Goal: Task Accomplishment & Management: Manage account settings

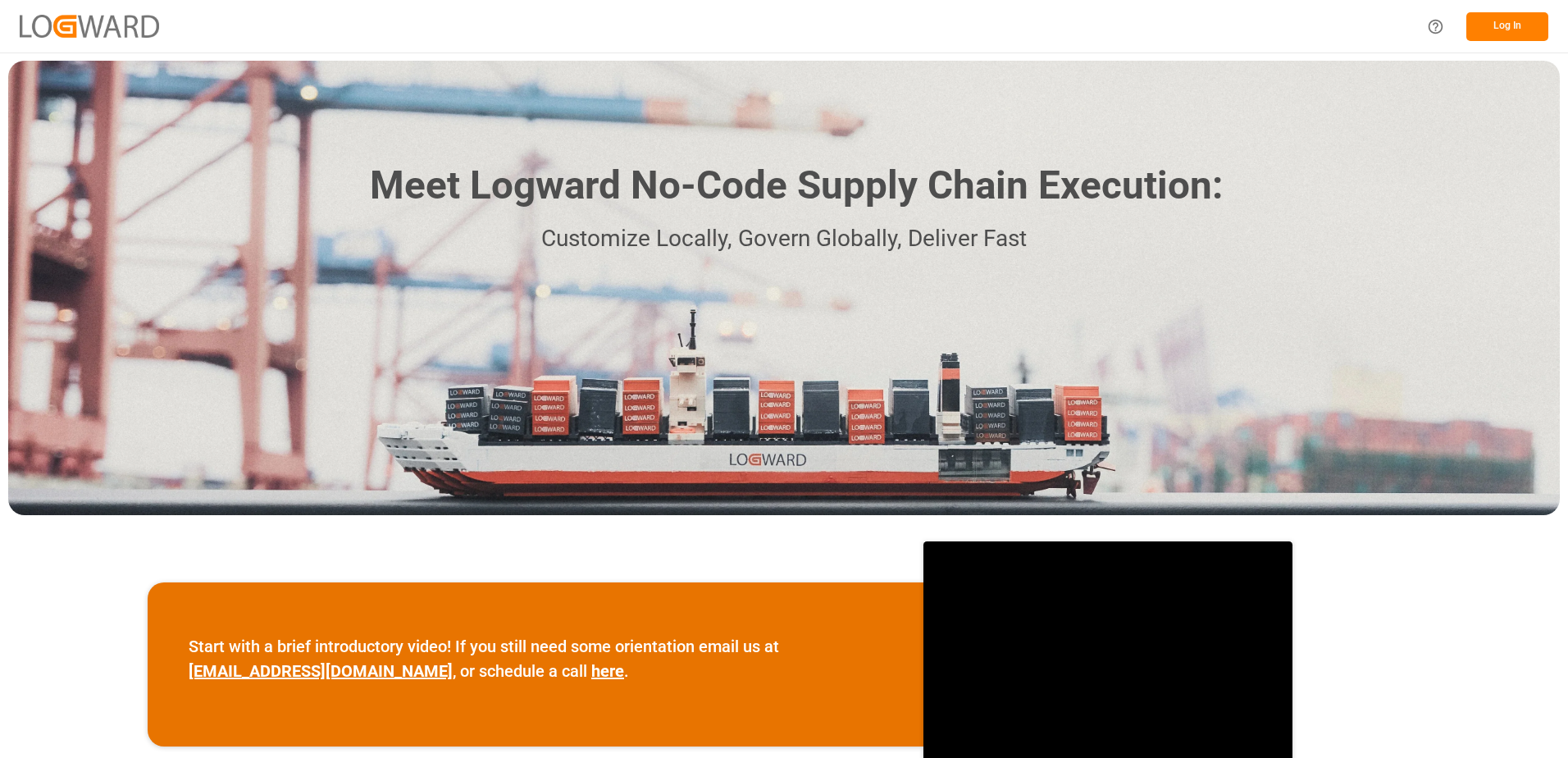
click at [1514, 24] on button "Log In" at bounding box center [1507, 27] width 82 height 29
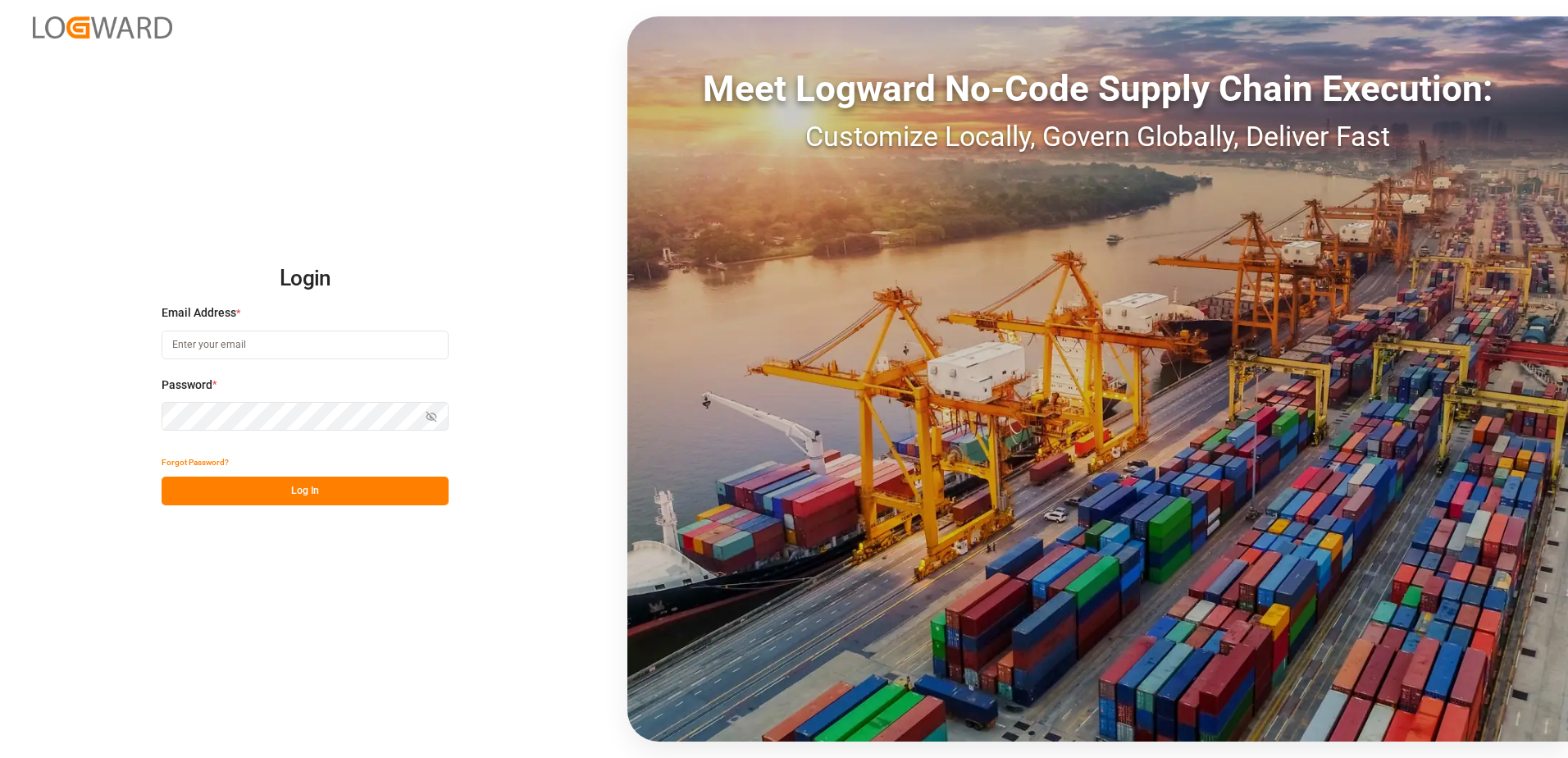
click at [225, 345] on input at bounding box center [305, 345] width 287 height 29
type input "[PERSON_NAME][EMAIL_ADDRESS][DOMAIN_NAME]"
click at [155, 411] on div "Login Email Address * [EMAIL_ADDRESS][DOMAIN_NAME] Password * Show password For…" at bounding box center [784, 379] width 1568 height 758
click at [178, 486] on button "Log In" at bounding box center [305, 491] width 287 height 29
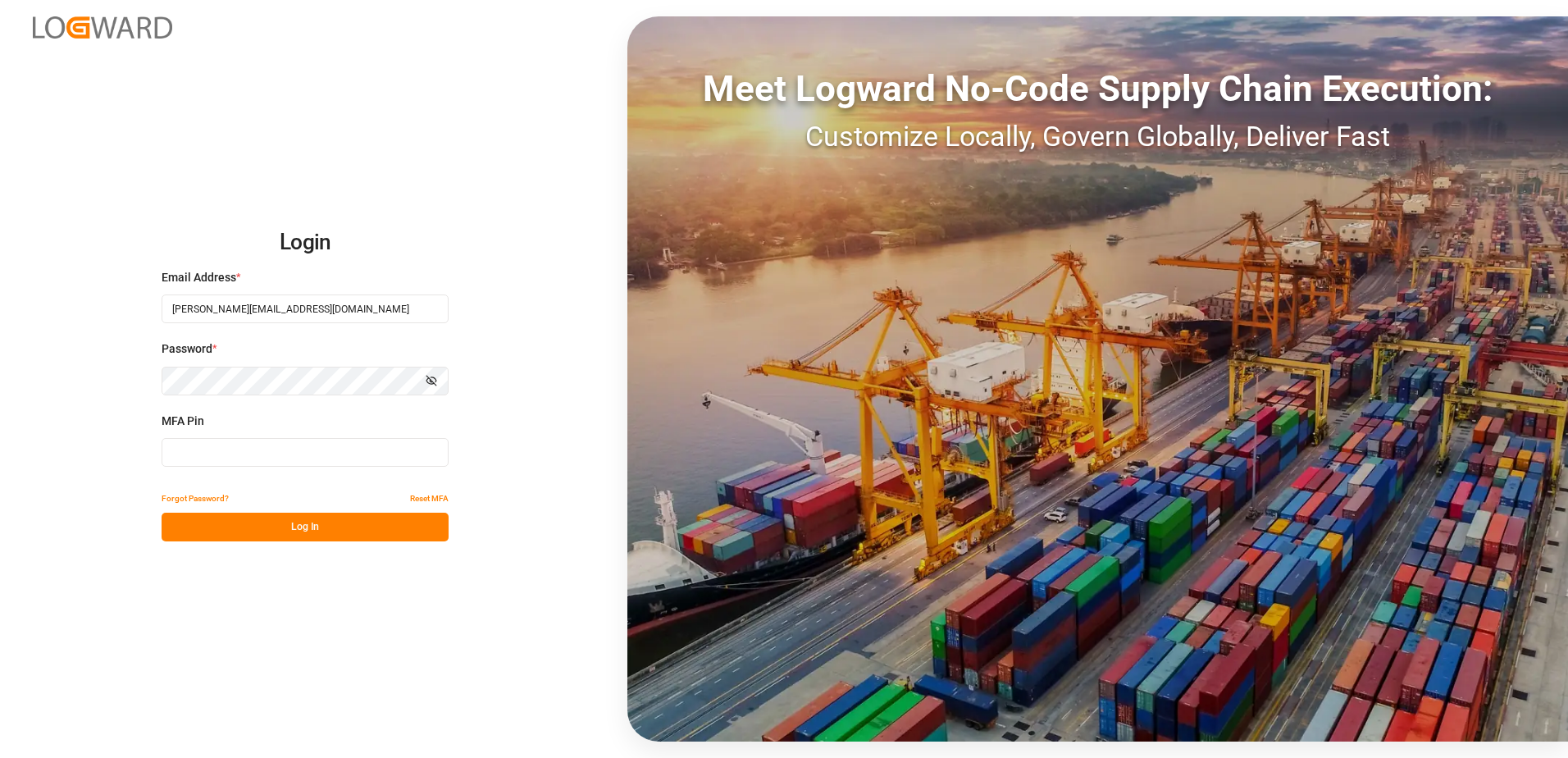
click at [202, 455] on input at bounding box center [305, 452] width 287 height 29
type input "582607"
click at [242, 520] on button "Log In" at bounding box center [305, 527] width 287 height 29
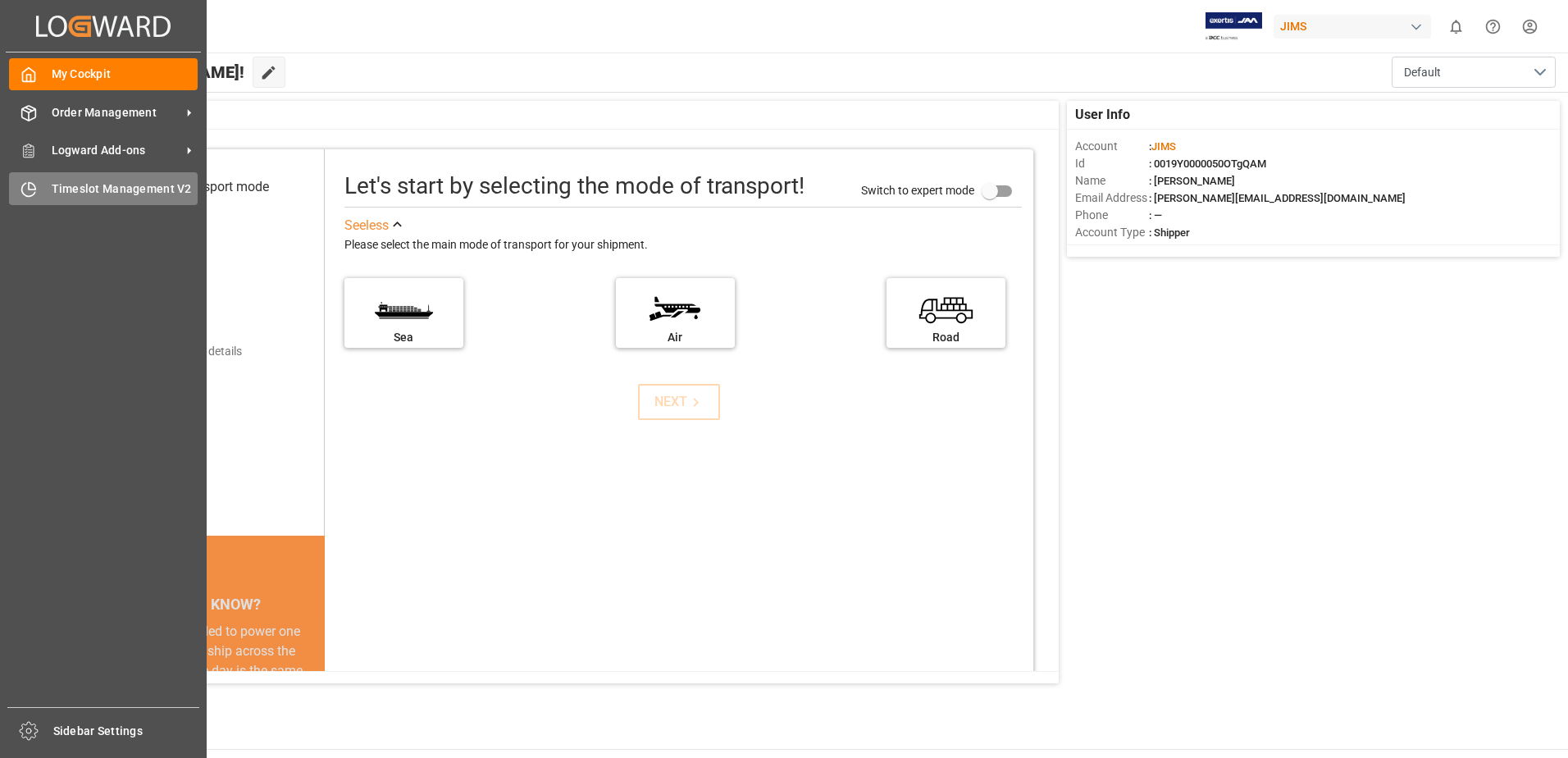
click at [90, 183] on span "Timeslot Management V2" at bounding box center [125, 189] width 147 height 17
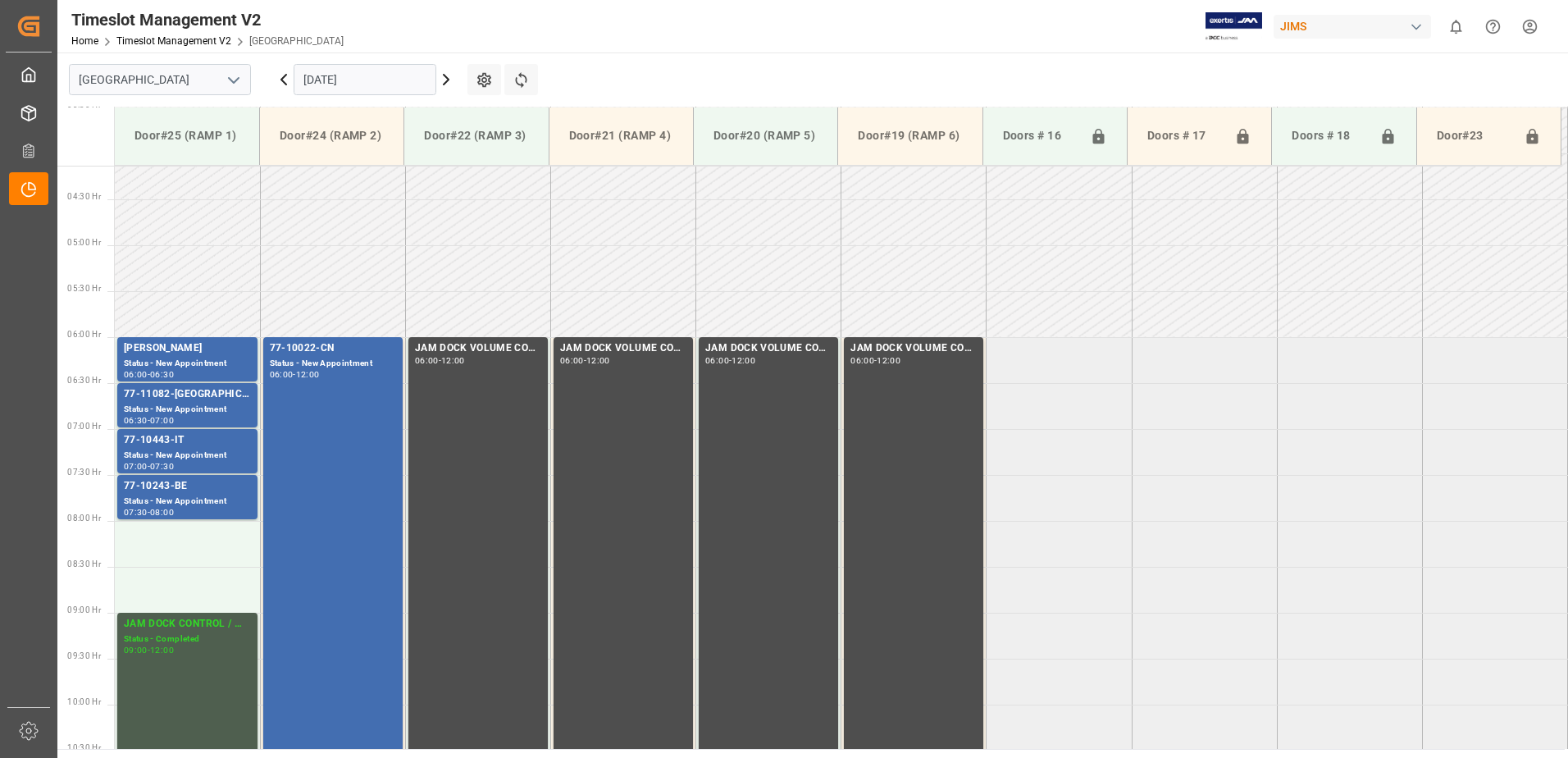
scroll to position [450, 0]
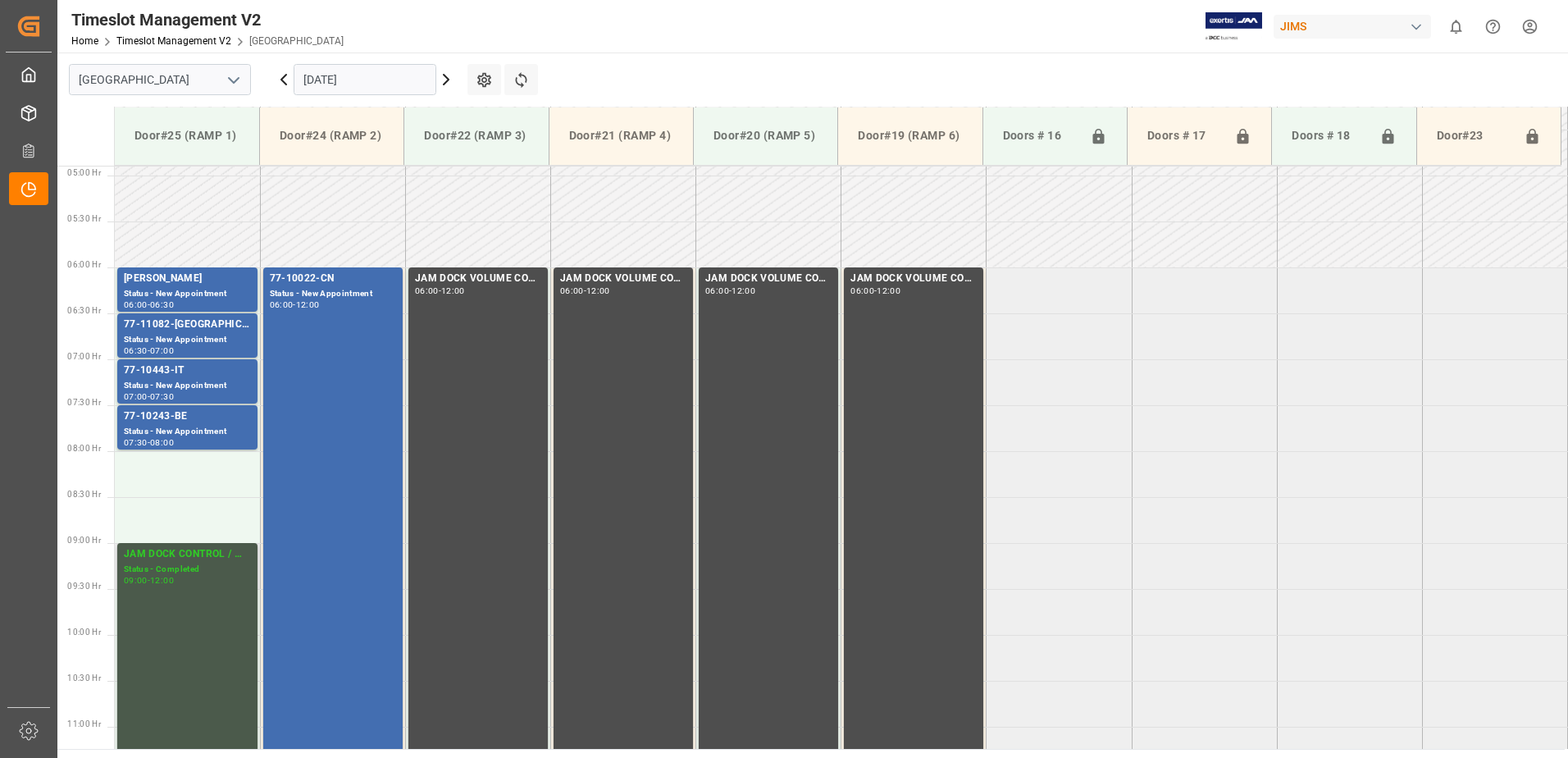
click at [183, 586] on div "JAM DOCK CONTROL / MONTH END Status - Completed 09:00 - 12:00" at bounding box center [188, 680] width 127 height 268
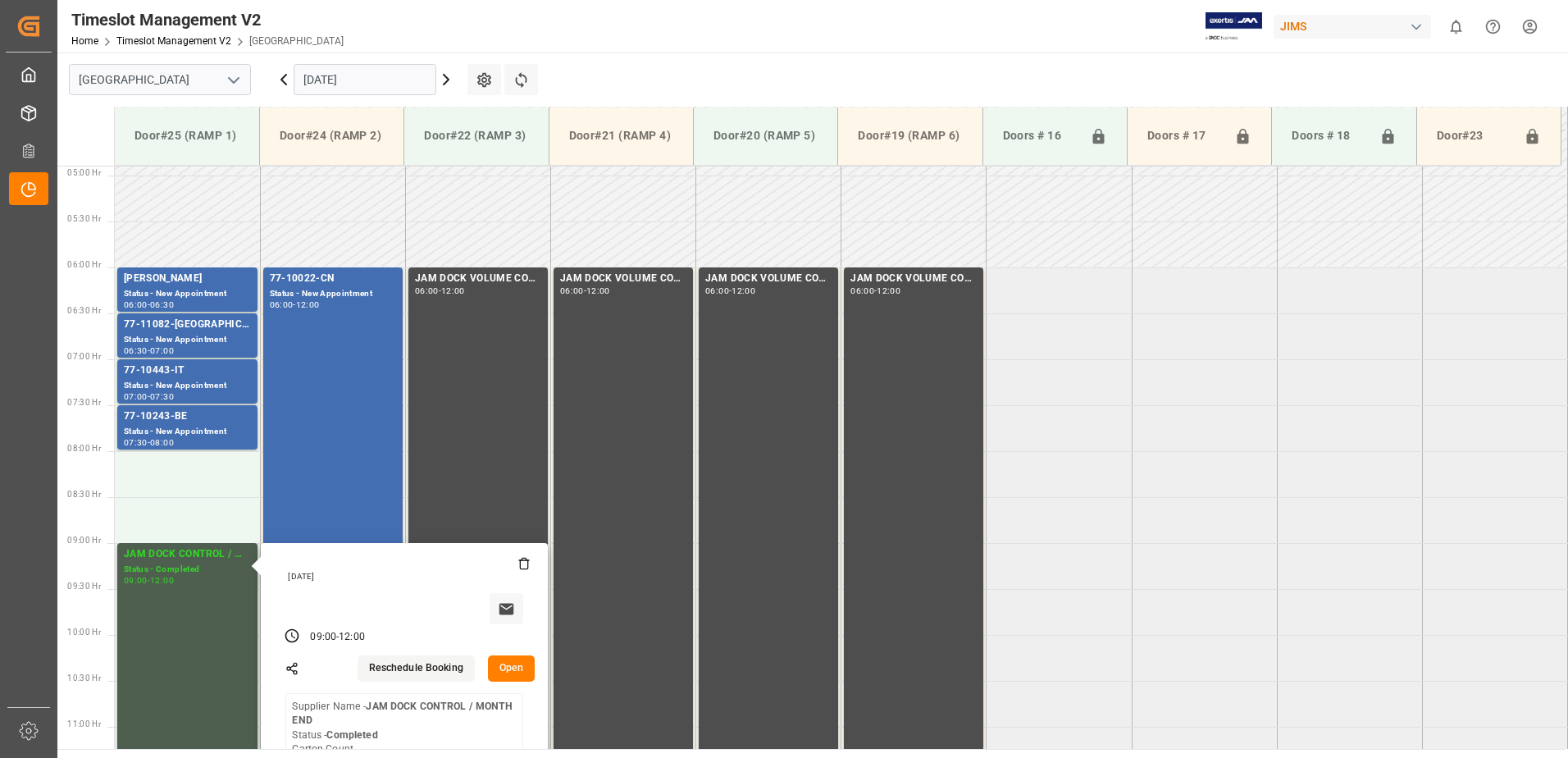
click at [509, 668] on button "Open" at bounding box center [512, 668] width 47 height 26
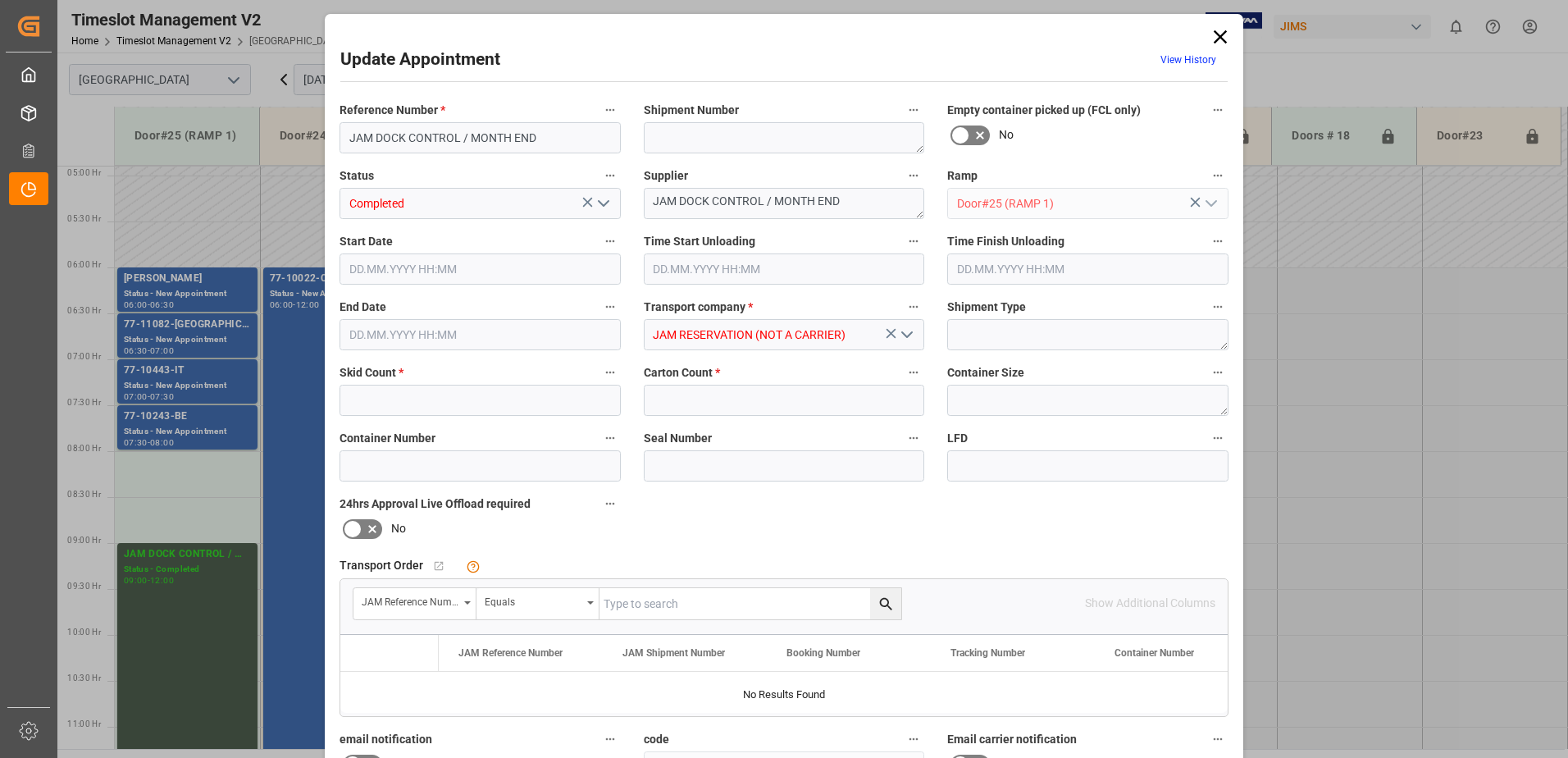
type input "0"
type input "[DATE] 09:00"
type input "[DATE] 12:00"
type input "[DATE] 15:17"
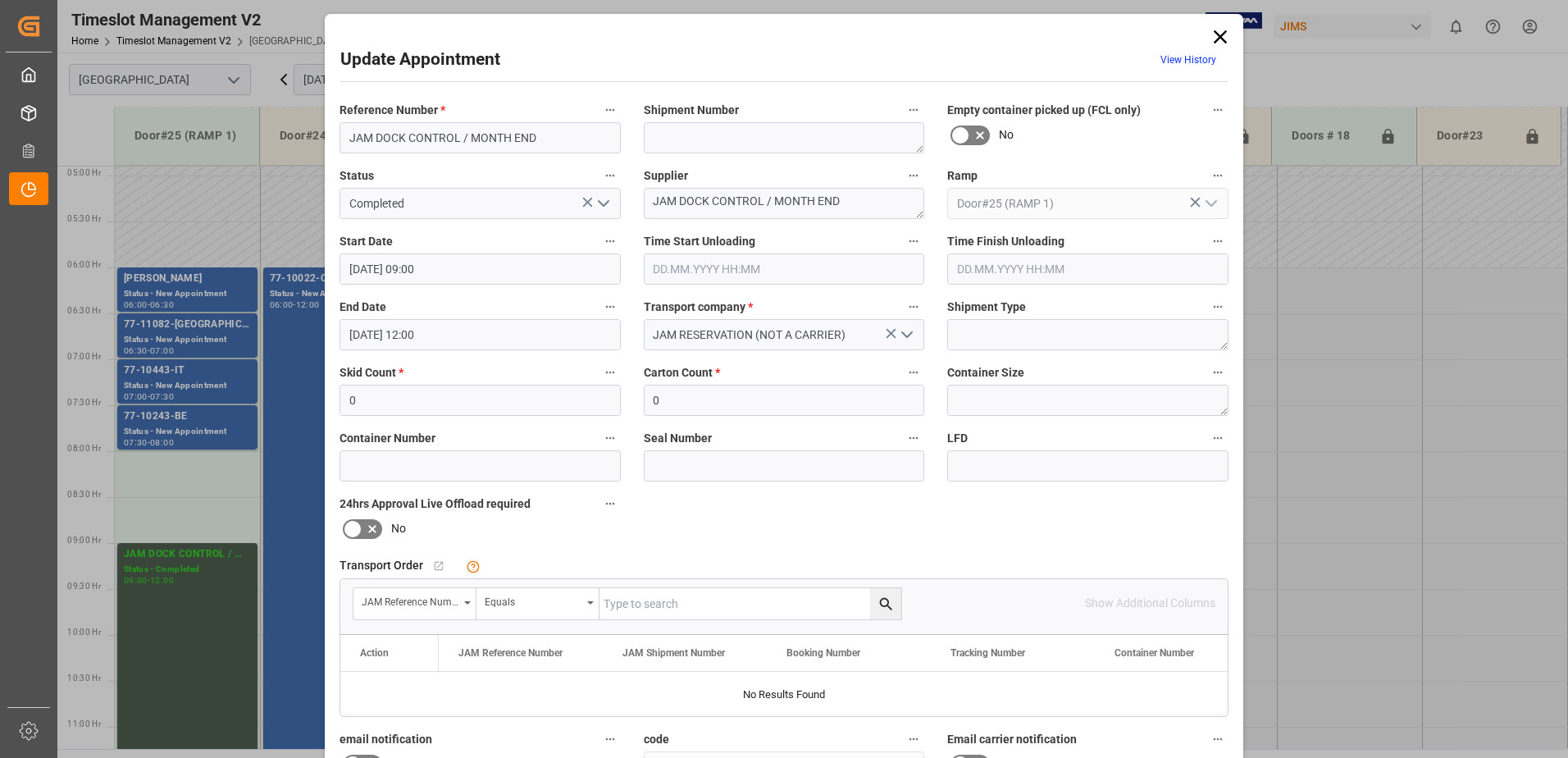
click at [463, 270] on input "[DATE] 09:00" at bounding box center [480, 269] width 281 height 31
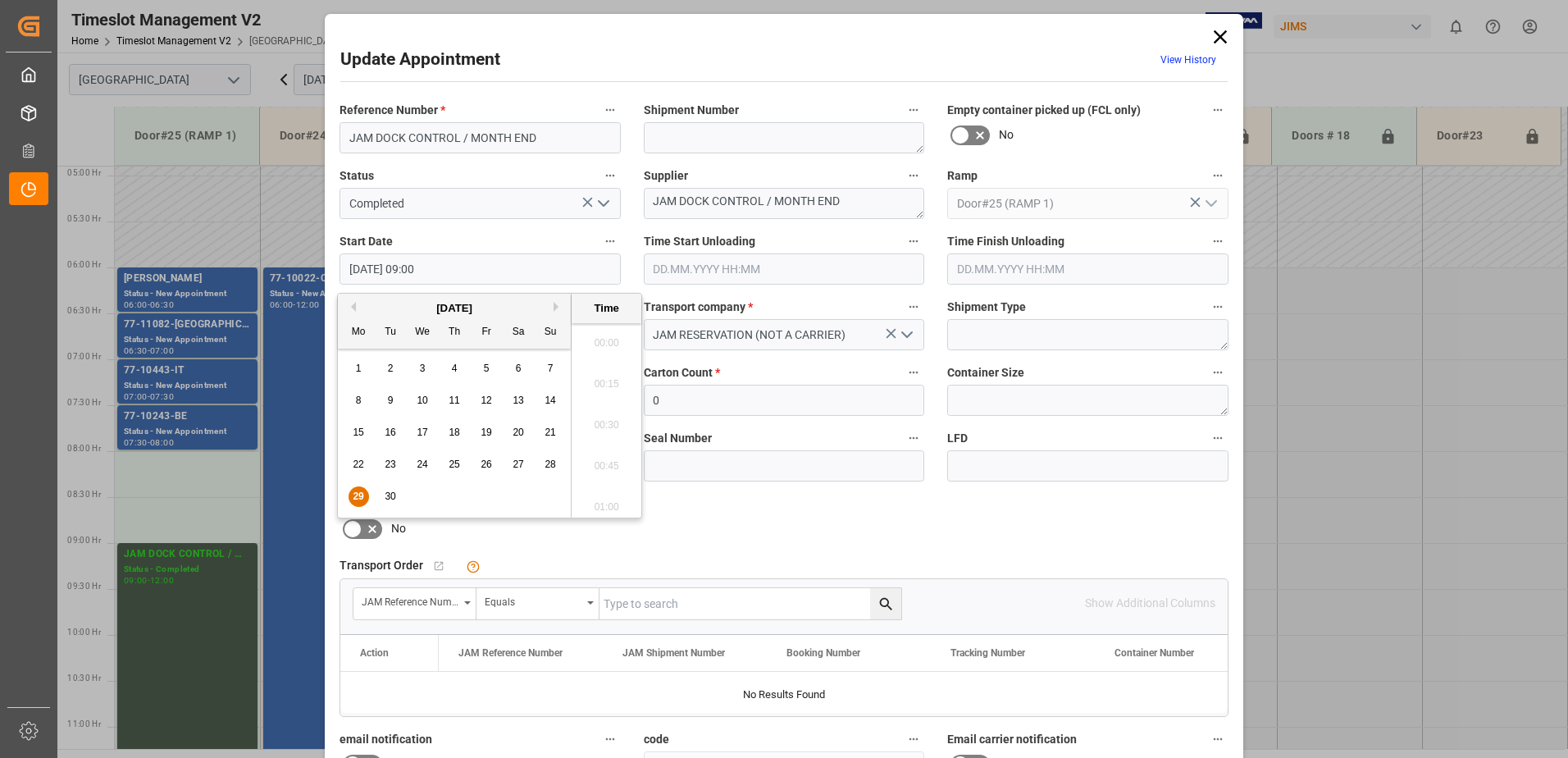
scroll to position [1400, 0]
click at [362, 498] on span "29" at bounding box center [357, 497] width 11 height 12
click at [602, 419] on li "08:00" at bounding box center [607, 420] width 70 height 41
type input "[DATE] 08:00"
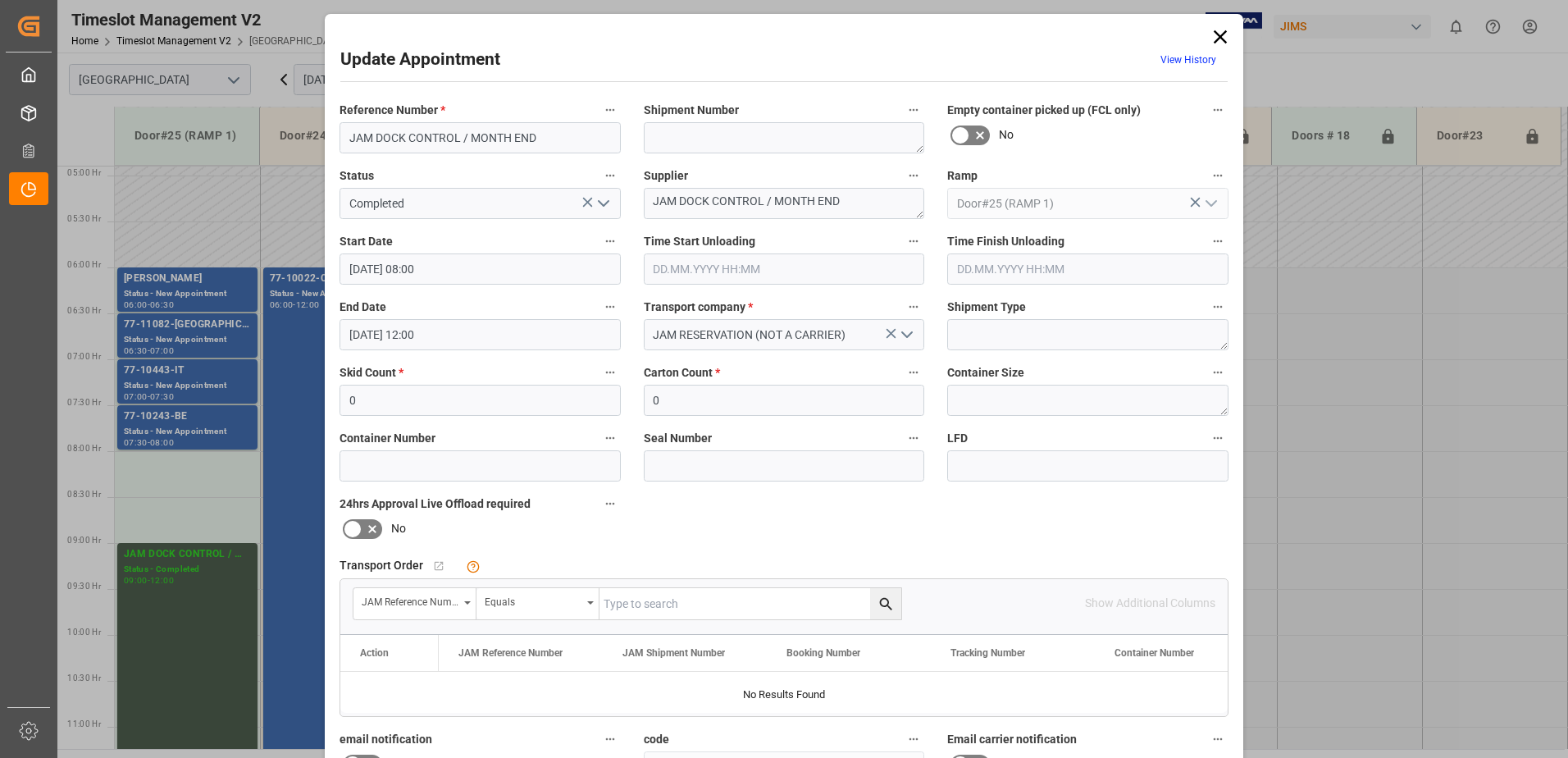
scroll to position [239, 0]
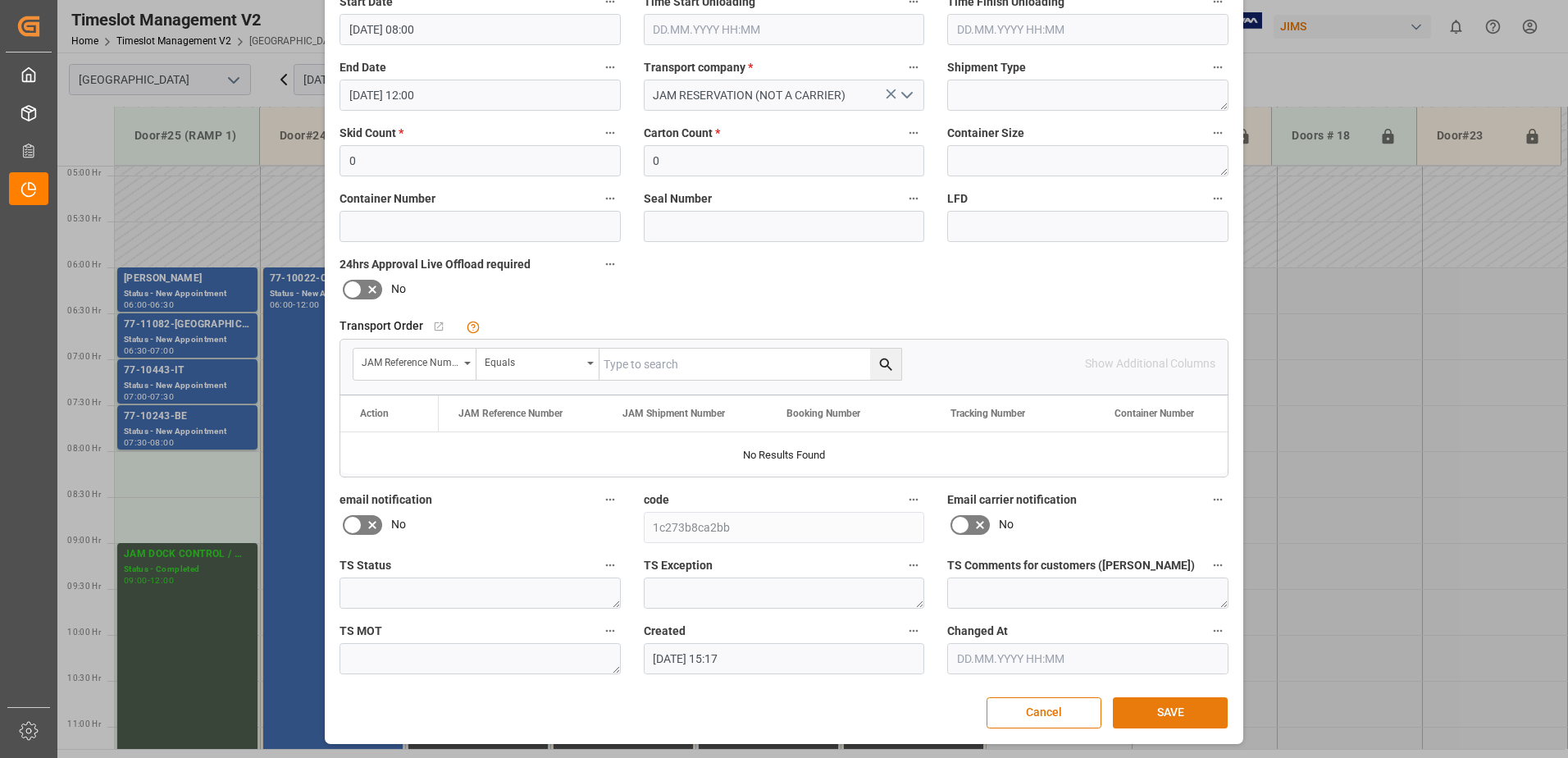
click at [1184, 719] on button "SAVE" at bounding box center [1170, 712] width 115 height 31
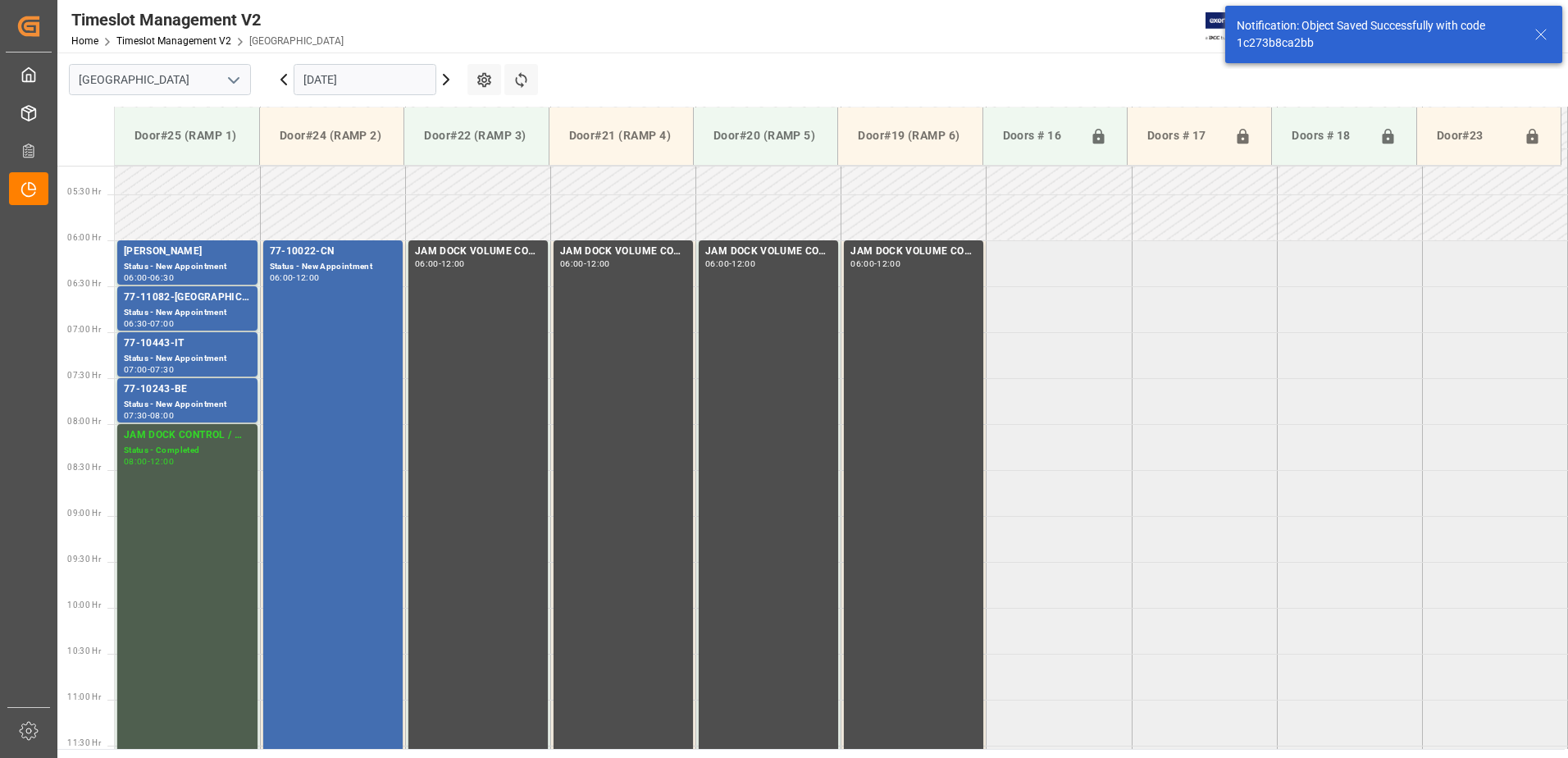
scroll to position [469, 0]
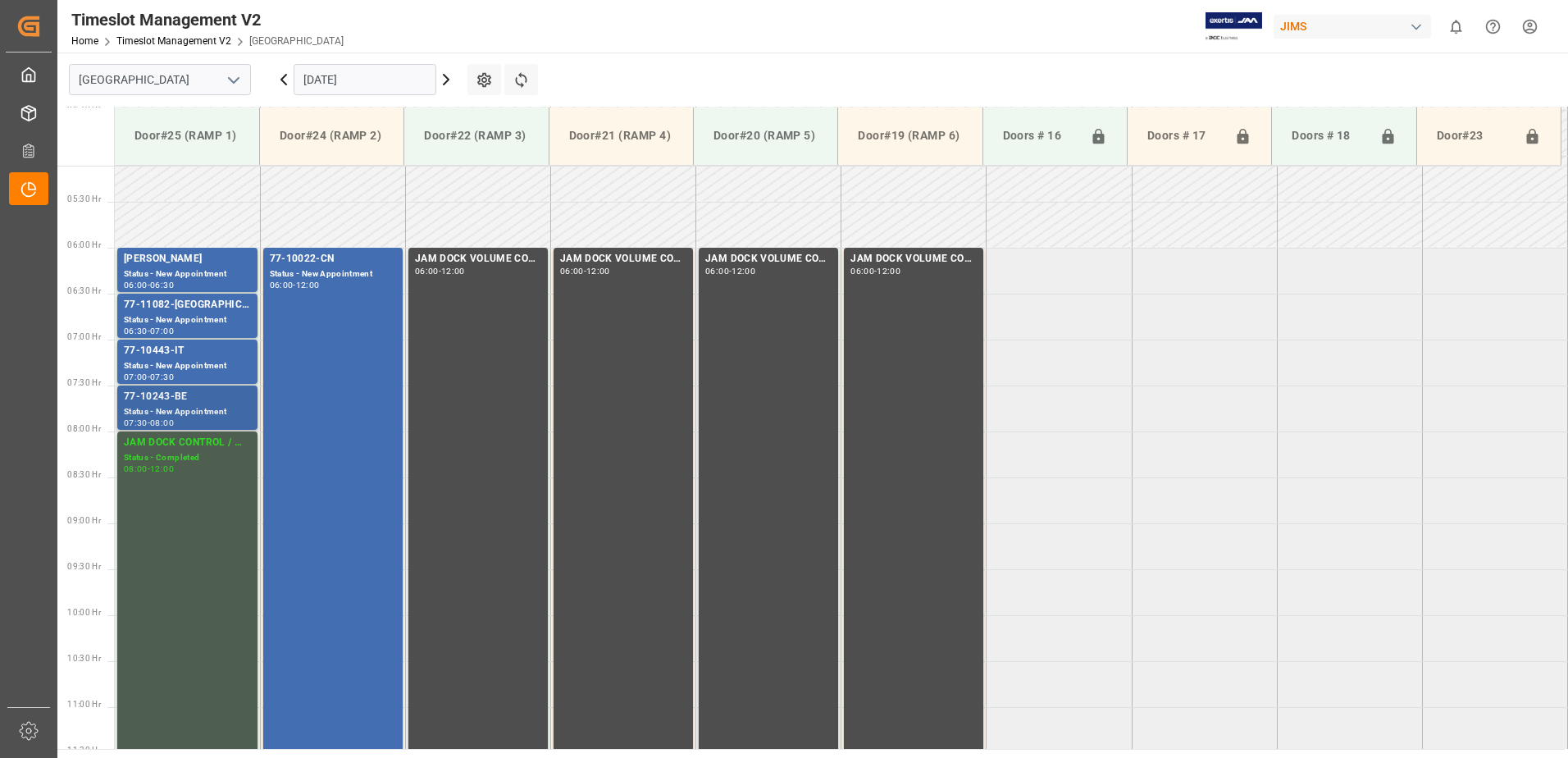
click at [166, 409] on div "Status - New Appointment" at bounding box center [188, 412] width 127 height 14
click at [163, 360] on div "Status - New Appointment" at bounding box center [188, 366] width 127 height 14
click at [164, 406] on div "Status - New Appointment" at bounding box center [188, 412] width 127 height 14
click at [171, 312] on div "77-11082-[GEOGRAPHIC_DATA]" at bounding box center [188, 304] width 127 height 16
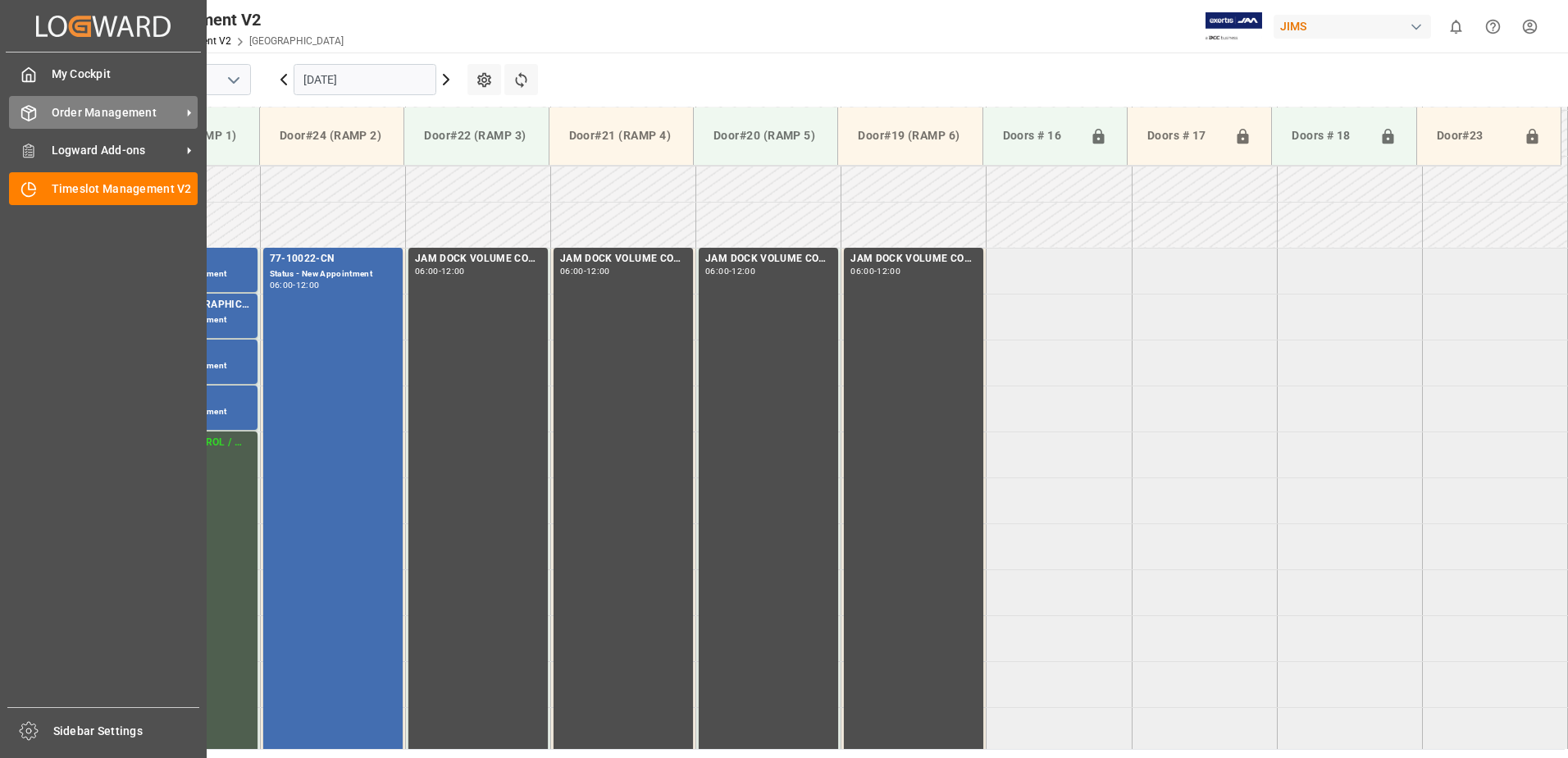
click at [80, 115] on span "Order Management" at bounding box center [116, 112] width 129 height 17
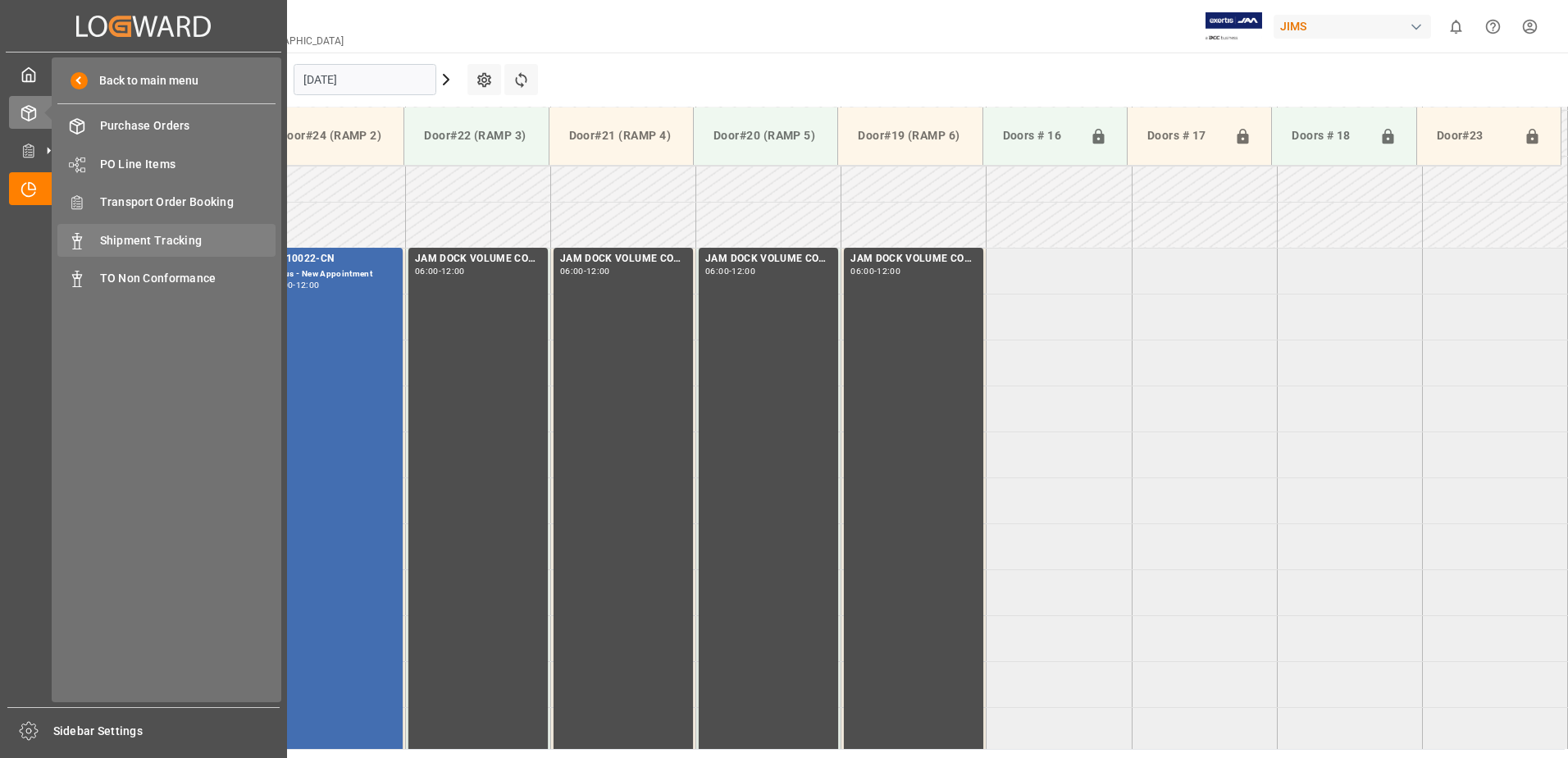
click at [150, 240] on span "Shipment Tracking" at bounding box center [188, 241] width 177 height 17
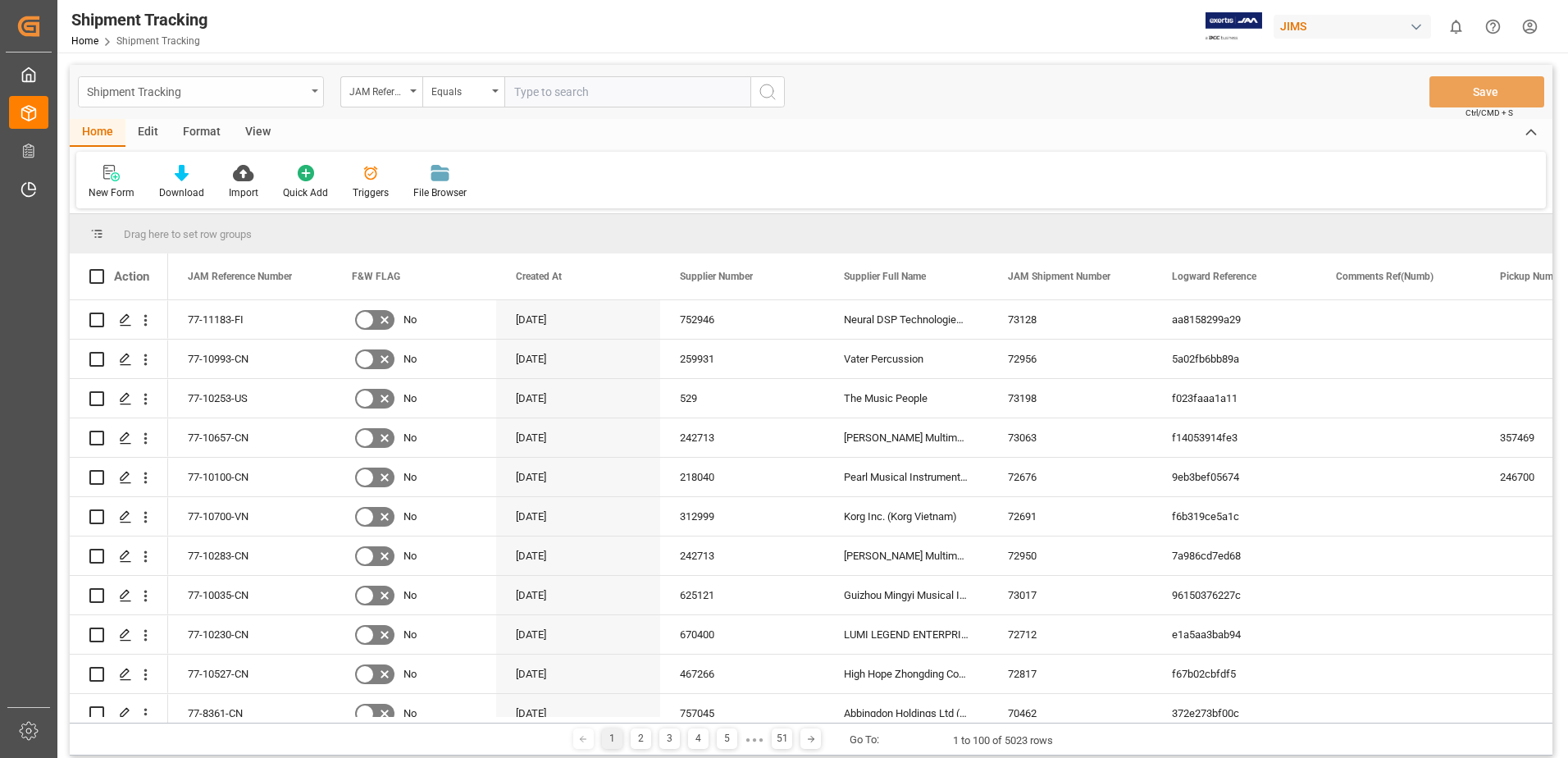
click at [313, 90] on icon "open menu" at bounding box center [315, 91] width 7 height 3
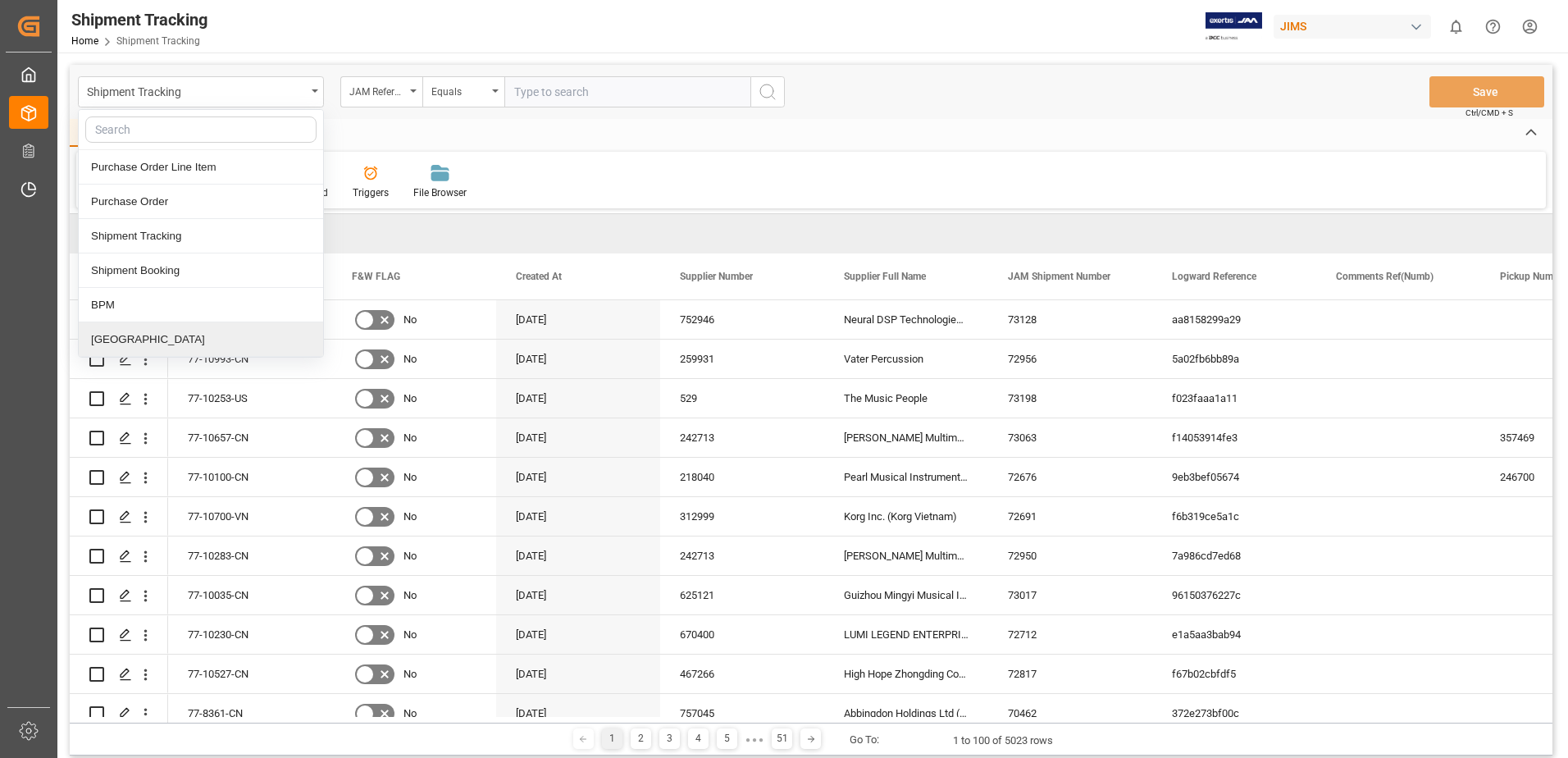
click at [107, 345] on div "[GEOGRAPHIC_DATA]" at bounding box center [200, 340] width 244 height 35
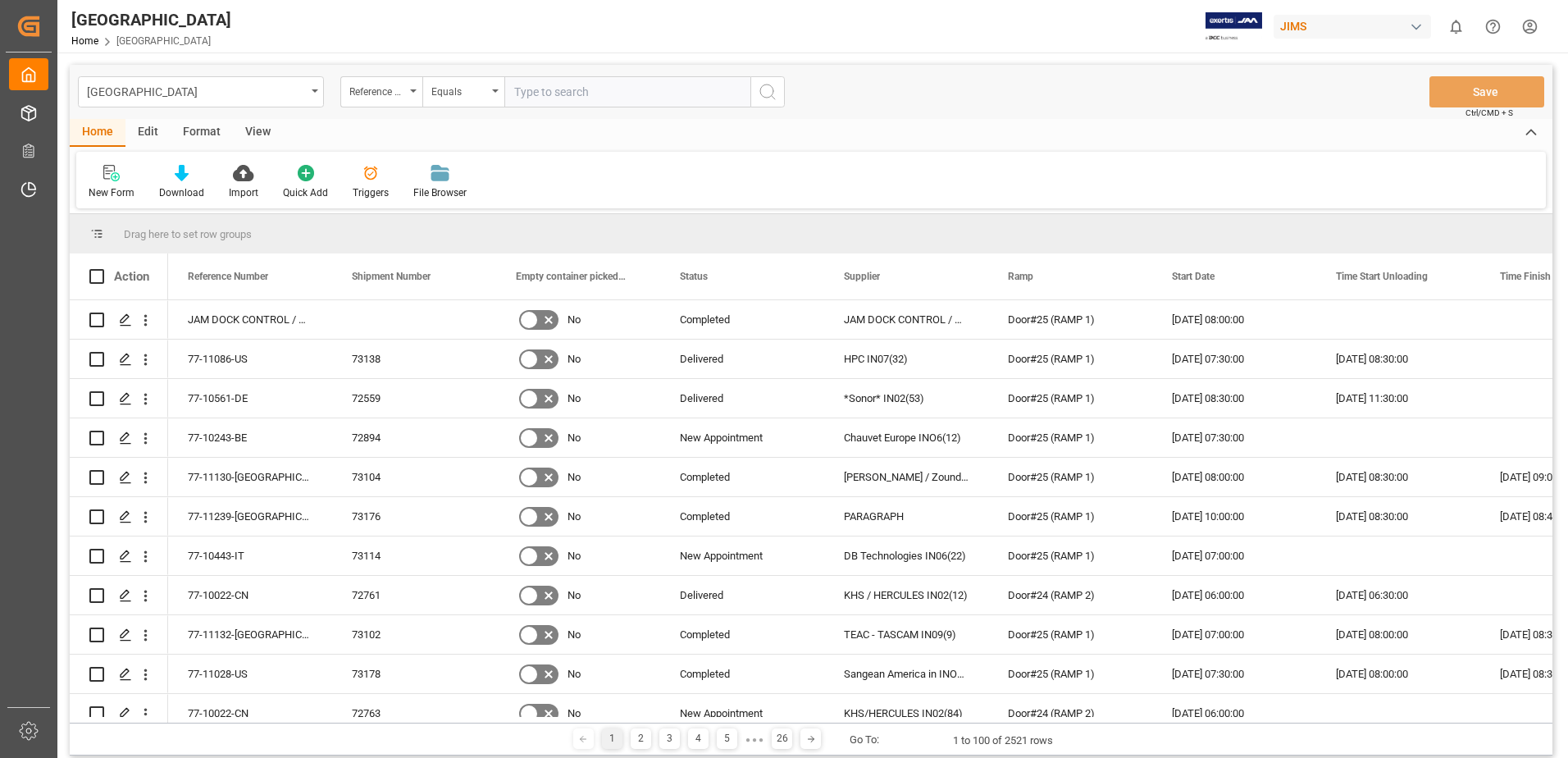
click at [253, 133] on div "View" at bounding box center [258, 133] width 50 height 28
click at [99, 191] on div "Default" at bounding box center [105, 192] width 32 height 14
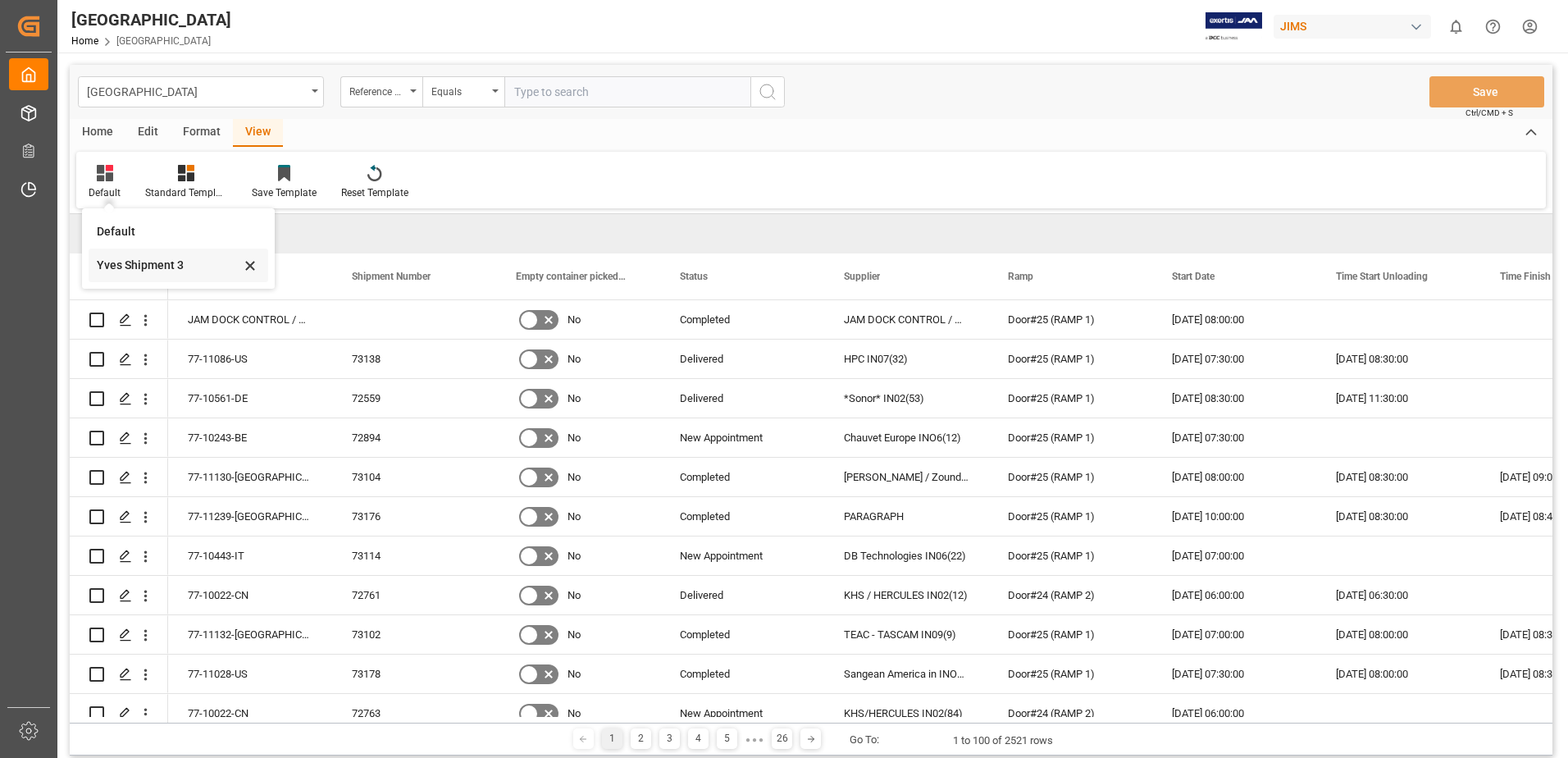
click at [143, 262] on div "Yves Shipment 3" at bounding box center [169, 265] width 144 height 17
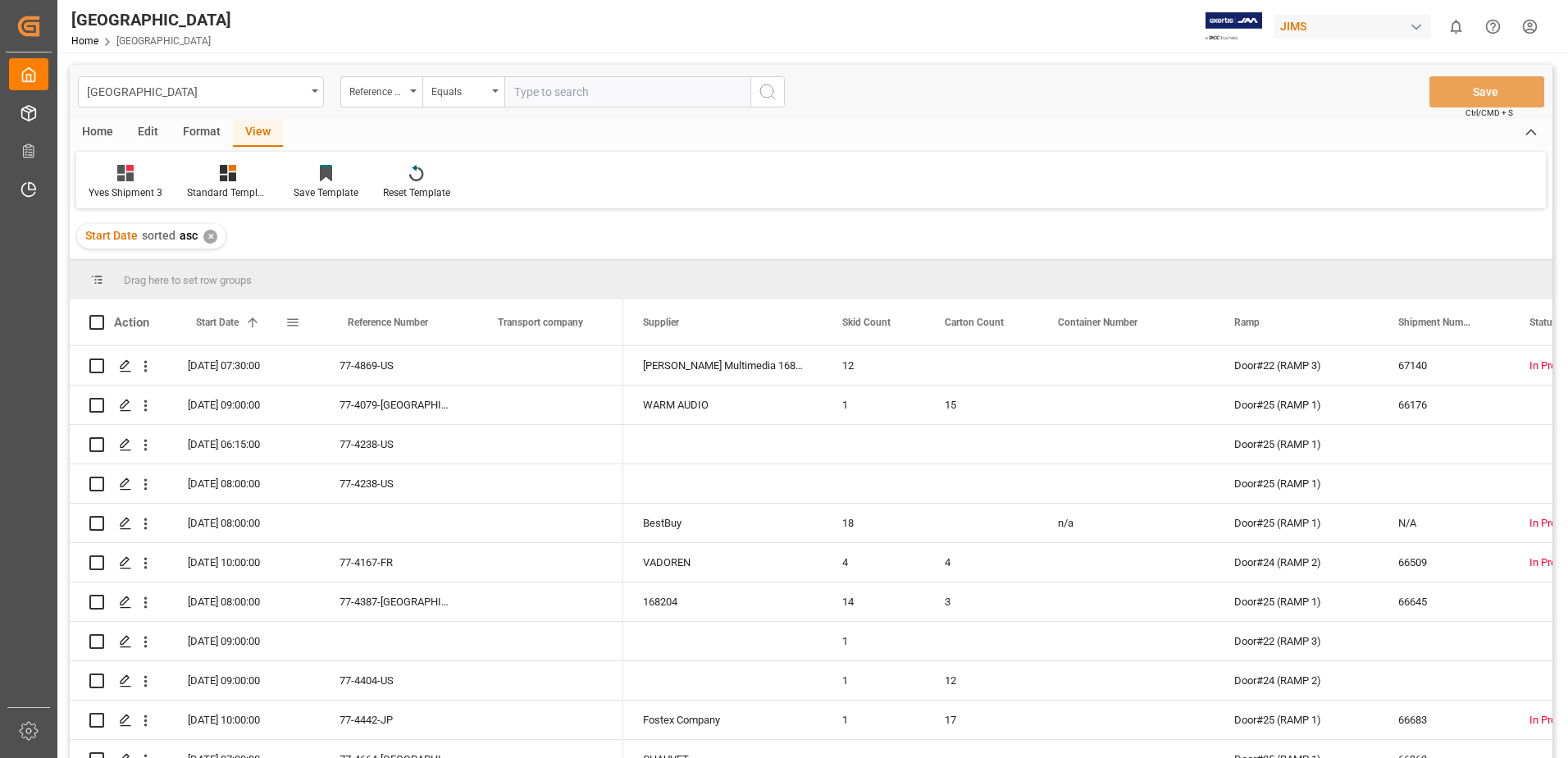
click at [295, 319] on span at bounding box center [292, 322] width 14 height 14
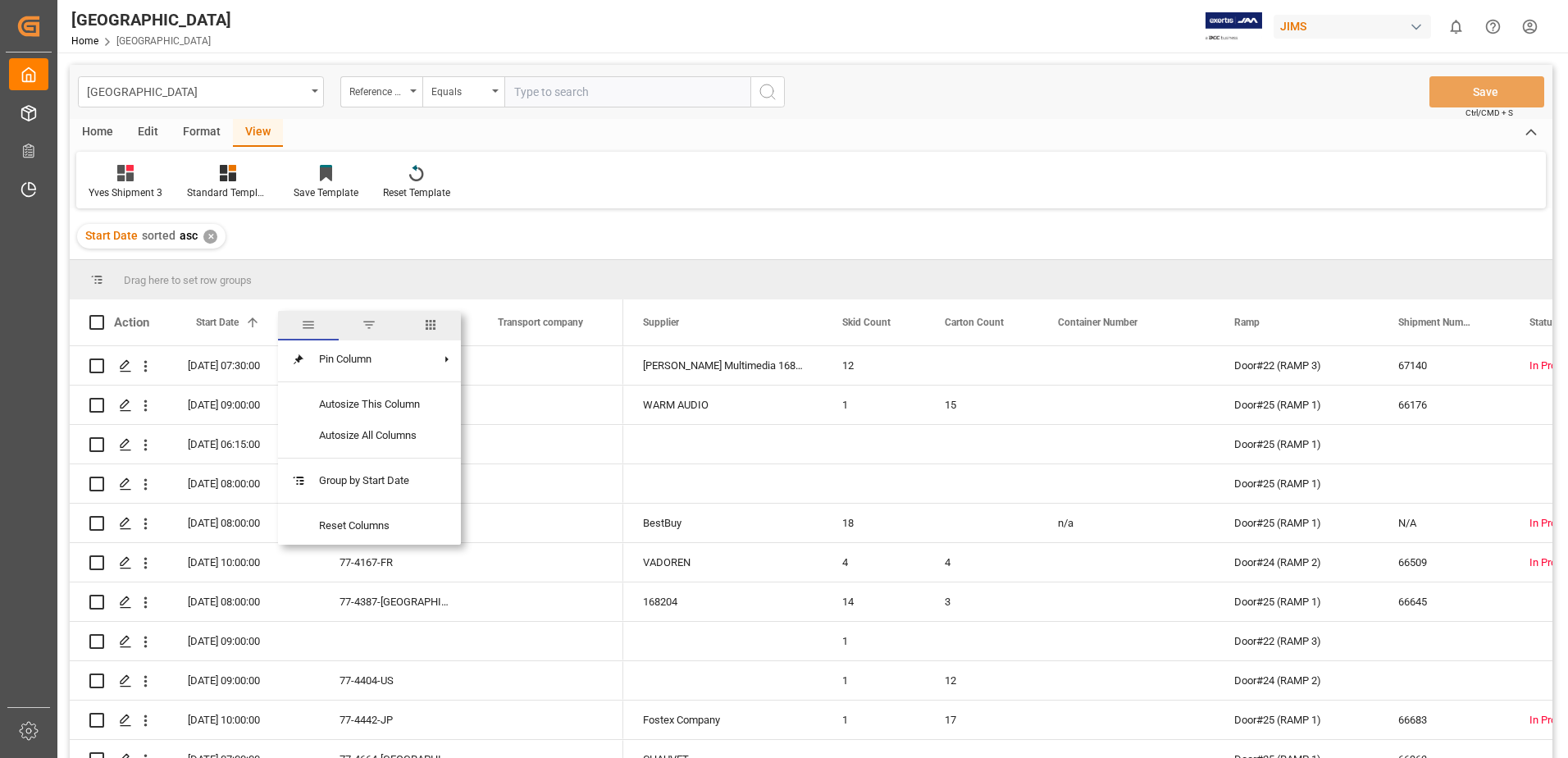
click at [373, 324] on span "filter" at bounding box center [368, 324] width 14 height 14
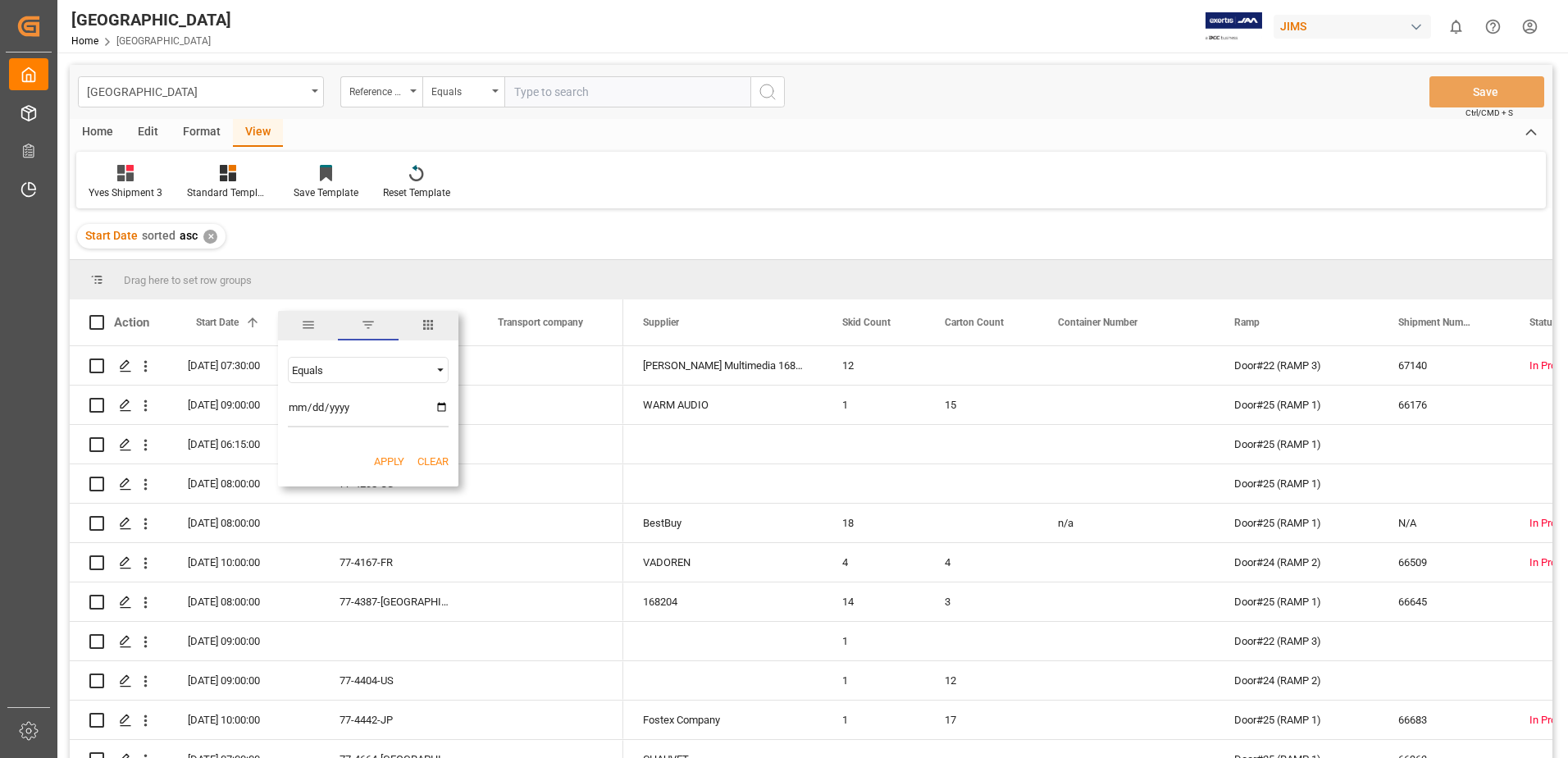
click at [442, 409] on input "date" at bounding box center [368, 411] width 161 height 33
type input "[DATE]"
click at [388, 460] on button "Apply" at bounding box center [389, 461] width 30 height 16
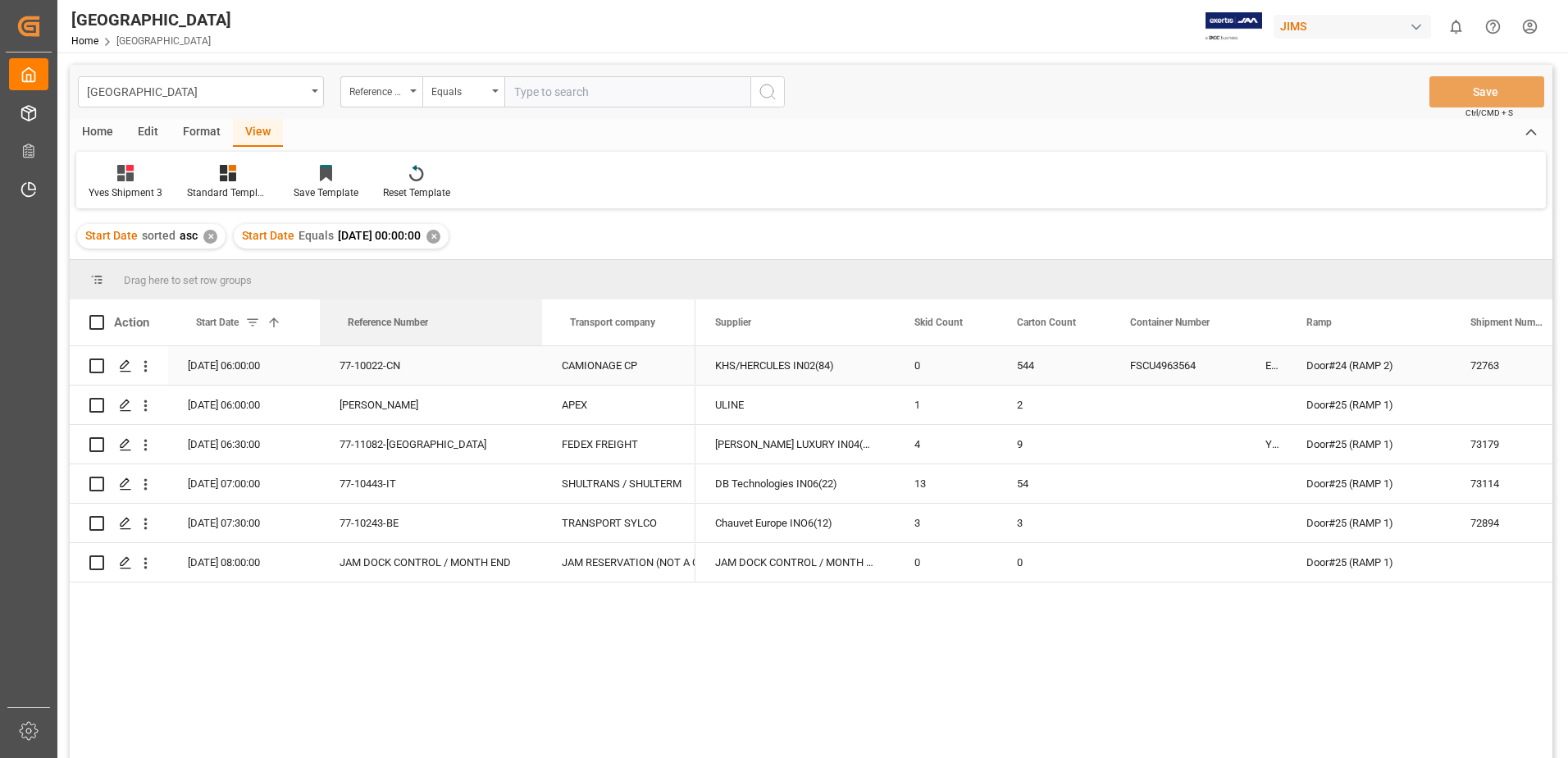
drag, startPoint x: 467, startPoint y: 321, endPoint x: 540, endPoint y: 348, distance: 77.8
click at [540, 348] on div "Action Start Date 1 Reference Number Transport company" at bounding box center [811, 533] width 1483 height 469
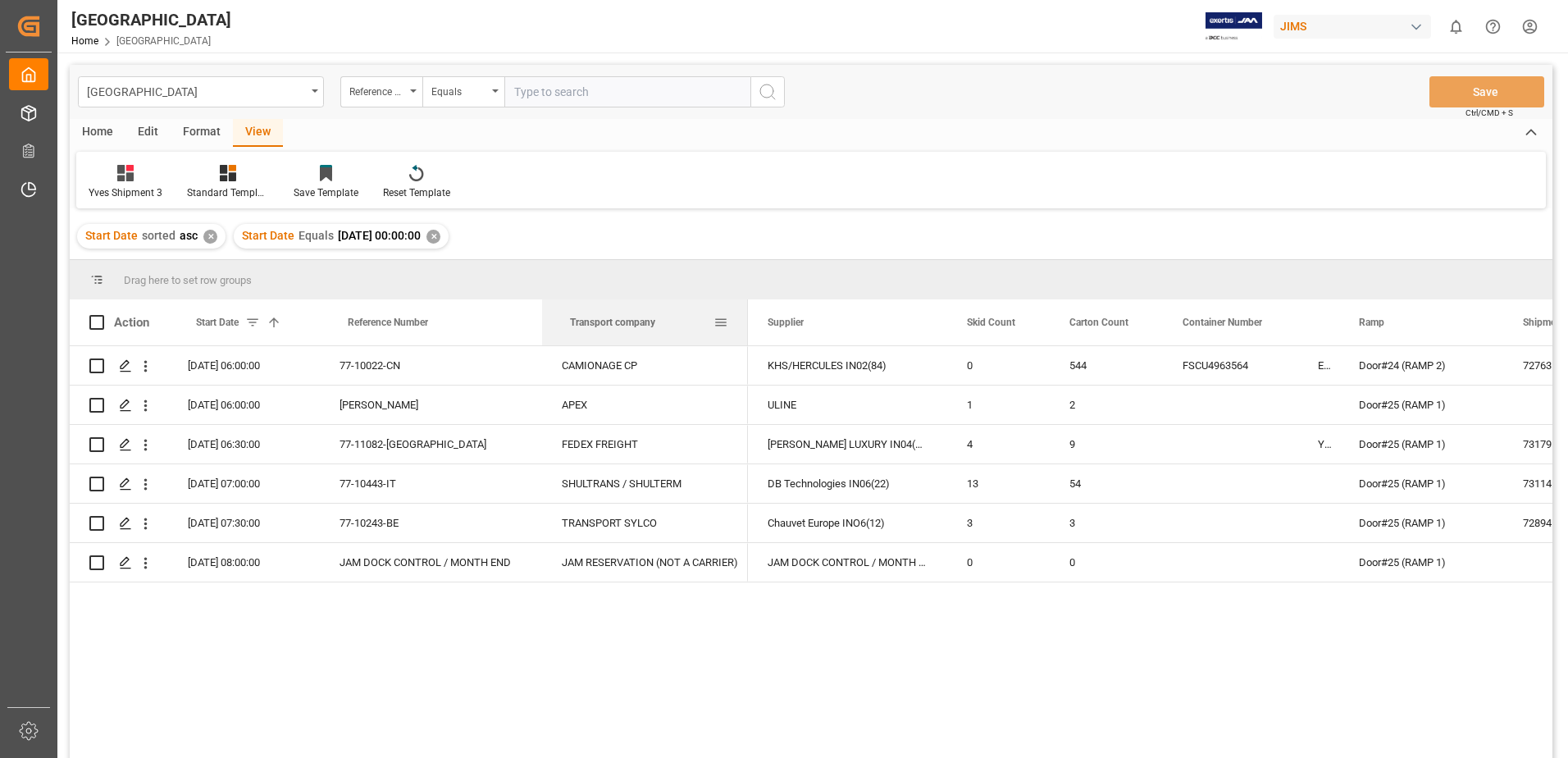
drag, startPoint x: 693, startPoint y: 327, endPoint x: 746, endPoint y: 328, distance: 53.0
click at [746, 328] on div at bounding box center [749, 322] width 7 height 46
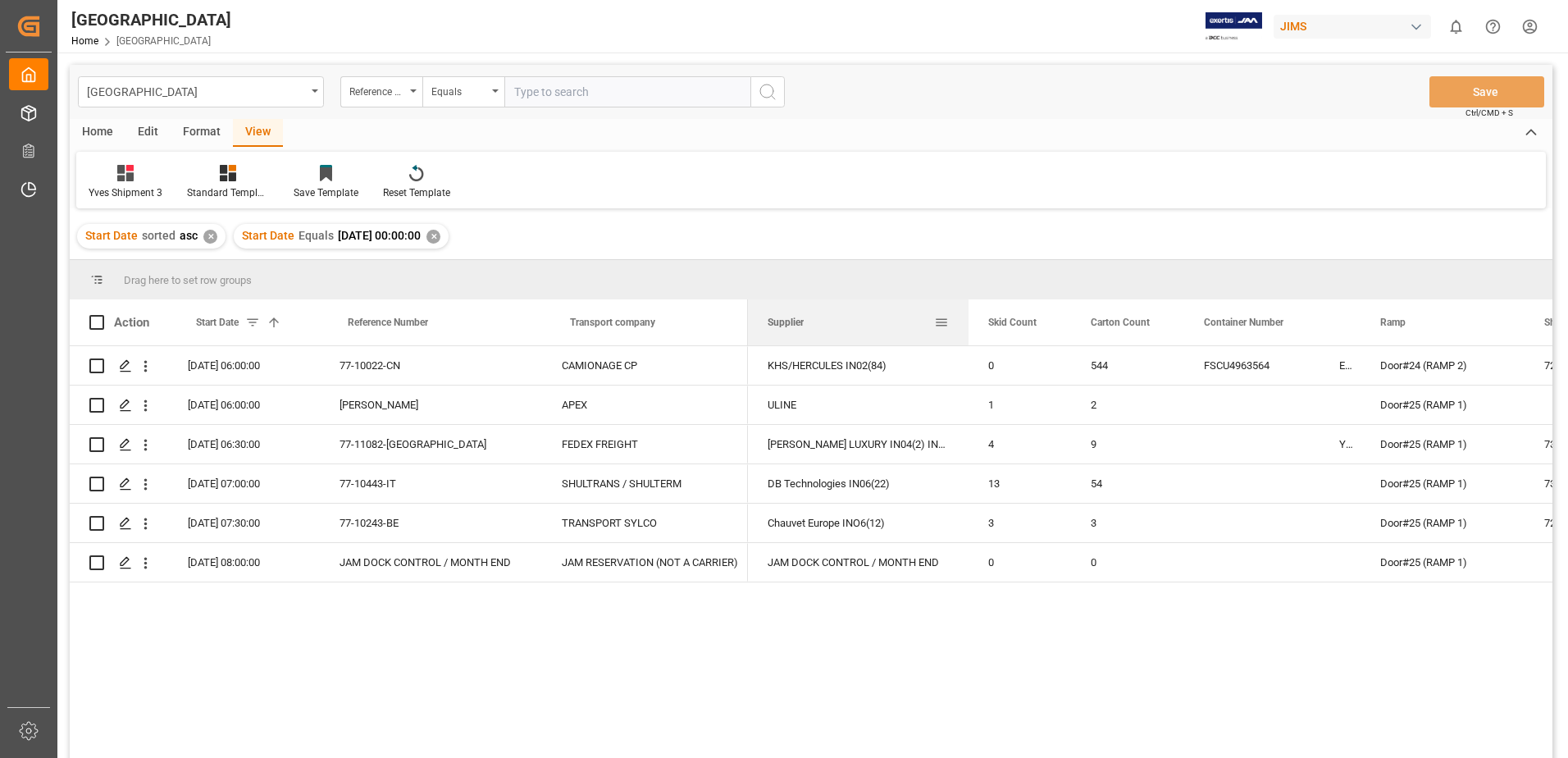
drag, startPoint x: 945, startPoint y: 319, endPoint x: 966, endPoint y: 324, distance: 21.6
click at [966, 324] on div at bounding box center [969, 322] width 7 height 46
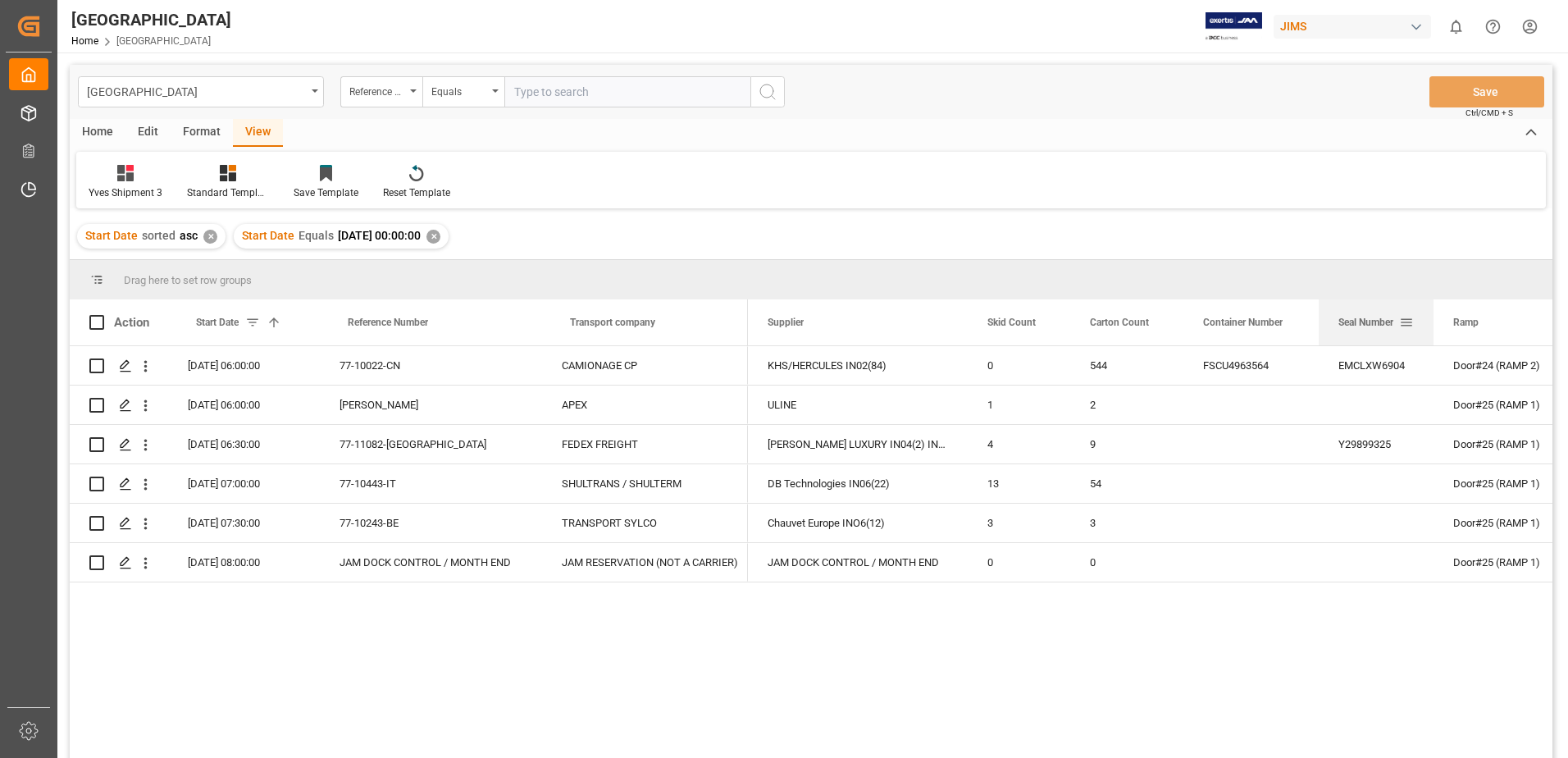
drag, startPoint x: 1358, startPoint y: 320, endPoint x: 1431, endPoint y: 329, distance: 73.6
click at [1431, 329] on div at bounding box center [1434, 322] width 7 height 46
click at [964, 323] on div at bounding box center [966, 322] width 7 height 46
click at [96, 322] on span at bounding box center [96, 322] width 14 height 14
click at [101, 315] on input "checkbox" at bounding box center [101, 315] width 0 height 0
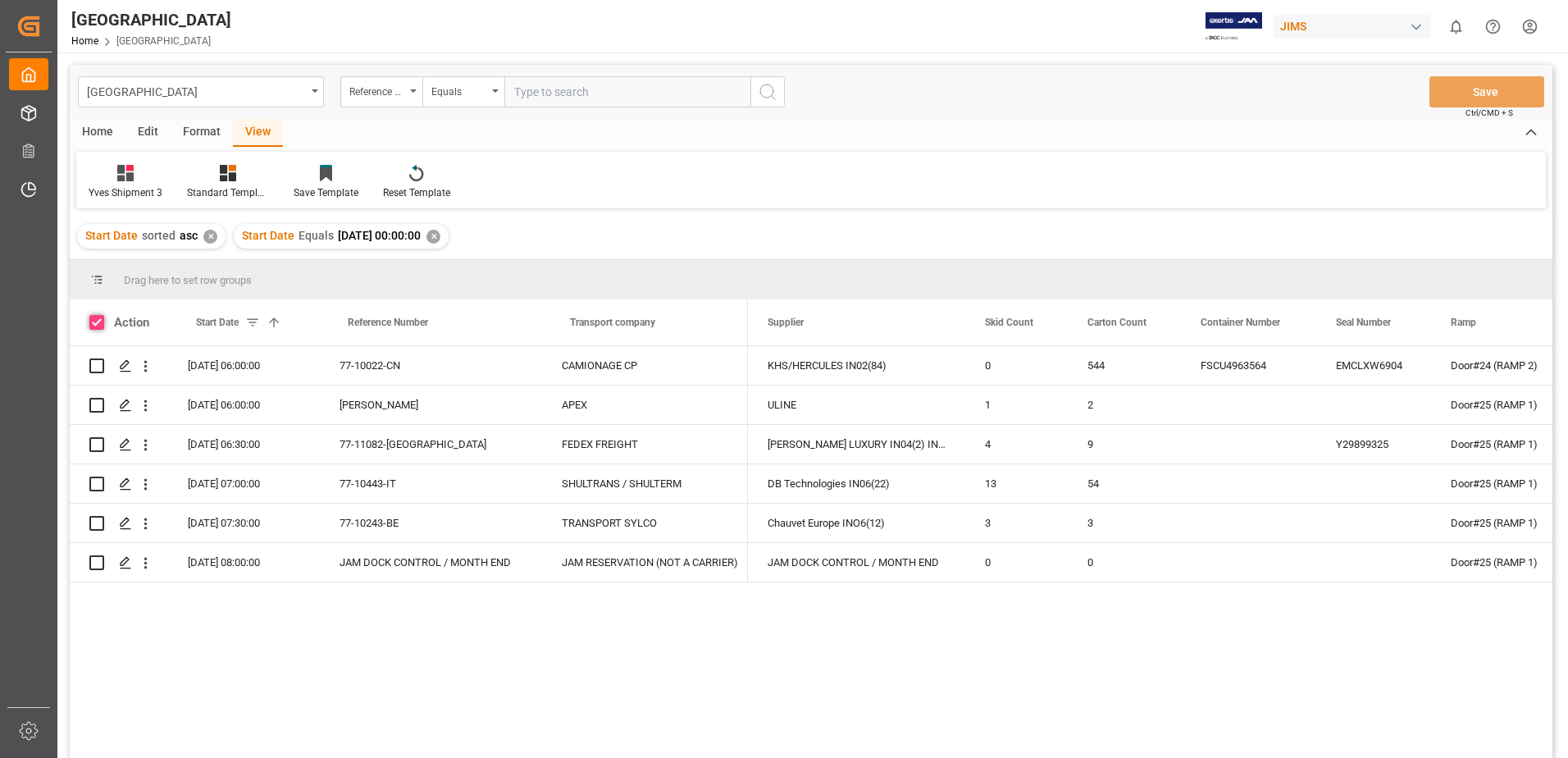
checkbox input "true"
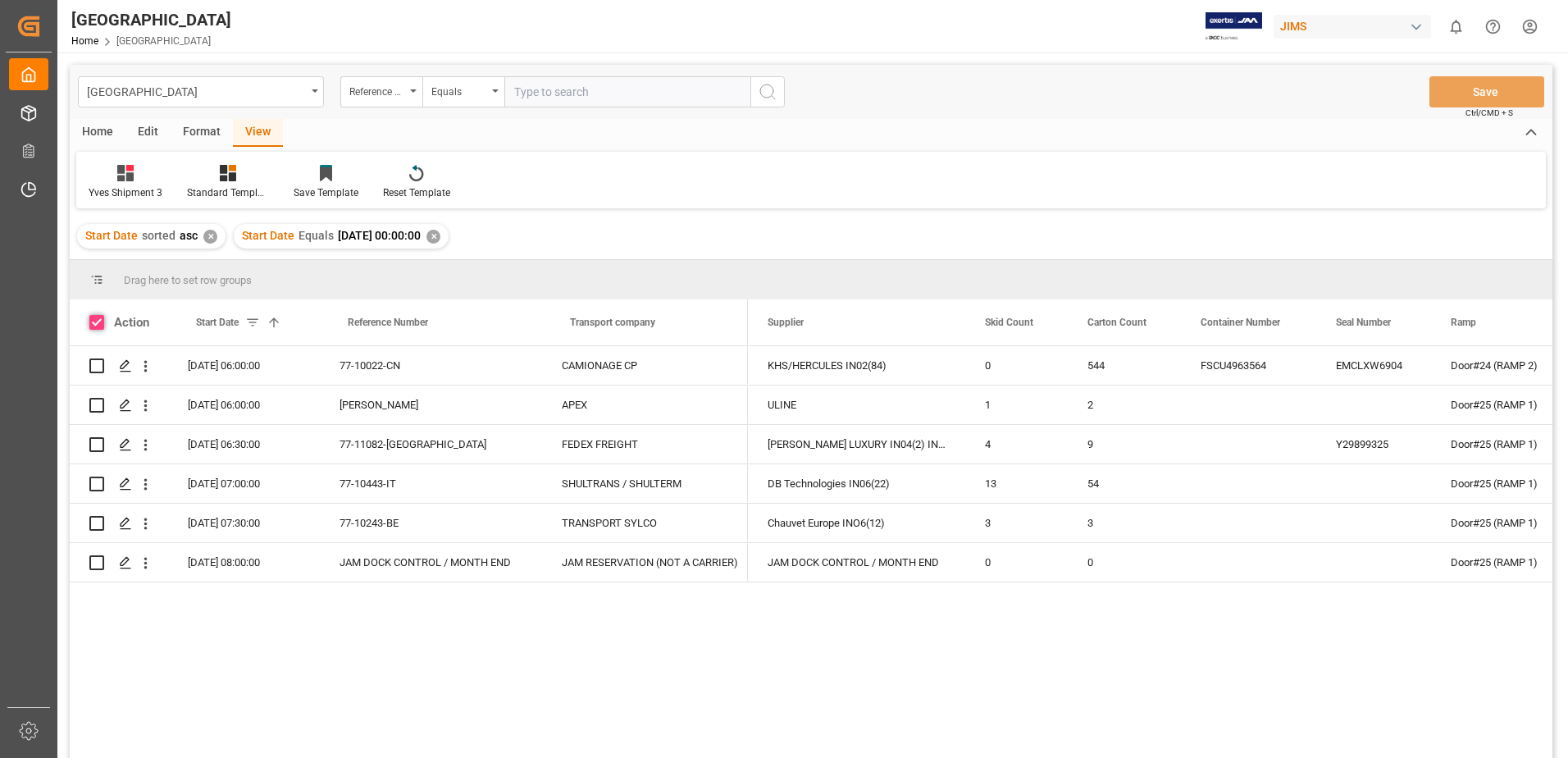
checkbox input "true"
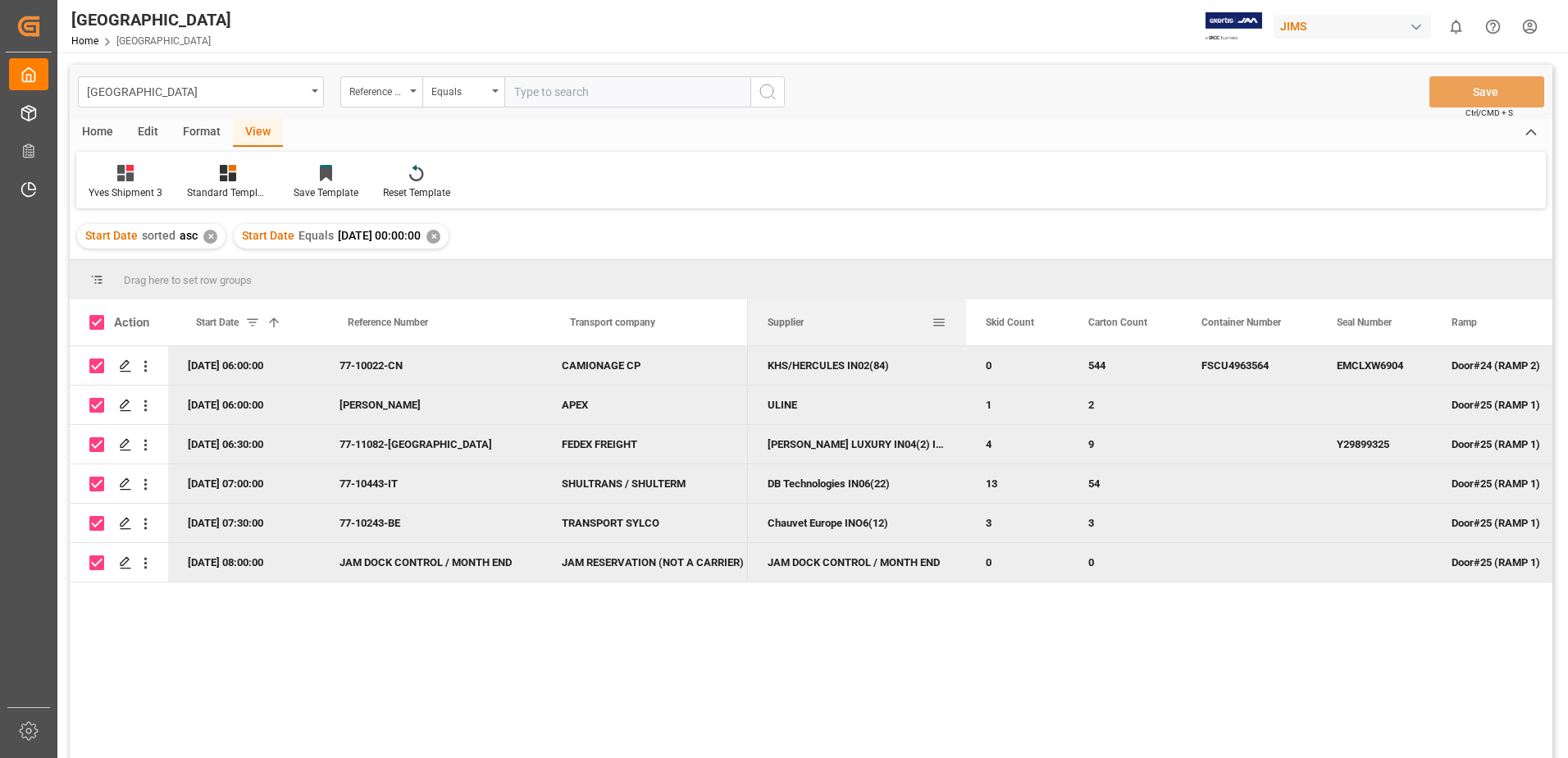
click at [966, 320] on div at bounding box center [966, 322] width 7 height 46
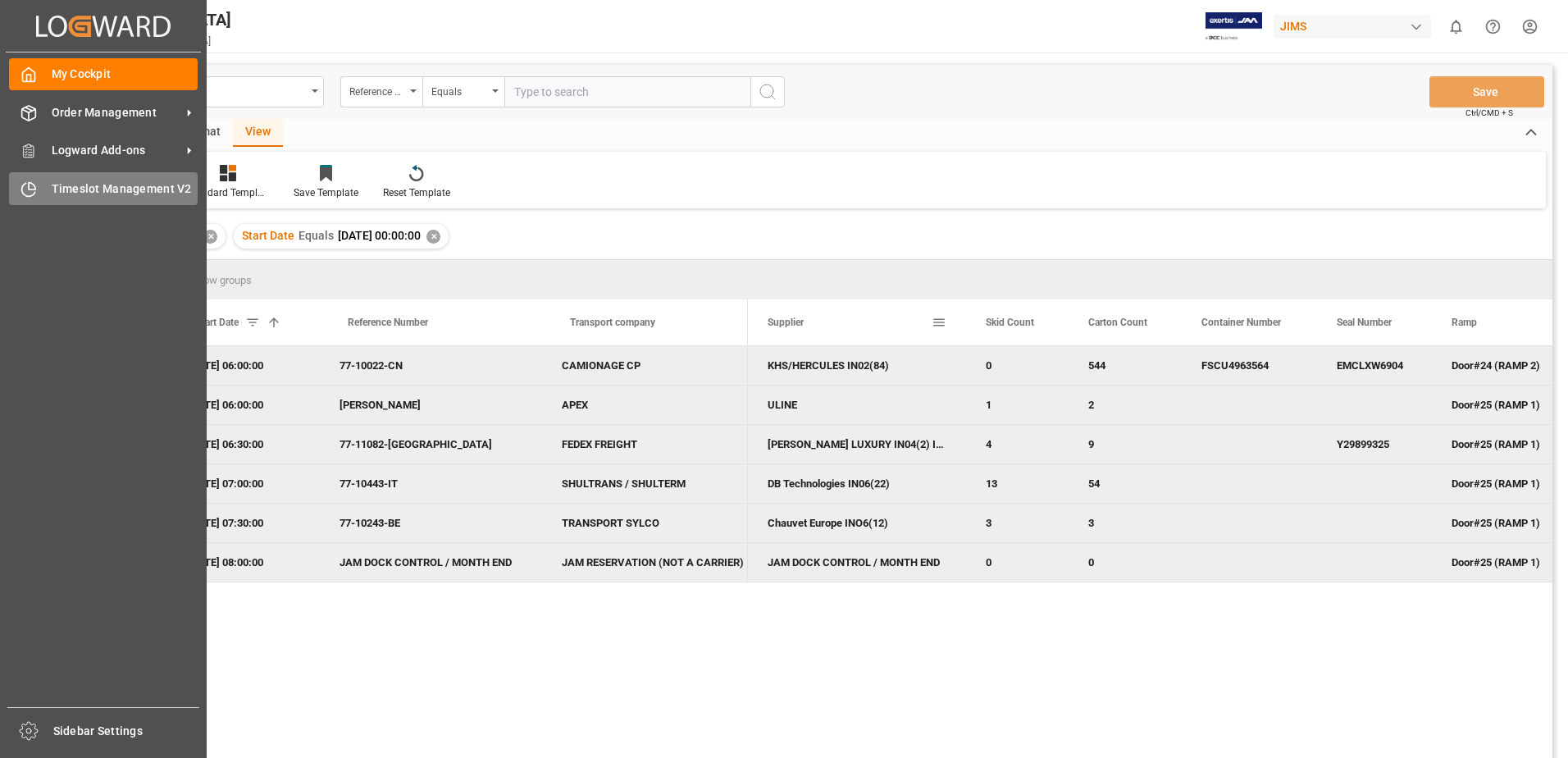
click at [62, 183] on span "Timeslot Management V2" at bounding box center [125, 189] width 147 height 17
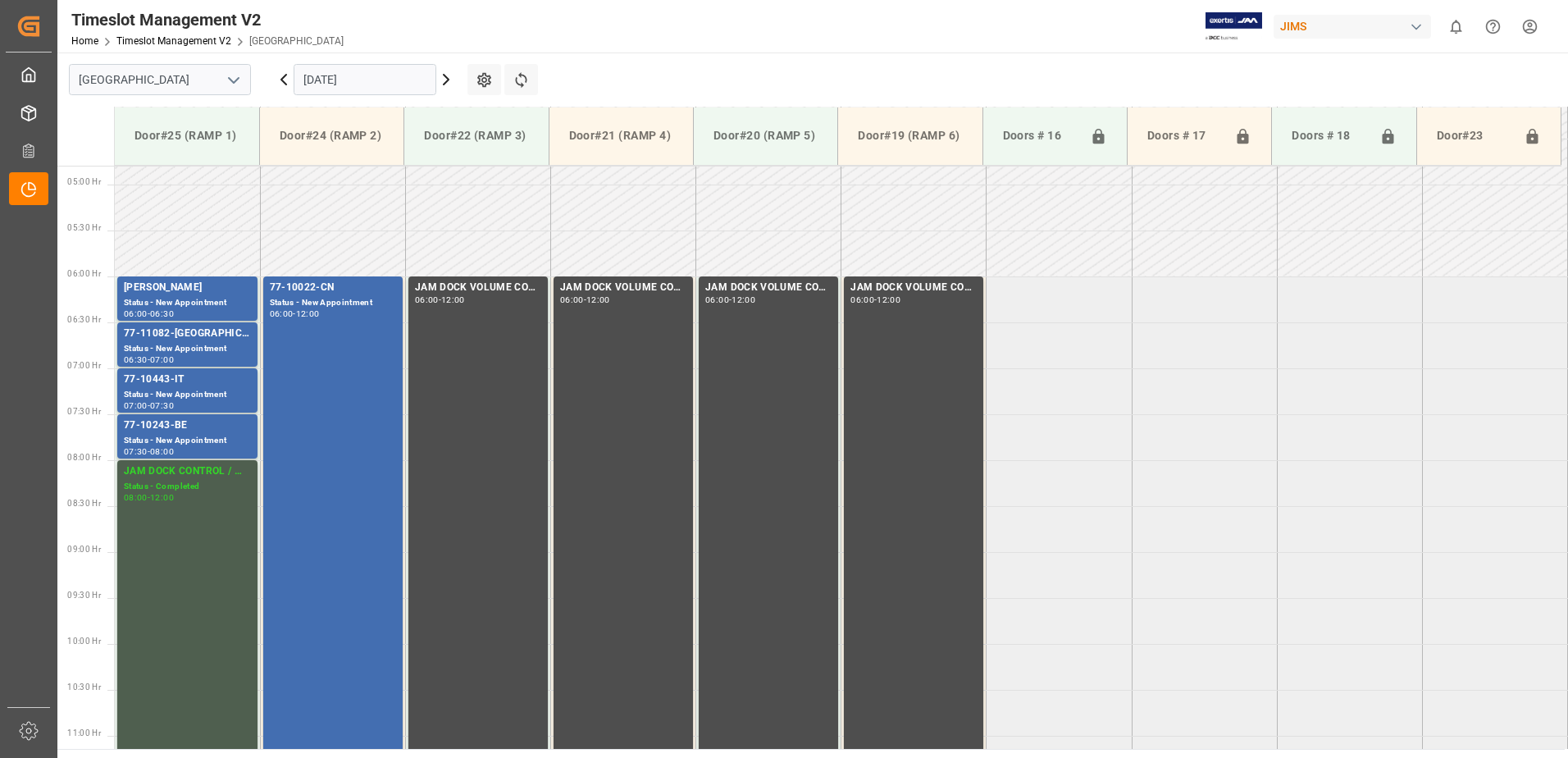
scroll to position [450, 0]
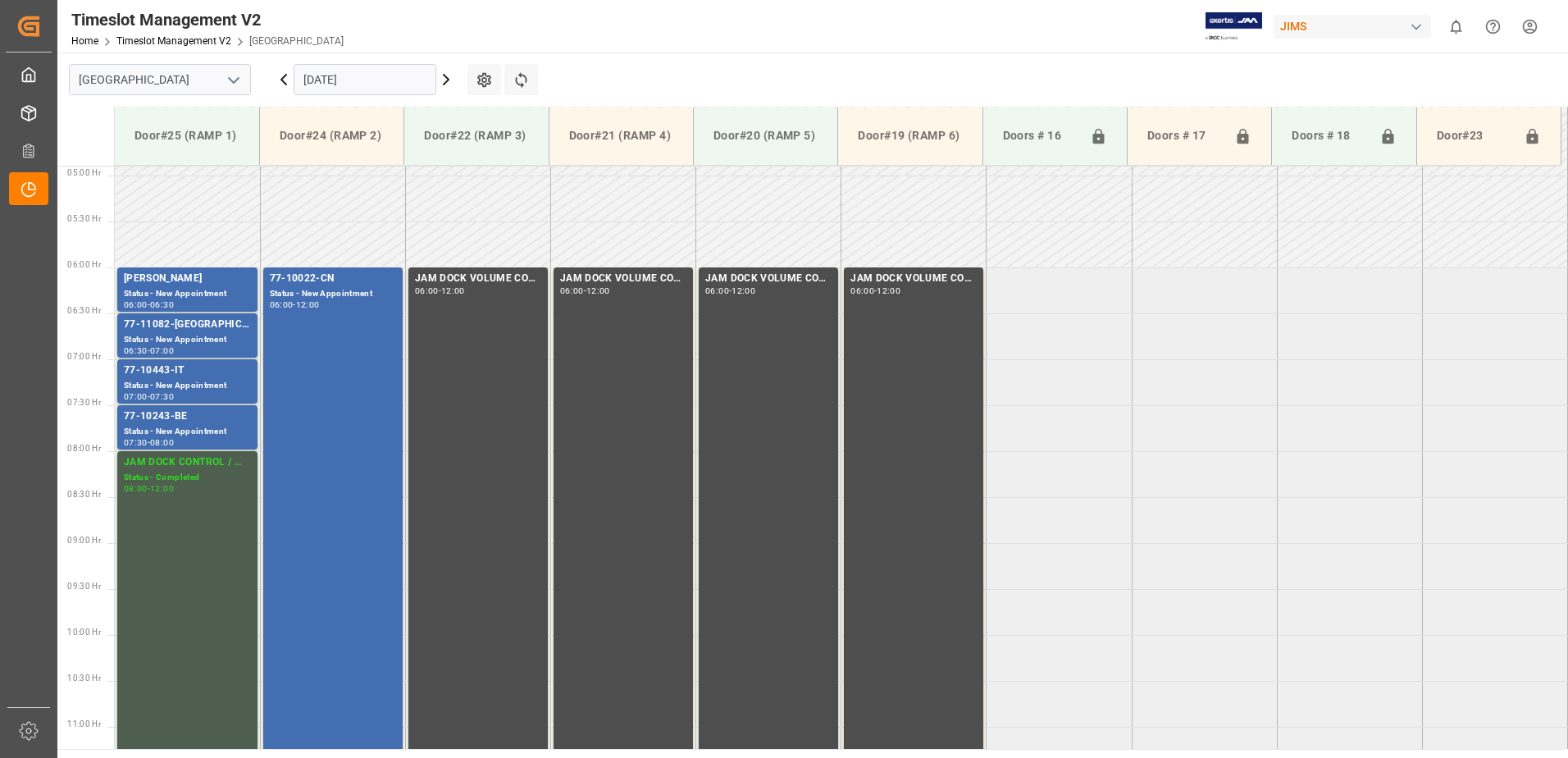
click at [399, 84] on input "[DATE]" at bounding box center [365, 79] width 143 height 31
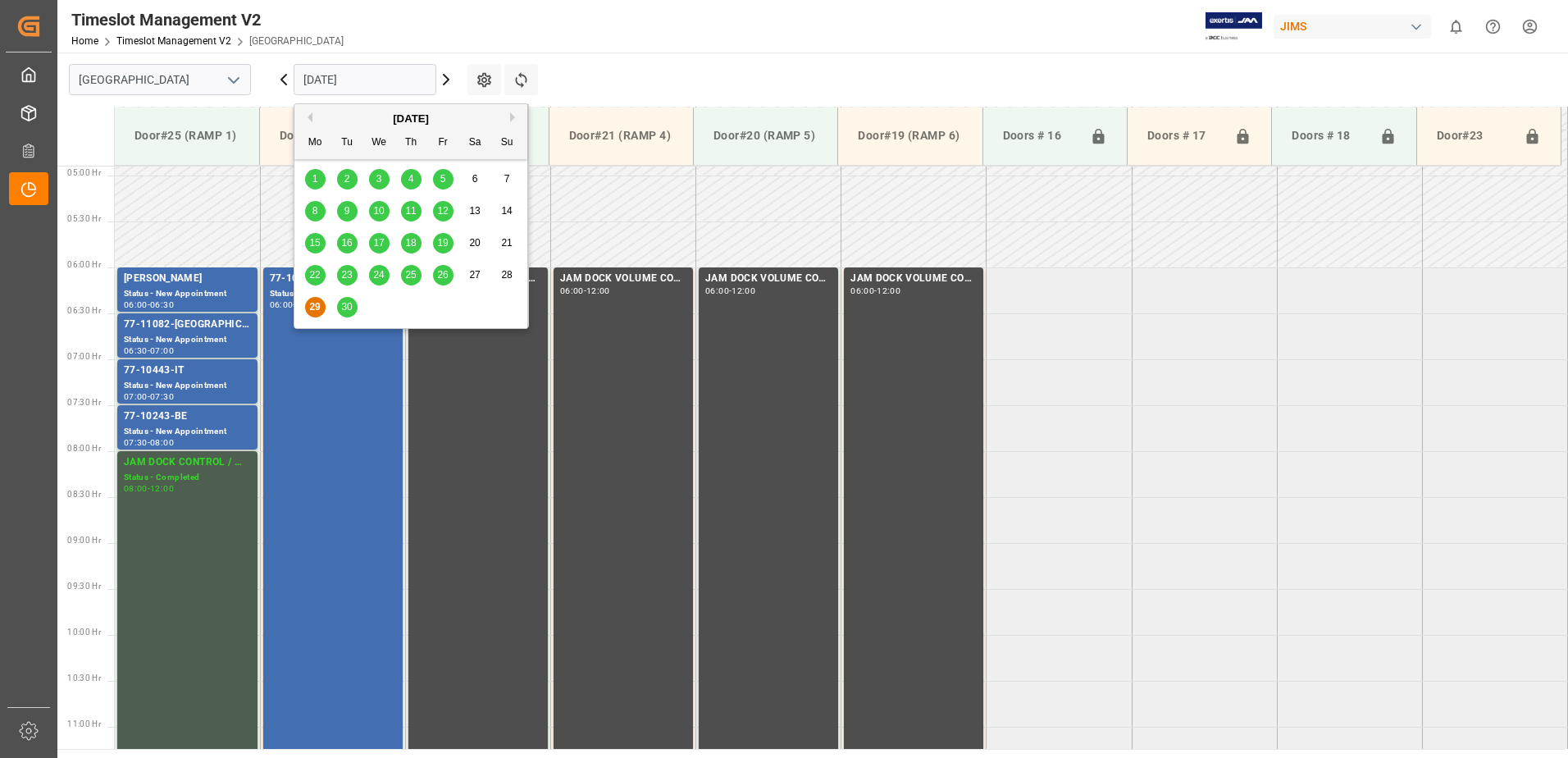
click at [345, 310] on span "30" at bounding box center [346, 307] width 11 height 12
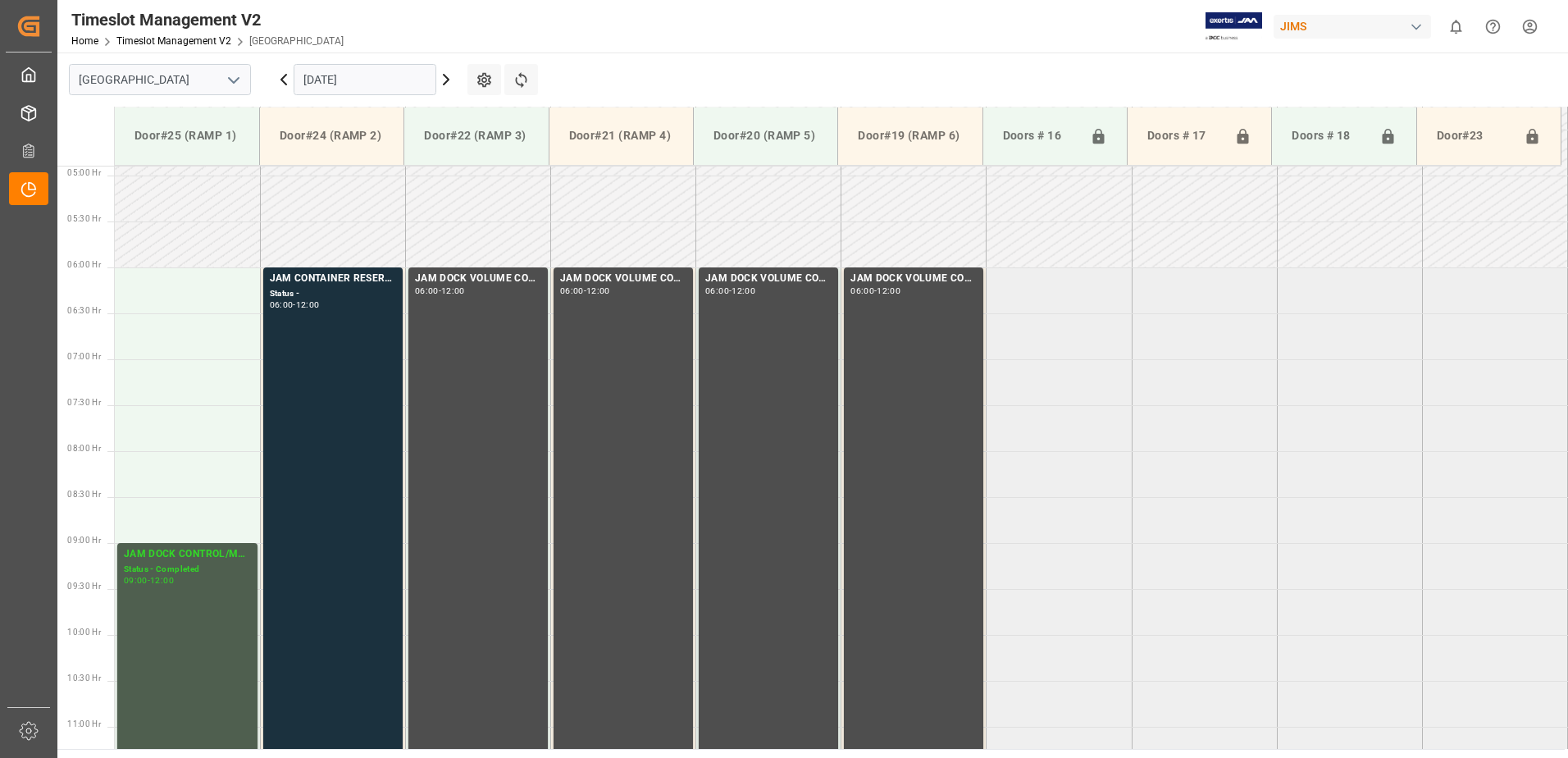
click at [282, 77] on icon at bounding box center [283, 79] width 19 height 19
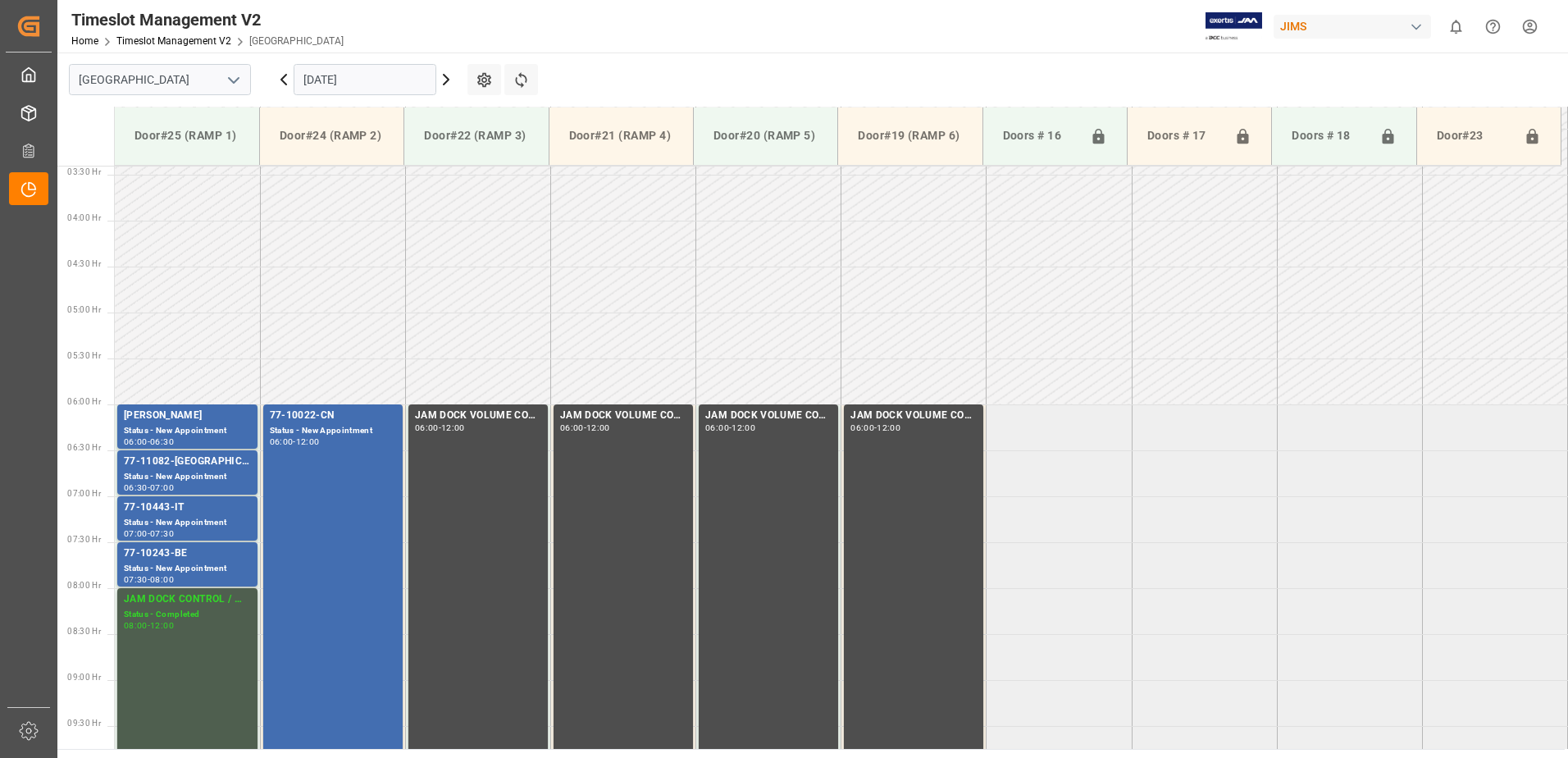
scroll to position [542, 0]
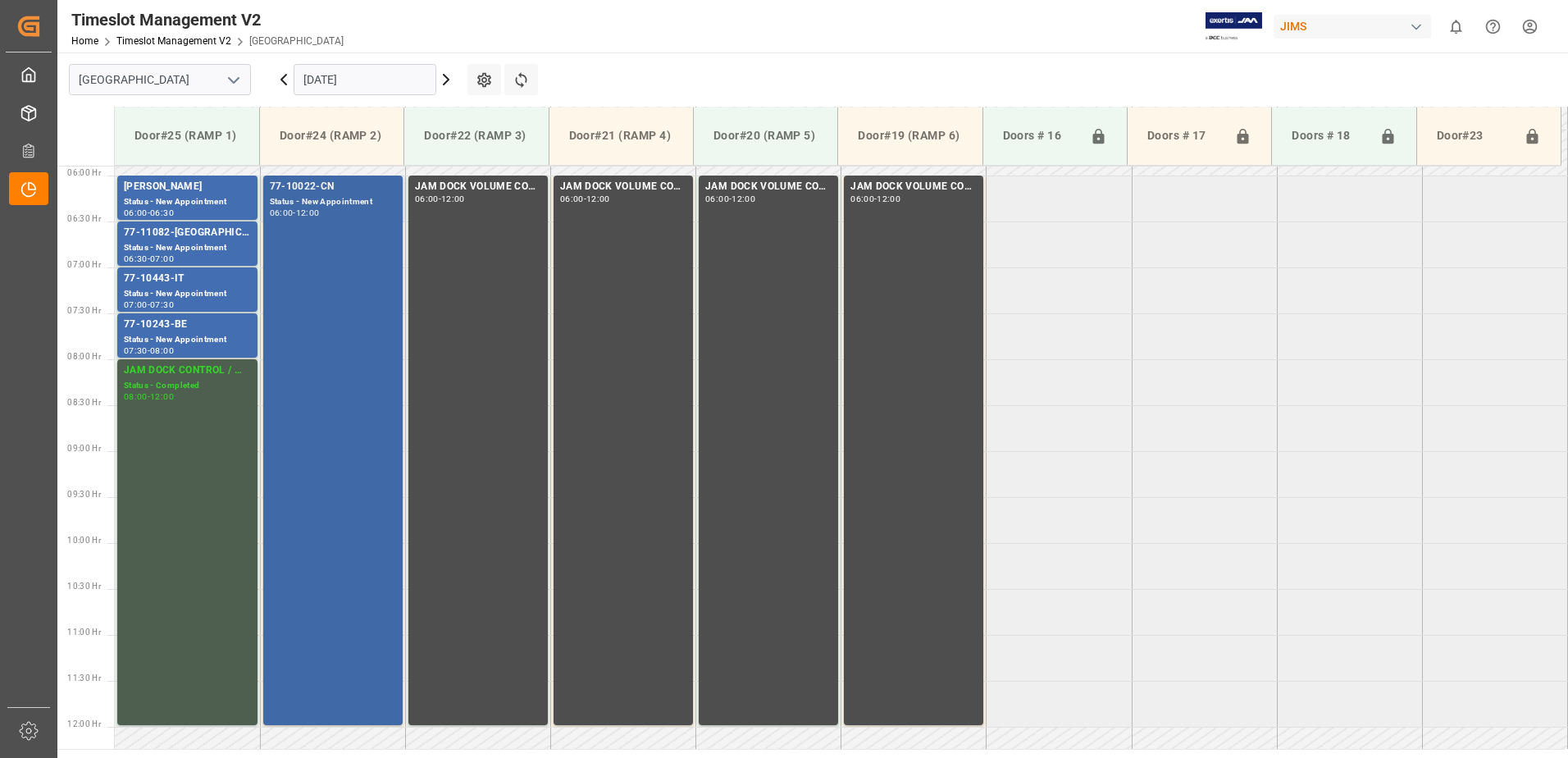
click at [341, 271] on div "77-10022-CN Status - New Appointment 06:00 - 12:00" at bounding box center [333, 450] width 127 height 543
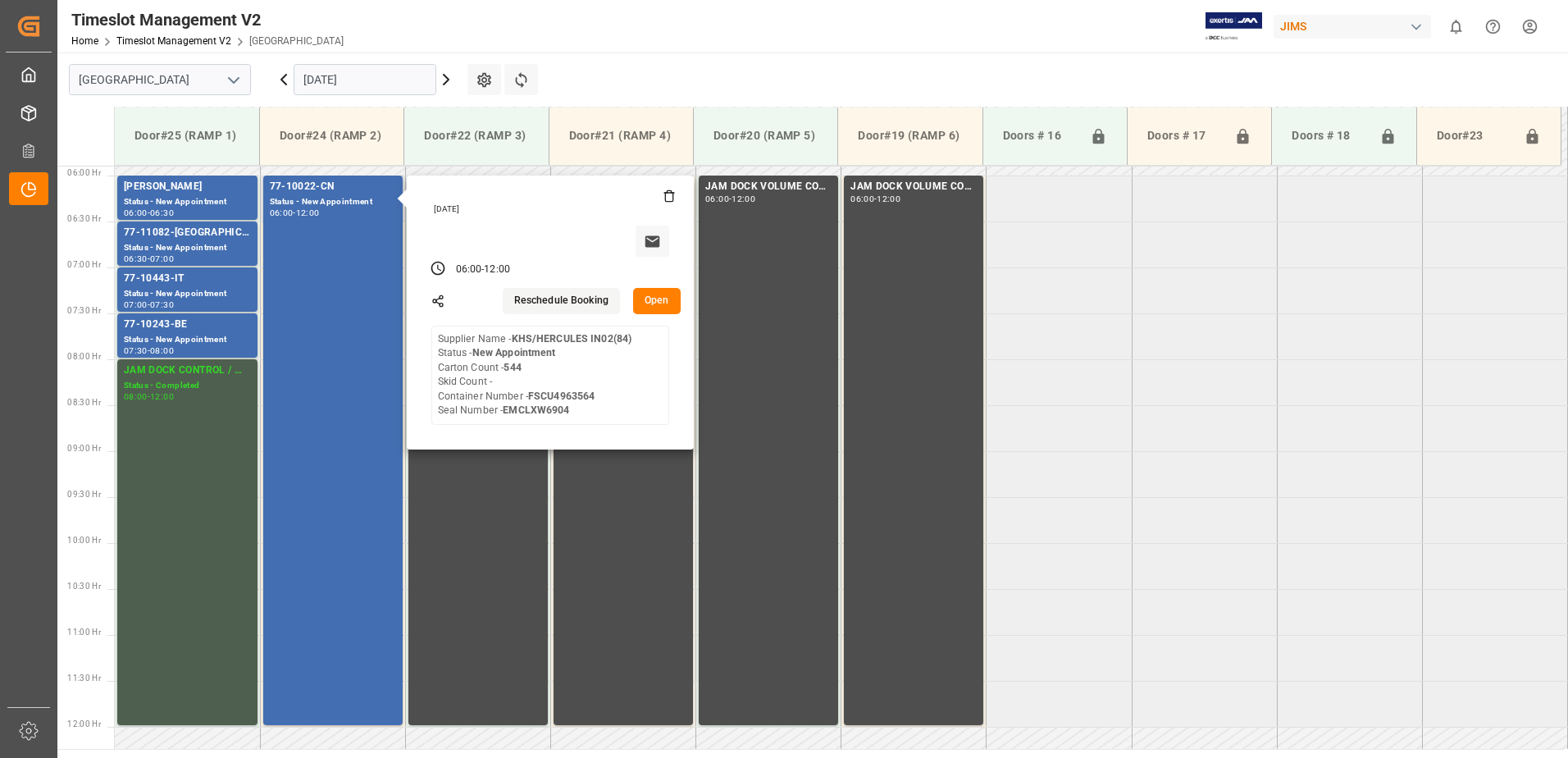
click at [662, 297] on button "Open" at bounding box center [657, 301] width 47 height 26
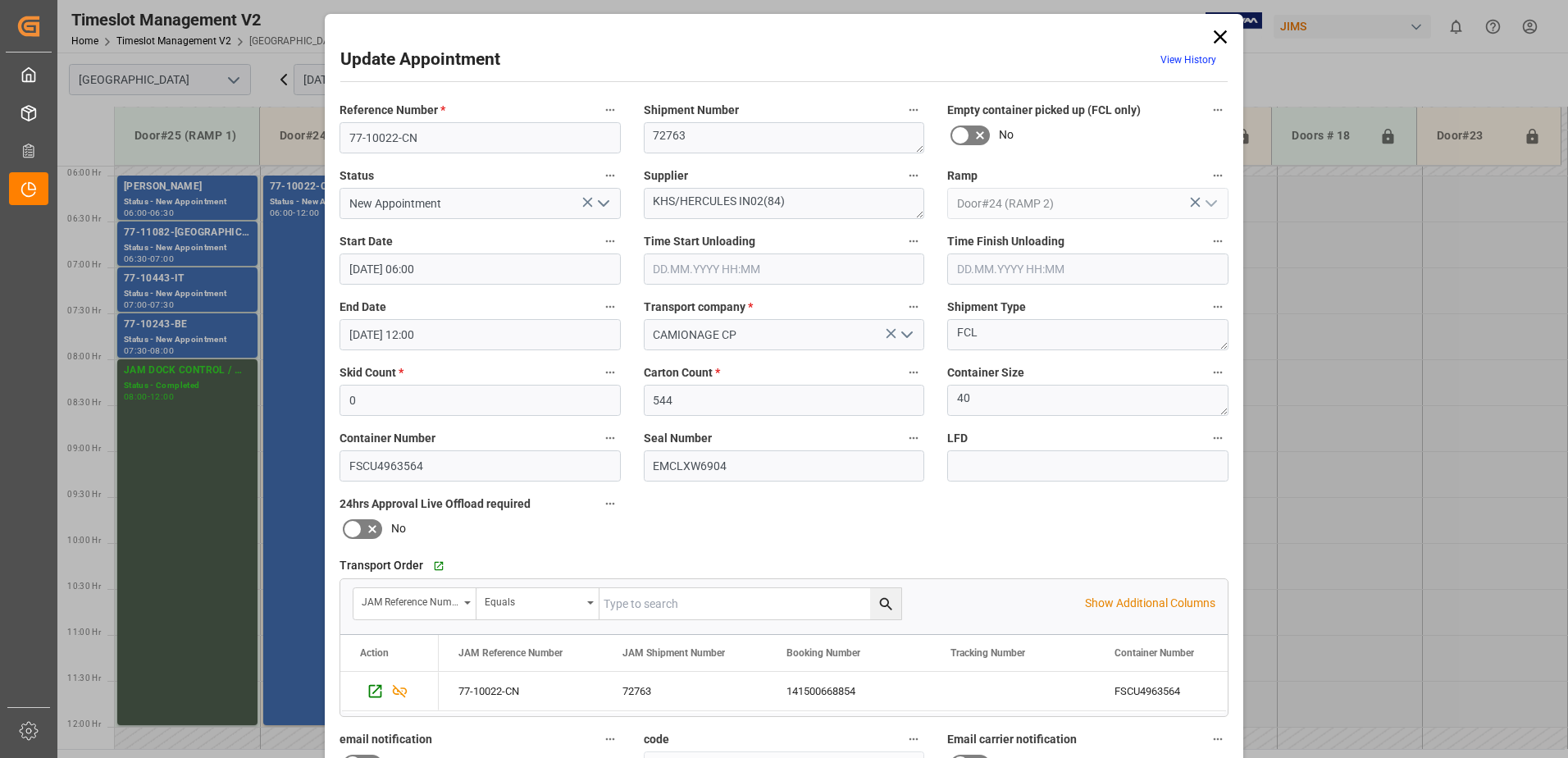
click at [604, 204] on polyline "open menu" at bounding box center [604, 204] width 10 height 5
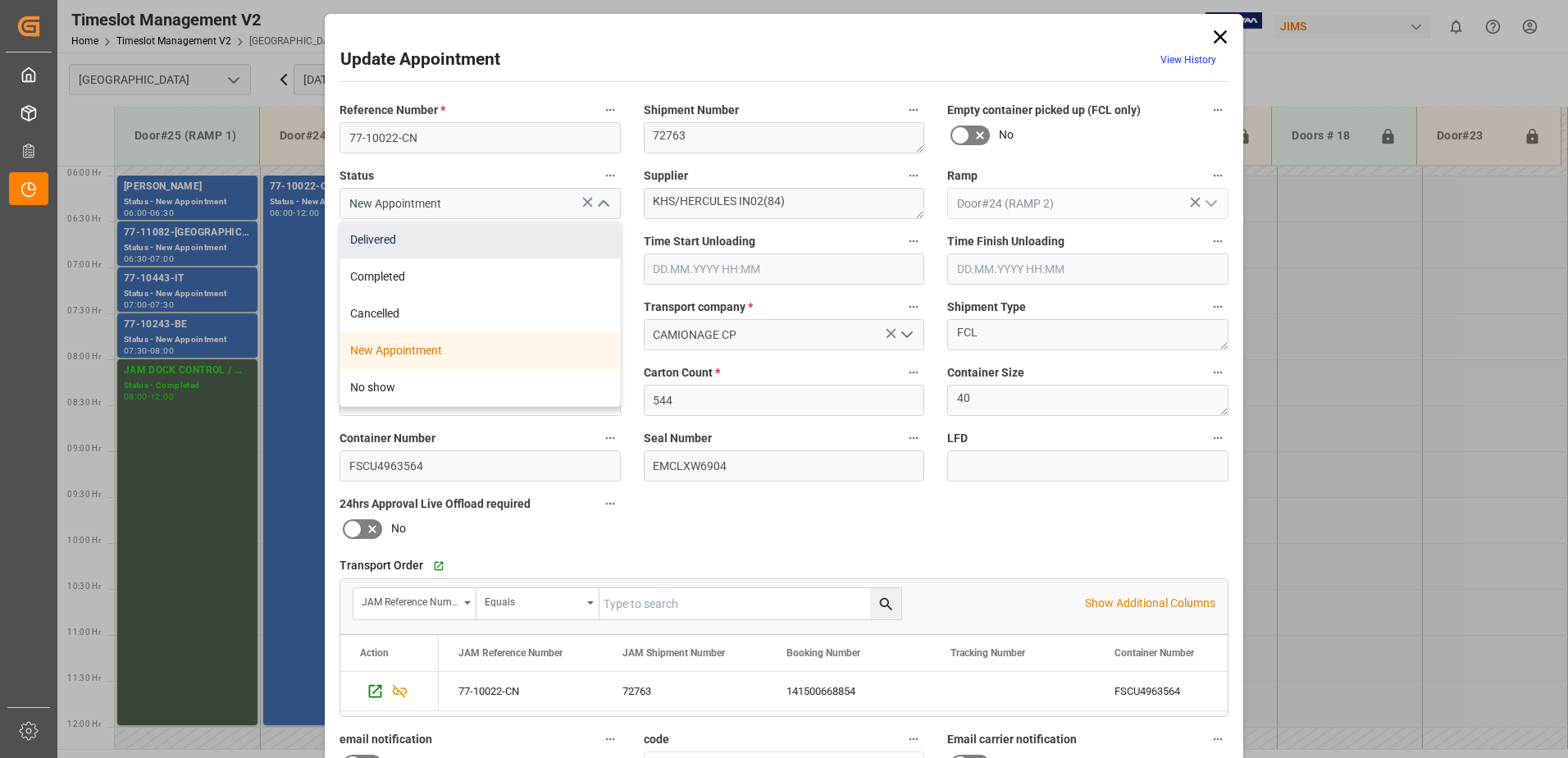
click at [484, 241] on div "Delivered" at bounding box center [480, 240] width 280 height 37
type input "Delivered"
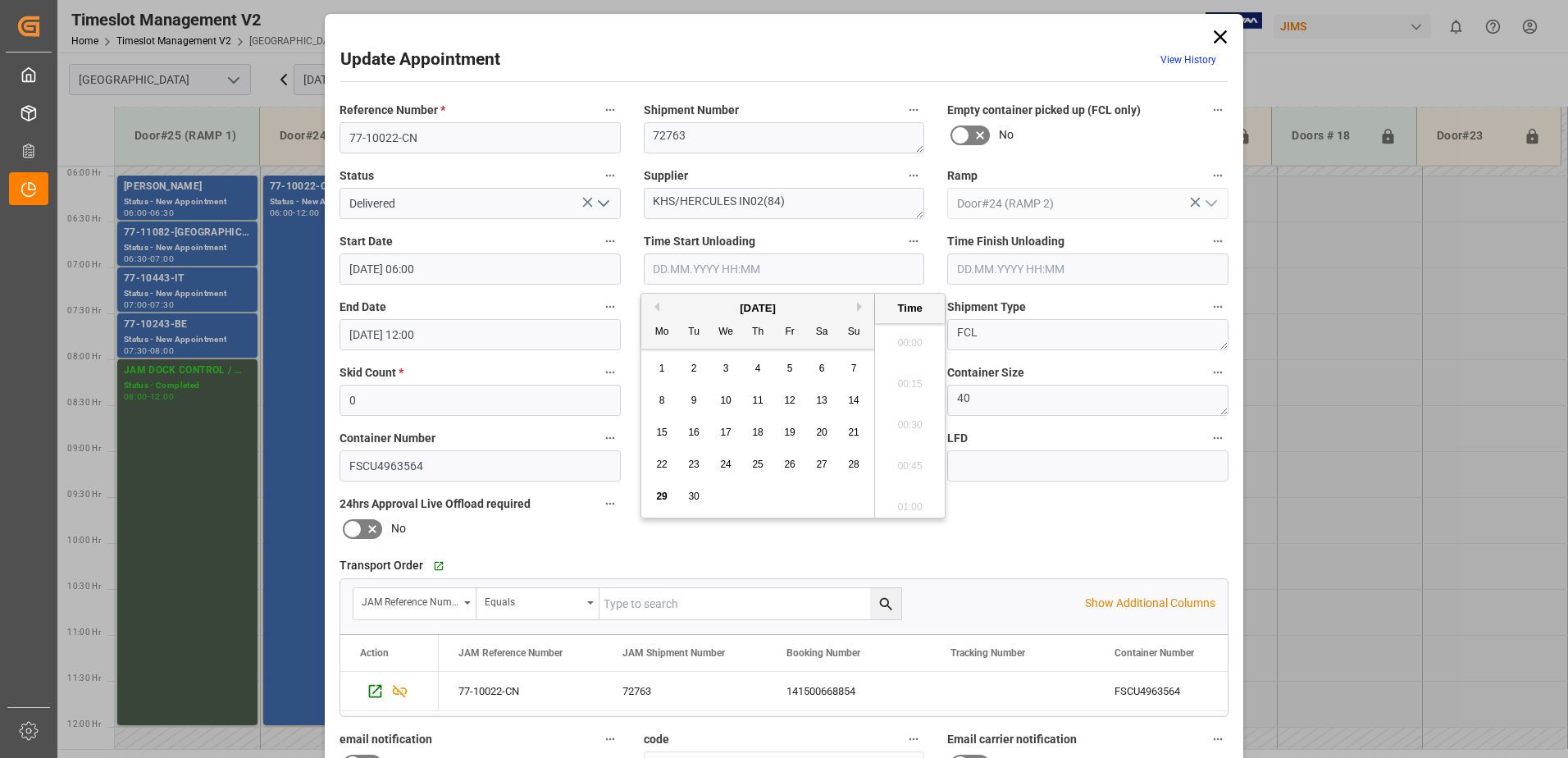
click at [716, 270] on input "text" at bounding box center [784, 269] width 281 height 31
click at [662, 493] on span "29" at bounding box center [662, 497] width 11 height 12
click at [899, 420] on li "06:45" at bounding box center [910, 420] width 70 height 41
type input "[DATE] 06:45"
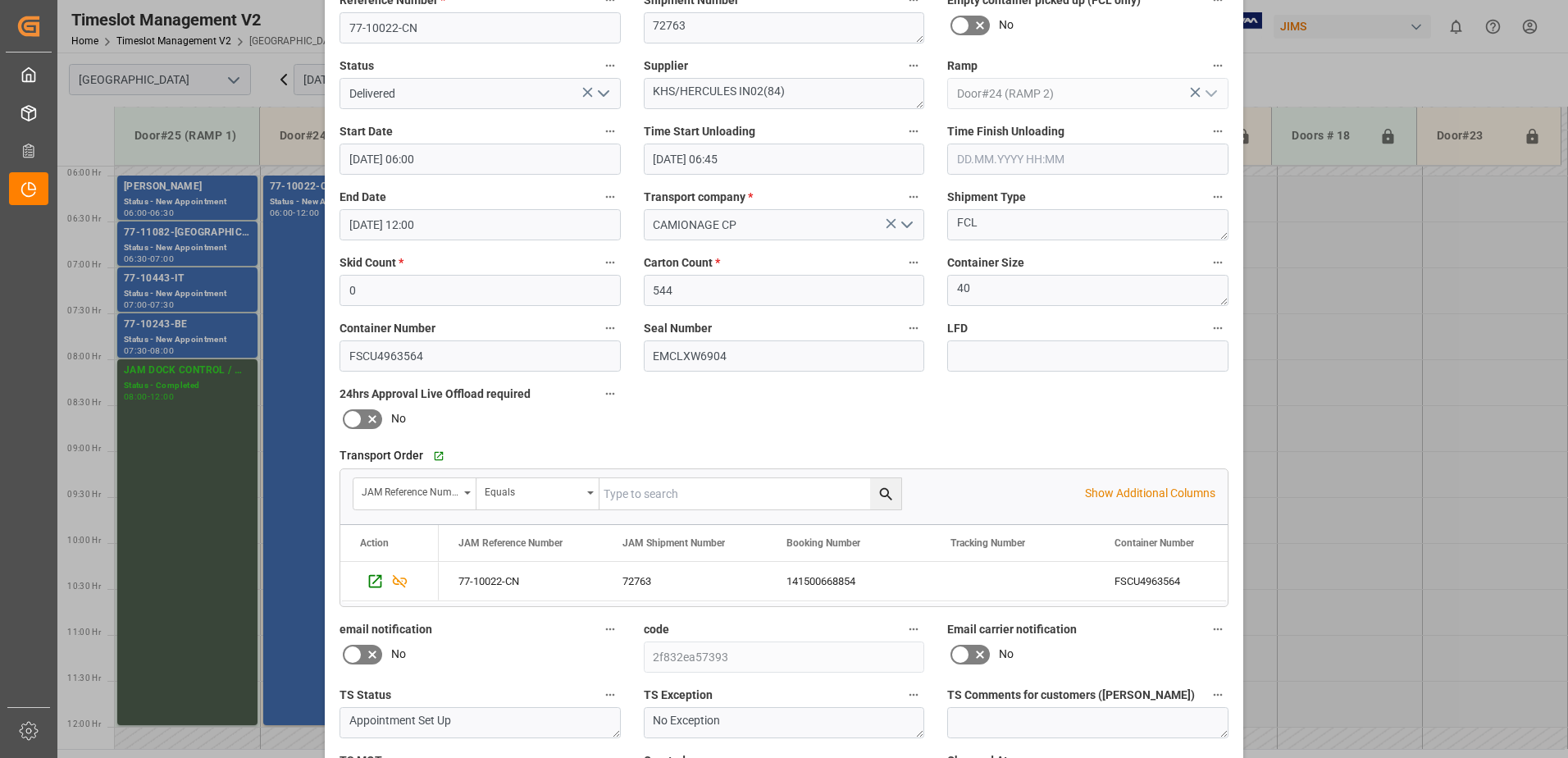
scroll to position [239, 0]
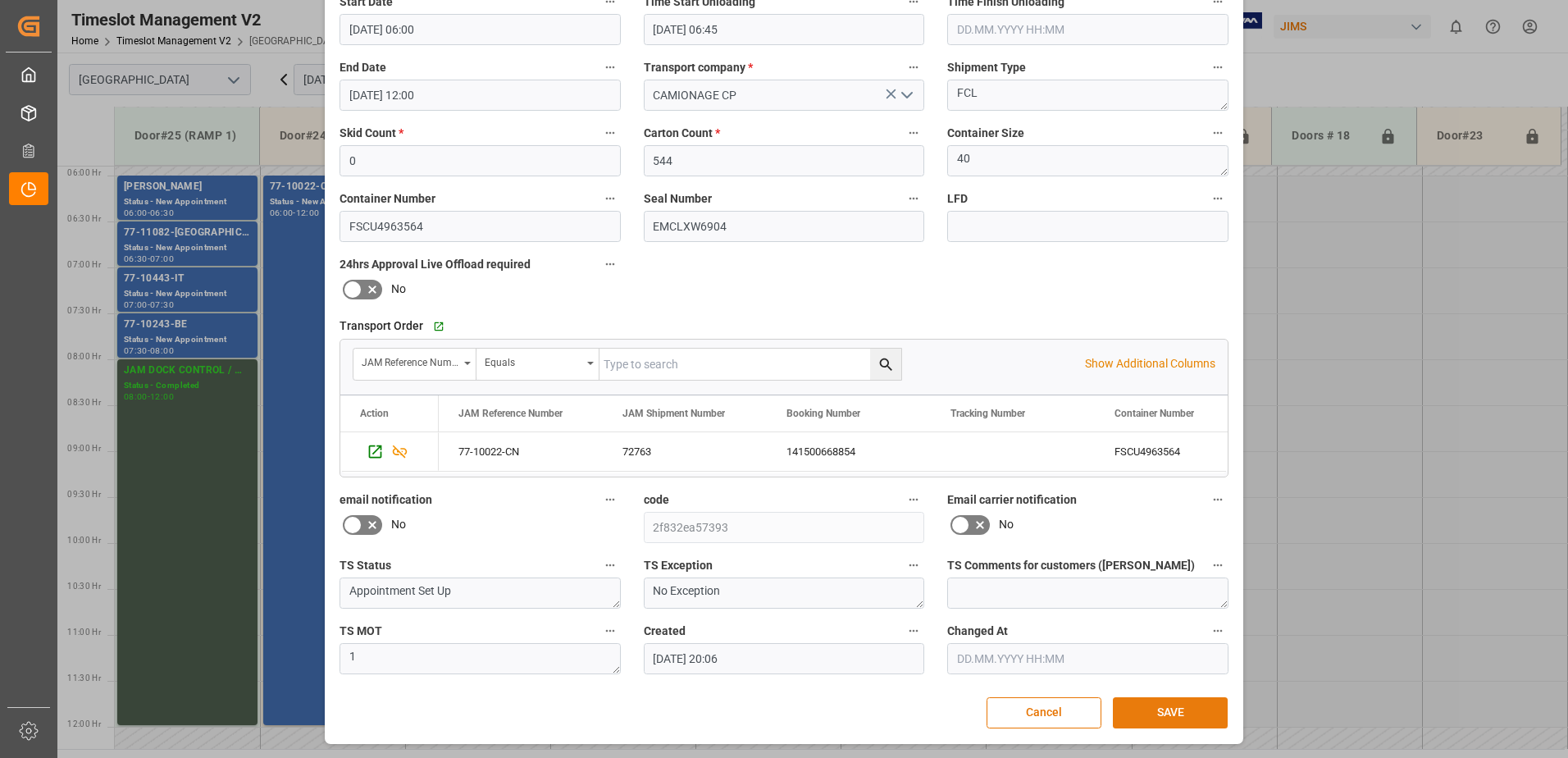
click at [1179, 713] on button "SAVE" at bounding box center [1170, 712] width 115 height 31
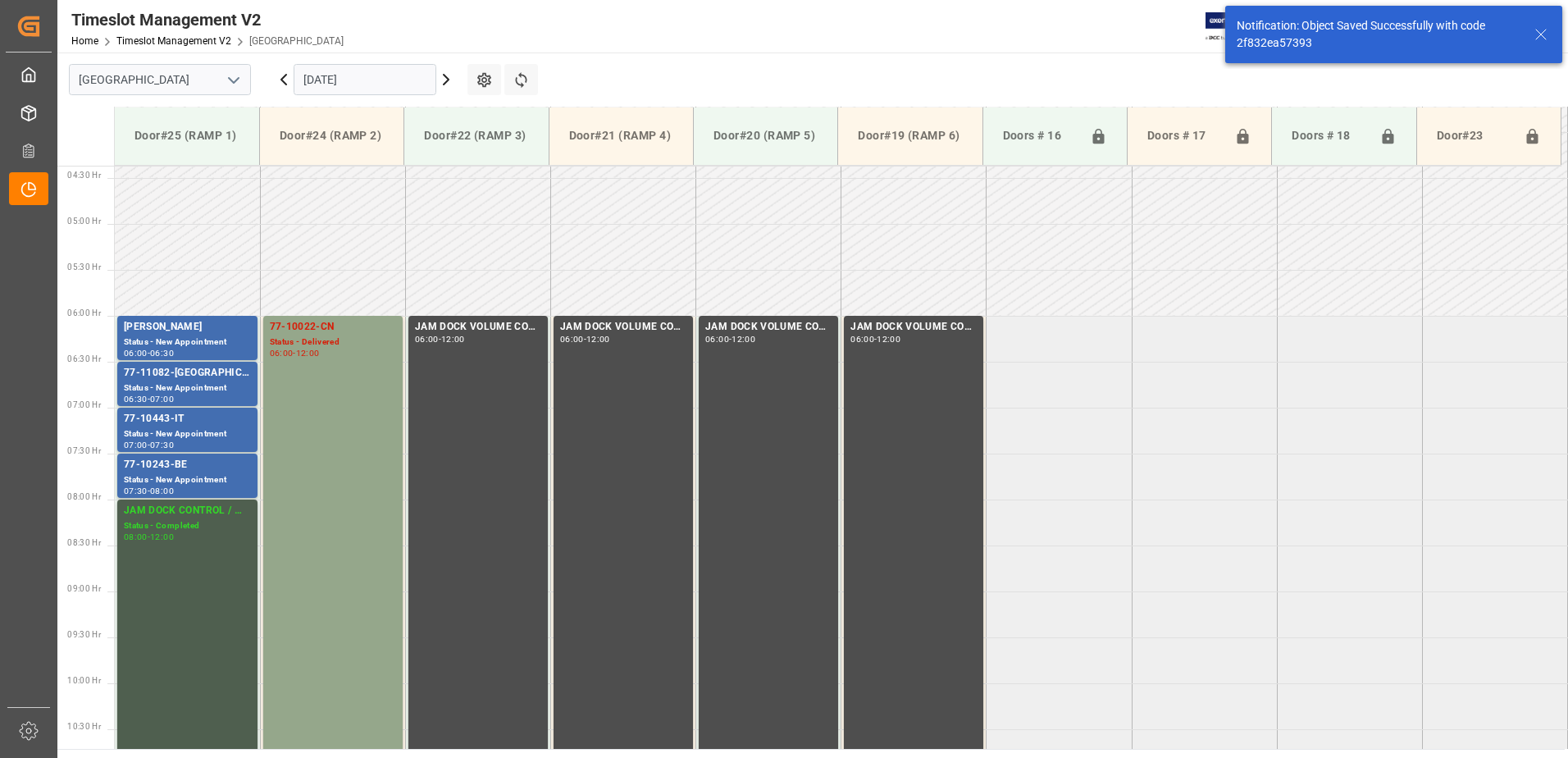
scroll to position [450, 0]
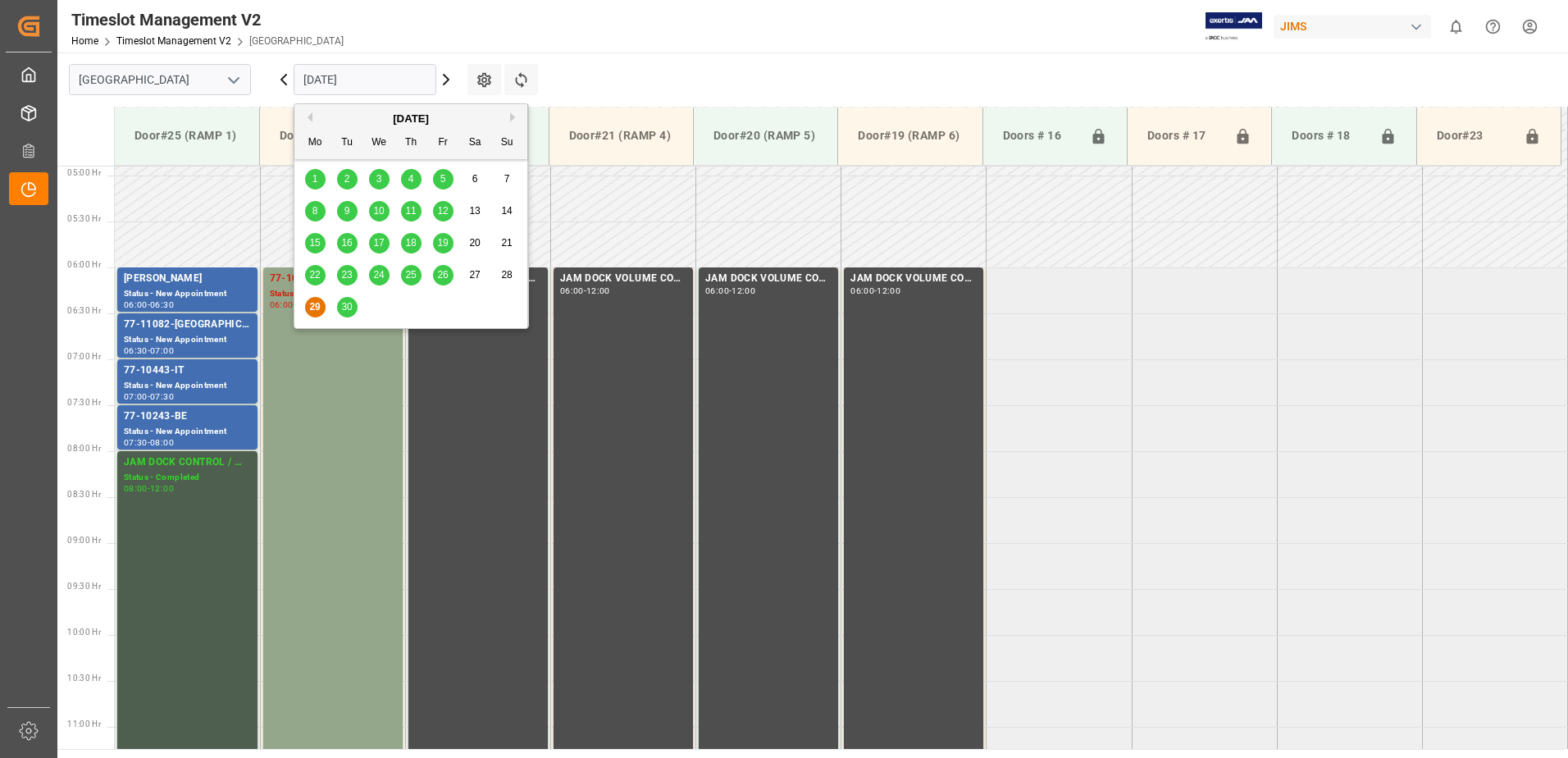
click at [407, 80] on input "[DATE]" at bounding box center [365, 79] width 143 height 31
click at [514, 117] on button "Next Month" at bounding box center [515, 117] width 10 height 10
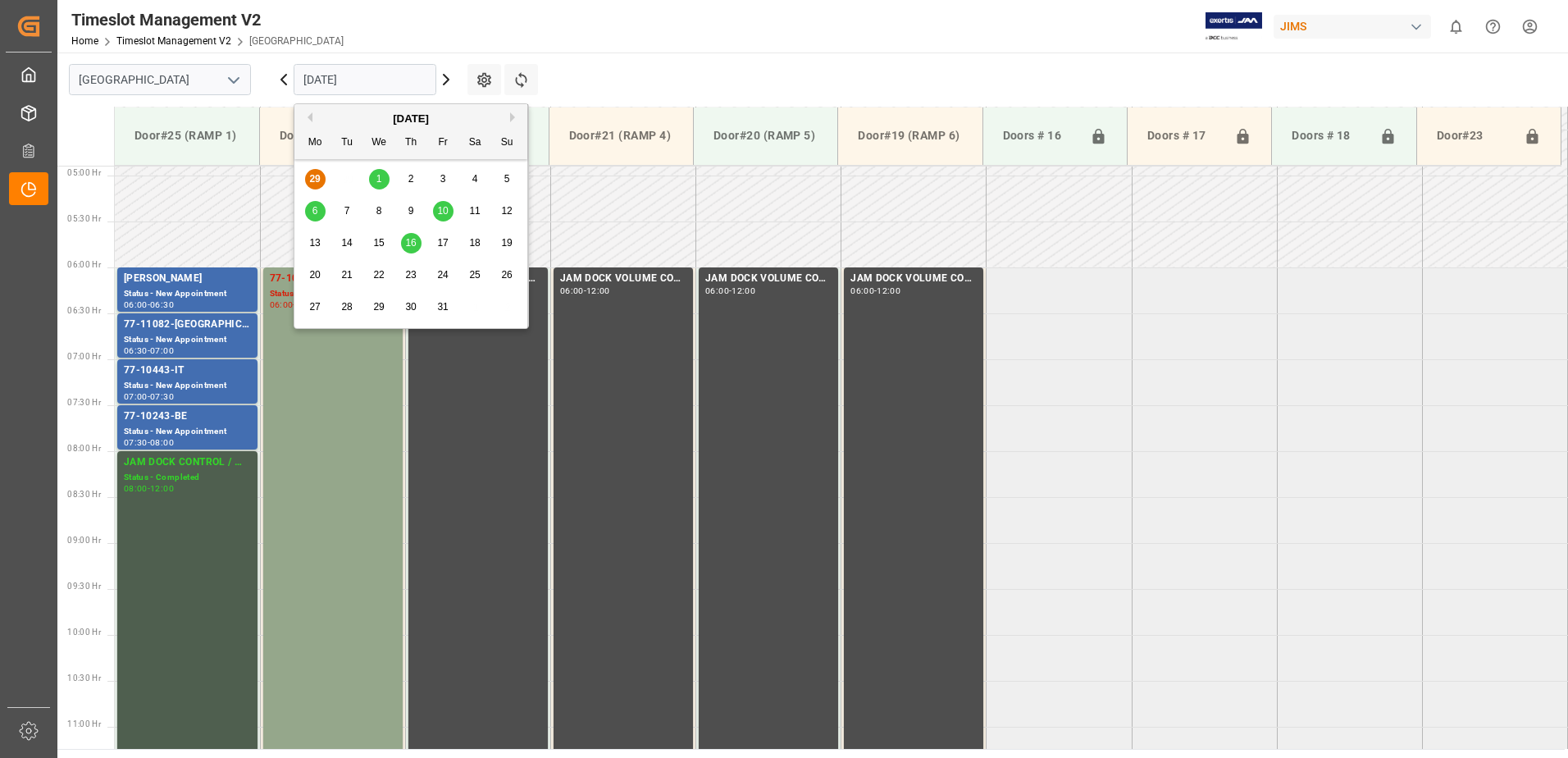
click at [378, 183] on span "1" at bounding box center [379, 179] width 6 height 12
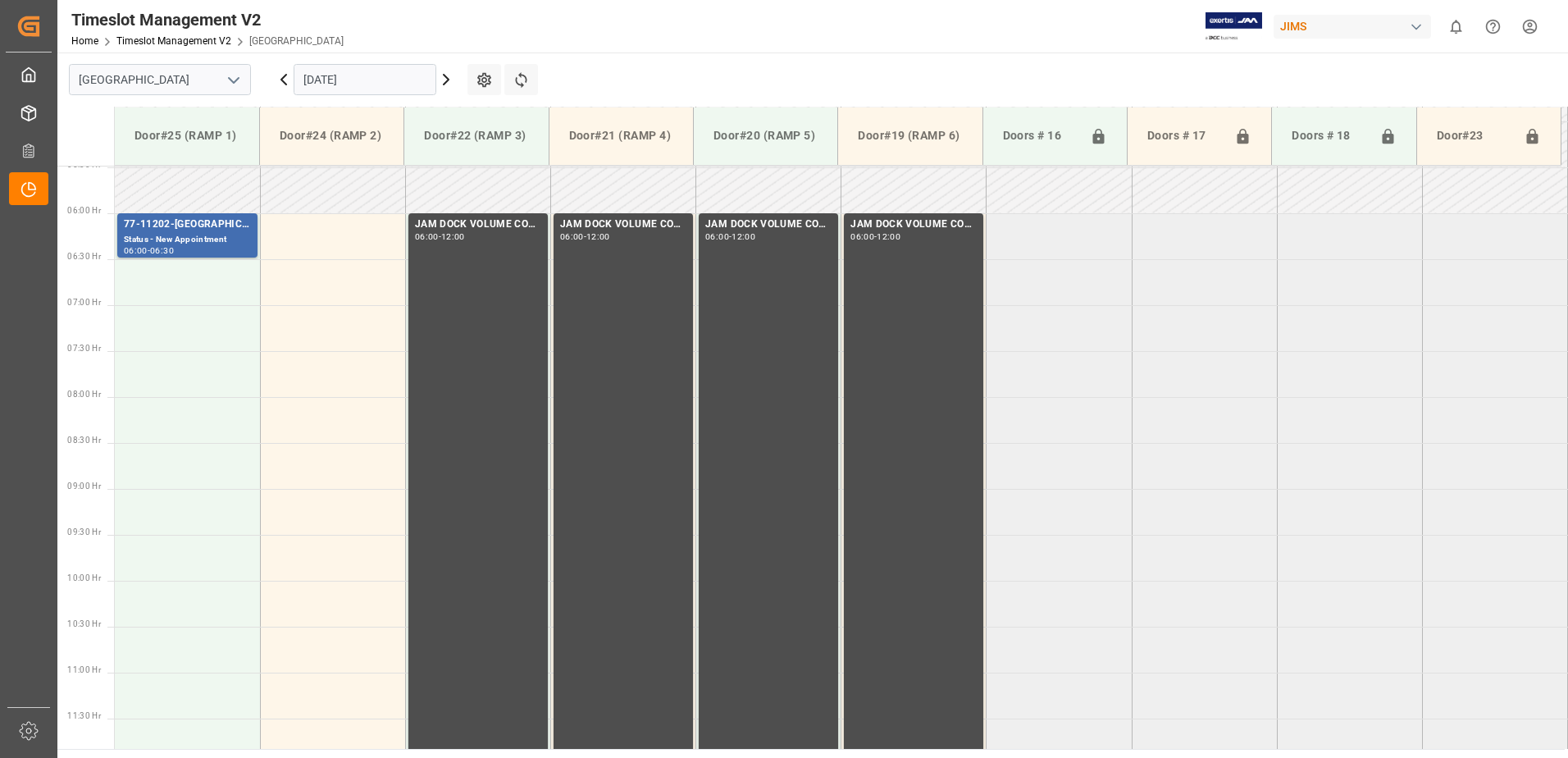
scroll to position [542, 0]
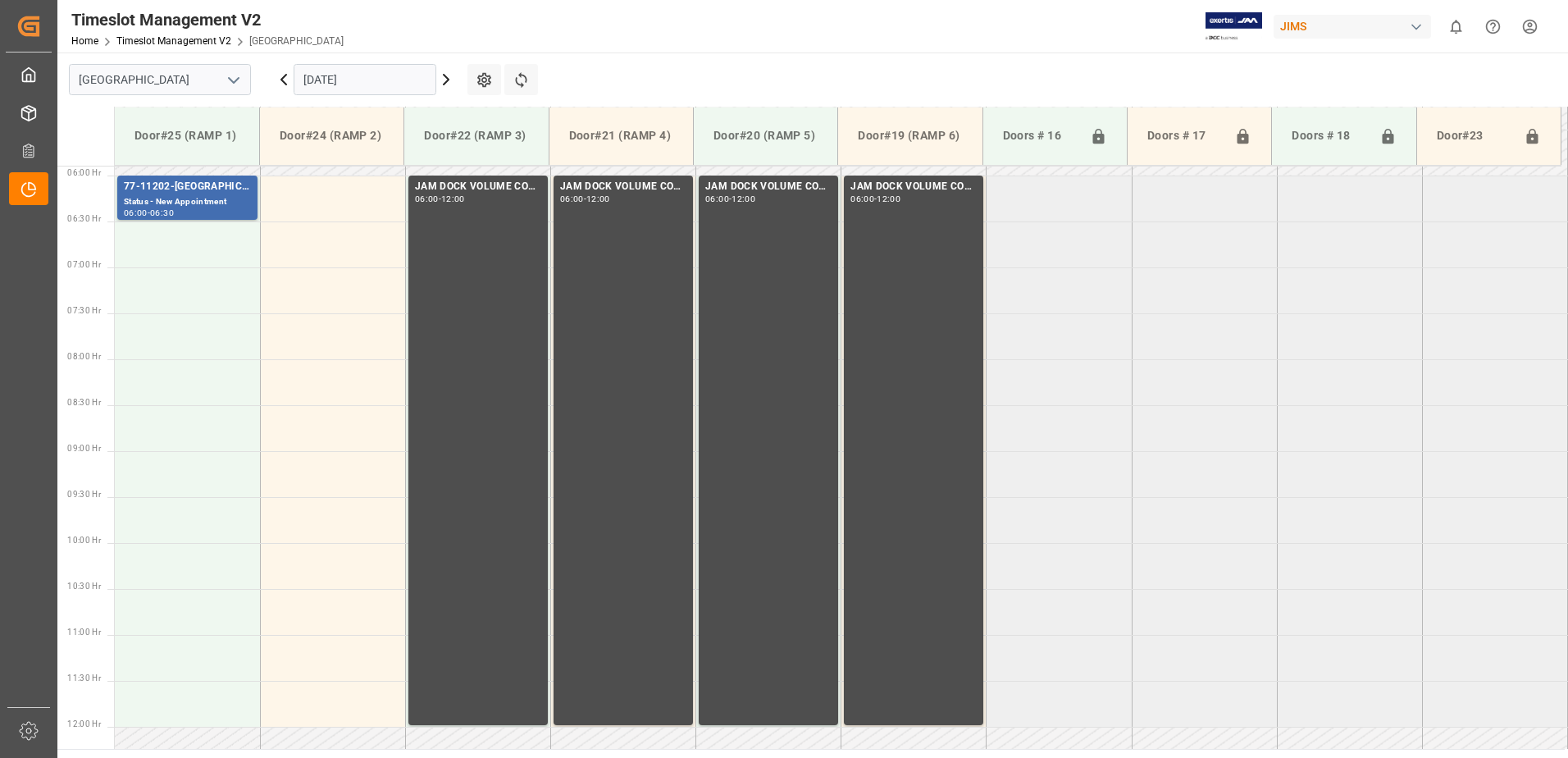
click at [392, 79] on input "[DATE]" at bounding box center [365, 79] width 143 height 31
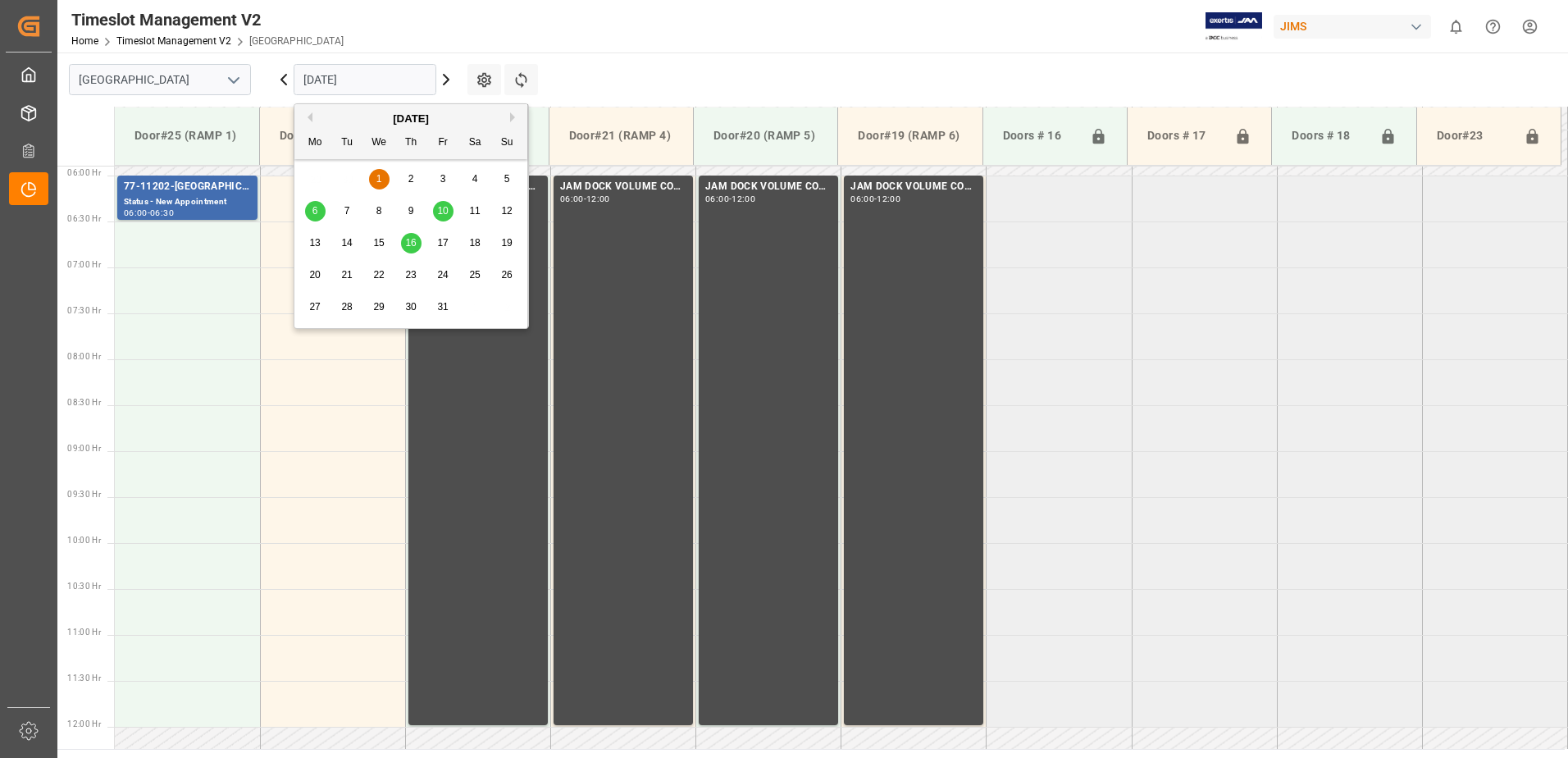
click at [314, 209] on span "6" at bounding box center [315, 211] width 6 height 12
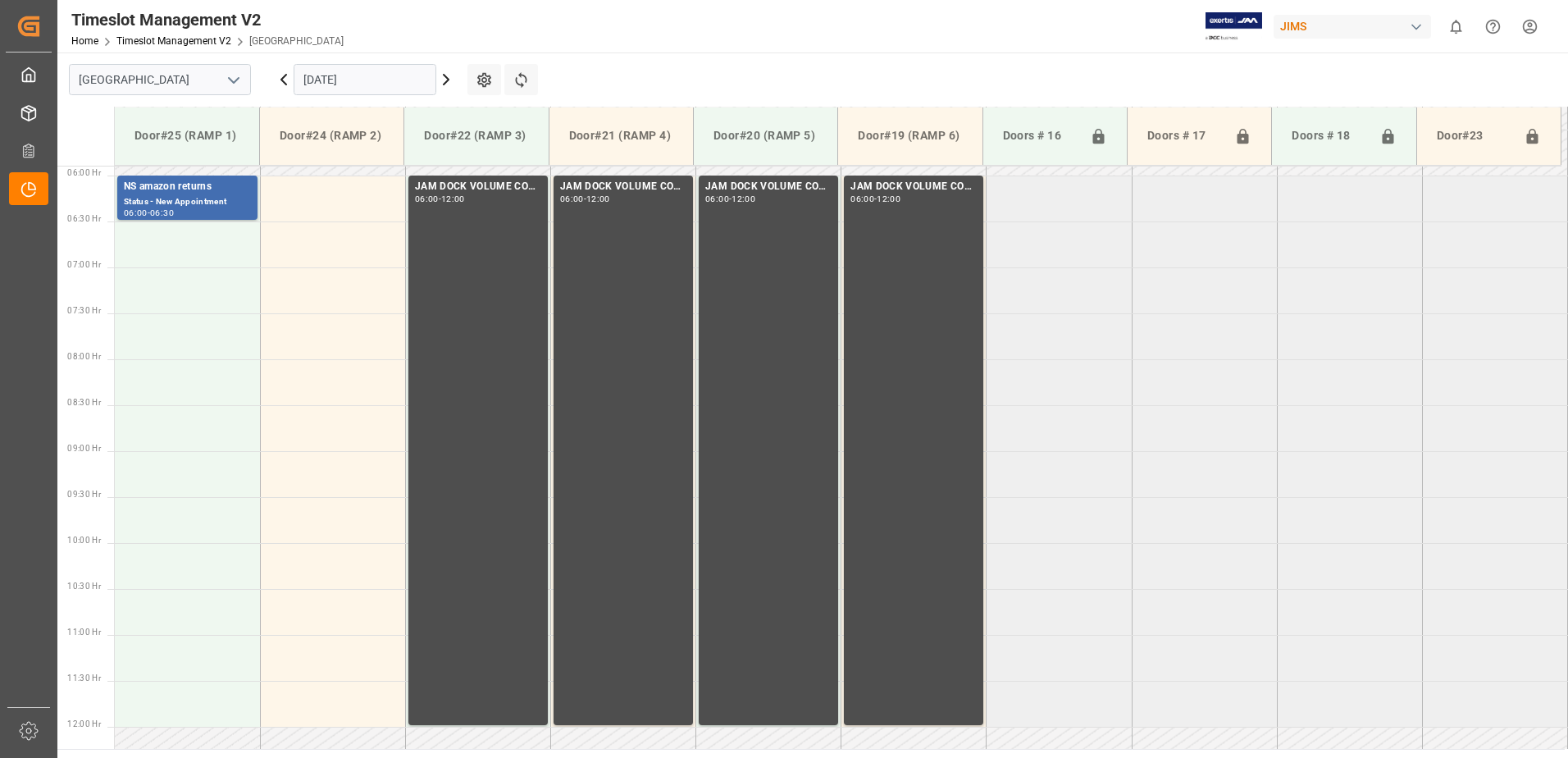
click at [416, 80] on input "[DATE]" at bounding box center [365, 79] width 143 height 31
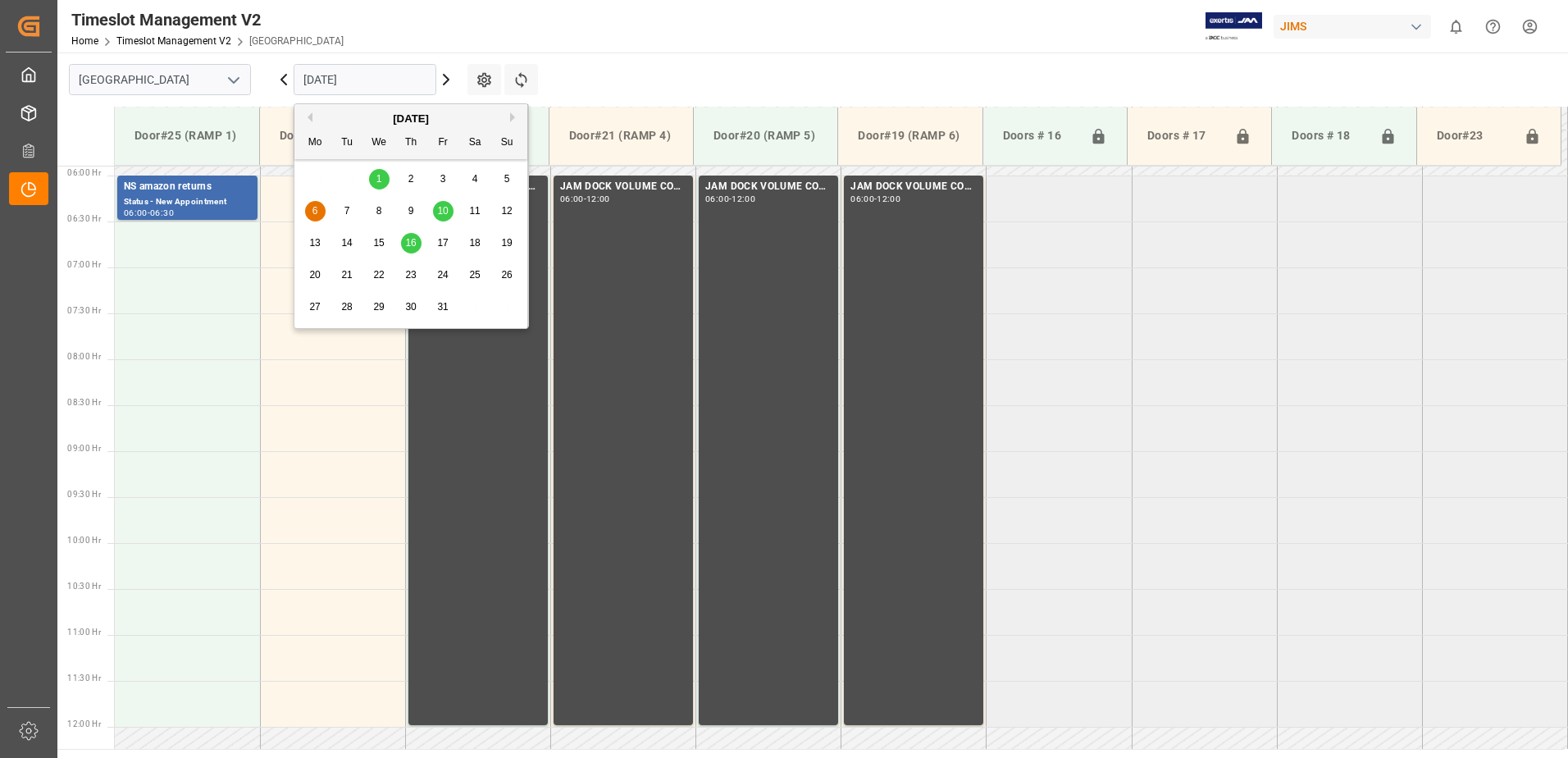
click at [445, 212] on span "10" at bounding box center [442, 211] width 11 height 12
click at [384, 72] on input "[DATE]" at bounding box center [365, 79] width 143 height 31
click at [414, 242] on span "16" at bounding box center [411, 243] width 11 height 12
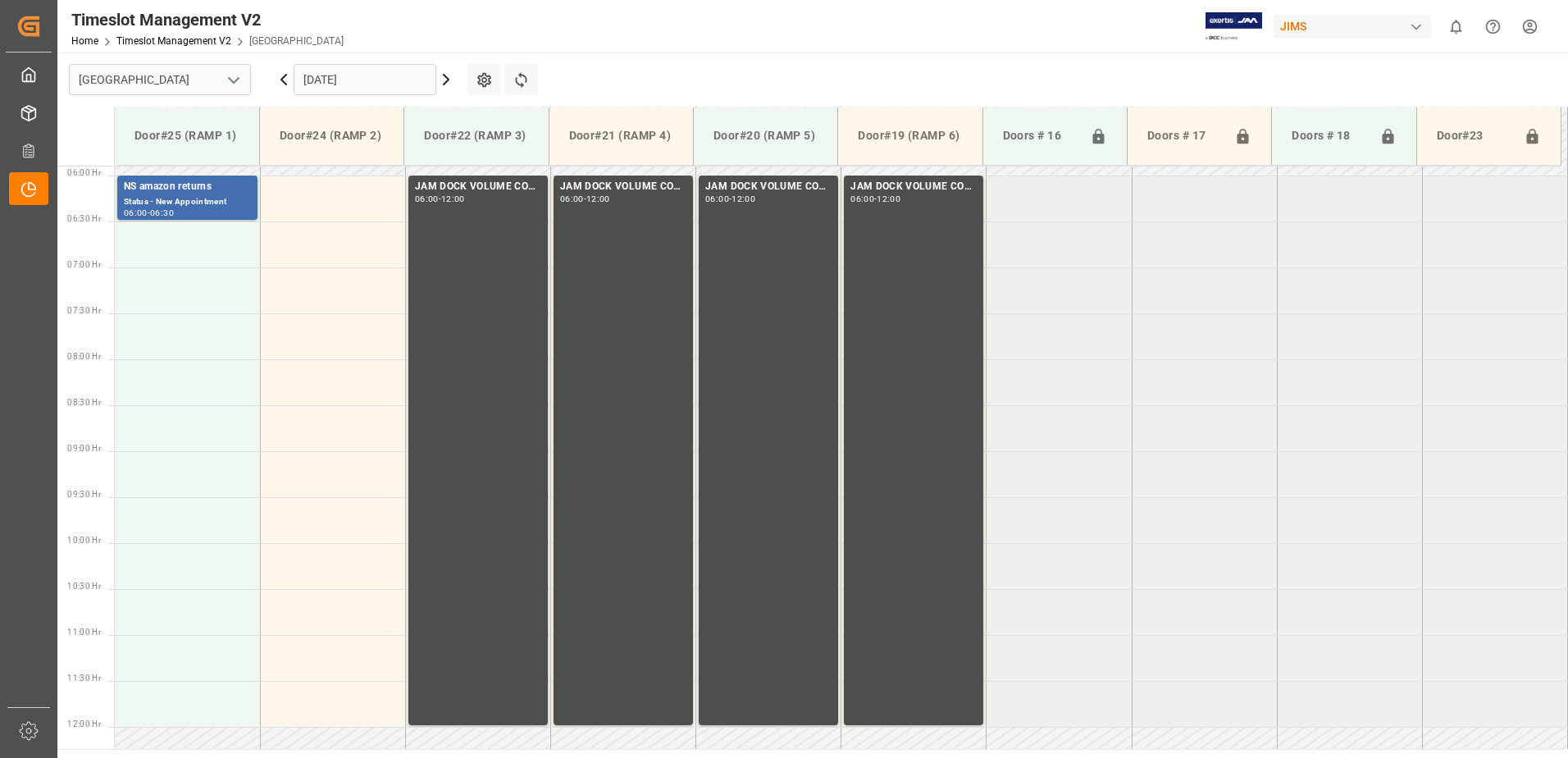
click at [378, 80] on input "[DATE]" at bounding box center [365, 79] width 143 height 31
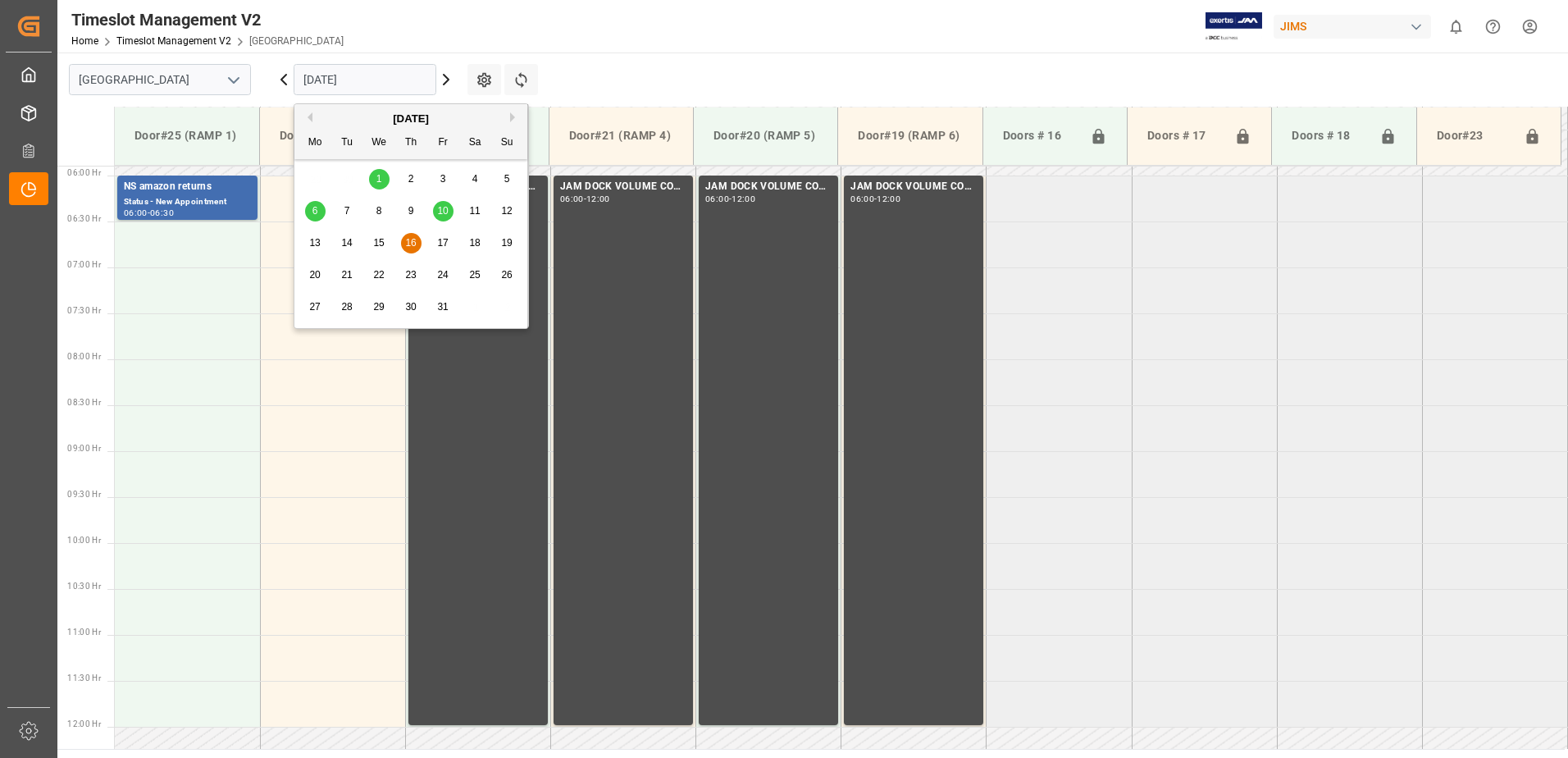
click at [309, 119] on button "Previous Month" at bounding box center [308, 117] width 10 height 10
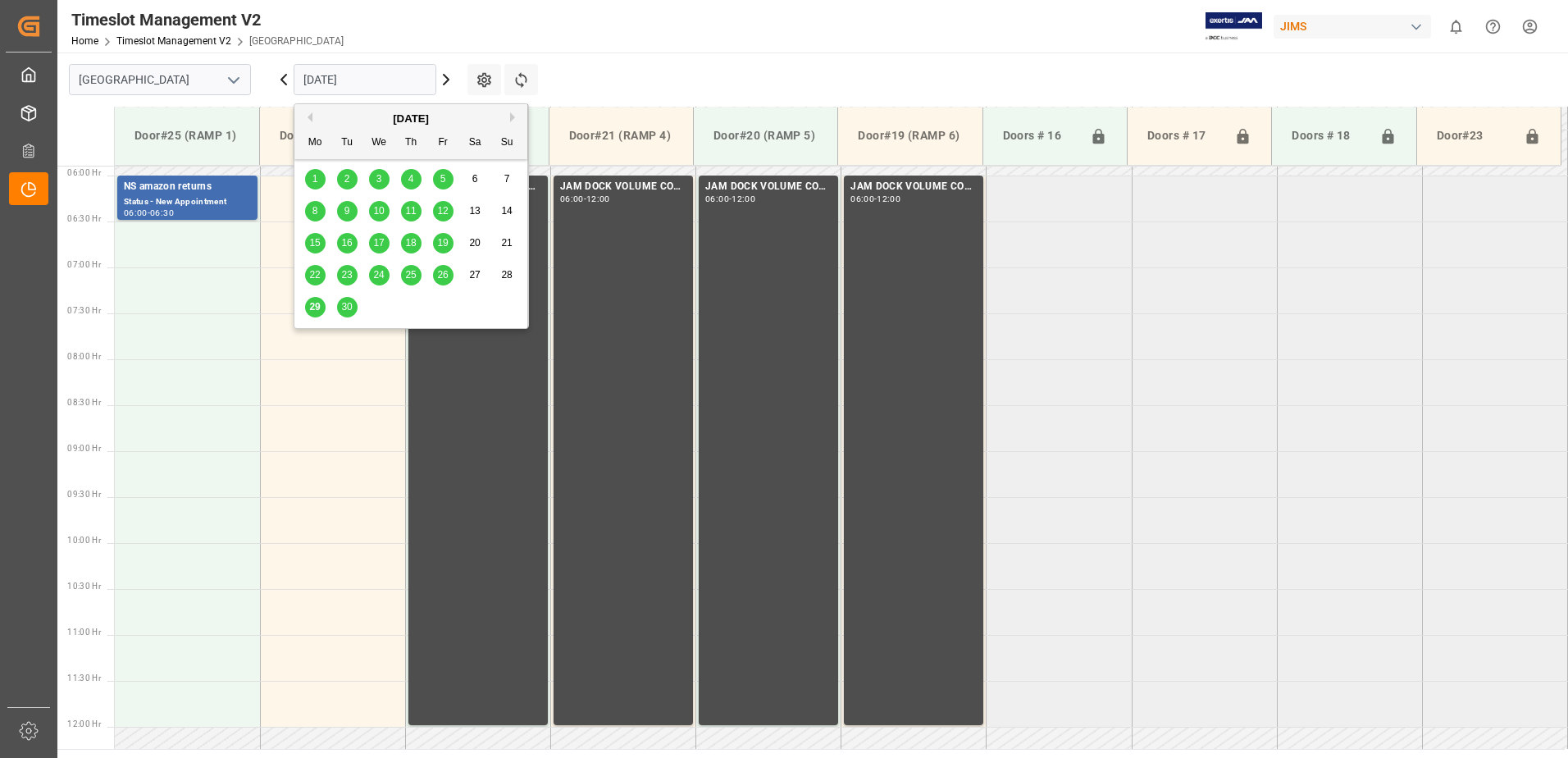
click at [320, 309] on span "29" at bounding box center [314, 307] width 11 height 12
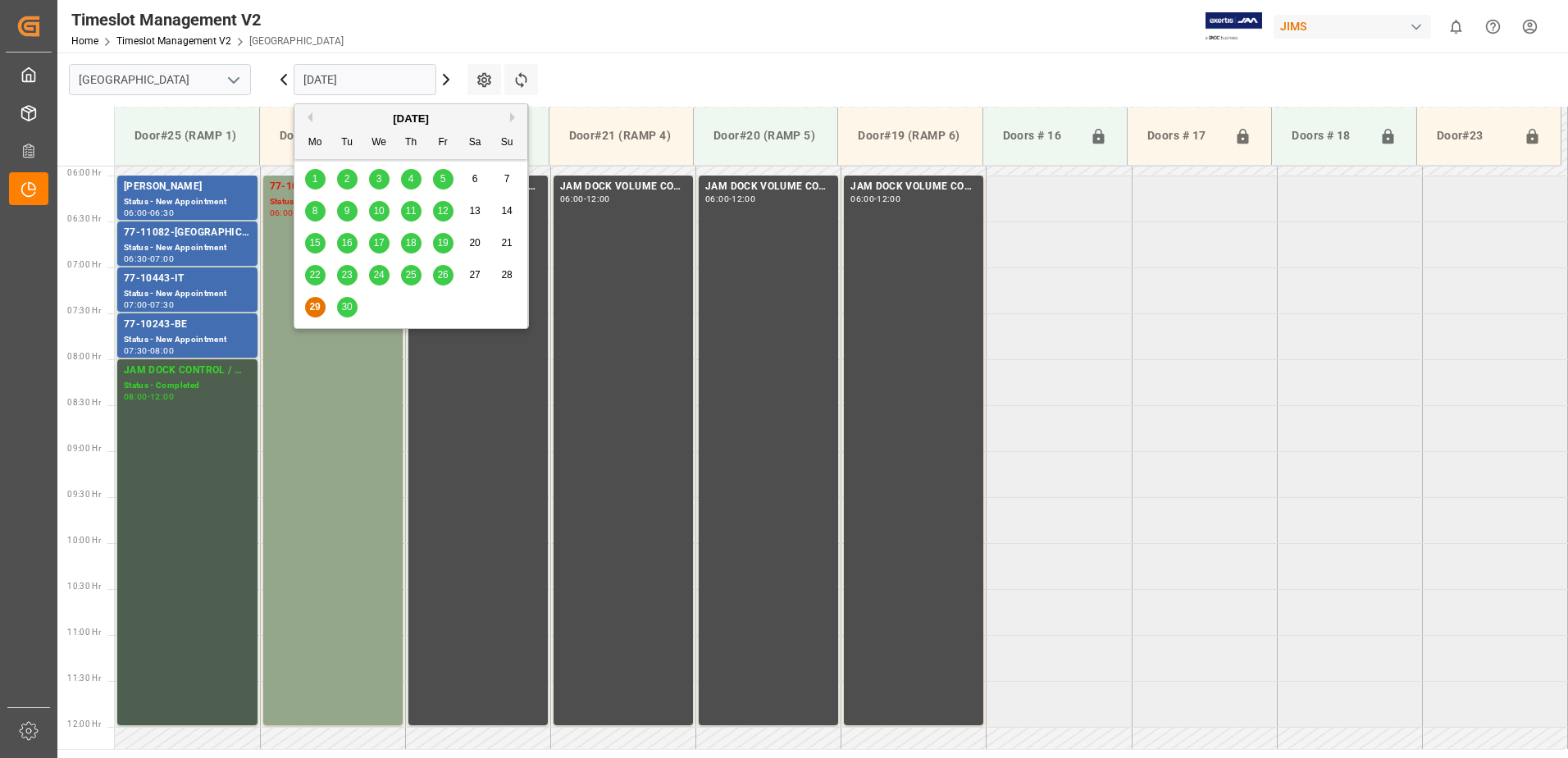
click at [406, 84] on input "[DATE]" at bounding box center [365, 79] width 143 height 31
click at [448, 271] on span "26" at bounding box center [442, 275] width 11 height 12
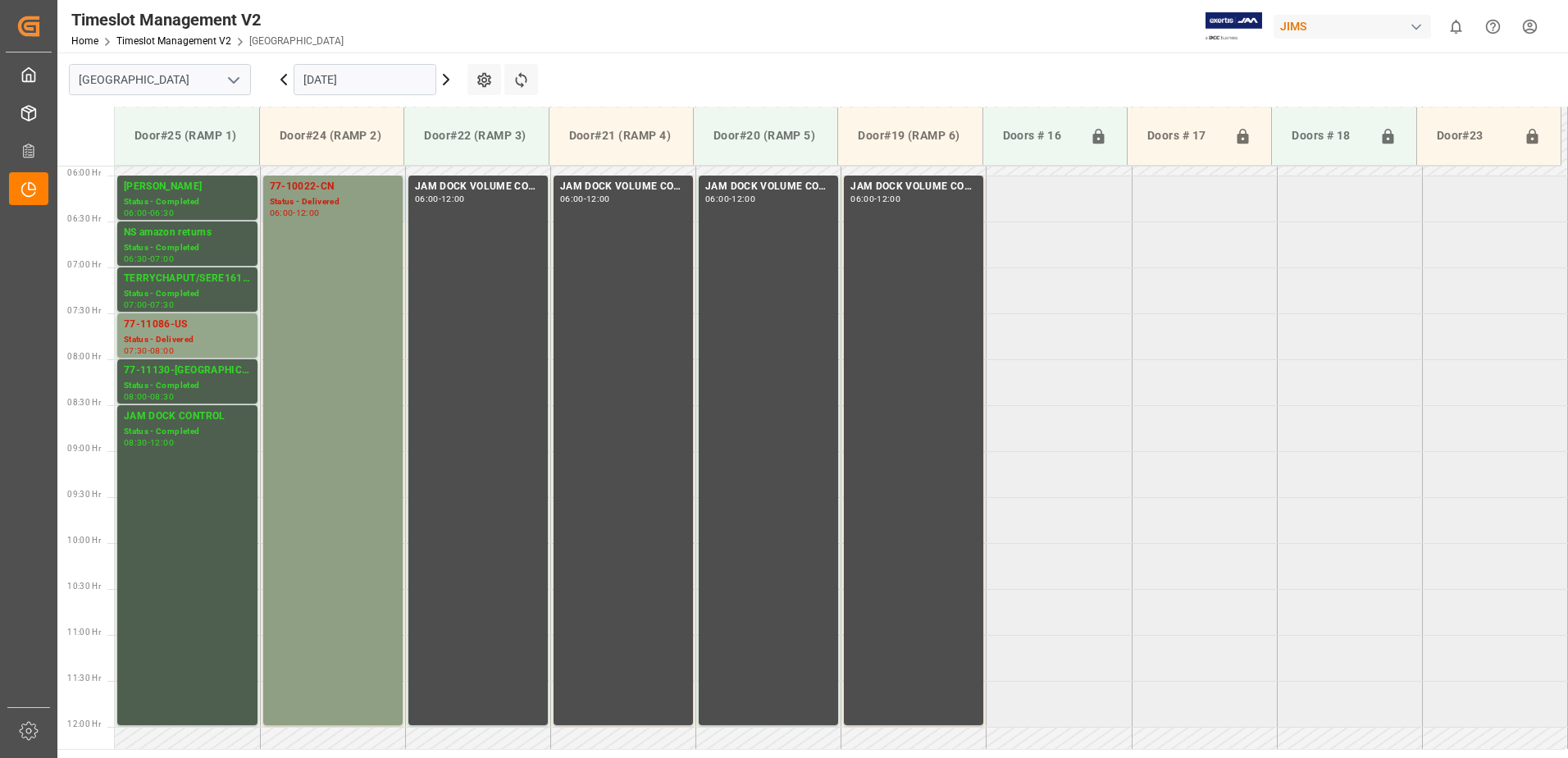
click at [344, 237] on div "77-10022-CN Status - Delivered 06:00 - 12:00" at bounding box center [333, 450] width 127 height 543
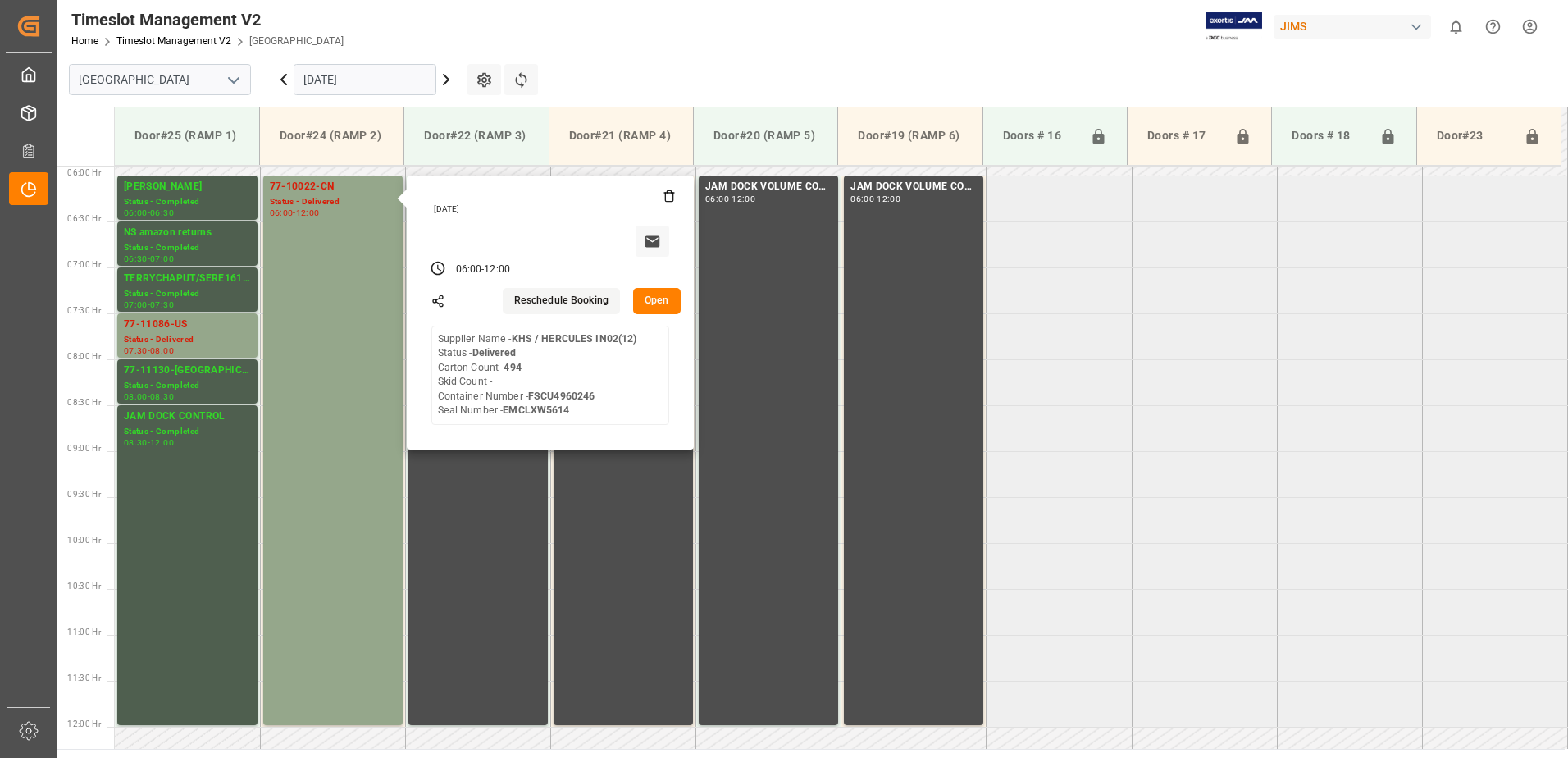
click at [651, 298] on button "Open" at bounding box center [657, 301] width 47 height 26
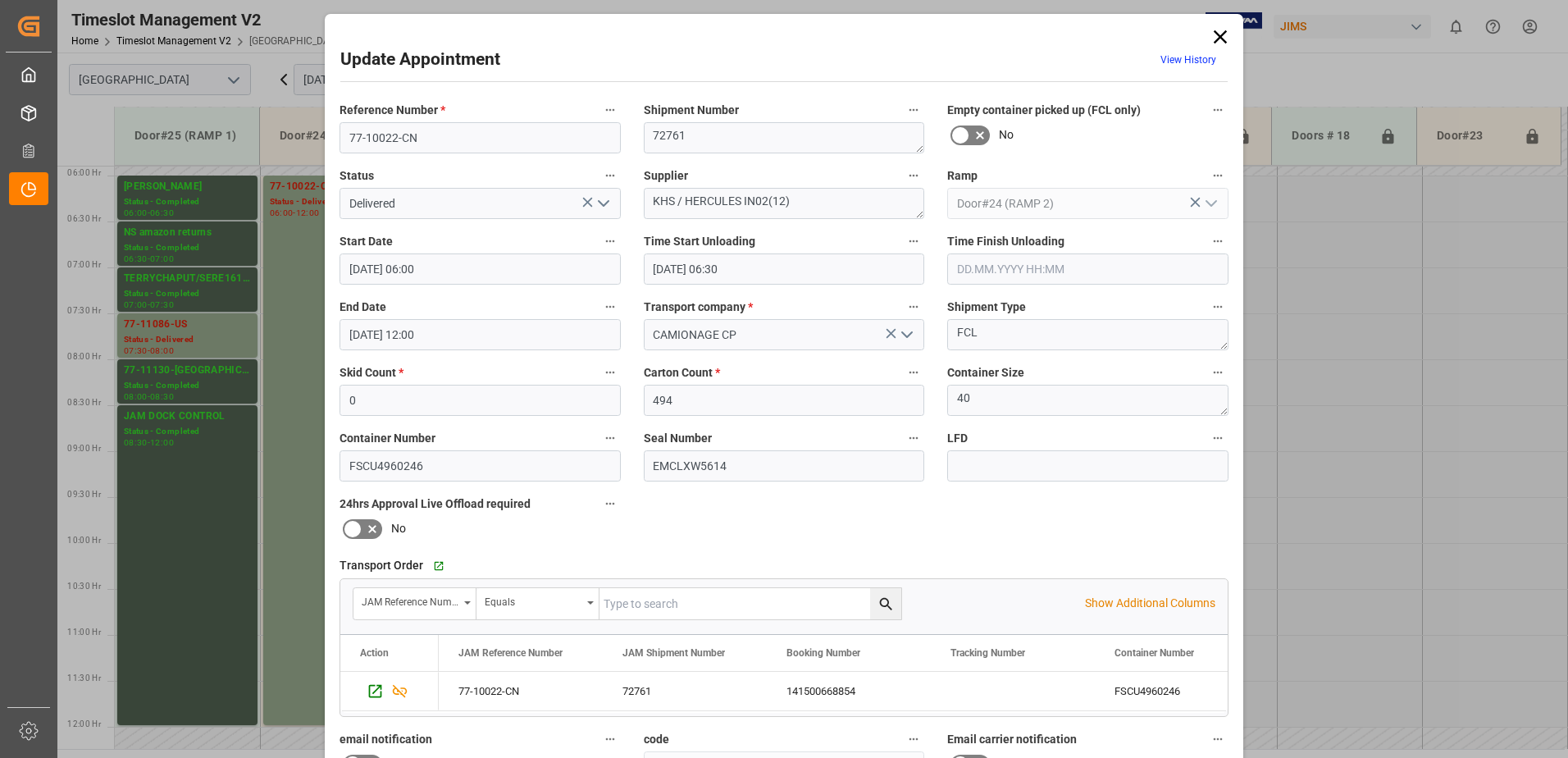
click at [600, 207] on icon "open menu" at bounding box center [603, 203] width 19 height 19
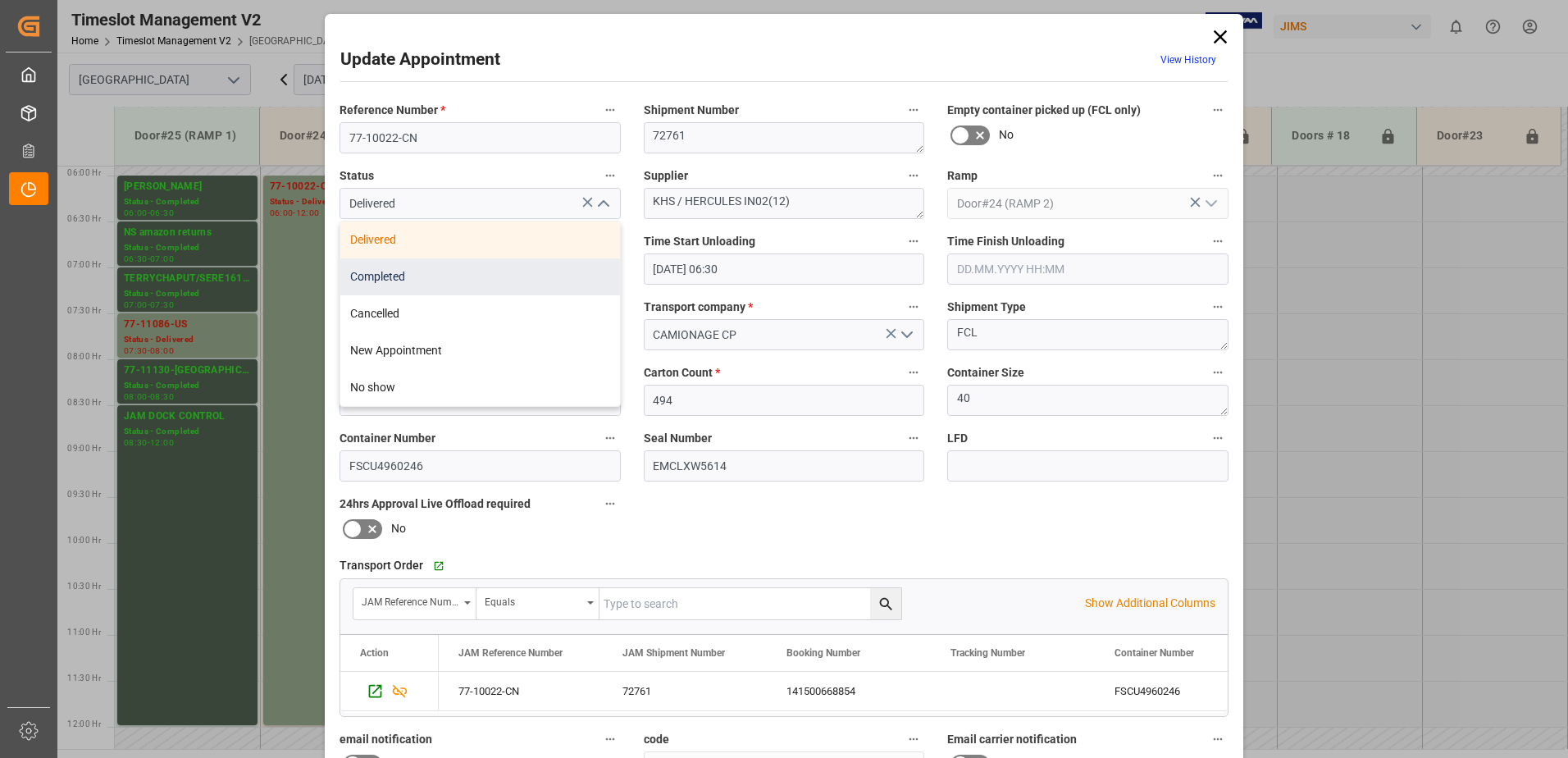
click at [497, 274] on div "Completed" at bounding box center [480, 277] width 280 height 37
type input "Completed"
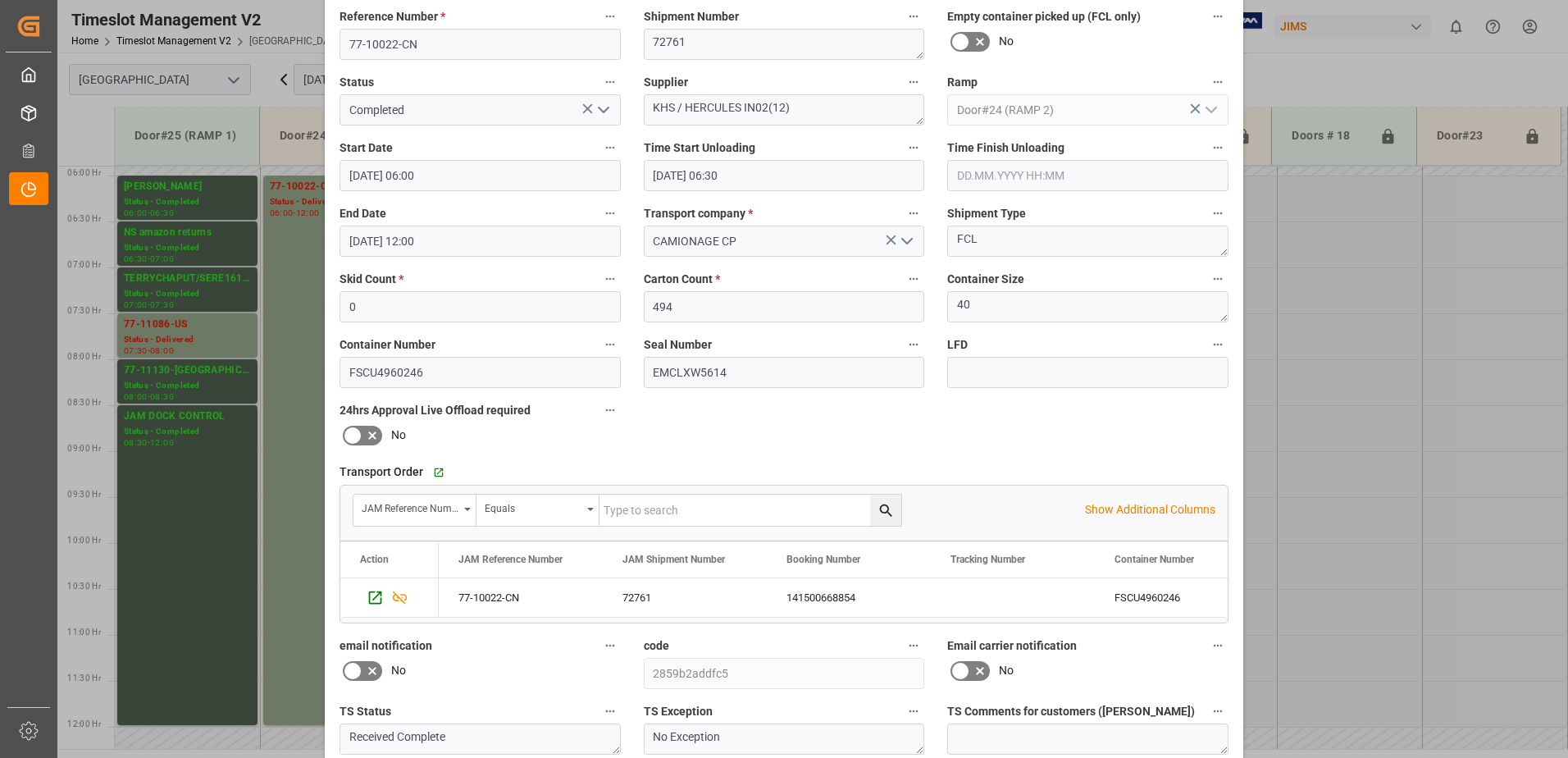
scroll to position [239, 0]
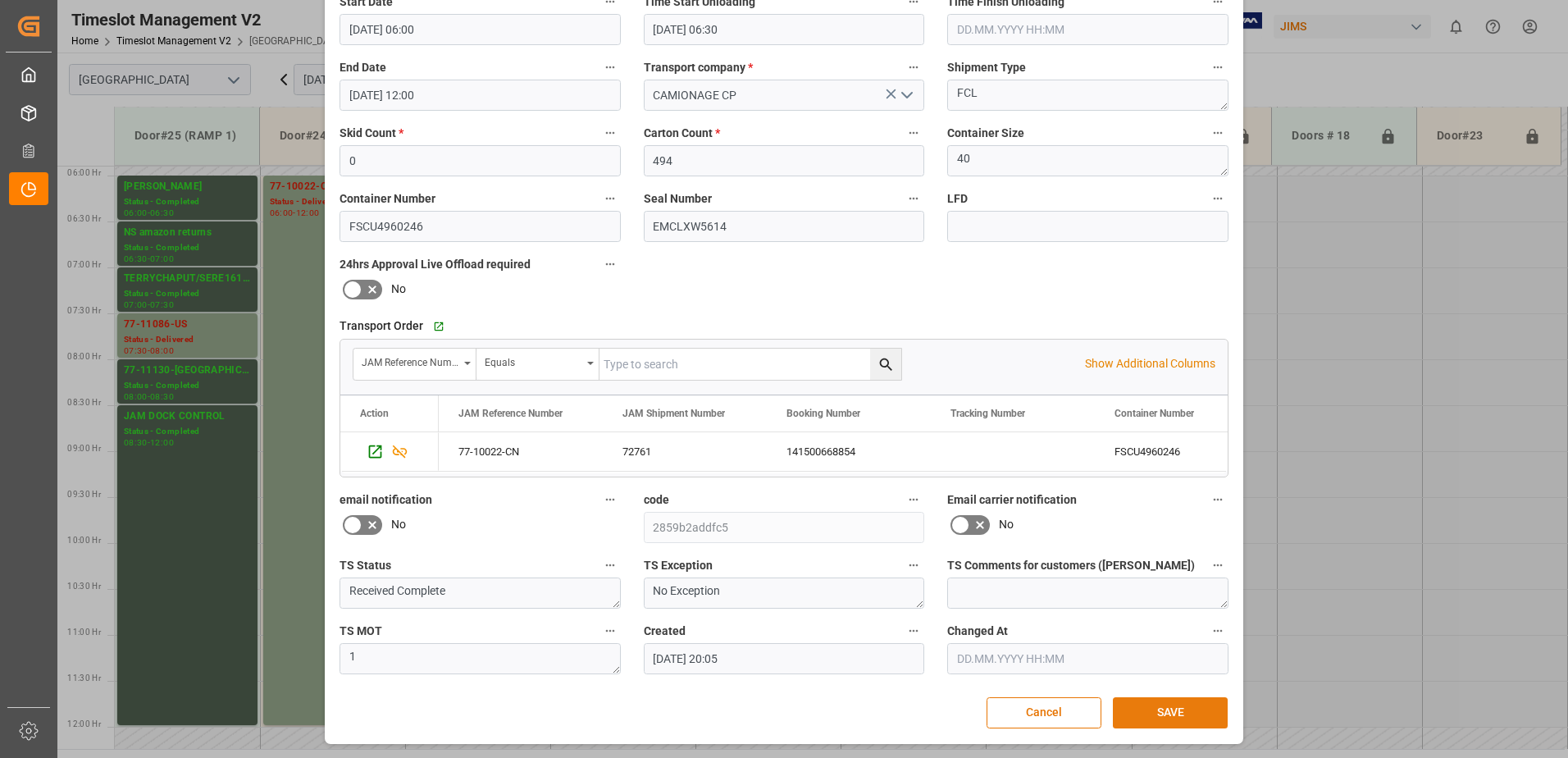
click at [1166, 711] on button "SAVE" at bounding box center [1170, 712] width 115 height 31
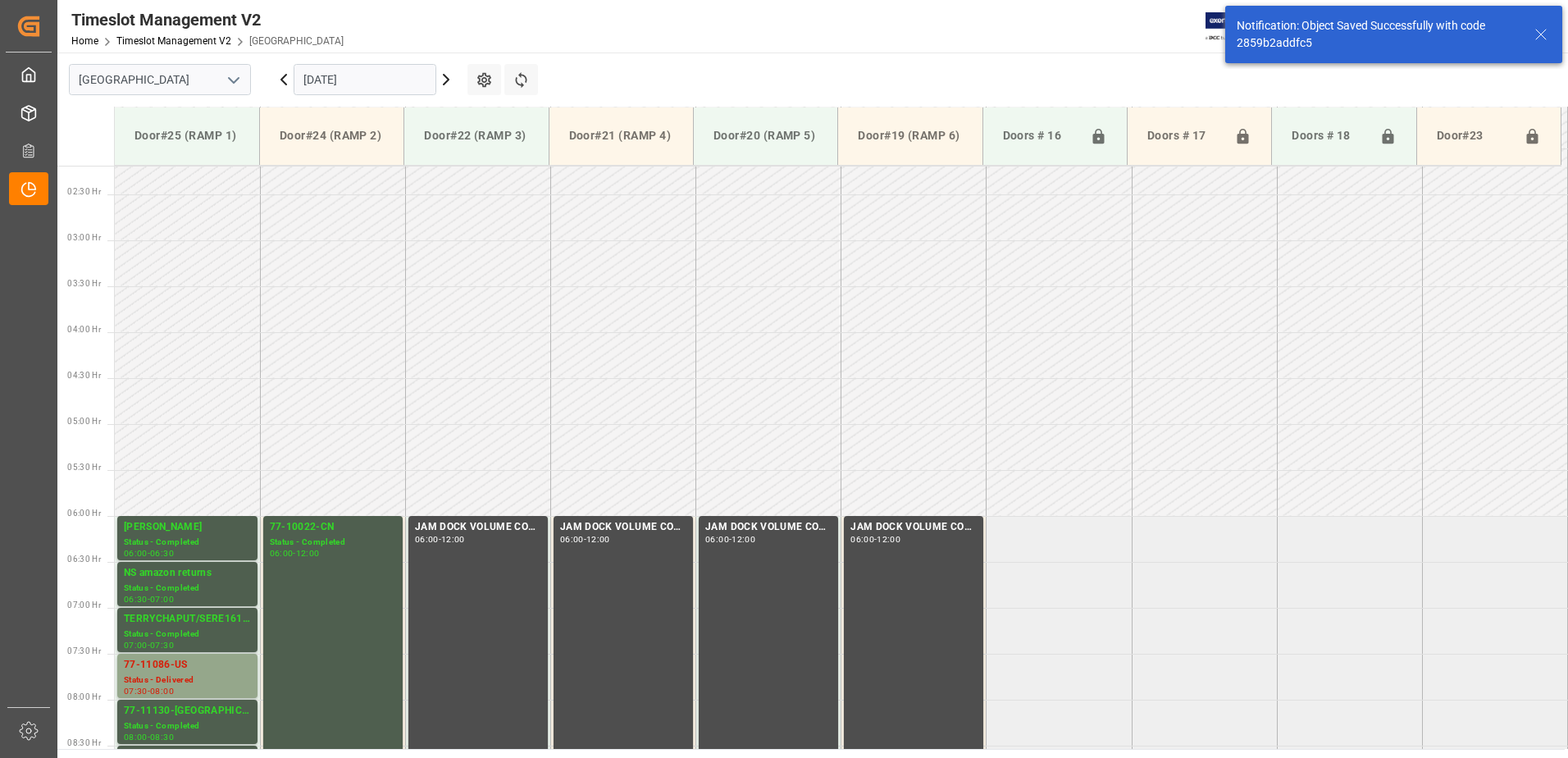
scroll to position [450, 0]
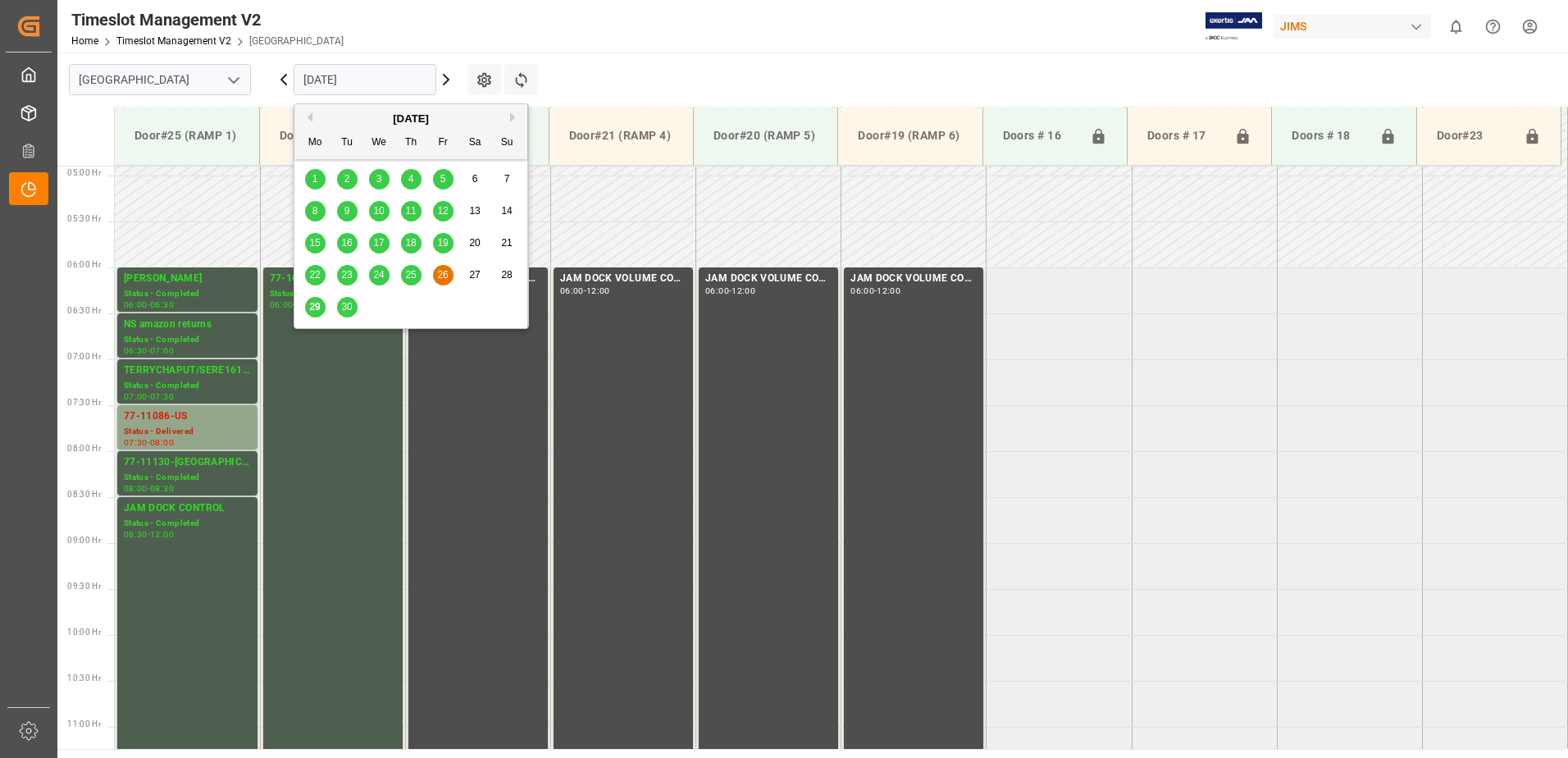
click at [384, 80] on input "[DATE]" at bounding box center [365, 79] width 143 height 31
click at [315, 273] on span "22" at bounding box center [314, 275] width 11 height 12
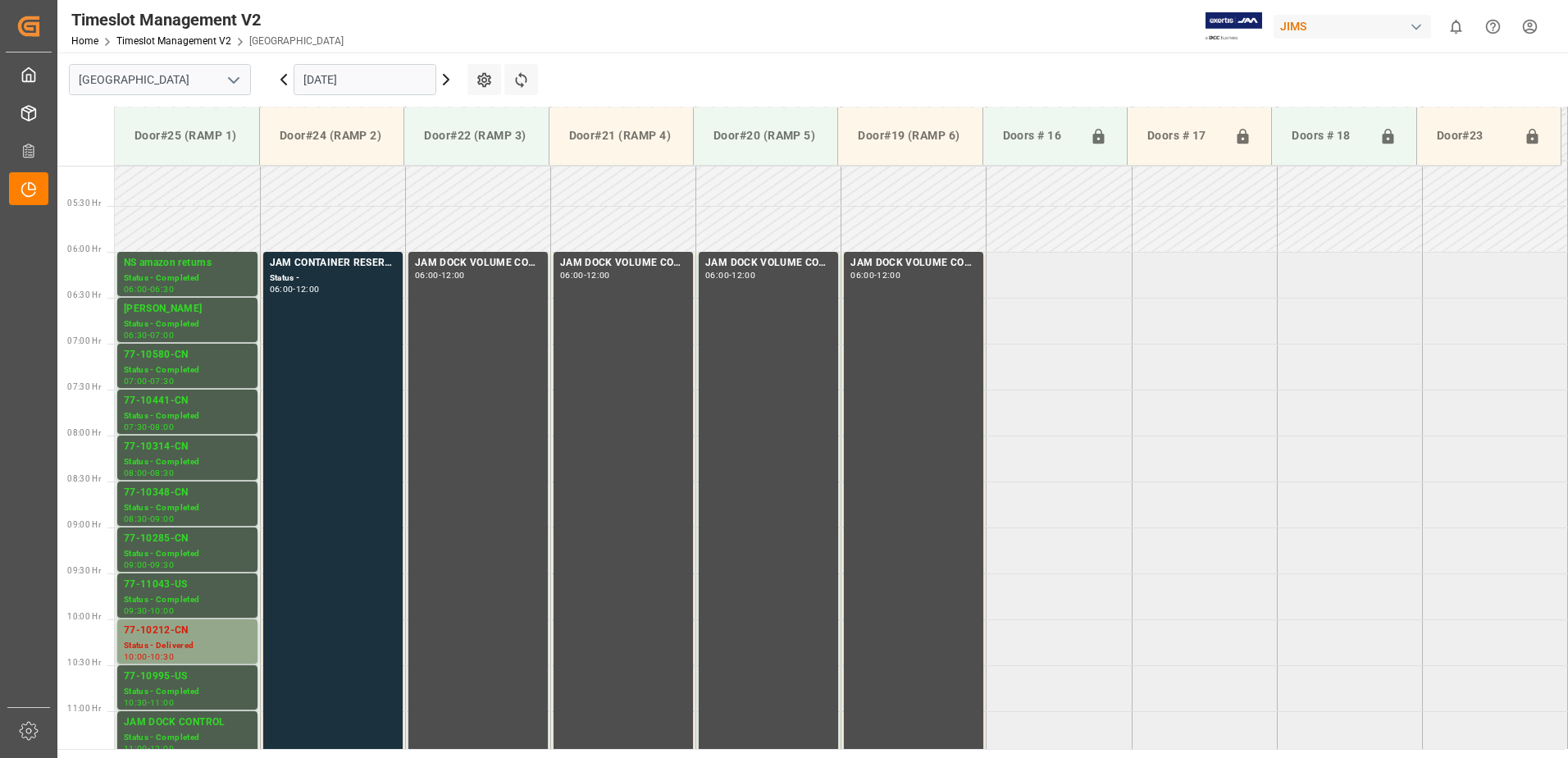
scroll to position [542, 0]
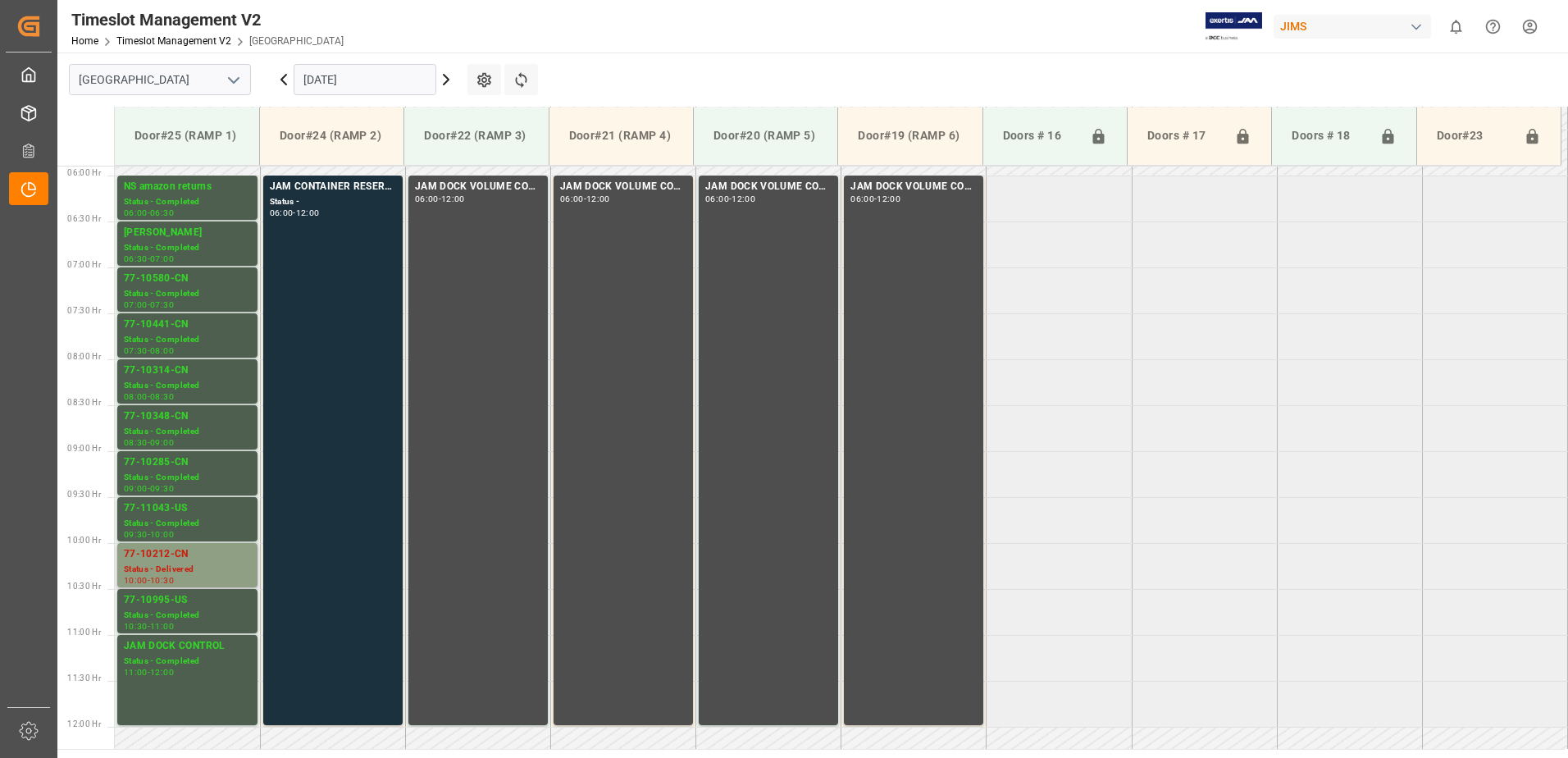
click at [163, 554] on div "77-10212-CN" at bounding box center [188, 554] width 127 height 16
click at [174, 334] on div "Status - Completed" at bounding box center [188, 340] width 127 height 14
click at [182, 379] on div "77-10314-CN" at bounding box center [188, 370] width 127 height 16
click at [188, 285] on div "77-10580-CN" at bounding box center [188, 278] width 127 height 16
click at [178, 423] on div "77-10348-CN" at bounding box center [188, 416] width 127 height 16
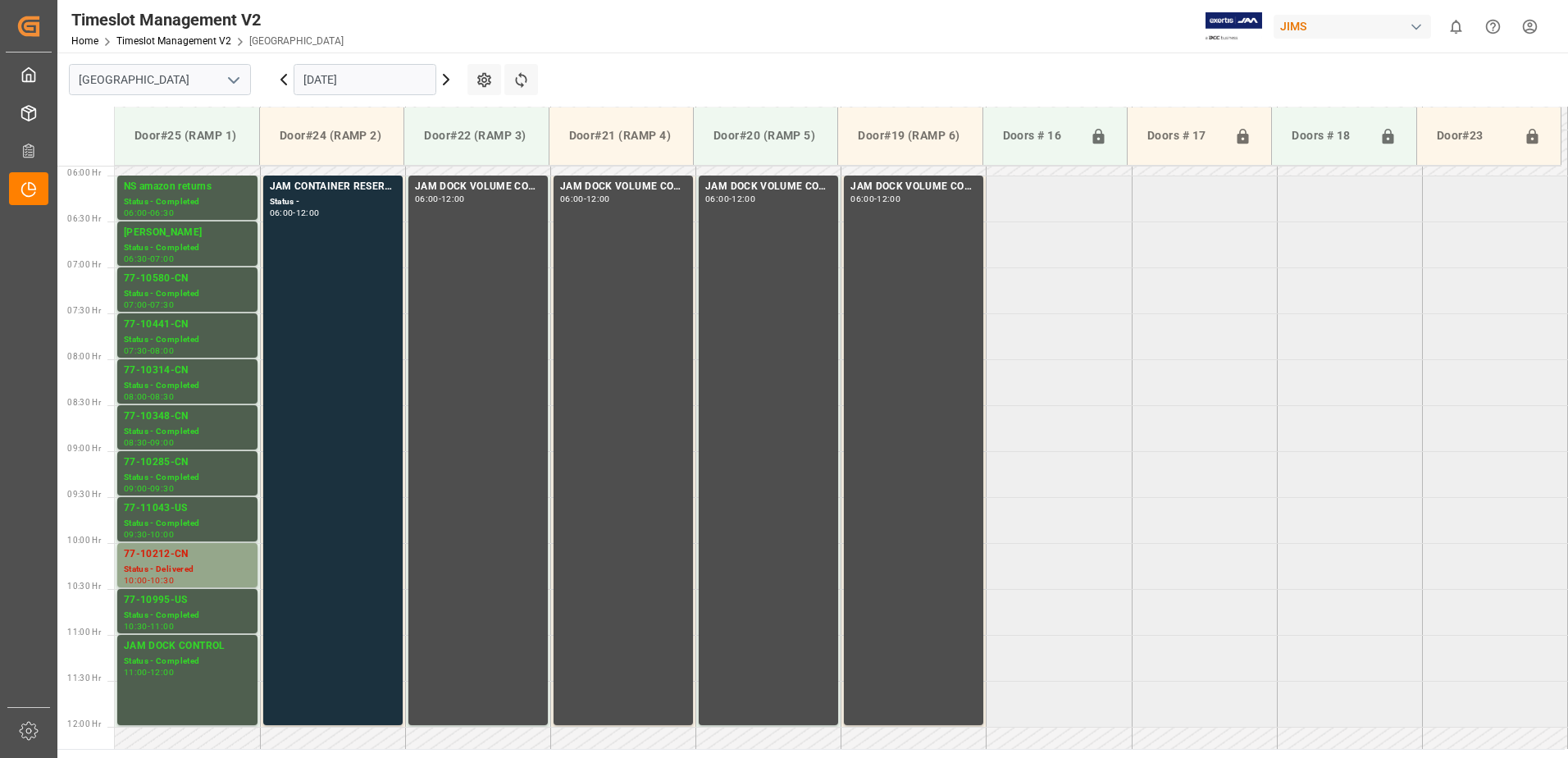
click at [184, 467] on div "77-10285-CN" at bounding box center [188, 462] width 127 height 16
click at [183, 515] on div "77-11043-US" at bounding box center [188, 508] width 127 height 16
click at [186, 563] on div "Status - Delivered" at bounding box center [188, 570] width 127 height 14
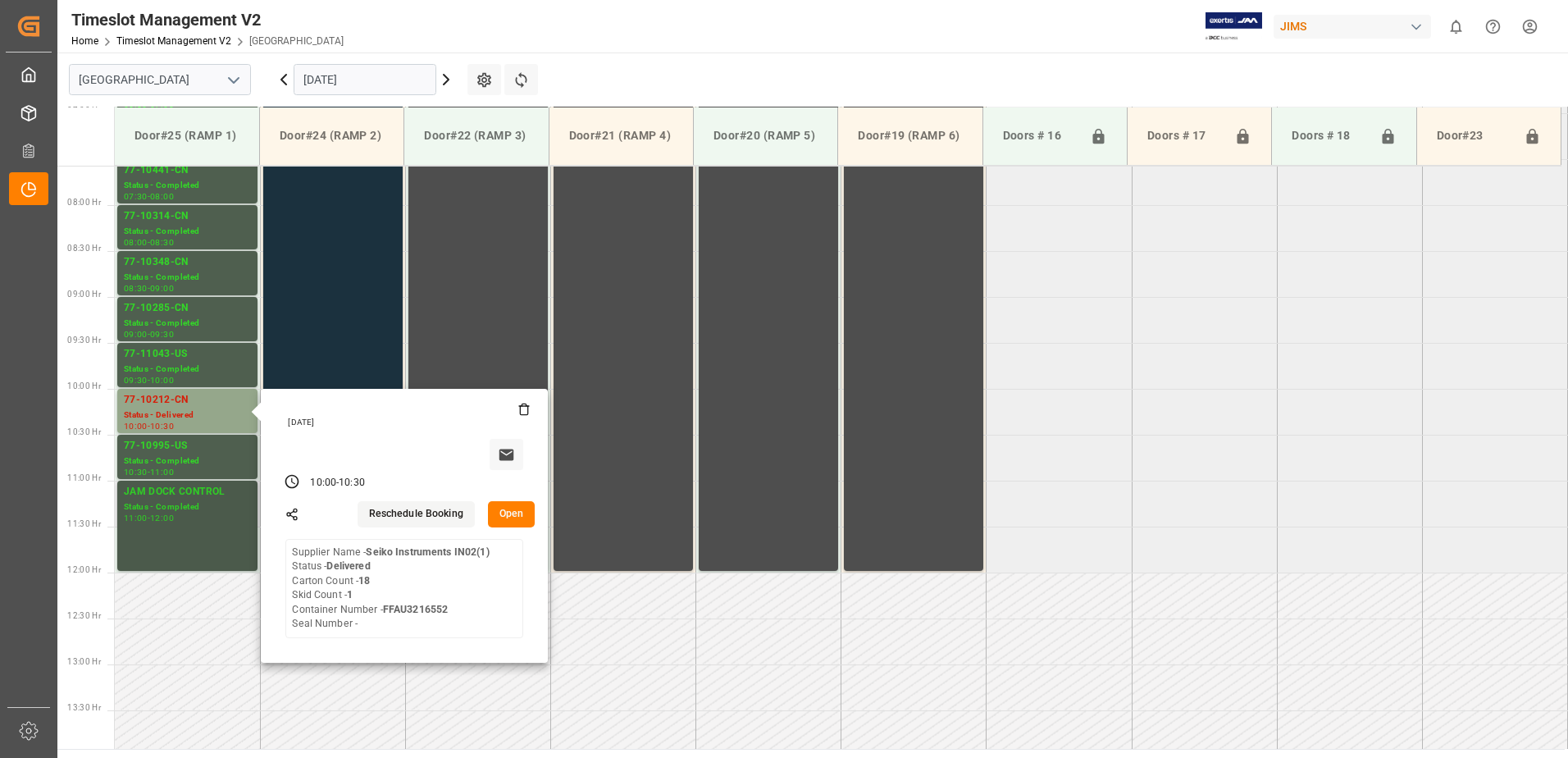
scroll to position [706, 0]
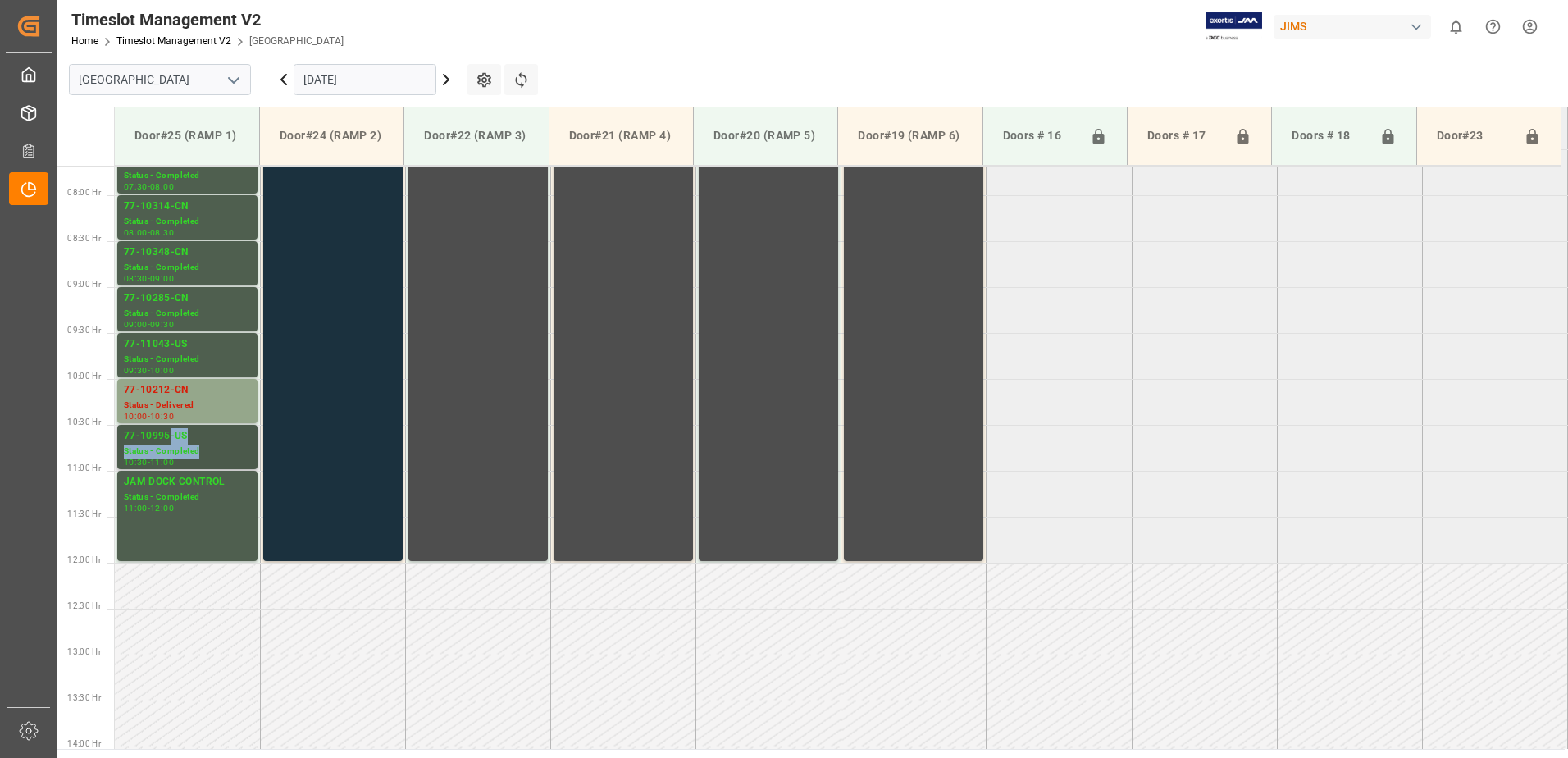
click at [170, 444] on div "77-10995-US Status - Completed 10:30 - 11:00" at bounding box center [188, 447] width 127 height 38
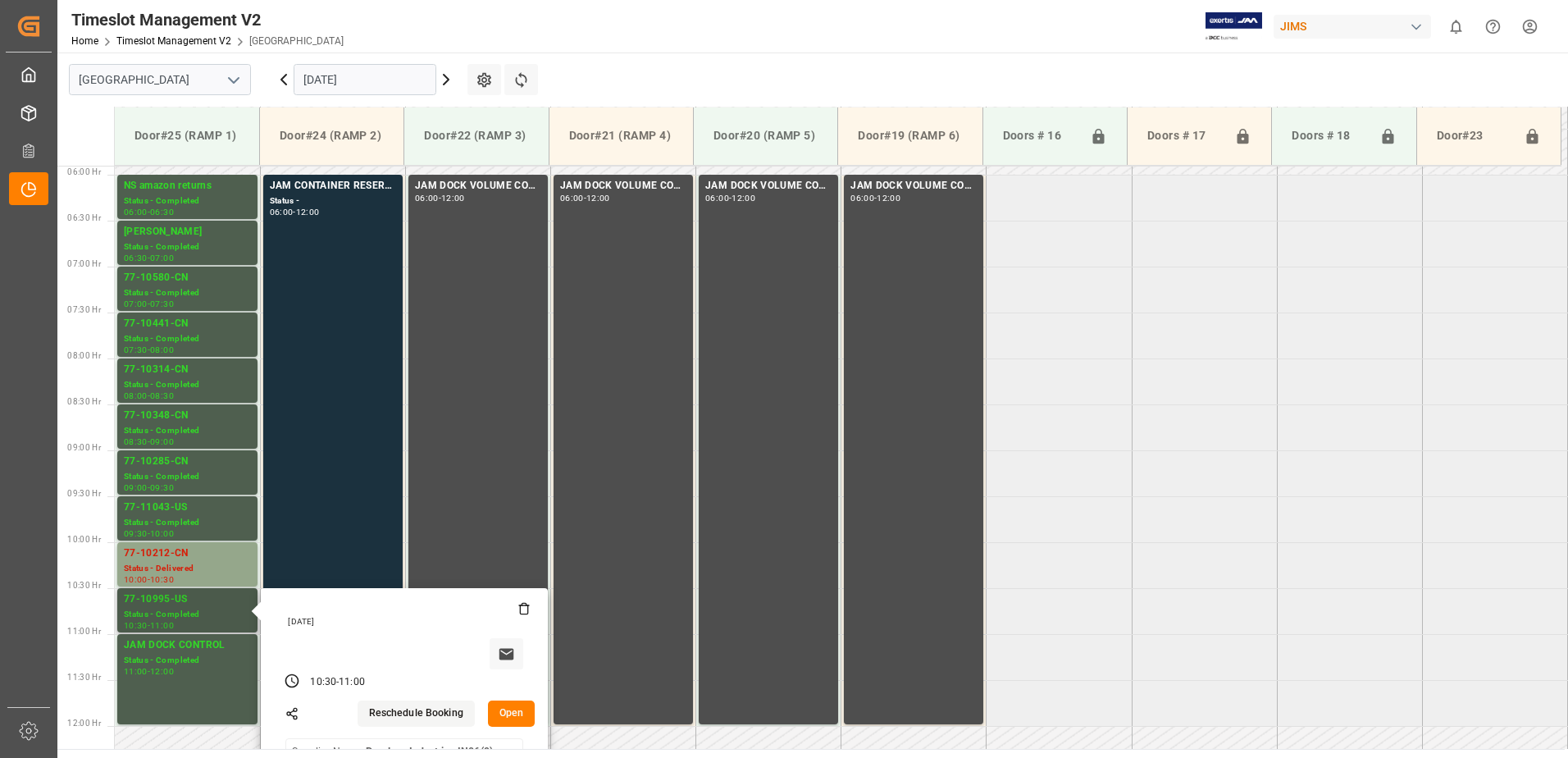
scroll to position [460, 0]
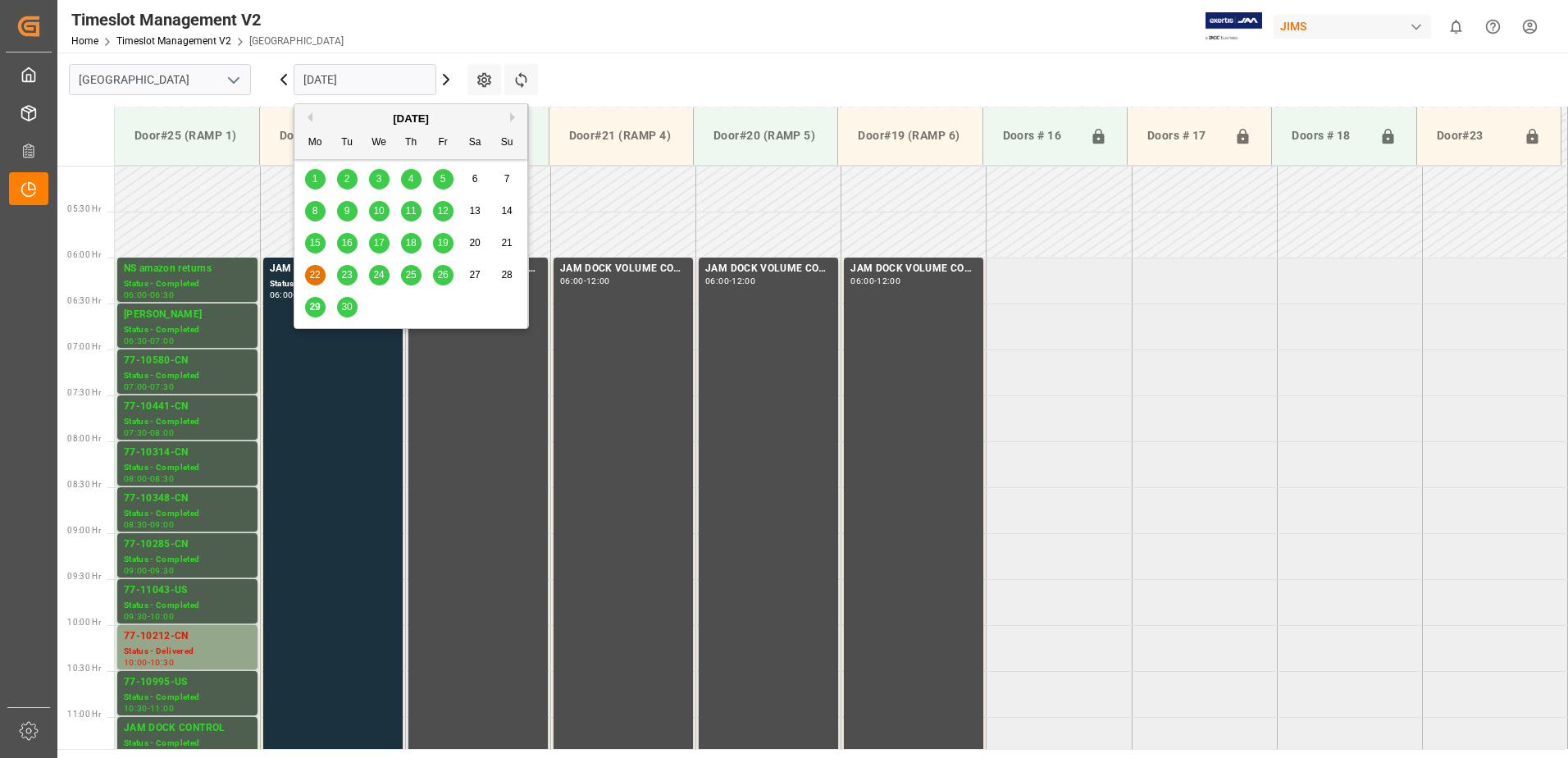
click at [406, 78] on input "[DATE]" at bounding box center [365, 79] width 143 height 31
click at [385, 275] on div "24" at bounding box center [379, 275] width 20 height 19
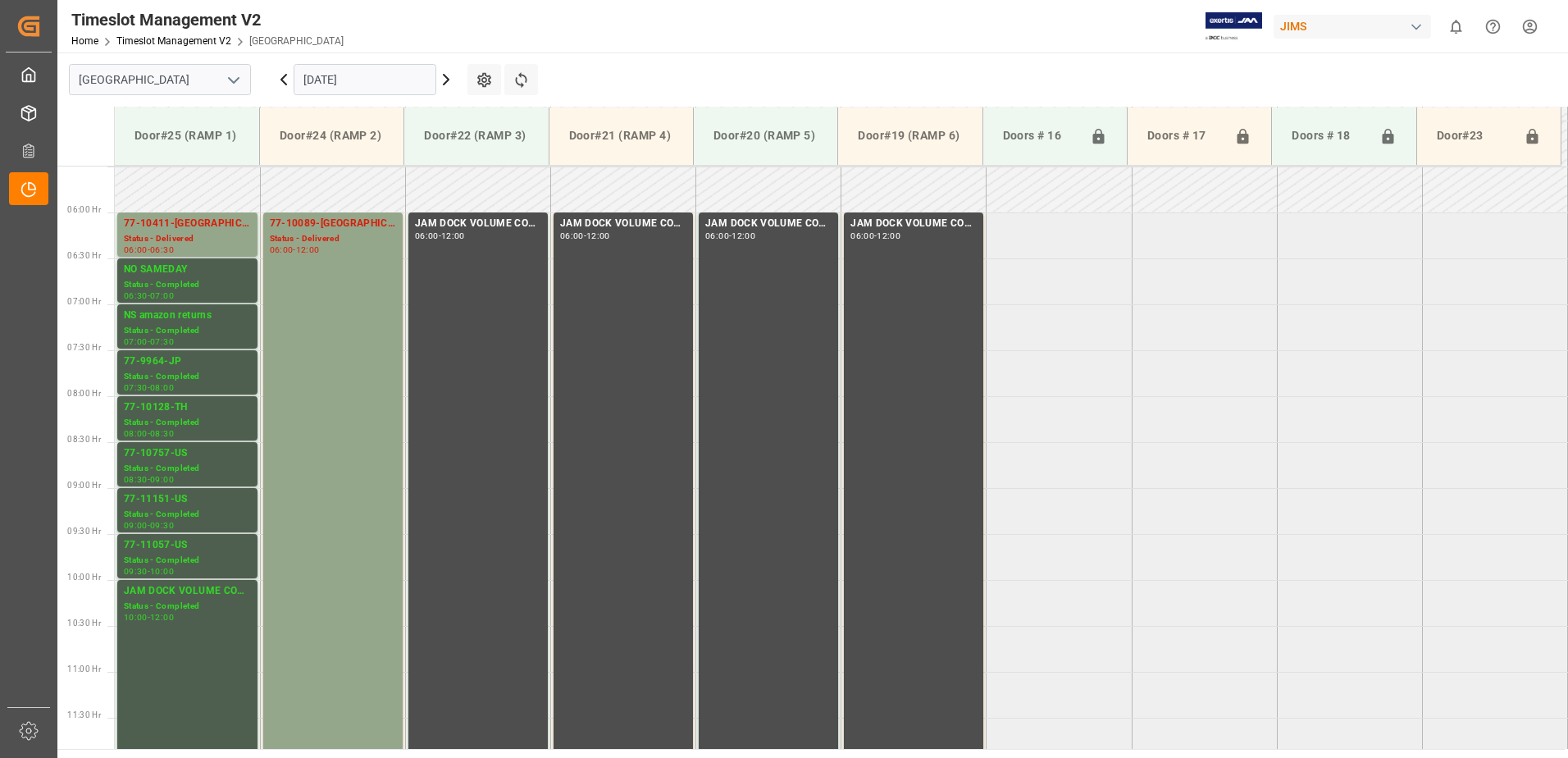
scroll to position [542, 0]
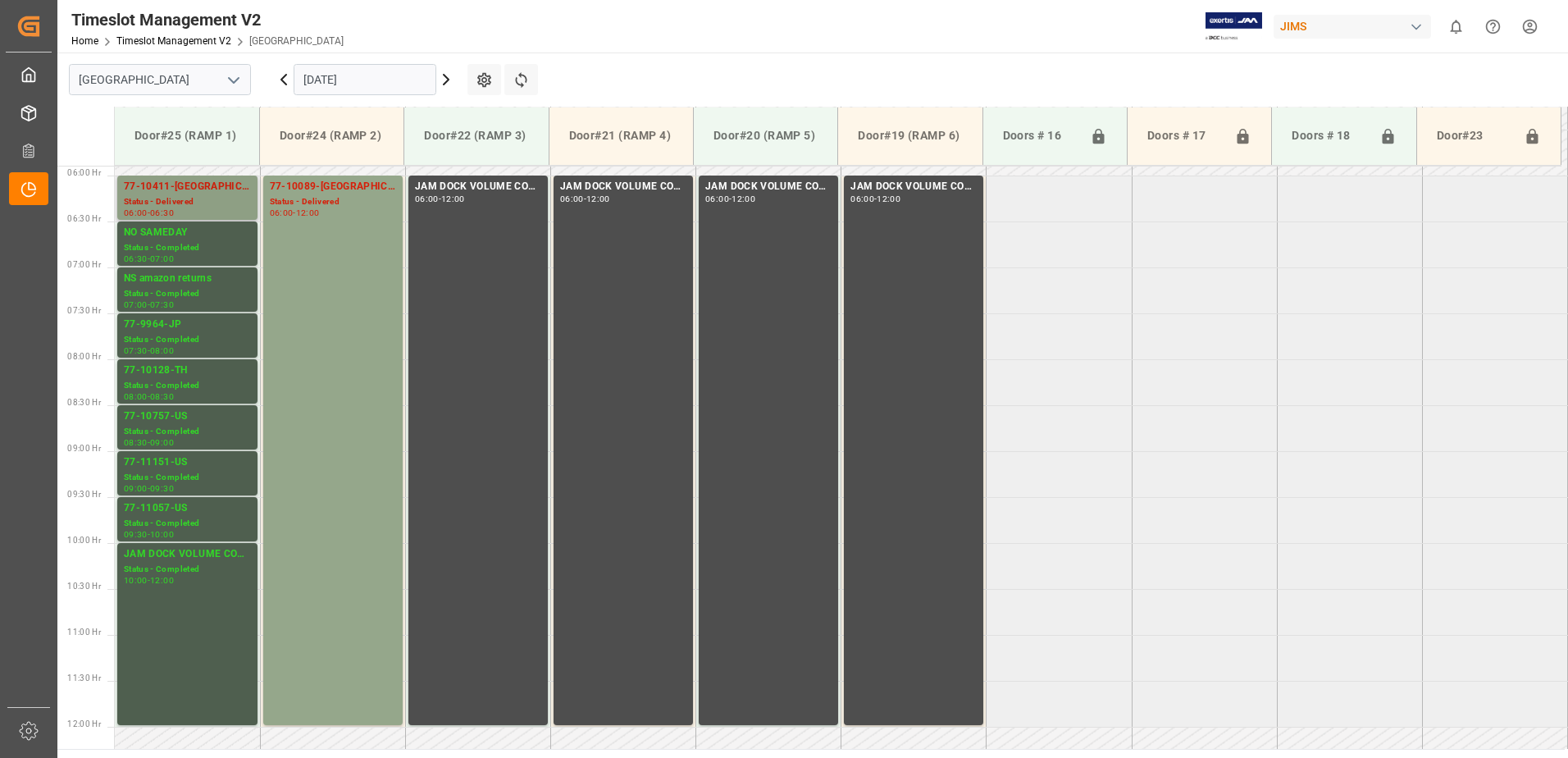
click at [179, 193] on div "77-10411-[GEOGRAPHIC_DATA]" at bounding box center [188, 187] width 127 height 16
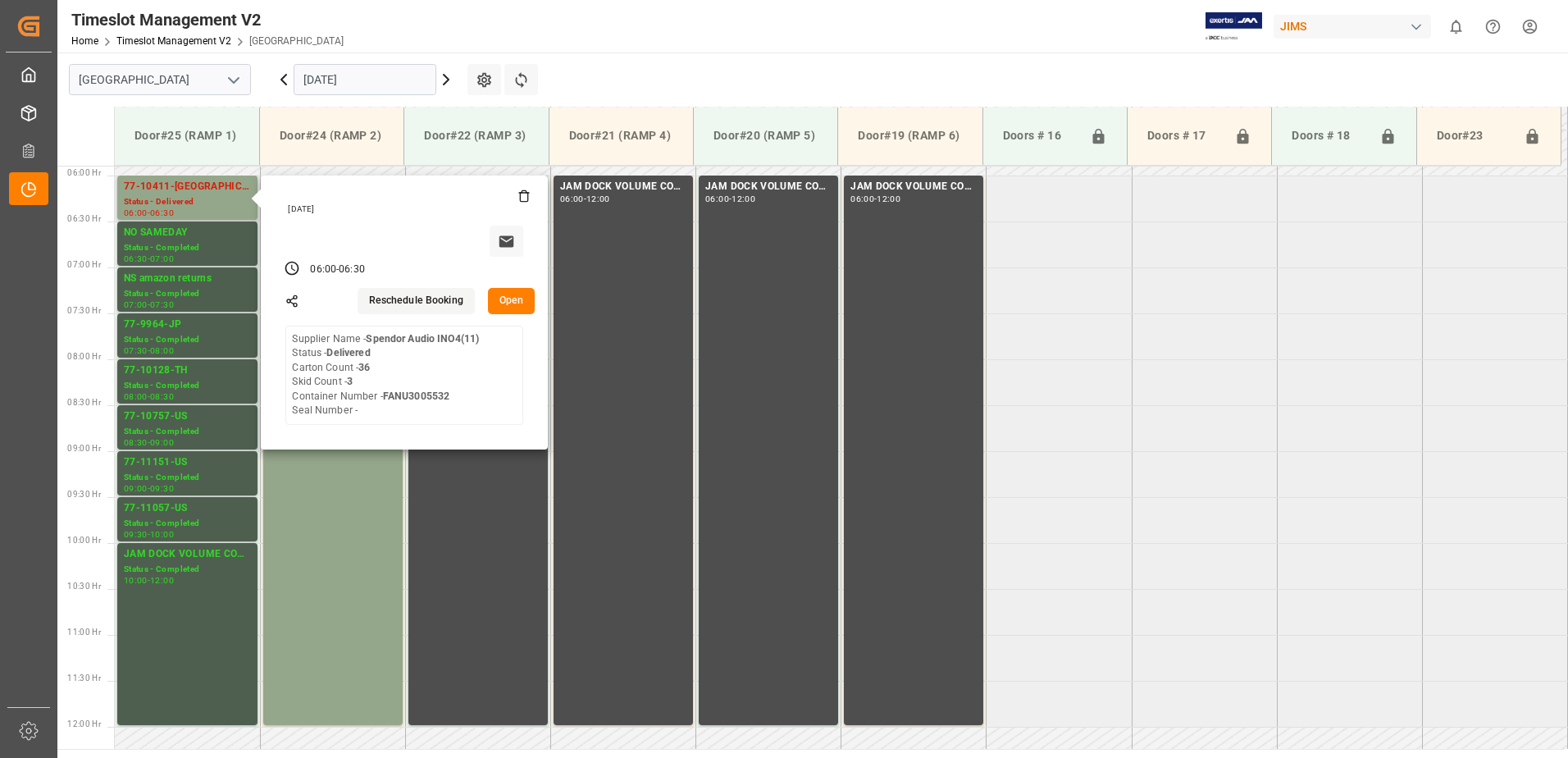
click at [514, 293] on button "Open" at bounding box center [512, 301] width 47 height 26
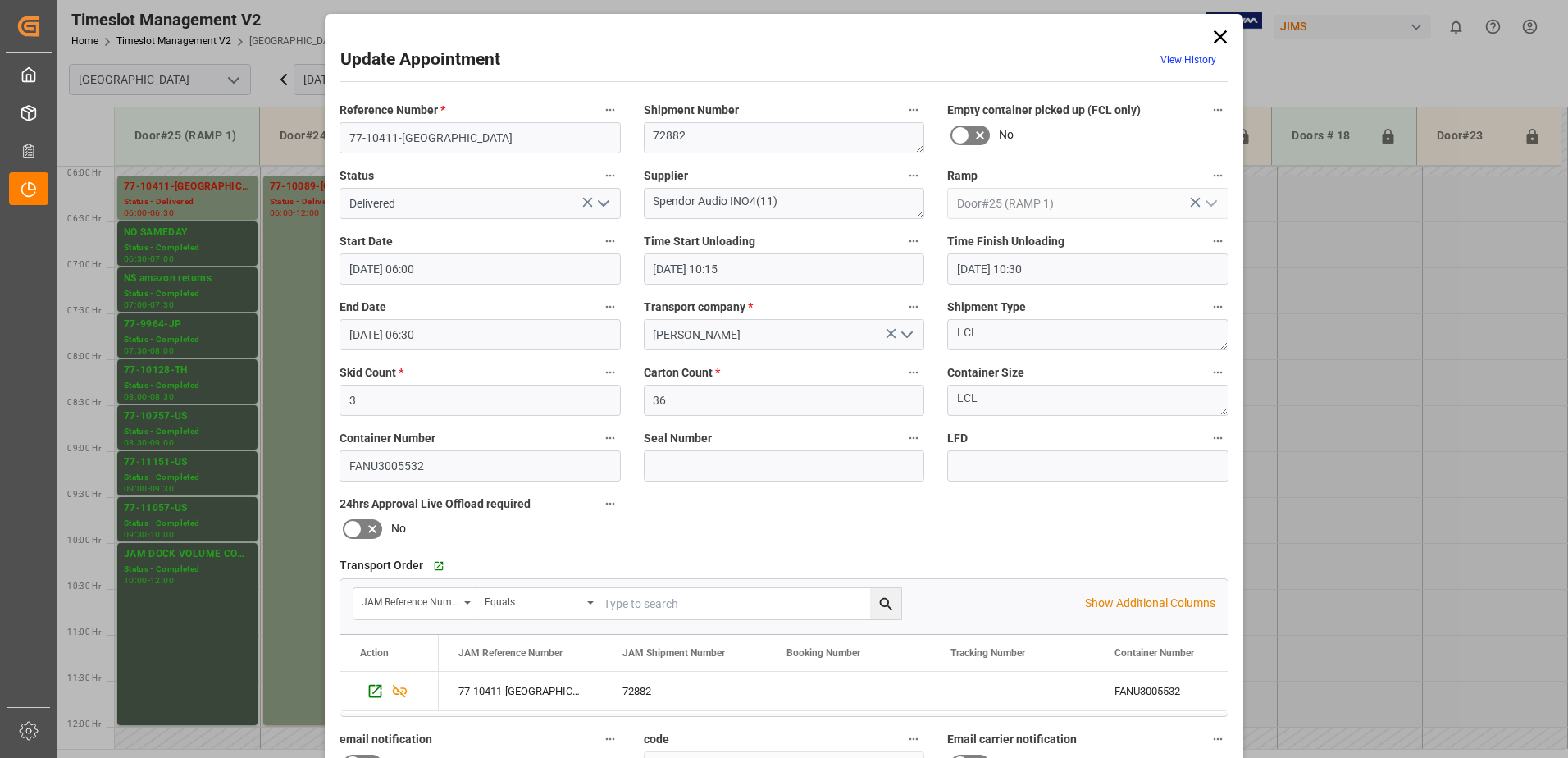
click at [598, 199] on icon "open menu" at bounding box center [603, 203] width 19 height 19
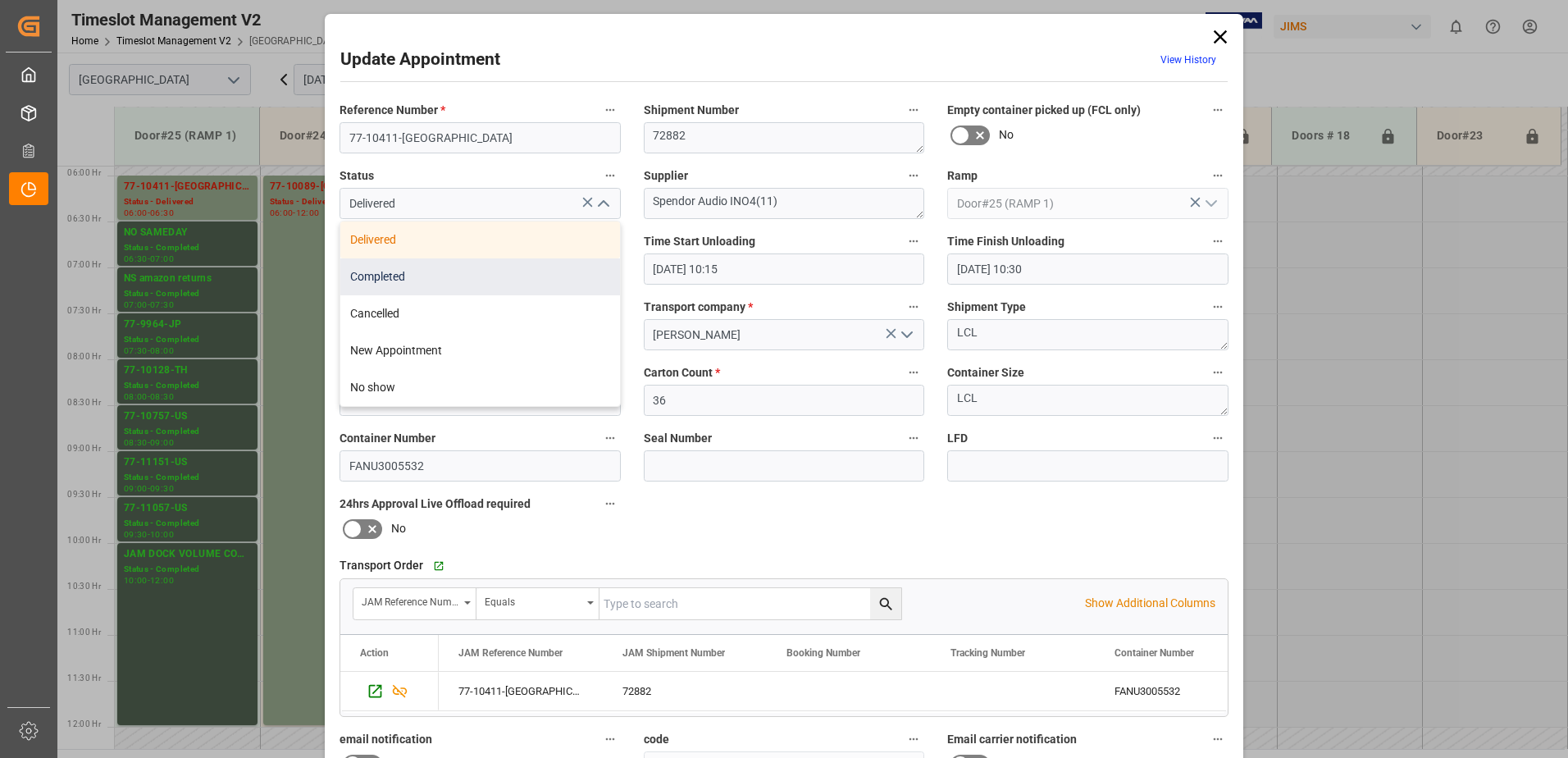
click at [505, 277] on div "Completed" at bounding box center [480, 277] width 280 height 37
type input "Completed"
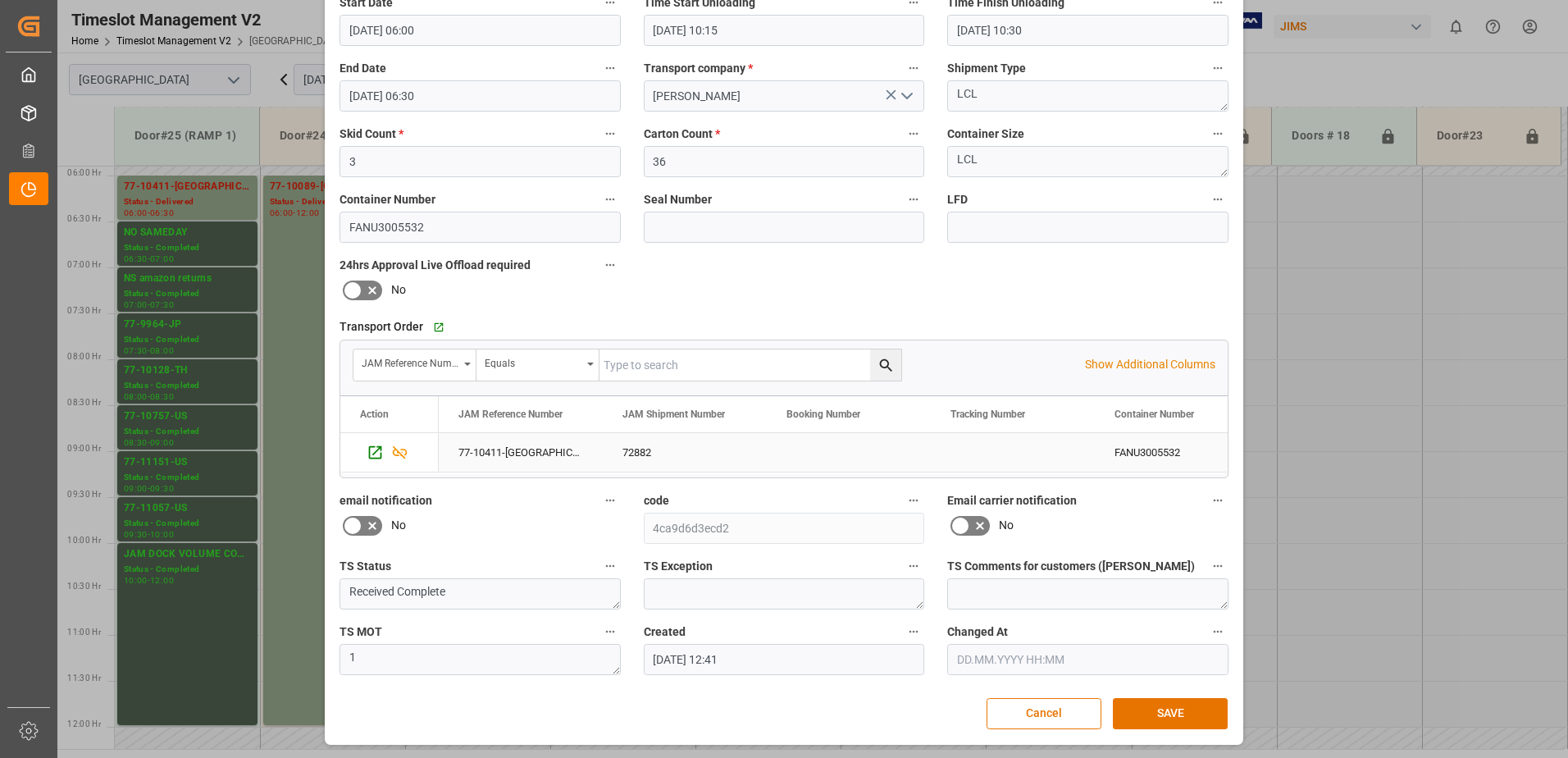
scroll to position [239, 0]
click at [1176, 712] on button "SAVE" at bounding box center [1170, 712] width 115 height 31
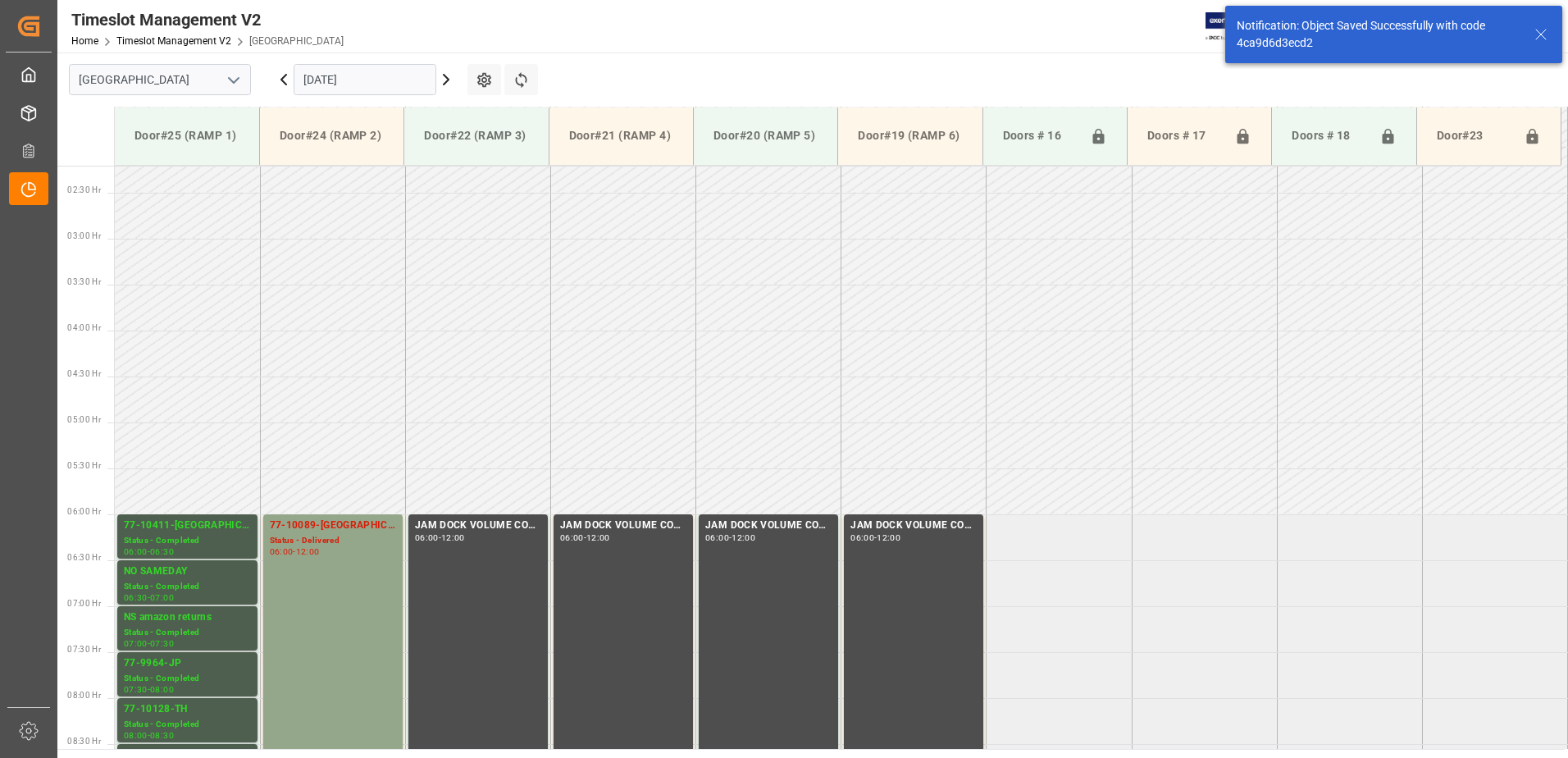
scroll to position [450, 0]
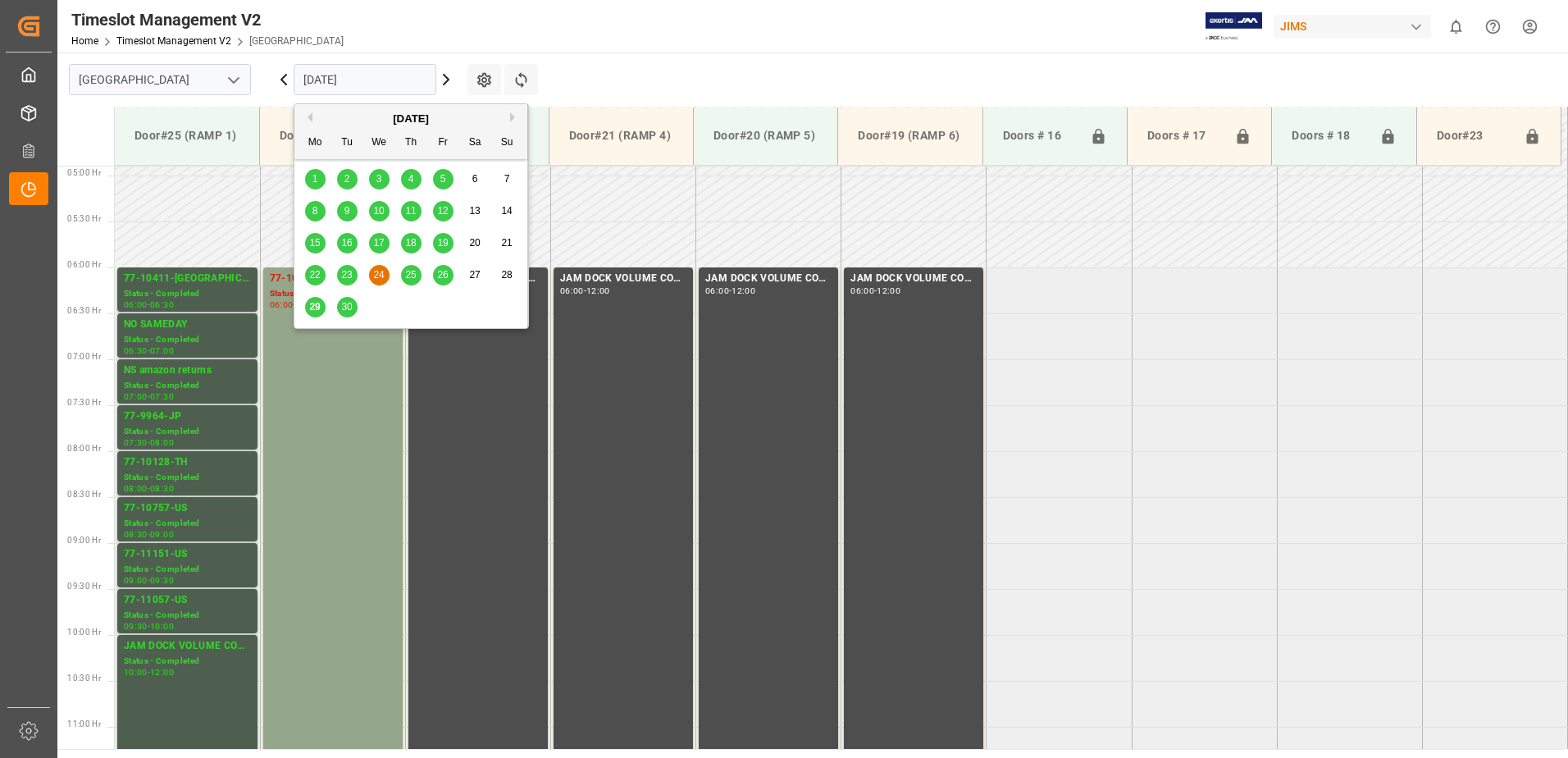
click at [375, 77] on input "[DATE]" at bounding box center [365, 79] width 143 height 31
click at [445, 272] on span "26" at bounding box center [442, 275] width 11 height 12
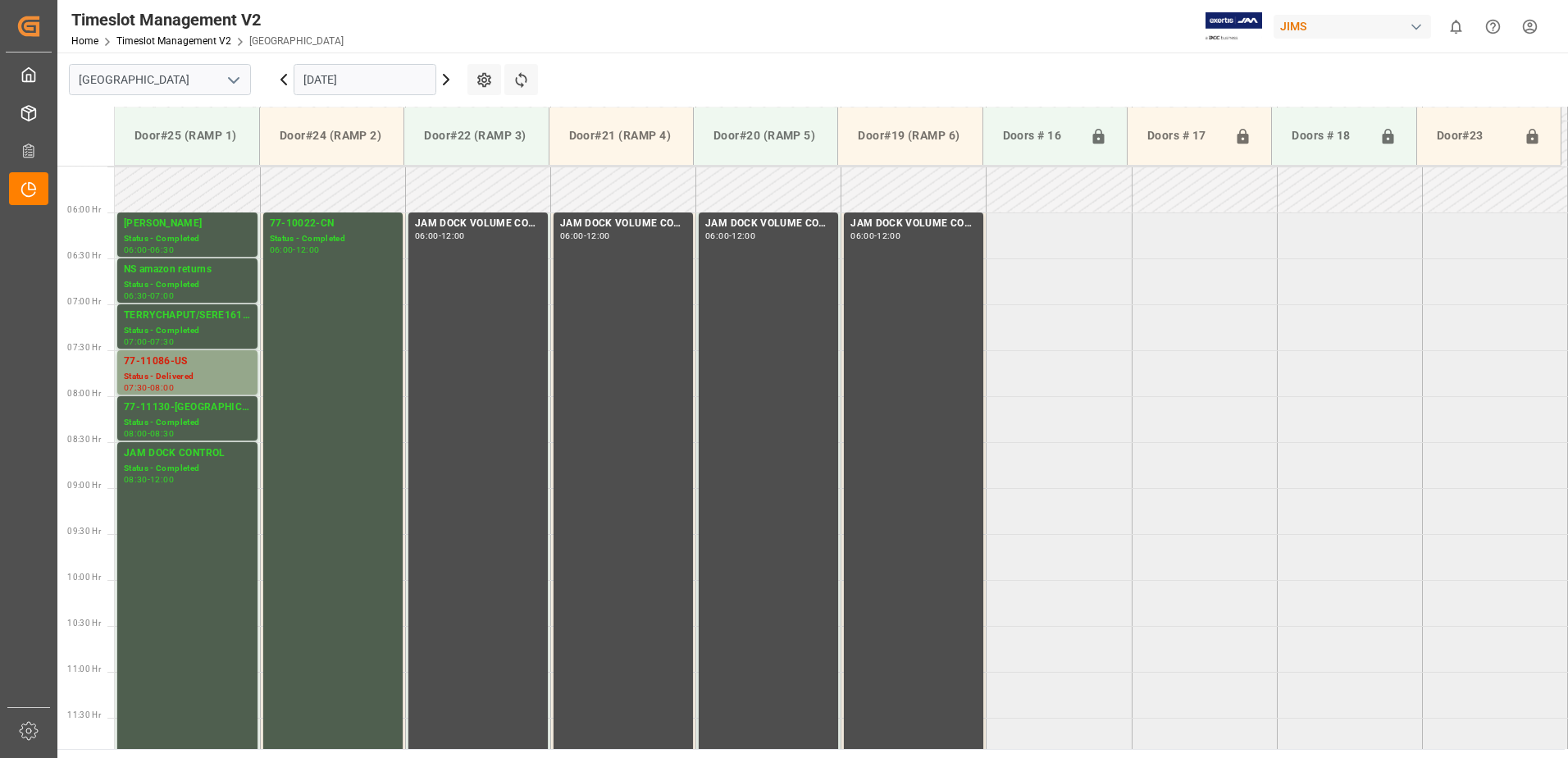
scroll to position [542, 0]
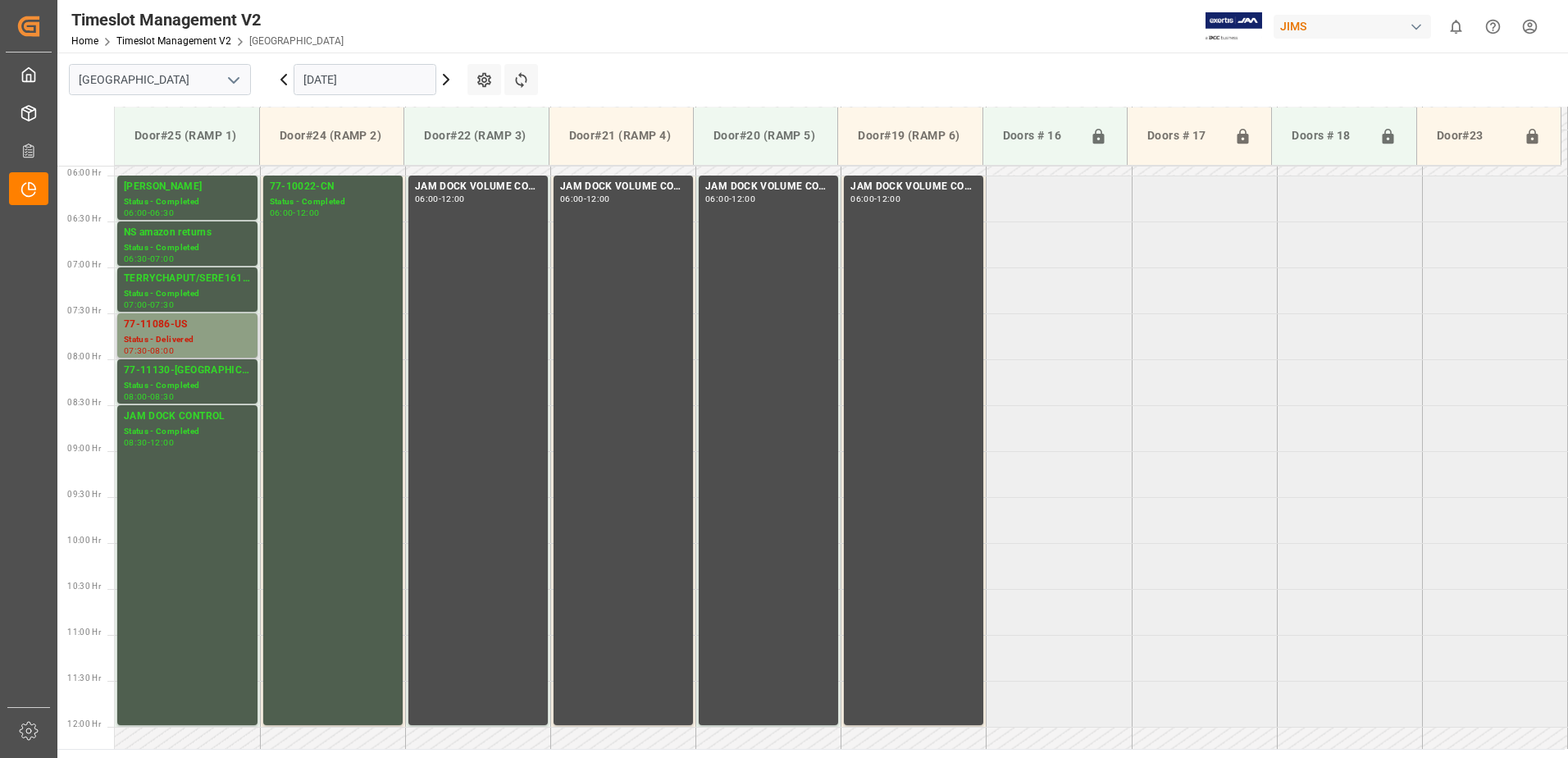
click at [199, 336] on div "Status - Delivered" at bounding box center [188, 340] width 127 height 14
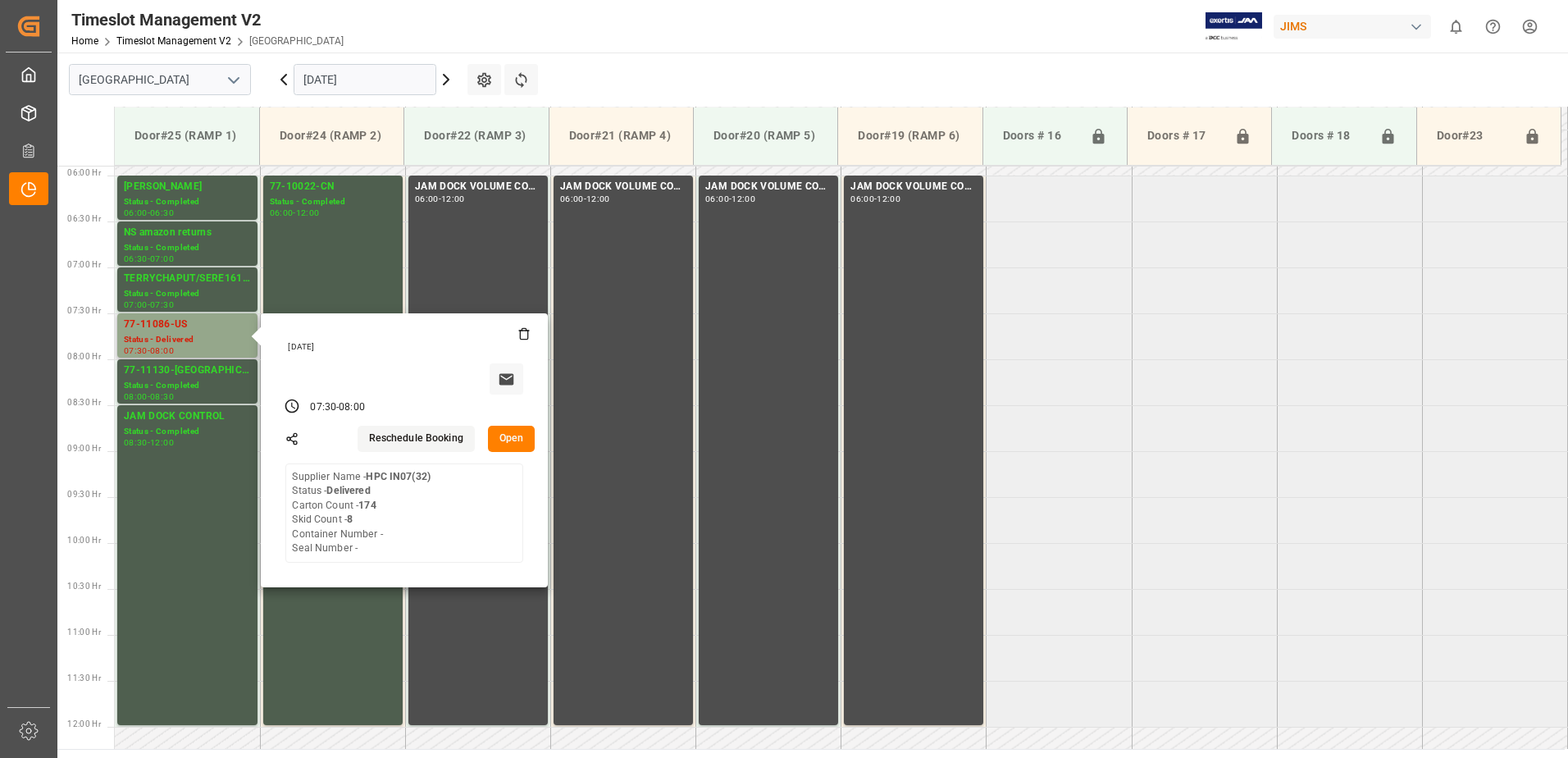
click at [512, 436] on button "Open" at bounding box center [512, 439] width 47 height 26
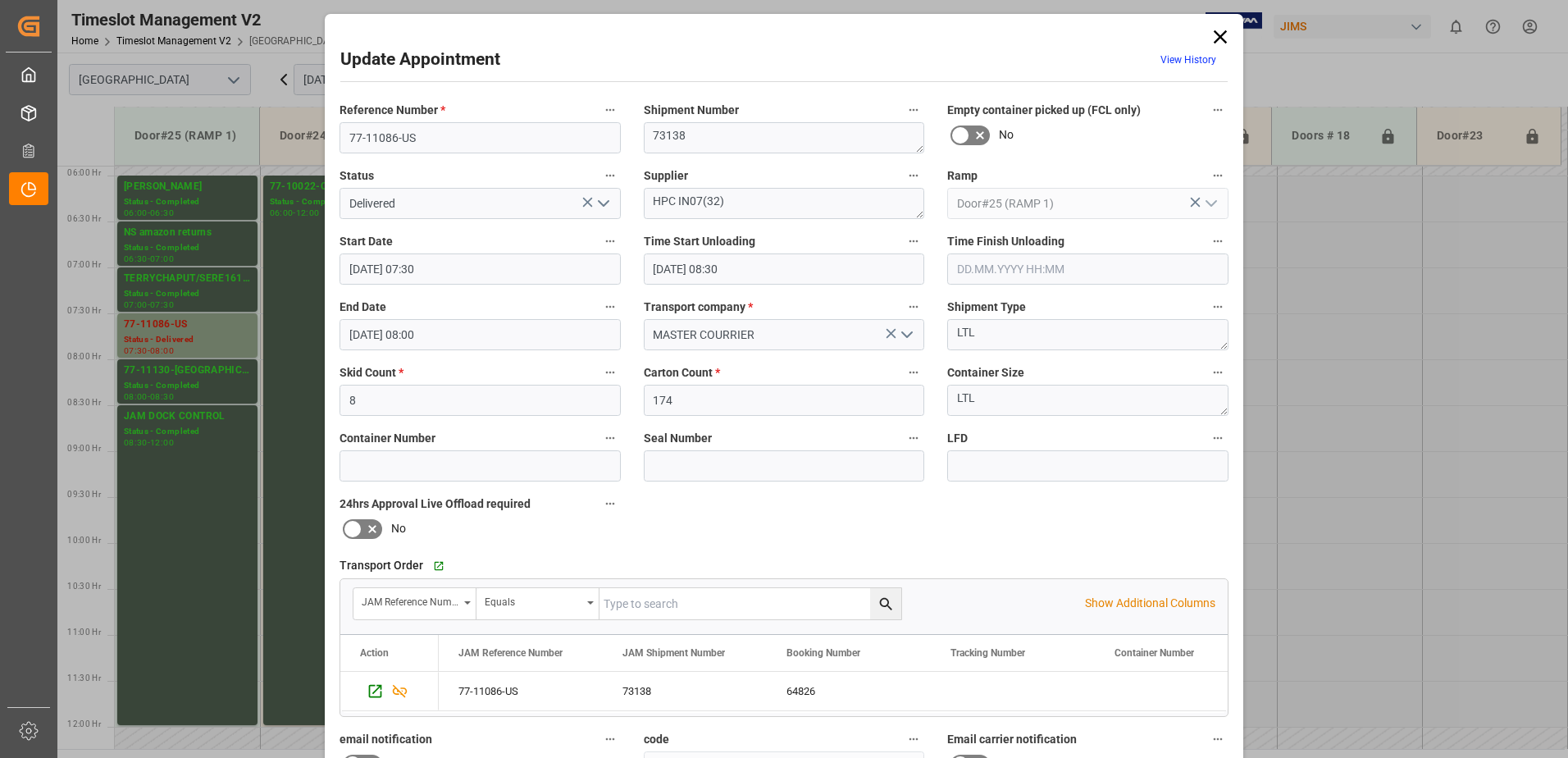
click at [596, 204] on icon "open menu" at bounding box center [603, 203] width 19 height 19
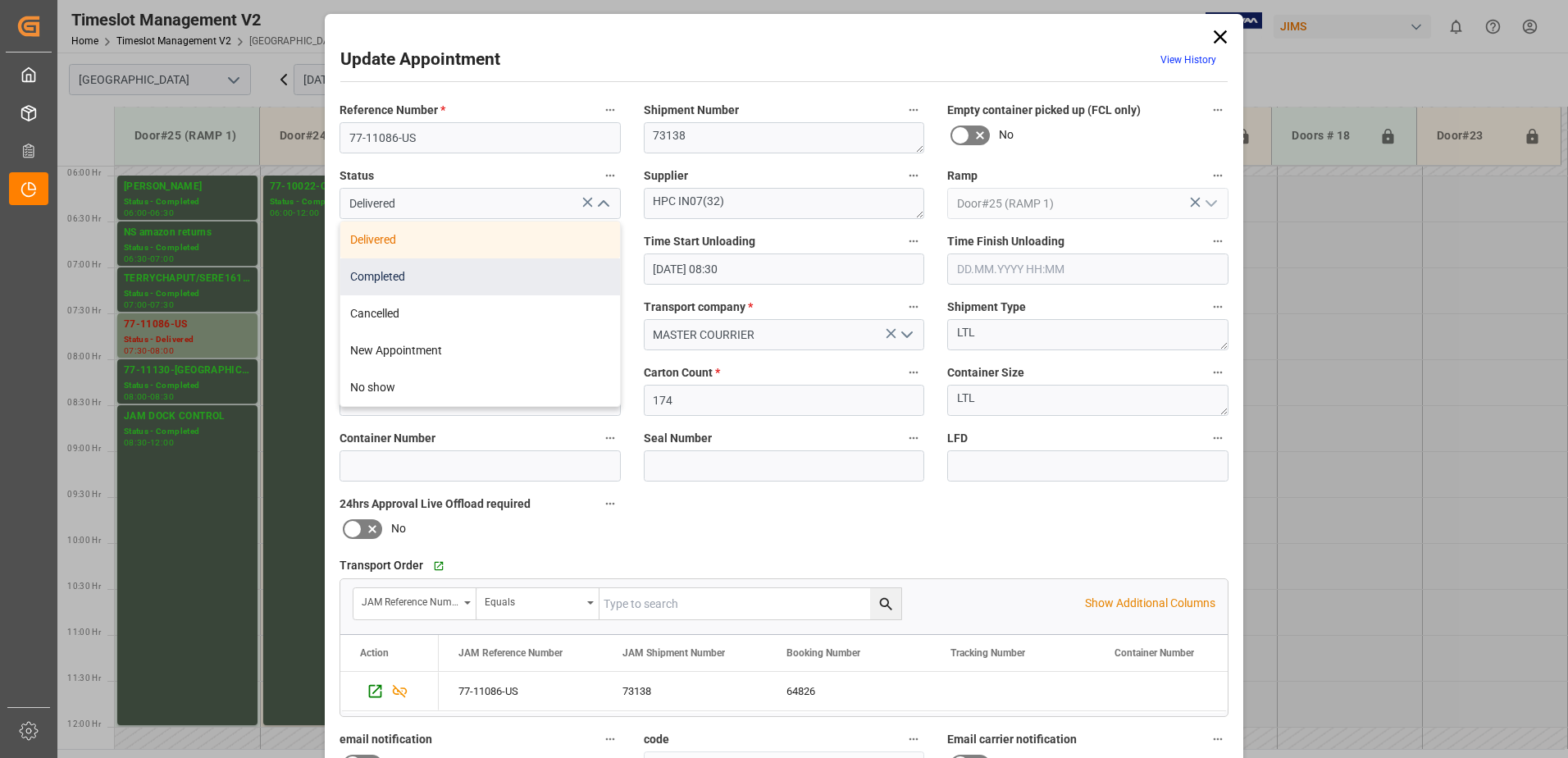
click at [486, 281] on div "Completed" at bounding box center [480, 277] width 280 height 37
type input "Completed"
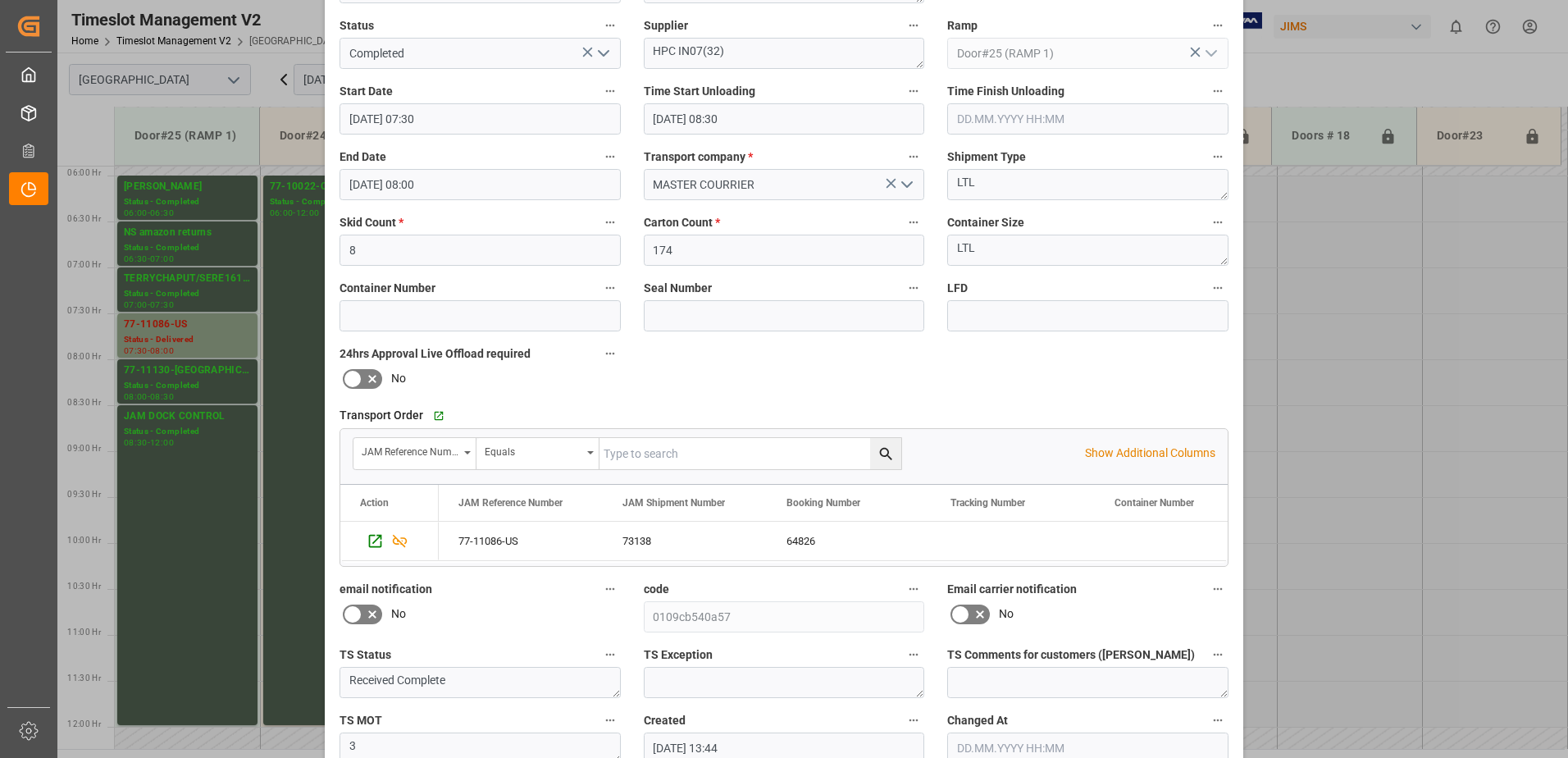
scroll to position [239, 0]
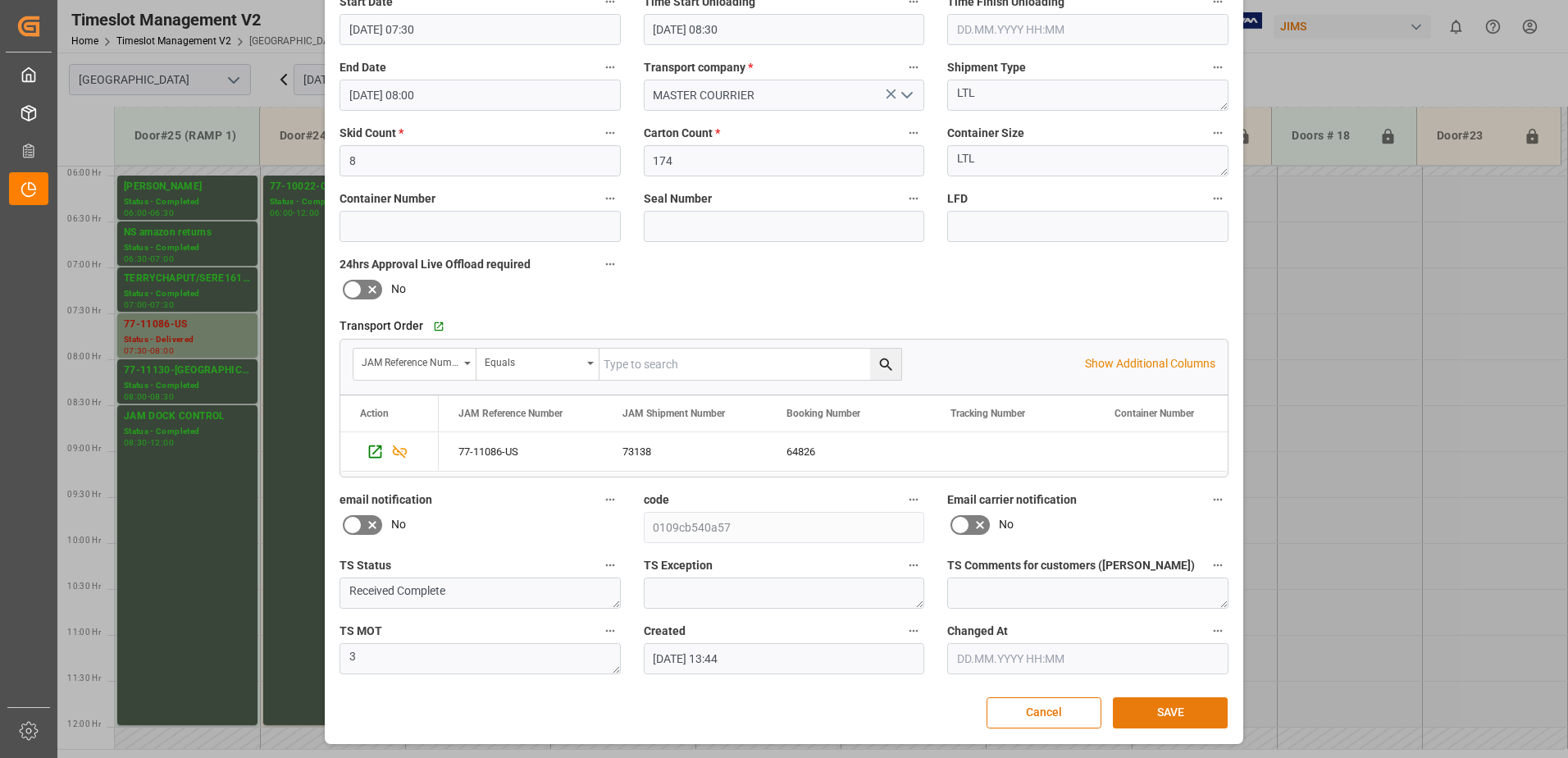
click at [1146, 711] on button "SAVE" at bounding box center [1170, 712] width 115 height 31
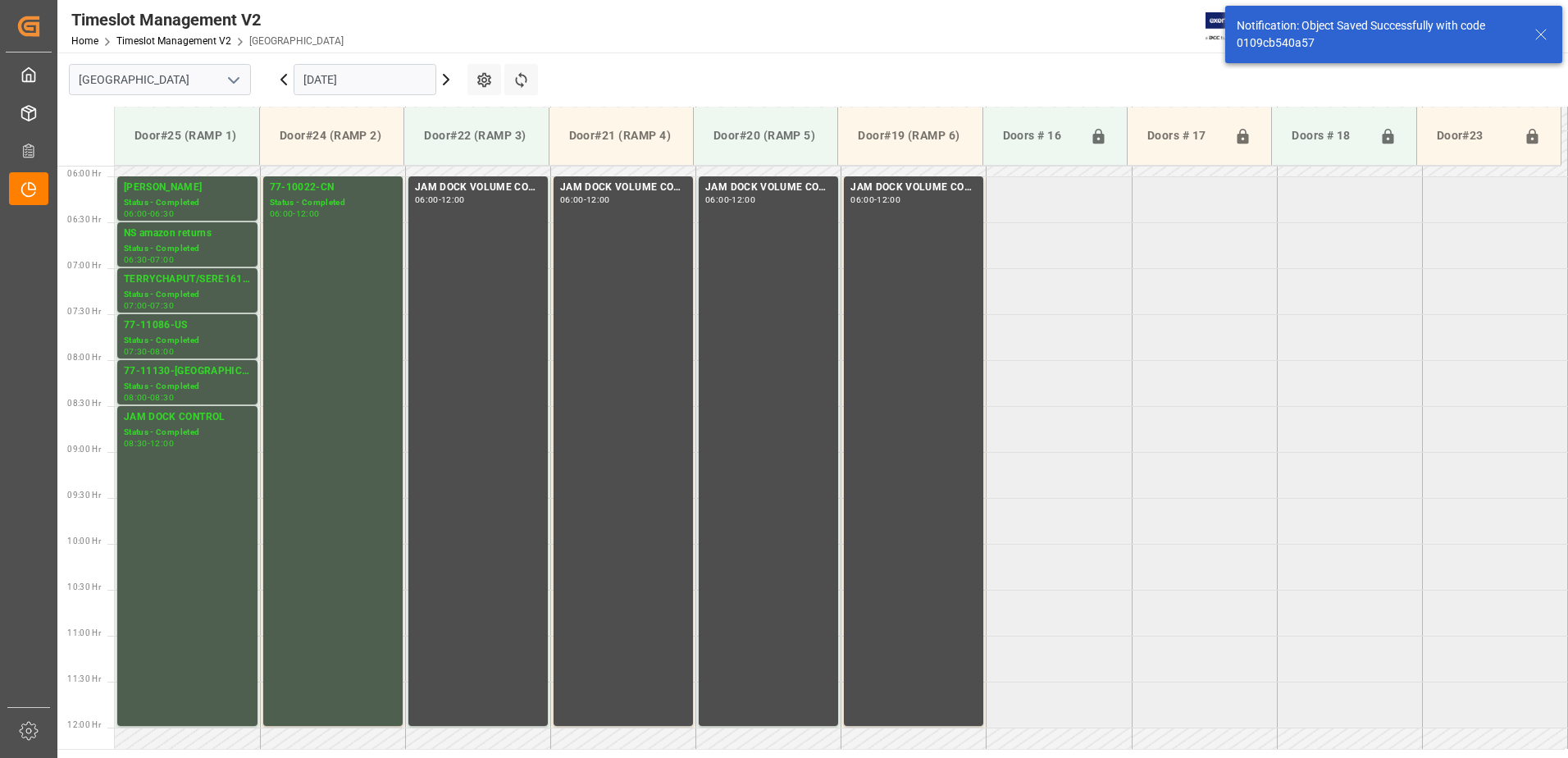
scroll to position [542, 0]
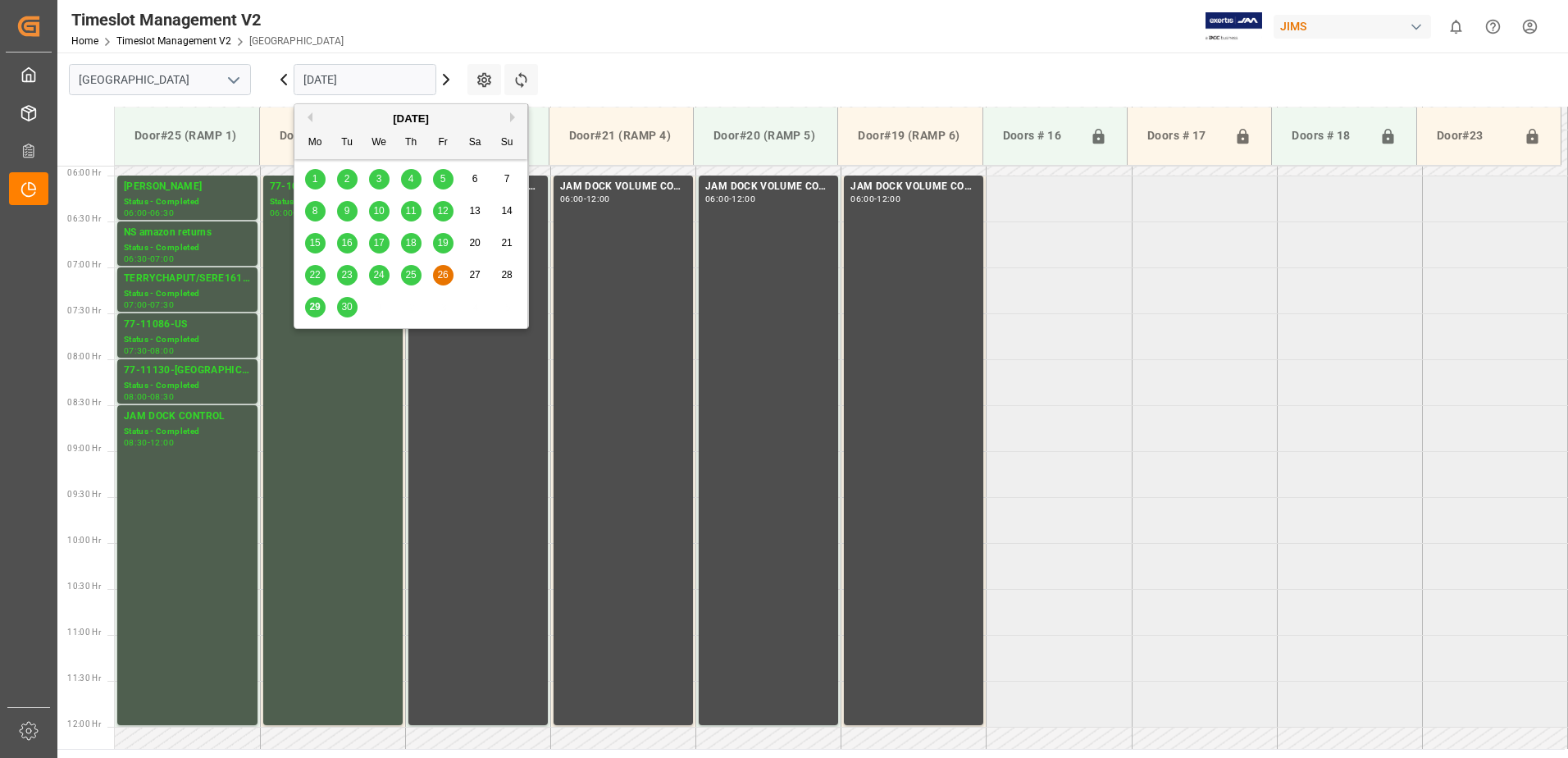
click at [411, 80] on input "[DATE]" at bounding box center [365, 79] width 143 height 31
click at [412, 279] on span "25" at bounding box center [411, 275] width 11 height 12
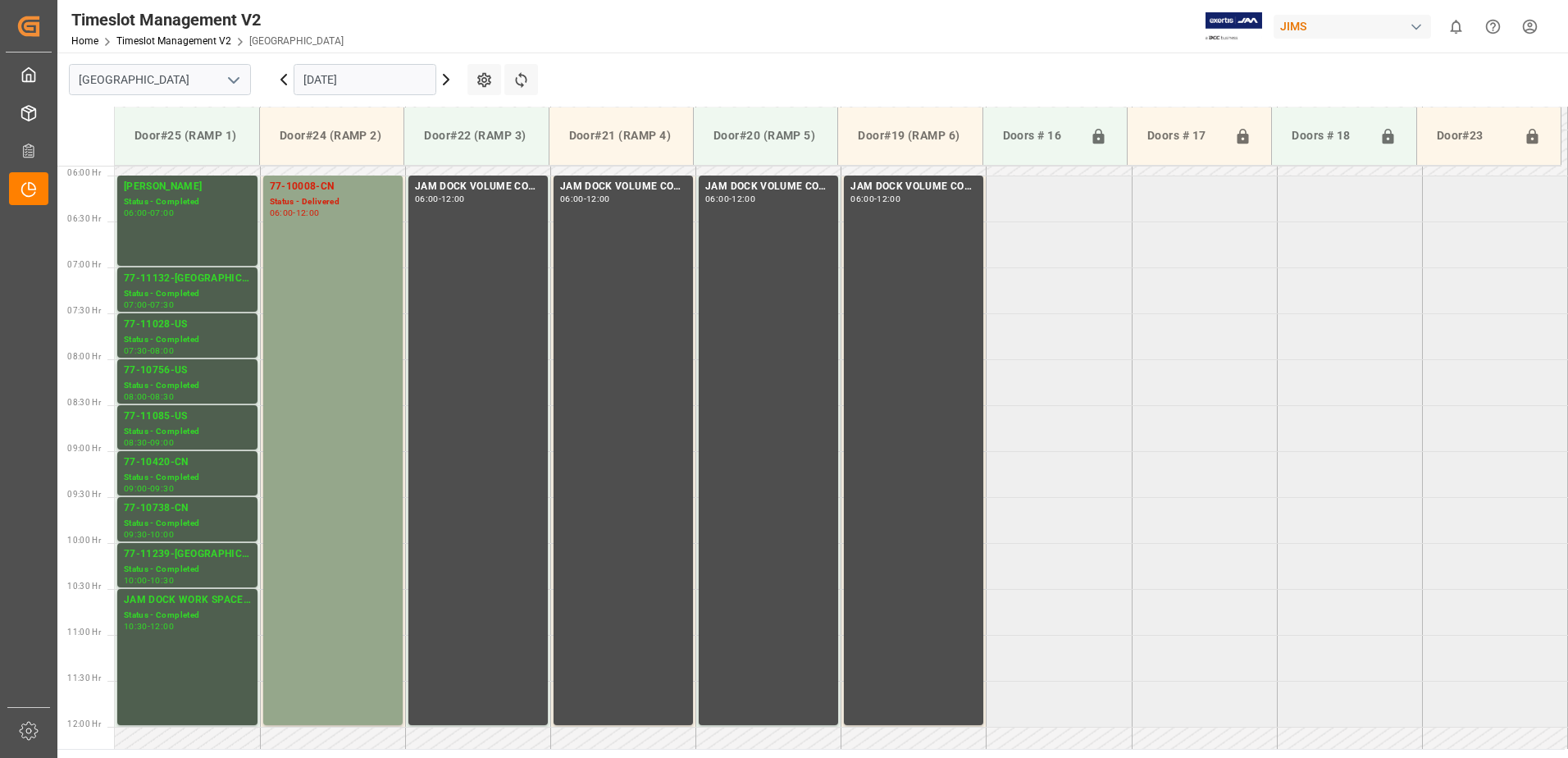
click at [285, 79] on icon at bounding box center [283, 79] width 19 height 19
click at [282, 79] on icon at bounding box center [284, 79] width 5 height 10
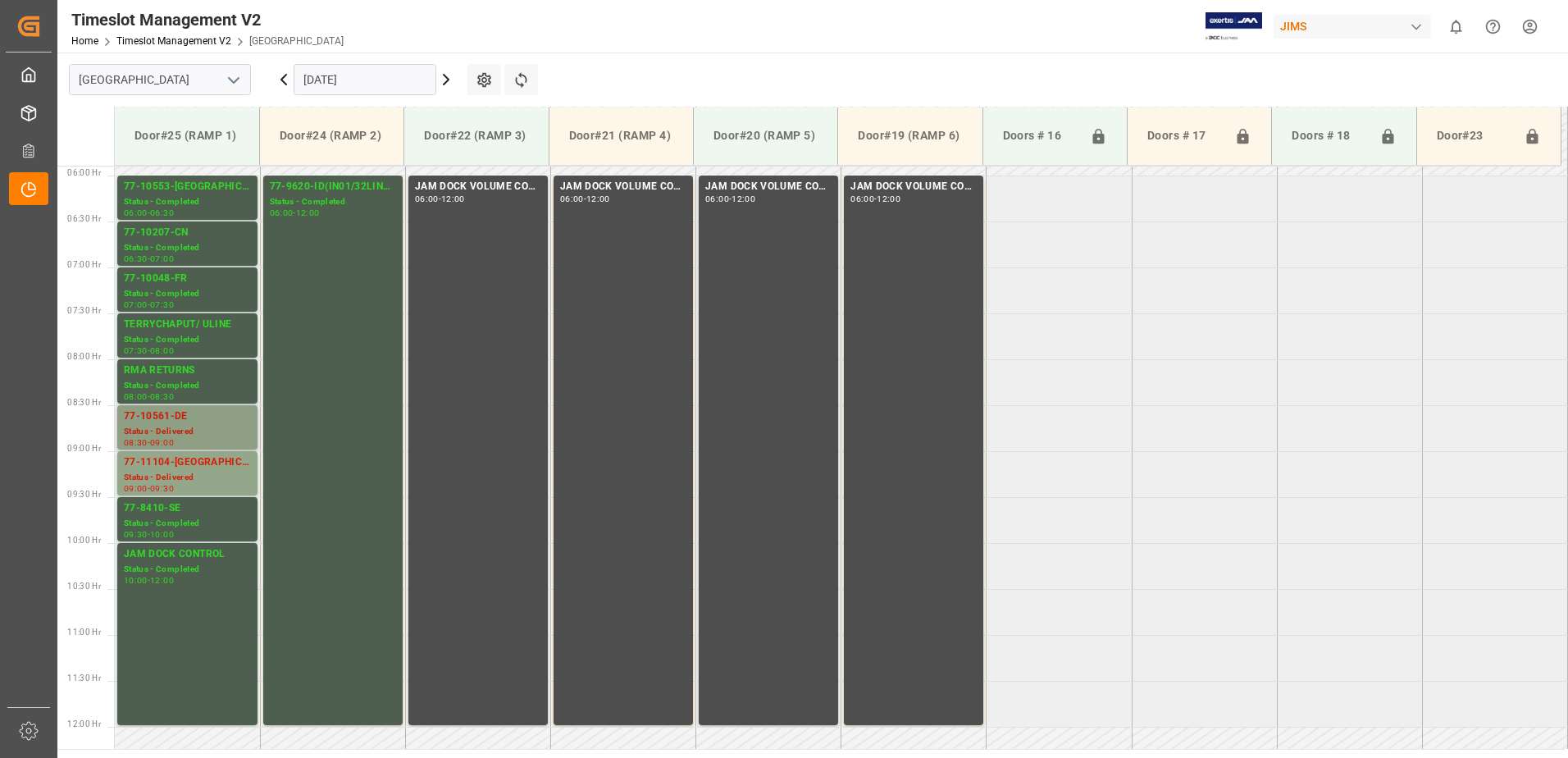
click at [187, 428] on div "Status - Delivered" at bounding box center [188, 432] width 127 height 14
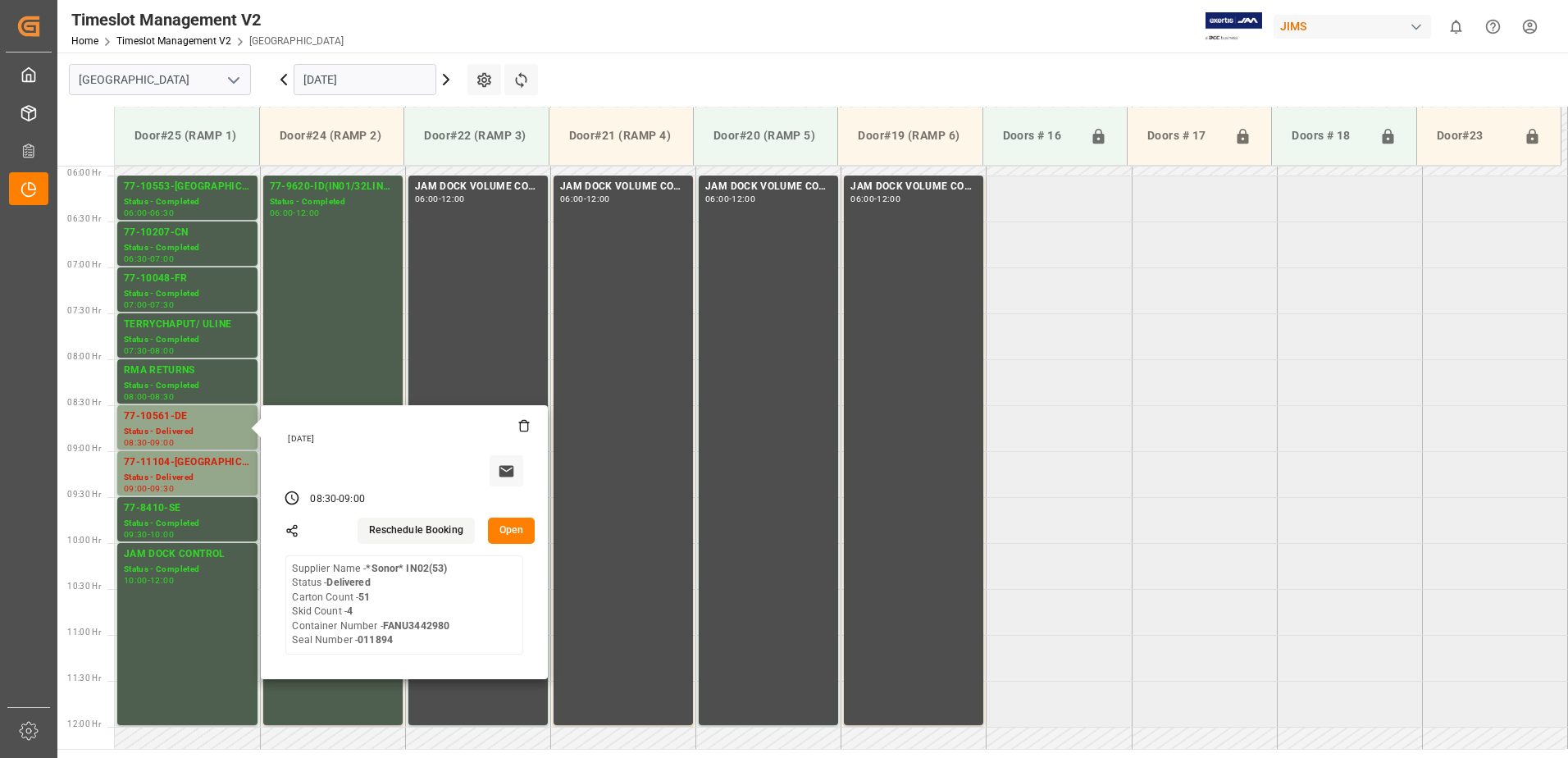
click at [517, 529] on button "Open" at bounding box center [512, 531] width 47 height 26
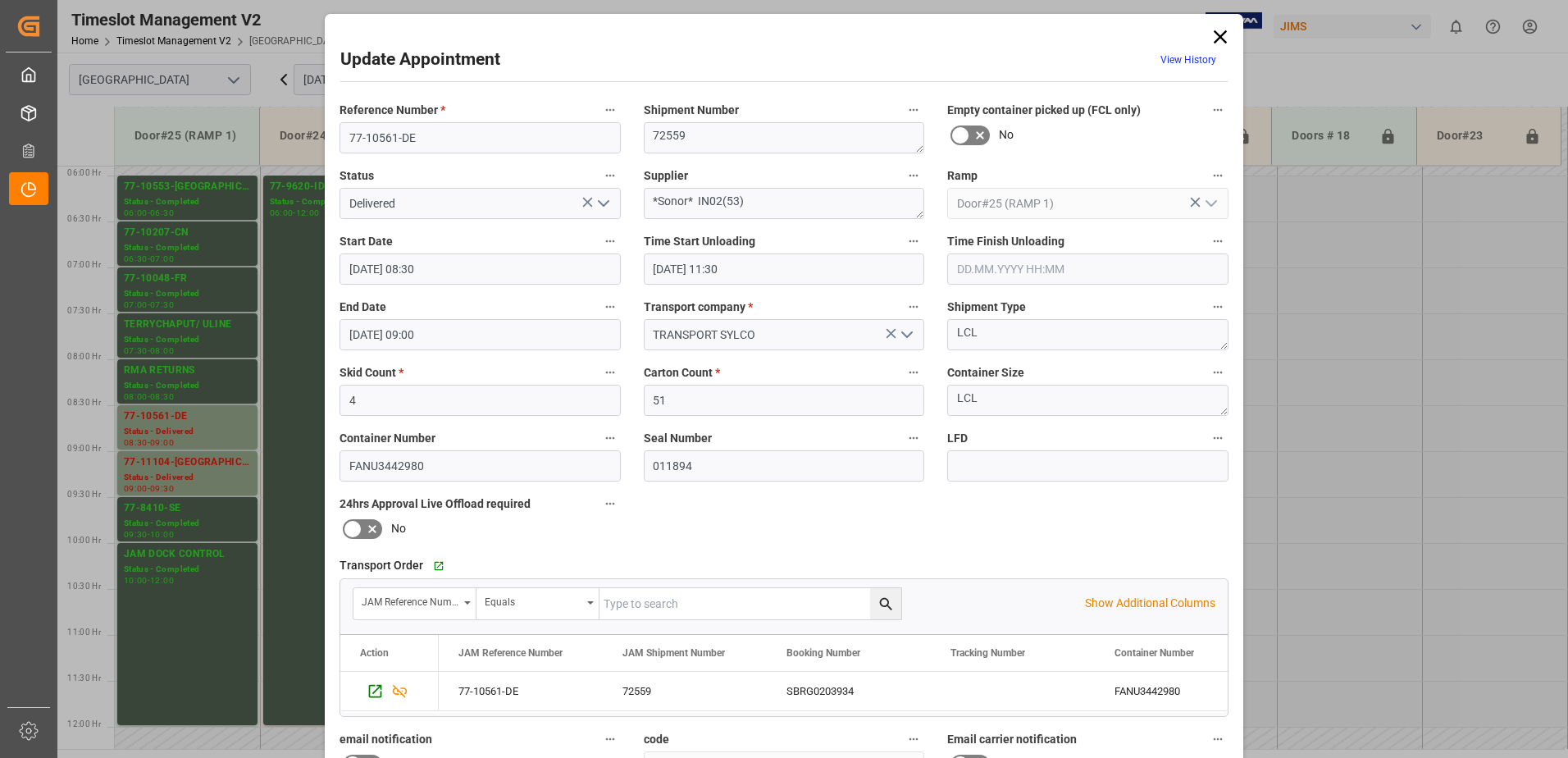
click at [602, 198] on icon "open menu" at bounding box center [603, 203] width 19 height 19
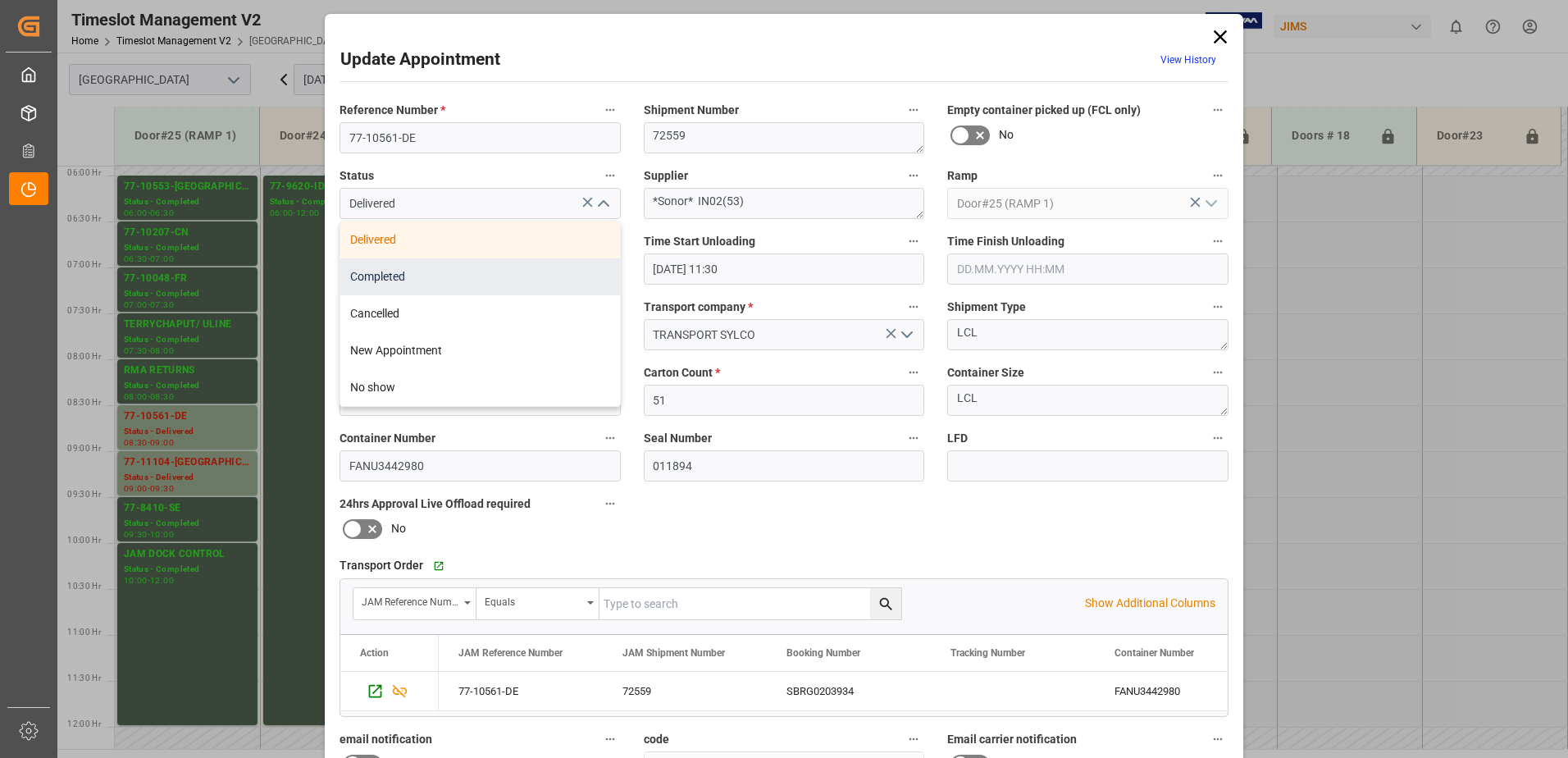
click at [529, 280] on div "Completed" at bounding box center [480, 277] width 280 height 37
type input "Completed"
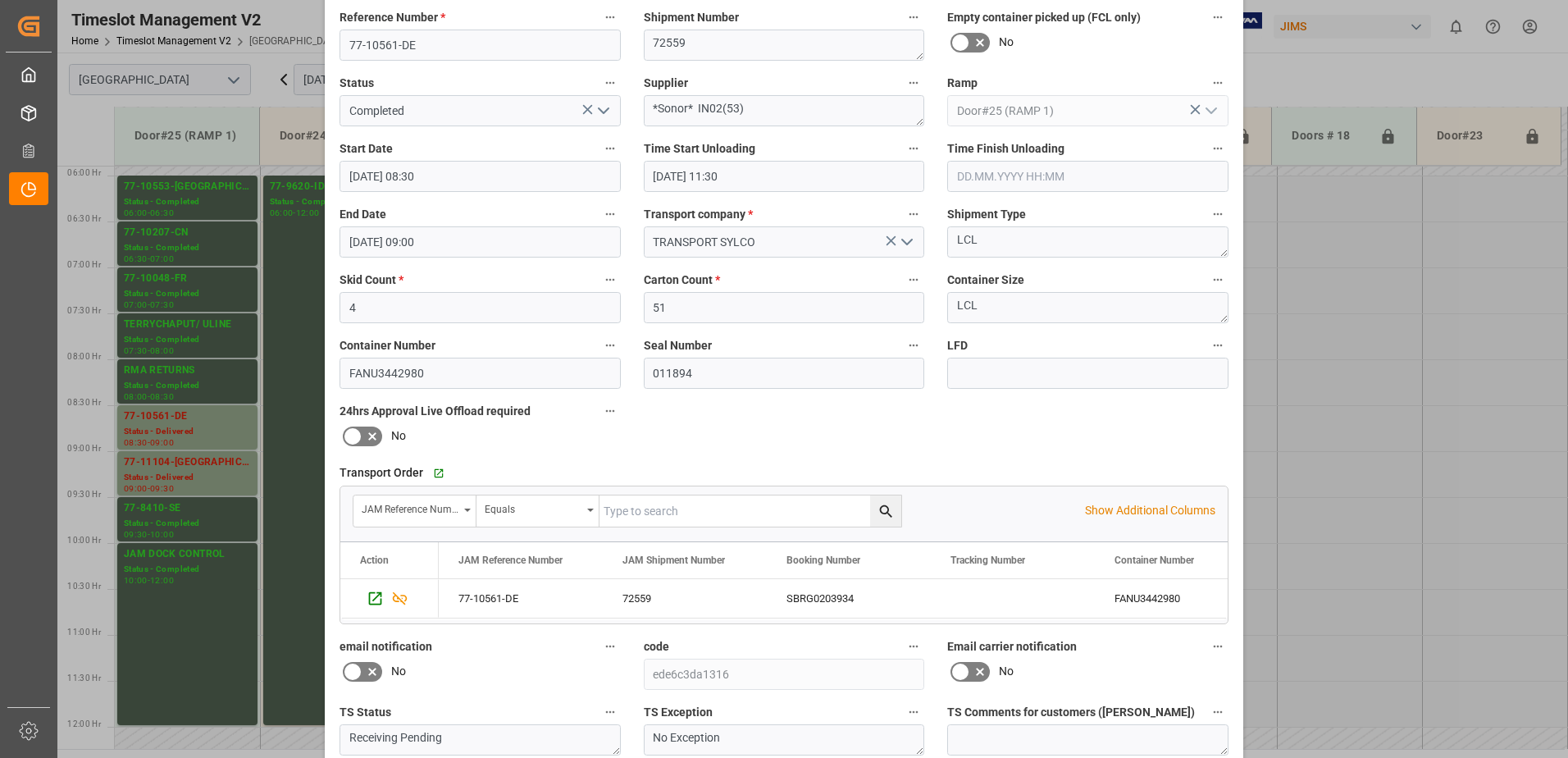
scroll to position [239, 0]
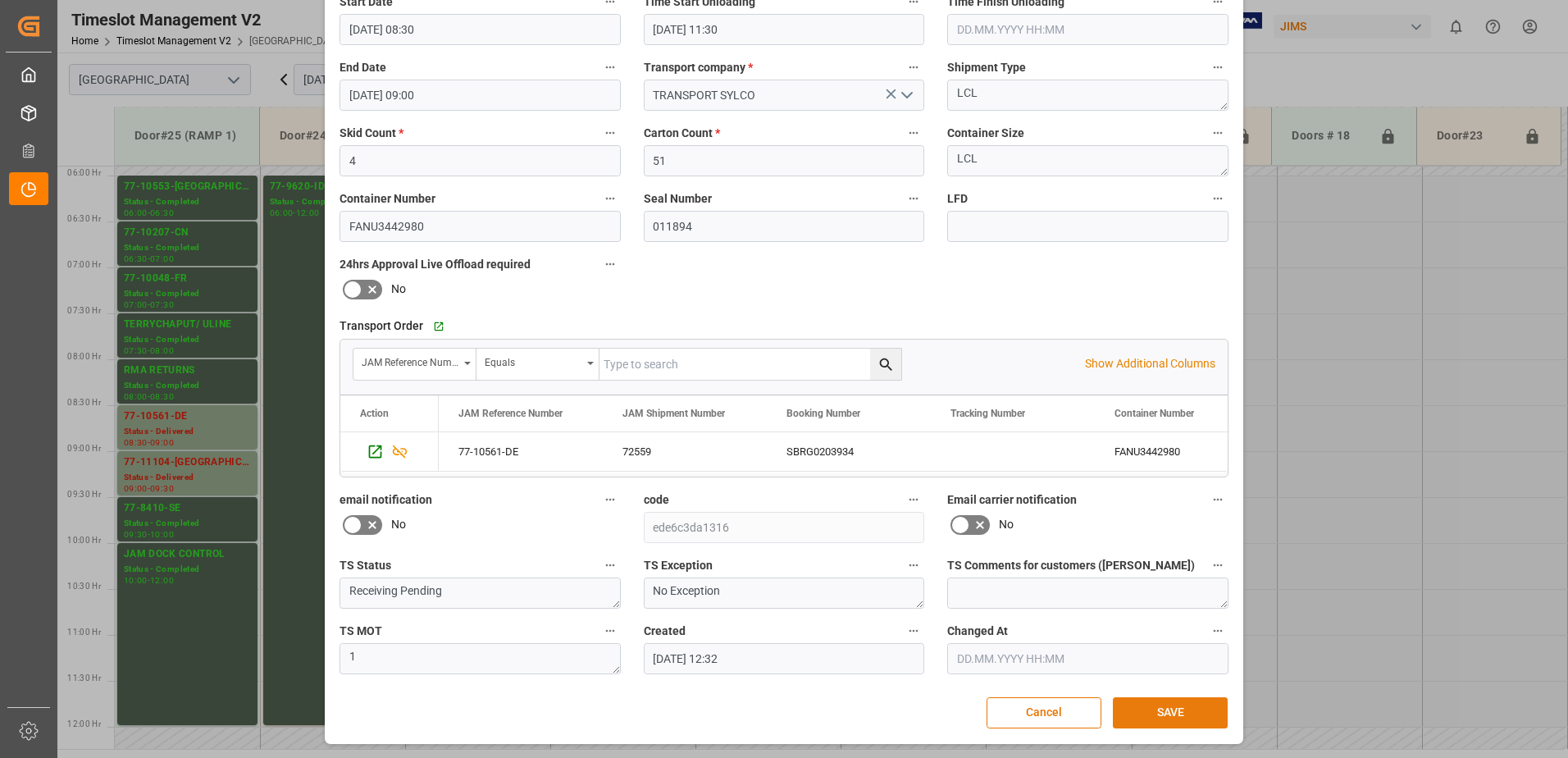
click at [1173, 712] on button "SAVE" at bounding box center [1170, 712] width 115 height 31
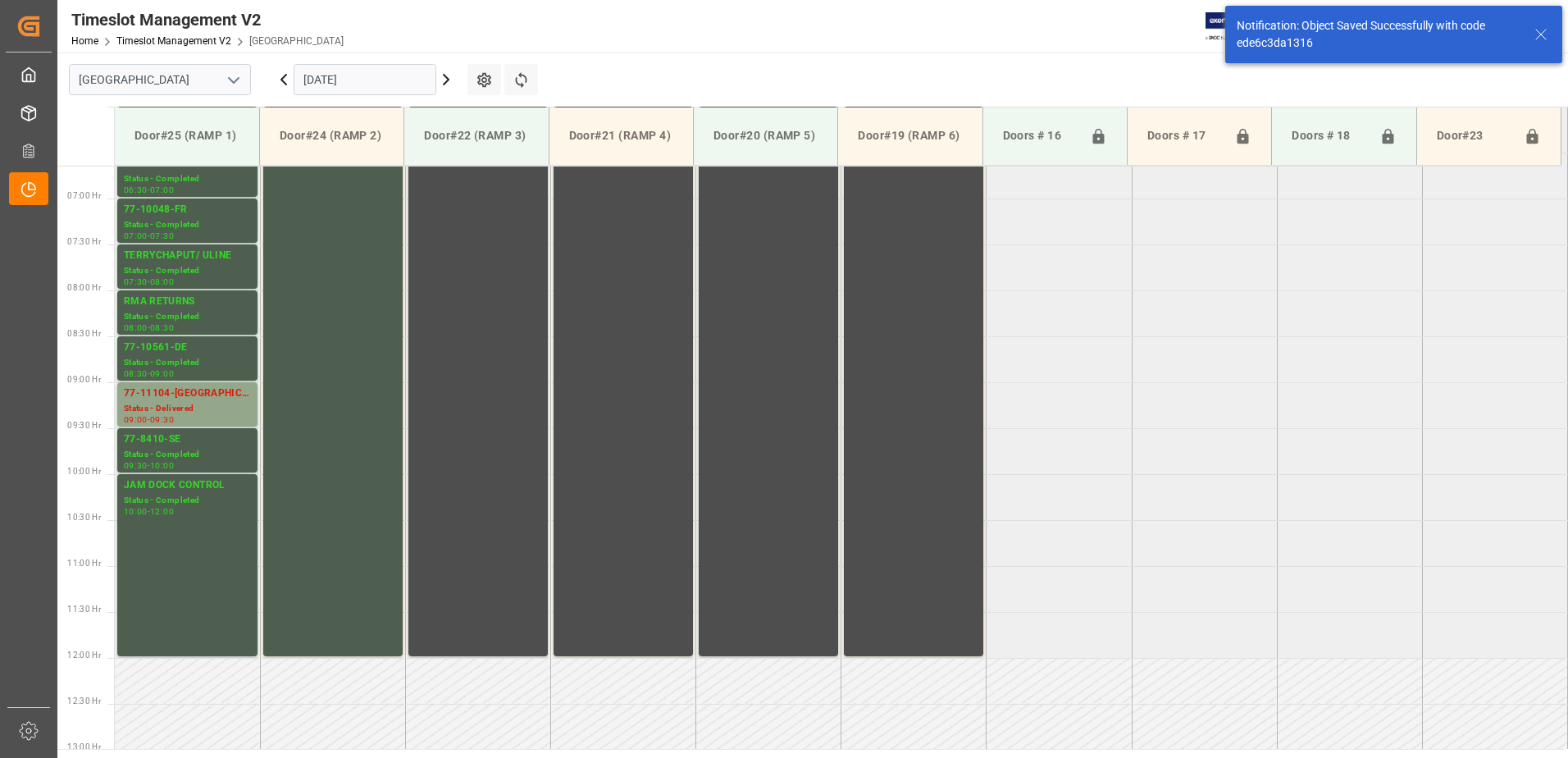
scroll to position [634, 0]
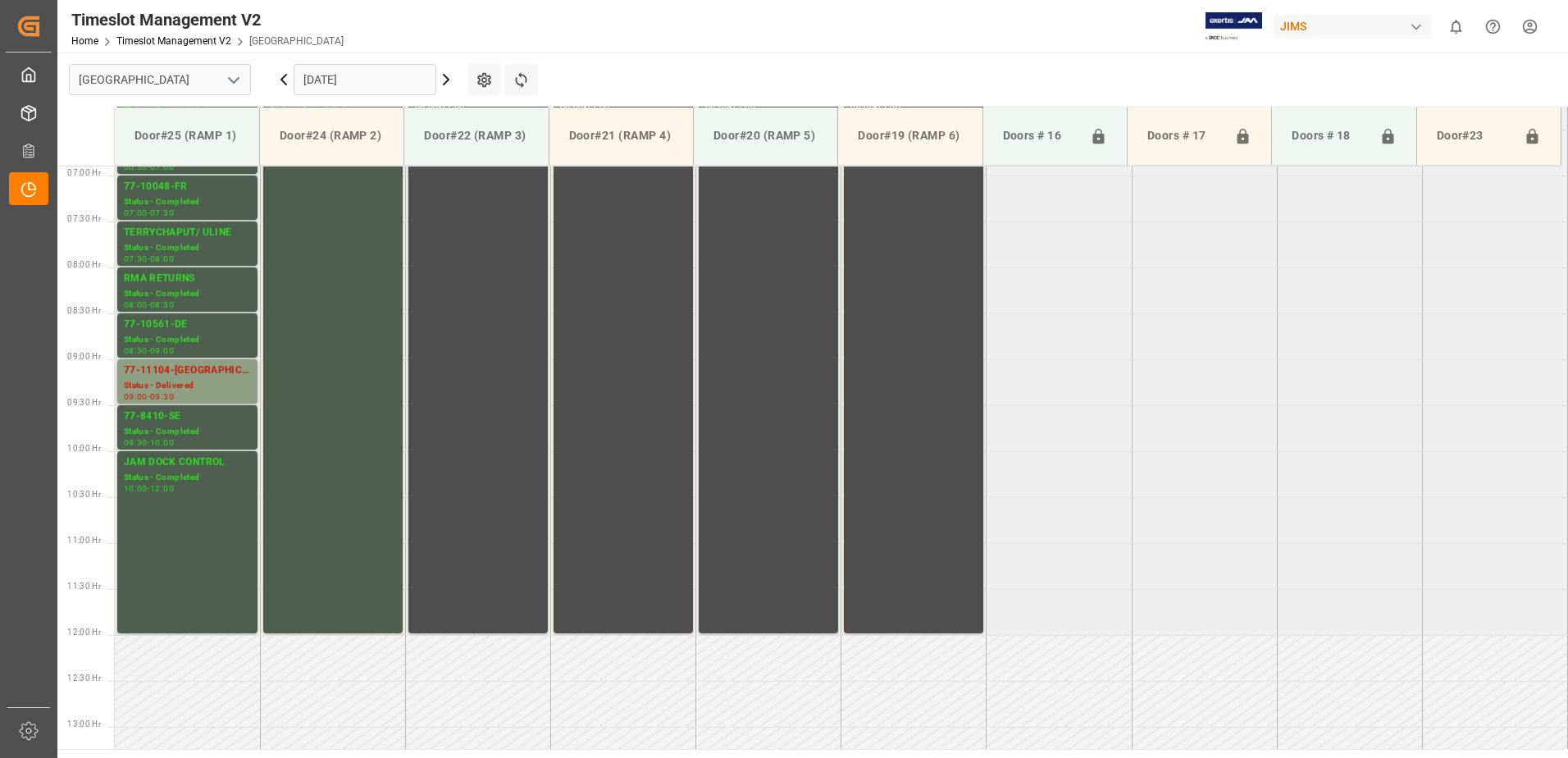
click at [183, 371] on div "77-11104-[GEOGRAPHIC_DATA]" at bounding box center [188, 370] width 127 height 16
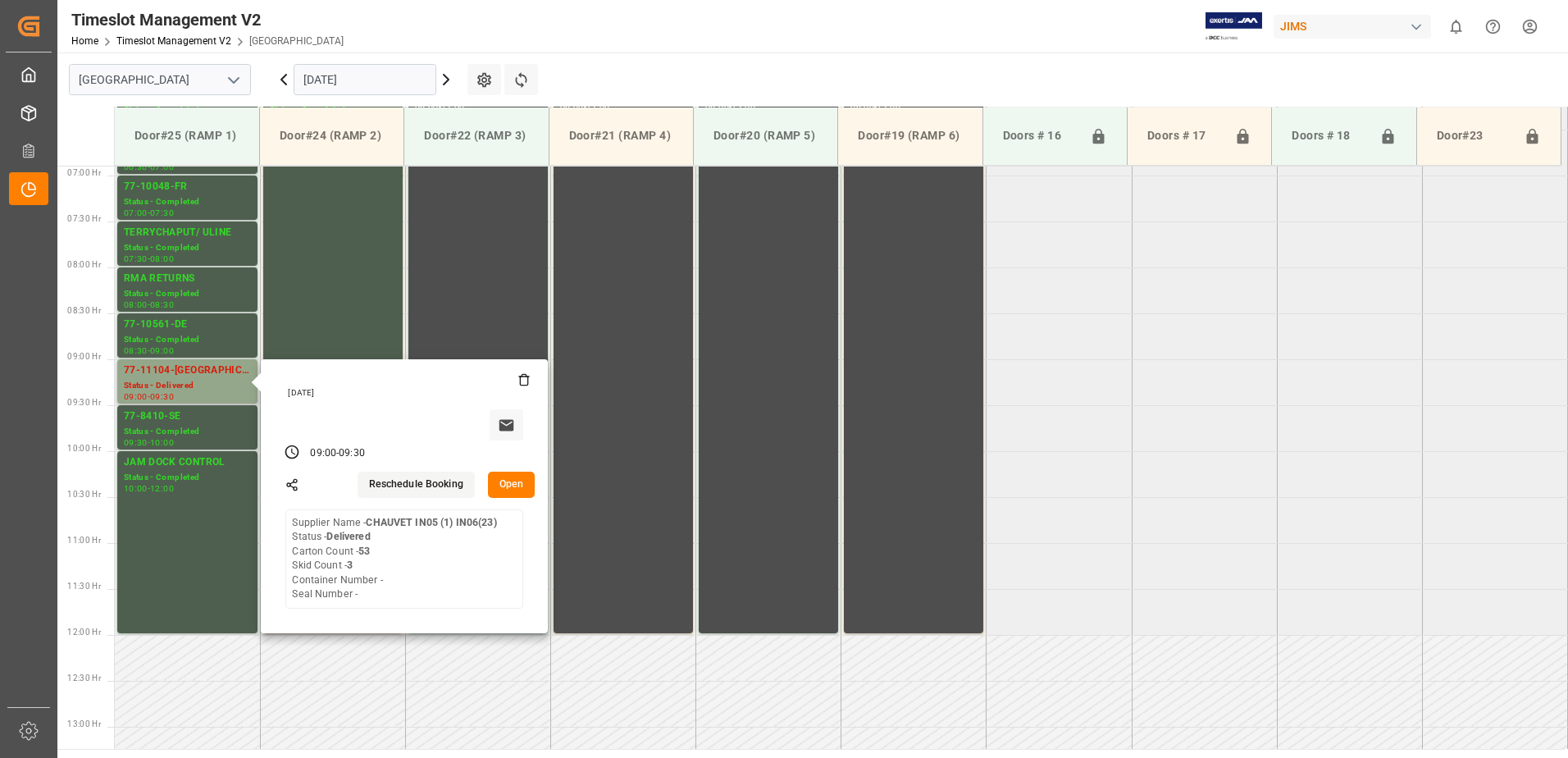
click at [521, 478] on button "Open" at bounding box center [512, 484] width 47 height 26
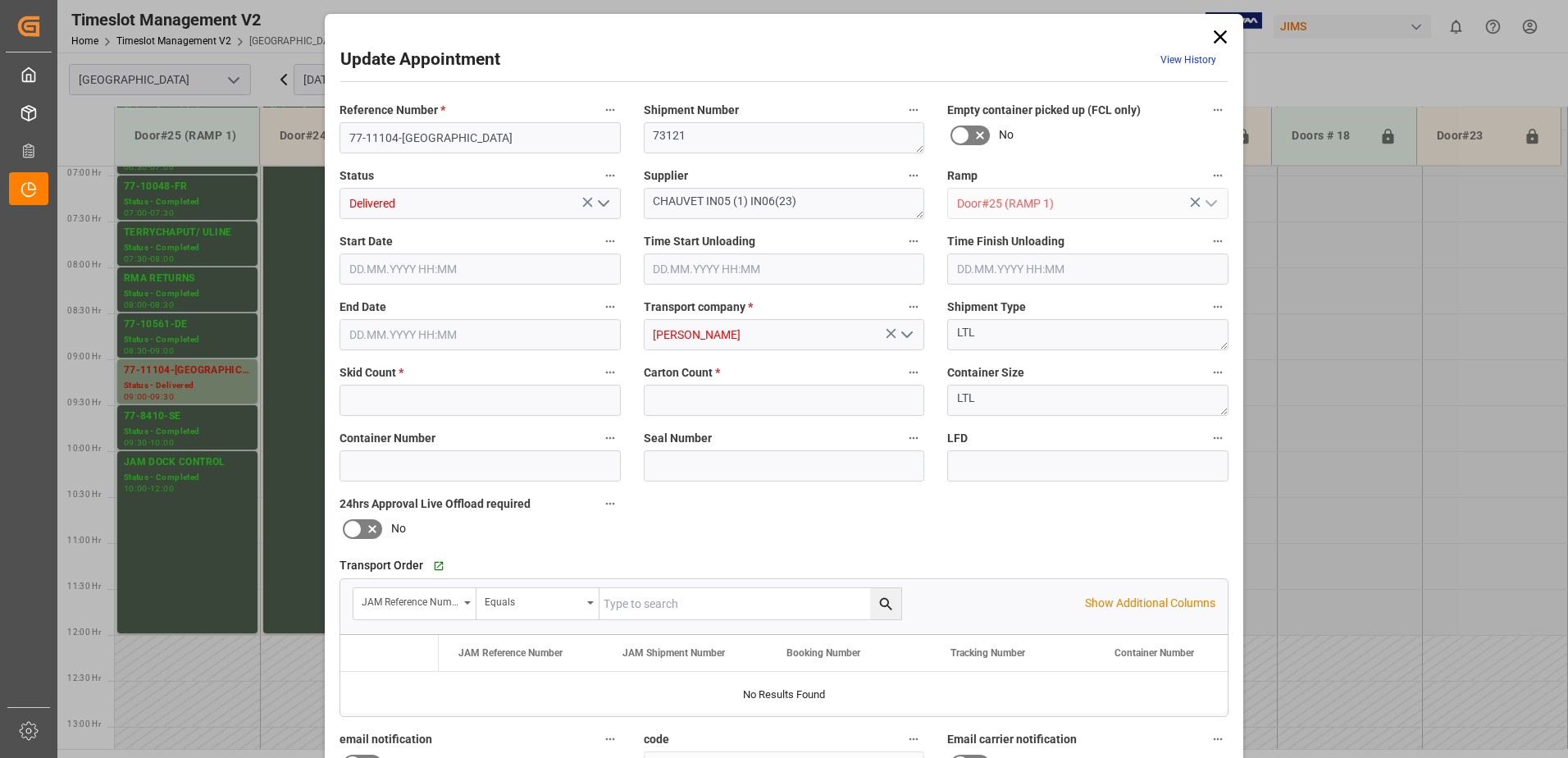
type input "3"
type input "53"
type input "[DATE] 09:00"
type input "[DATE] 08:45"
type input "[DATE] 09:30"
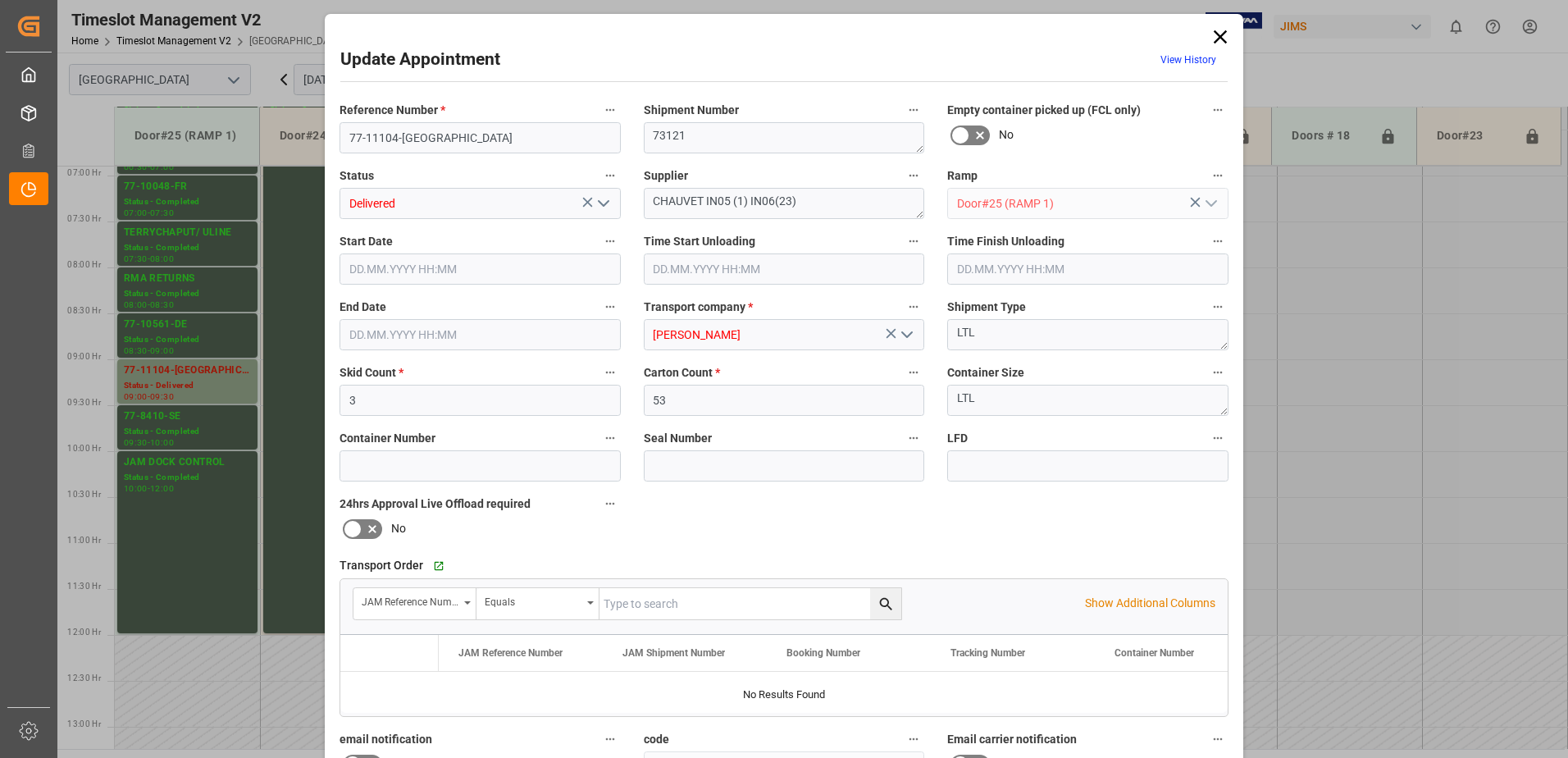
type input "[DATE] 15:19"
click at [610, 204] on icon "open menu" at bounding box center [603, 203] width 19 height 19
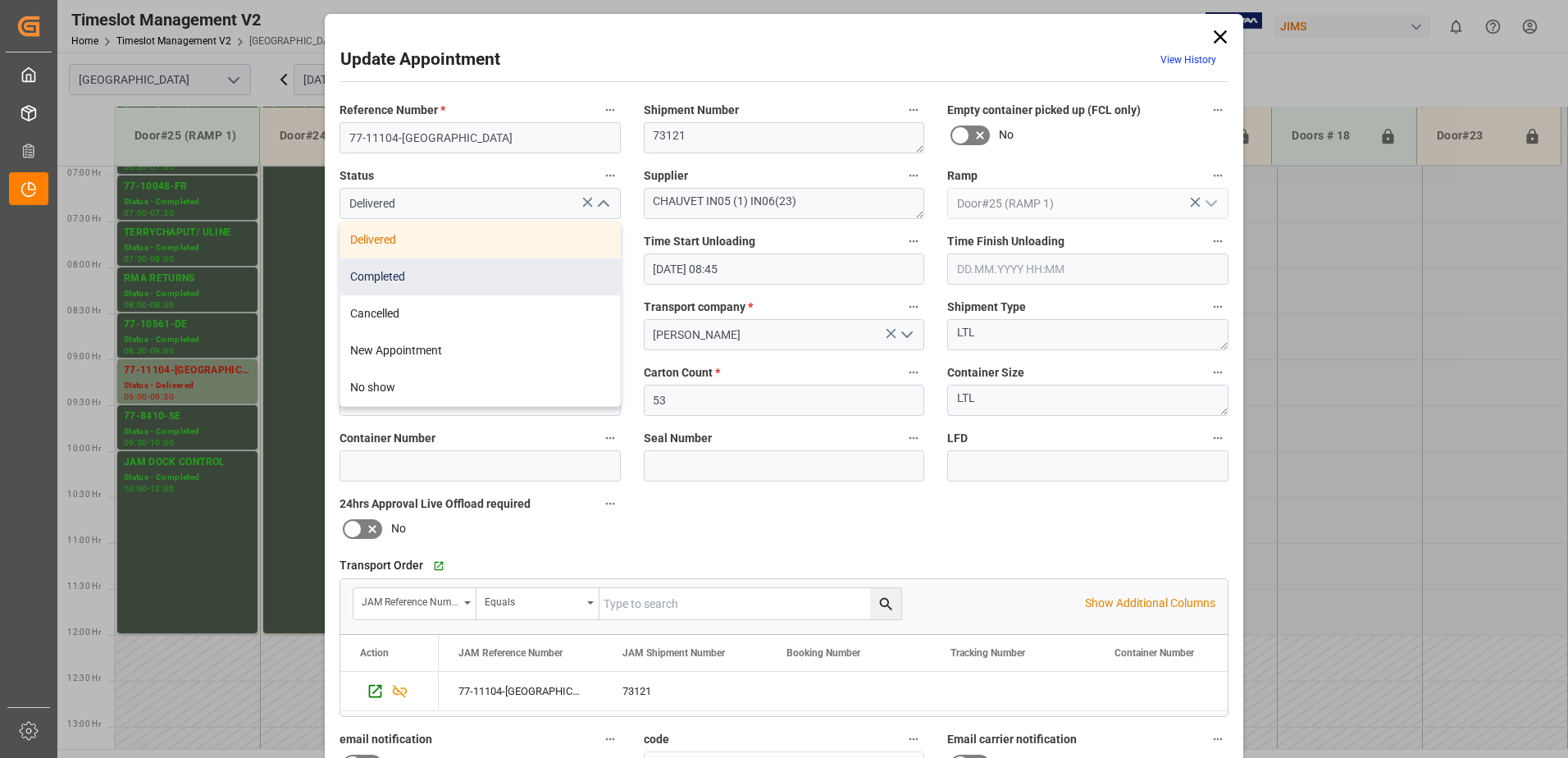
click at [510, 275] on div "Completed" at bounding box center [480, 277] width 280 height 37
type input "Completed"
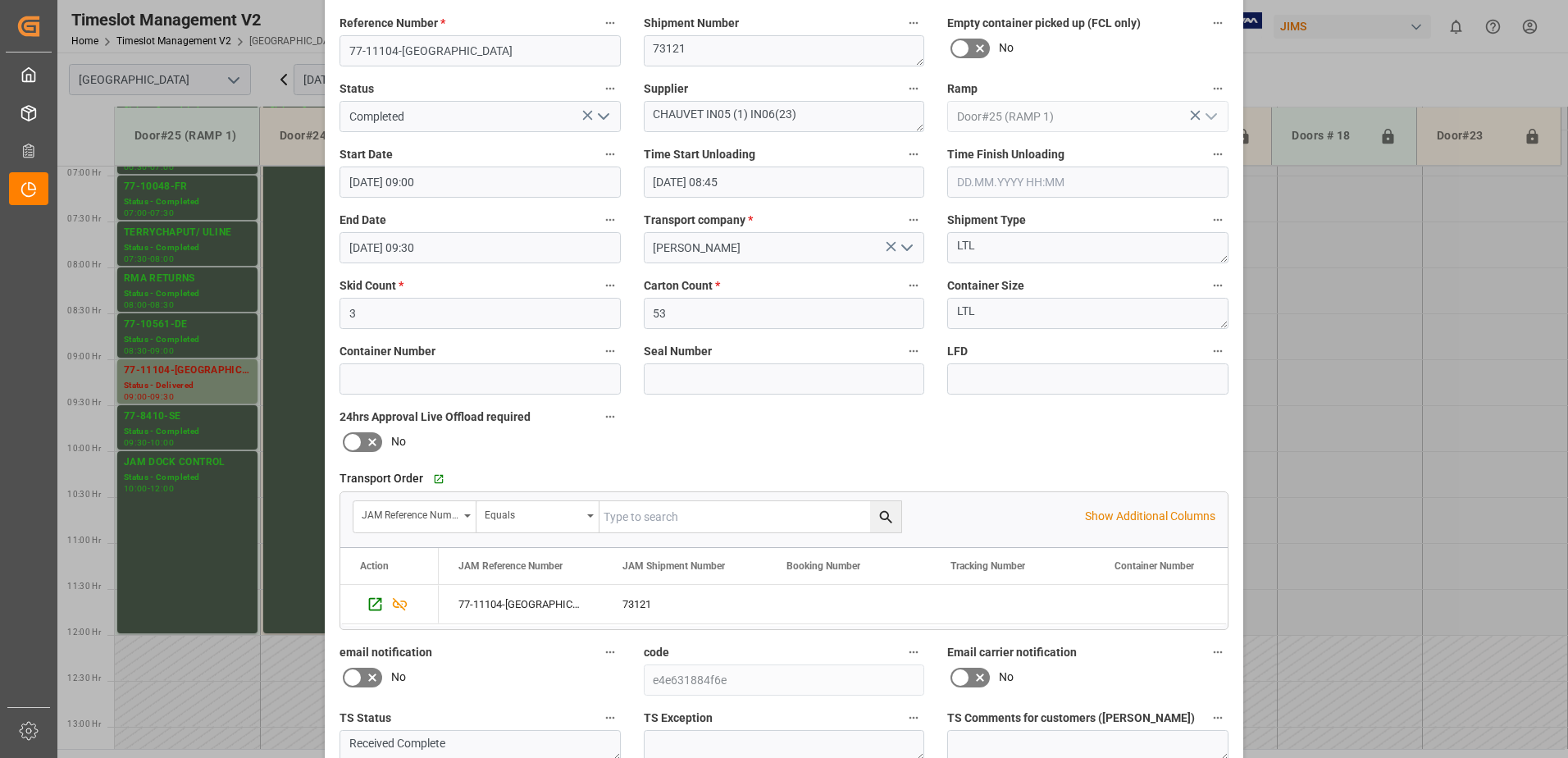
scroll to position [239, 0]
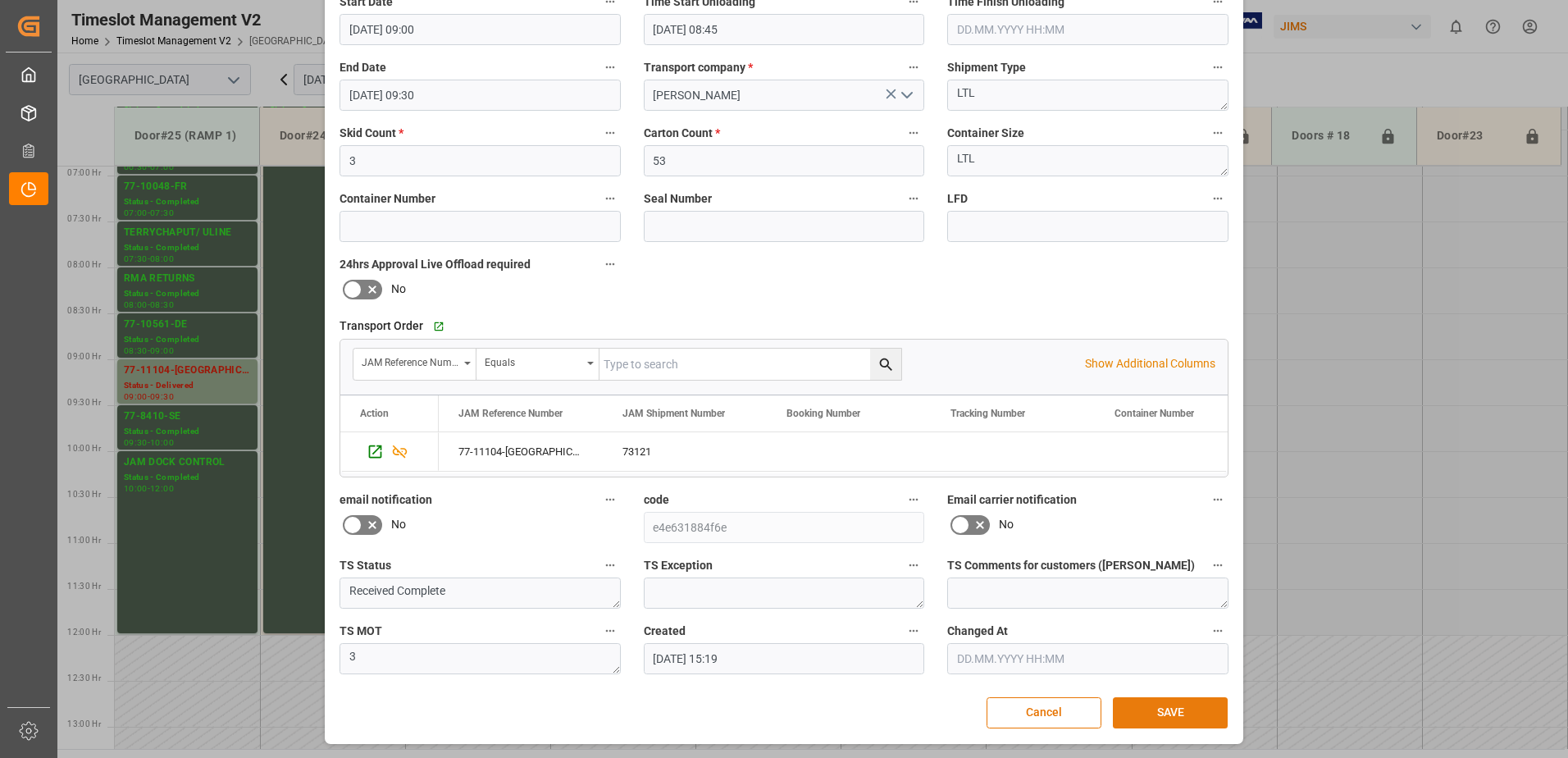
click at [1171, 711] on button "SAVE" at bounding box center [1170, 712] width 115 height 31
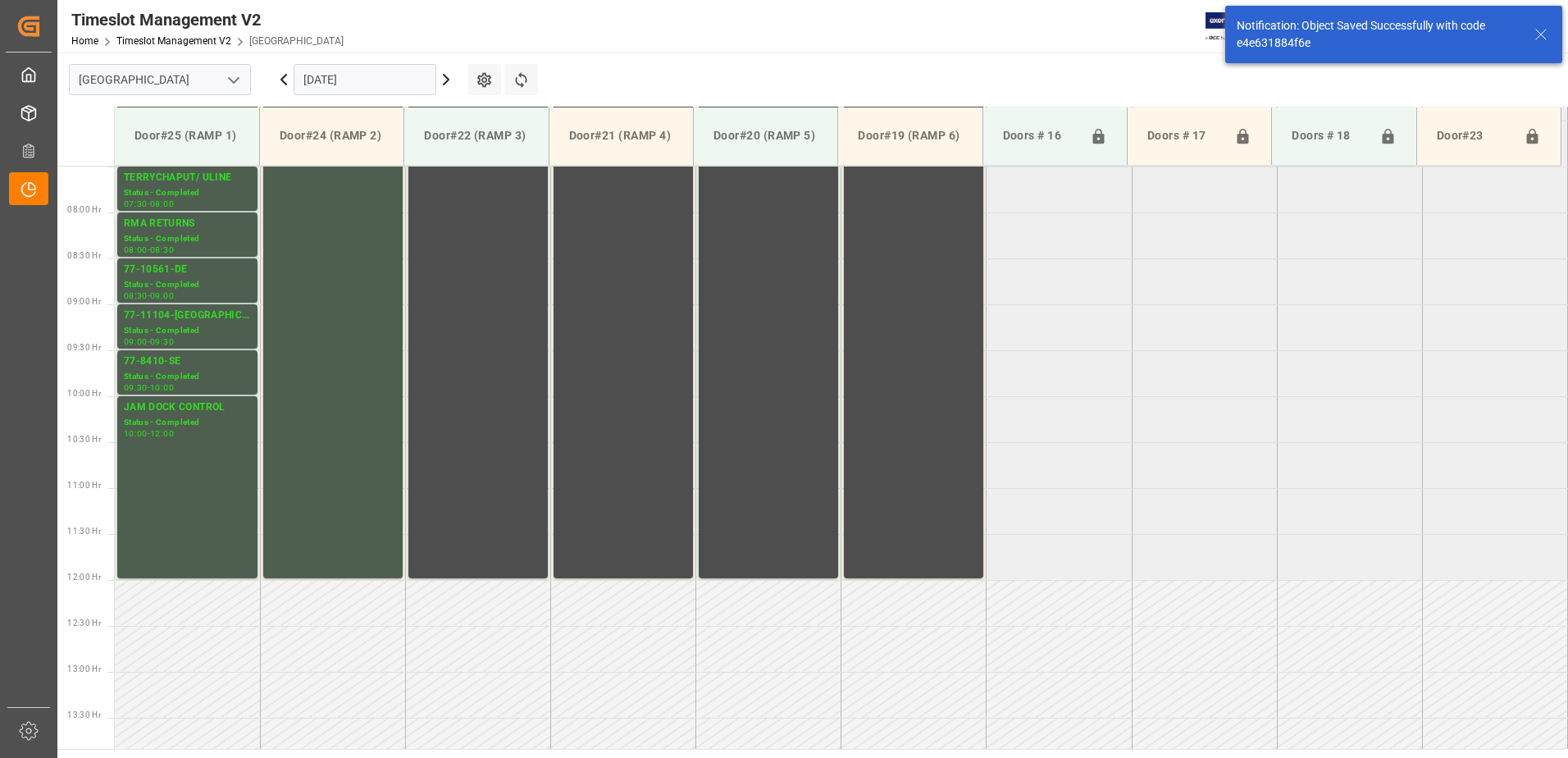
scroll to position [725, 0]
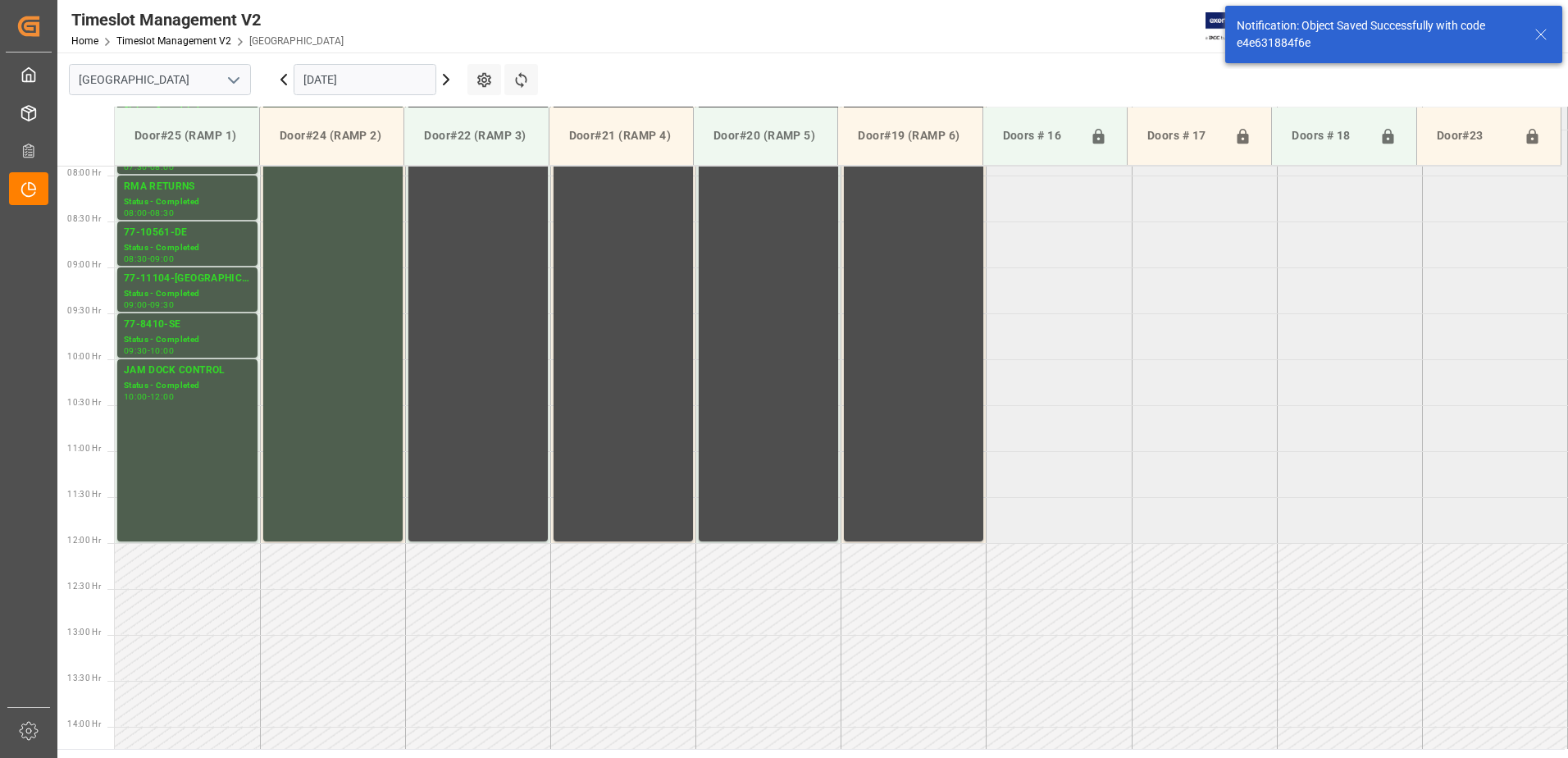
click at [284, 81] on icon at bounding box center [284, 79] width 5 height 10
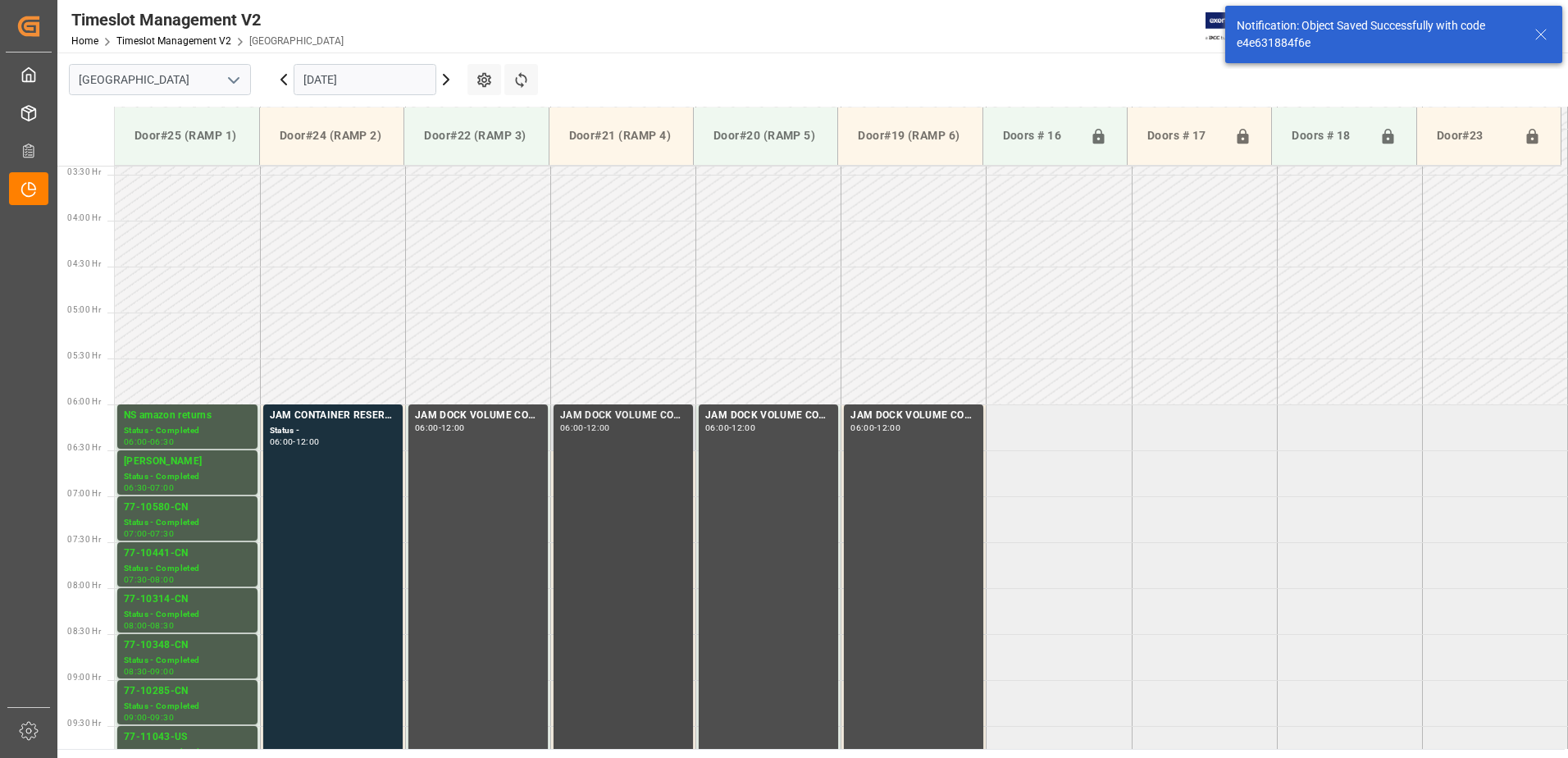
scroll to position [542, 0]
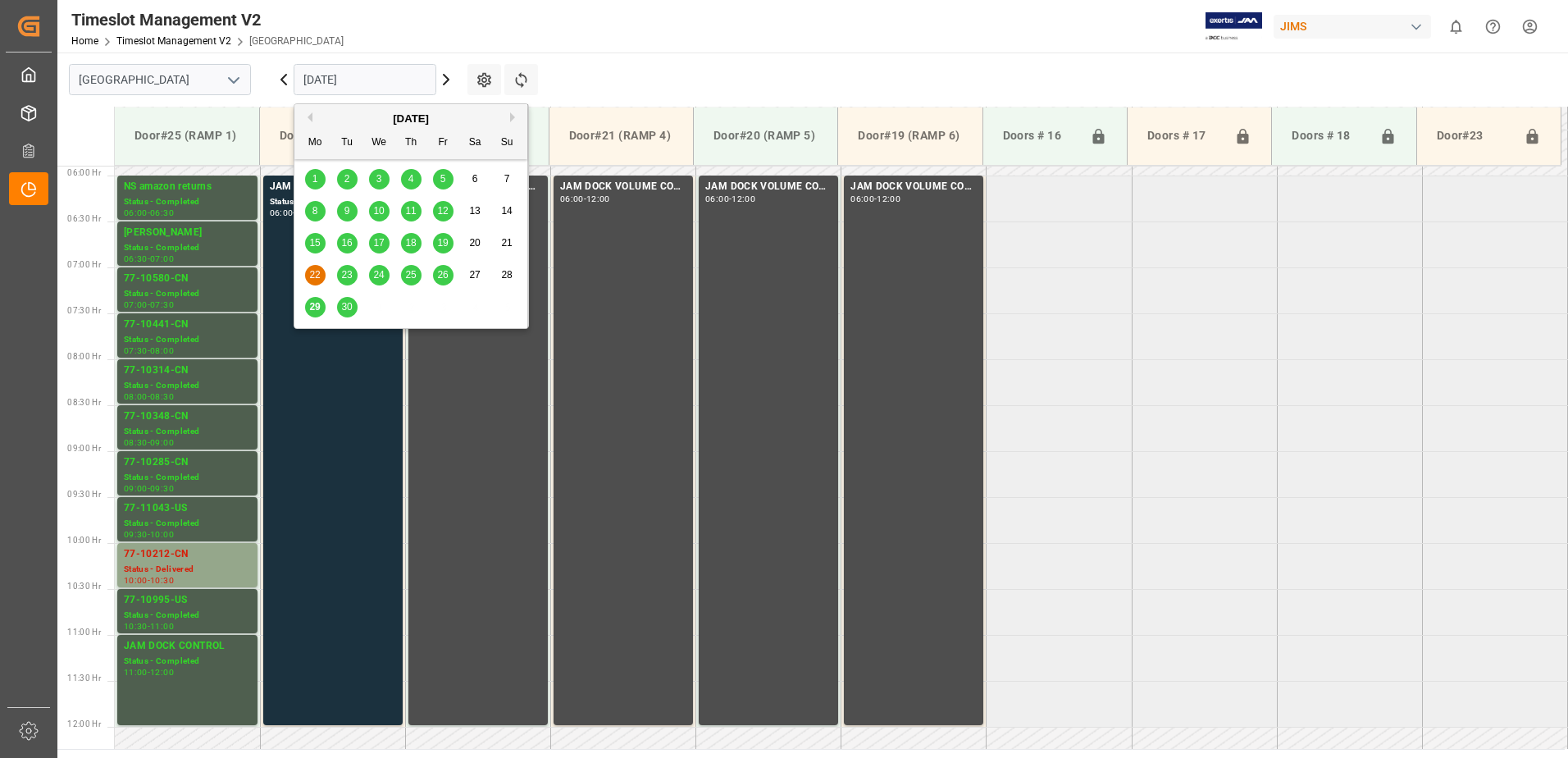
click at [377, 75] on input "[DATE]" at bounding box center [365, 79] width 143 height 31
click at [445, 241] on span "19" at bounding box center [442, 243] width 11 height 12
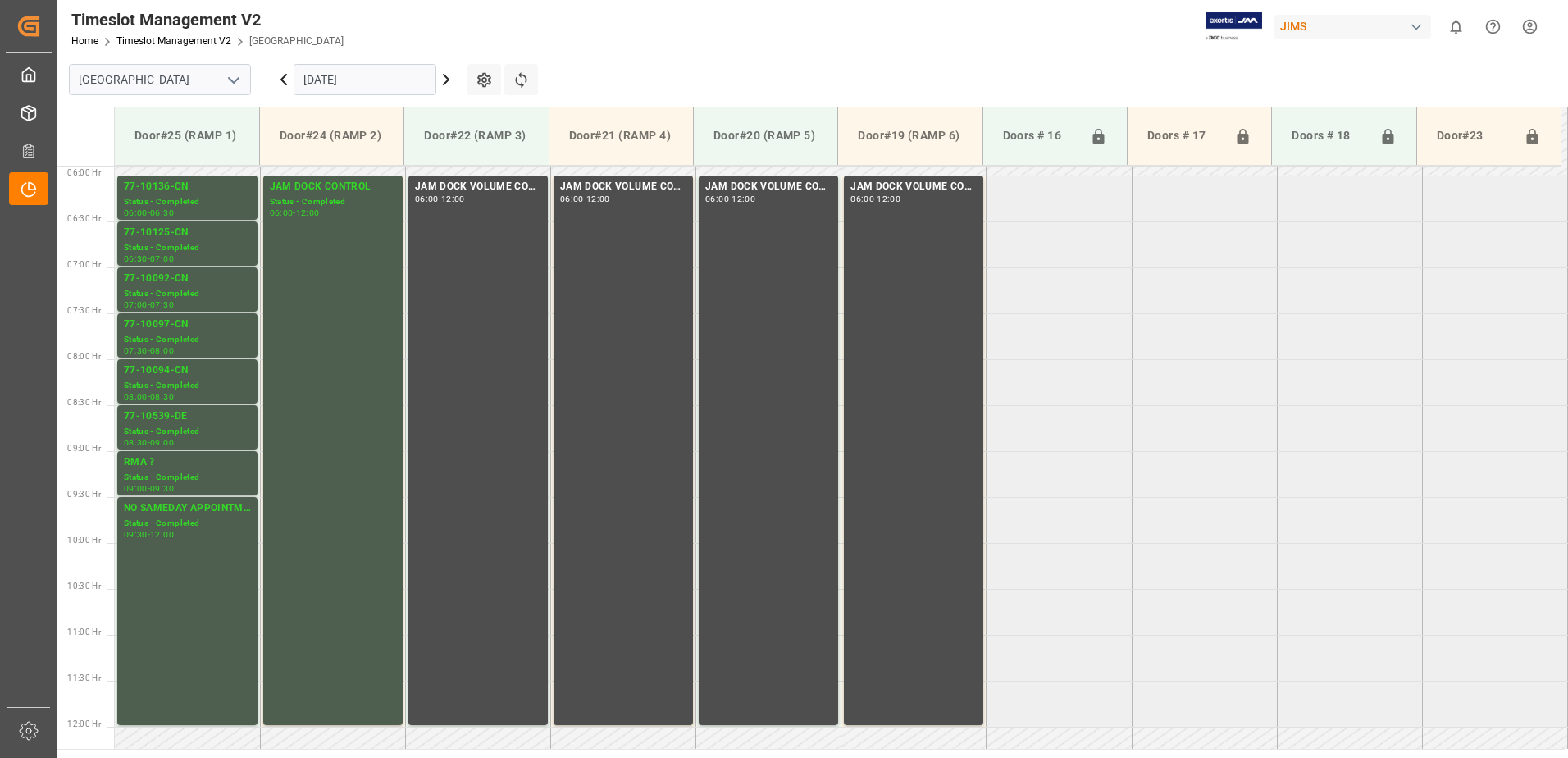
click at [285, 83] on icon at bounding box center [284, 79] width 5 height 10
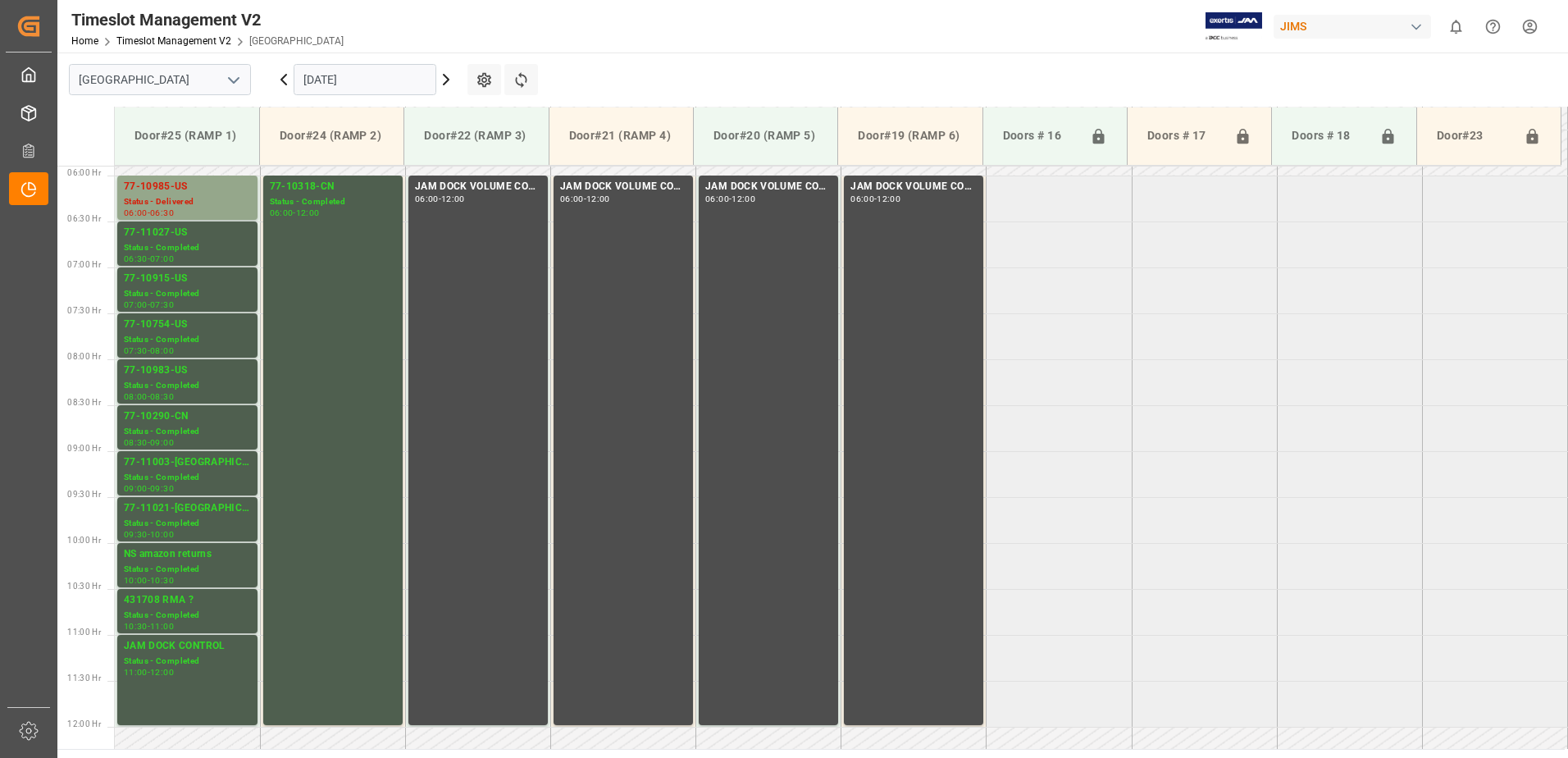
click at [285, 79] on icon at bounding box center [283, 79] width 19 height 19
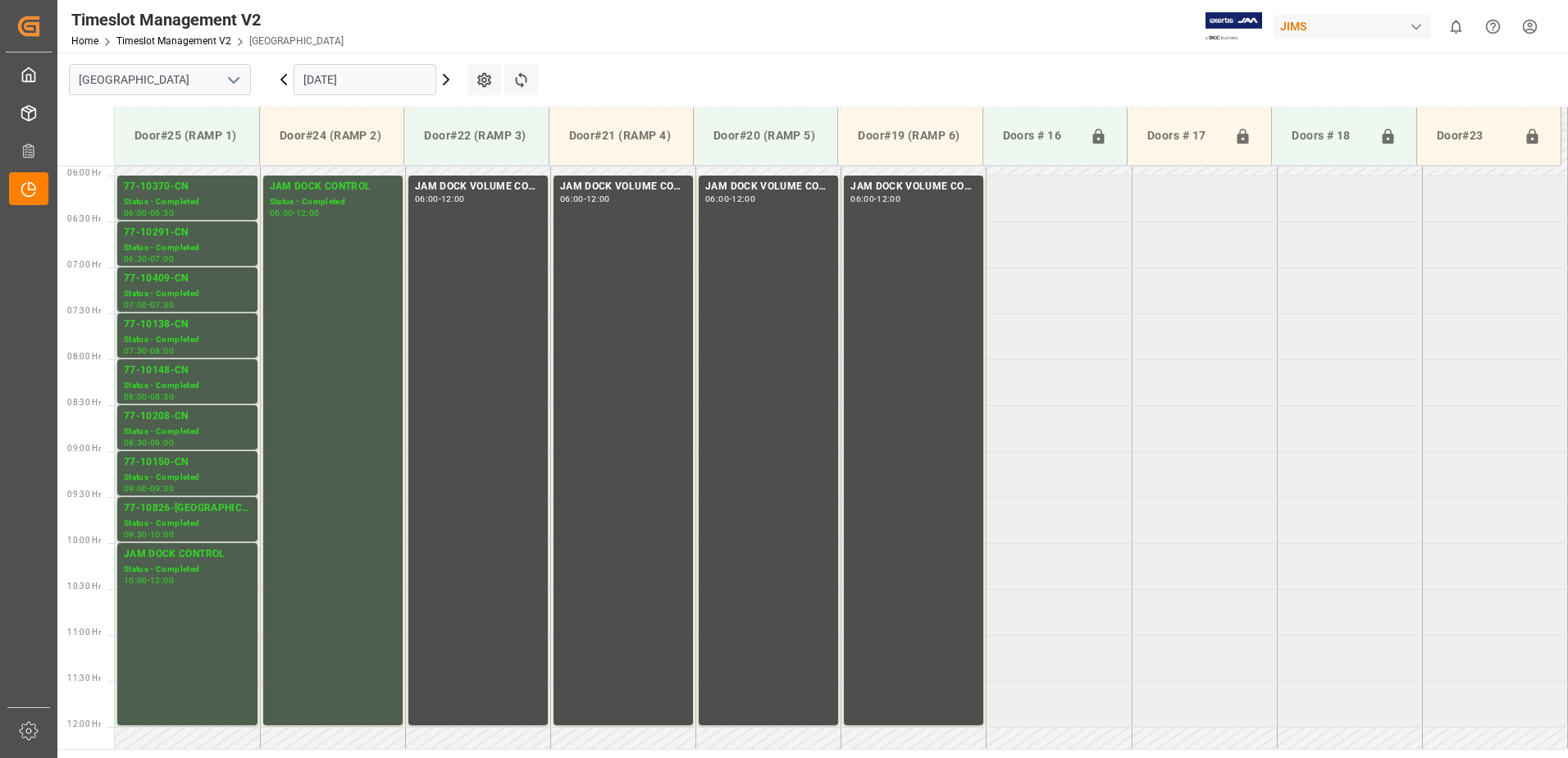
click at [282, 79] on icon at bounding box center [284, 79] width 5 height 10
click at [281, 79] on icon at bounding box center [284, 79] width 5 height 10
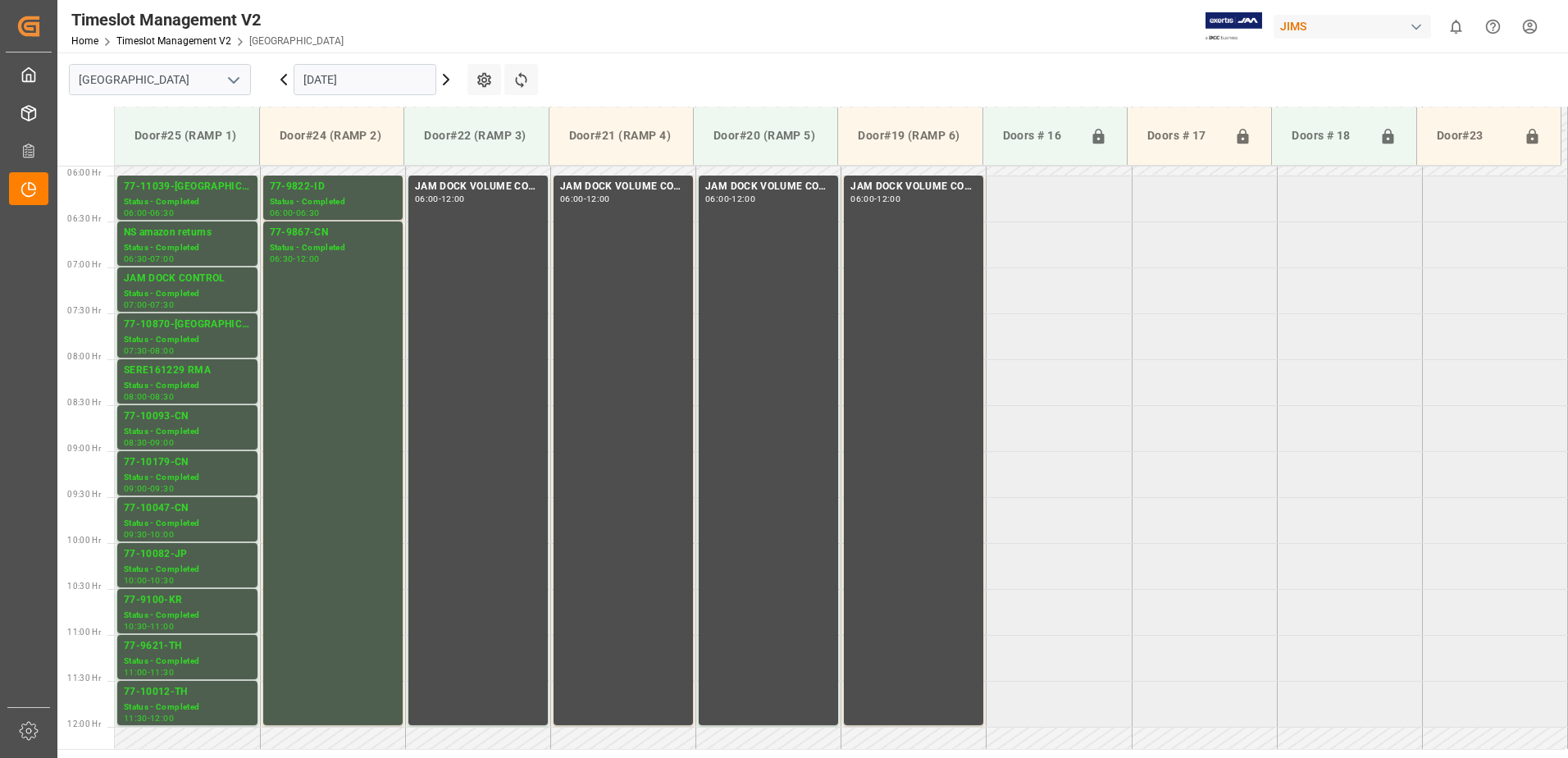
click at [281, 79] on icon at bounding box center [284, 79] width 5 height 10
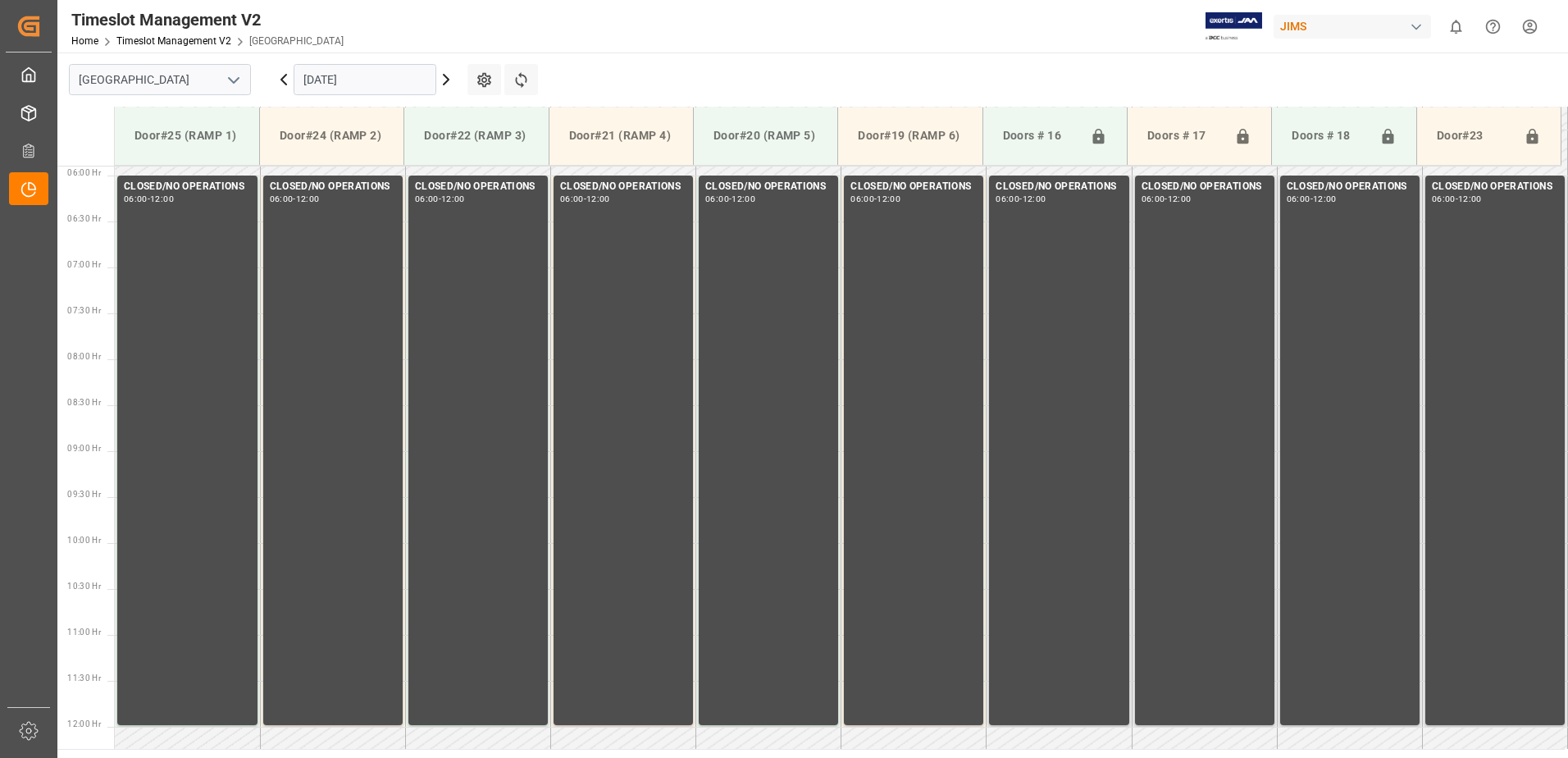
click at [280, 79] on icon at bounding box center [283, 79] width 19 height 19
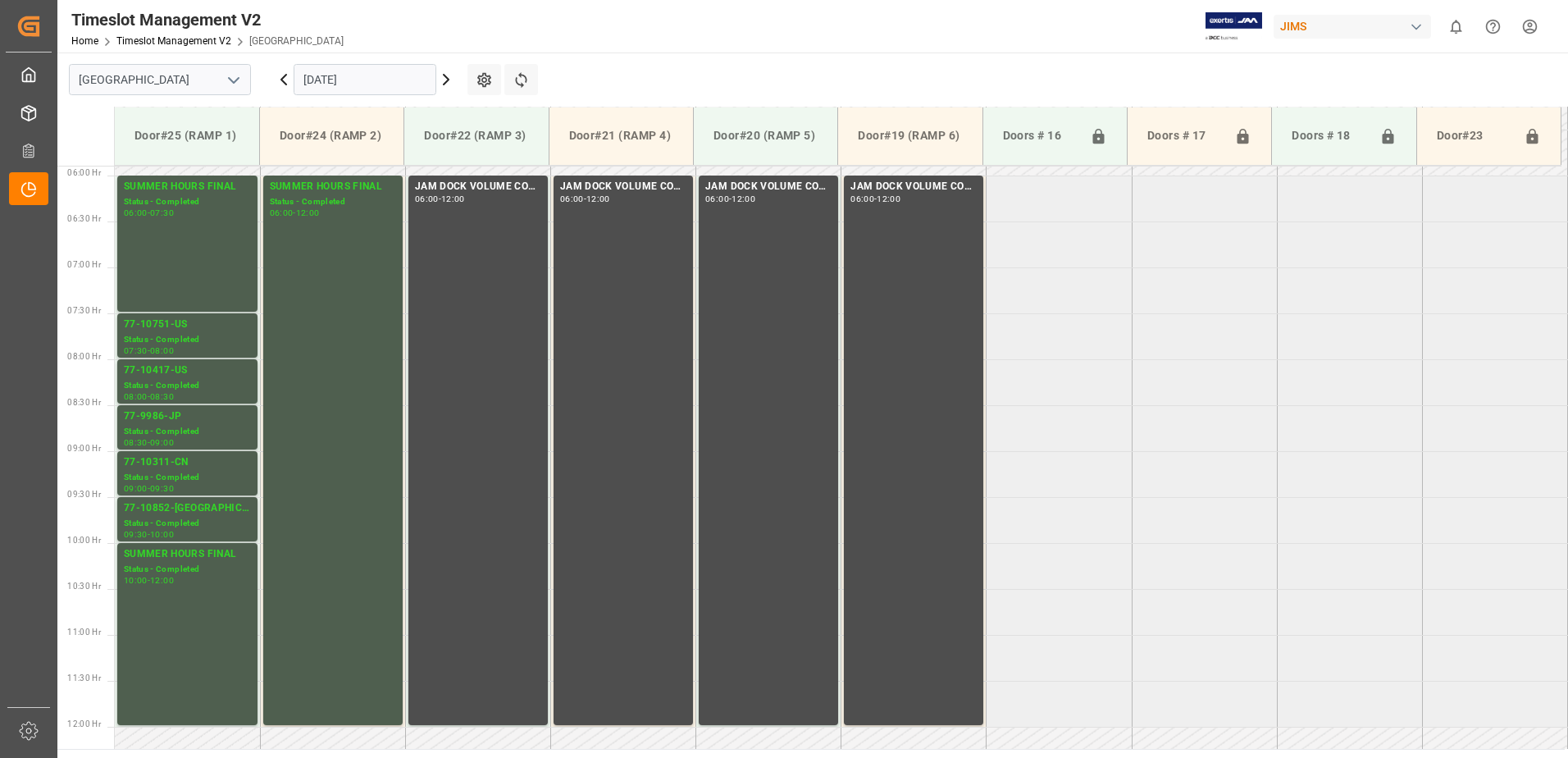
click at [280, 79] on icon at bounding box center [283, 79] width 19 height 19
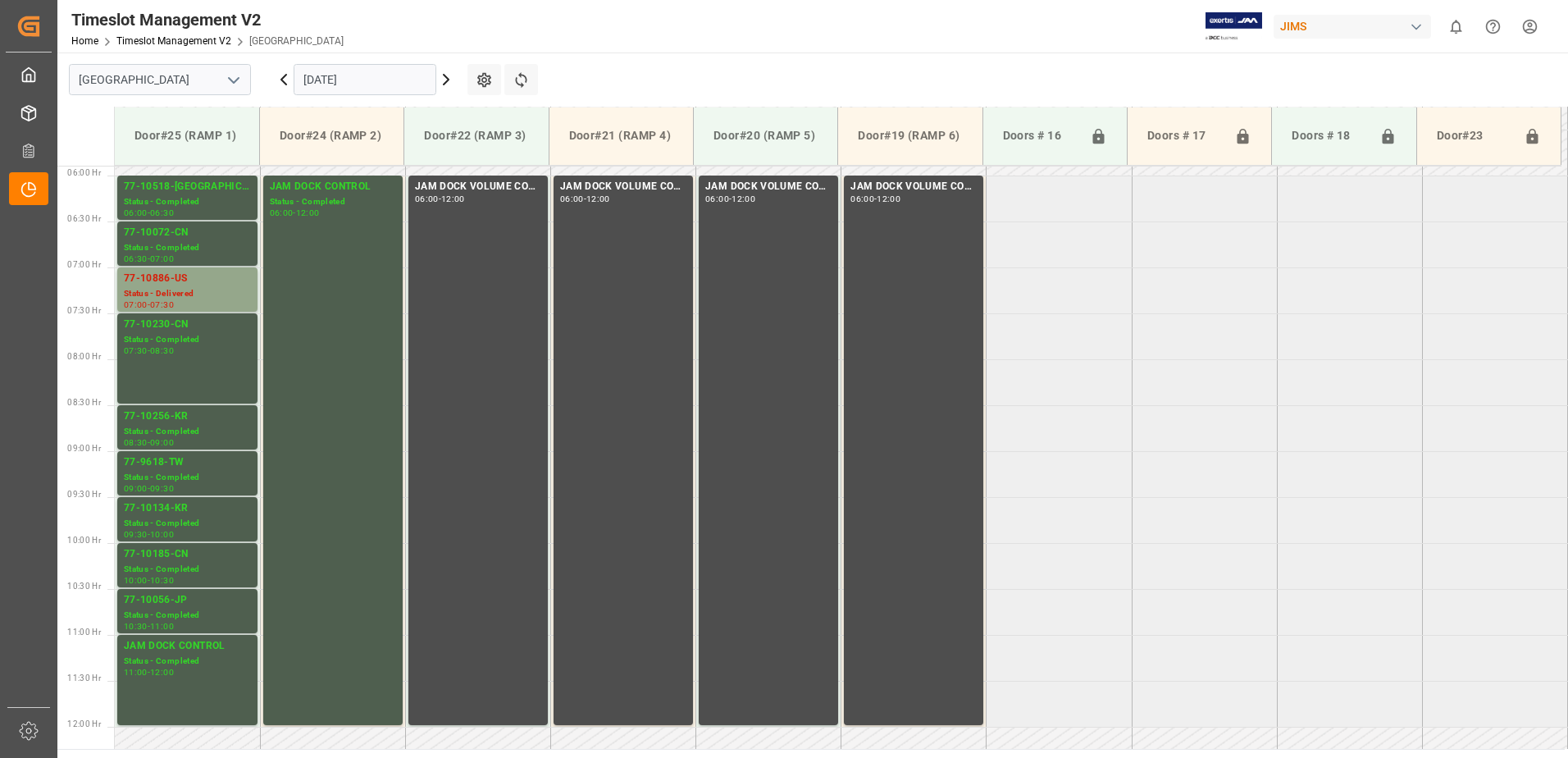
click at [281, 79] on icon at bounding box center [284, 79] width 5 height 10
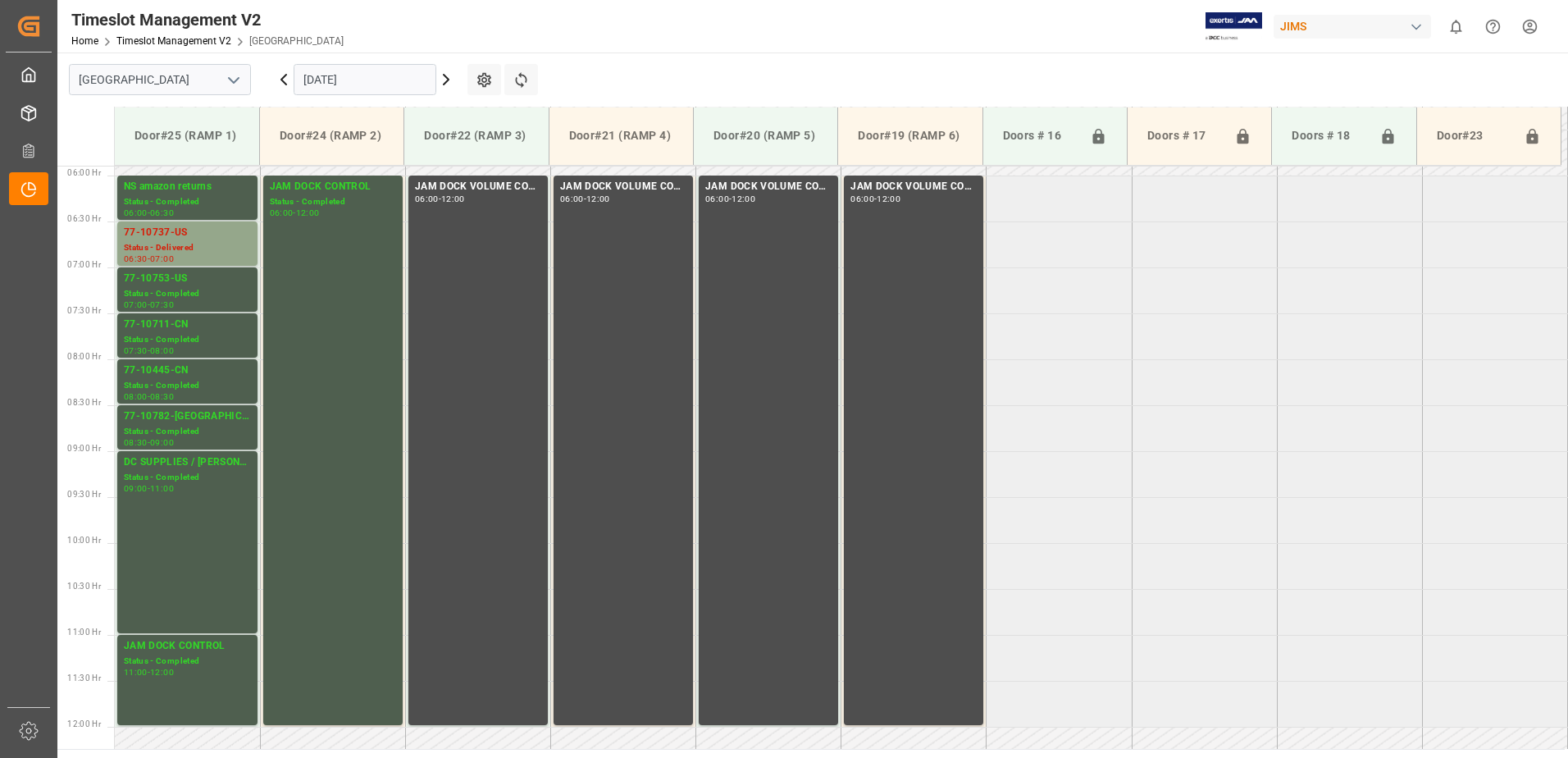
click at [282, 77] on icon at bounding box center [283, 79] width 19 height 19
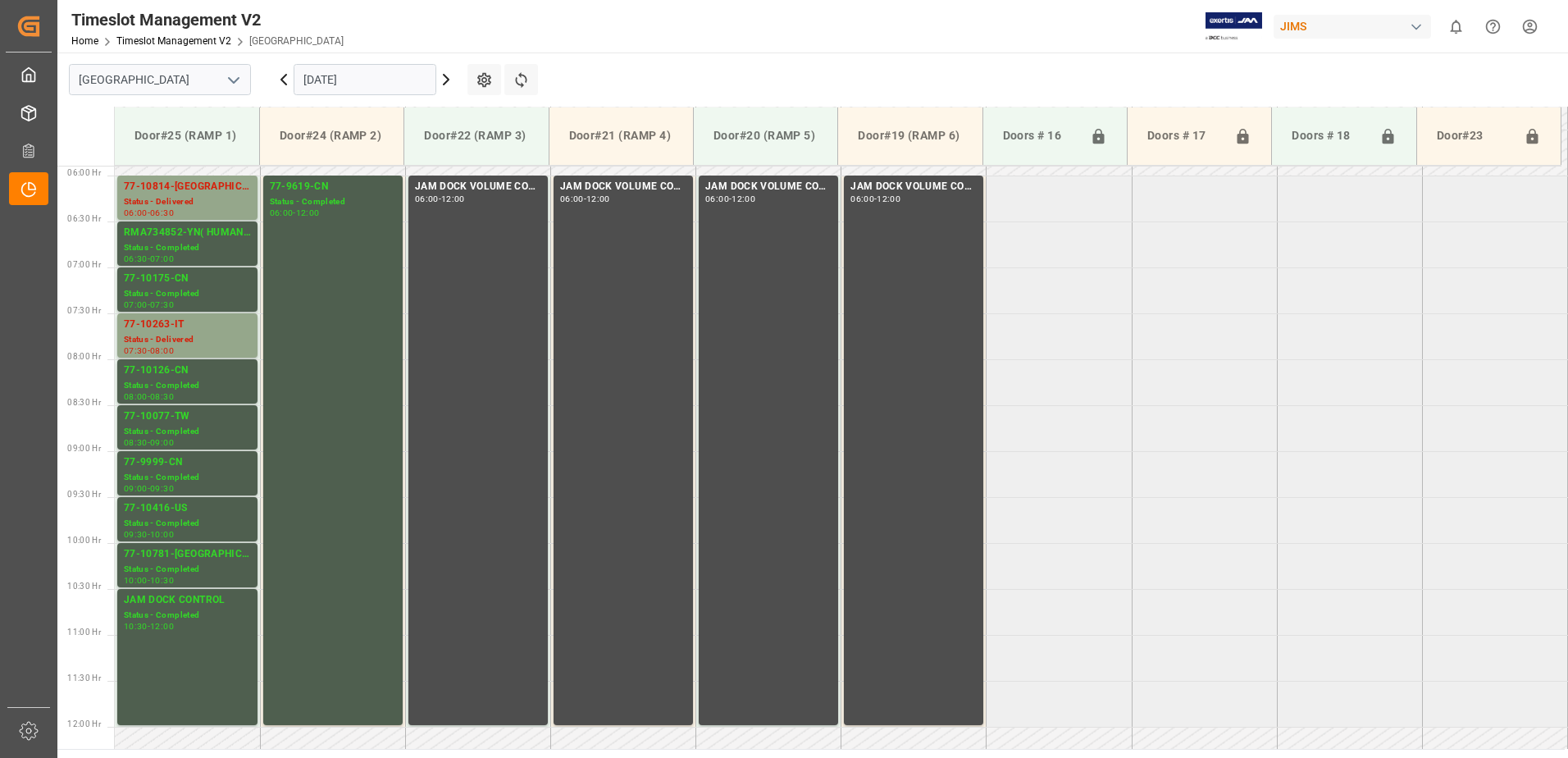
click at [280, 77] on icon at bounding box center [283, 79] width 19 height 19
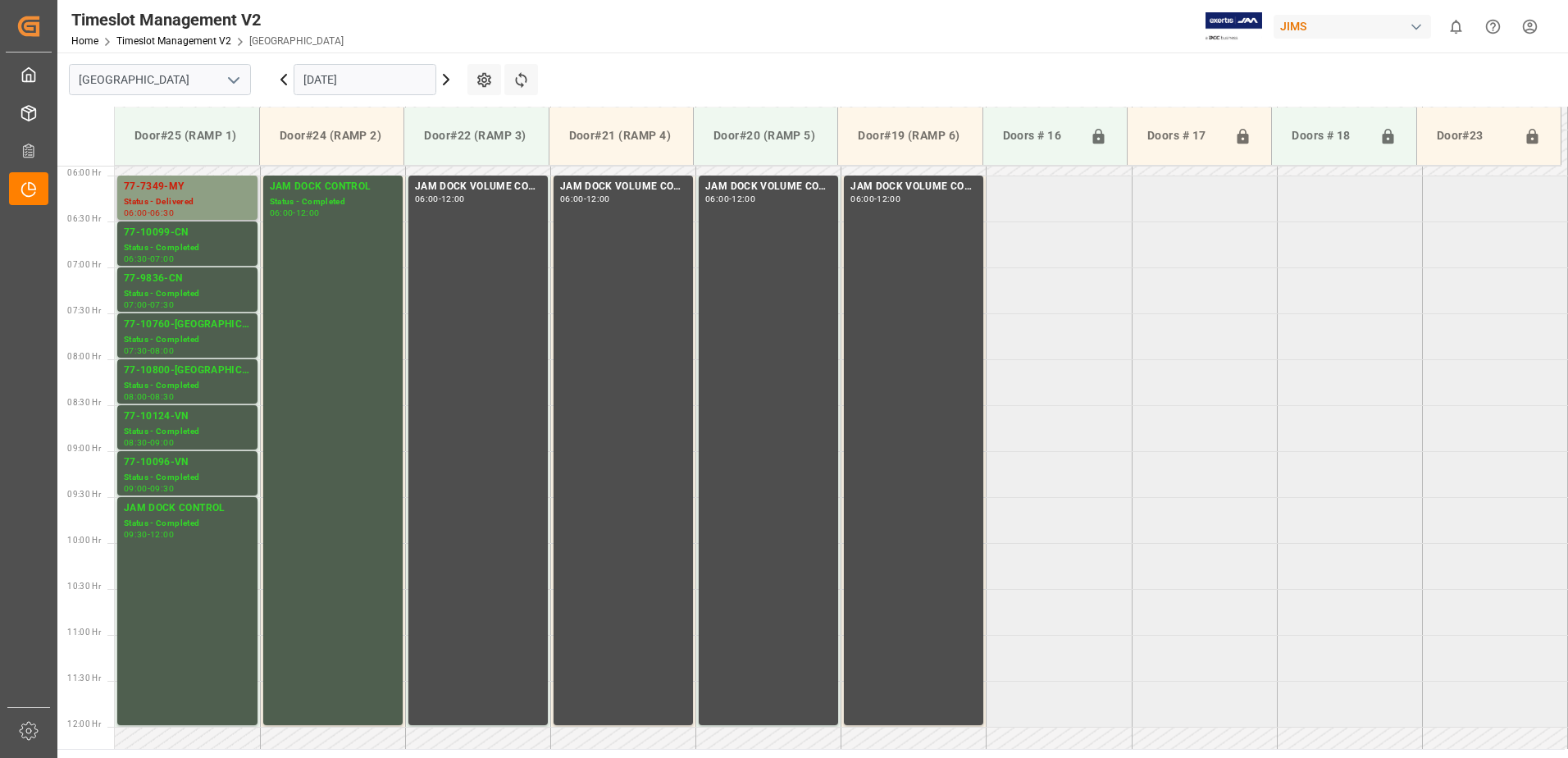
click at [204, 193] on div "77-7349-MY" at bounding box center [188, 187] width 127 height 16
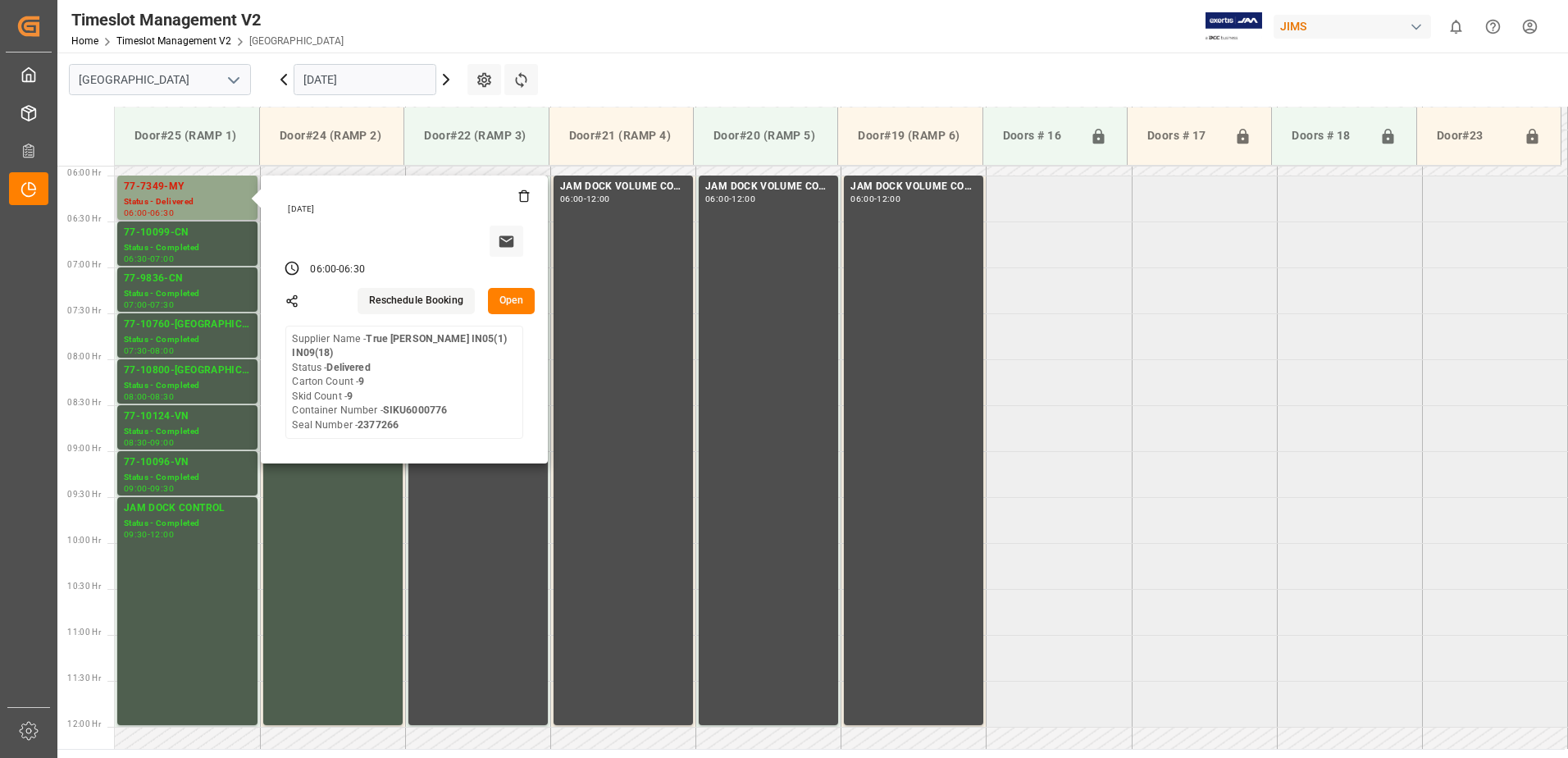
click at [515, 303] on button "Open" at bounding box center [512, 301] width 47 height 26
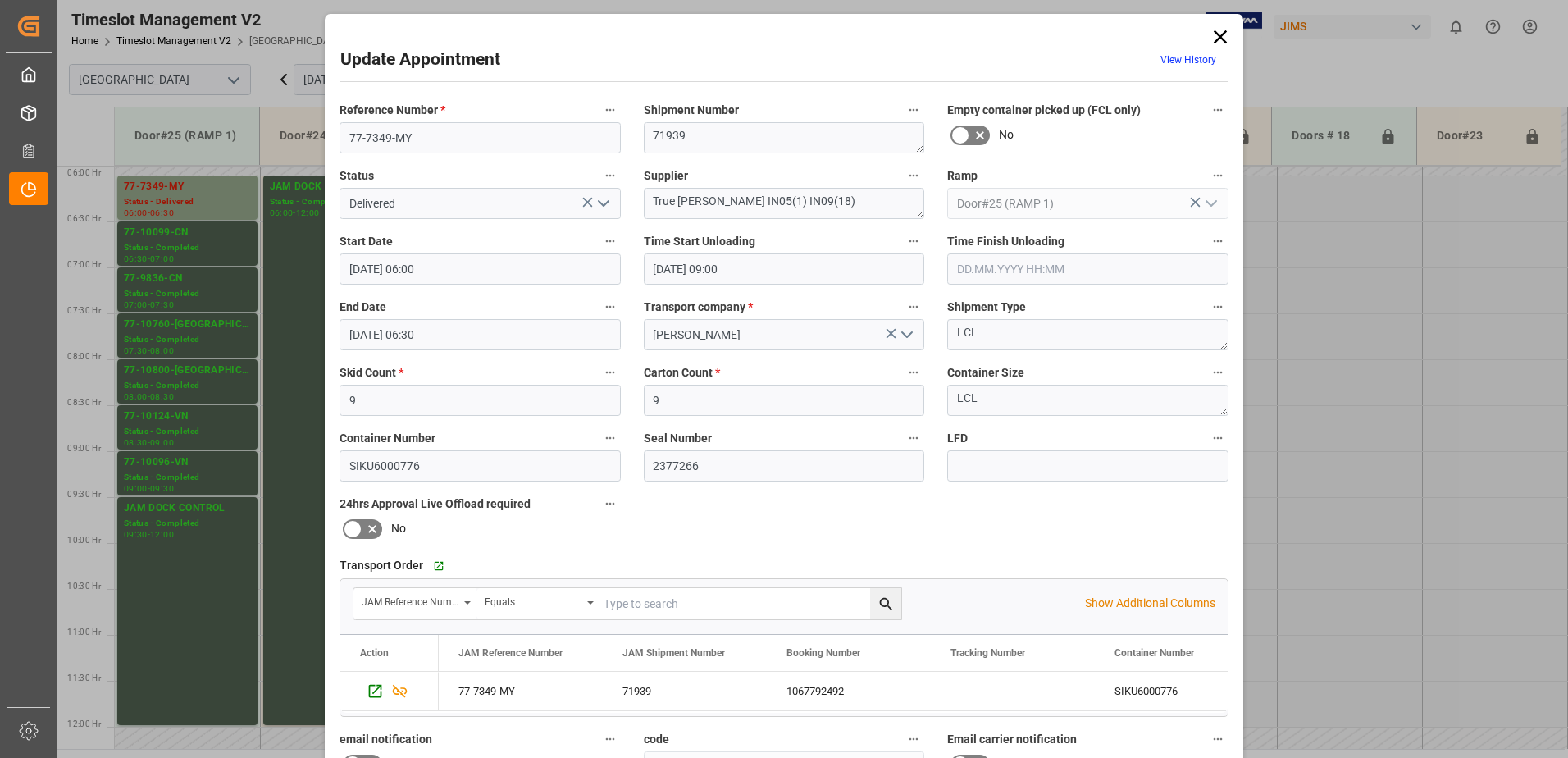
click at [599, 202] on icon "open menu" at bounding box center [603, 203] width 19 height 19
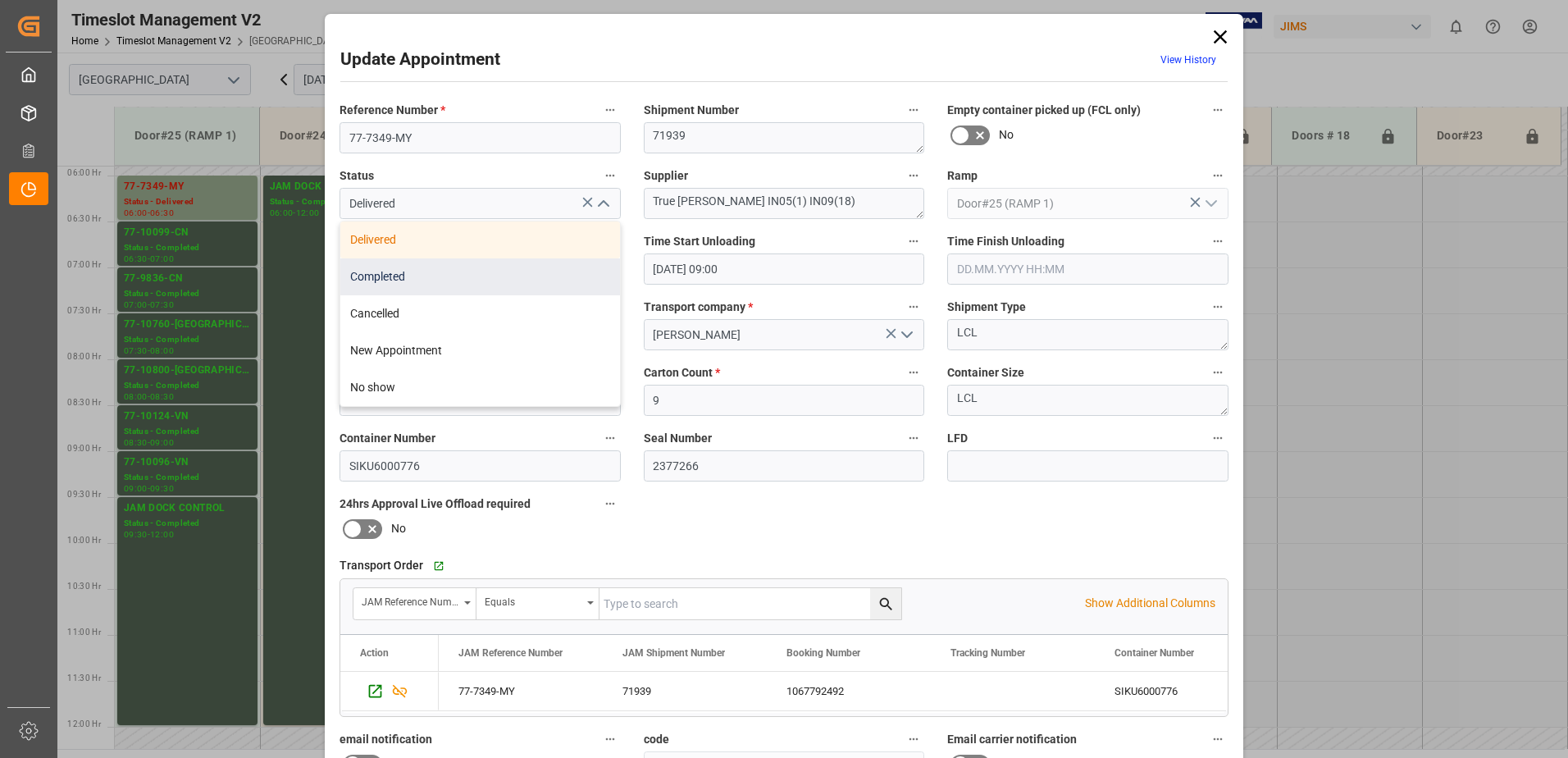
click at [494, 277] on div "Completed" at bounding box center [480, 277] width 280 height 37
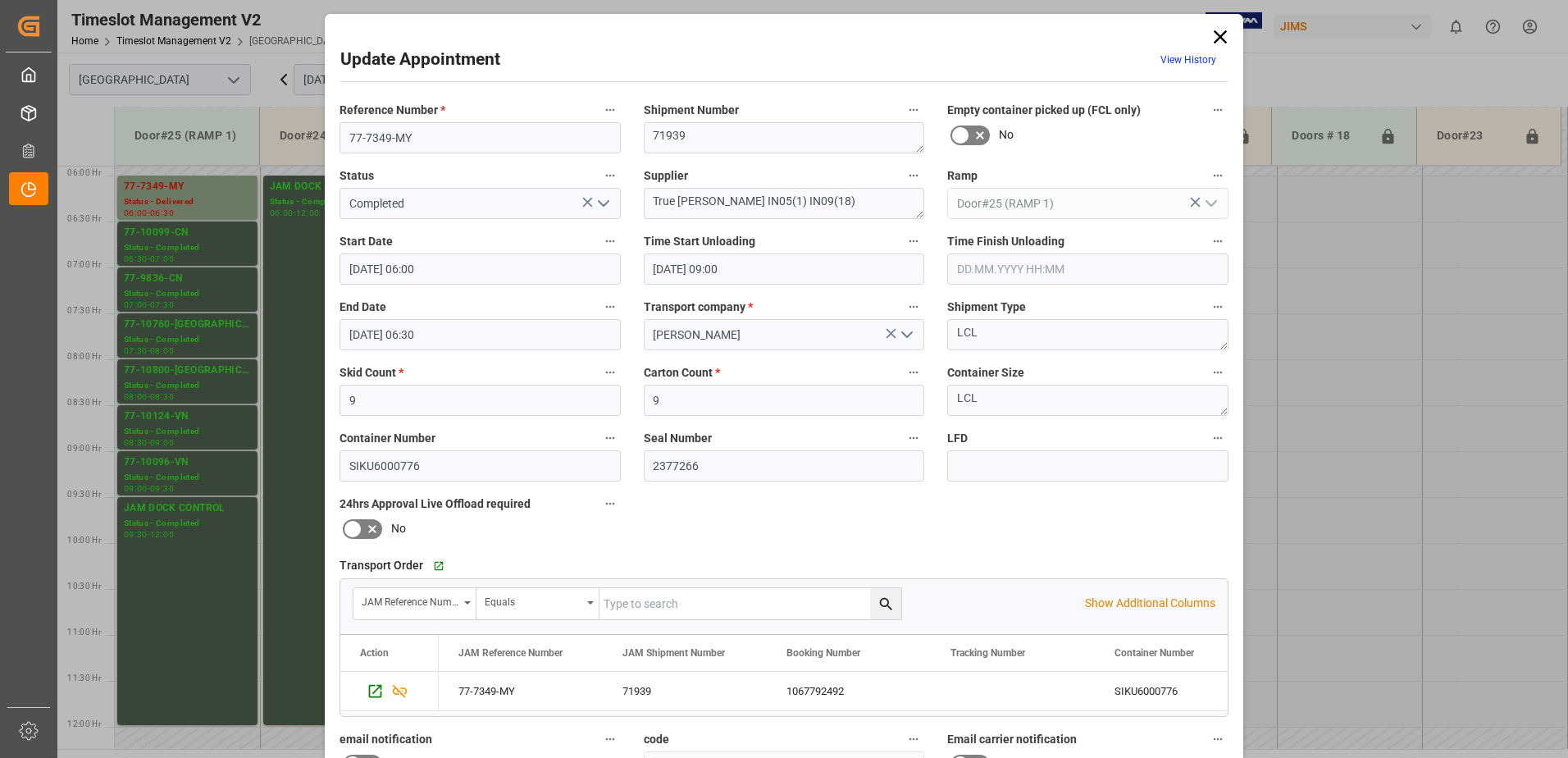
type input "Completed"
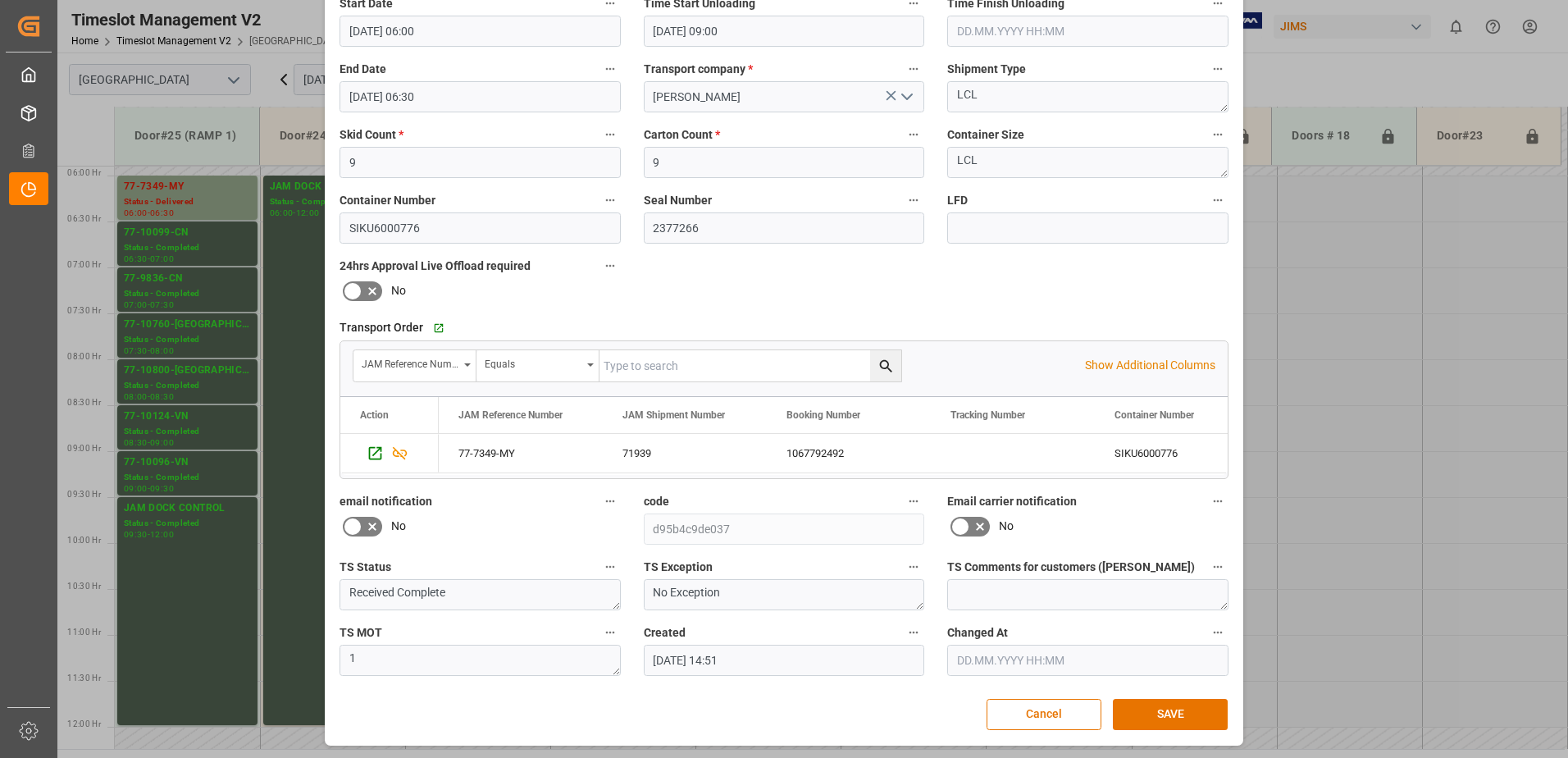
scroll to position [239, 0]
click at [1180, 712] on button "SAVE" at bounding box center [1170, 712] width 115 height 31
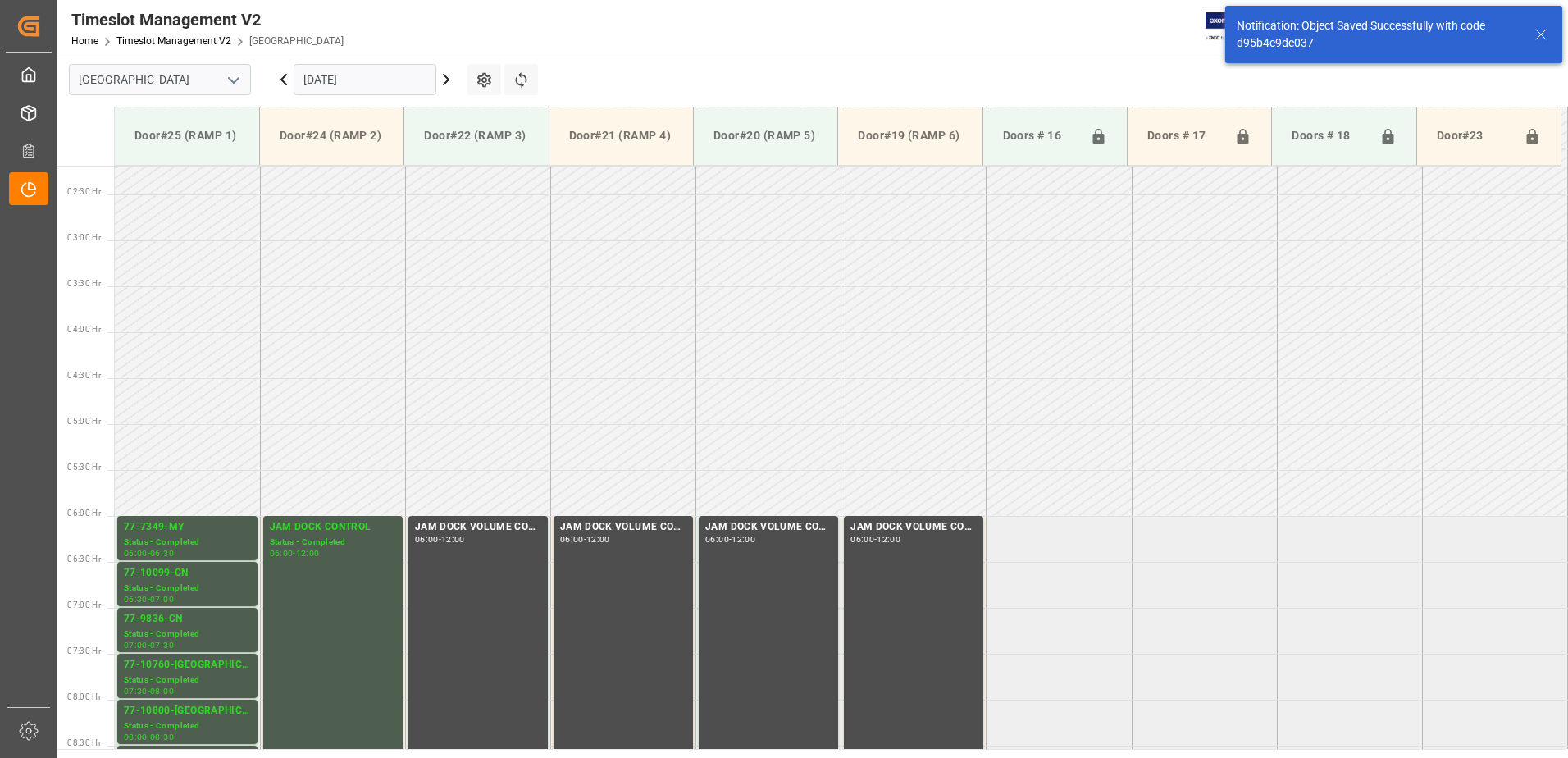
scroll to position [450, 0]
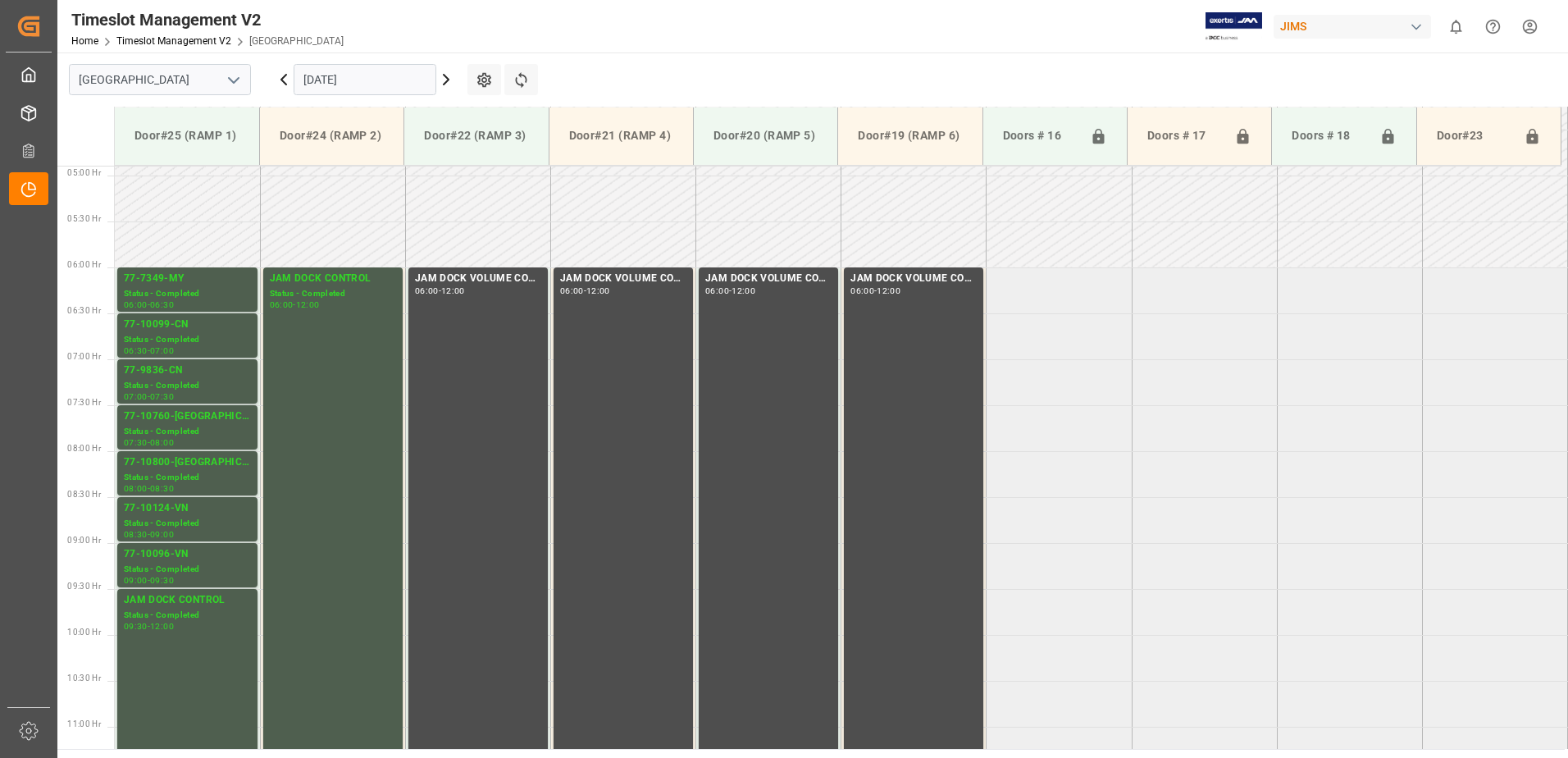
click at [277, 79] on icon at bounding box center [283, 79] width 19 height 19
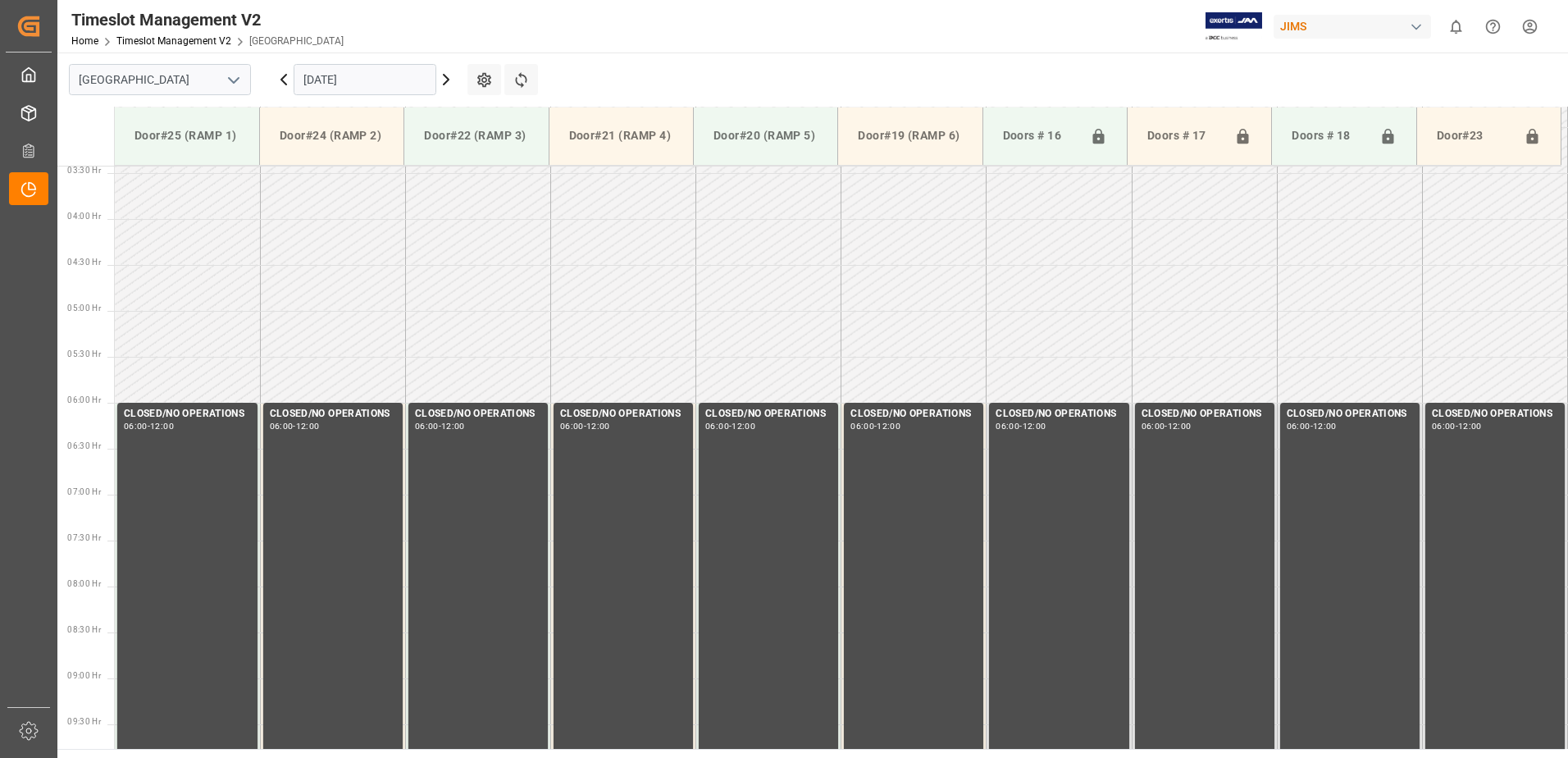
scroll to position [542, 0]
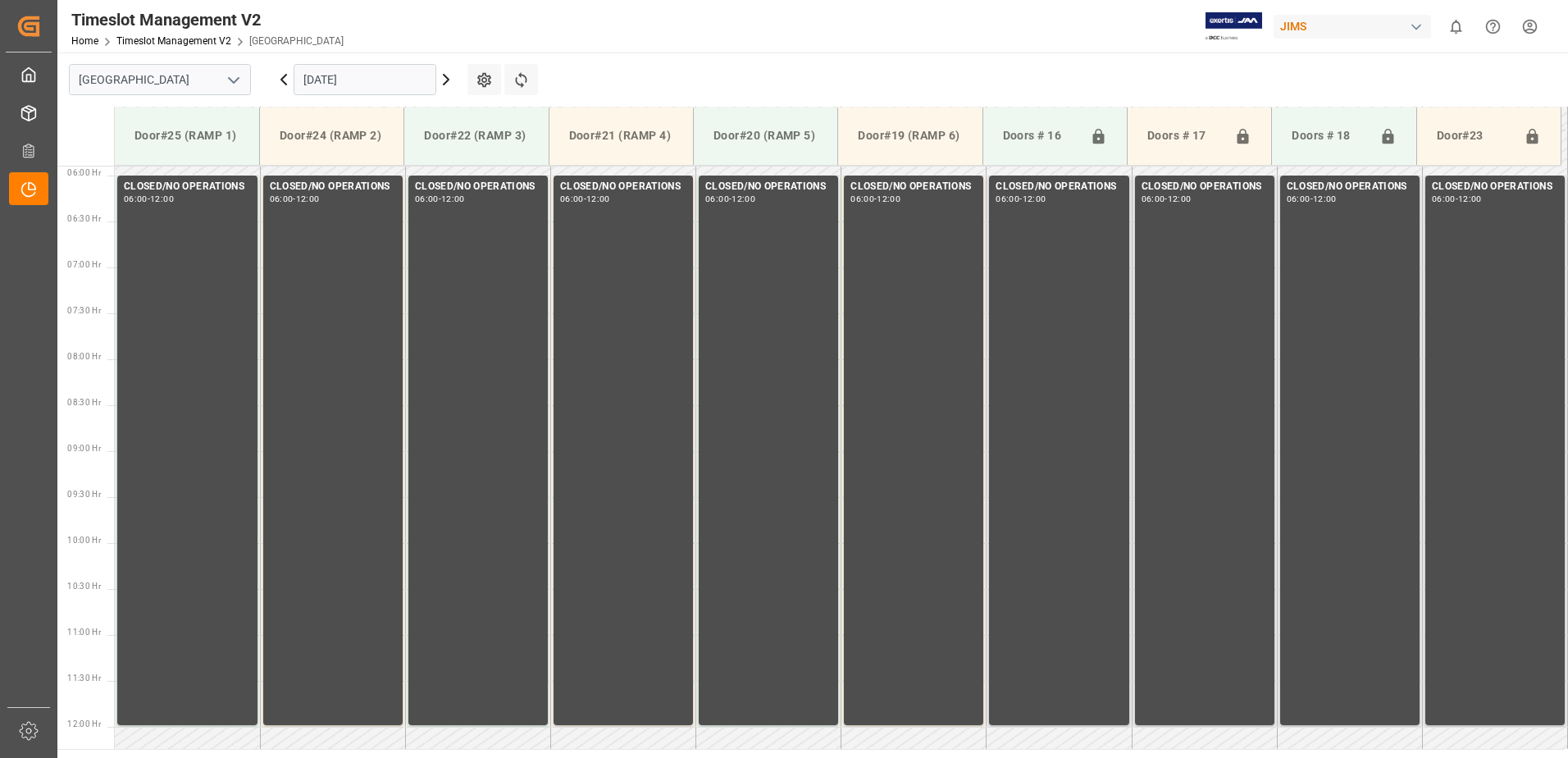
click at [277, 79] on icon at bounding box center [283, 79] width 19 height 19
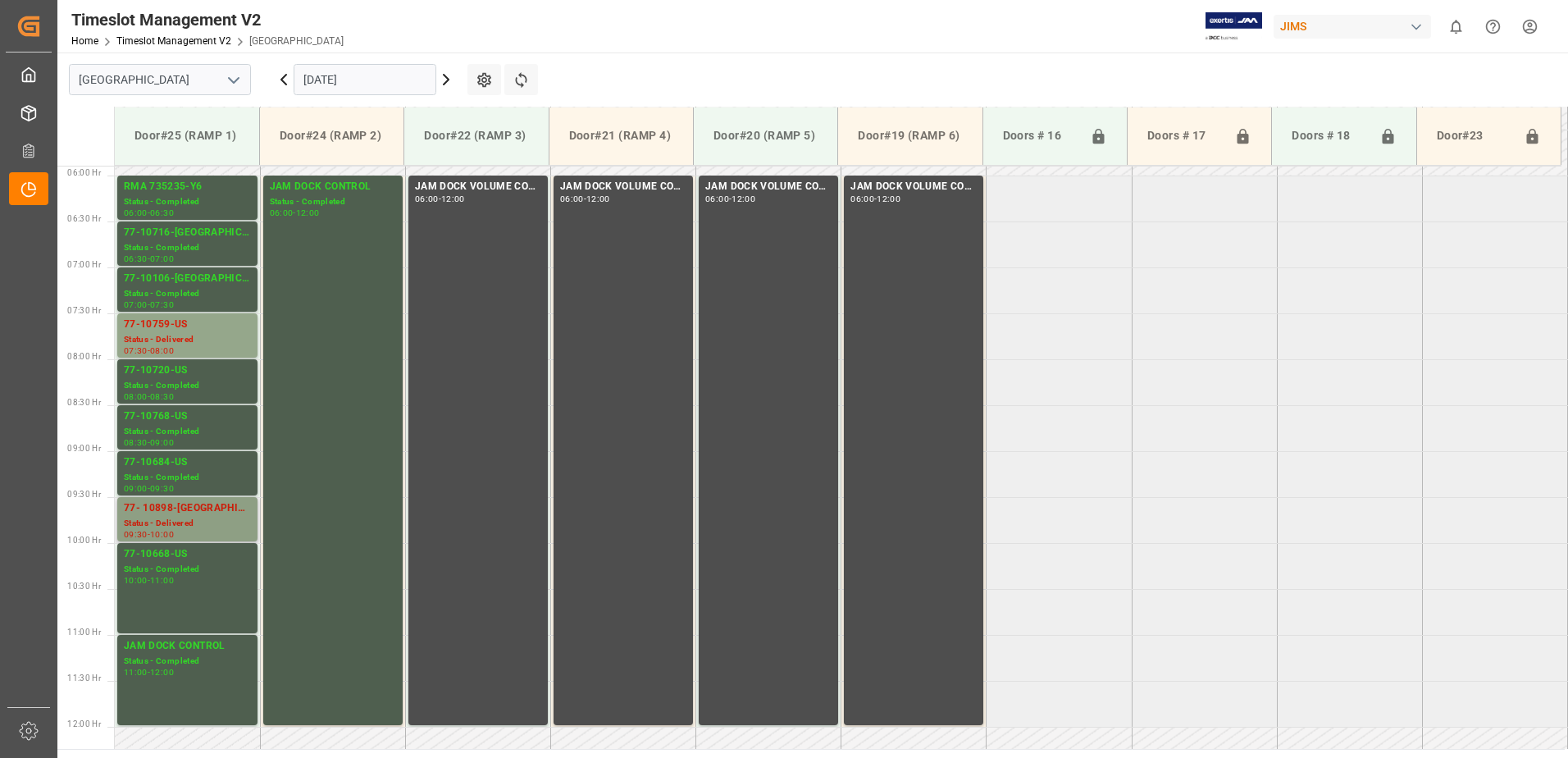
click at [187, 517] on div "Status - Delivered" at bounding box center [188, 524] width 127 height 14
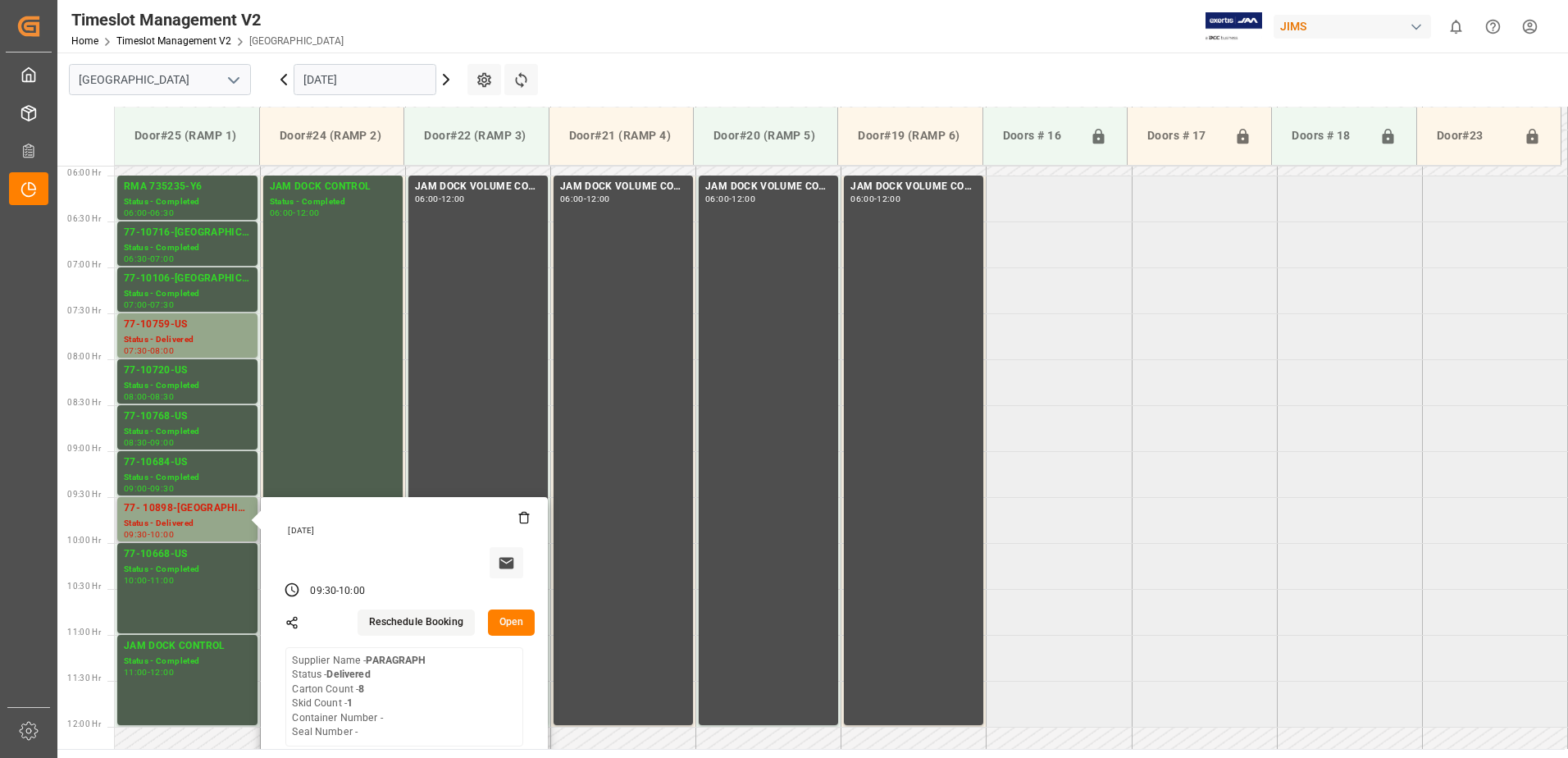
click at [514, 624] on button "Open" at bounding box center [512, 622] width 47 height 26
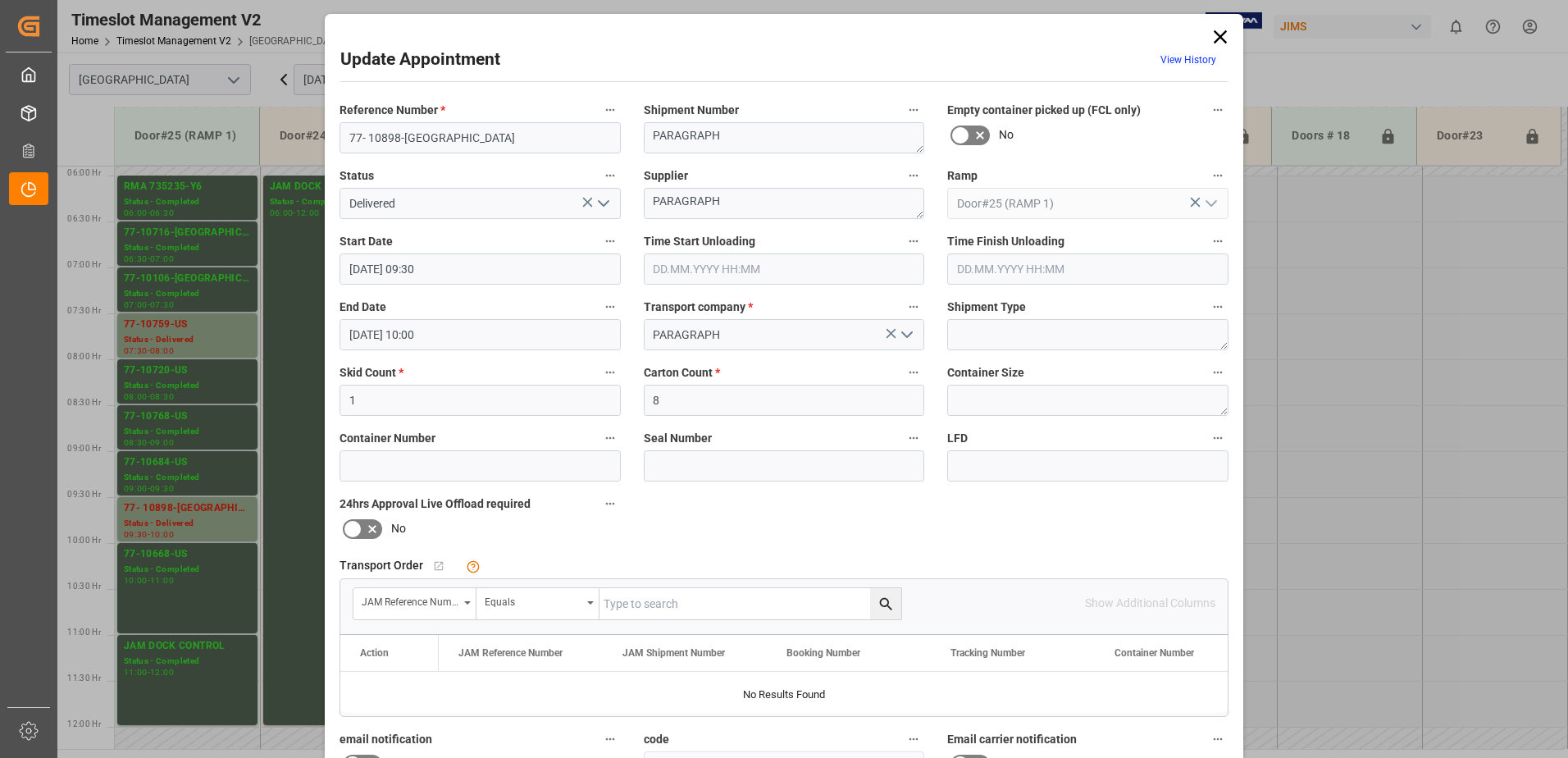
click at [602, 203] on icon "open menu" at bounding box center [603, 203] width 19 height 19
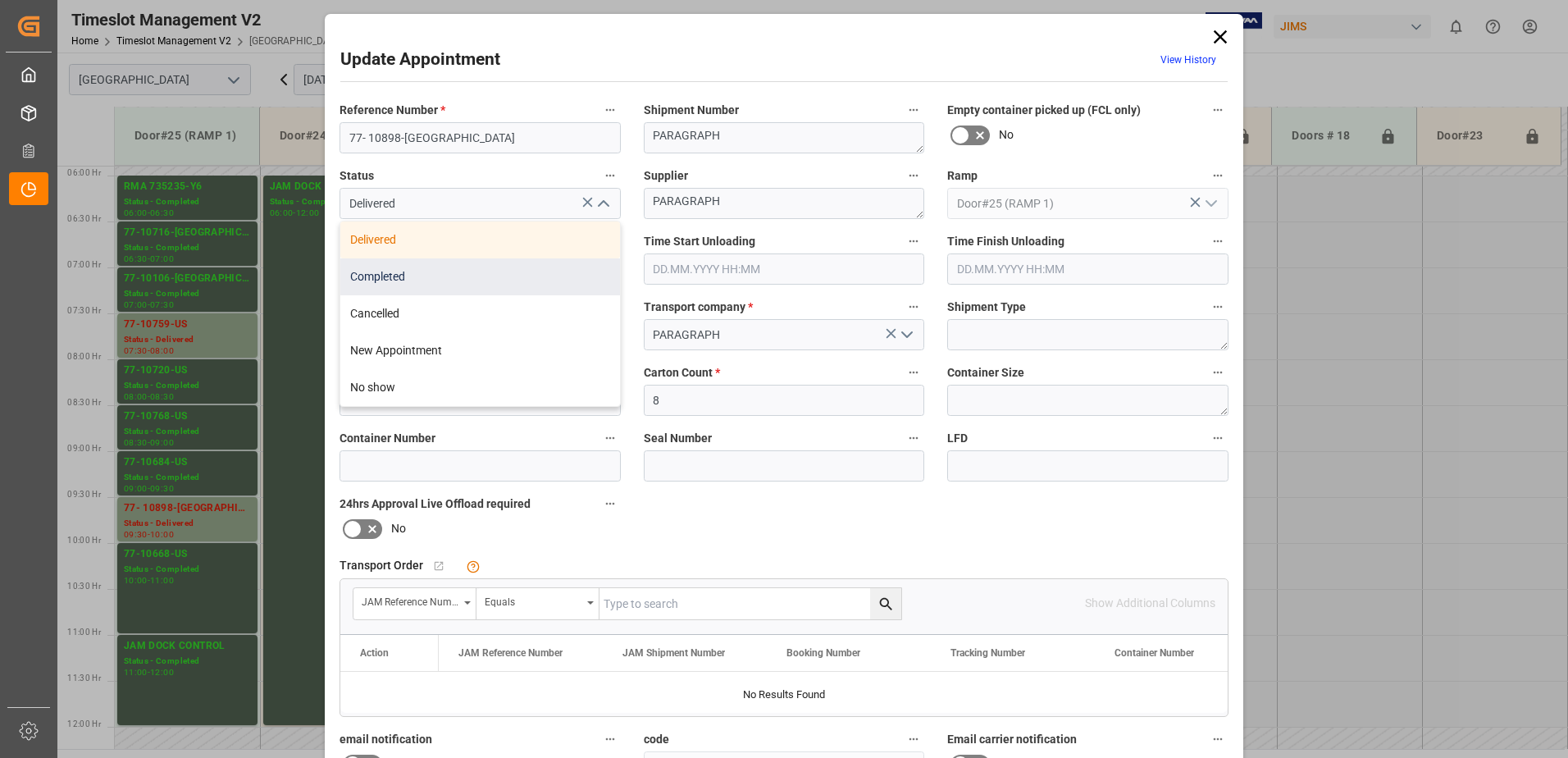
click at [490, 277] on div "Completed" at bounding box center [480, 277] width 280 height 37
type input "Completed"
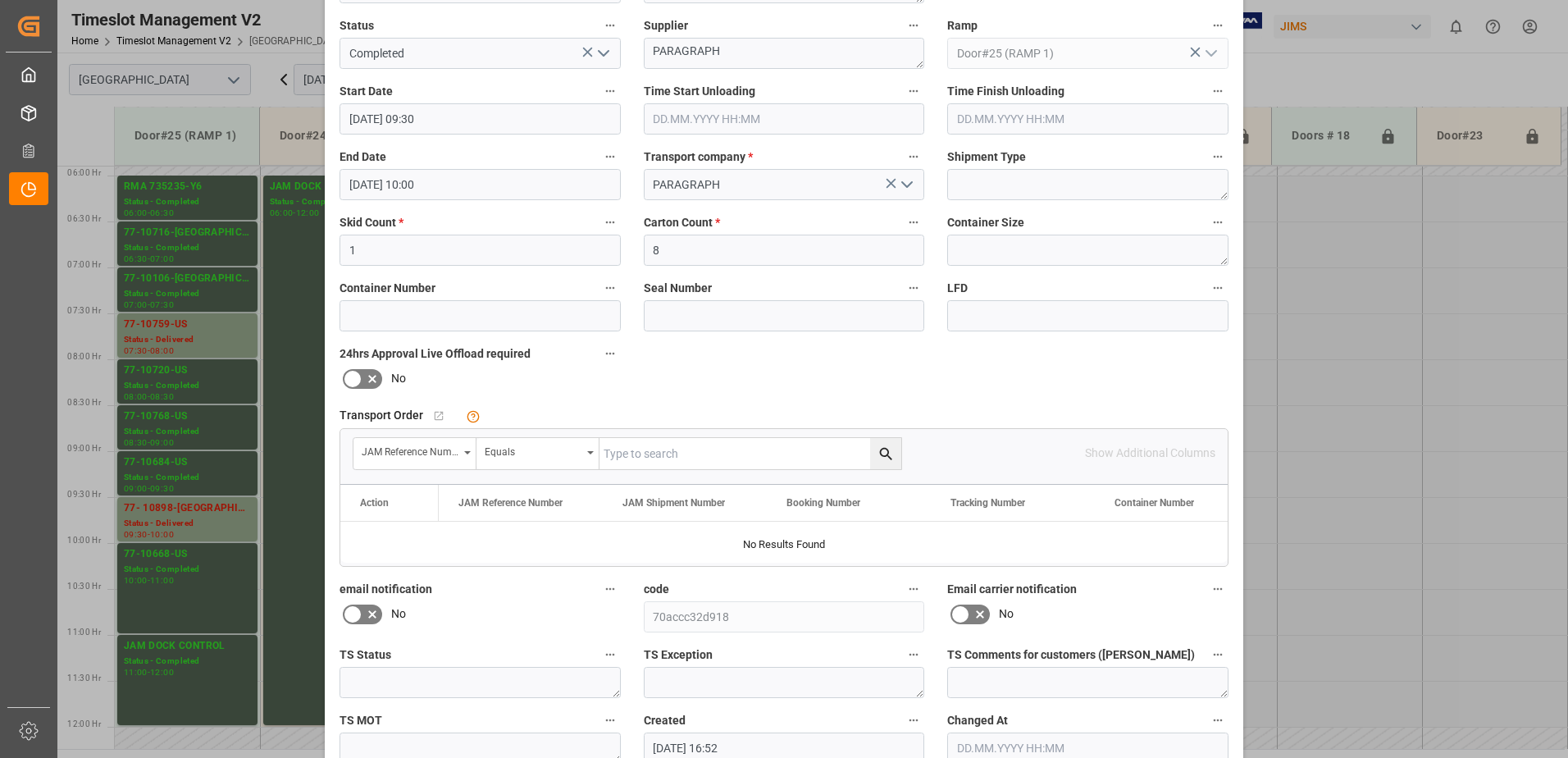
scroll to position [239, 0]
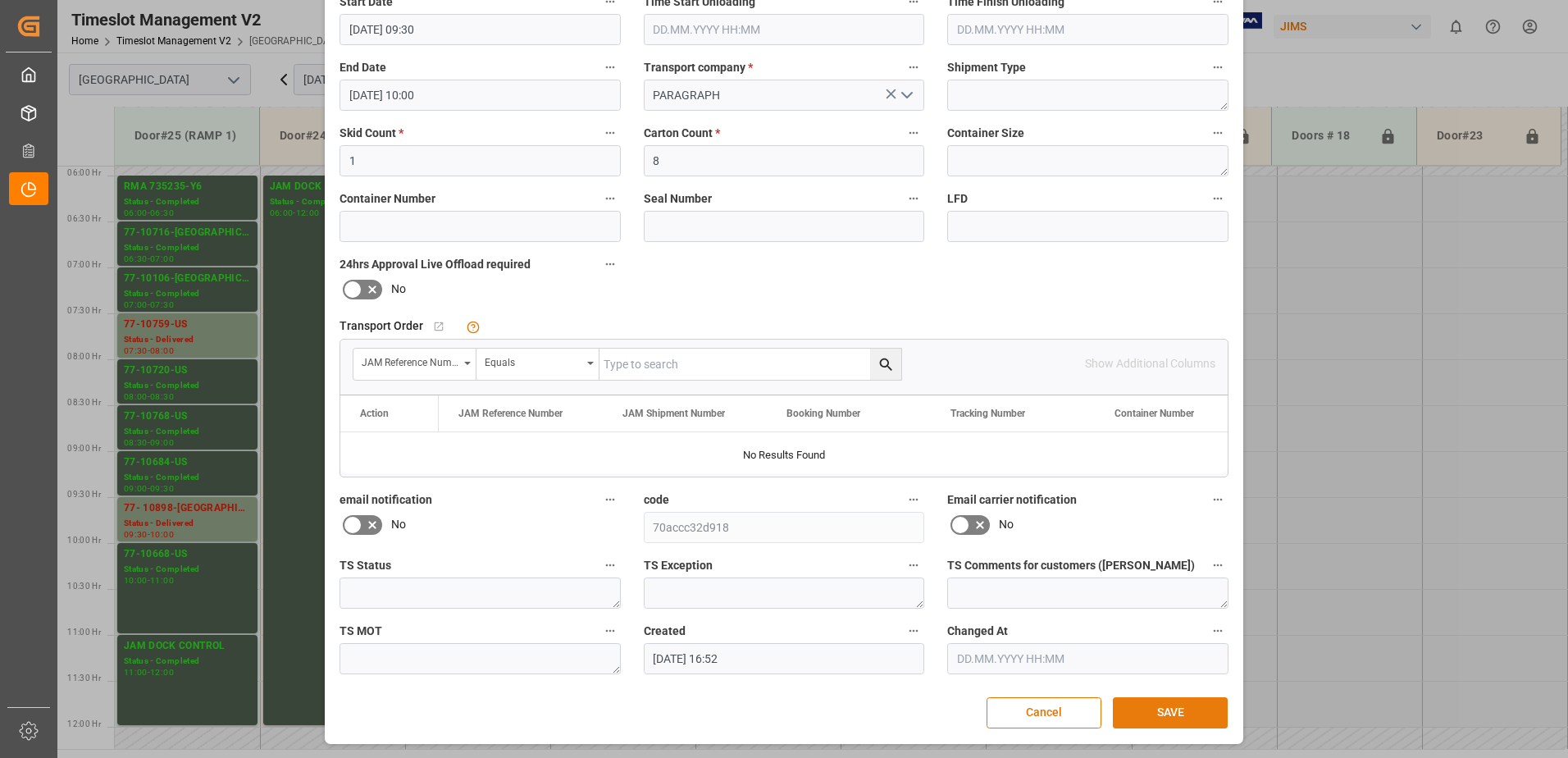
click at [1163, 710] on button "SAVE" at bounding box center [1170, 712] width 115 height 31
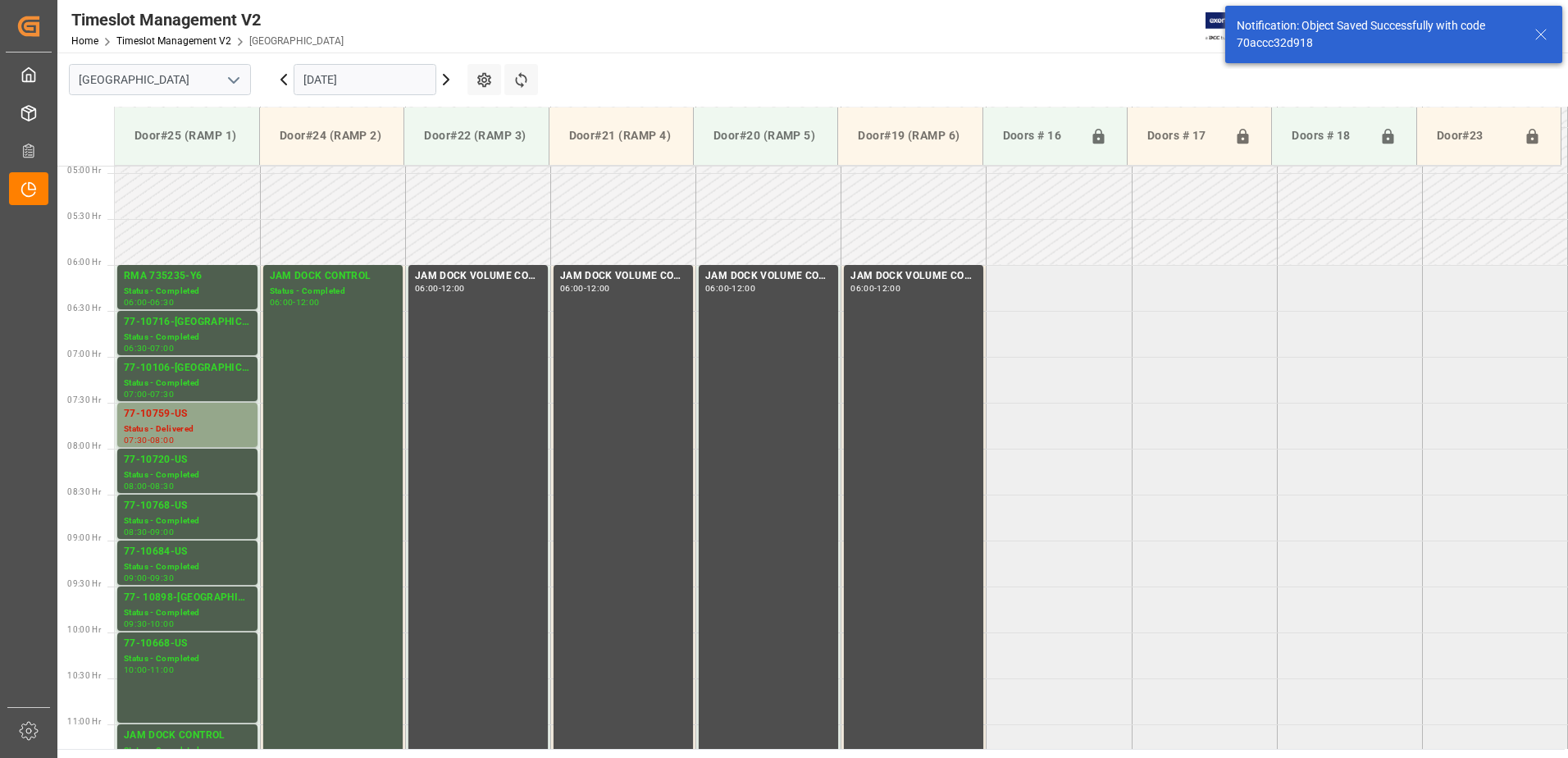
scroll to position [725, 0]
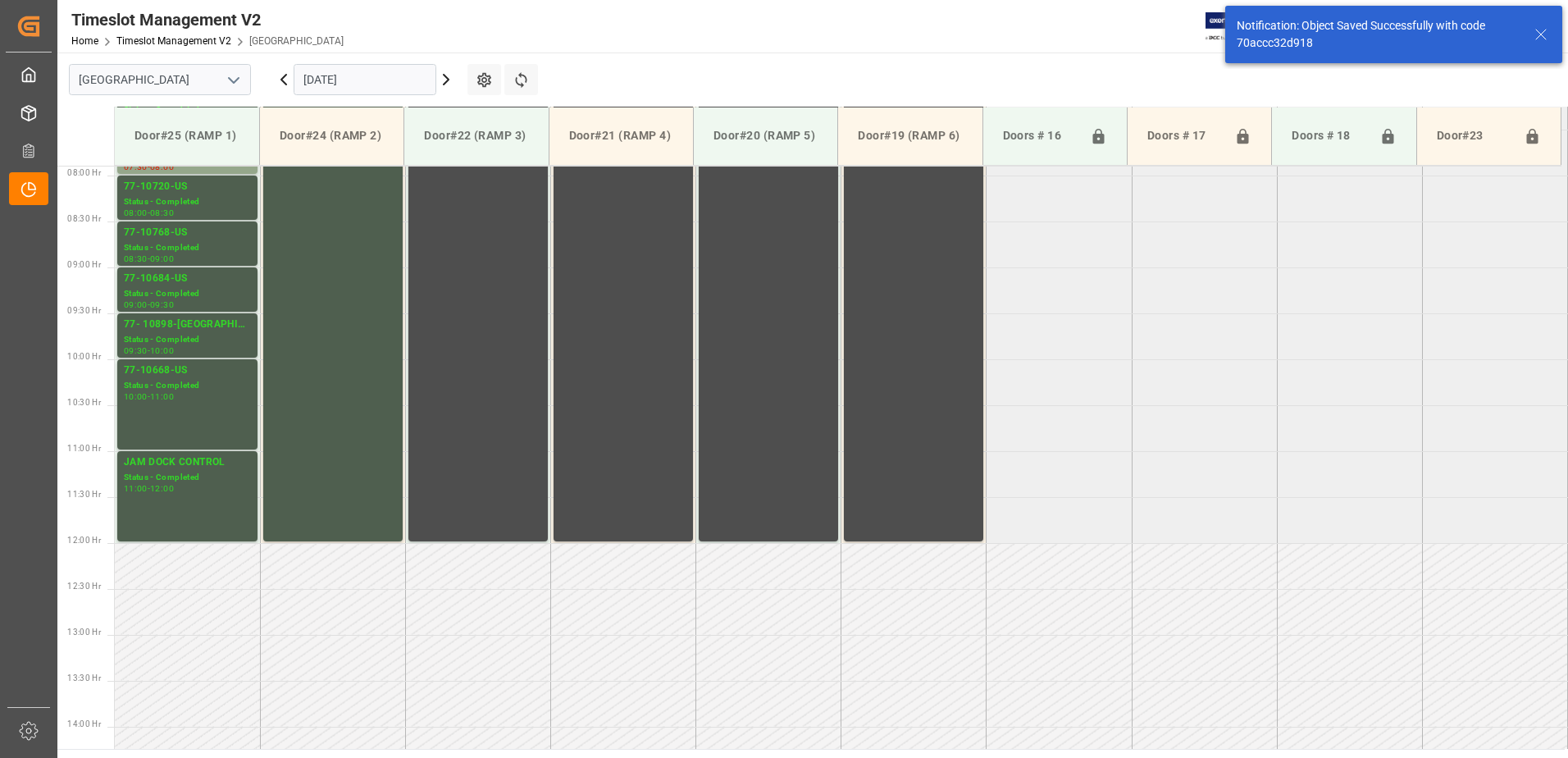
click at [283, 79] on icon at bounding box center [284, 79] width 5 height 10
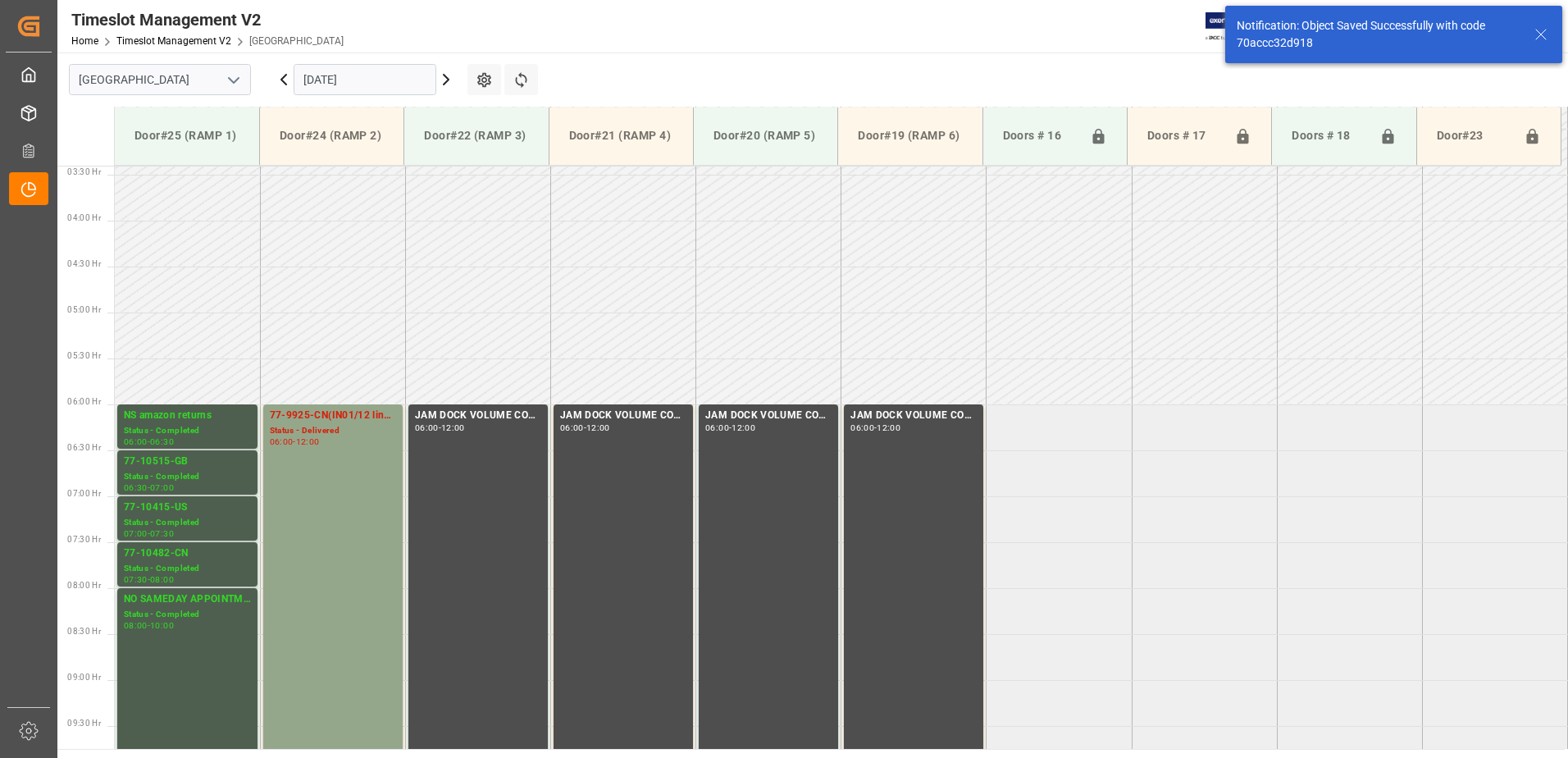
scroll to position [542, 0]
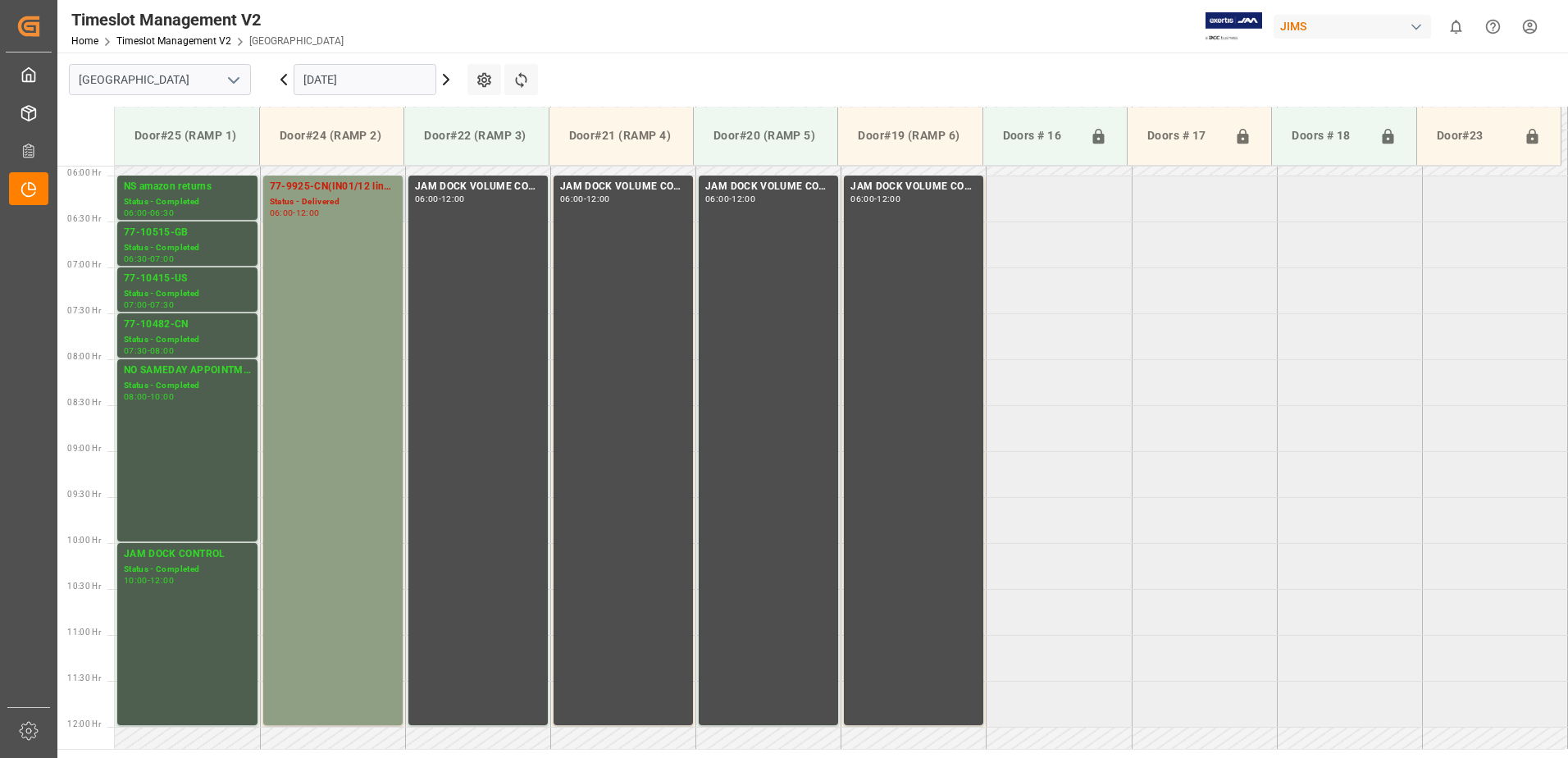
click at [354, 247] on div "77-9925-CN(IN01/12 lines) Status - Delivered 06:00 - 12:00" at bounding box center [333, 450] width 127 height 543
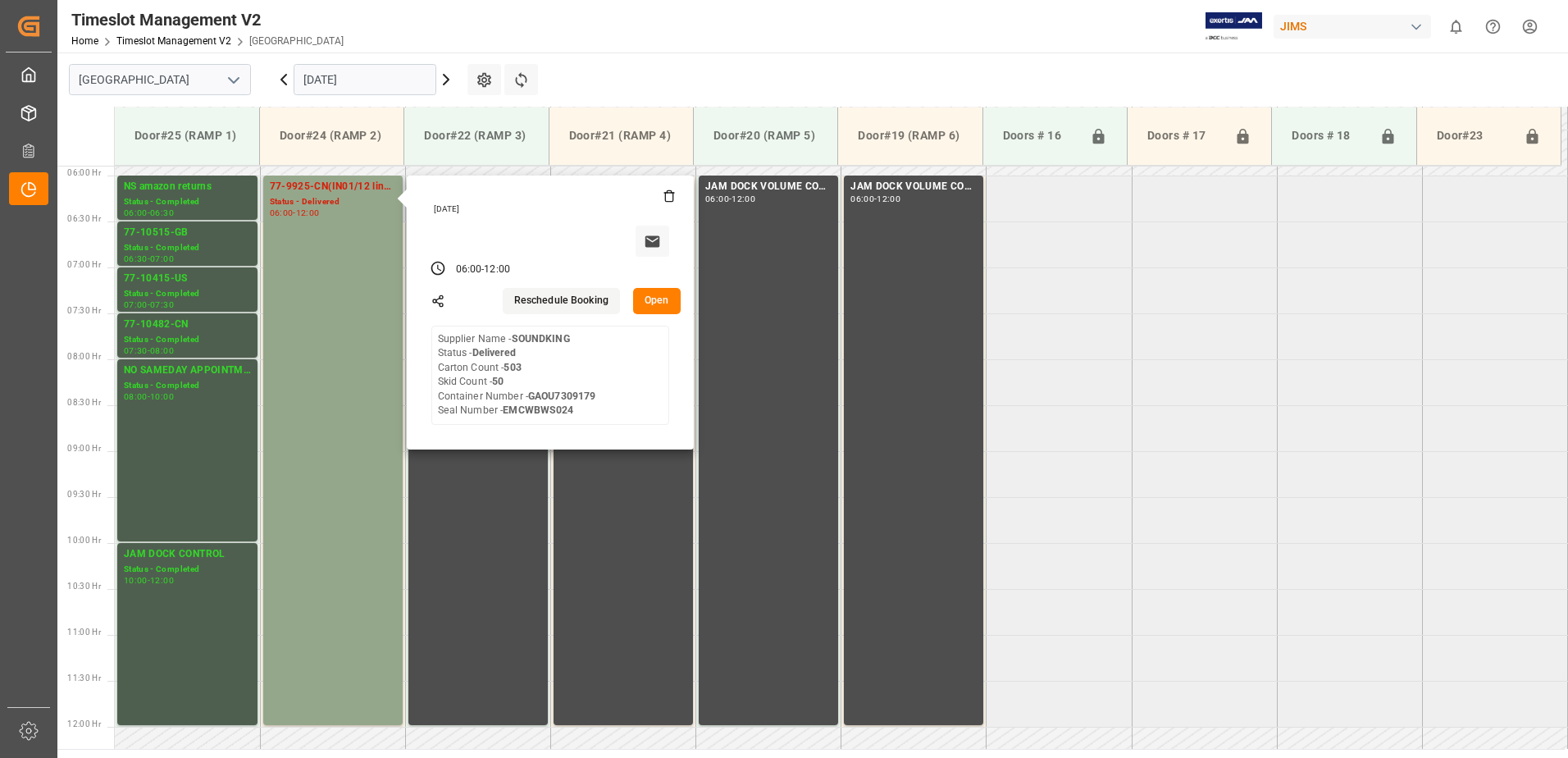
click at [659, 303] on button "Open" at bounding box center [657, 301] width 47 height 26
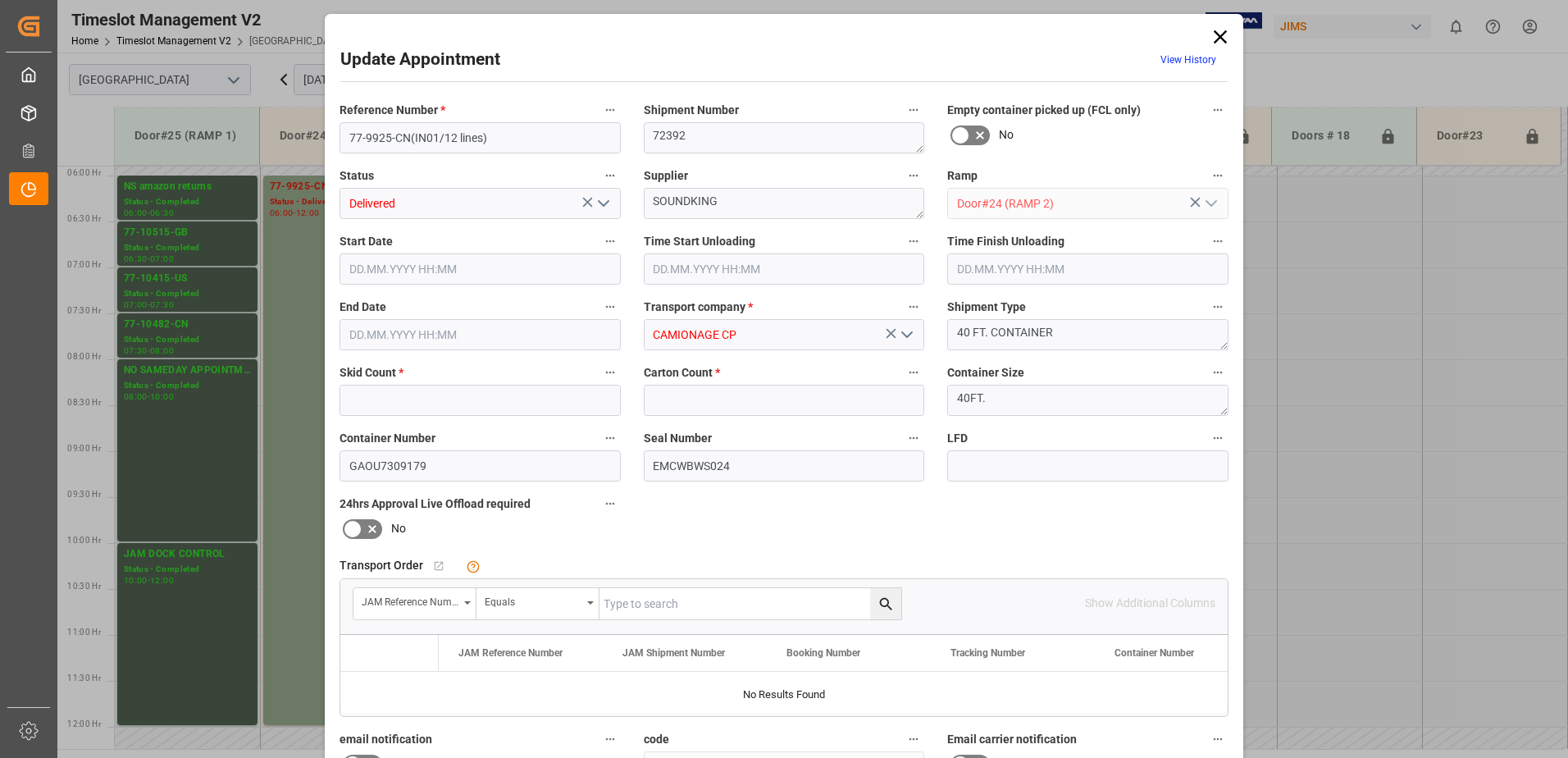
type input "50"
type input "503"
type input "[DATE] 06:00"
type input "[DATE] 06:45"
type input "[DATE] 12:00"
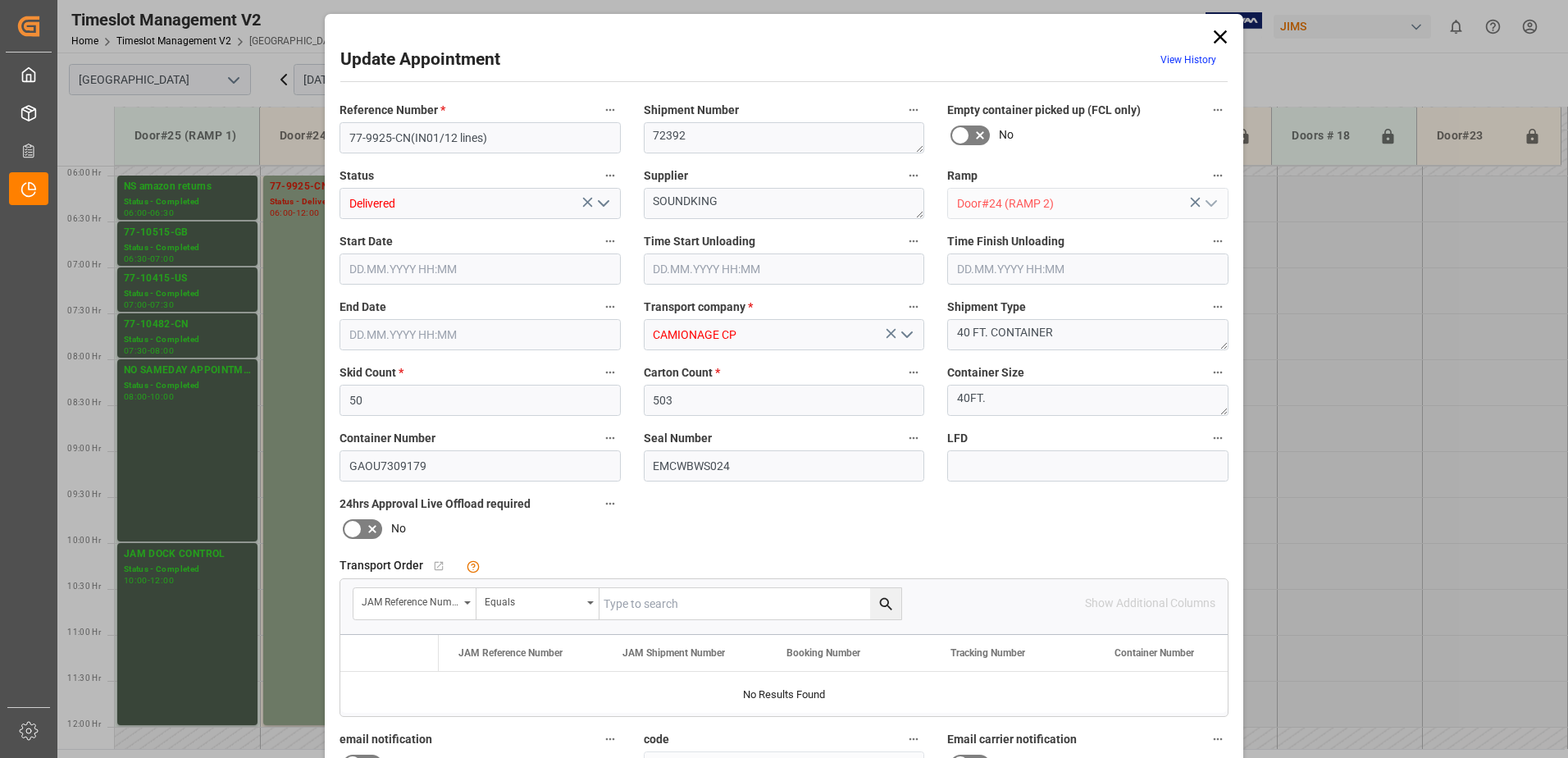
type input "[DATE] 10:17"
click at [602, 198] on icon "open menu" at bounding box center [603, 203] width 19 height 19
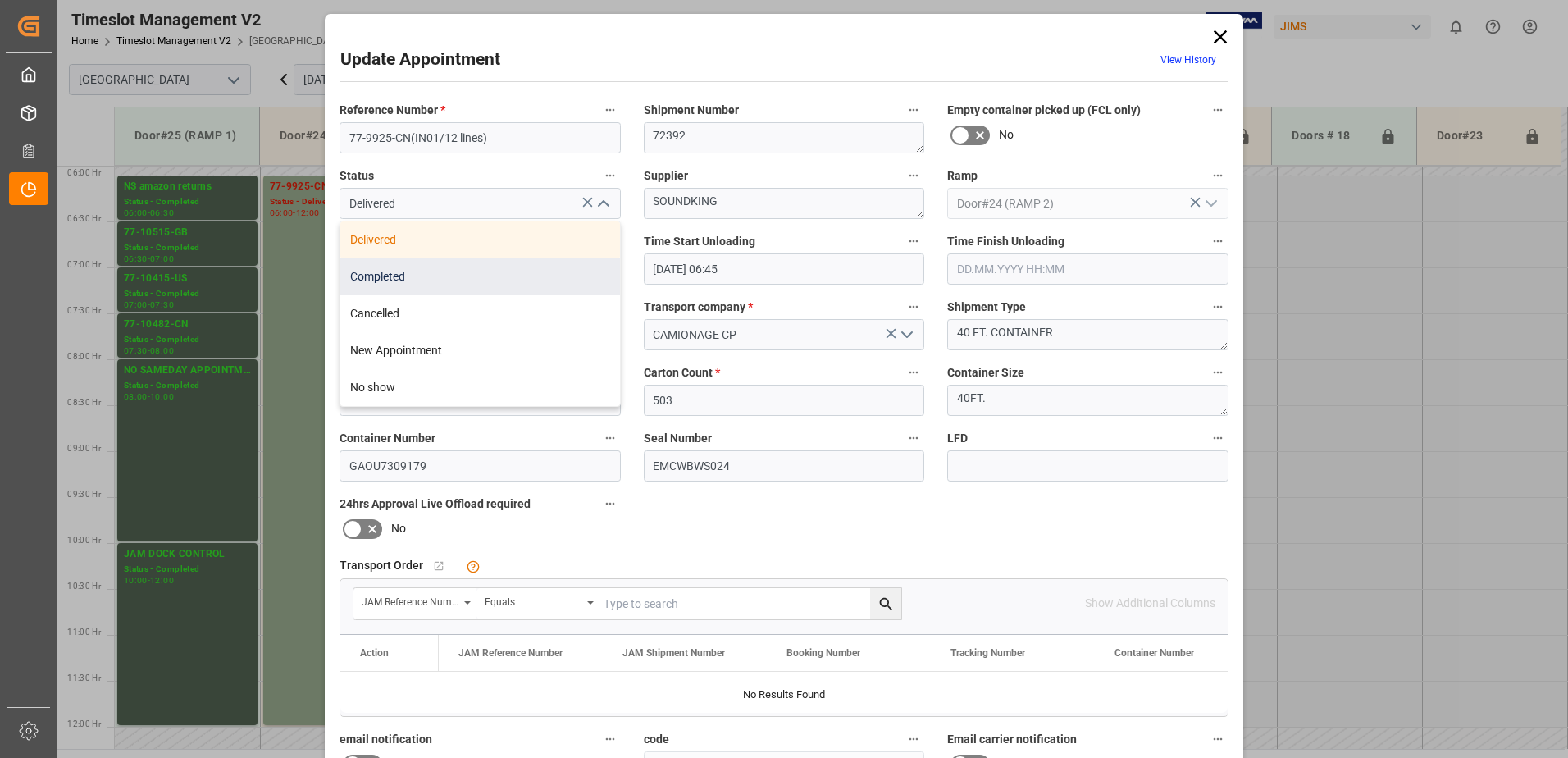
click at [515, 280] on div "Completed" at bounding box center [480, 277] width 280 height 37
type input "Completed"
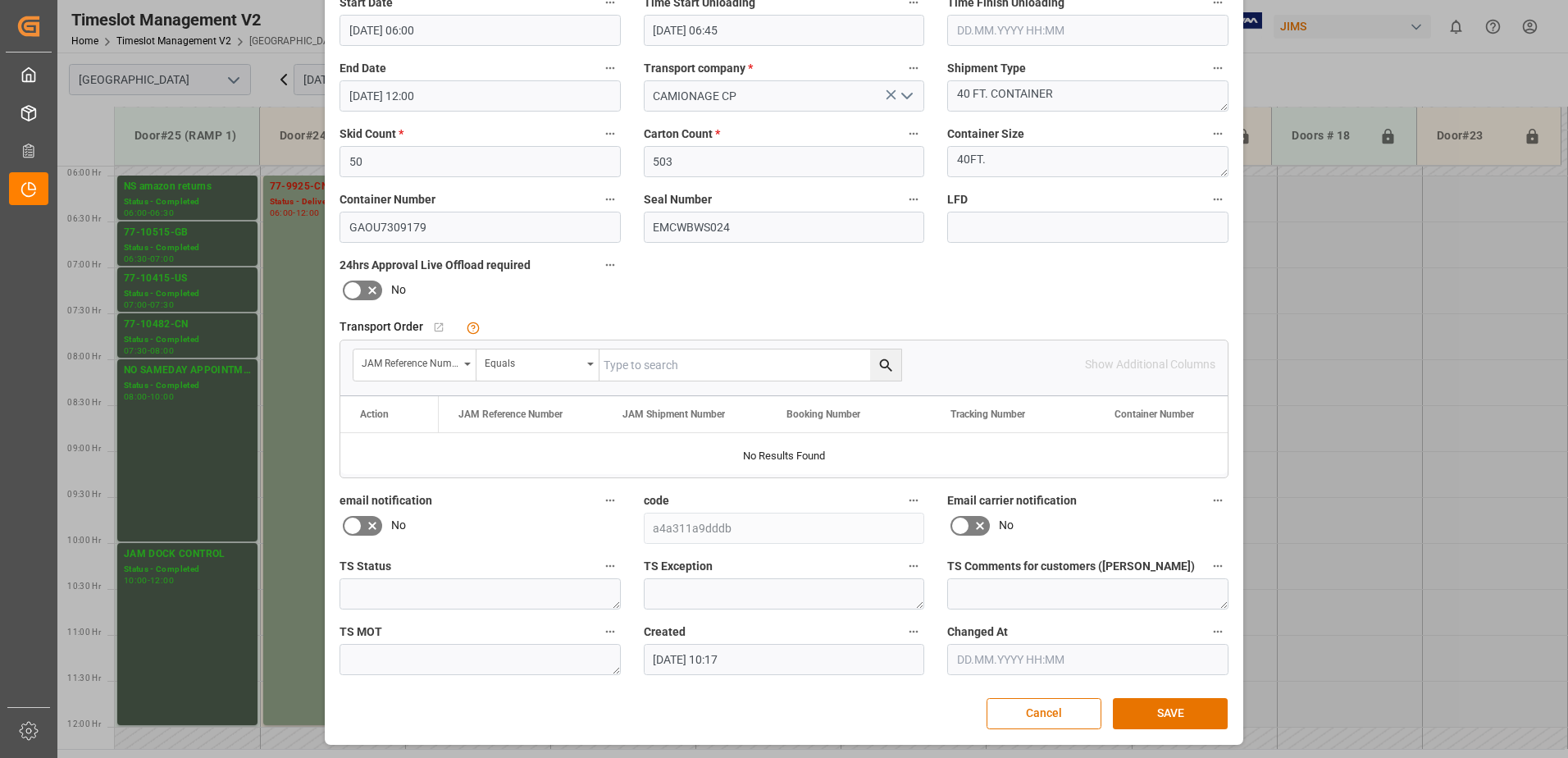
scroll to position [239, 0]
click at [1193, 715] on button "SAVE" at bounding box center [1170, 712] width 115 height 31
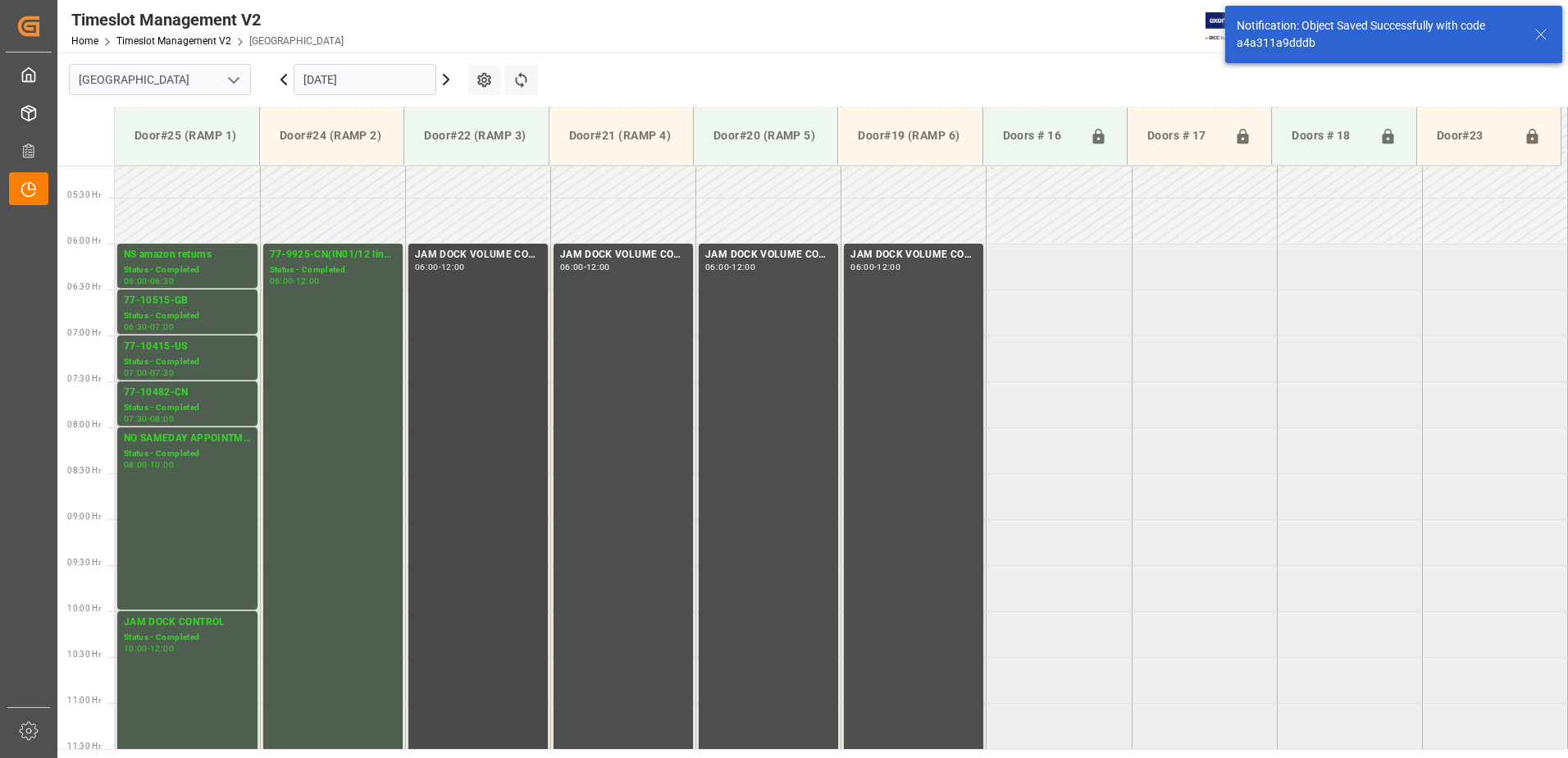
scroll to position [450, 0]
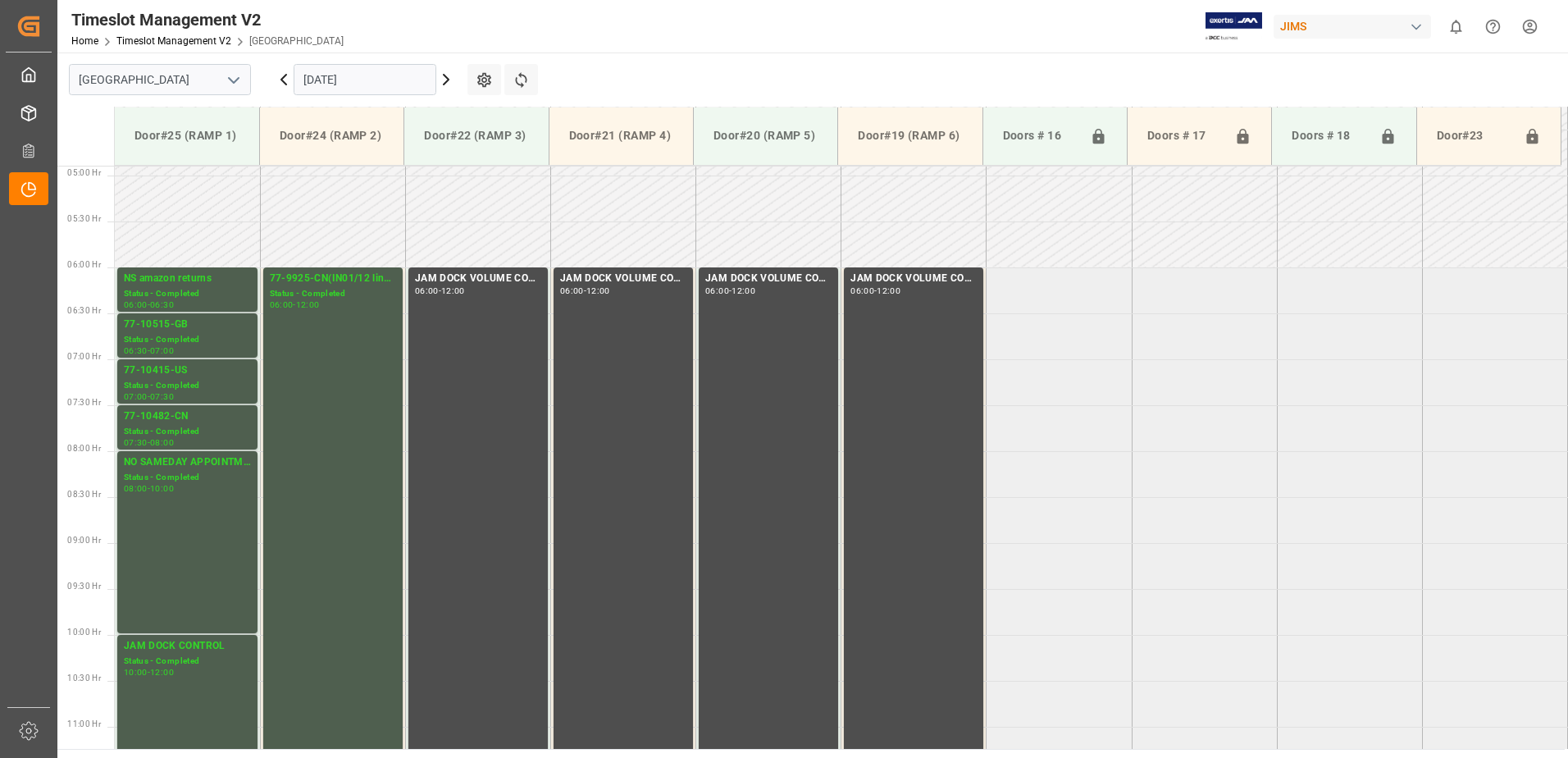
click at [280, 80] on icon at bounding box center [283, 79] width 19 height 19
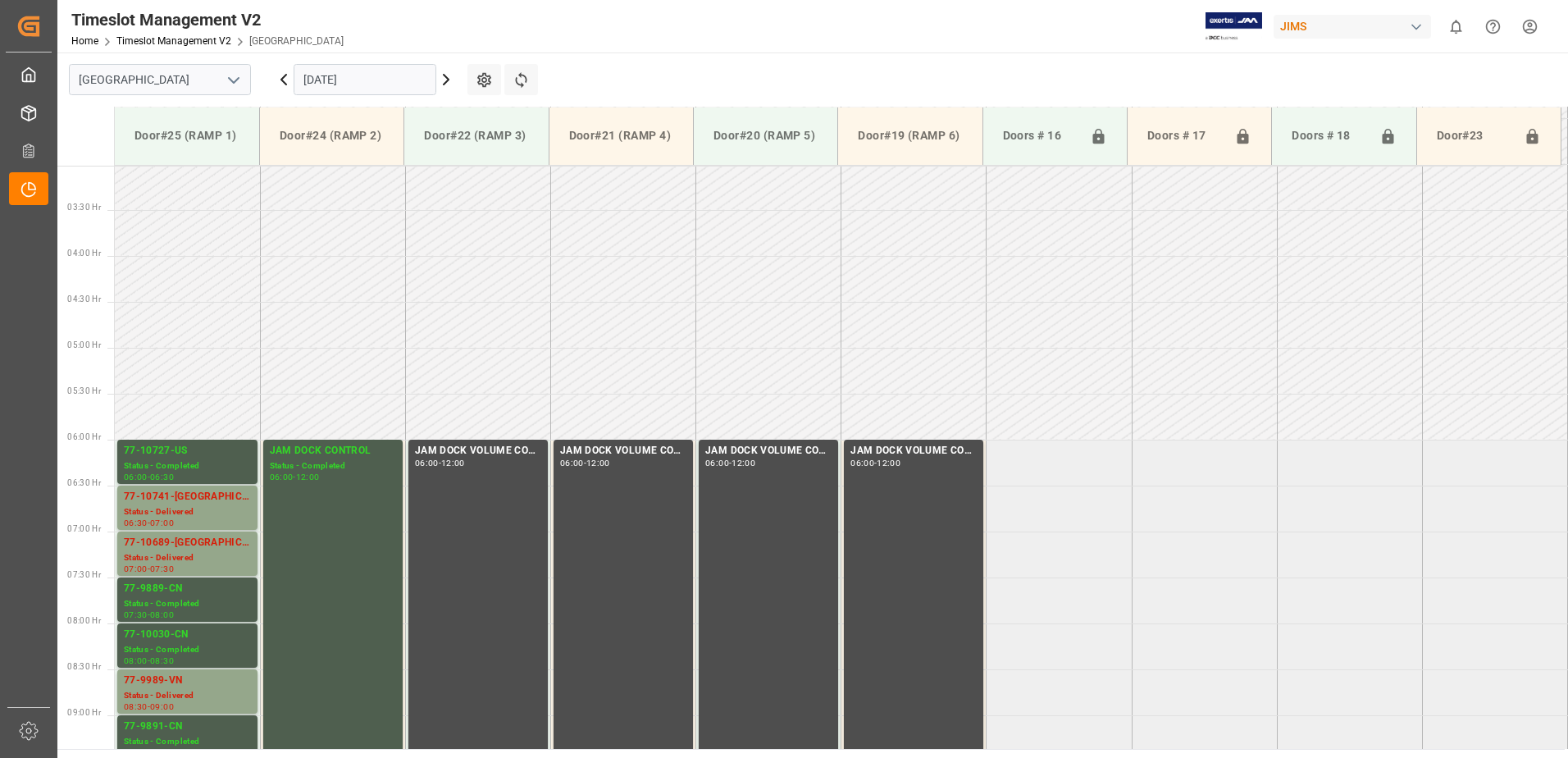
scroll to position [542, 0]
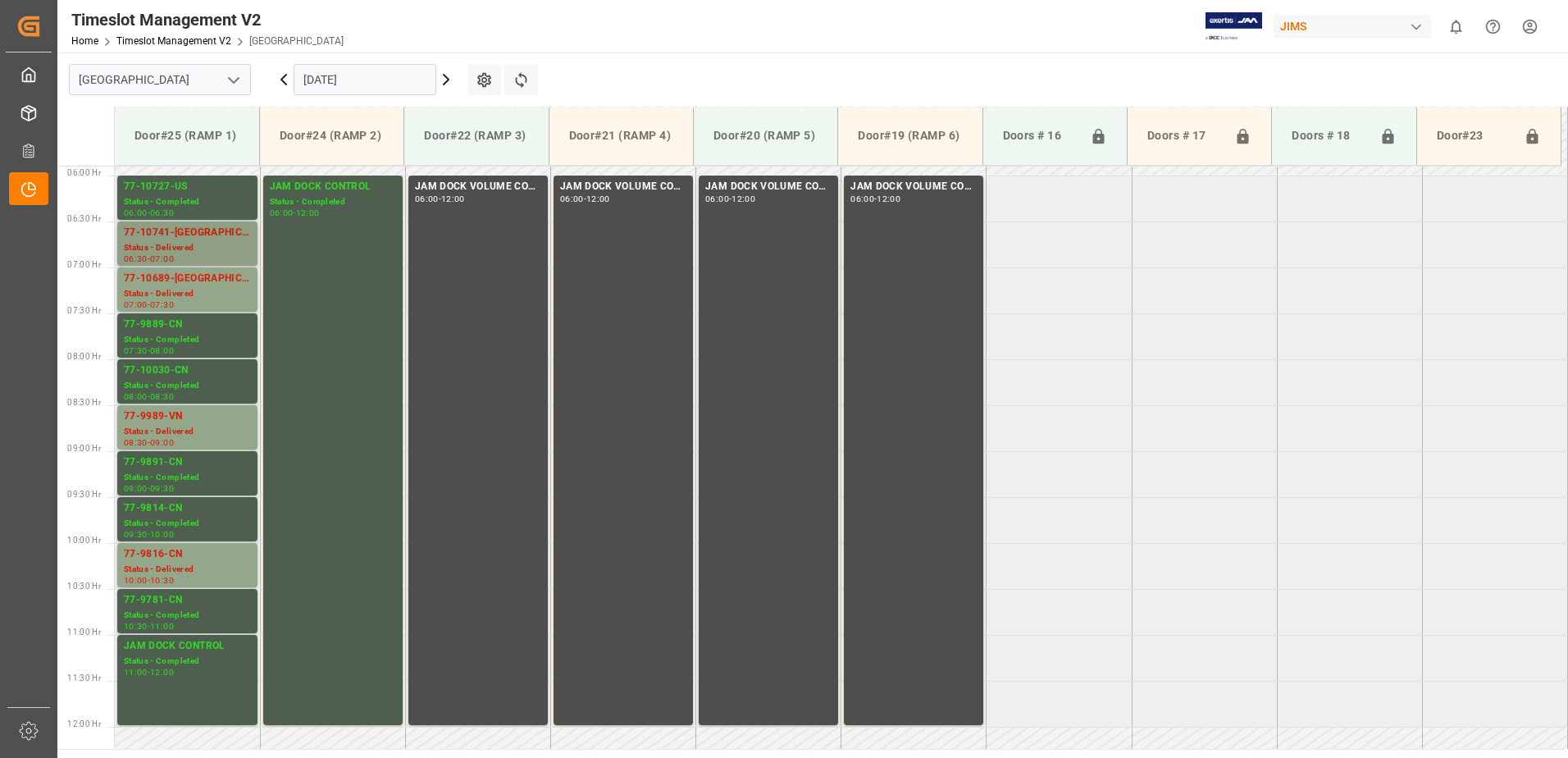
click at [199, 243] on div "Status - Delivered" at bounding box center [188, 248] width 127 height 14
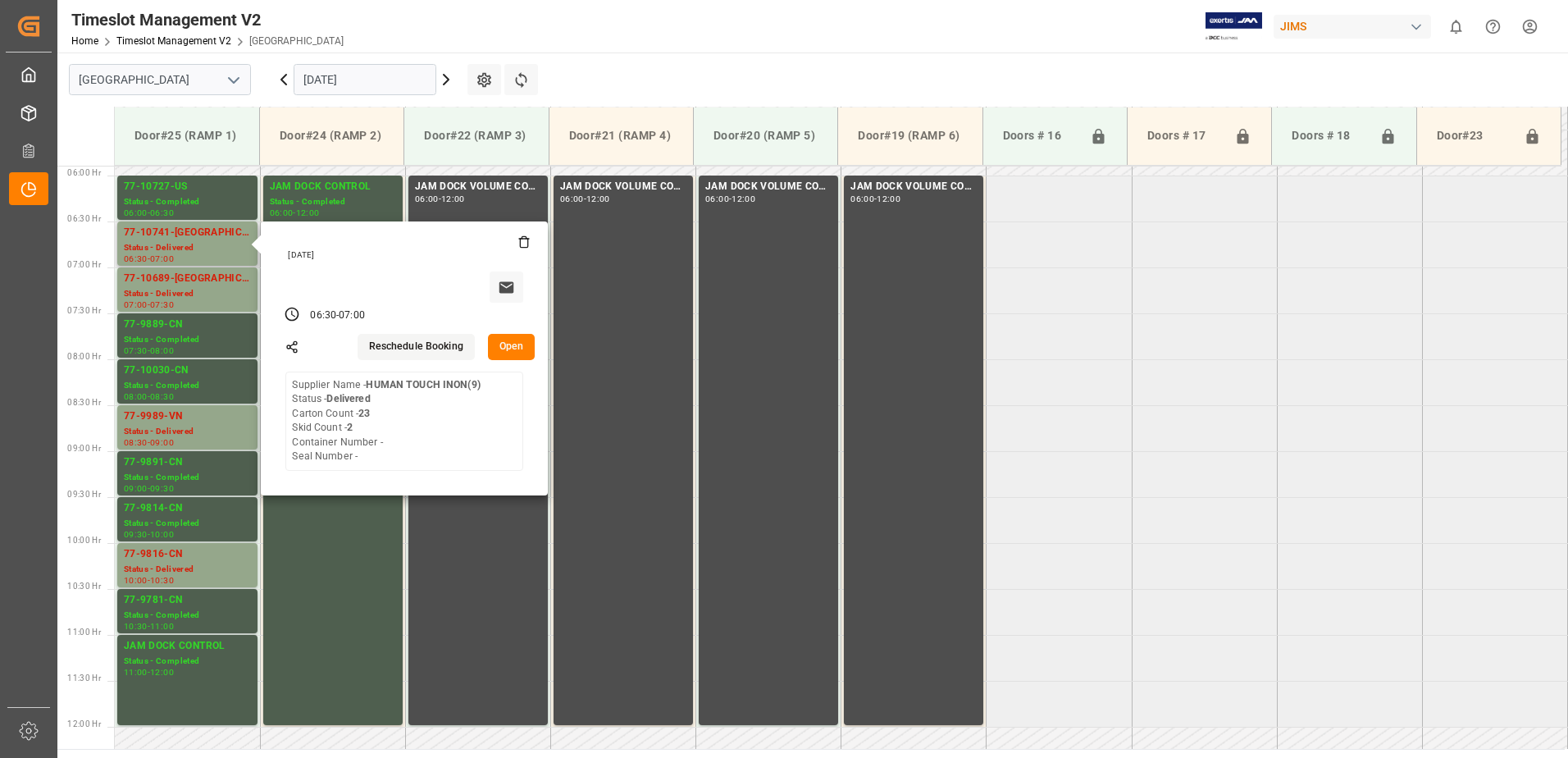
click at [512, 345] on button "Open" at bounding box center [512, 346] width 47 height 26
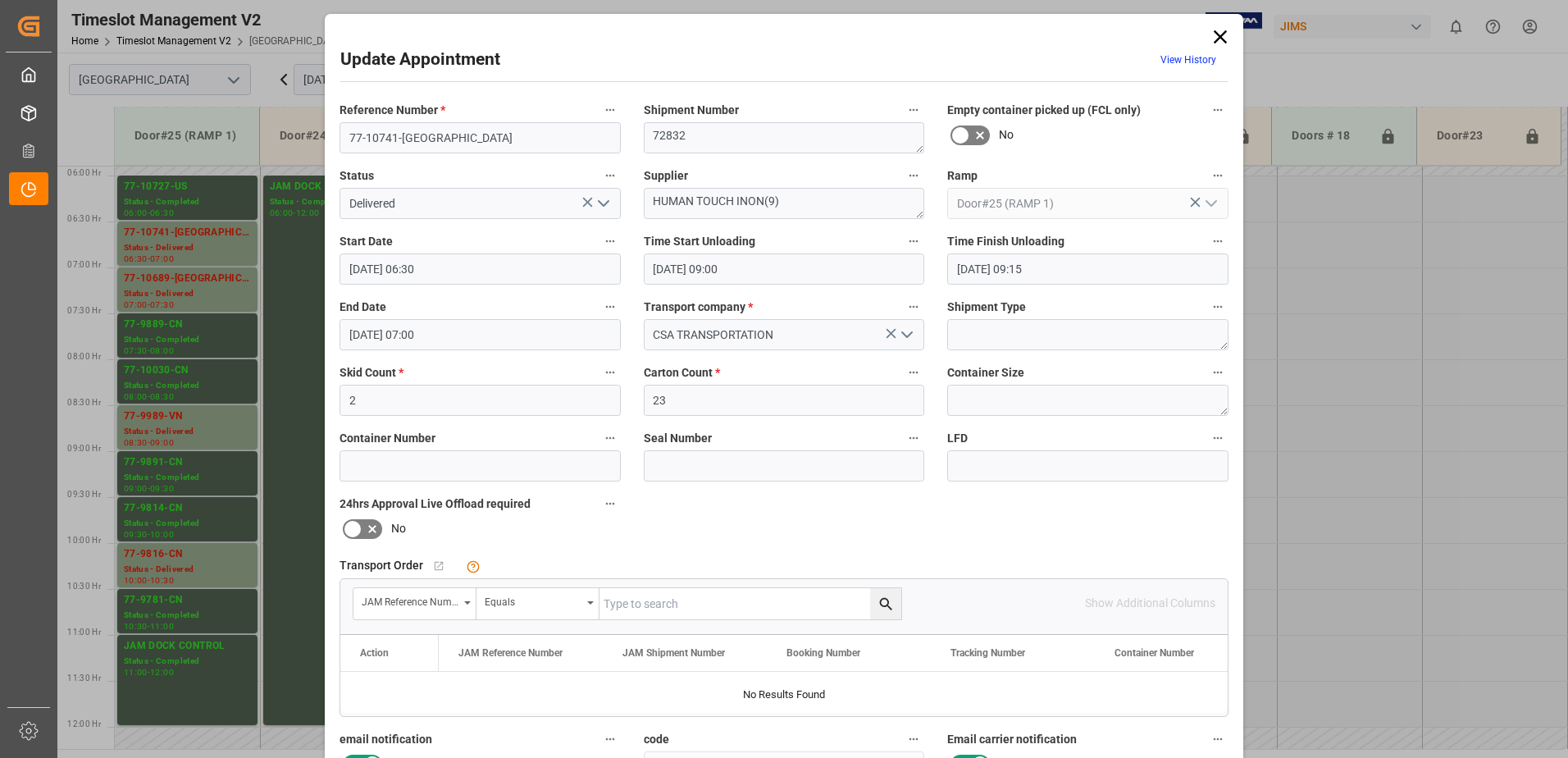
click at [599, 203] on polyline "open menu" at bounding box center [604, 204] width 10 height 5
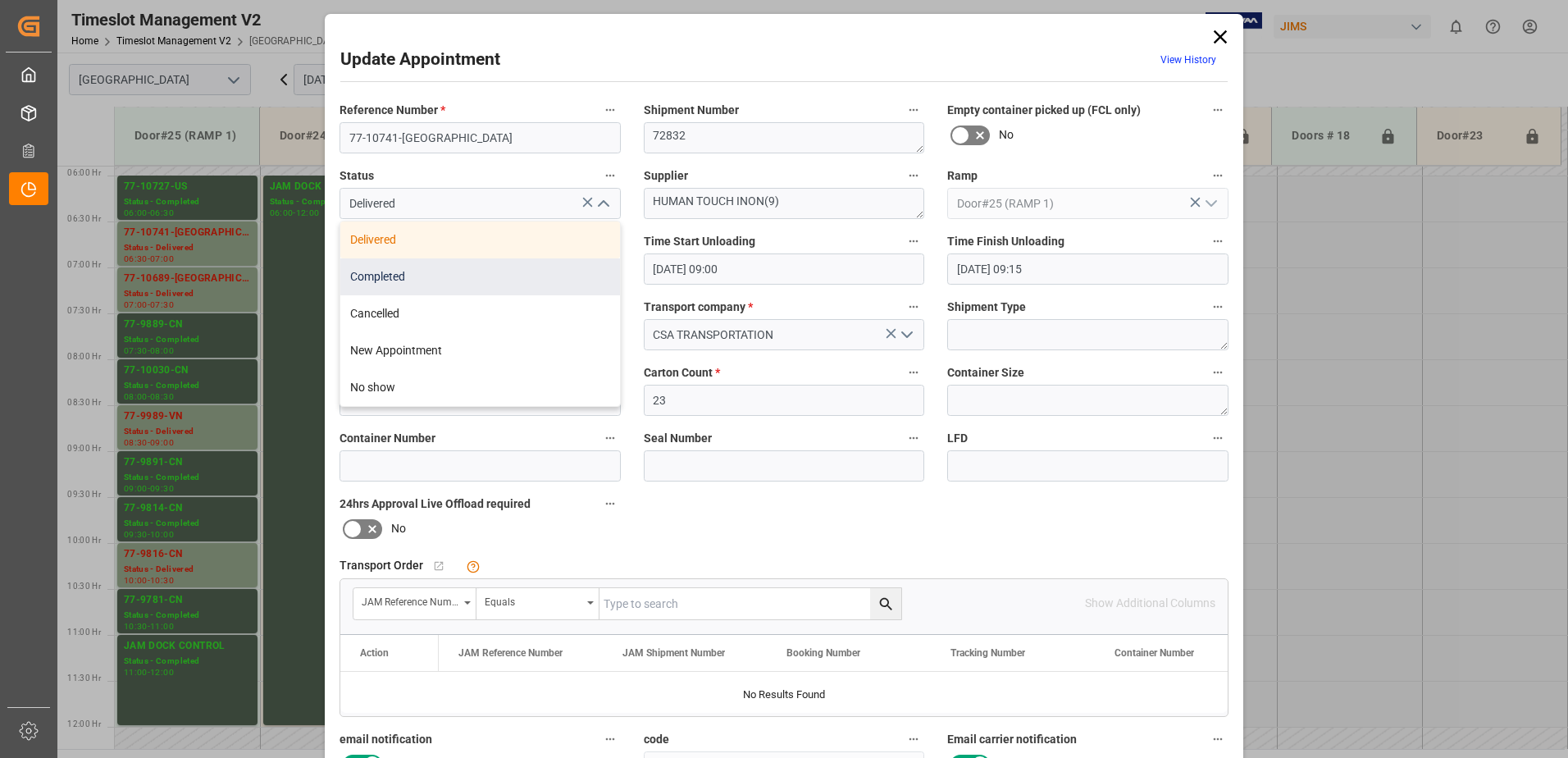
click at [501, 278] on div "Completed" at bounding box center [480, 277] width 280 height 37
type input "Completed"
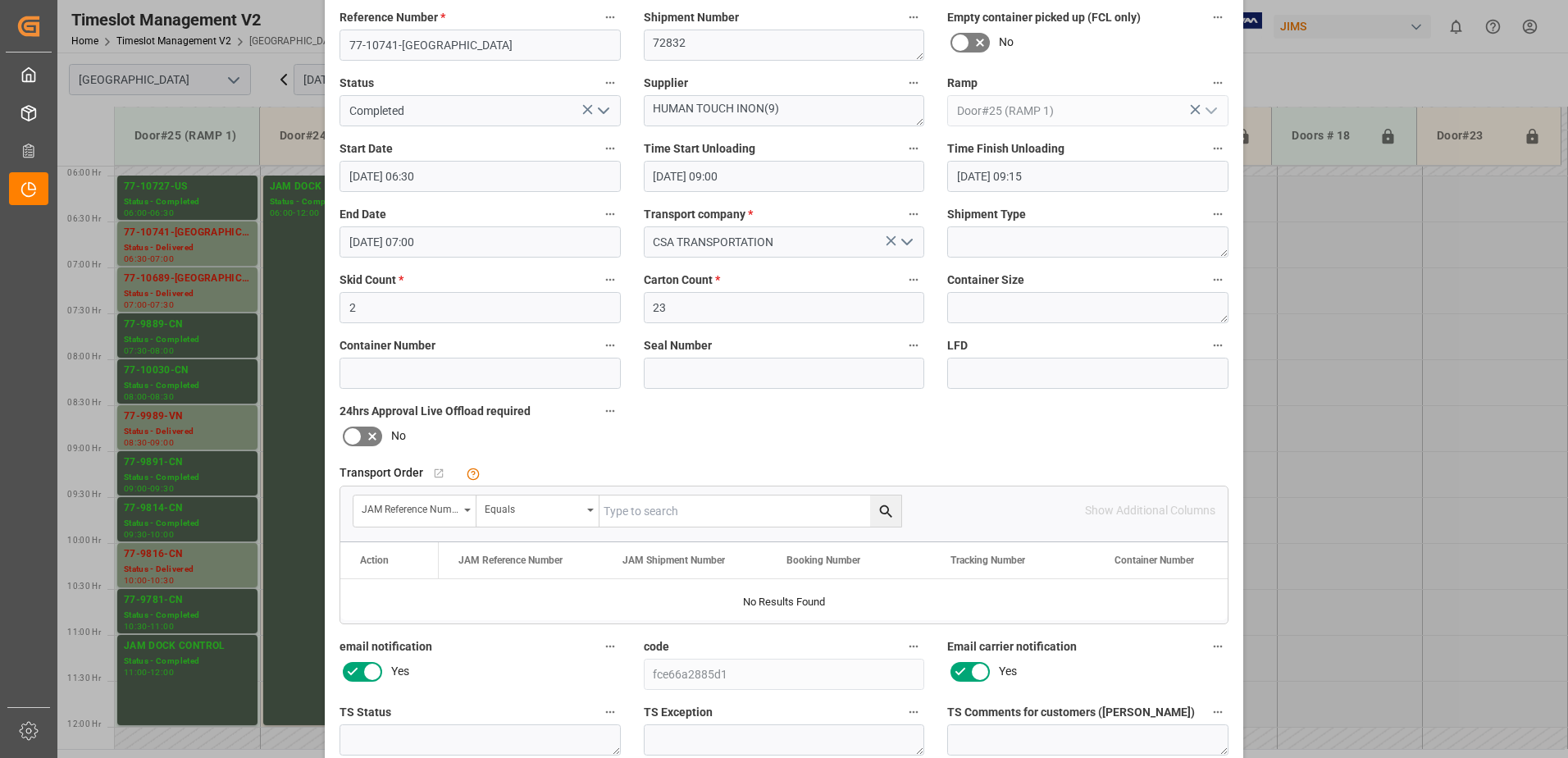
scroll to position [239, 0]
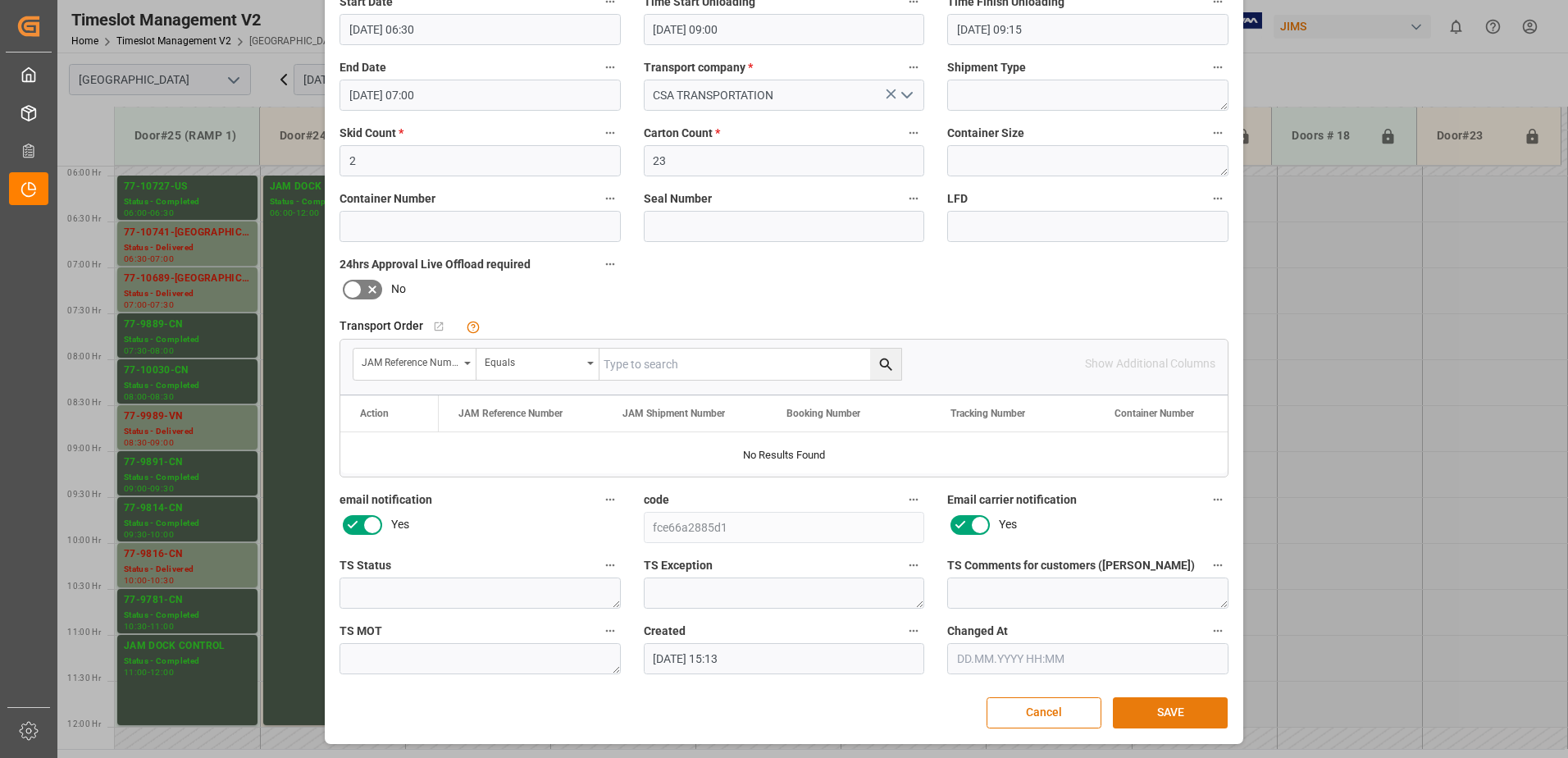
click at [1184, 711] on button "SAVE" at bounding box center [1170, 712] width 115 height 31
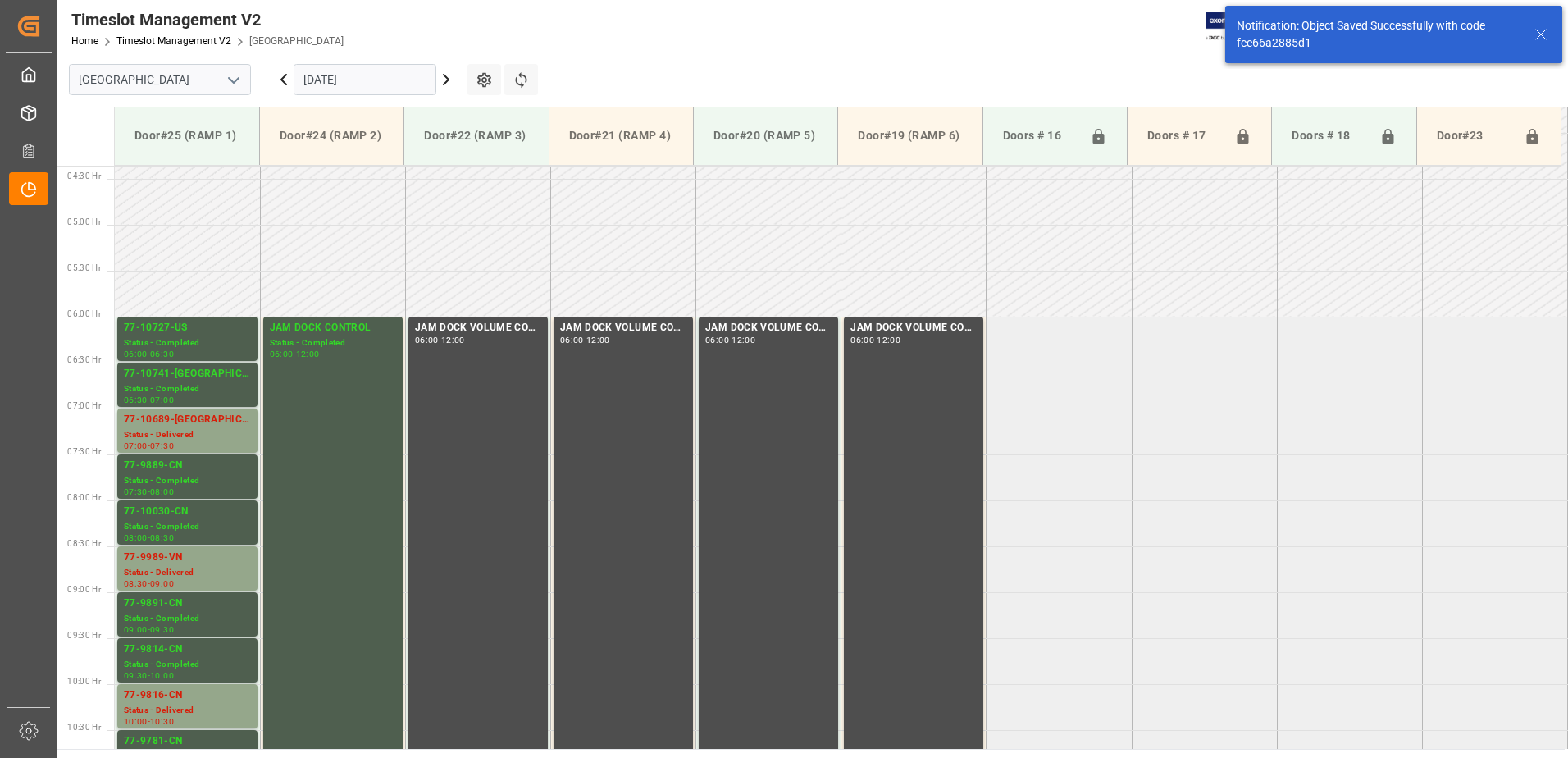
scroll to position [450, 0]
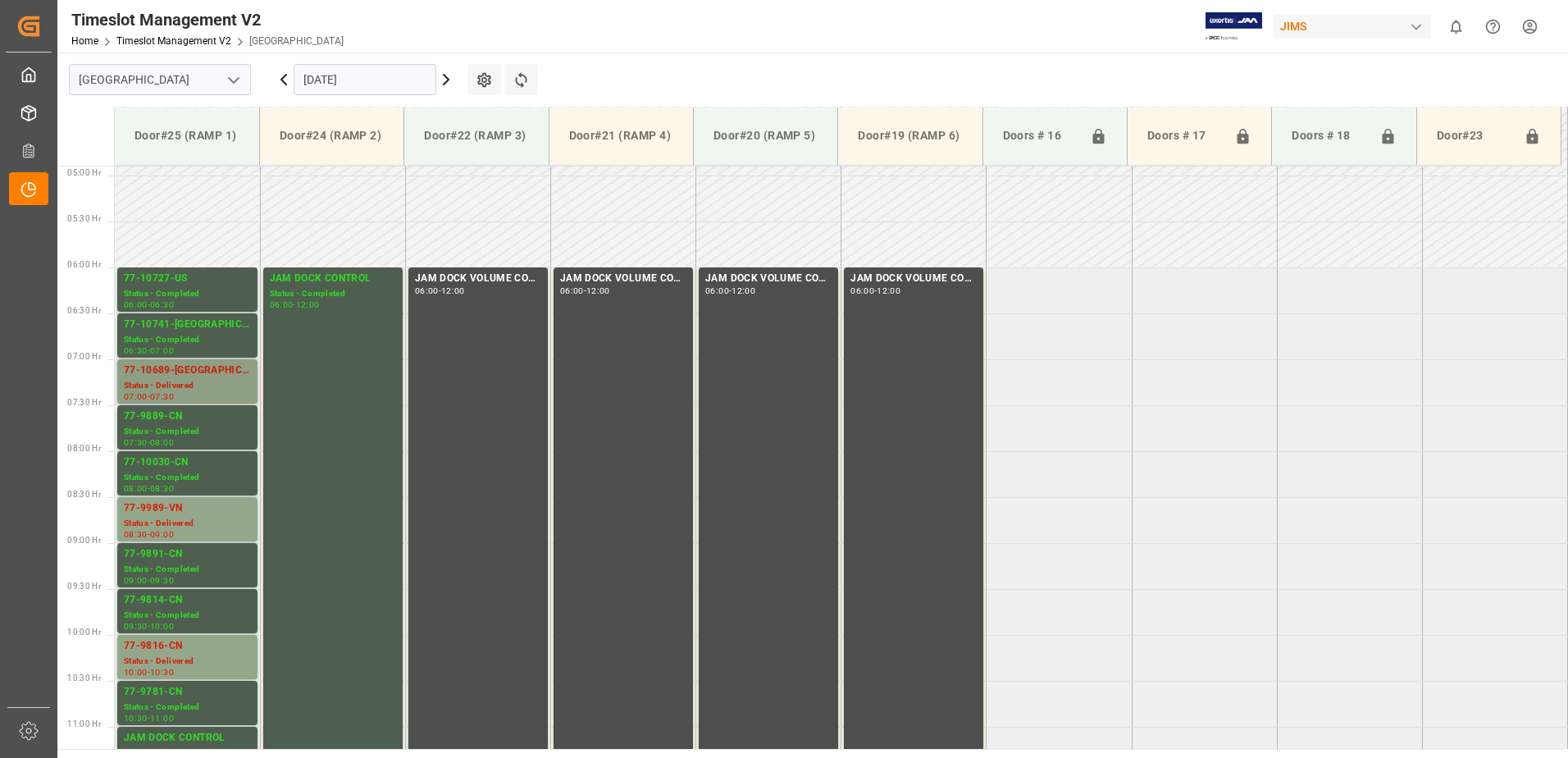
click at [179, 382] on div "Status - Delivered" at bounding box center [188, 386] width 127 height 14
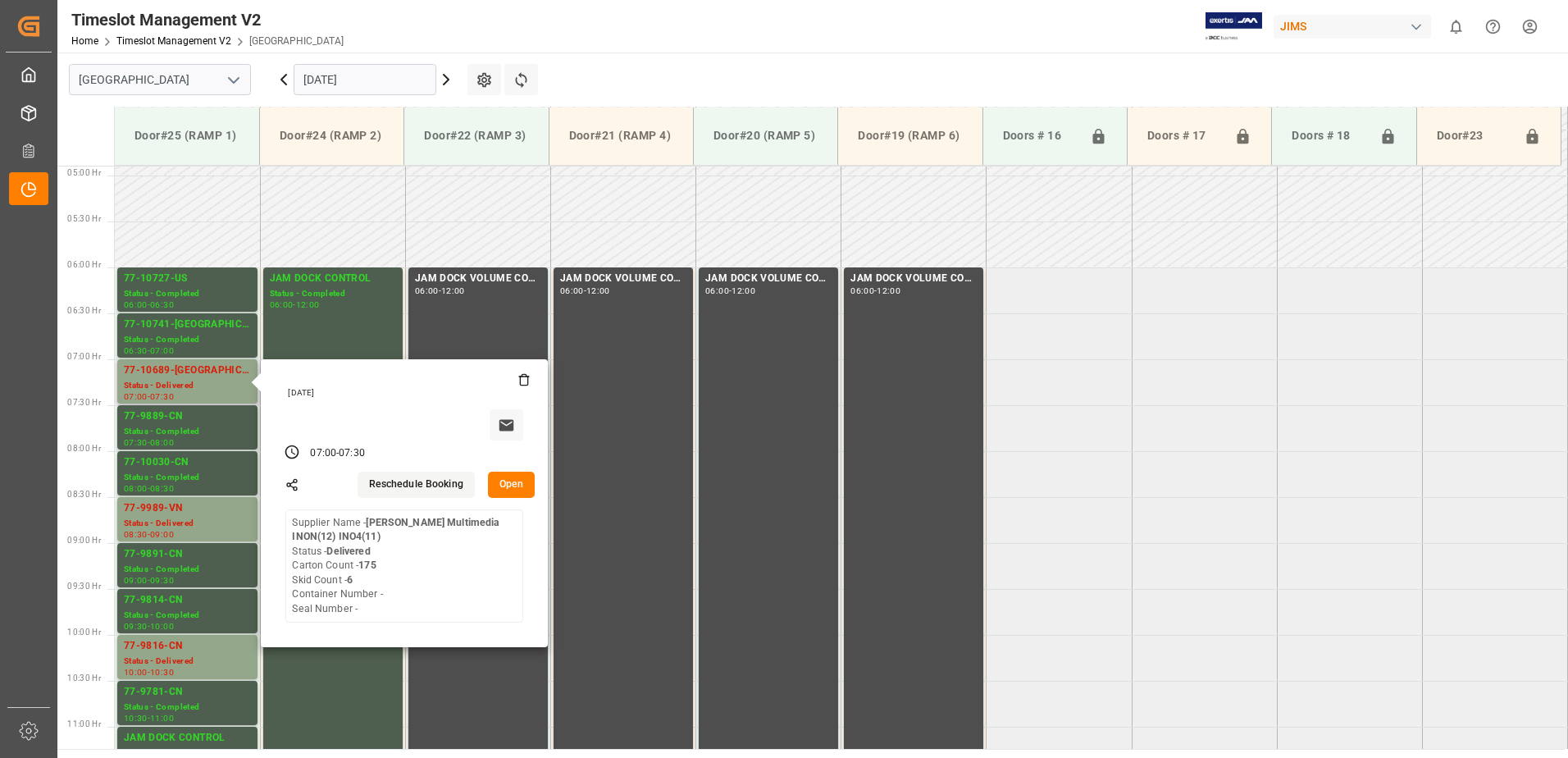
click at [509, 482] on button "Open" at bounding box center [512, 484] width 47 height 26
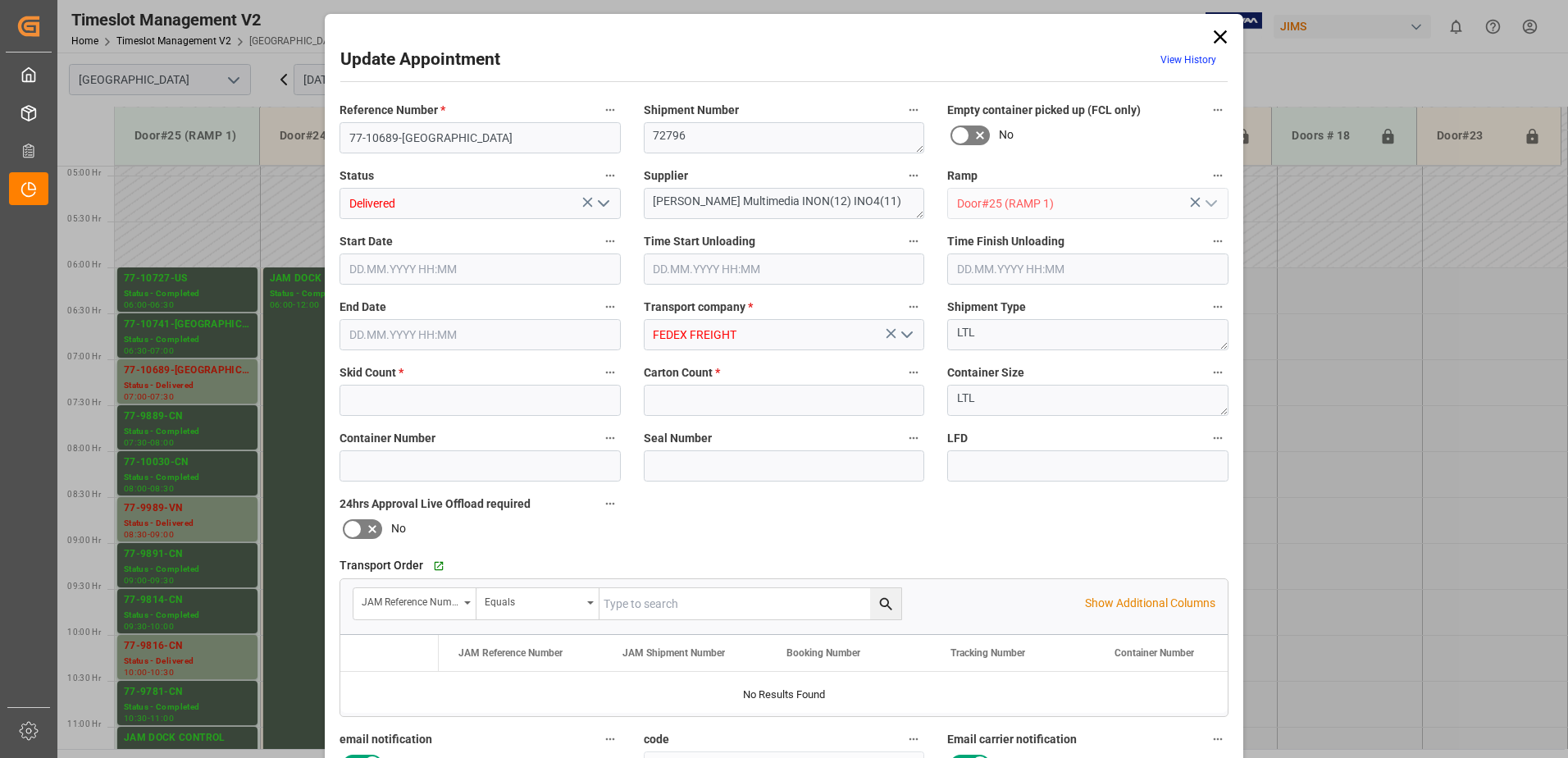
type input "6"
type input "175"
type input "[DATE] 07:00"
type input "[DATE] 10:45"
type input "[DATE] 07:30"
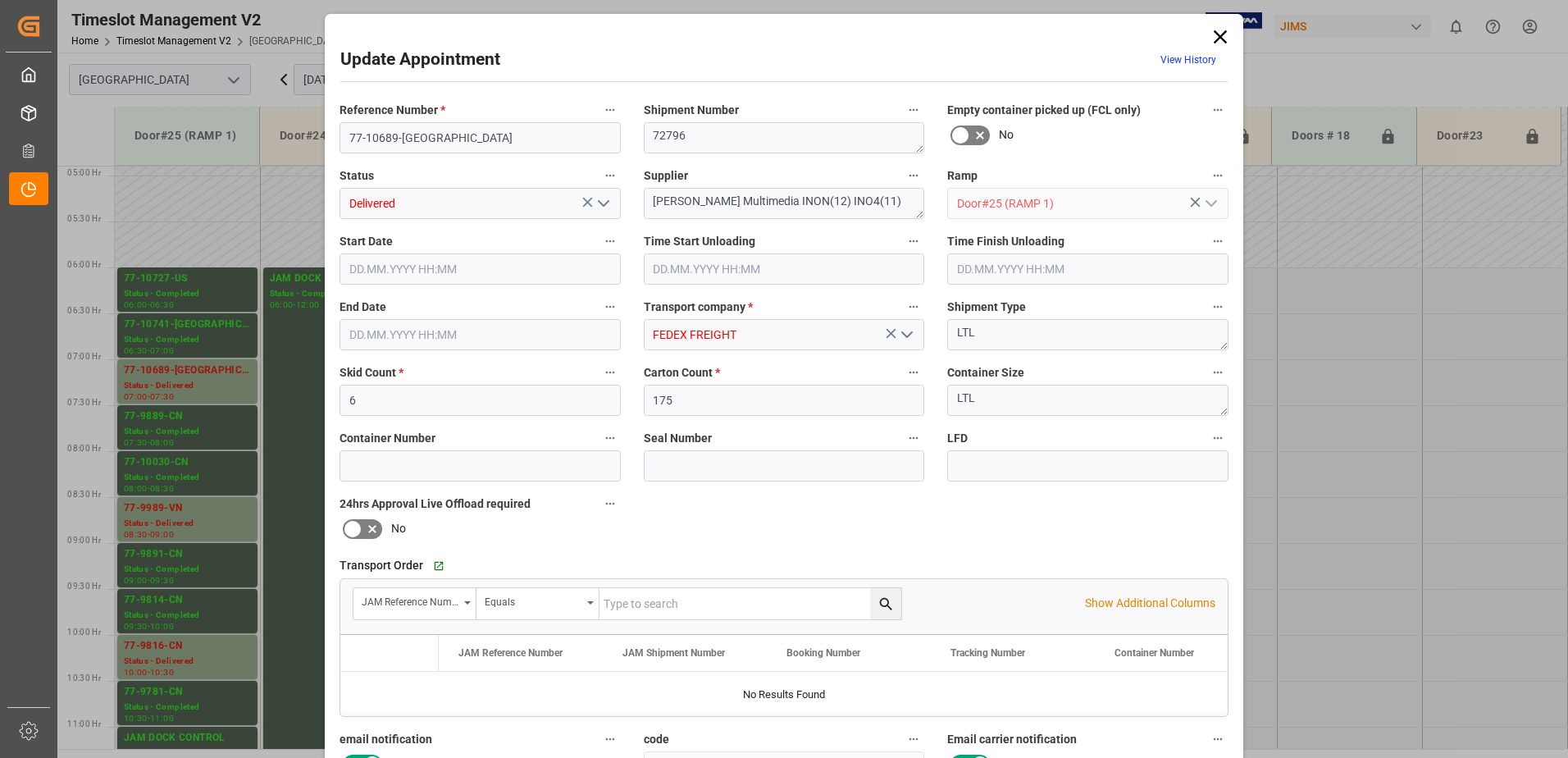
type input "[DATE] 15:15"
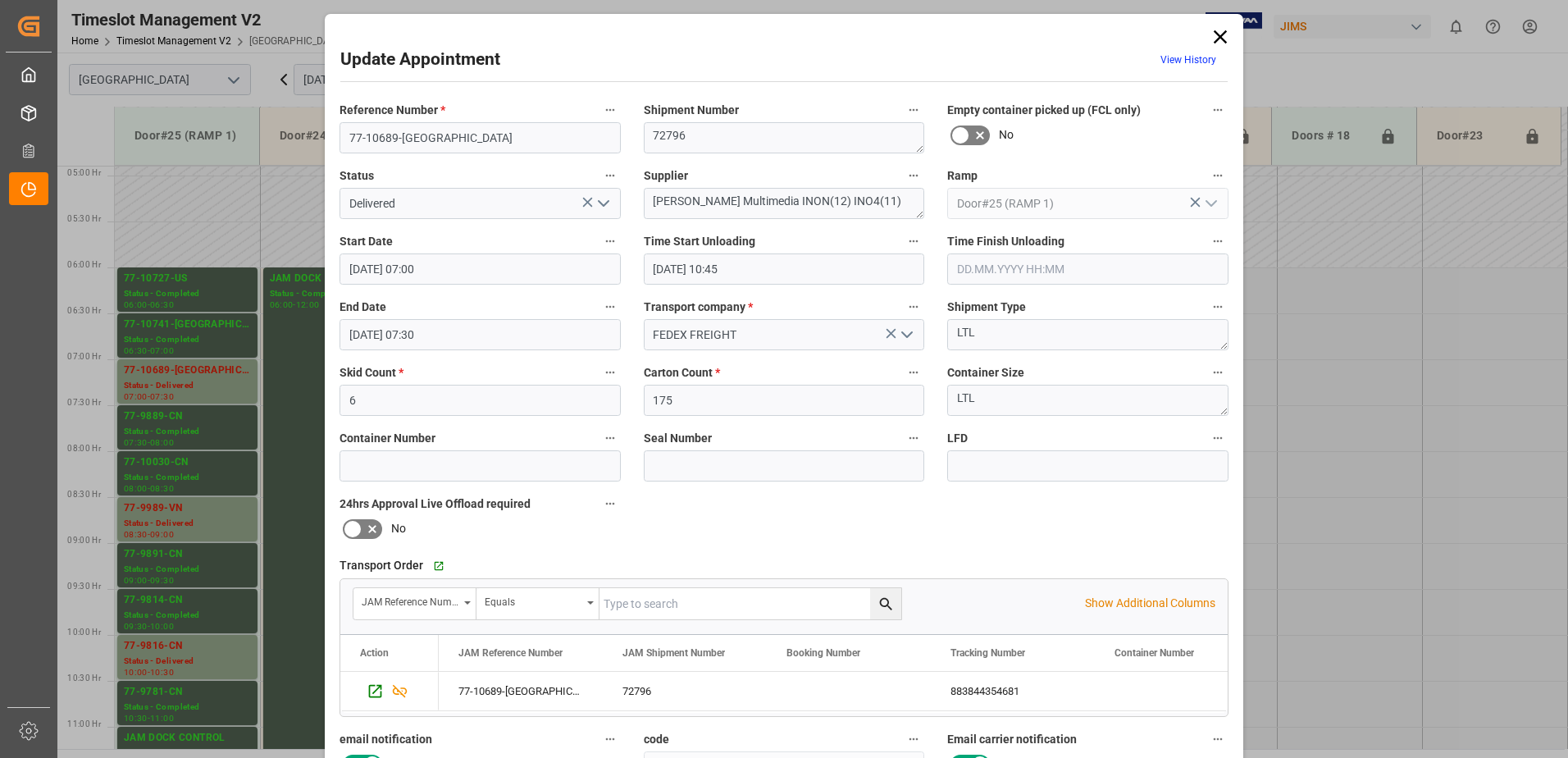
click at [597, 199] on icon "open menu" at bounding box center [603, 203] width 19 height 19
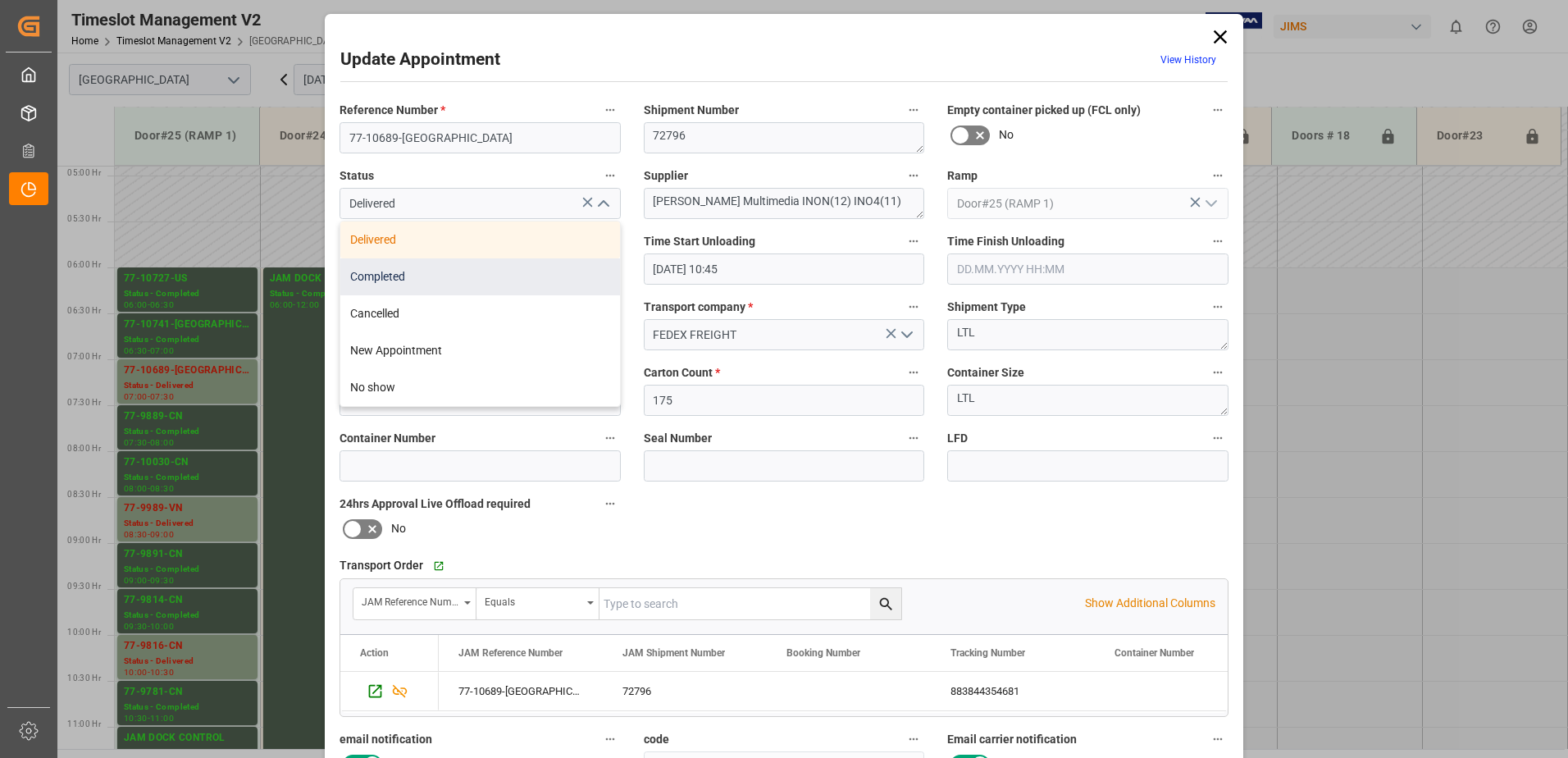
click at [448, 275] on div "Completed" at bounding box center [480, 277] width 280 height 37
type input "Completed"
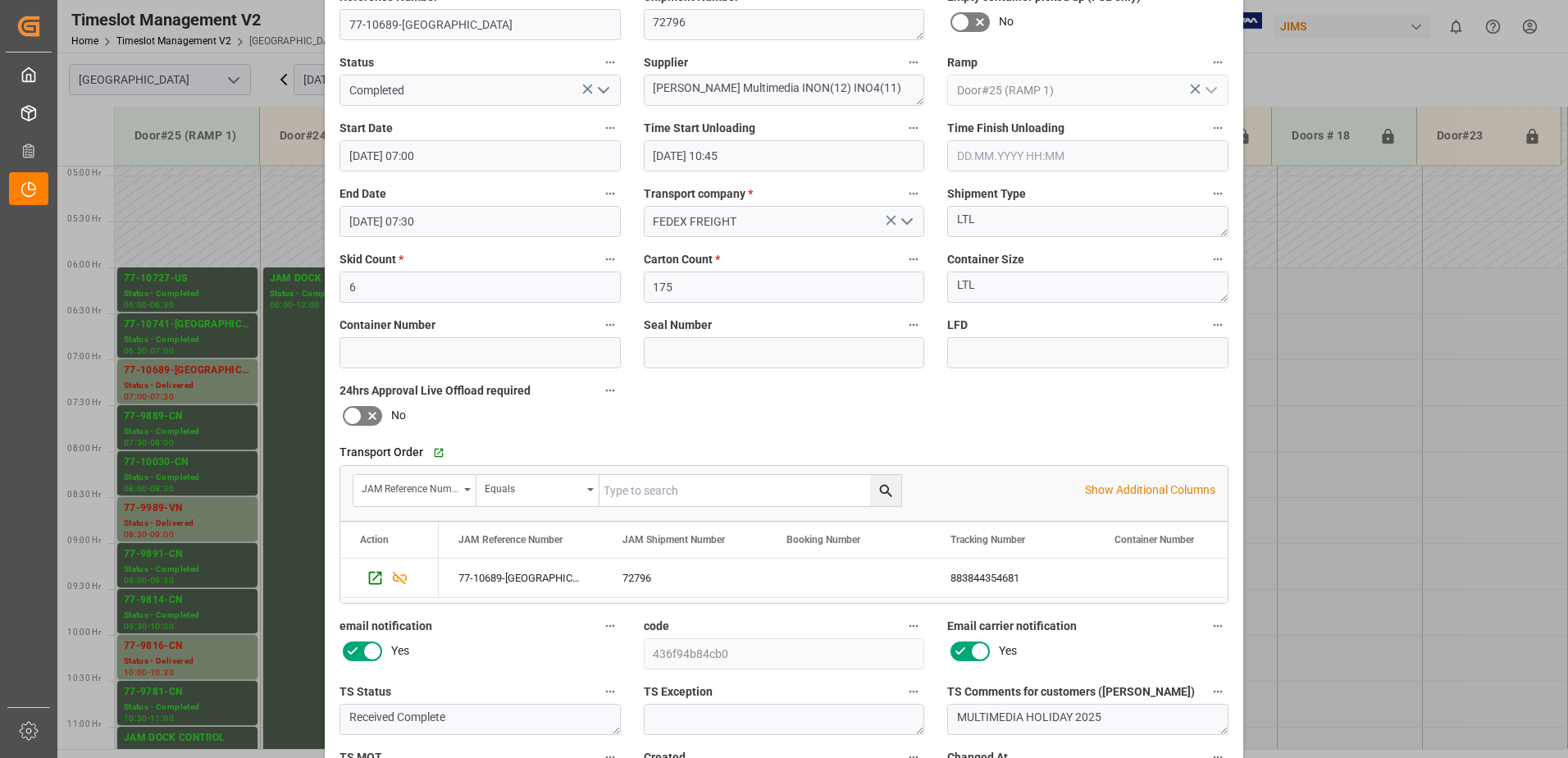
scroll to position [239, 0]
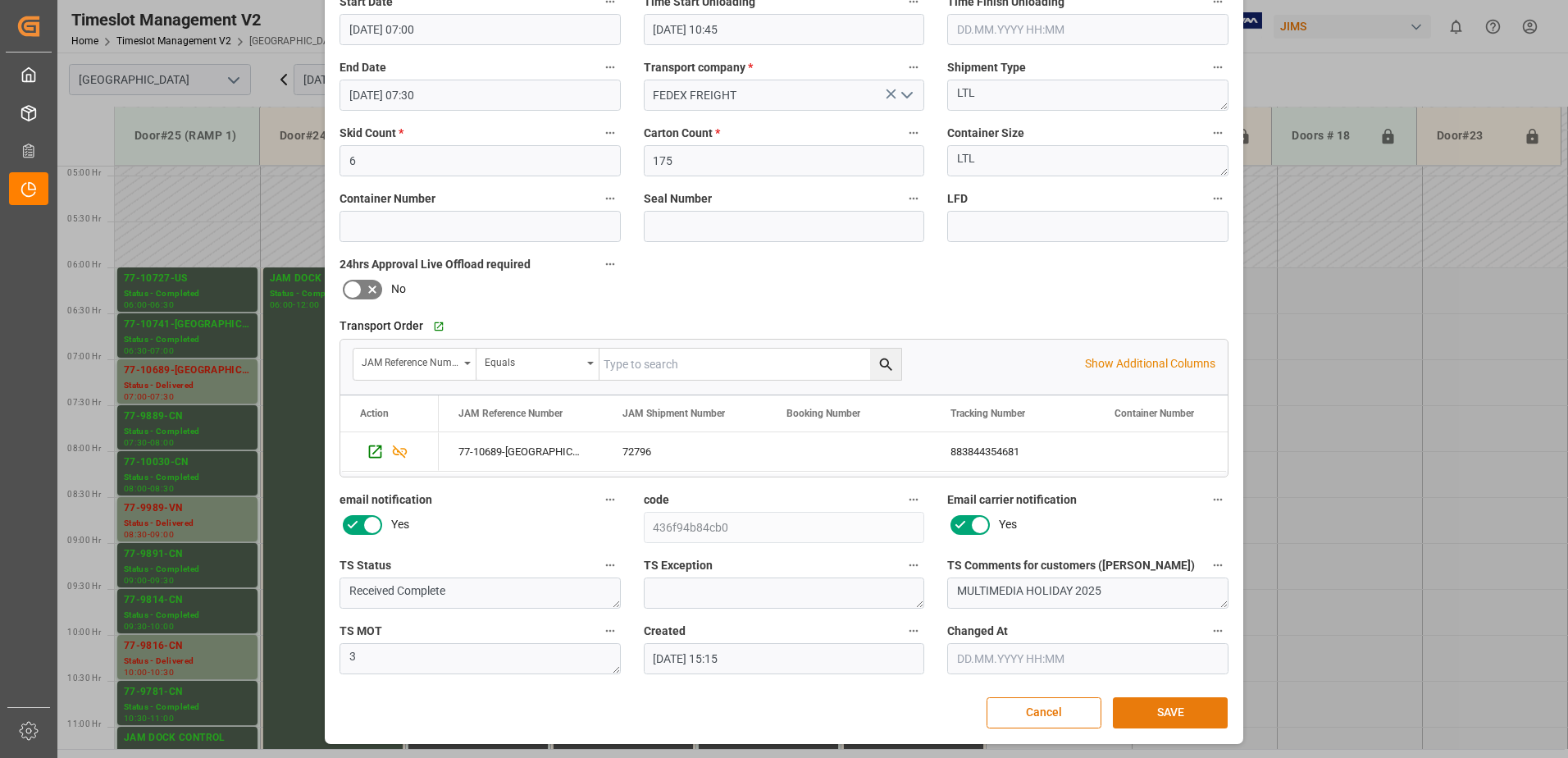
click at [1190, 718] on button "SAVE" at bounding box center [1170, 712] width 115 height 31
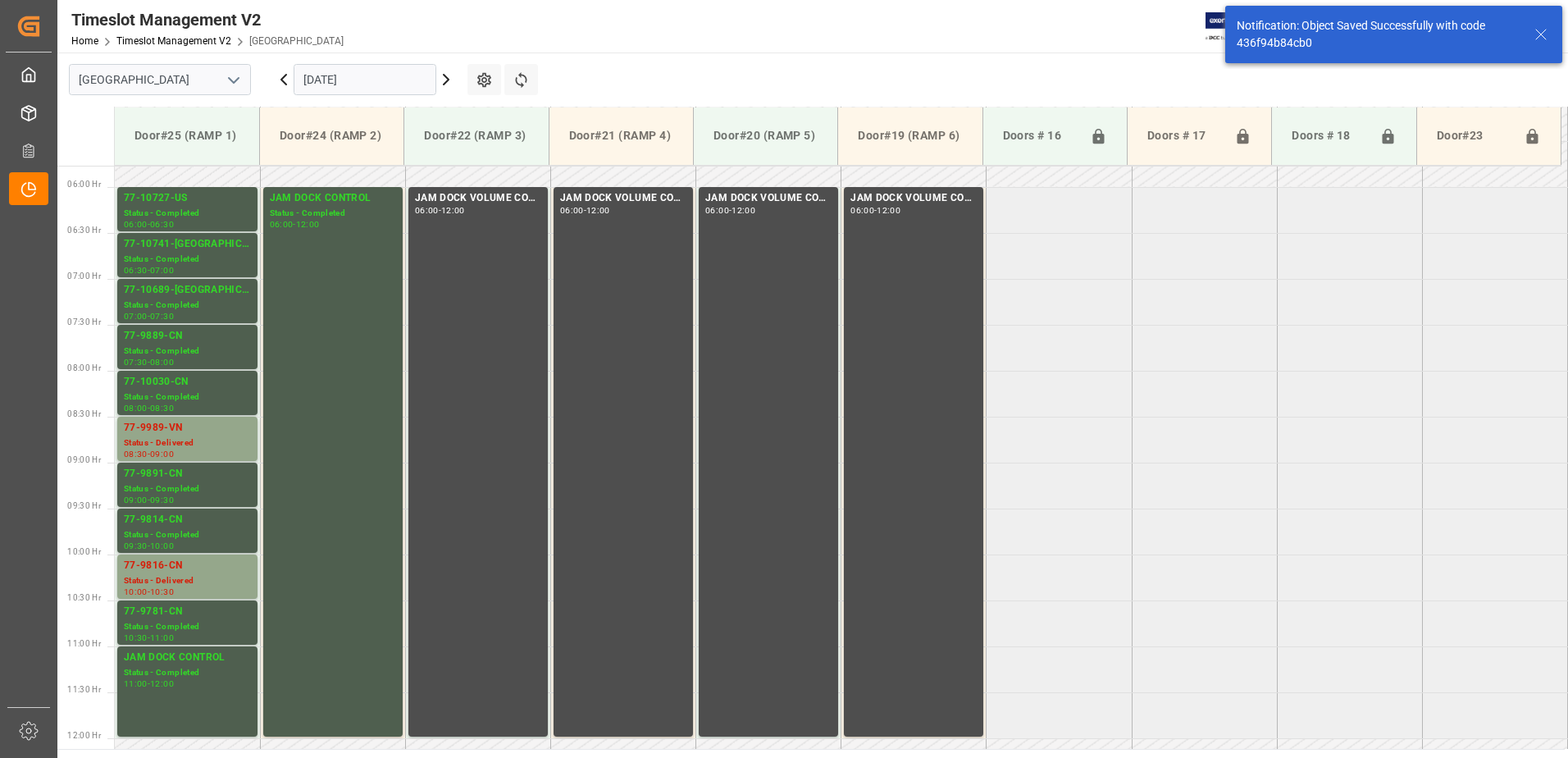
scroll to position [542, 0]
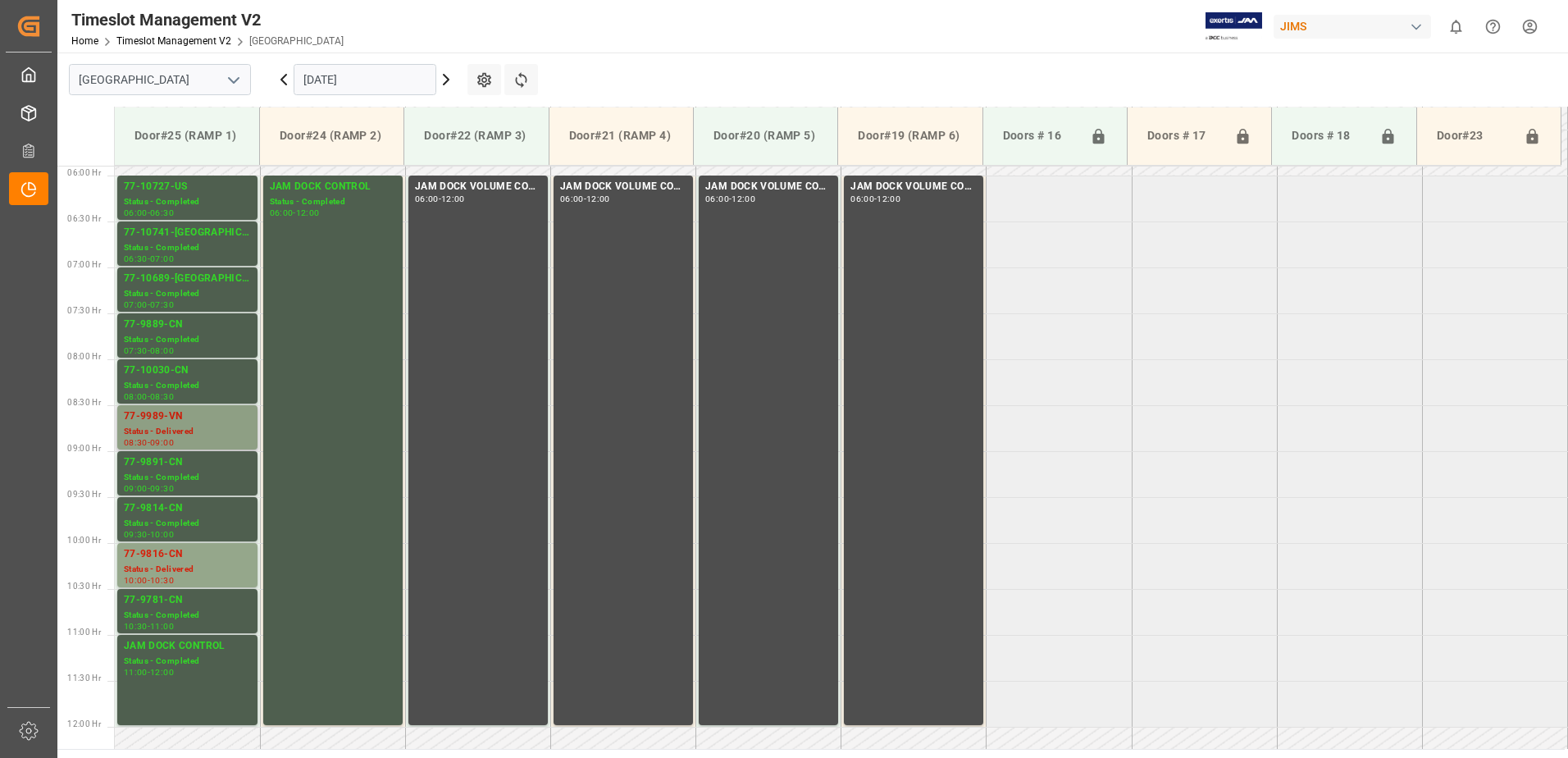
click at [203, 417] on div "77-9989-VN" at bounding box center [188, 416] width 127 height 16
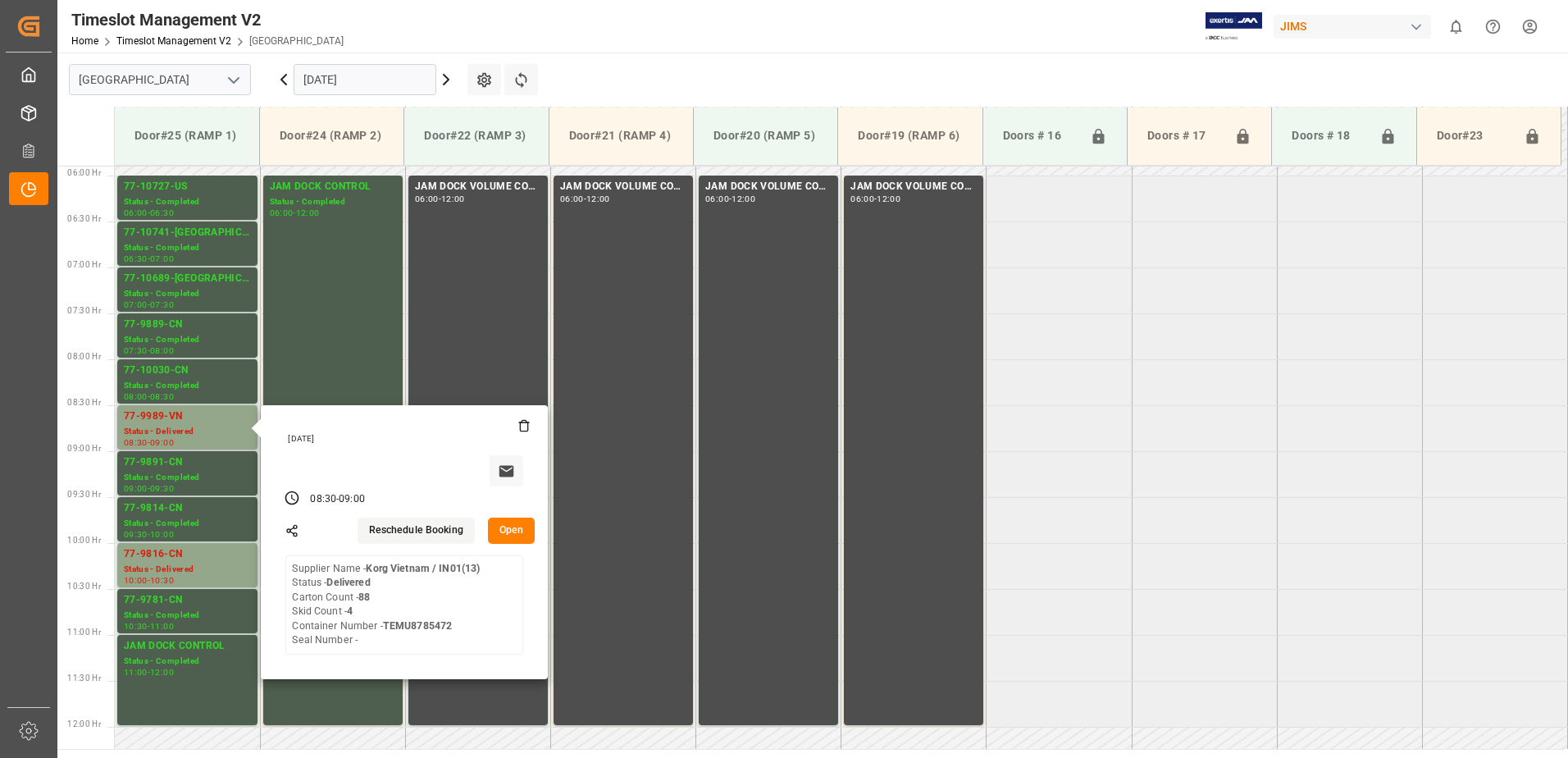
click at [514, 526] on button "Open" at bounding box center [512, 531] width 47 height 26
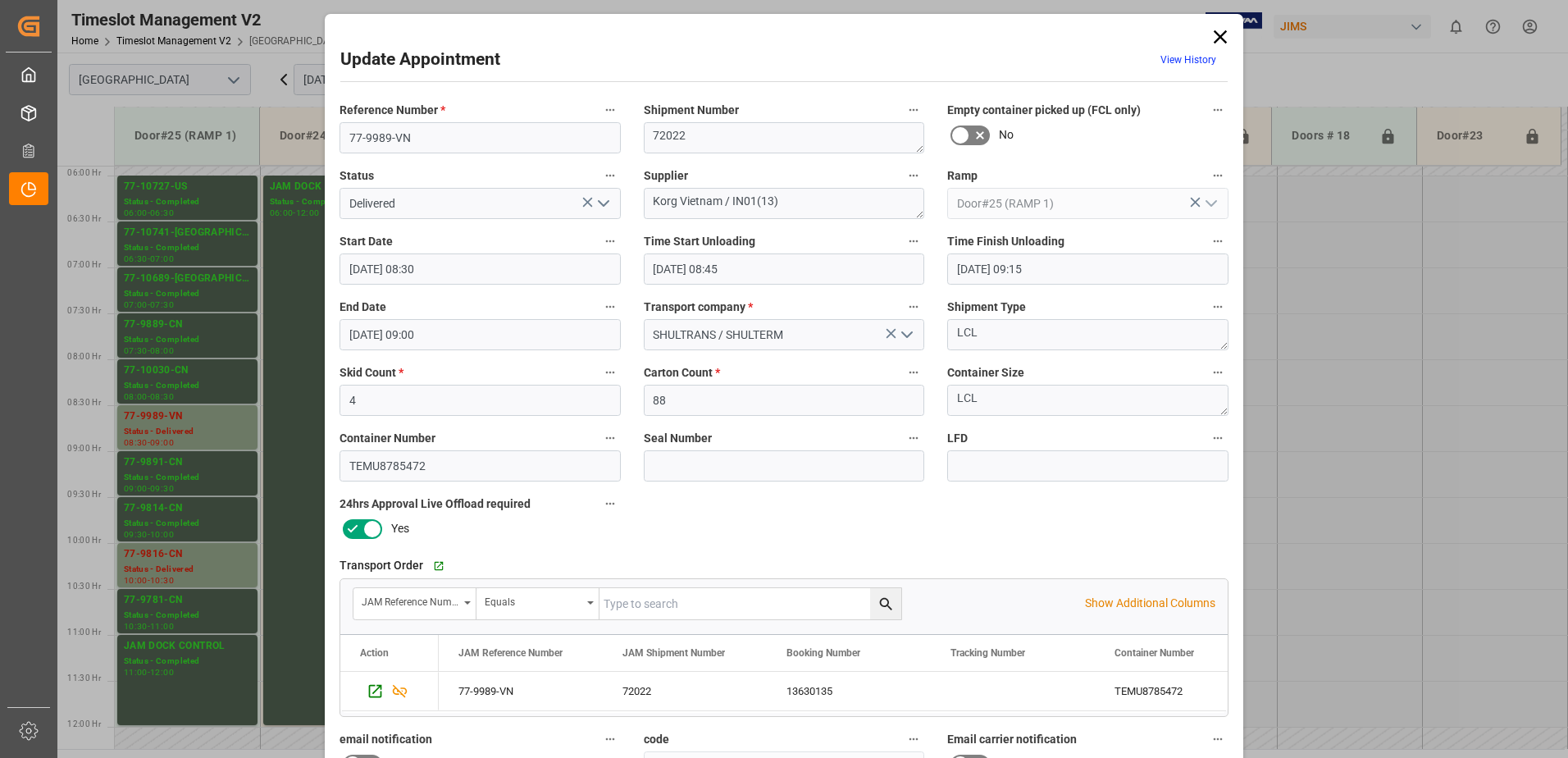
click at [600, 200] on icon "open menu" at bounding box center [603, 203] width 19 height 19
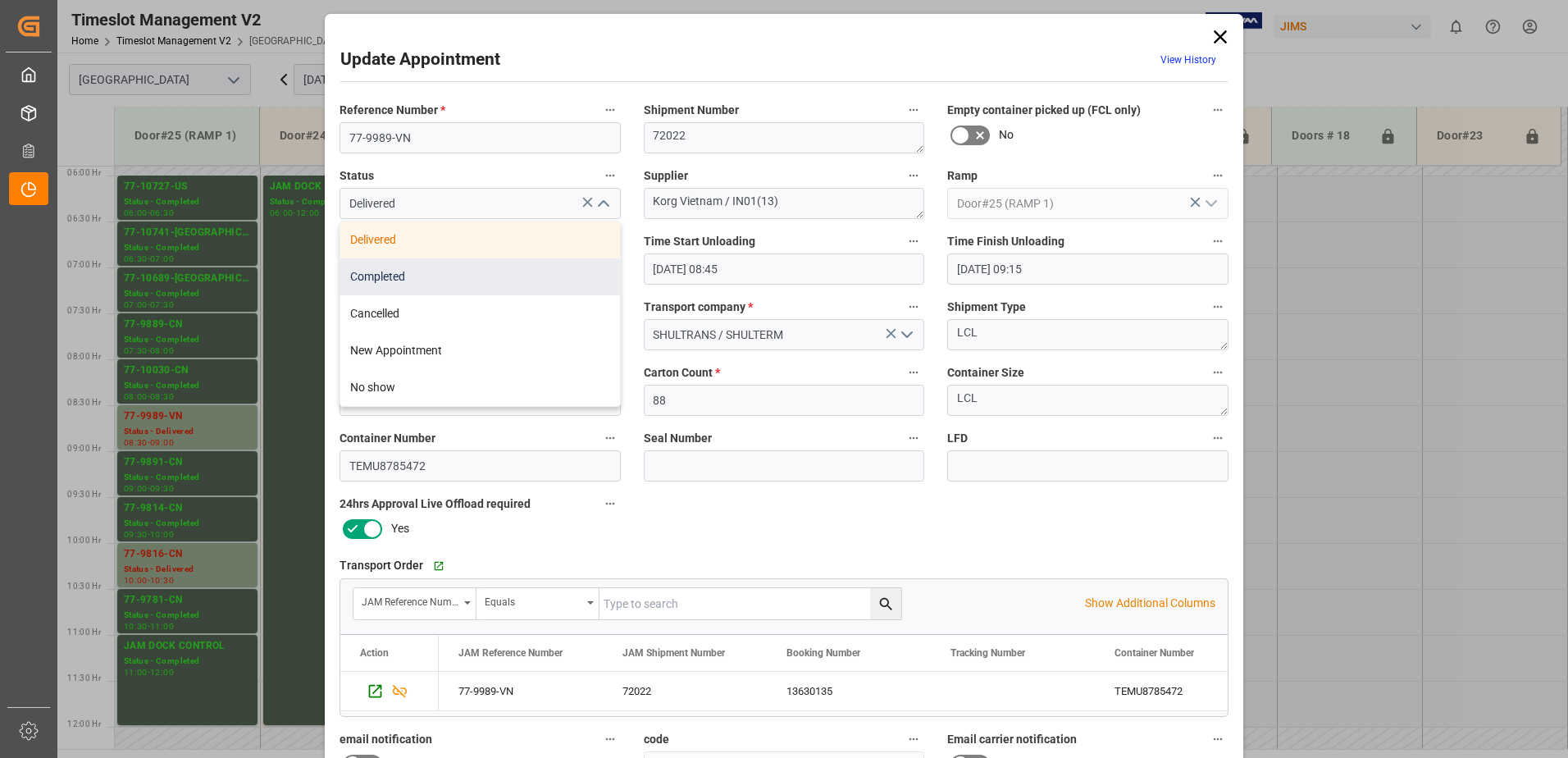
click at [493, 276] on div "Completed" at bounding box center [480, 277] width 280 height 37
type input "Completed"
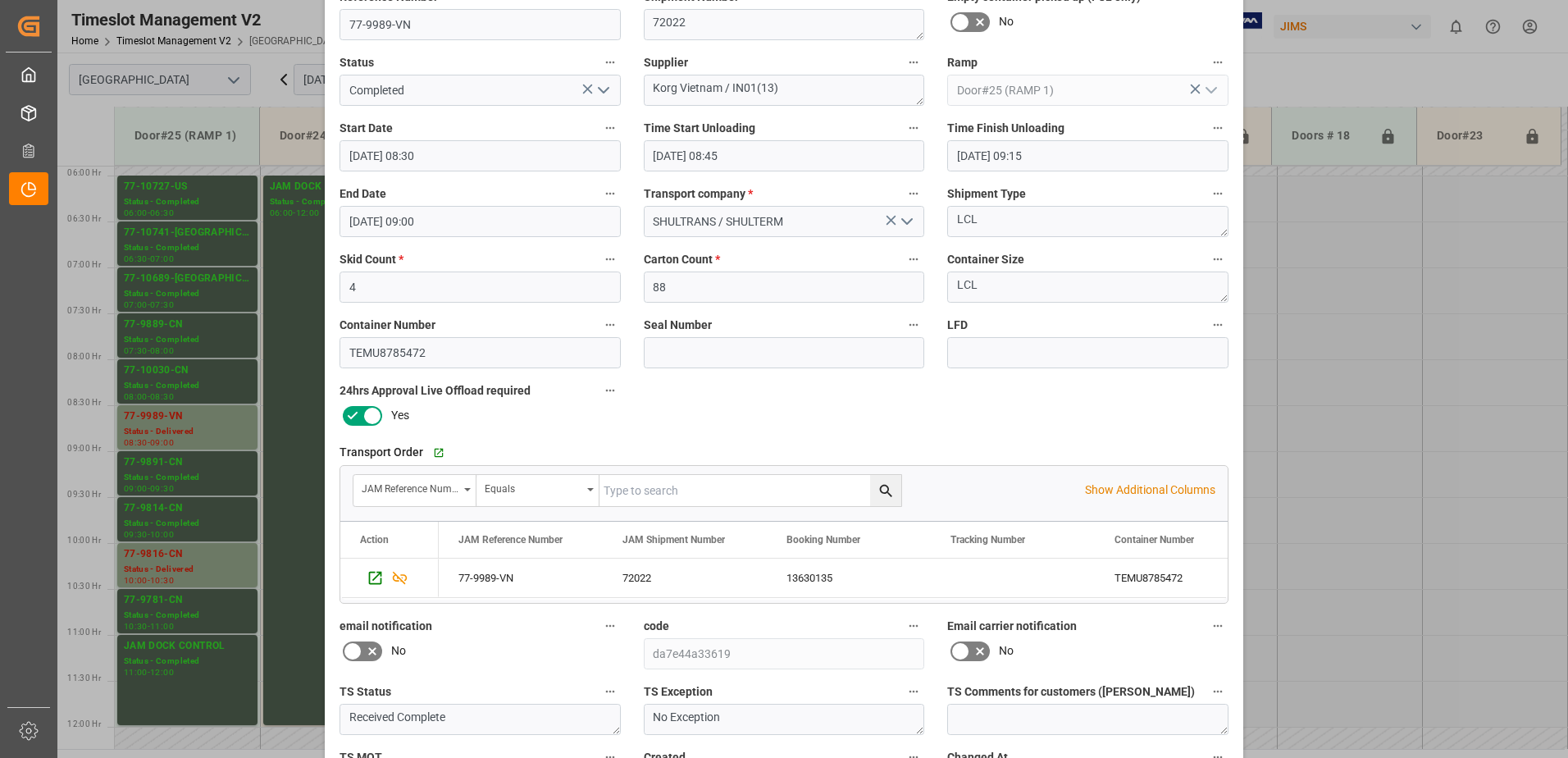
scroll to position [239, 0]
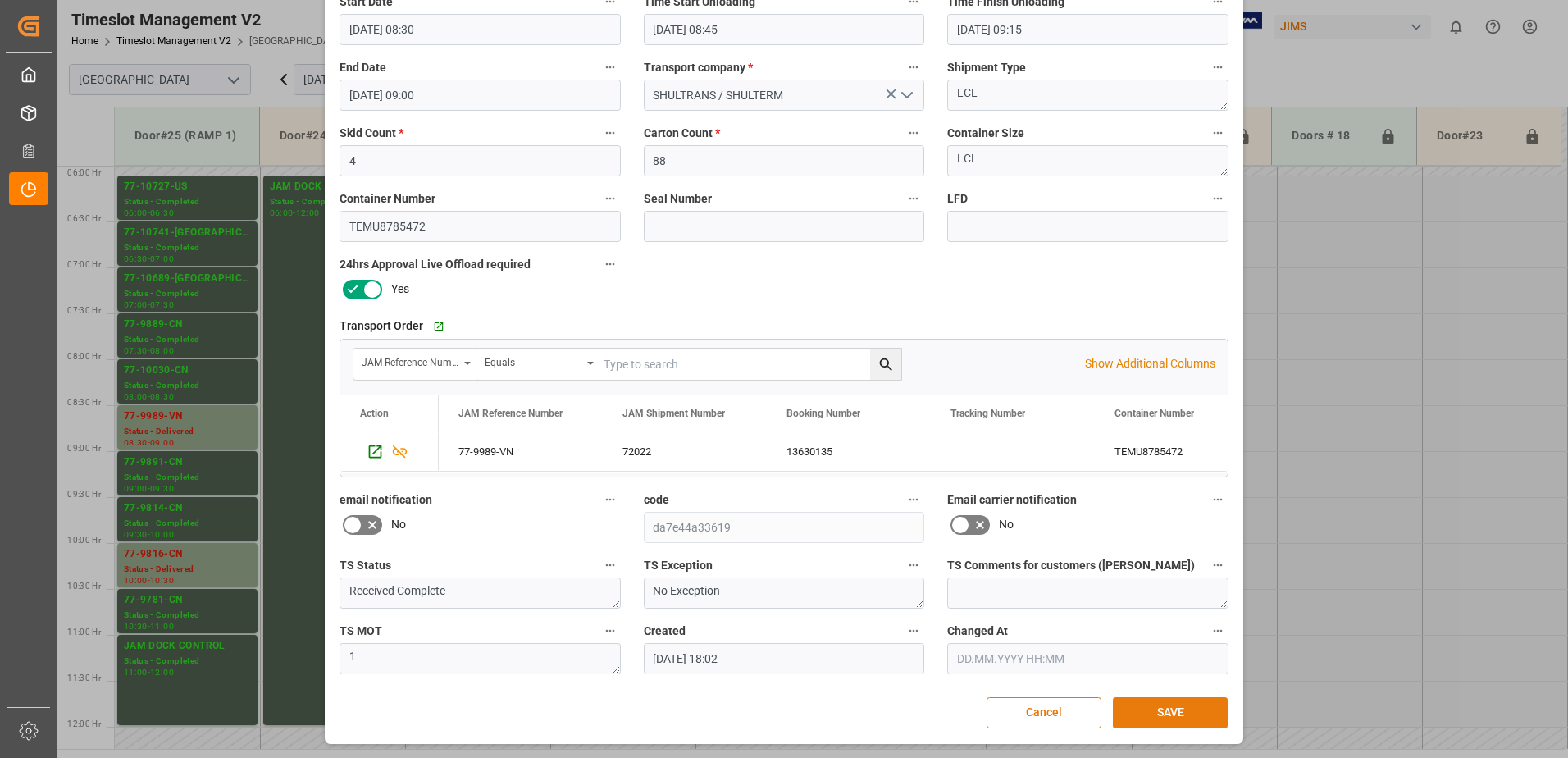
click at [1183, 713] on button "SAVE" at bounding box center [1170, 712] width 115 height 31
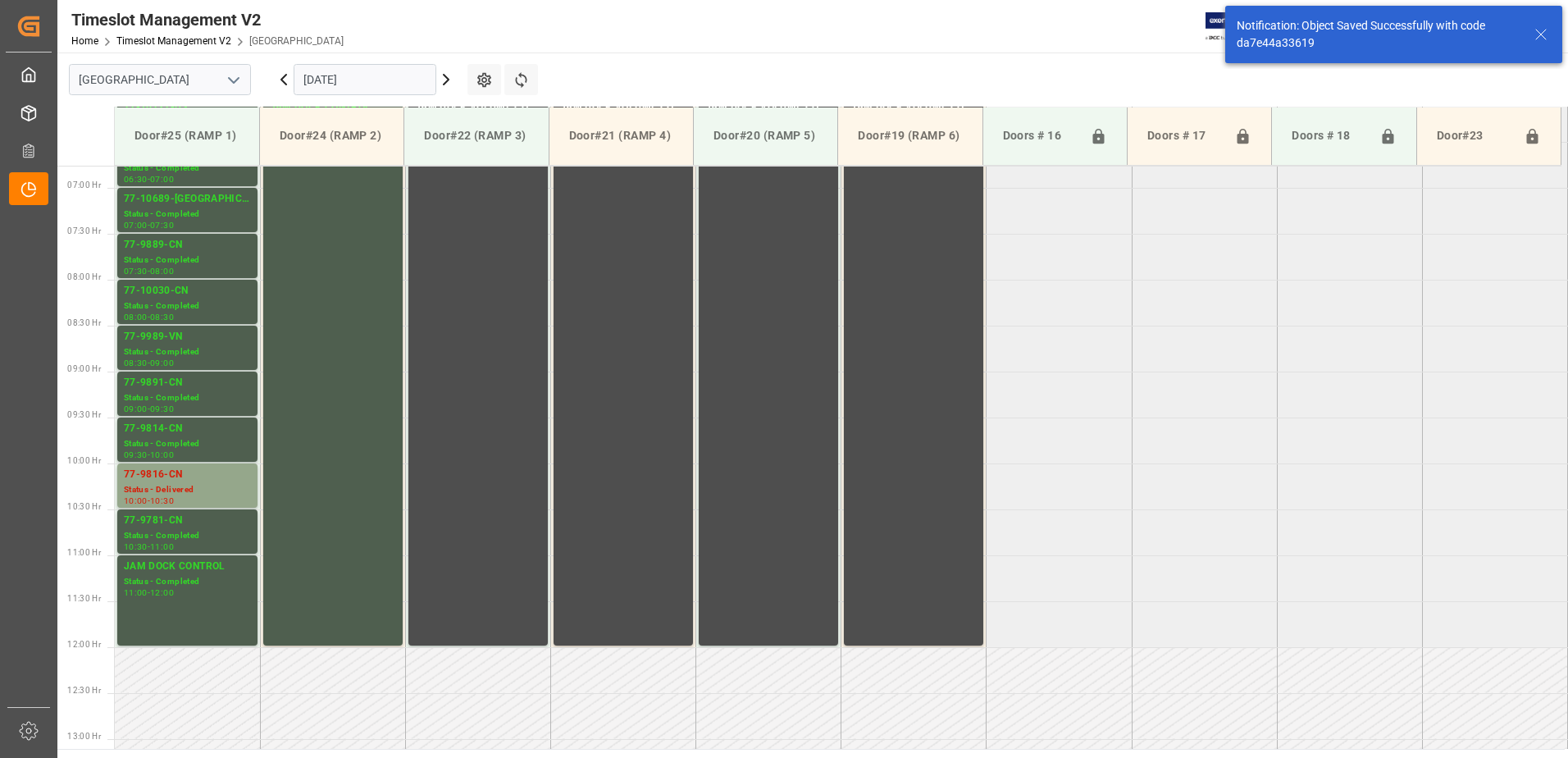
scroll to position [634, 0]
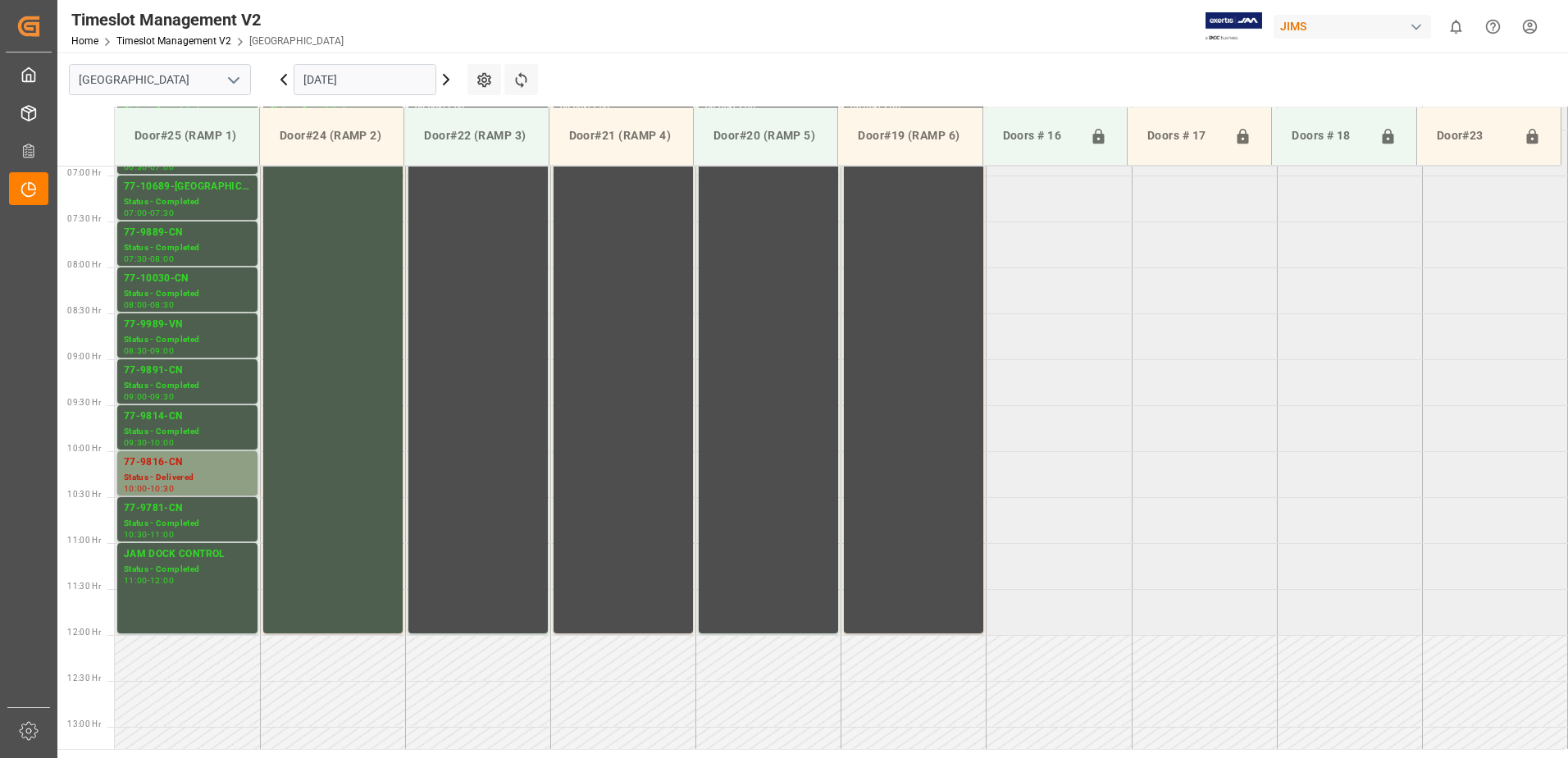
click at [177, 472] on div "Status - Delivered" at bounding box center [188, 477] width 127 height 14
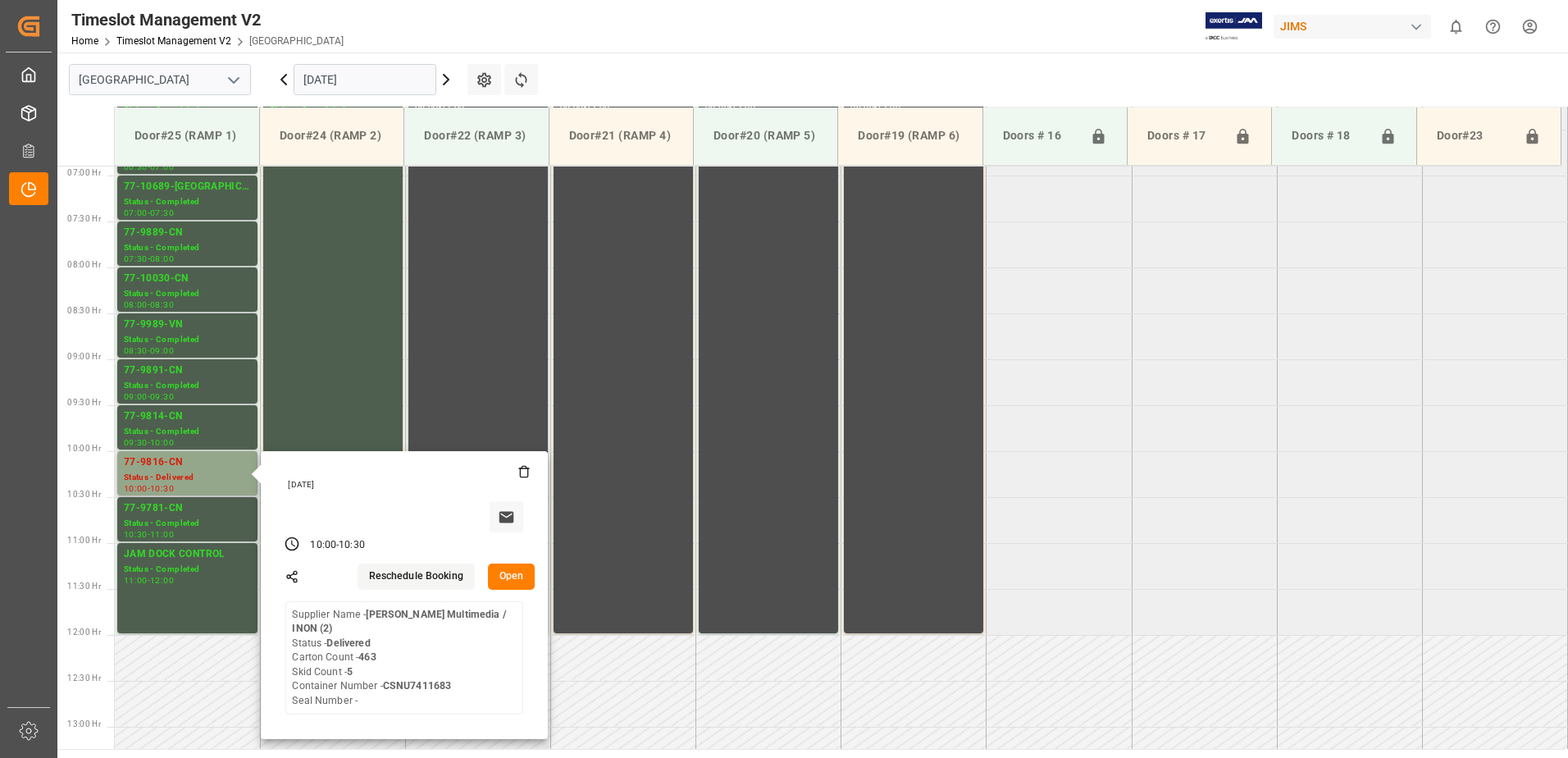
click at [513, 574] on button "Open" at bounding box center [512, 576] width 47 height 26
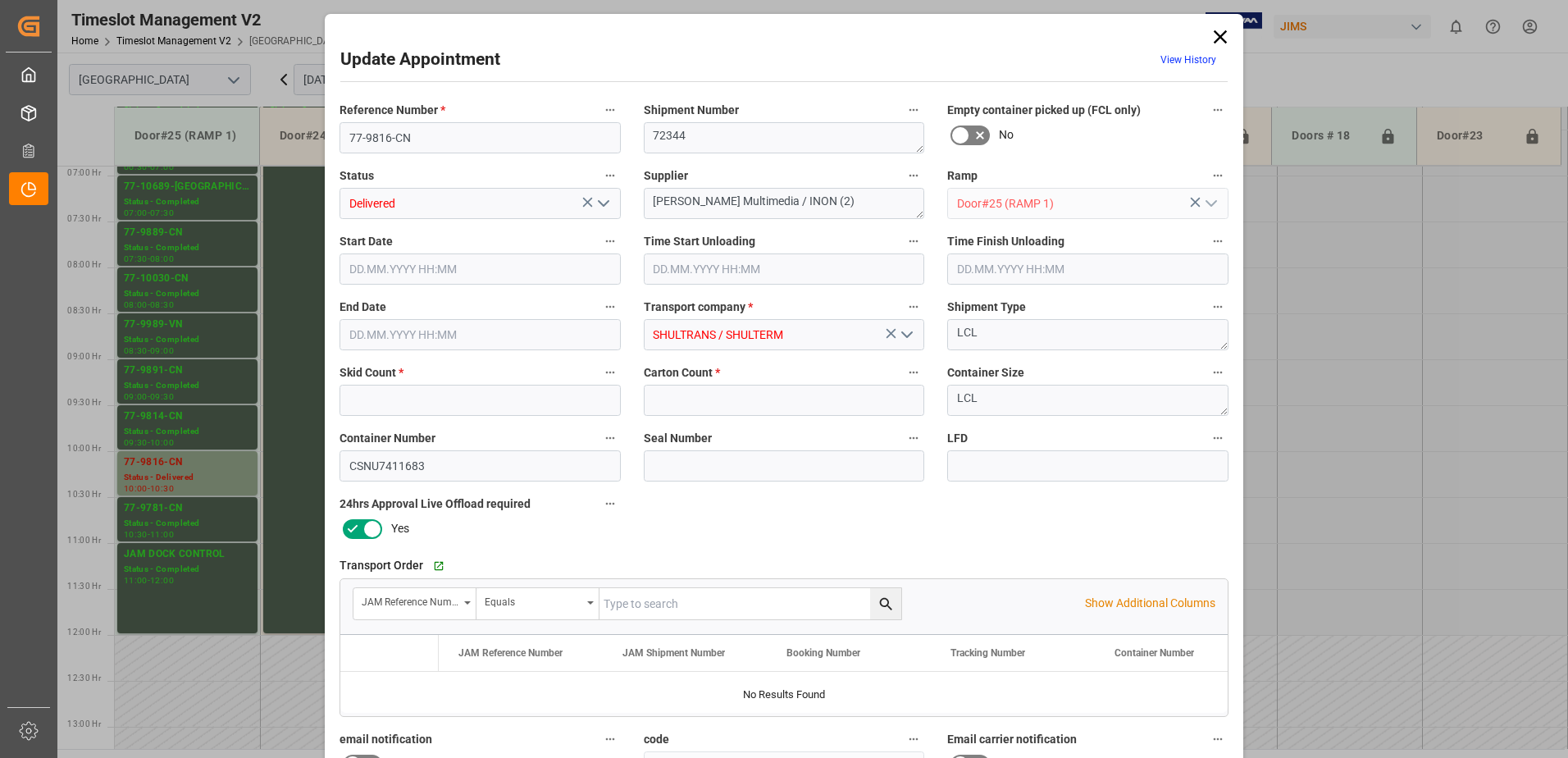
type input "5"
type input "463"
type input "[DATE] 10:00"
type input "[DATE] 08:45"
type input "[DATE] 09:15"
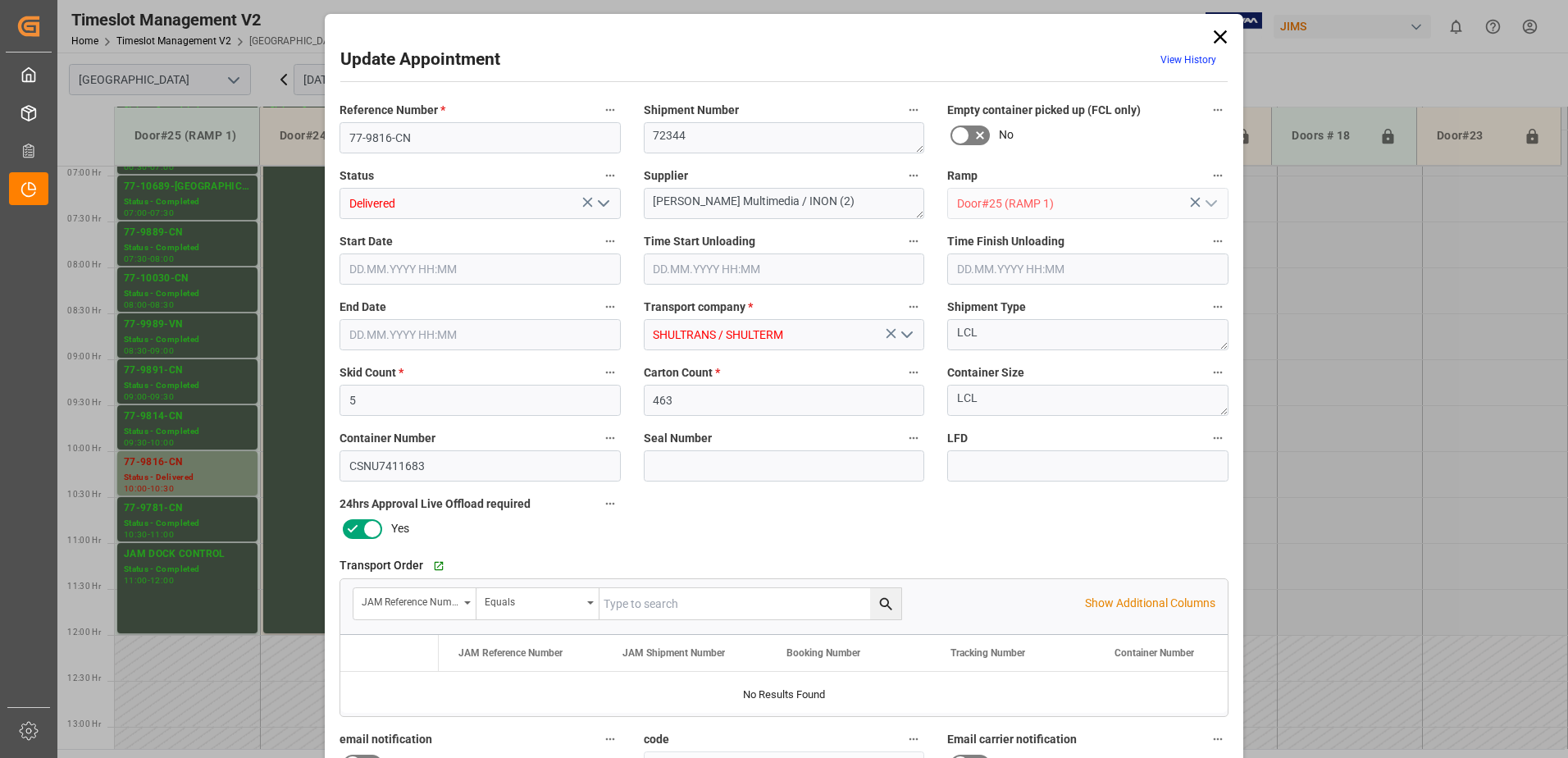
type input "[DATE] 10:30"
type input "[DATE] 18:01"
click at [605, 200] on icon "open menu" at bounding box center [603, 203] width 19 height 19
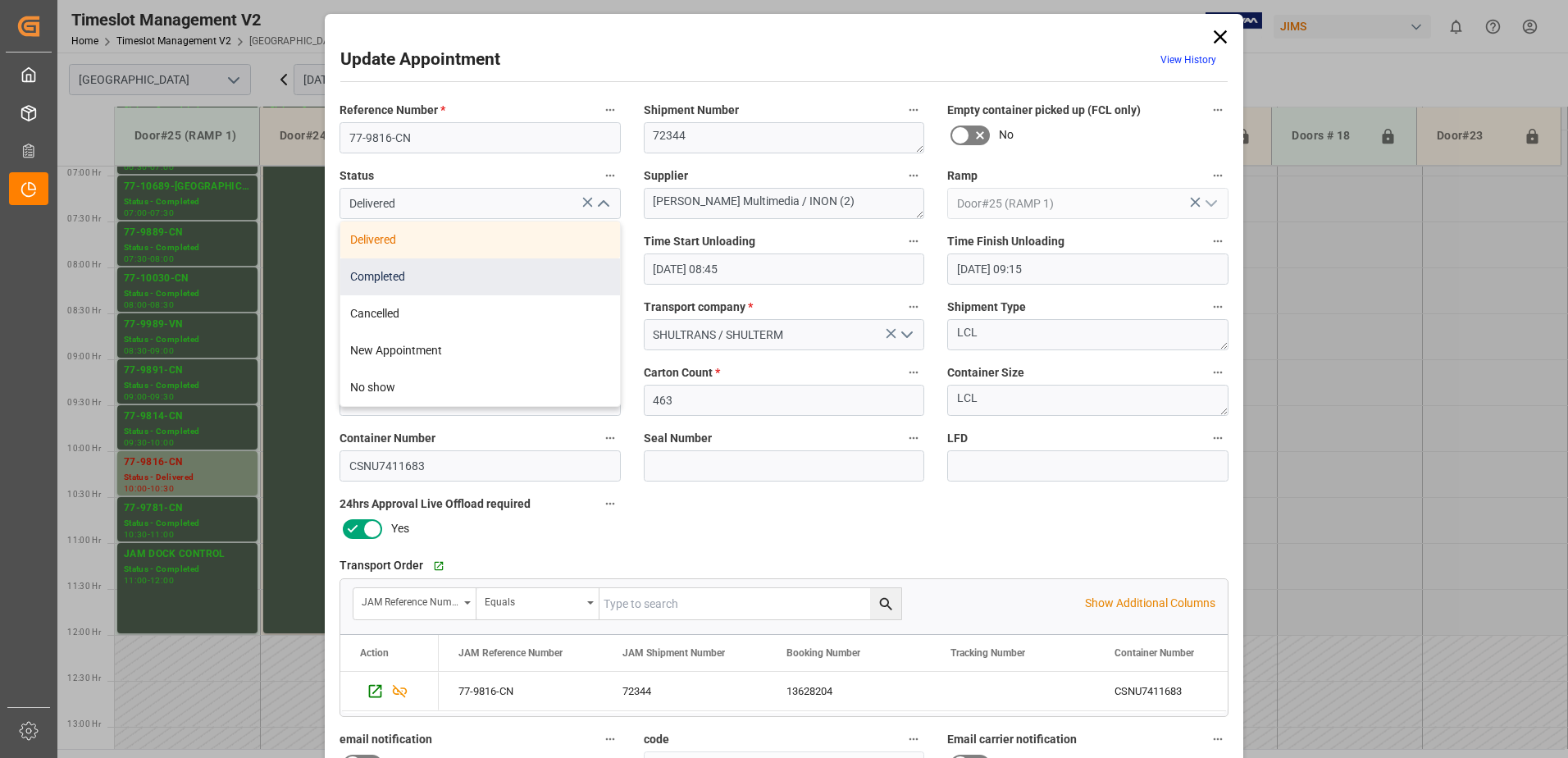
click at [528, 271] on div "Completed" at bounding box center [480, 277] width 280 height 37
type input "Completed"
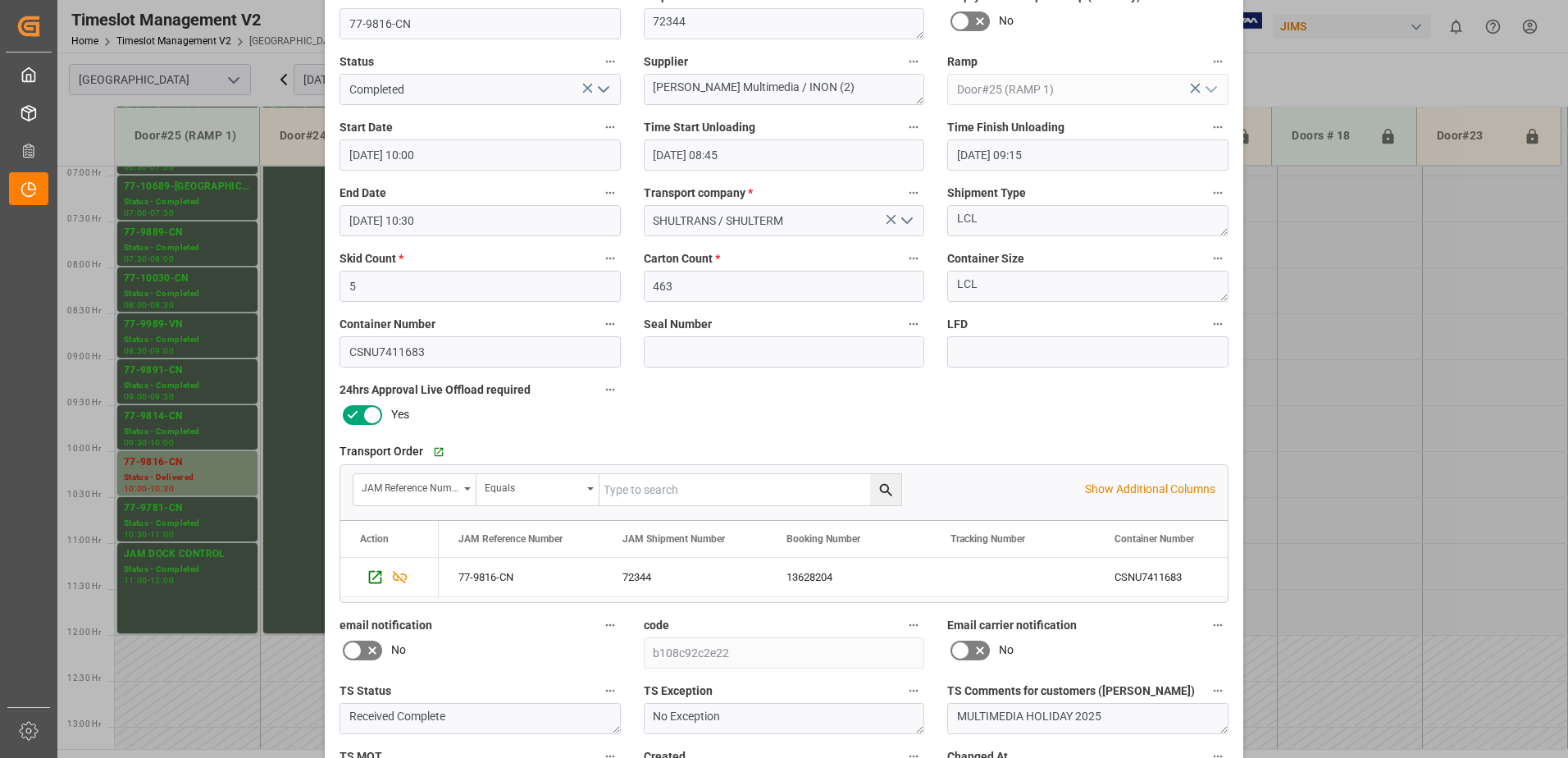
scroll to position [239, 0]
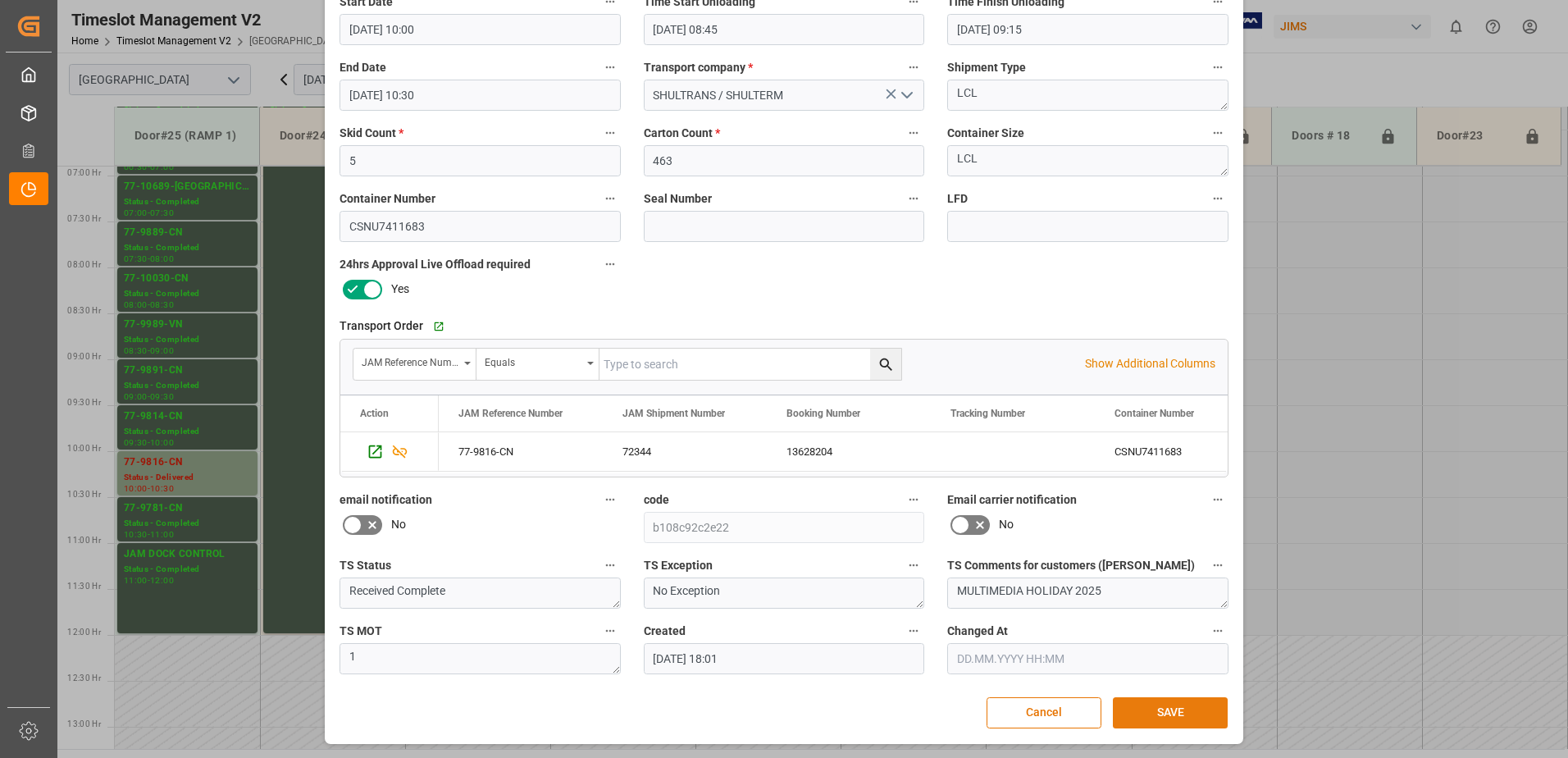
click at [1178, 706] on button "SAVE" at bounding box center [1170, 712] width 115 height 31
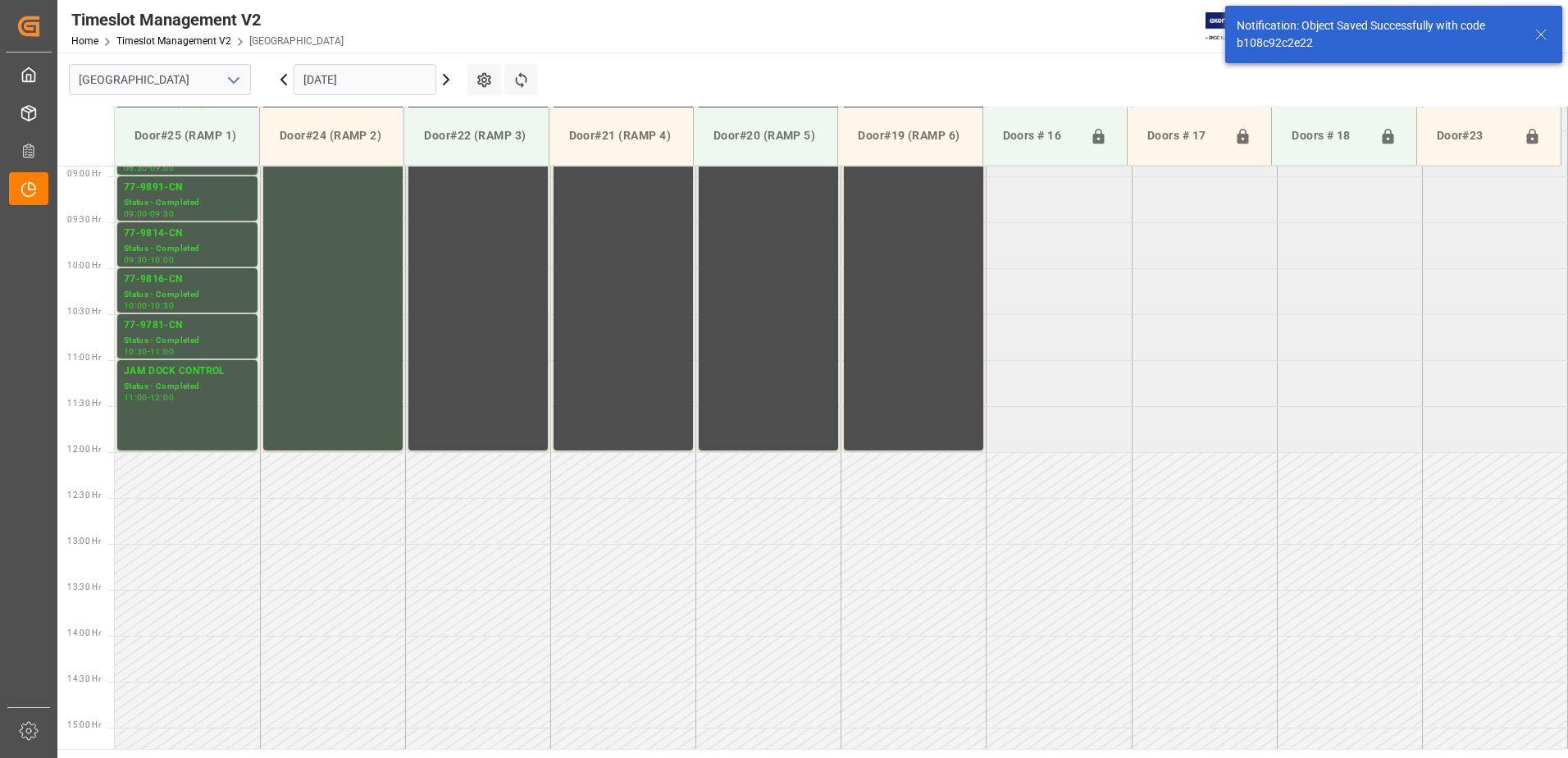
scroll to position [817, 0]
click at [286, 76] on icon at bounding box center [284, 79] width 5 height 10
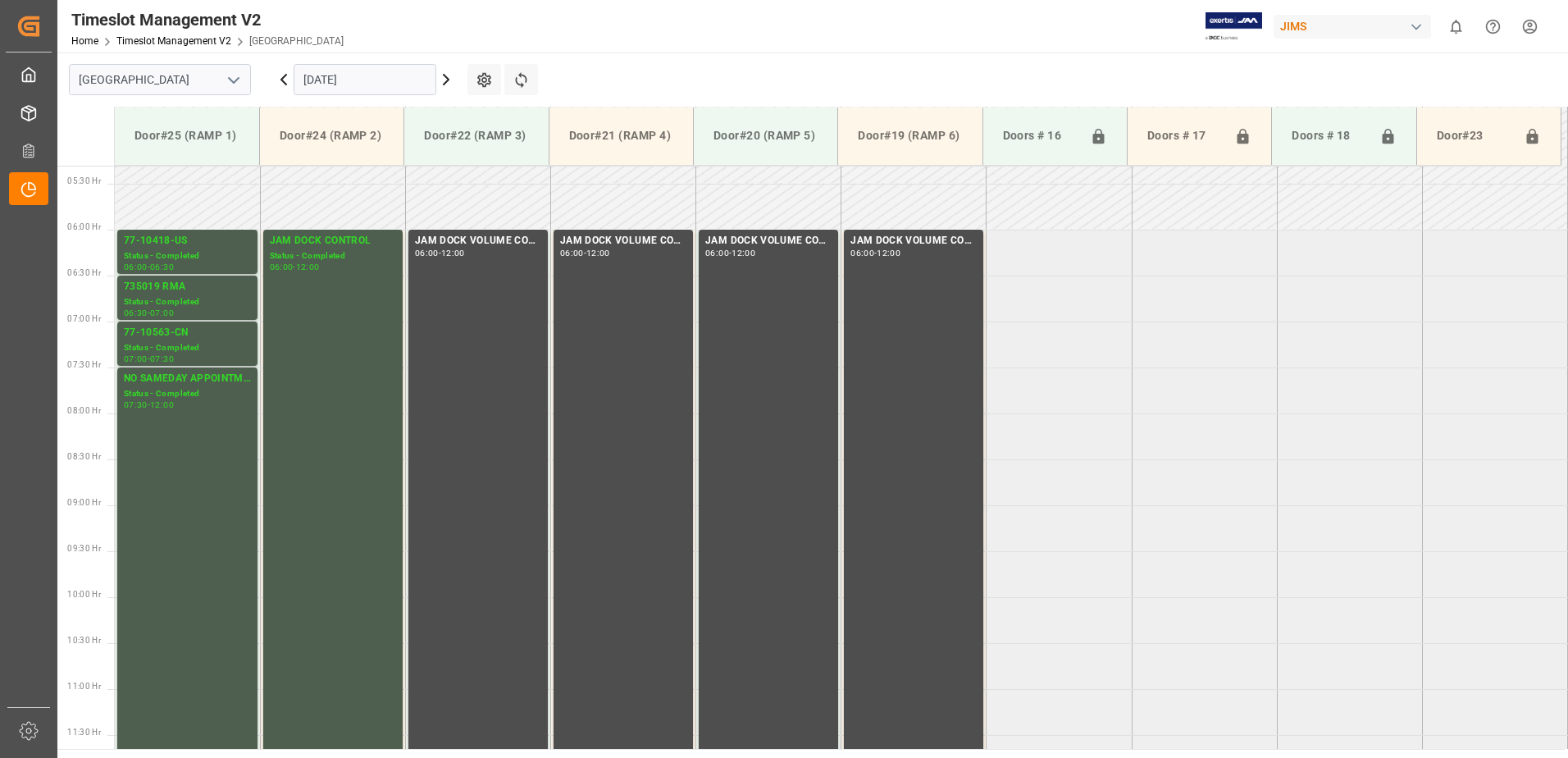
scroll to position [542, 0]
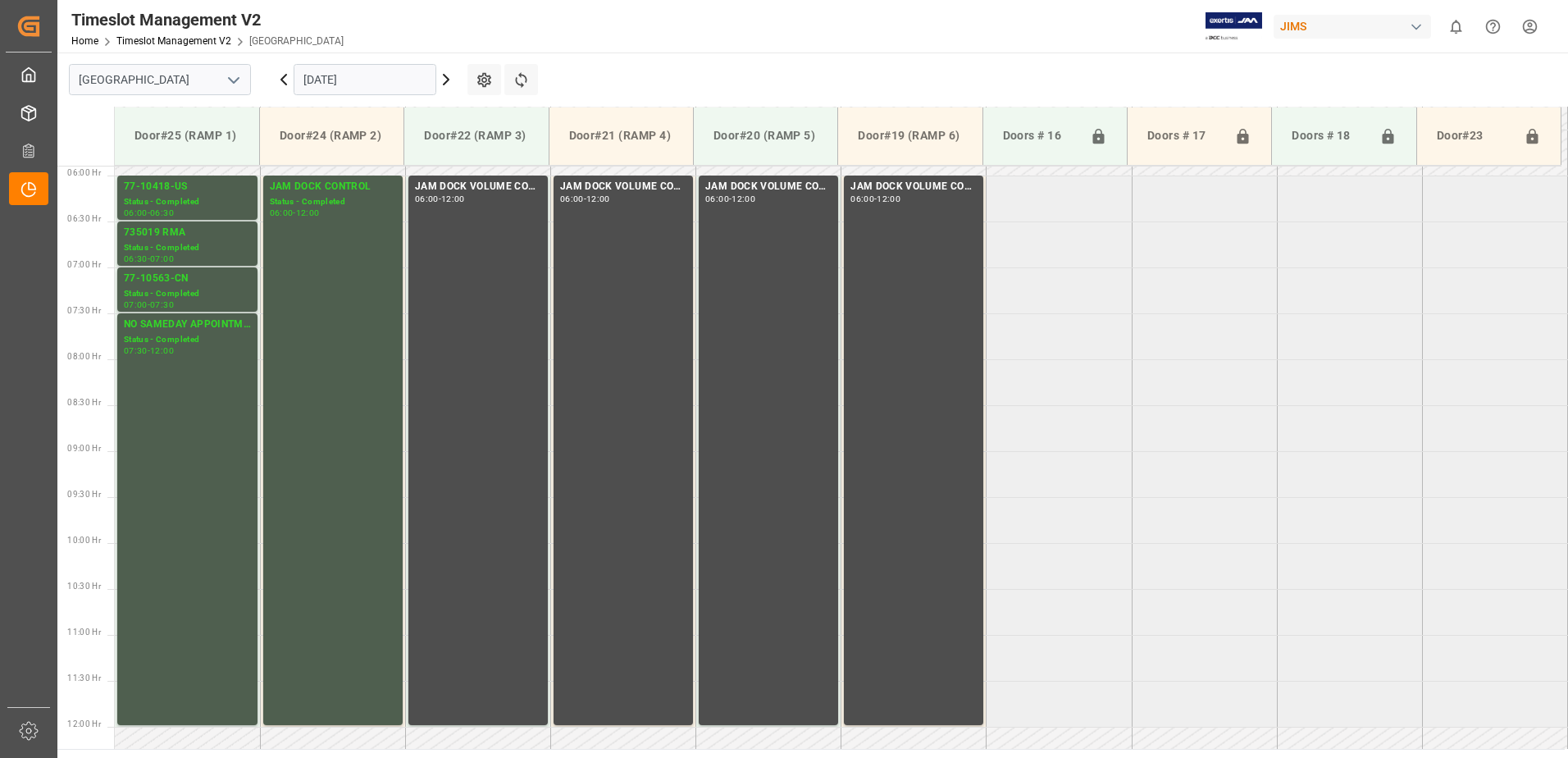
click at [280, 77] on icon at bounding box center [283, 79] width 19 height 19
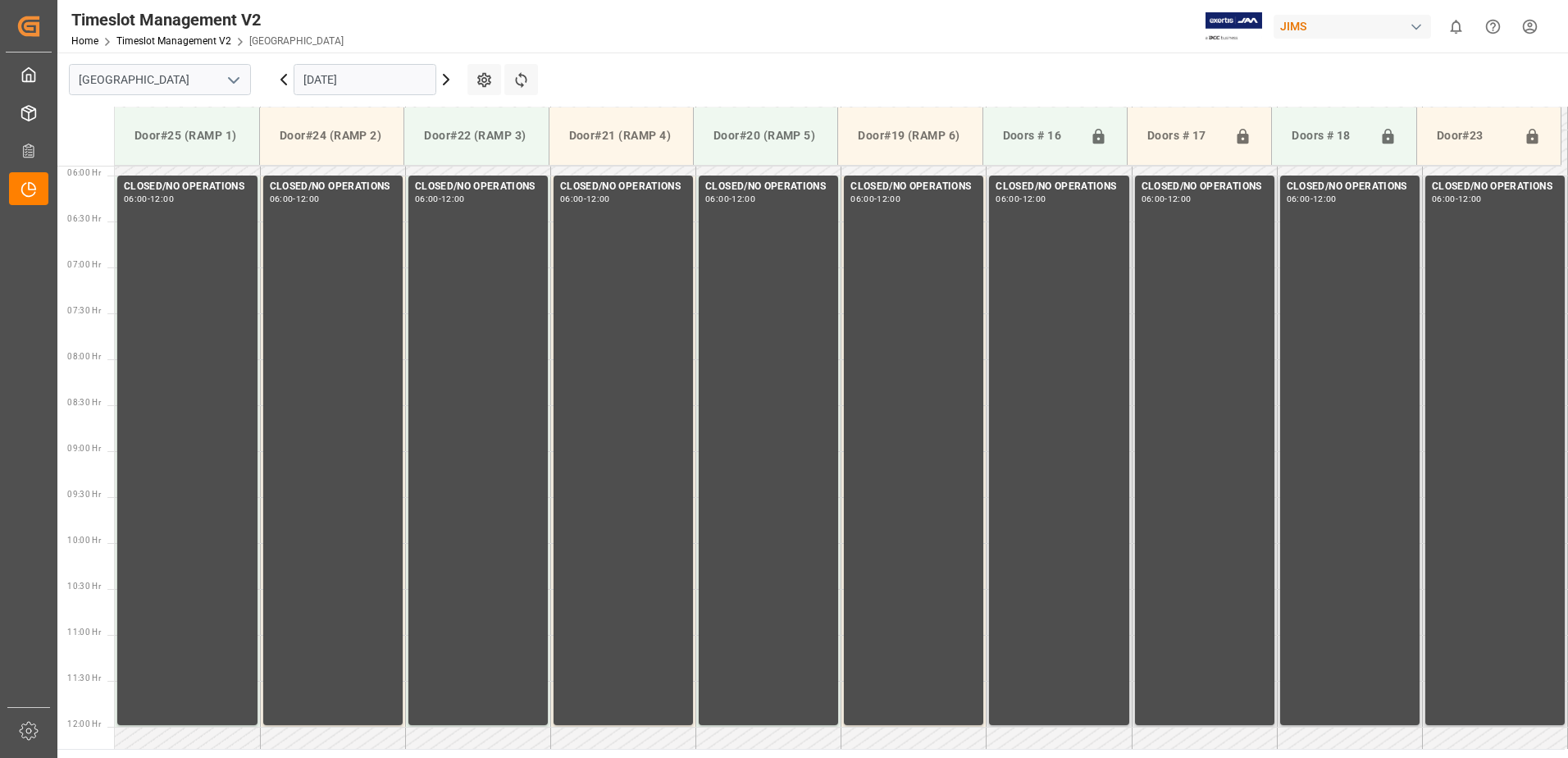
click at [280, 77] on icon at bounding box center [283, 79] width 19 height 19
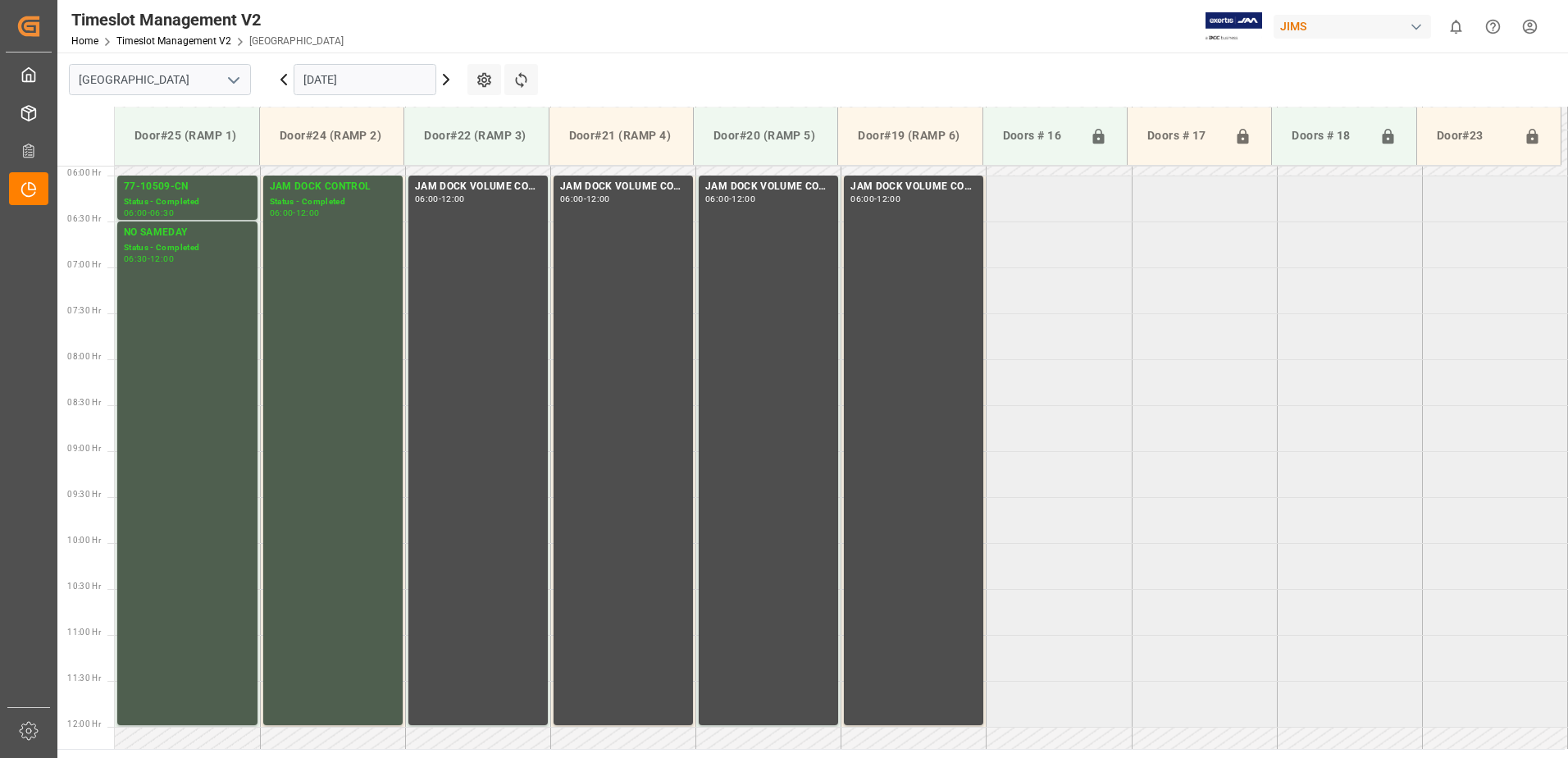
click at [281, 77] on icon at bounding box center [283, 79] width 19 height 19
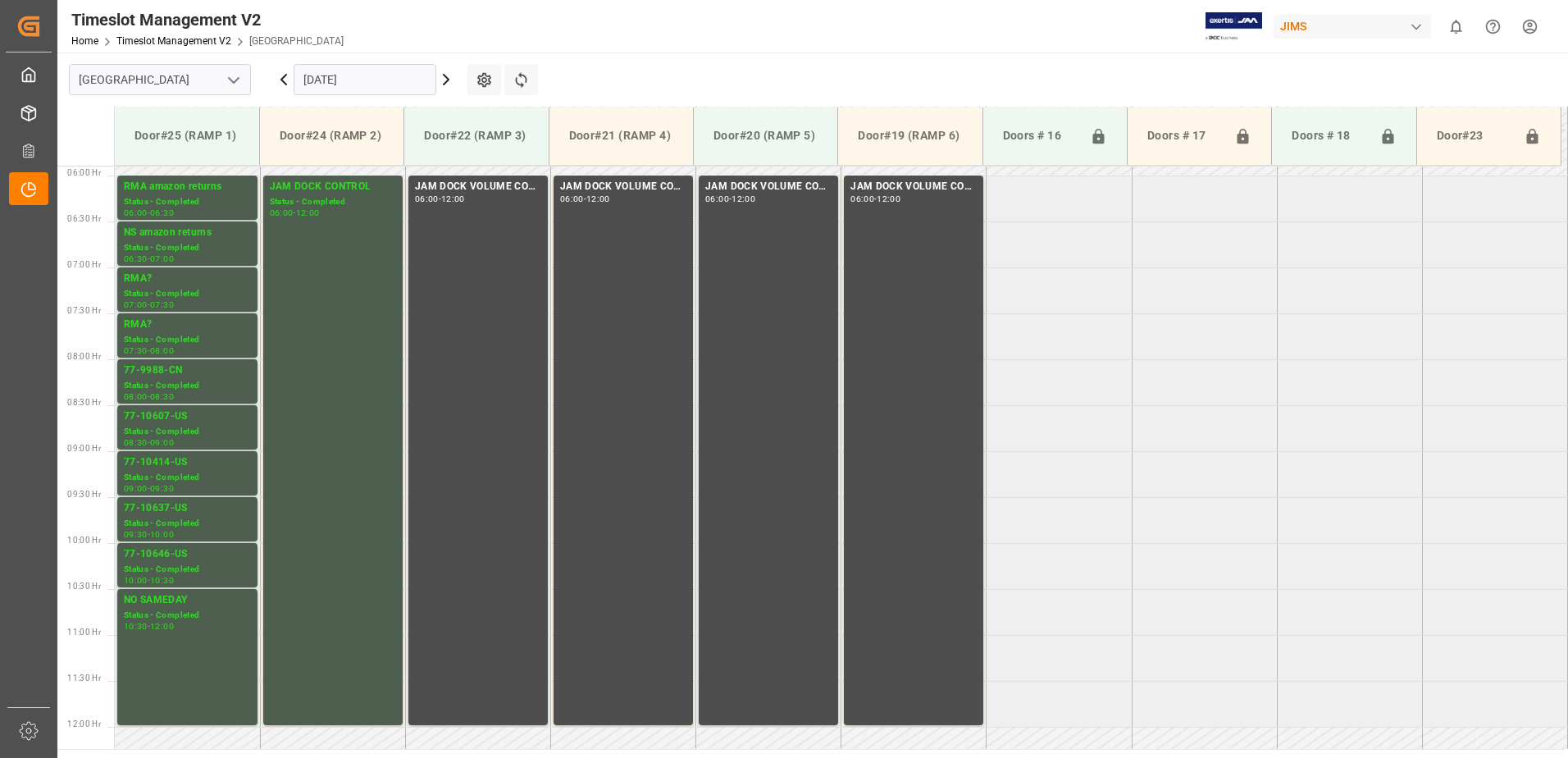
click at [281, 77] on icon at bounding box center [283, 79] width 19 height 19
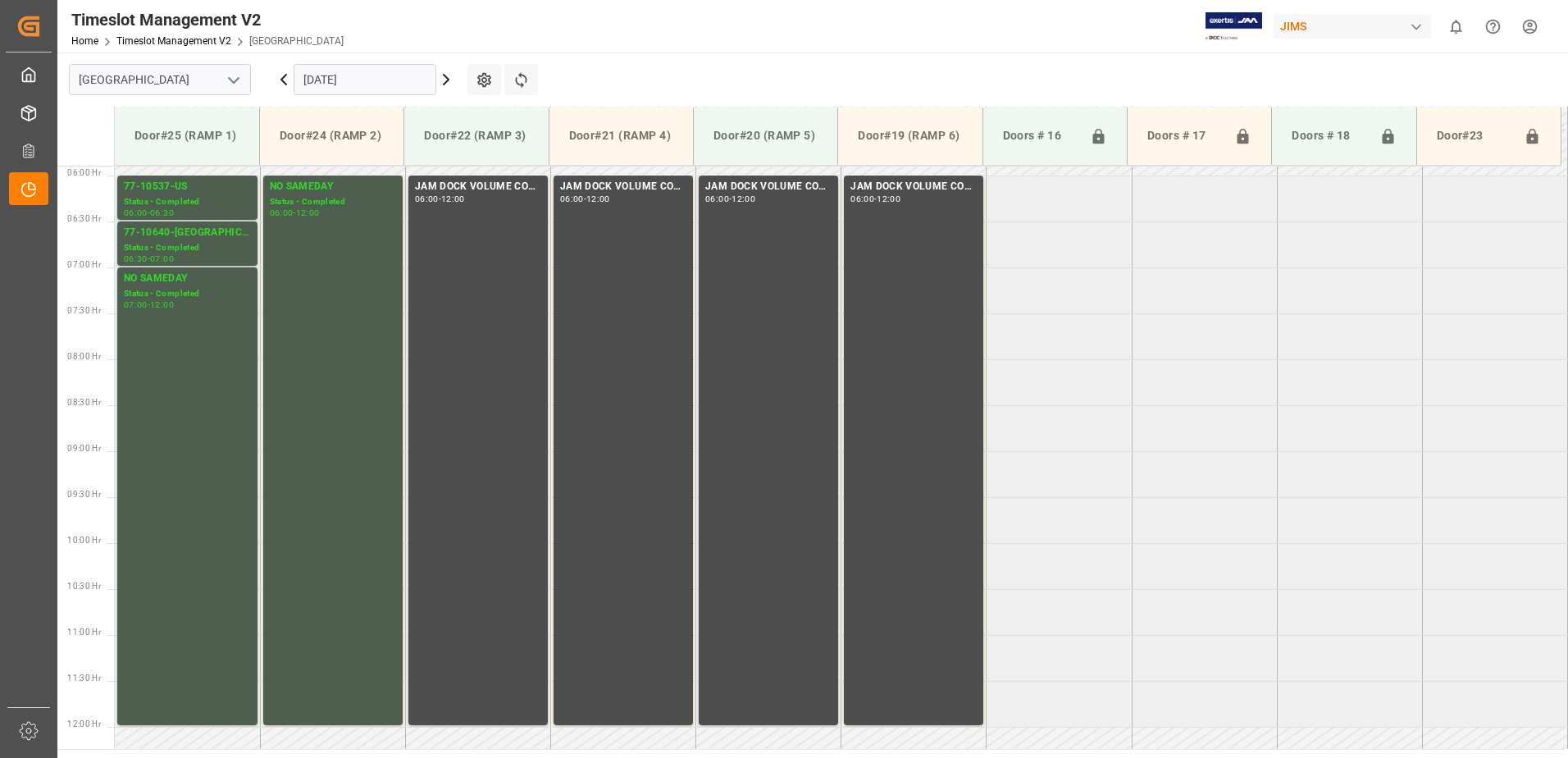
click at [282, 77] on icon at bounding box center [283, 79] width 19 height 19
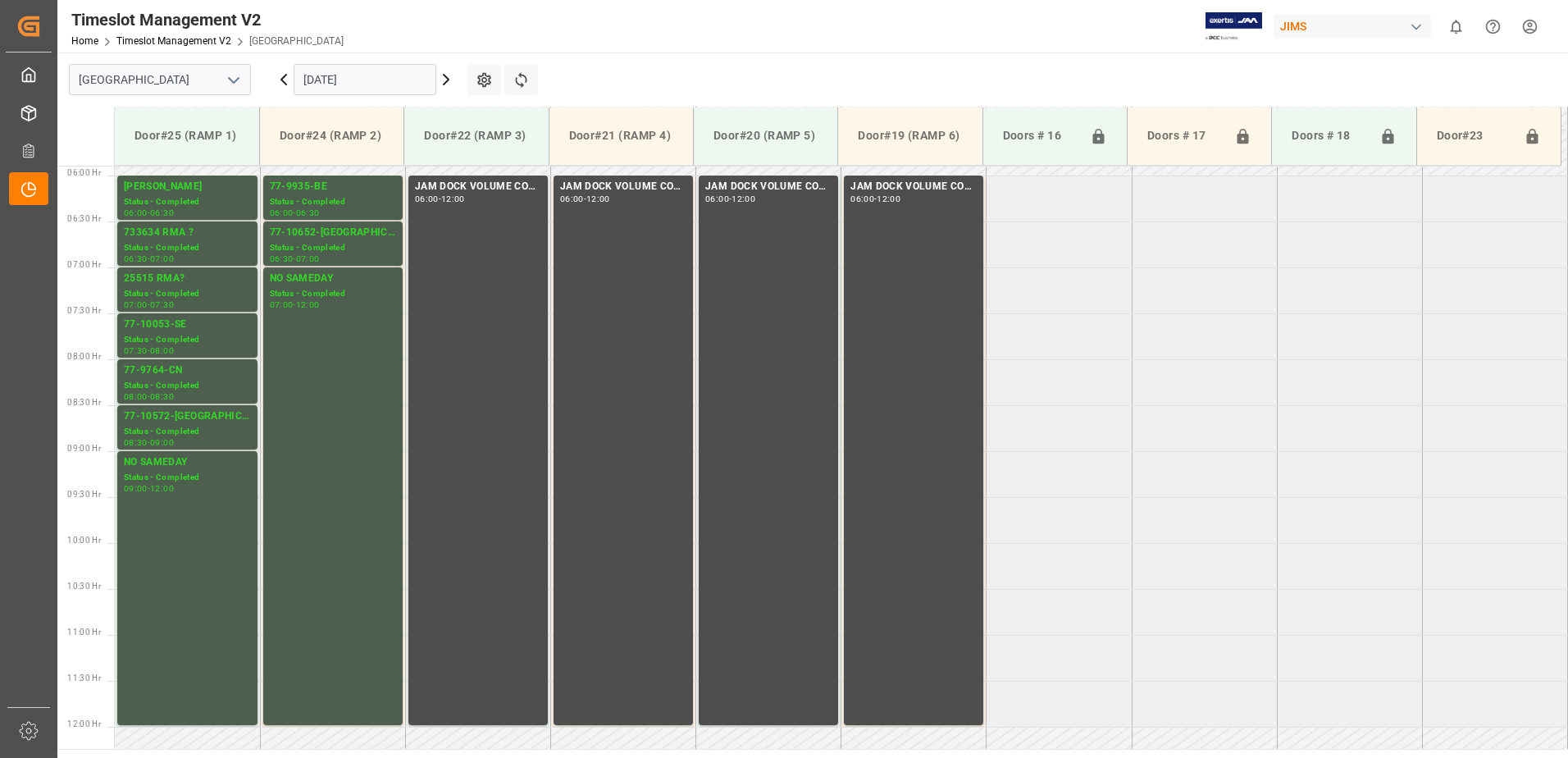
click at [282, 77] on icon at bounding box center [283, 79] width 19 height 19
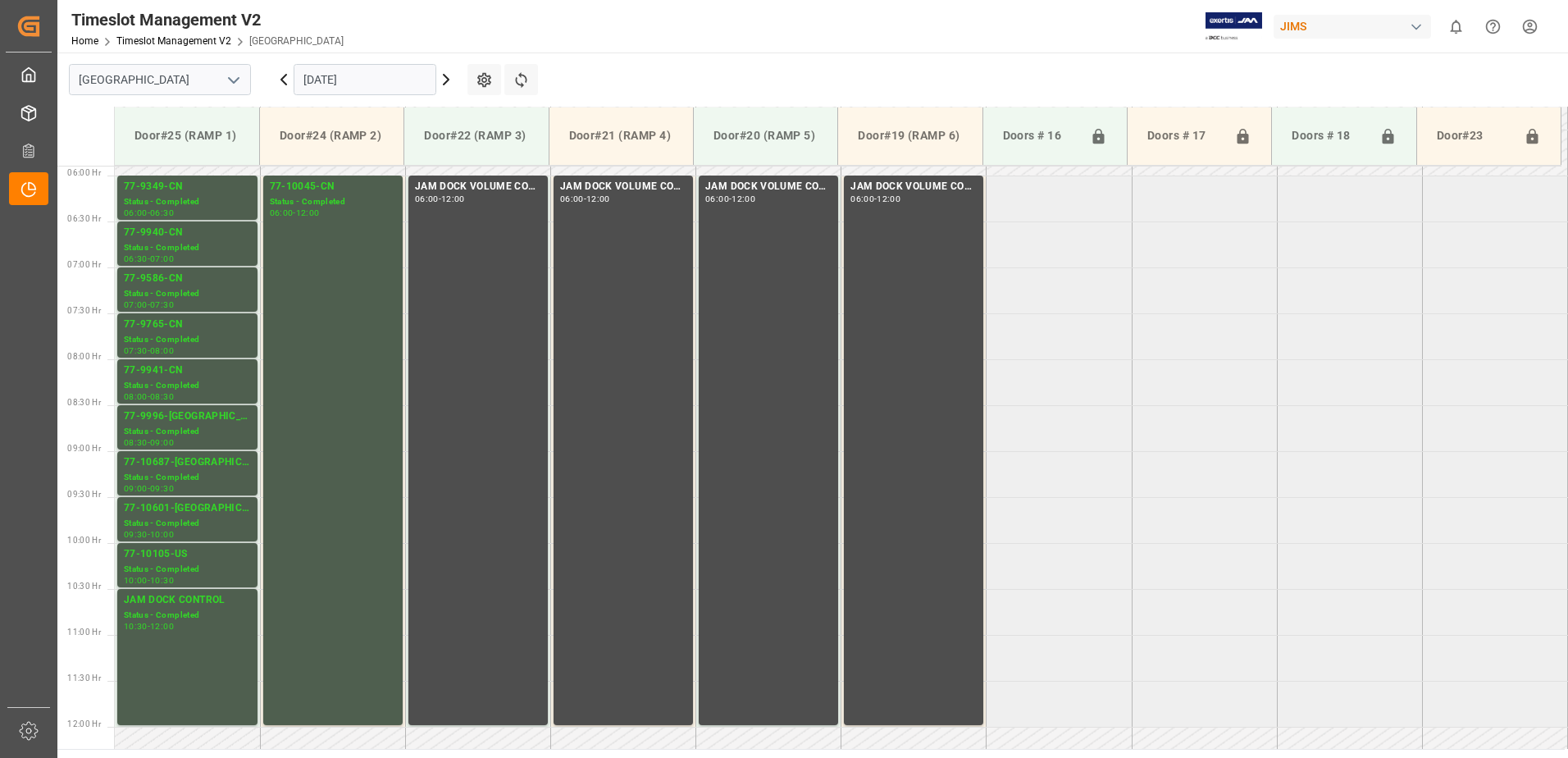
click at [285, 76] on icon at bounding box center [283, 79] width 19 height 19
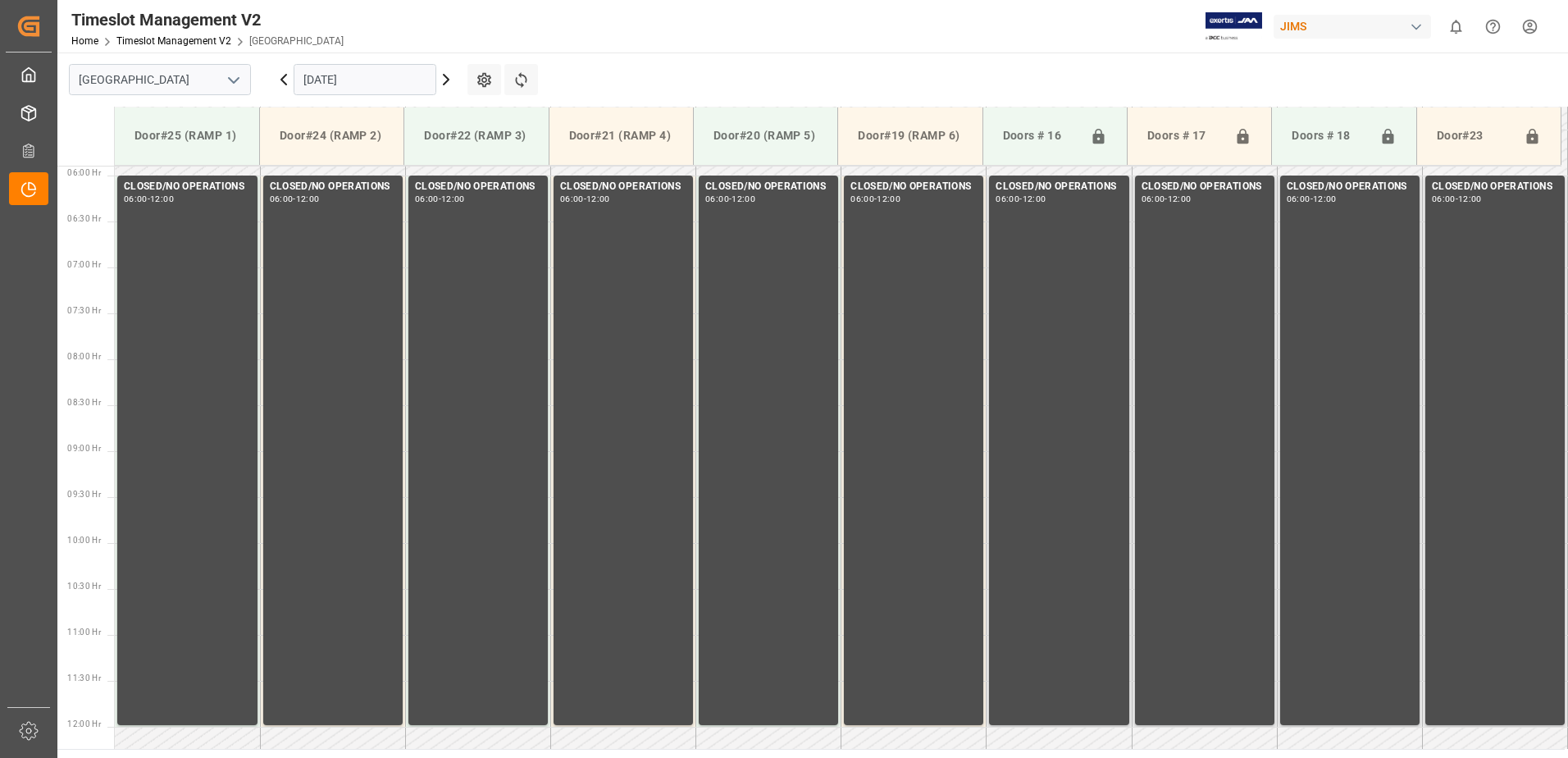
click at [285, 76] on icon at bounding box center [284, 79] width 5 height 10
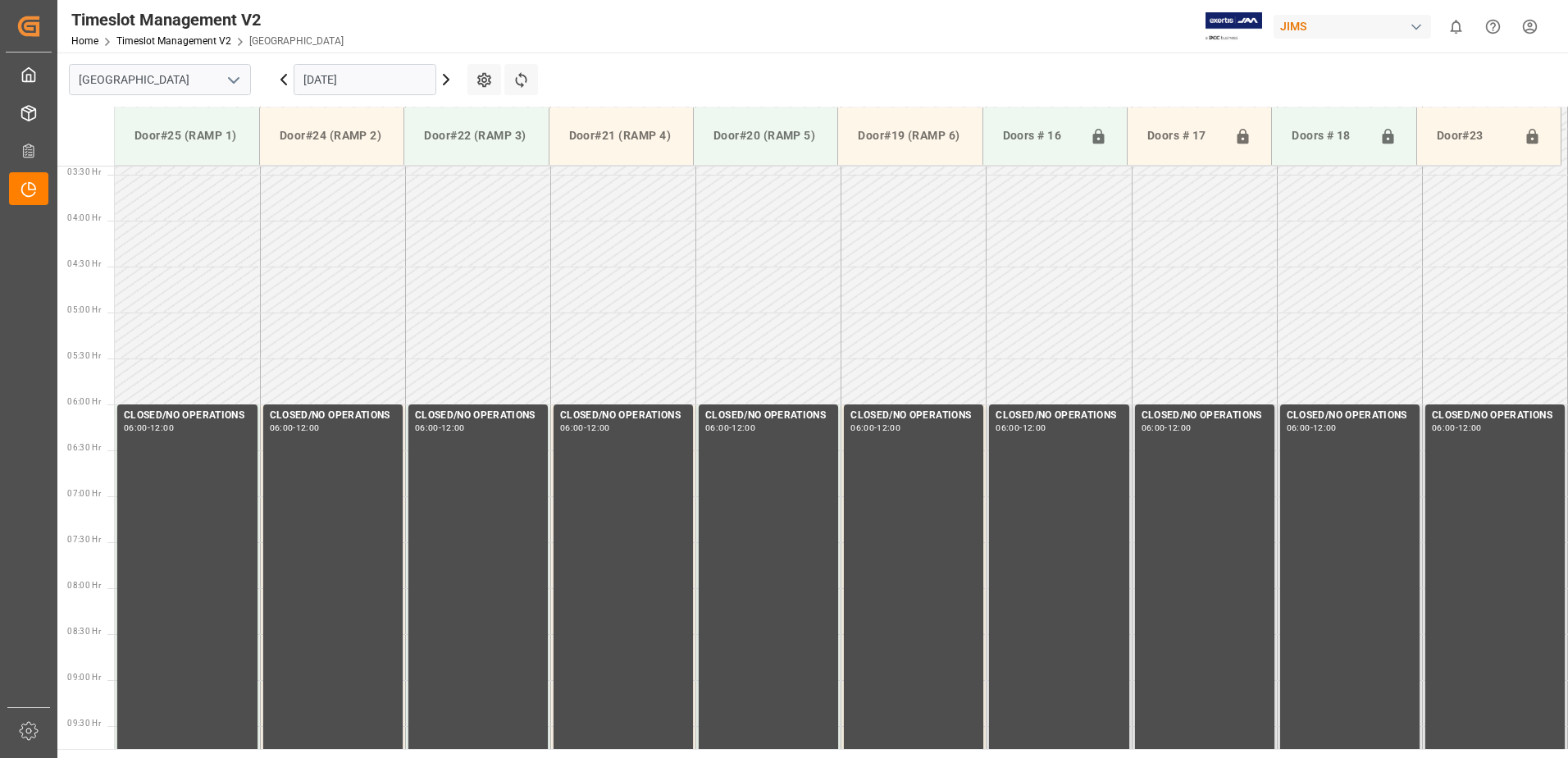
scroll to position [505, 0]
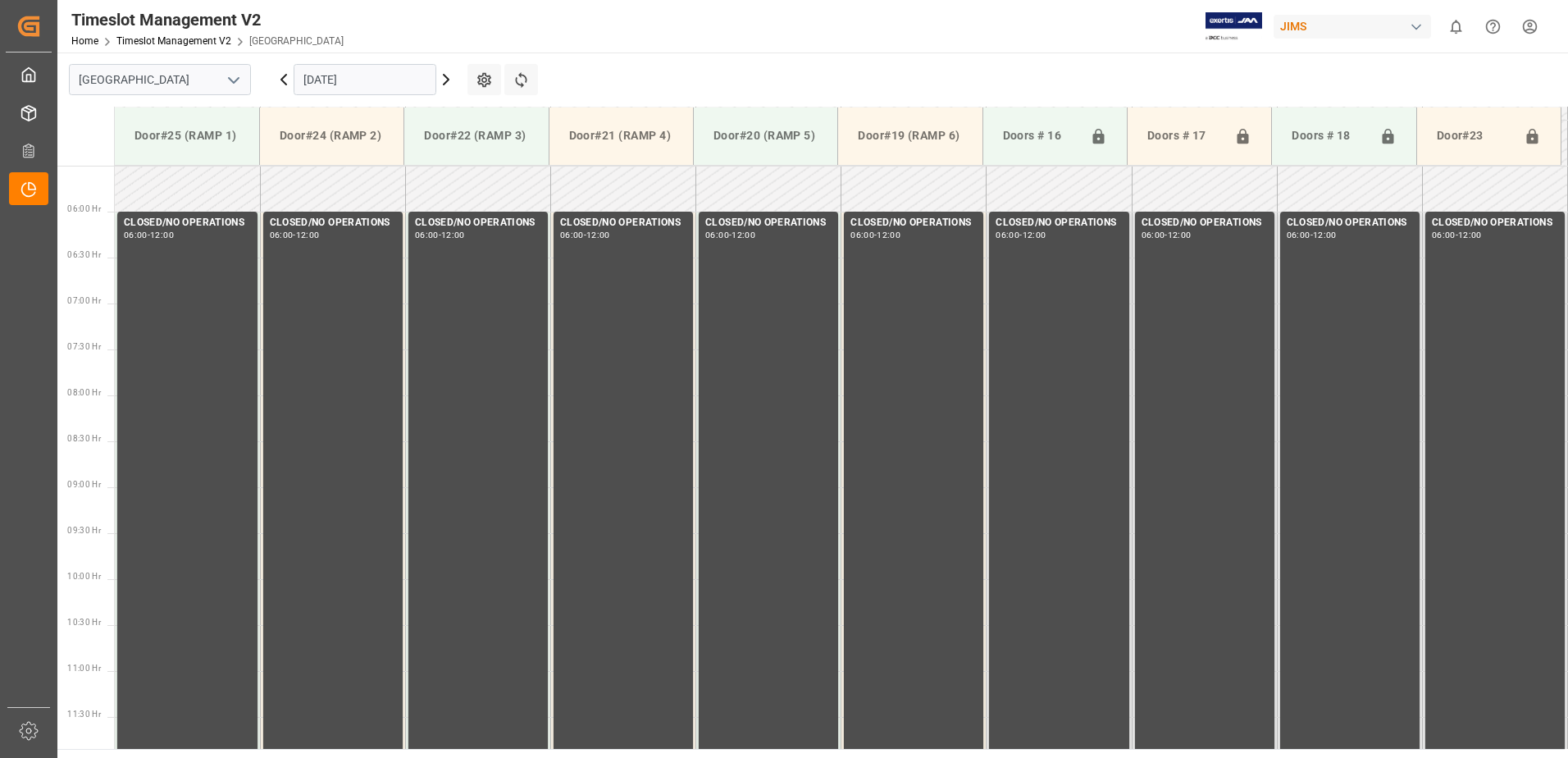
click at [285, 76] on icon at bounding box center [284, 79] width 5 height 10
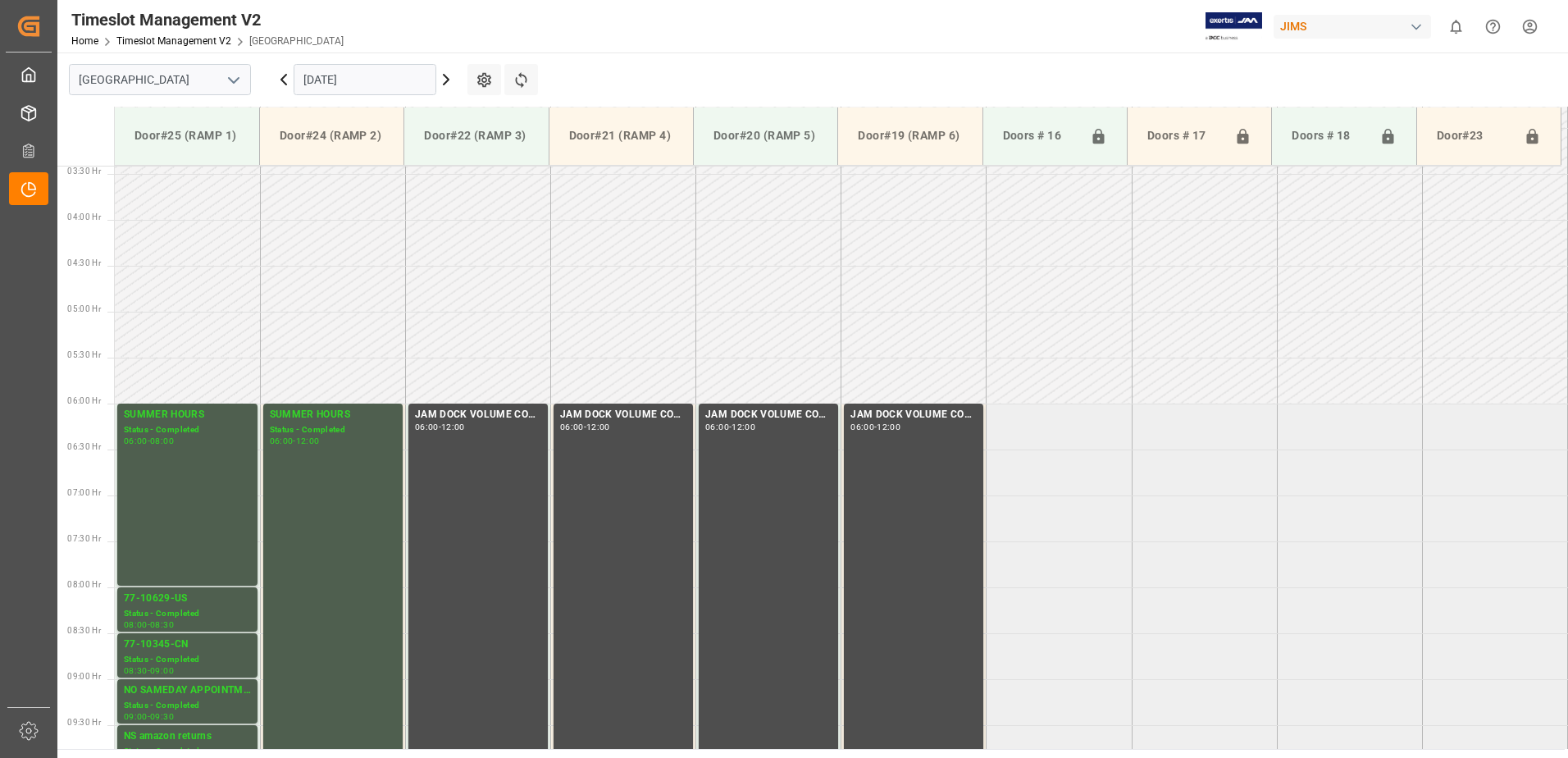
scroll to position [542, 0]
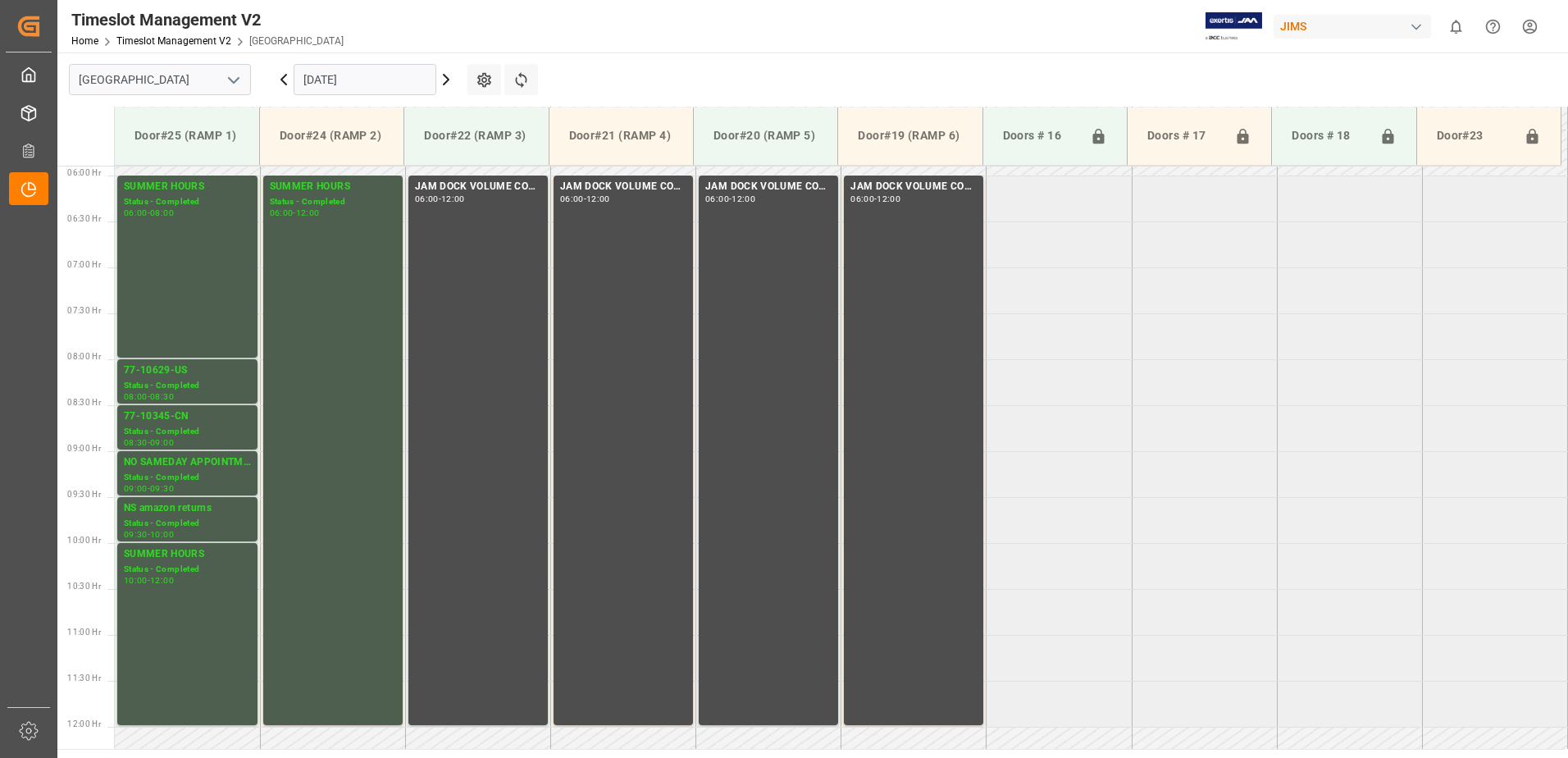
click at [286, 74] on icon at bounding box center [284, 79] width 5 height 10
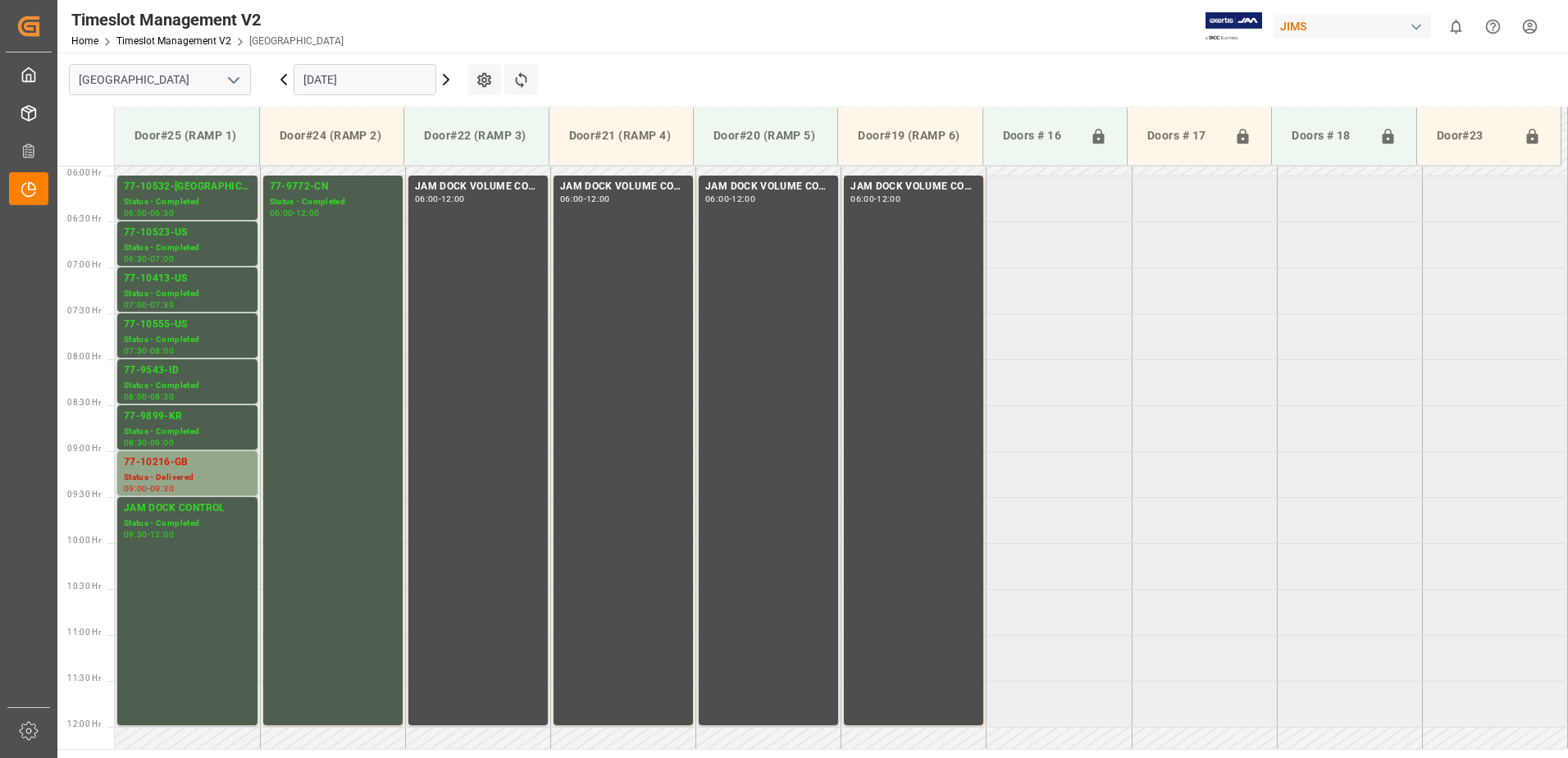
click at [286, 74] on icon at bounding box center [284, 79] width 5 height 10
click at [450, 77] on icon at bounding box center [446, 79] width 19 height 19
click at [286, 79] on icon at bounding box center [283, 79] width 19 height 19
click at [285, 78] on icon at bounding box center [283, 79] width 19 height 19
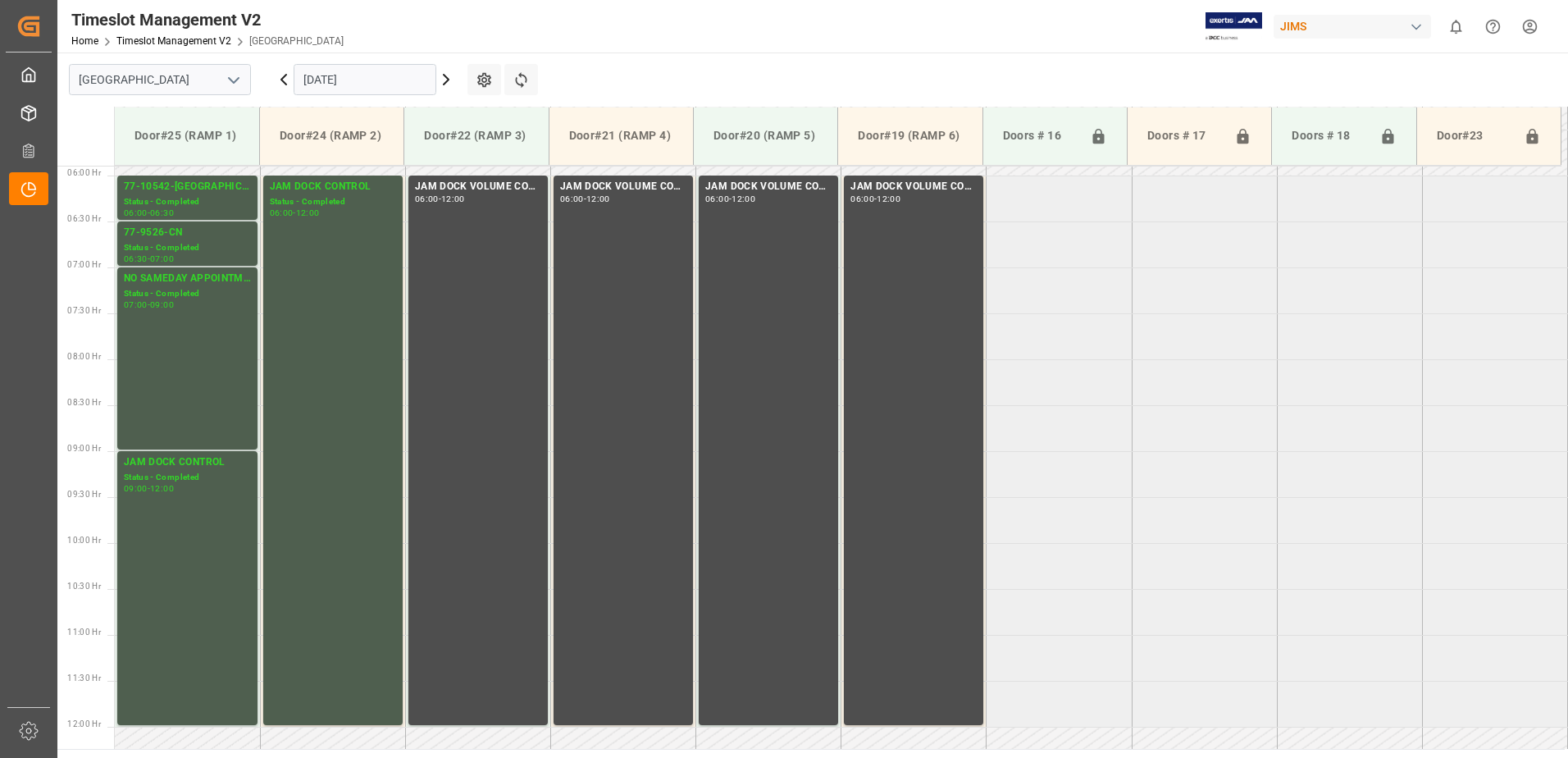
click at [285, 78] on icon at bounding box center [283, 79] width 19 height 19
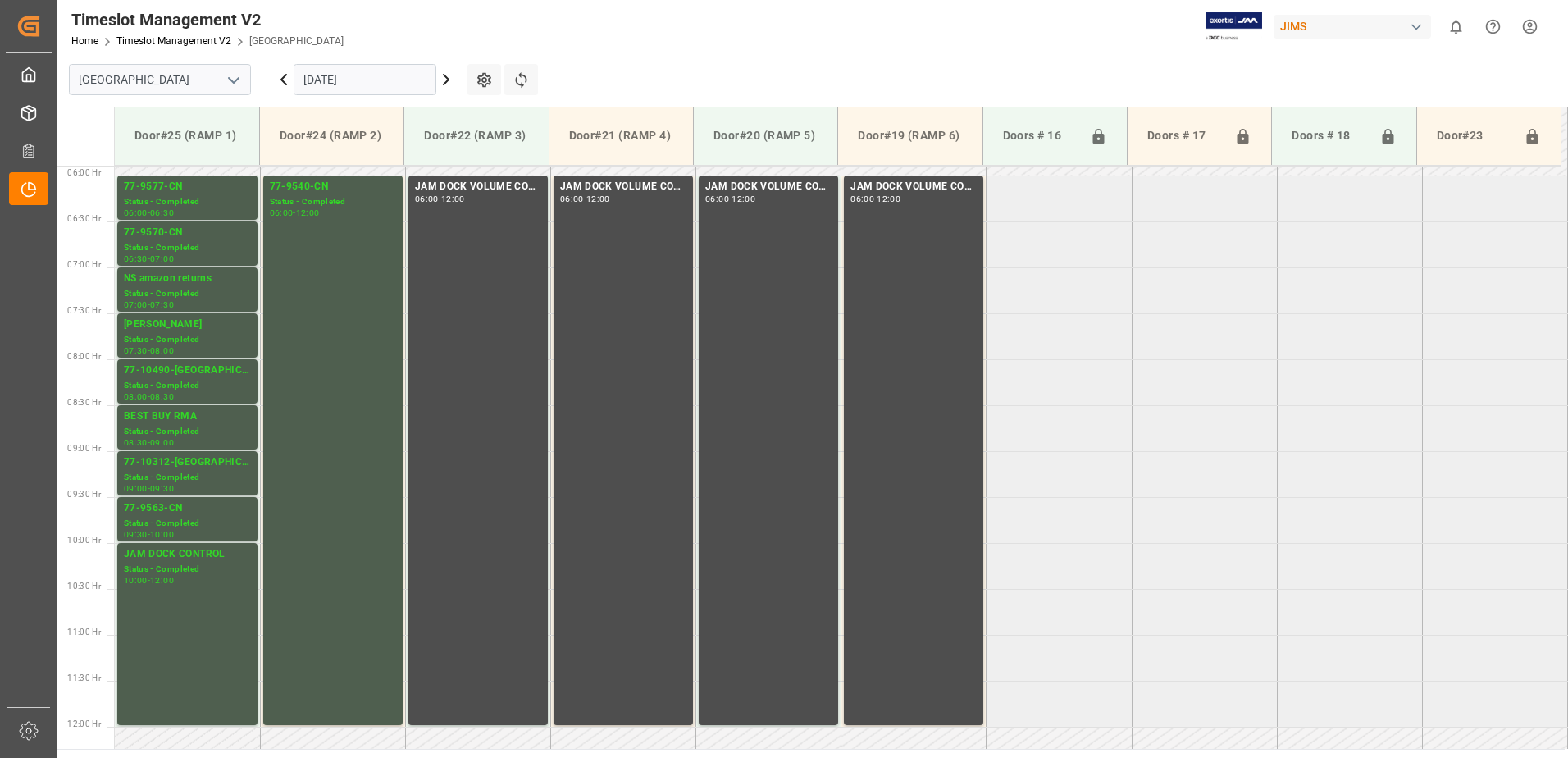
click at [285, 78] on icon at bounding box center [283, 79] width 19 height 19
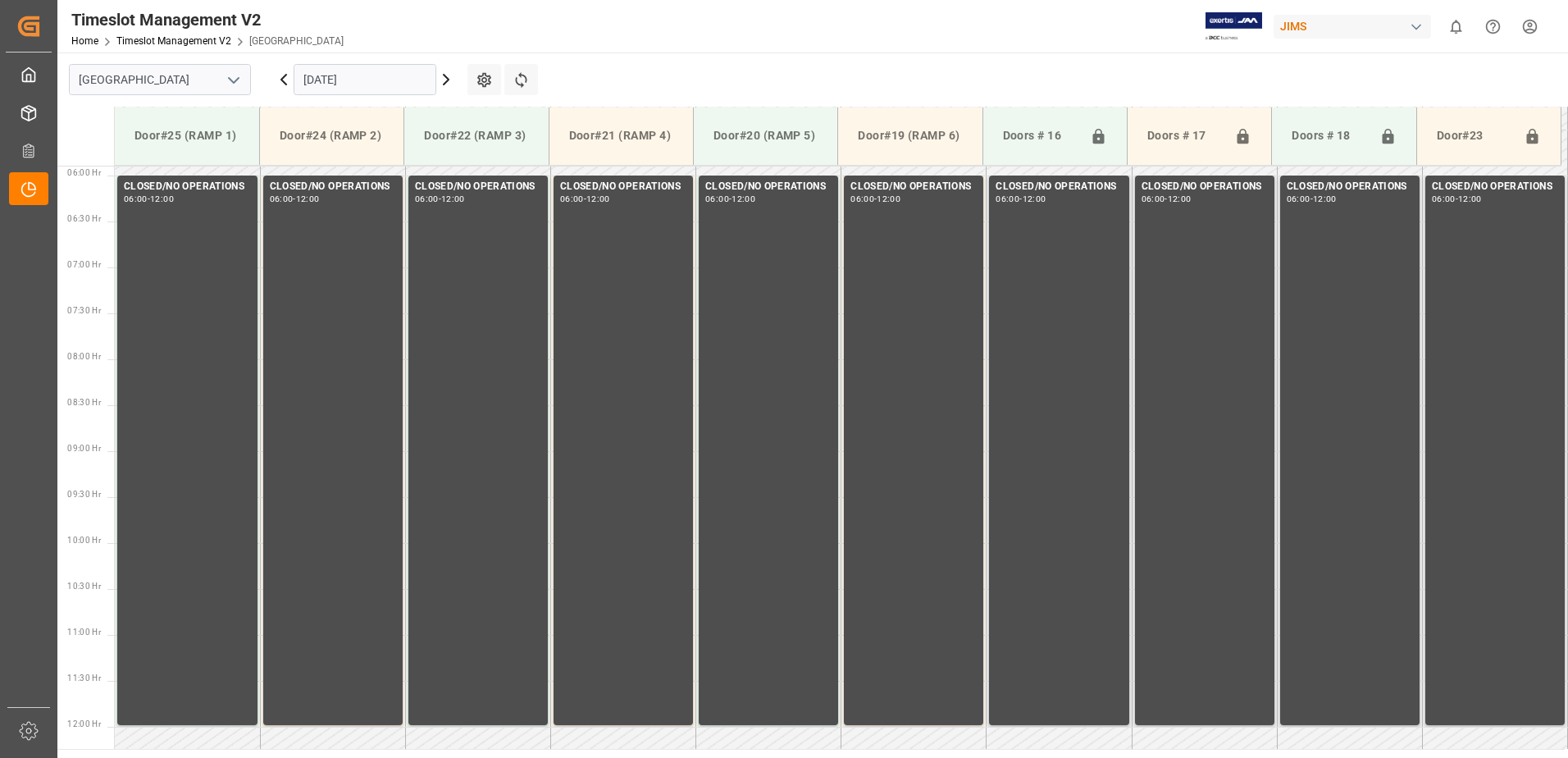
click at [285, 78] on icon at bounding box center [283, 79] width 19 height 19
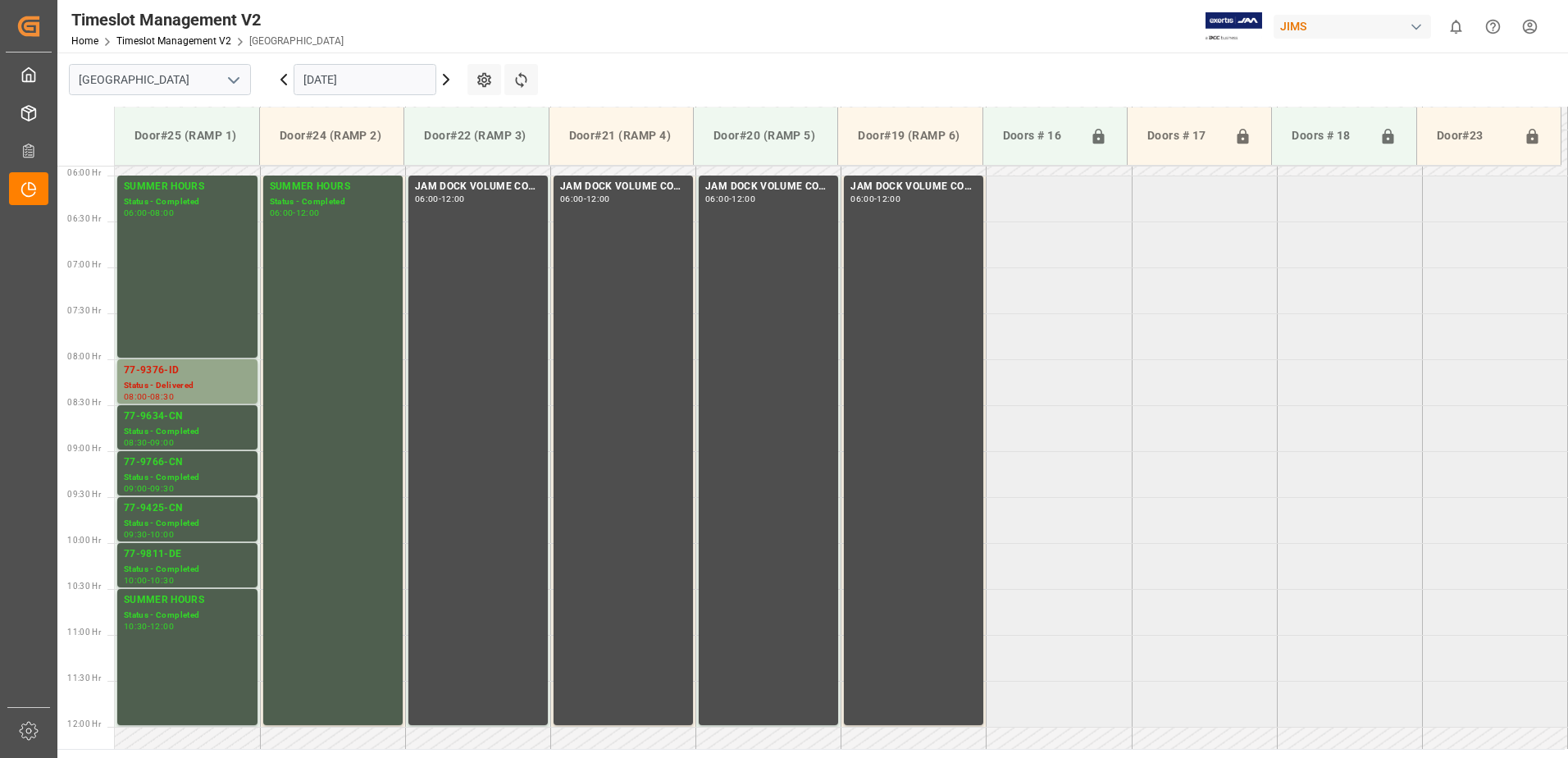
click at [280, 79] on icon at bounding box center [283, 79] width 19 height 19
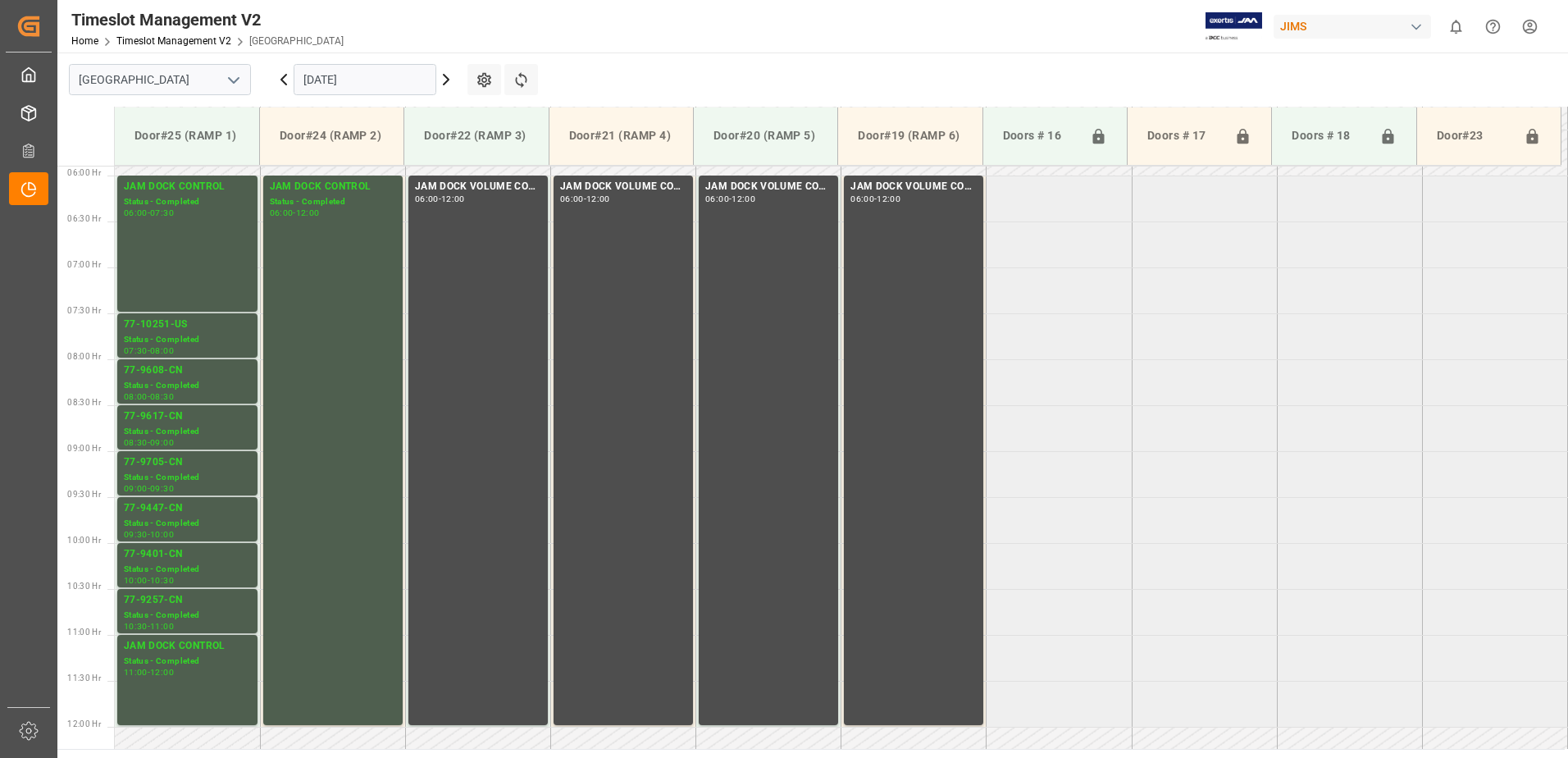
click at [447, 80] on icon at bounding box center [446, 79] width 5 height 10
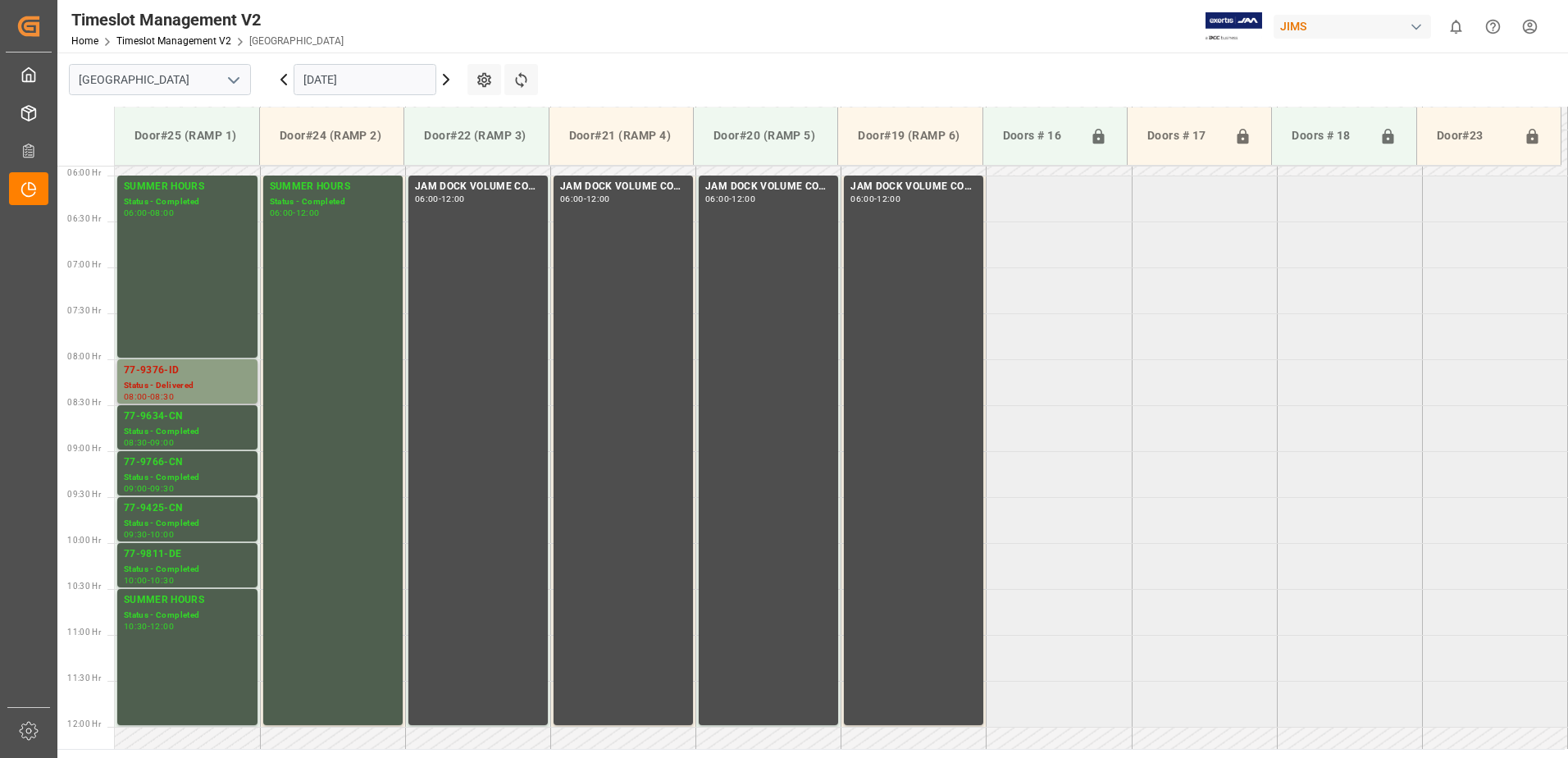
click at [178, 375] on div "77-9376-ID" at bounding box center [188, 370] width 127 height 16
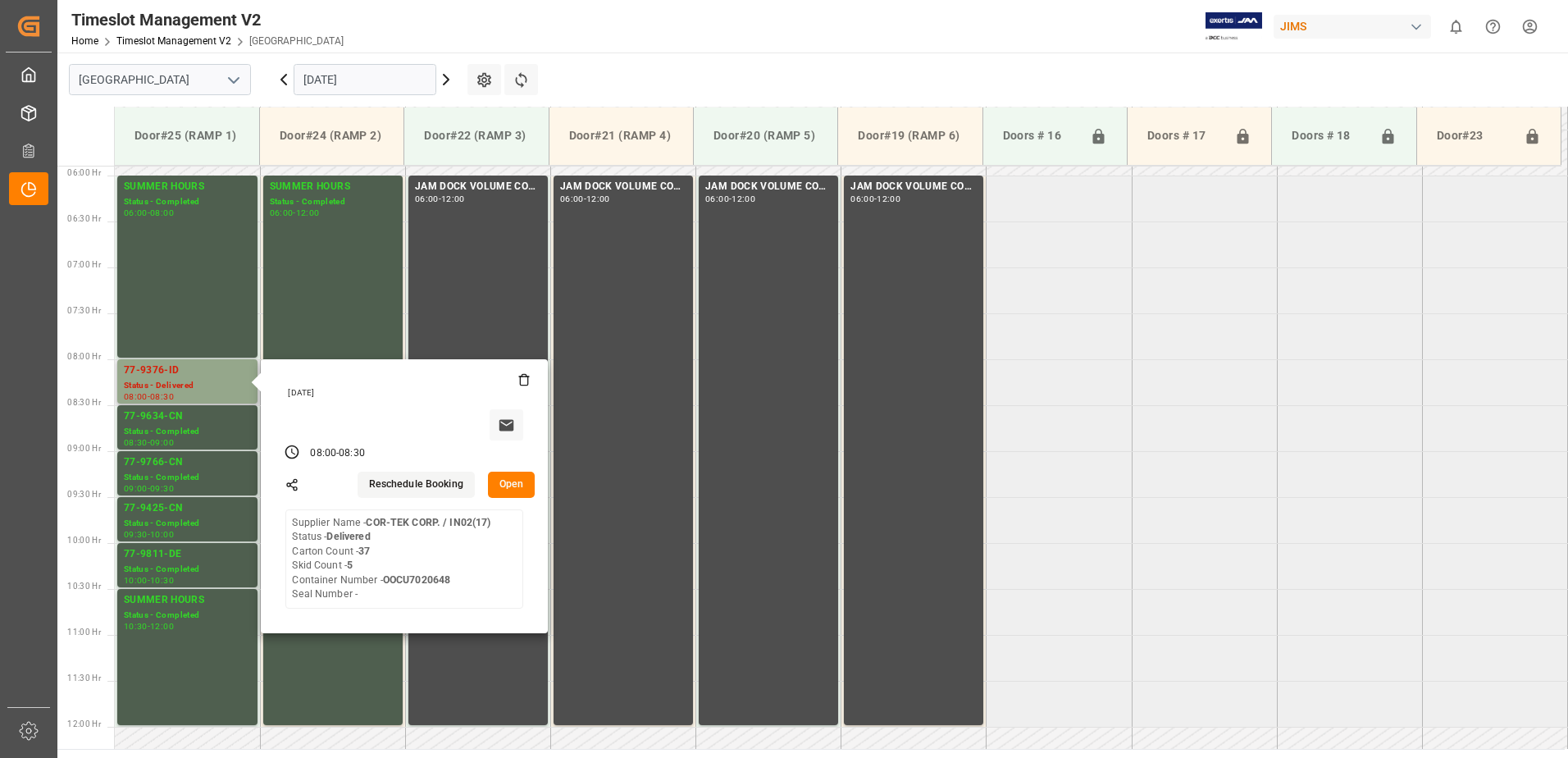
click at [511, 487] on button "Open" at bounding box center [512, 484] width 47 height 26
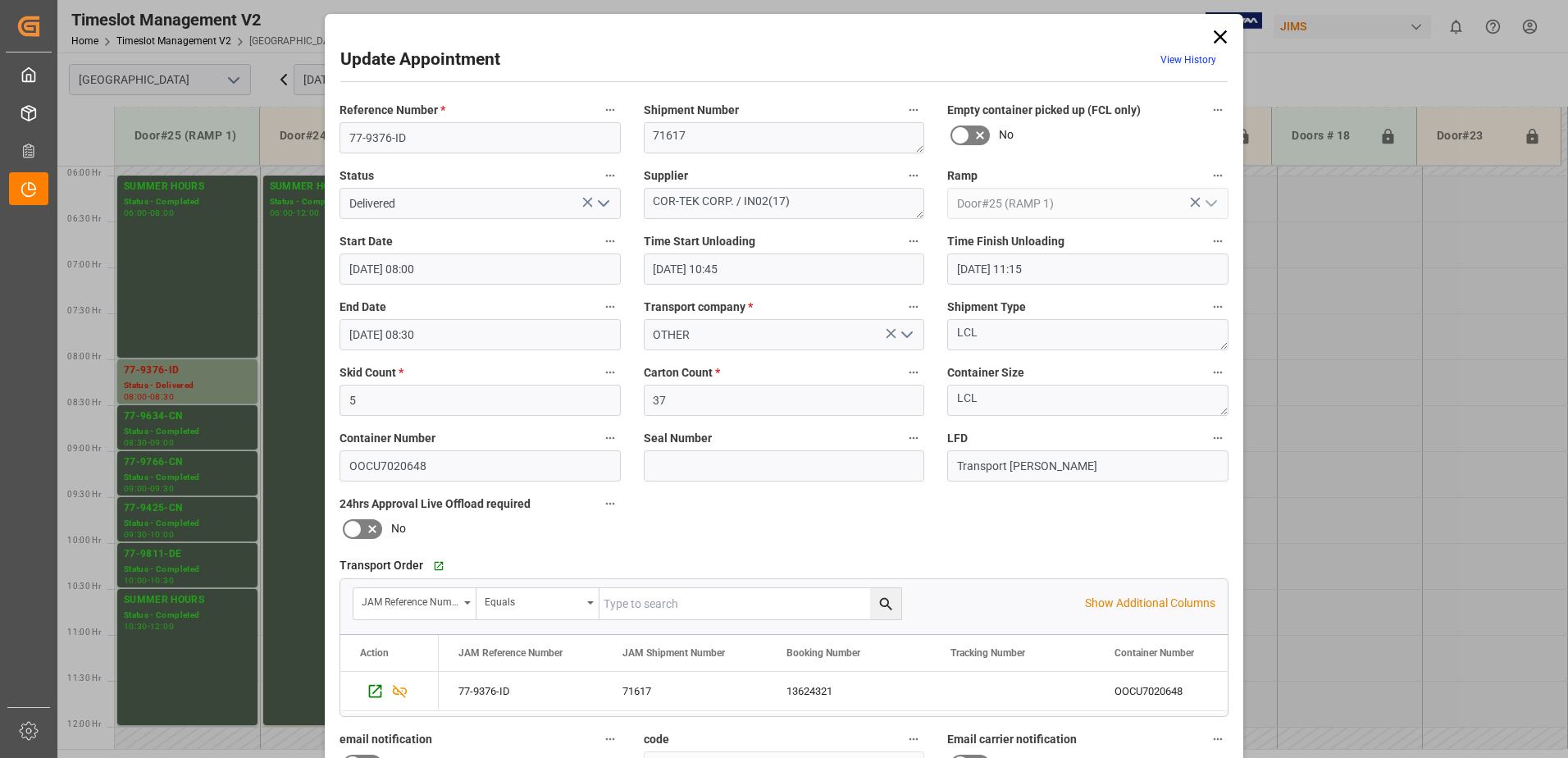
click at [604, 205] on icon "open menu" at bounding box center [603, 203] width 19 height 19
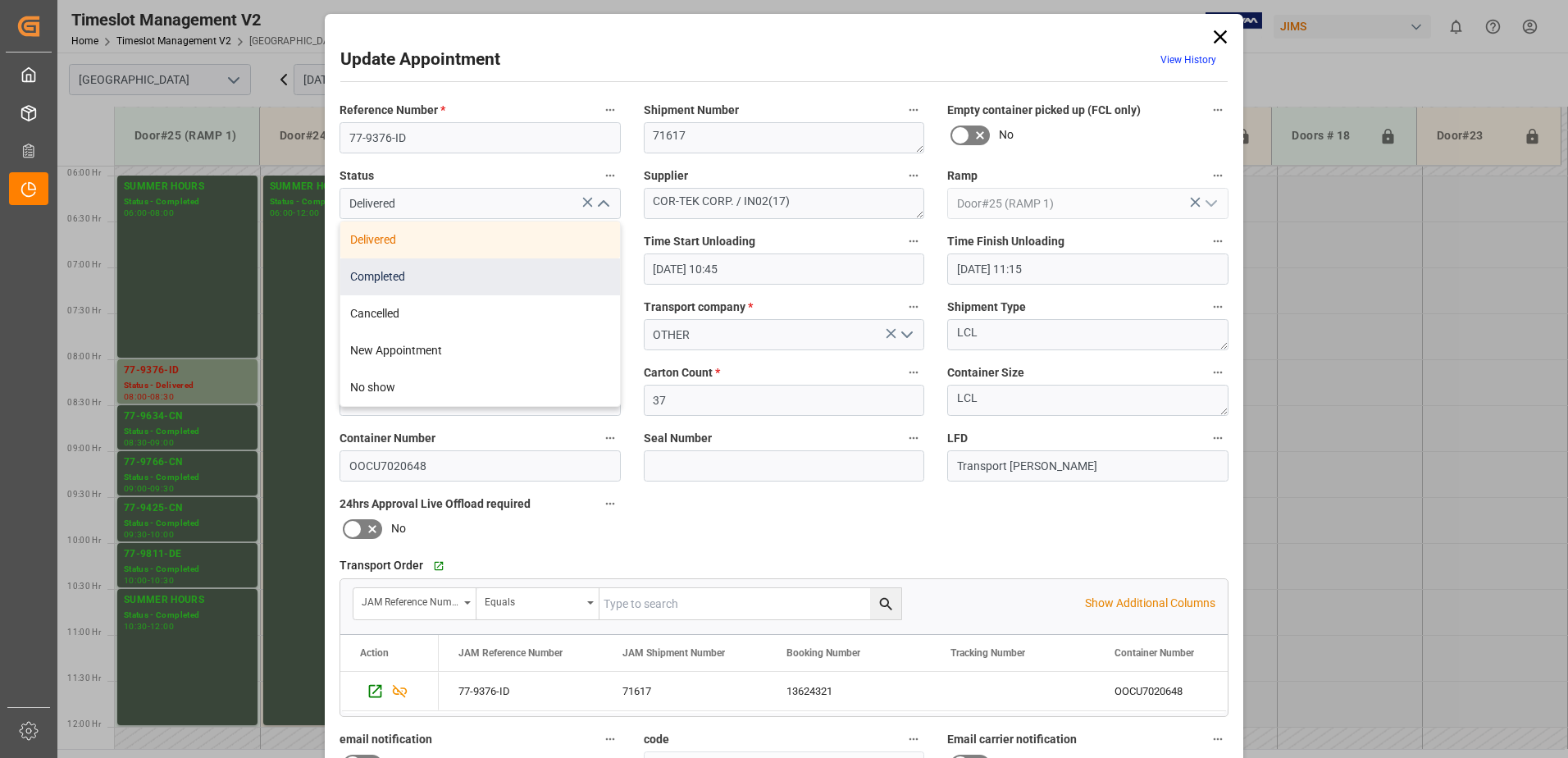
click at [524, 271] on div "Completed" at bounding box center [480, 277] width 280 height 37
type input "Completed"
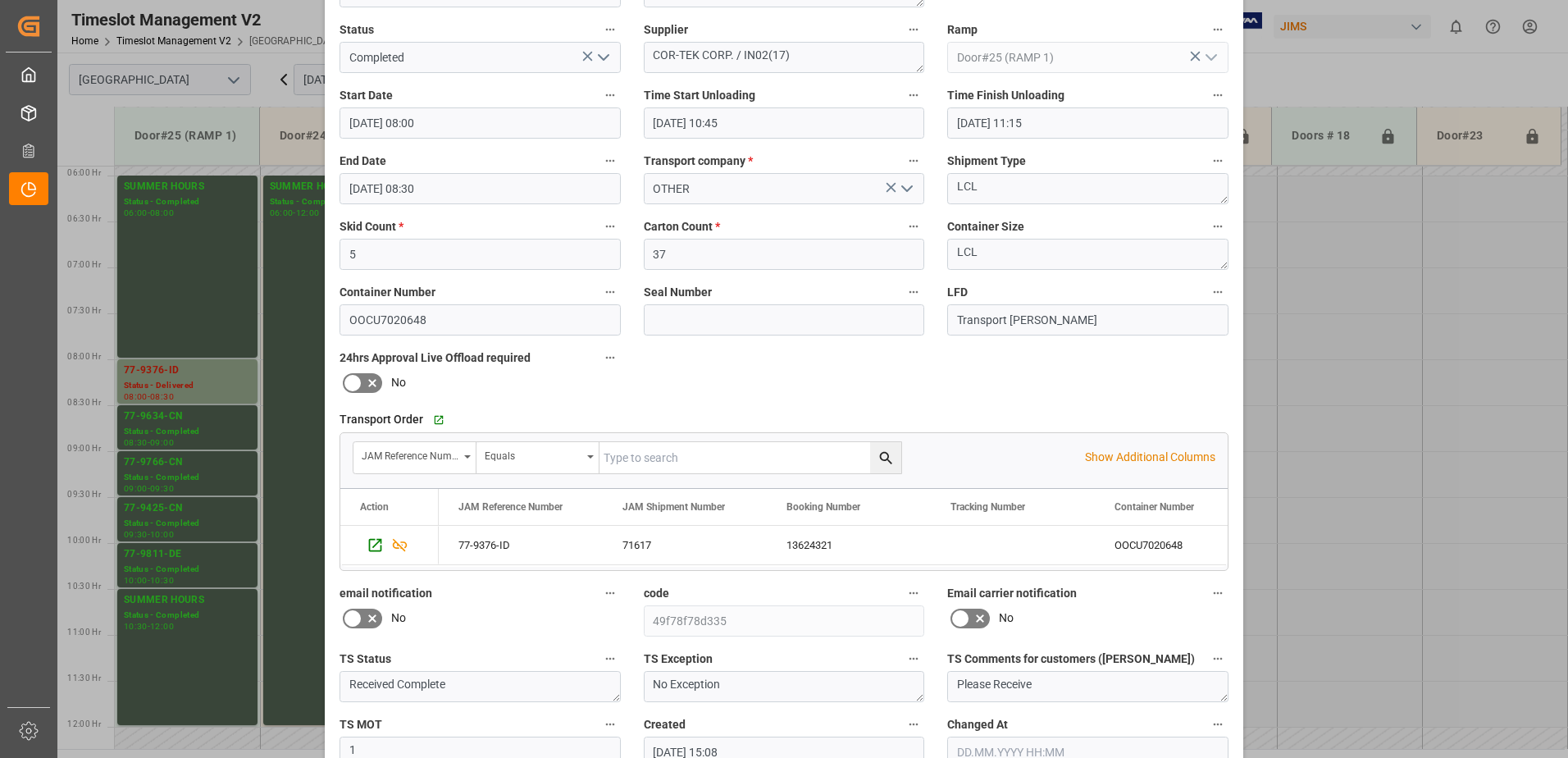
scroll to position [239, 0]
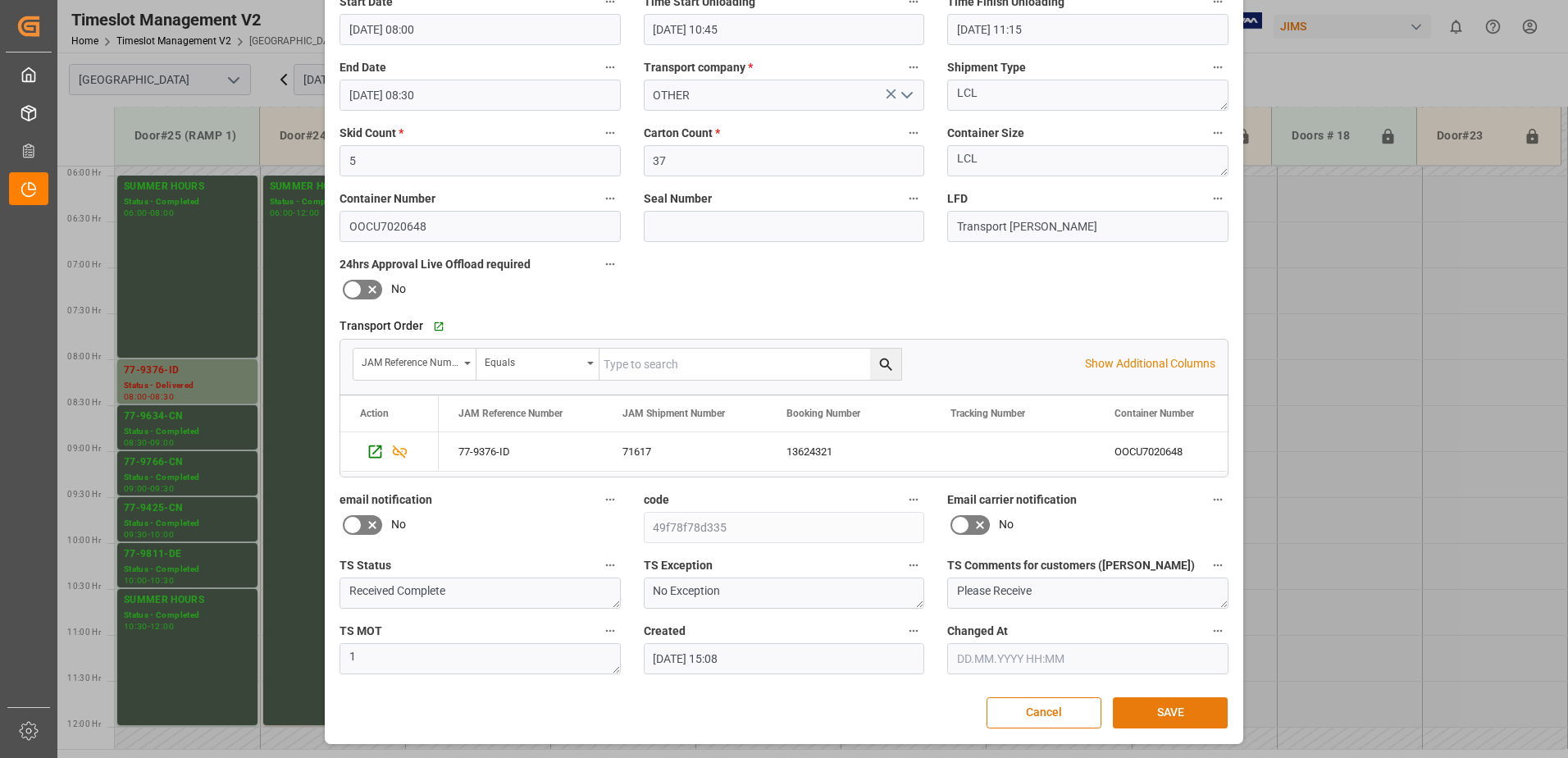
click at [1186, 713] on button "SAVE" at bounding box center [1170, 712] width 115 height 31
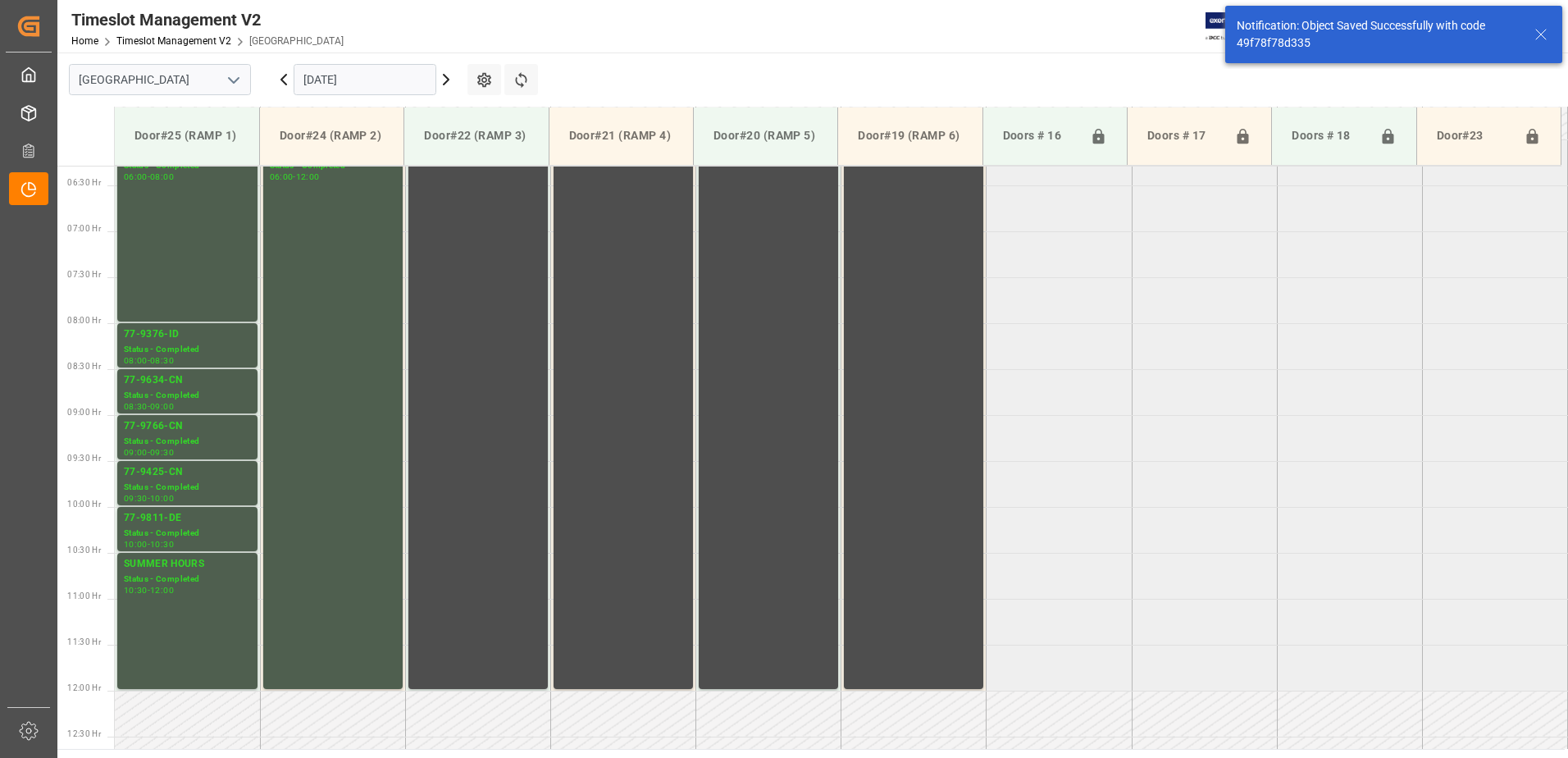
scroll to position [634, 0]
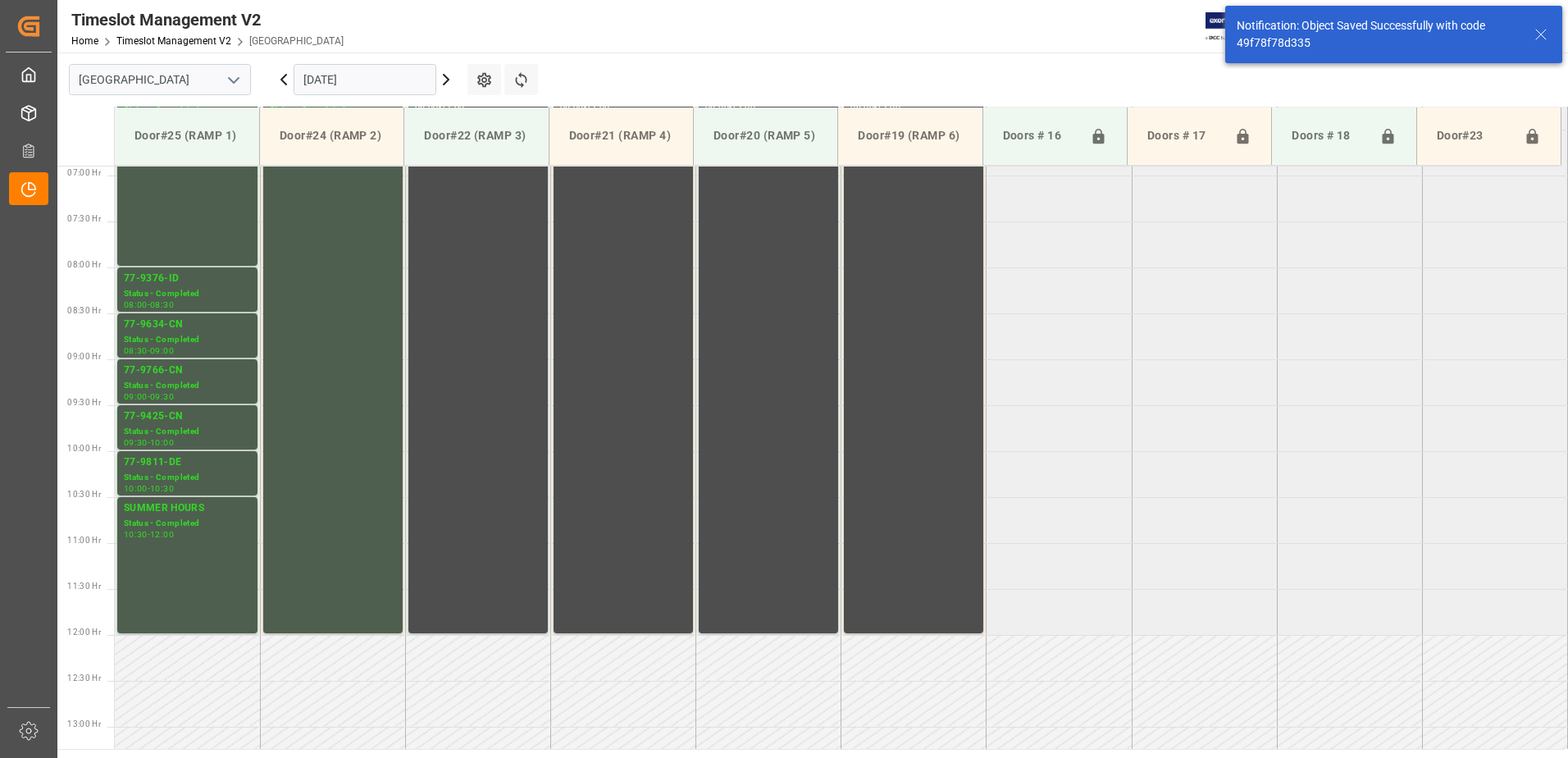
click at [285, 79] on icon at bounding box center [283, 79] width 19 height 19
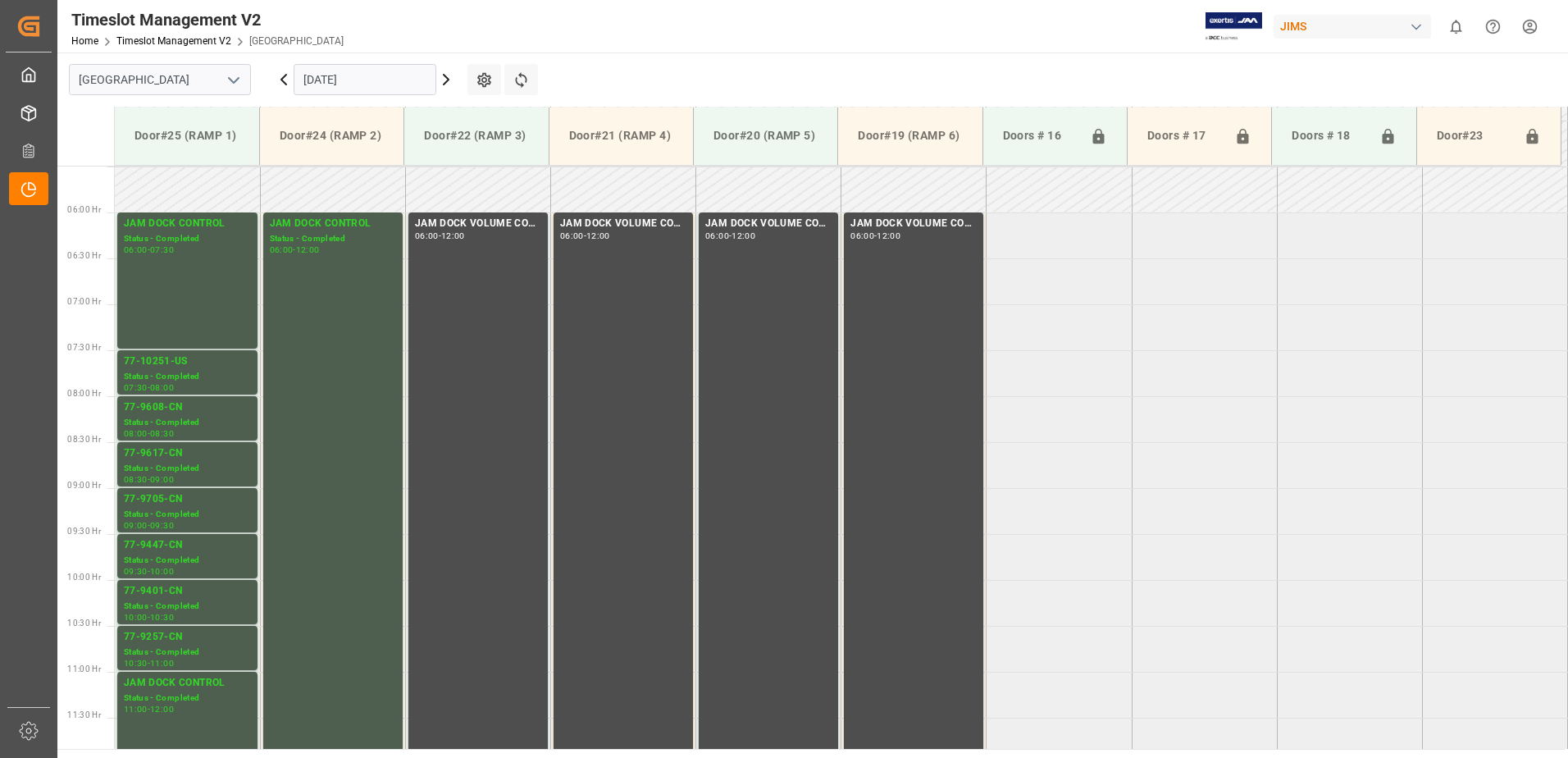
scroll to position [542, 0]
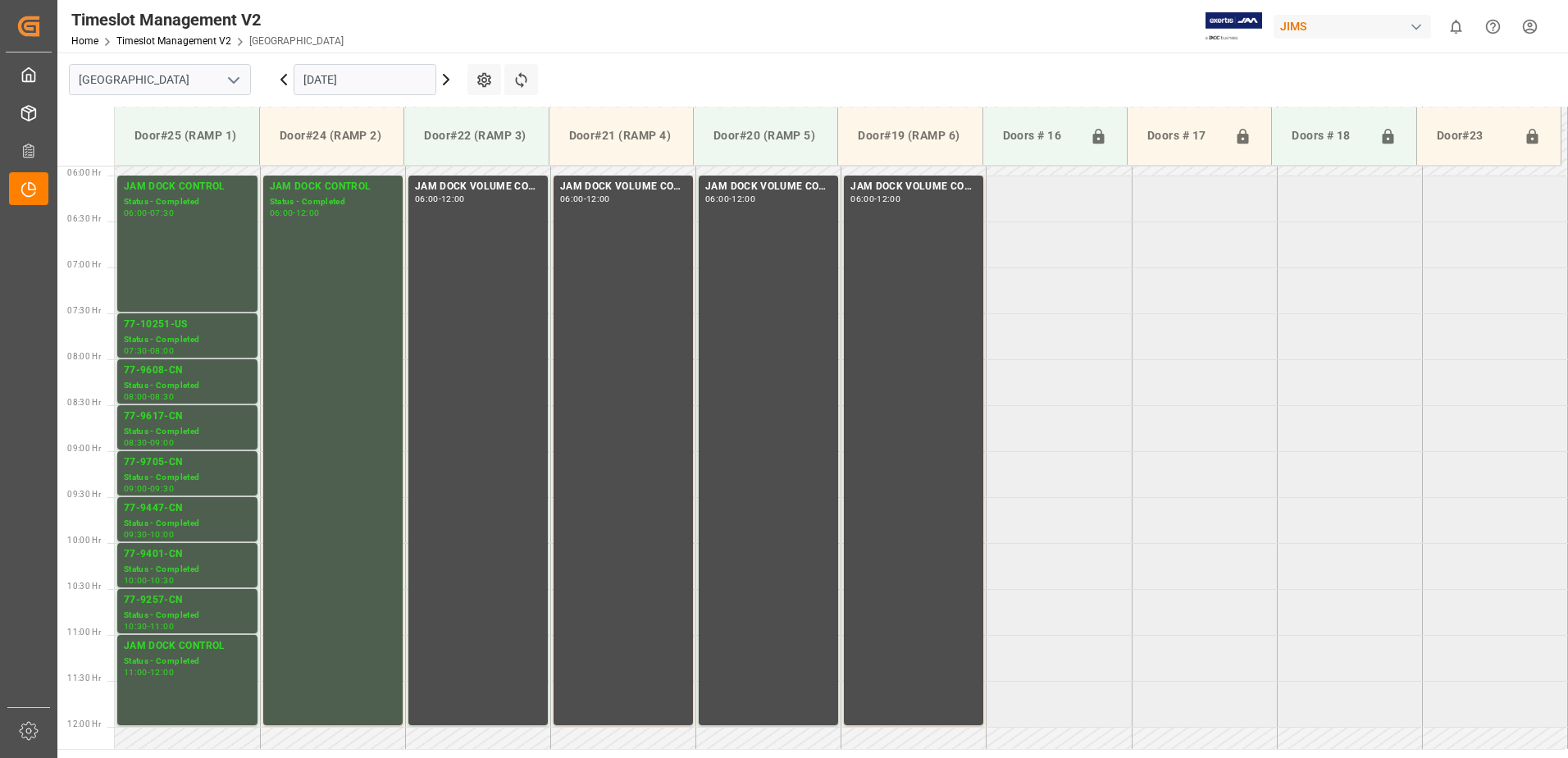
click at [284, 79] on icon at bounding box center [283, 79] width 19 height 19
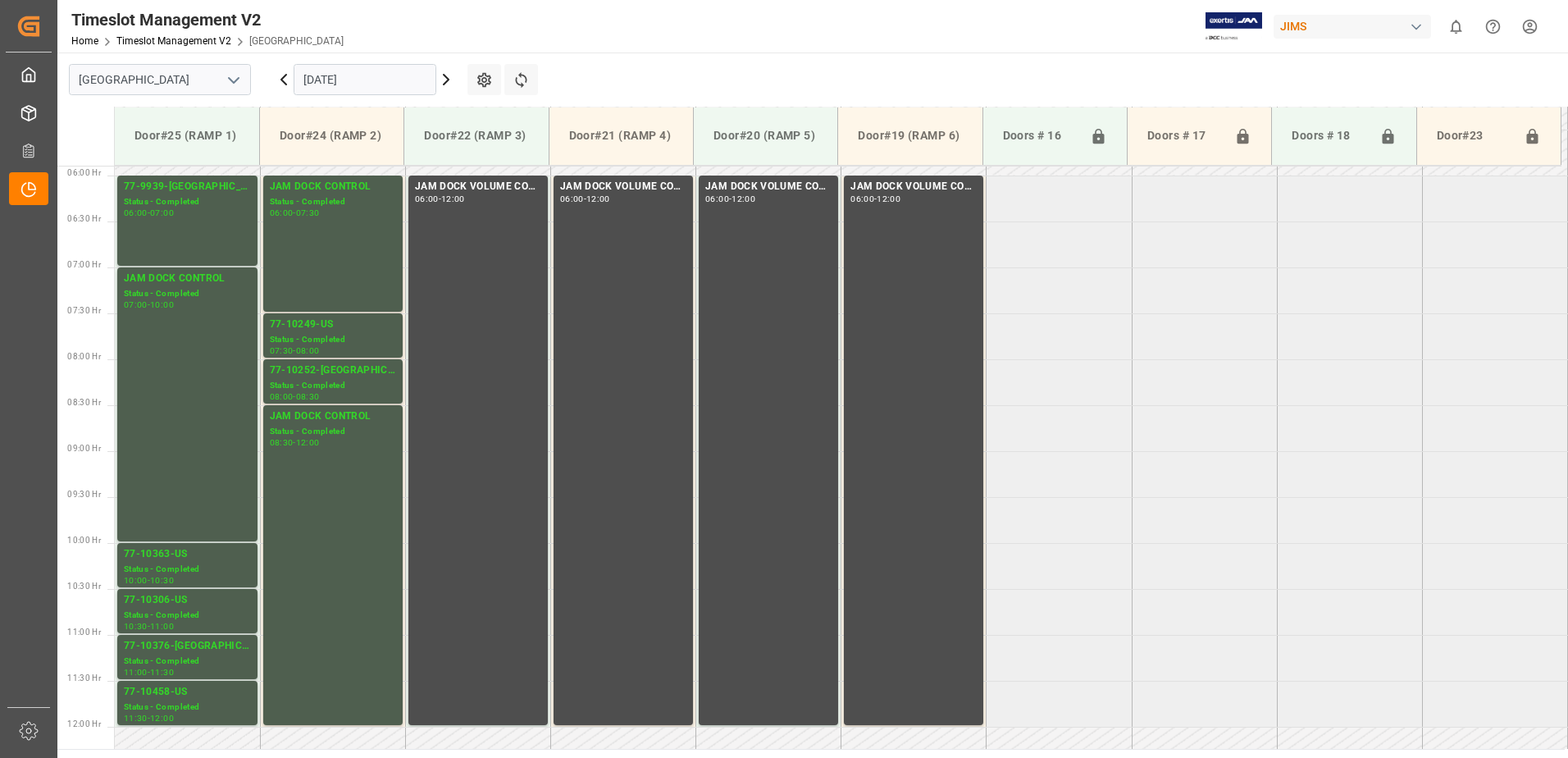
click at [284, 79] on icon at bounding box center [283, 79] width 19 height 19
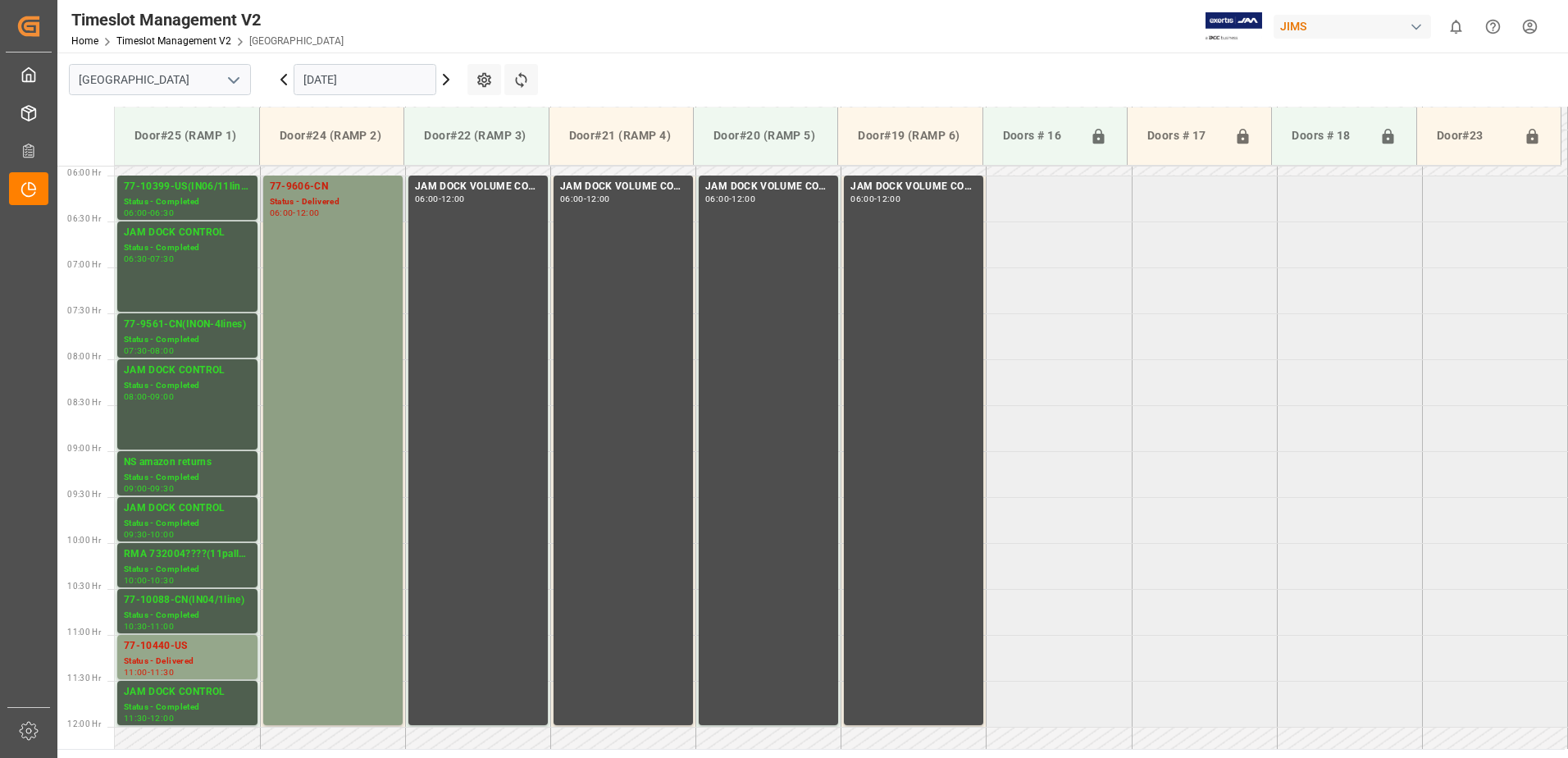
click at [333, 221] on div "77-9606-CN Status - Delivered 06:00 - 12:00" at bounding box center [333, 450] width 127 height 543
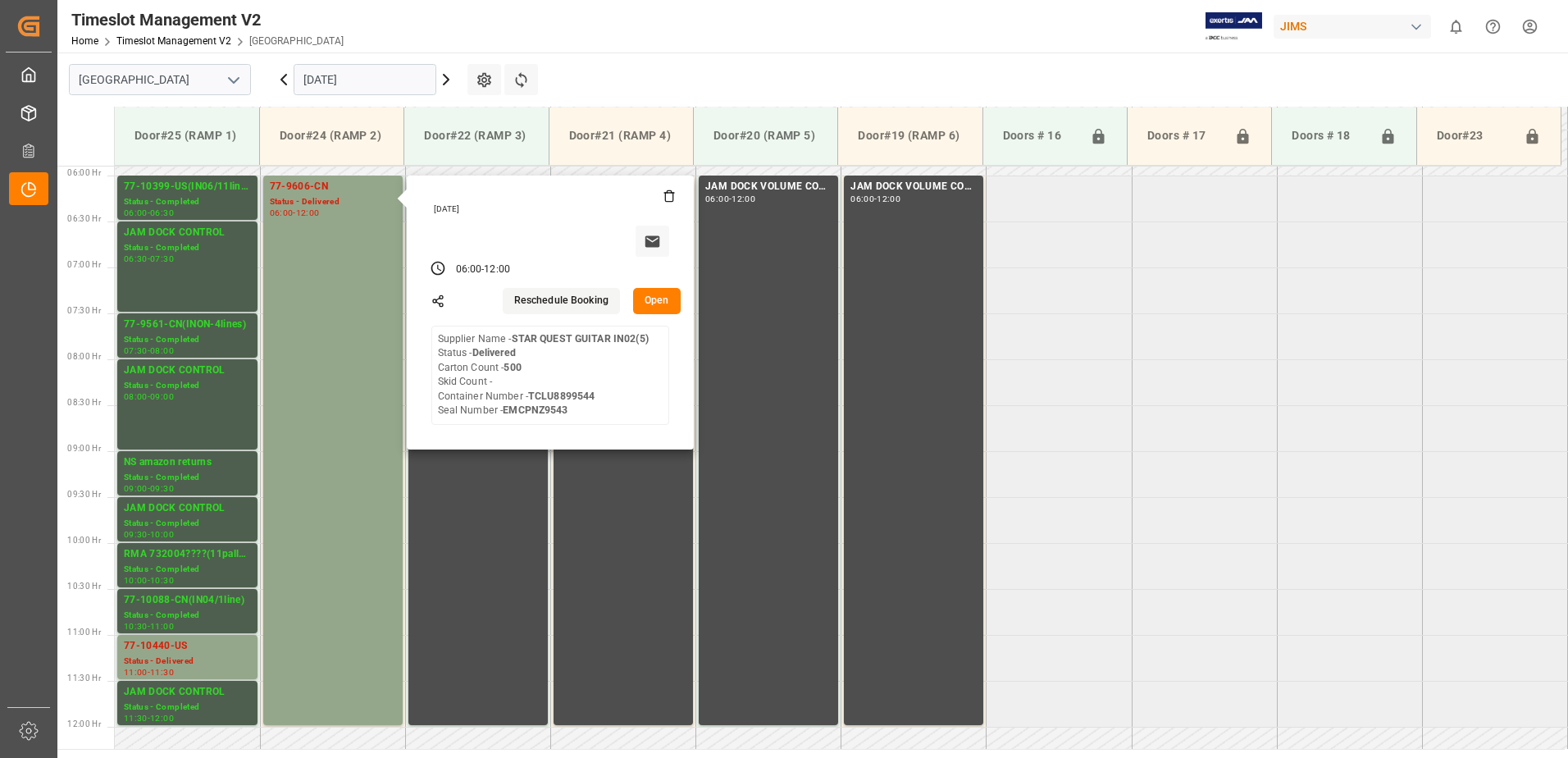
click at [662, 297] on button "Open" at bounding box center [657, 301] width 47 height 26
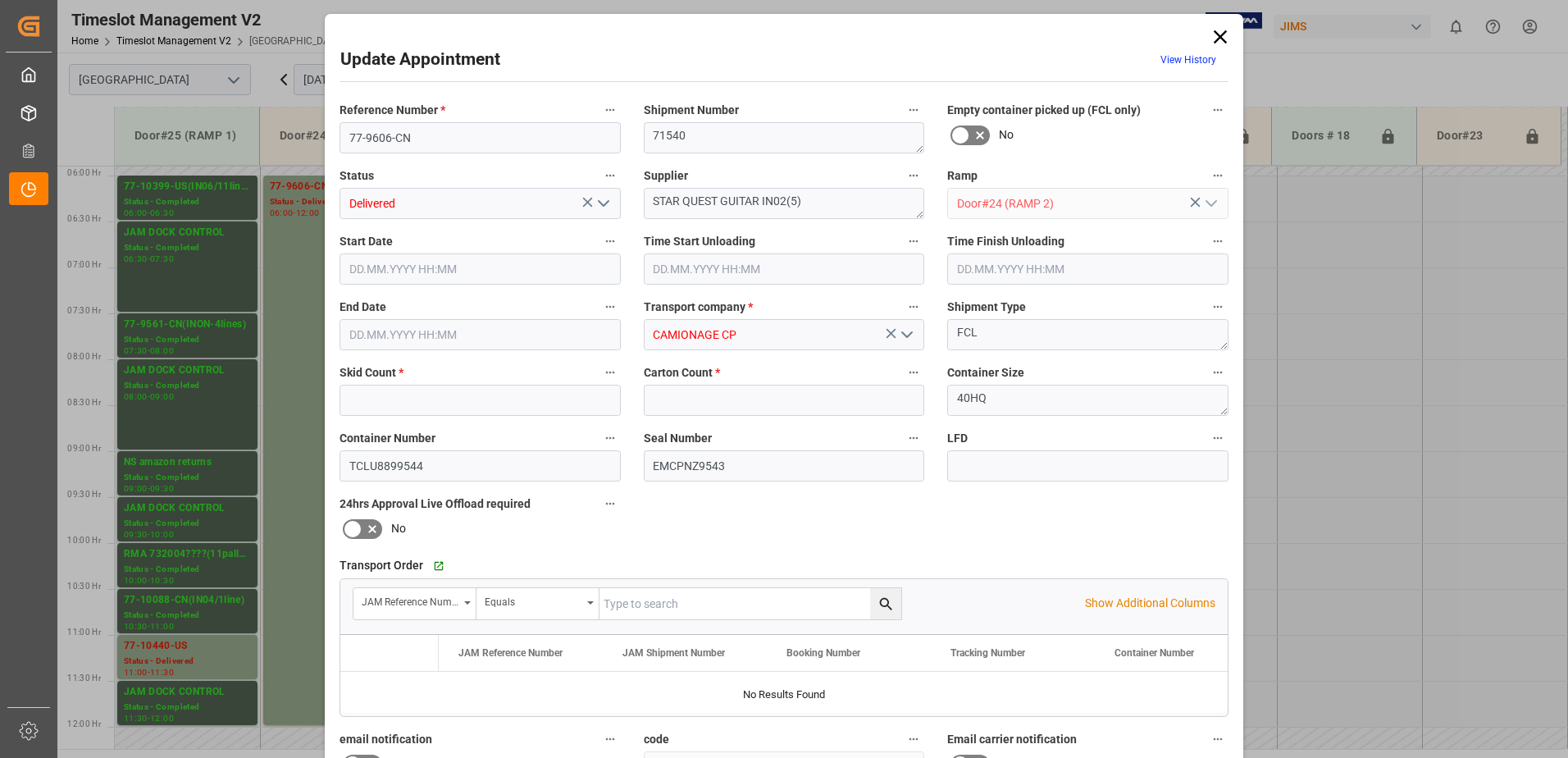
type input "0"
type input "500"
type input "[DATE] 06:00"
type input "[DATE] 06:15"
type input "[DATE] 12:00"
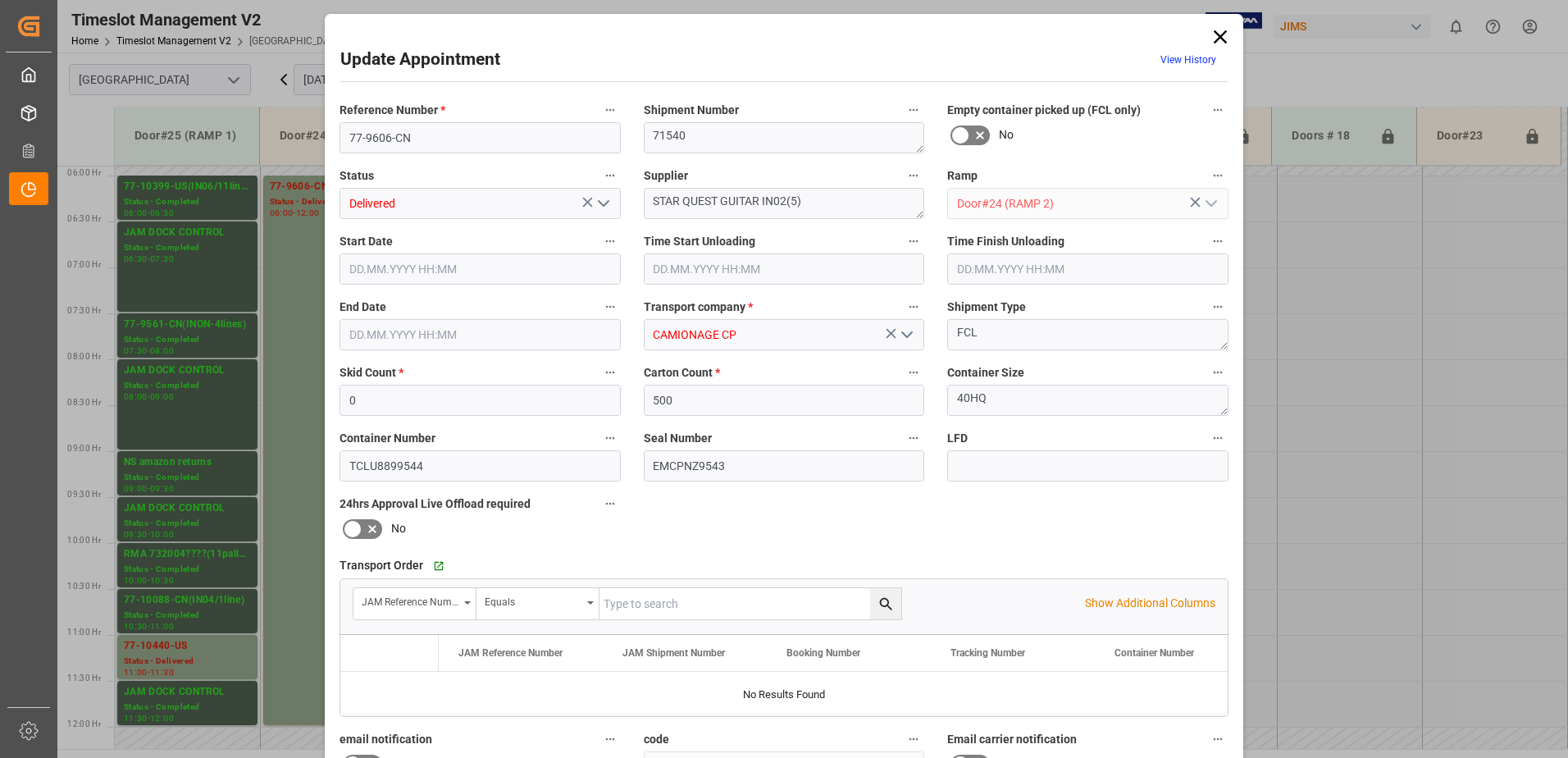
type input "[DATE] 18:31"
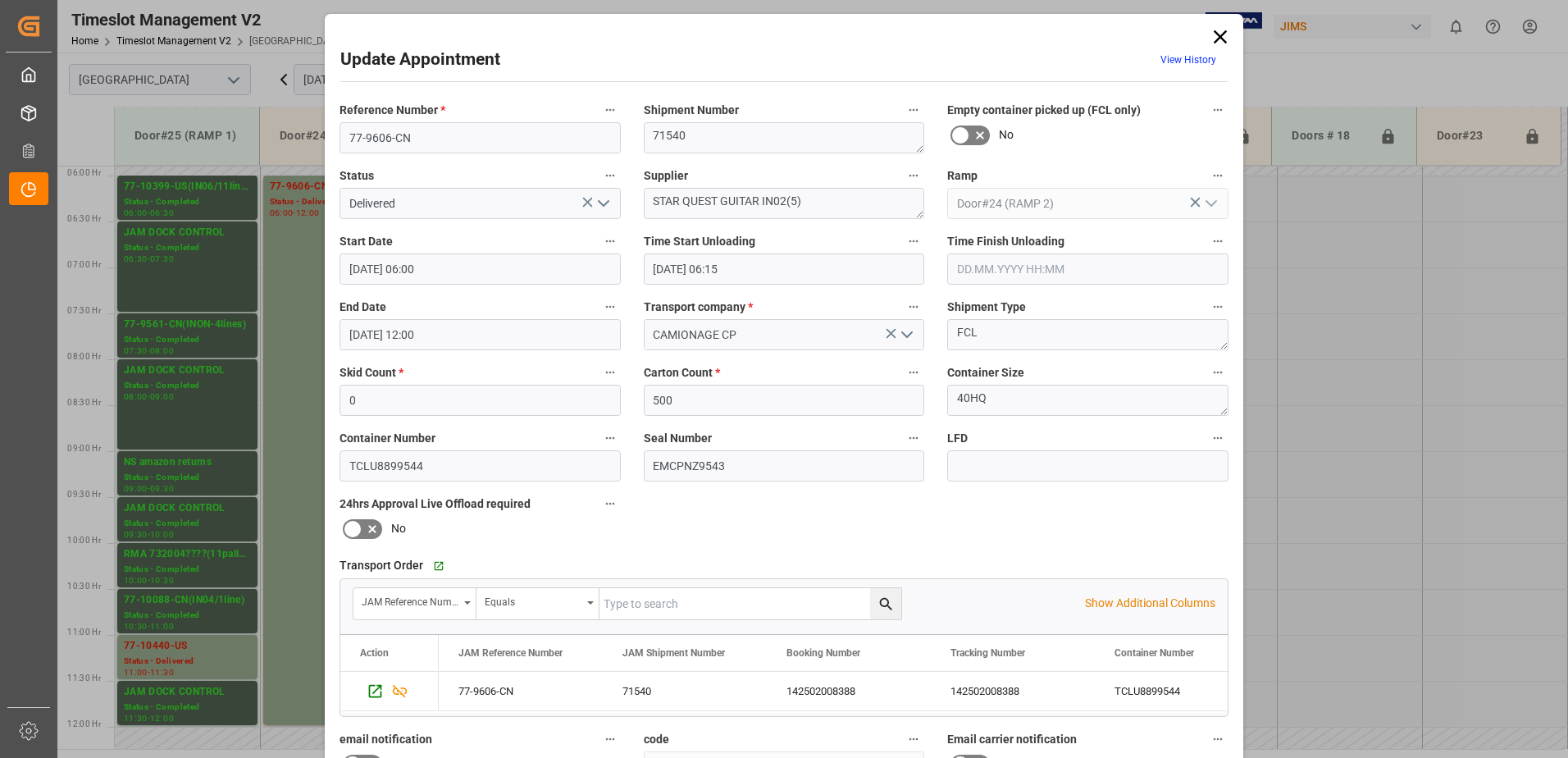
click at [602, 204] on icon "open menu" at bounding box center [603, 203] width 19 height 19
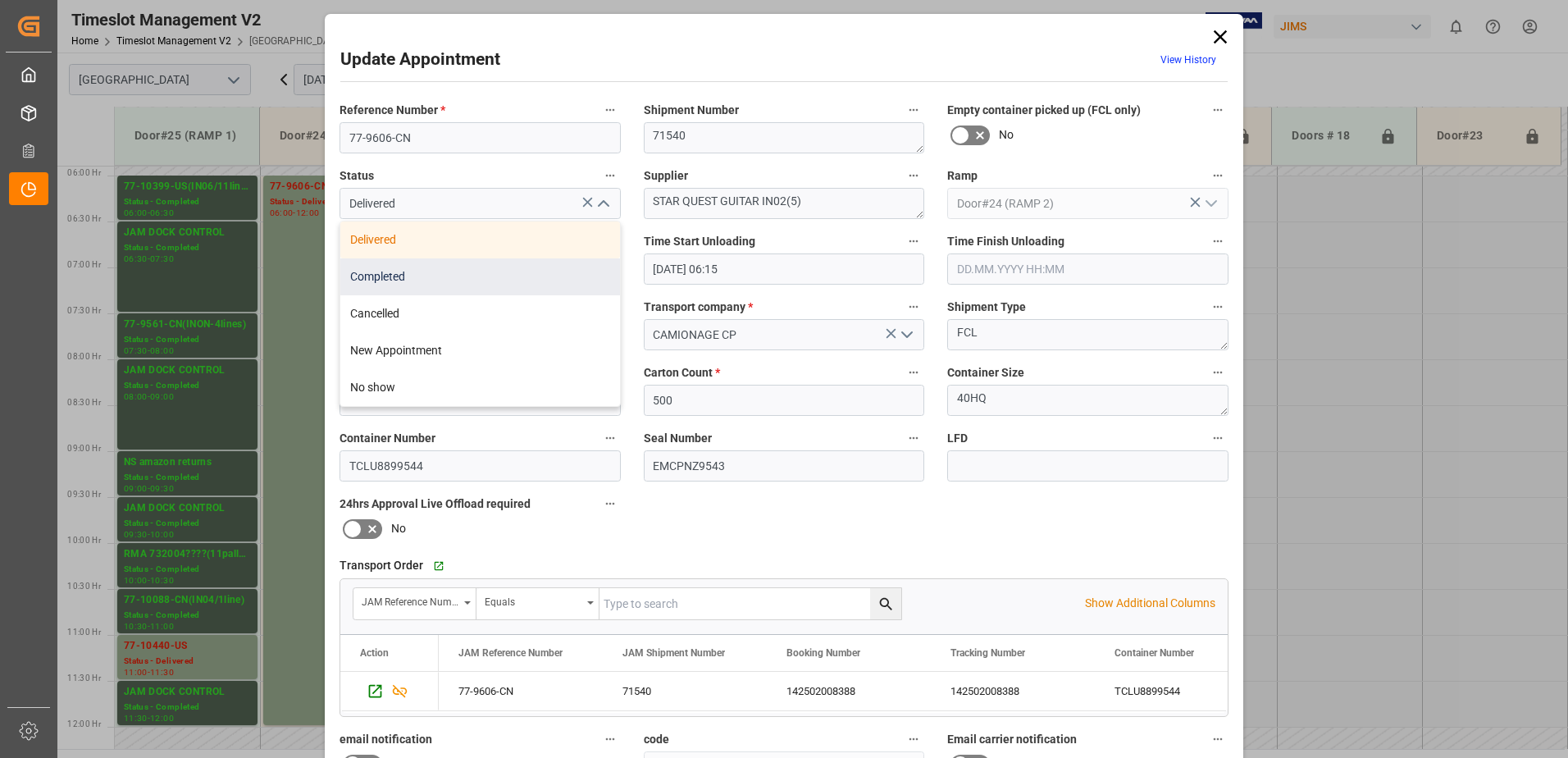
click at [476, 279] on div "Completed" at bounding box center [480, 277] width 280 height 37
type input "Completed"
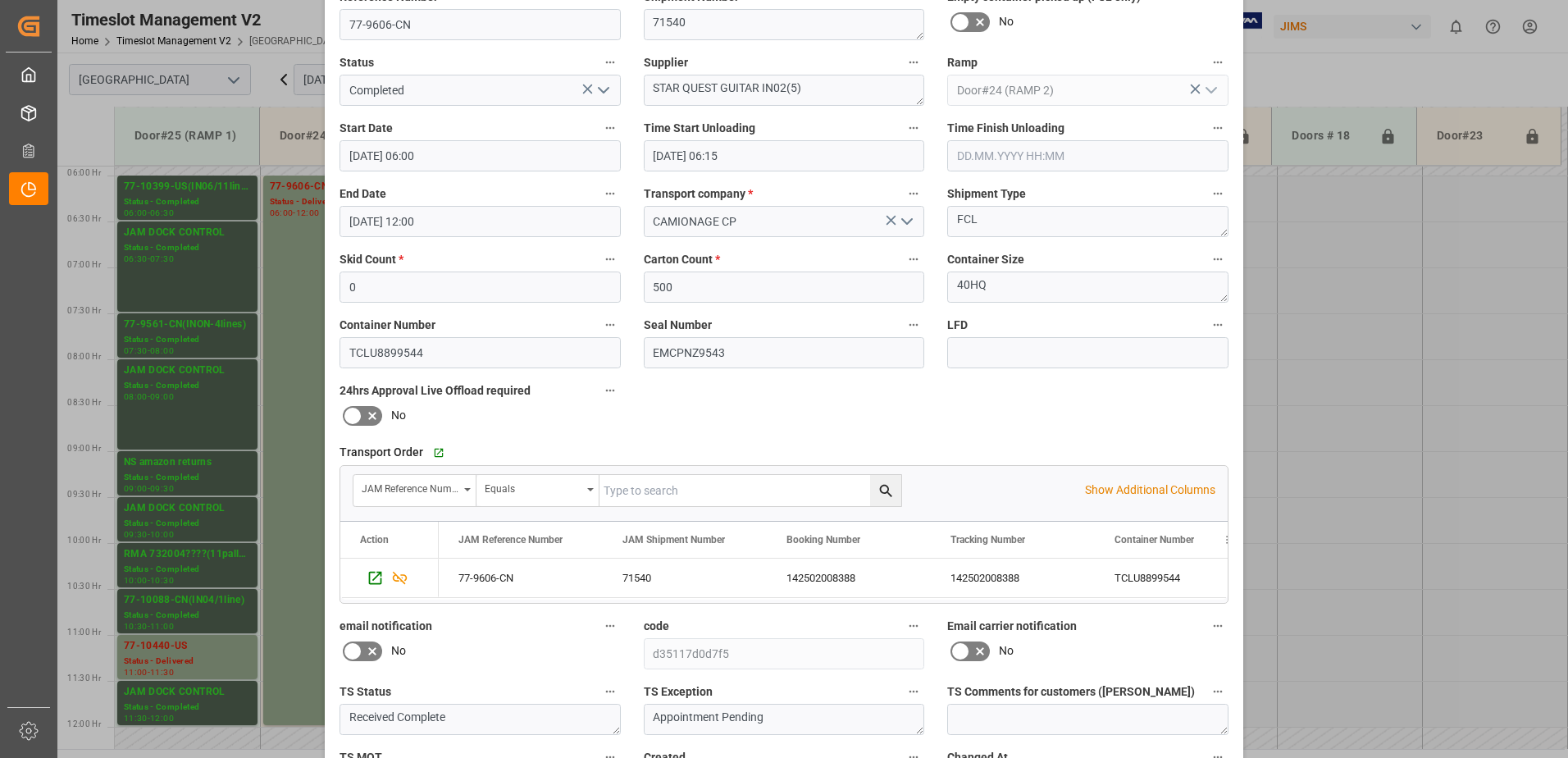
scroll to position [239, 0]
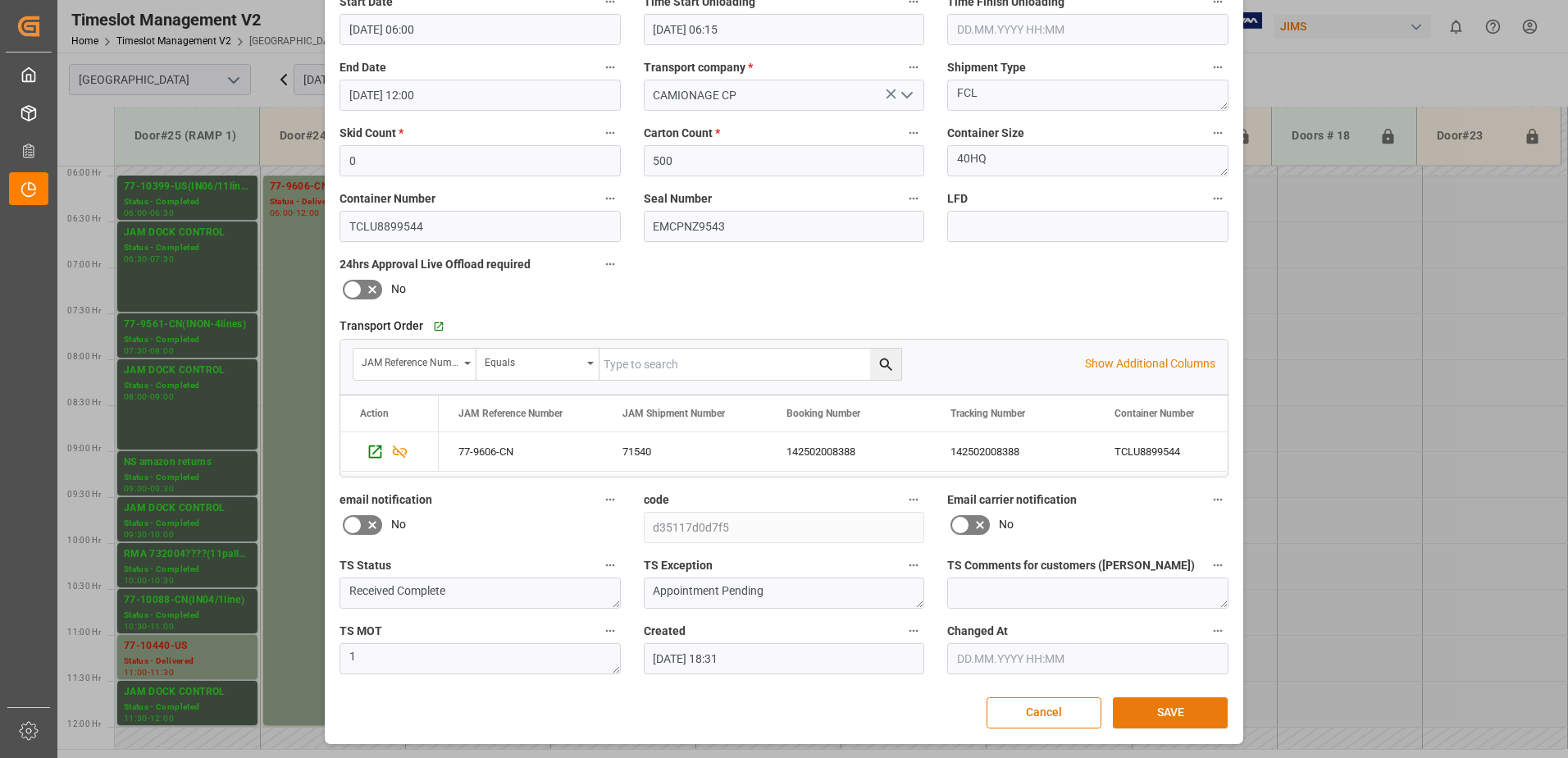
click at [1158, 712] on button "SAVE" at bounding box center [1170, 712] width 115 height 31
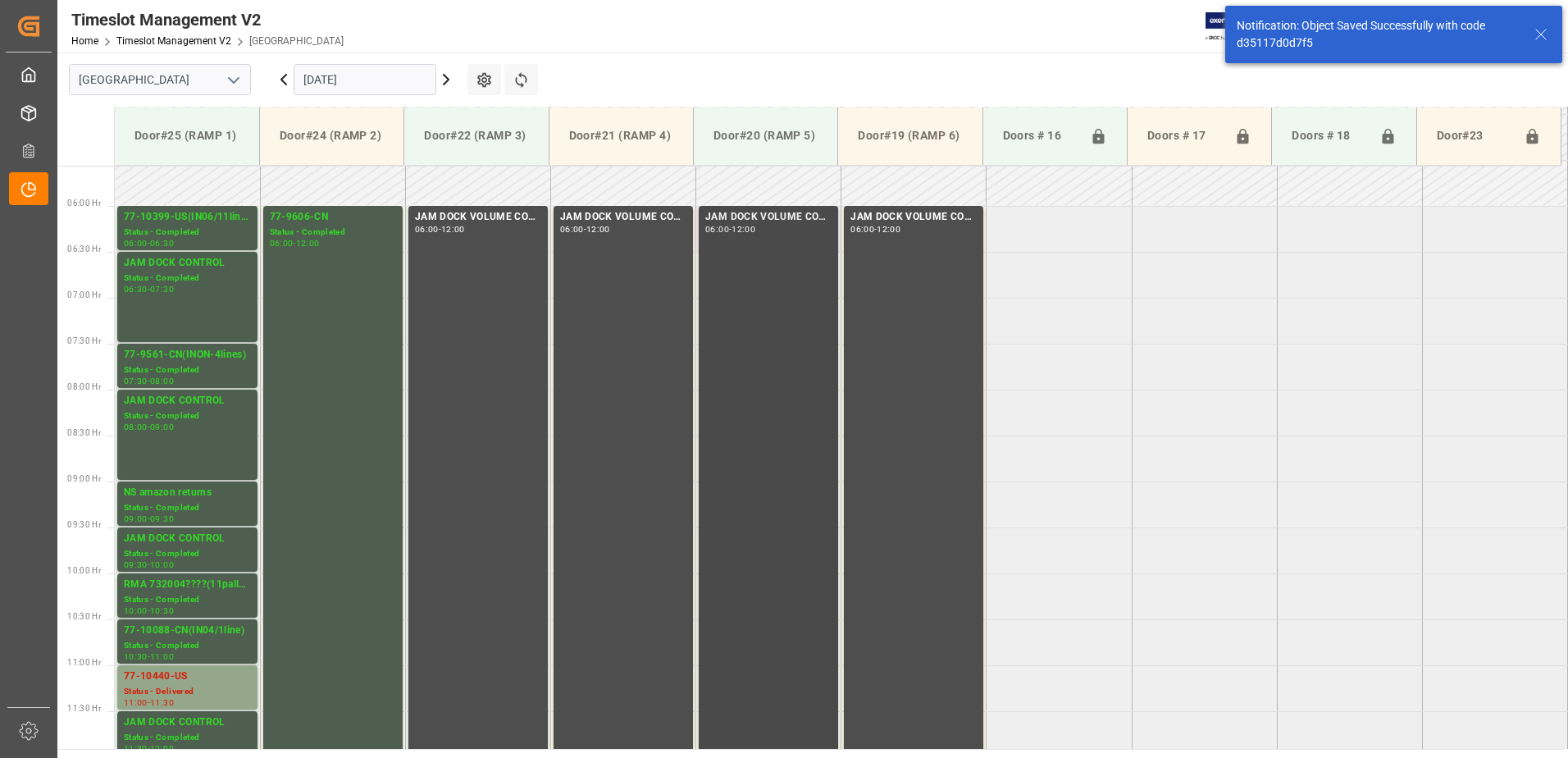
scroll to position [613, 0]
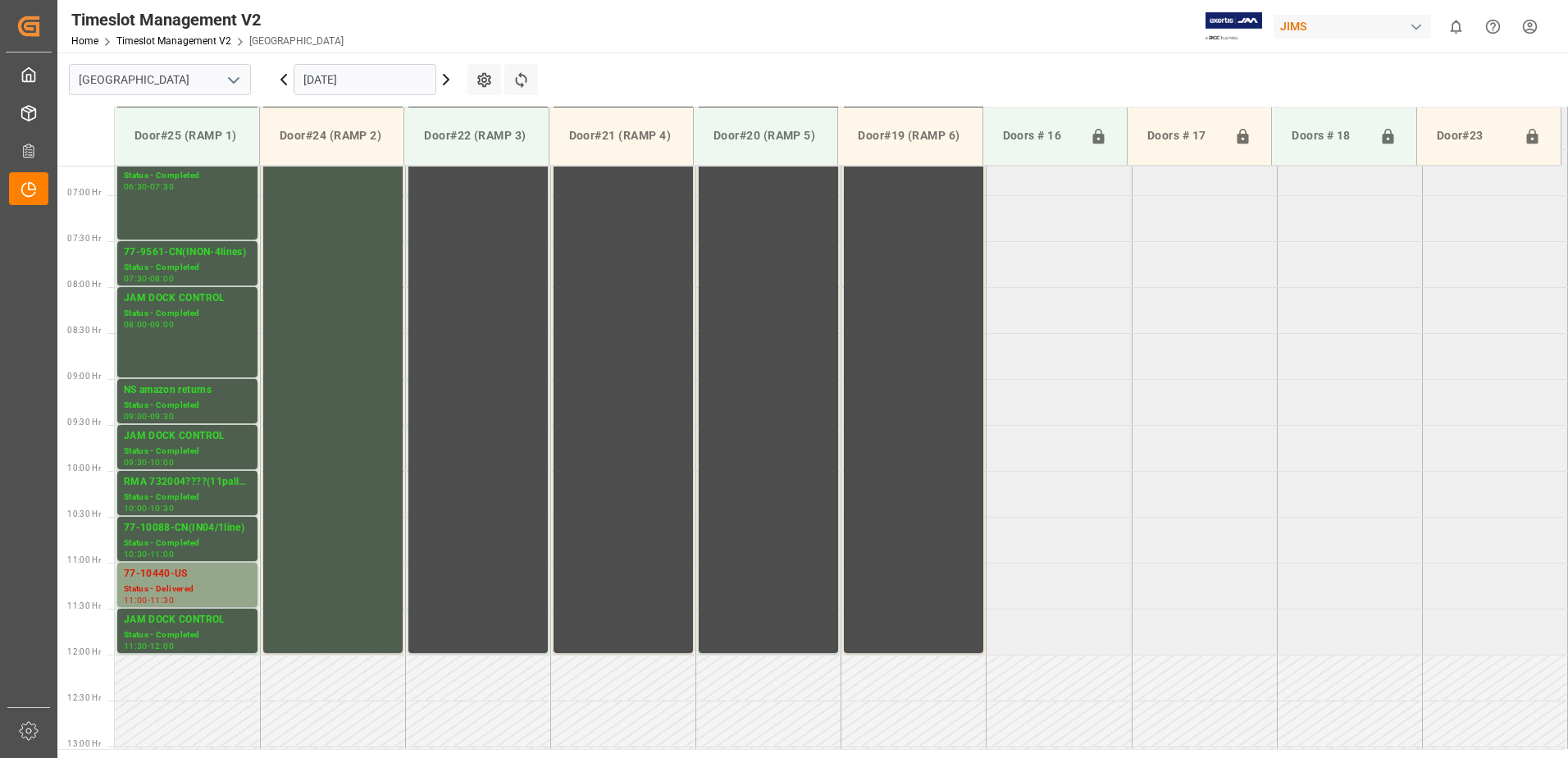
click at [283, 79] on icon at bounding box center [284, 79] width 5 height 10
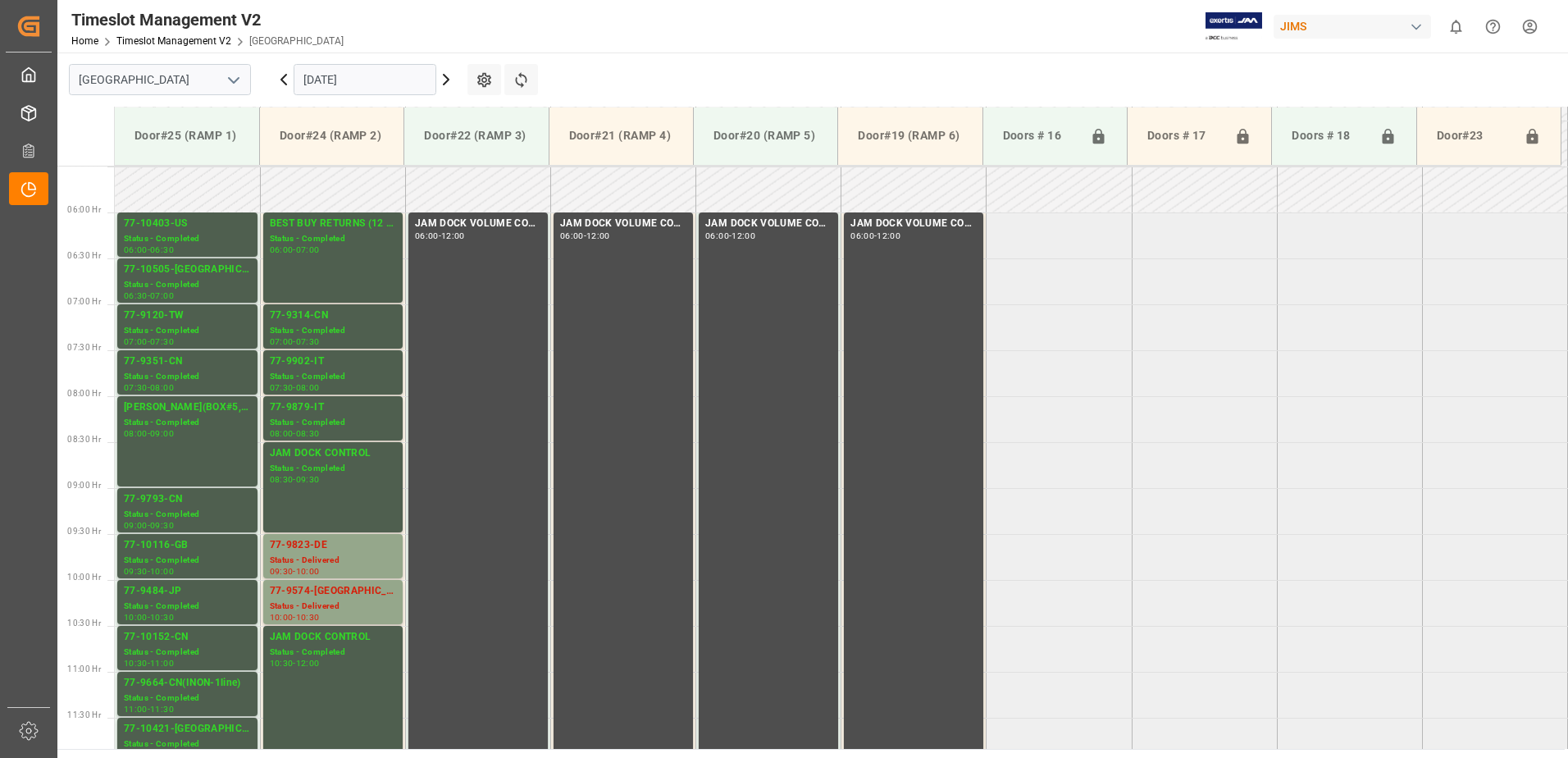
scroll to position [542, 0]
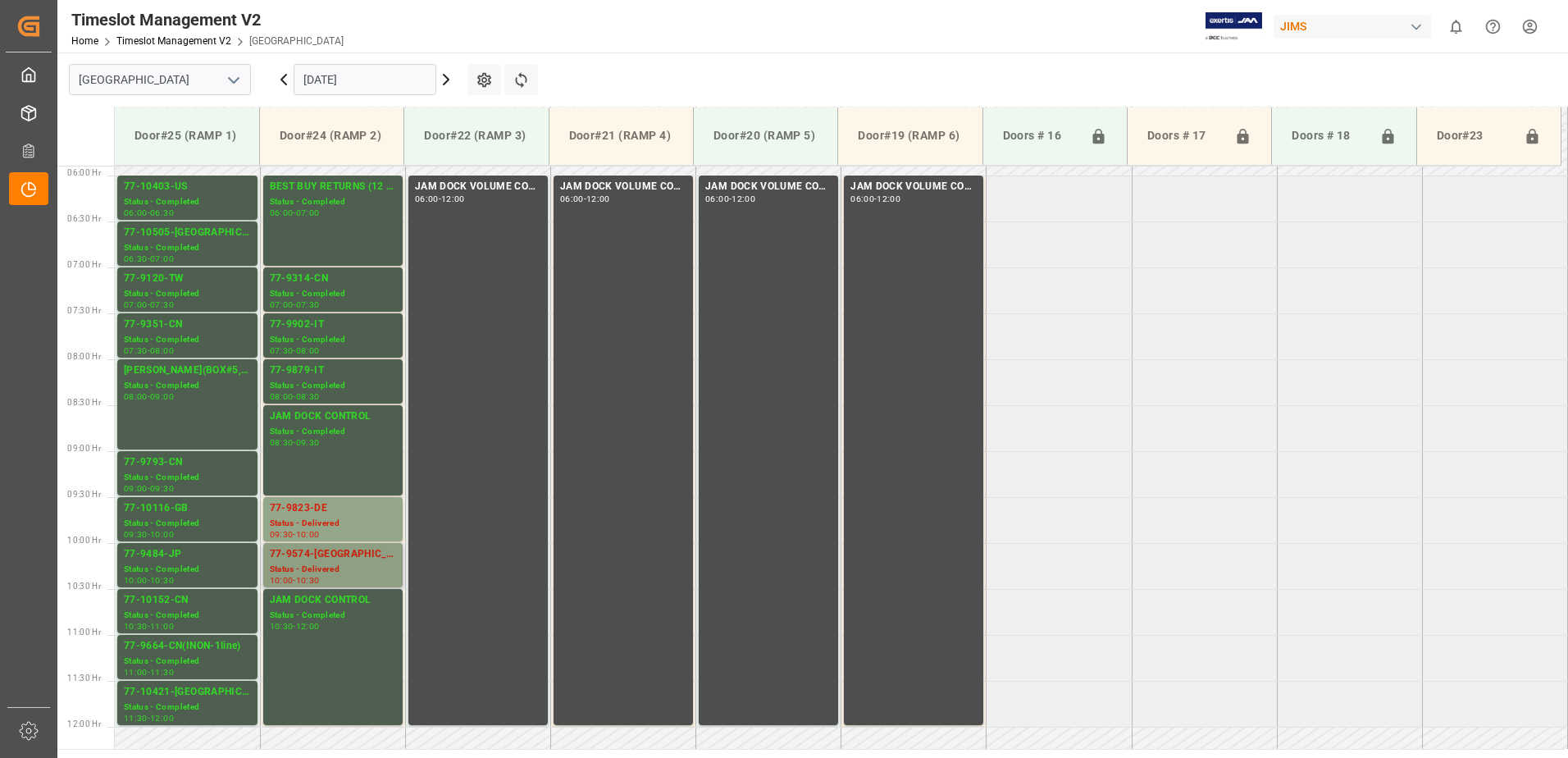
click at [317, 556] on div "77-9574-[GEOGRAPHIC_DATA]" at bounding box center [333, 554] width 127 height 16
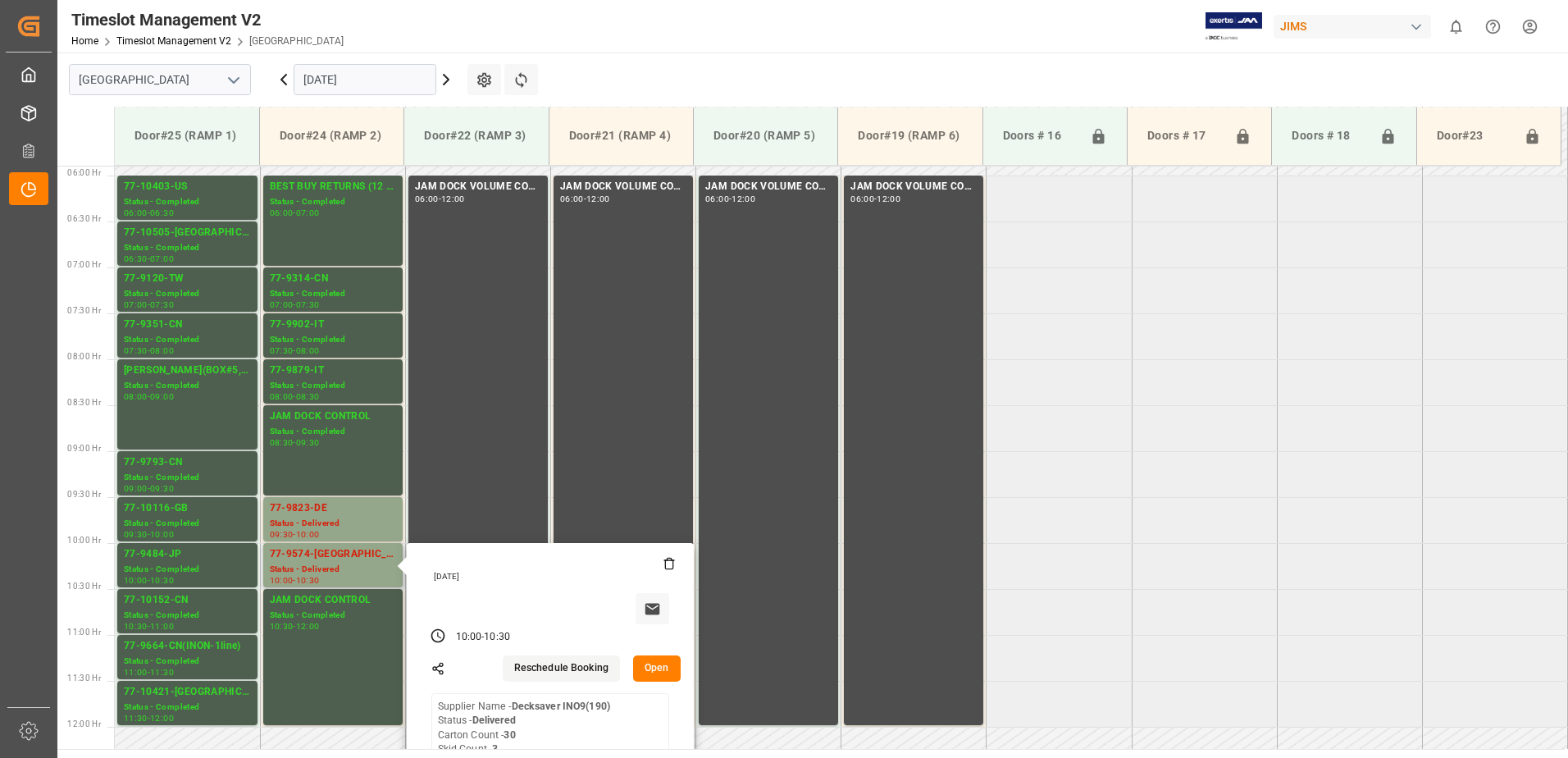
click at [647, 666] on button "Open" at bounding box center [657, 668] width 47 height 26
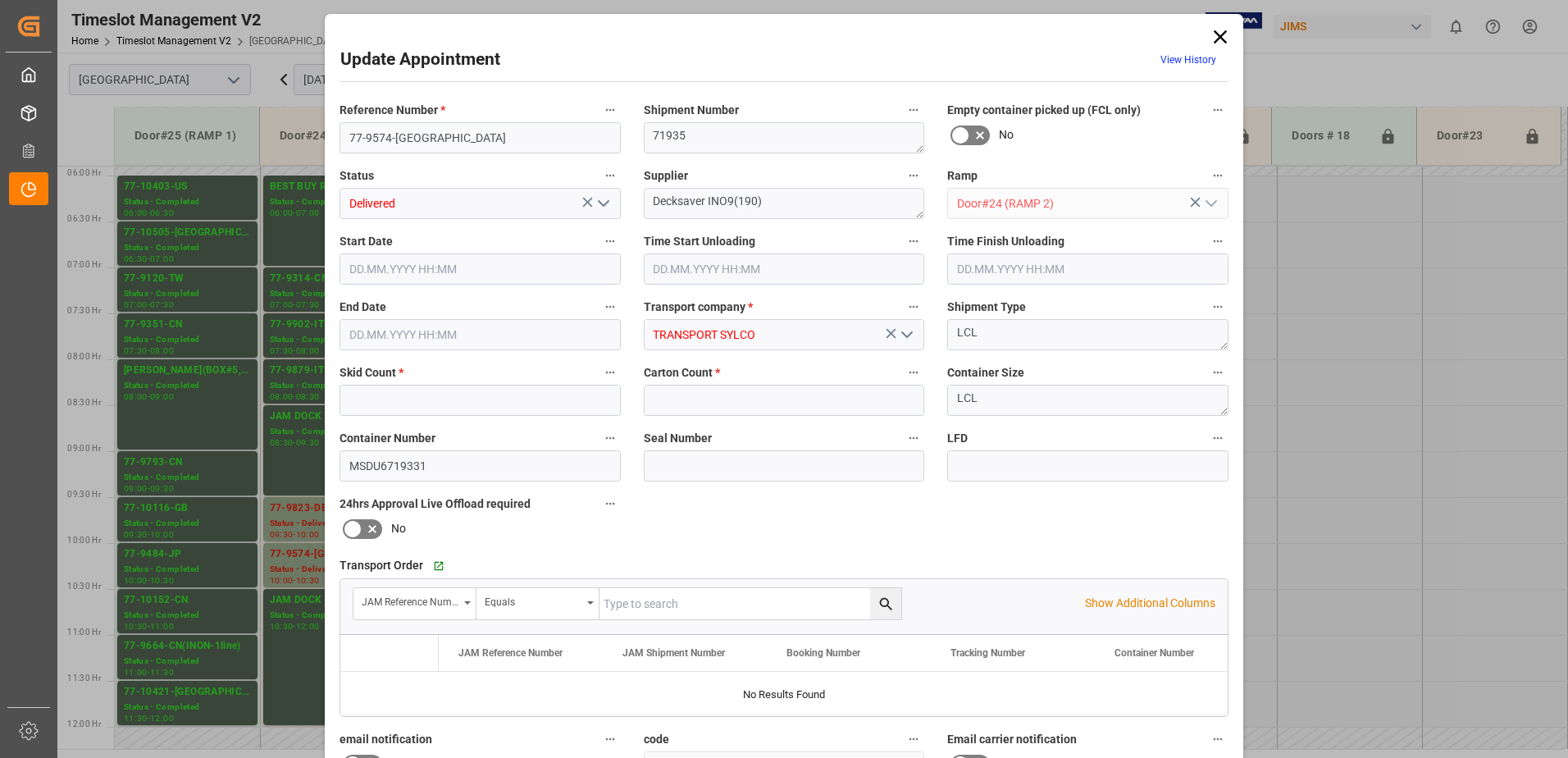
type input "3"
type input "30"
type input "[DATE] 10:00"
type input "[DATE] 08:30"
type input "[DATE] 10:00"
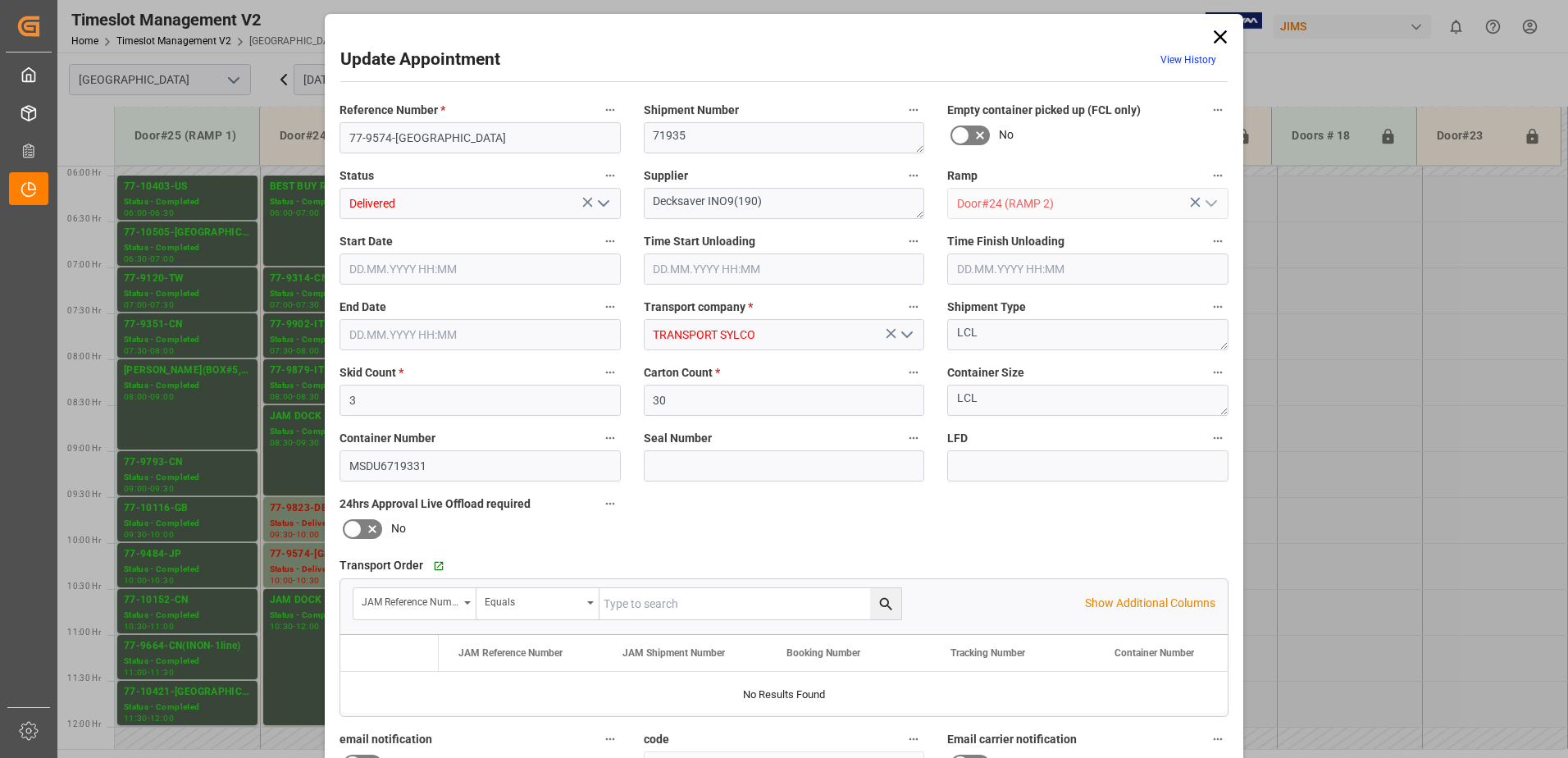
type input "[DATE] 10:30"
type input "[DATE] 15:26"
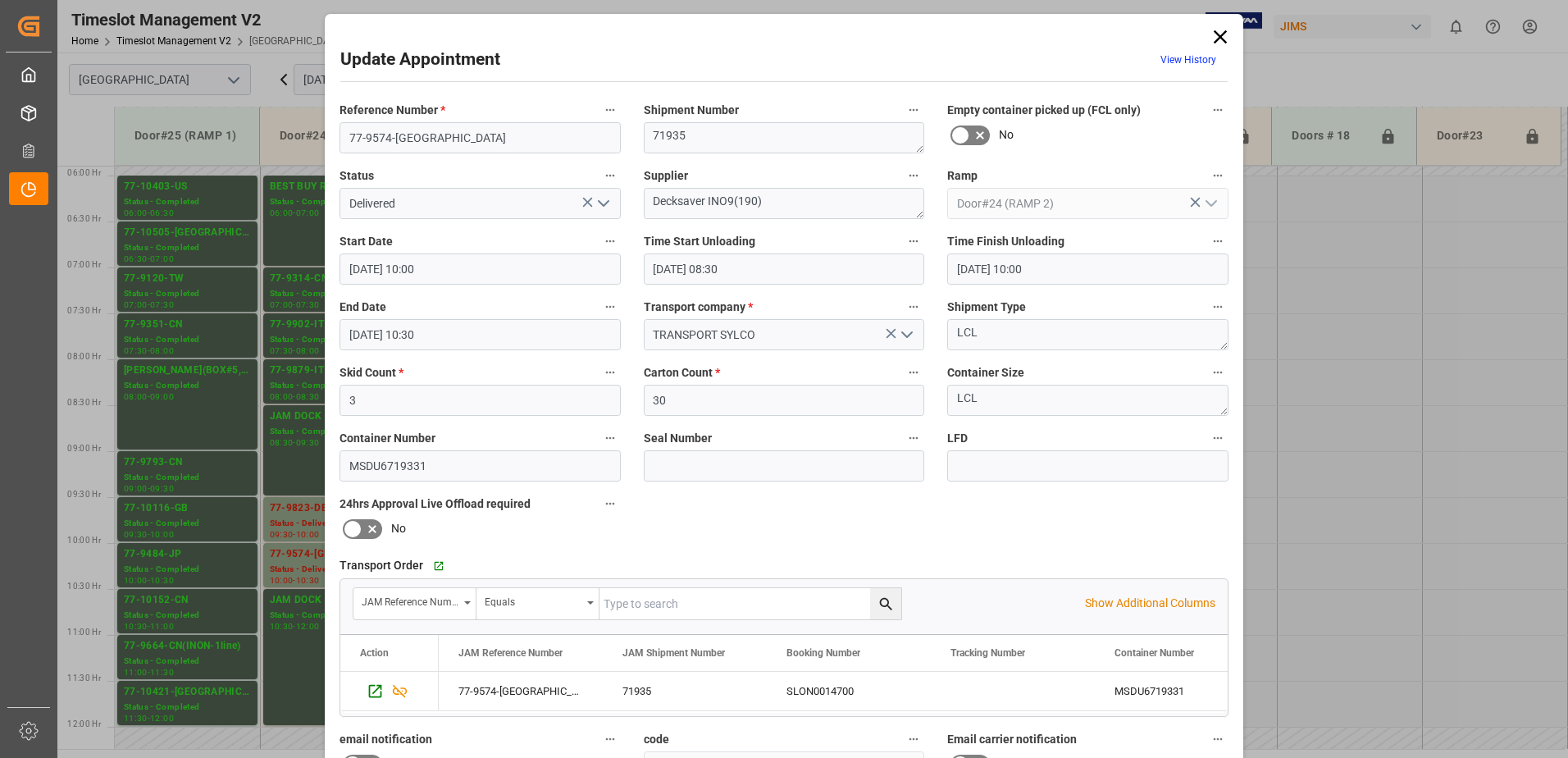
click at [599, 204] on polyline "open menu" at bounding box center [604, 204] width 10 height 5
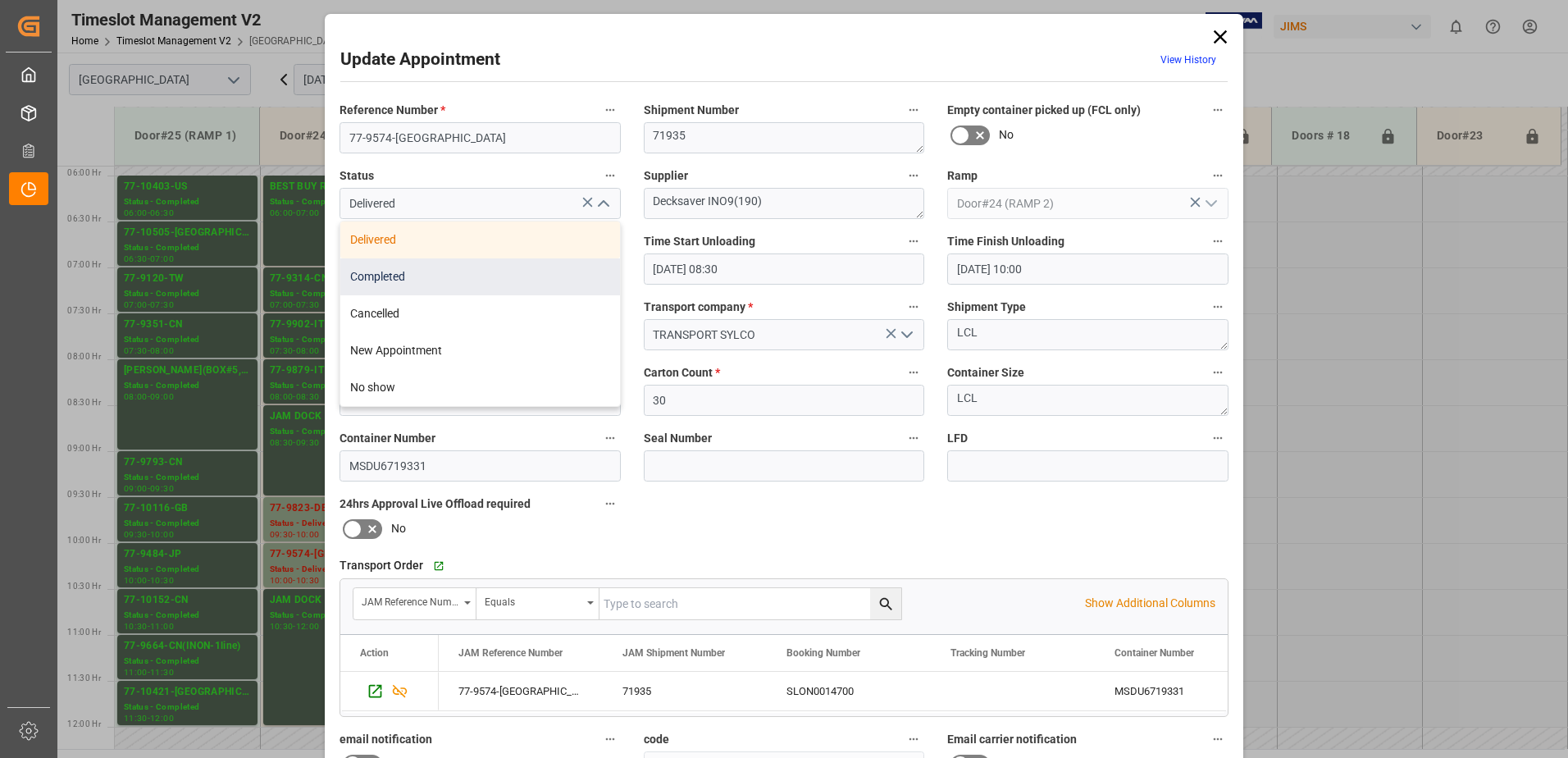
click at [525, 275] on div "Completed" at bounding box center [480, 277] width 280 height 37
type input "Completed"
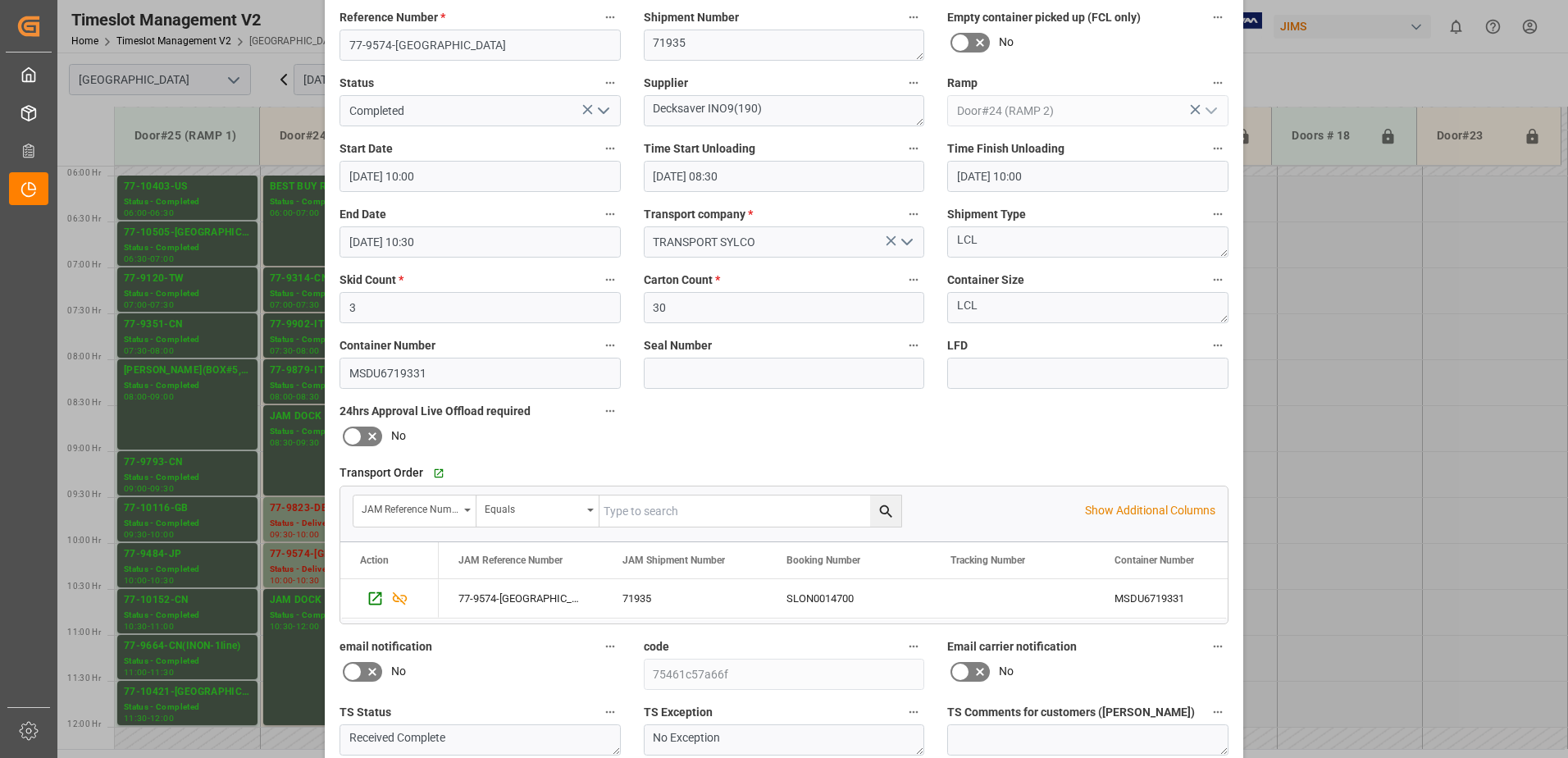
scroll to position [239, 0]
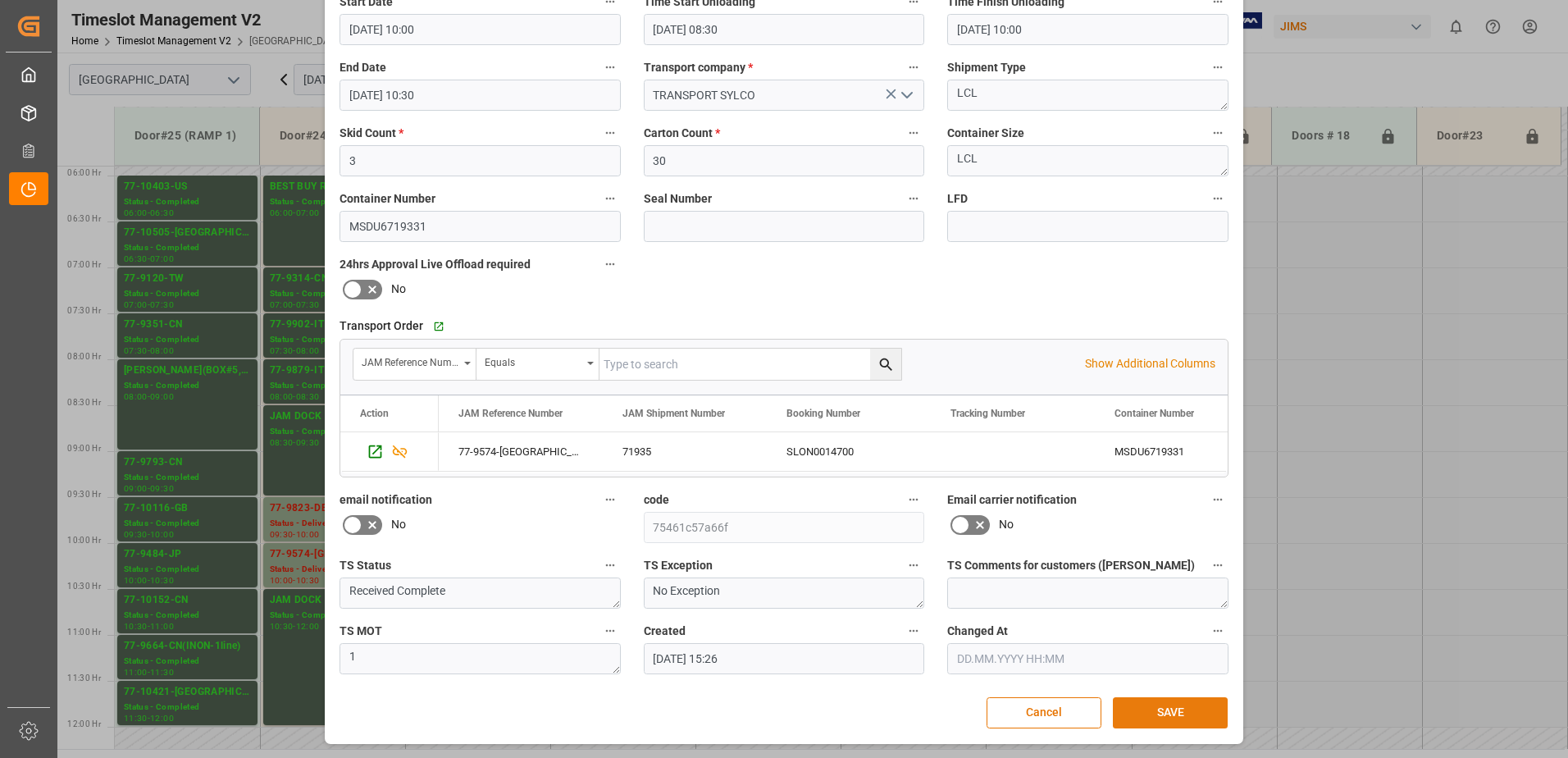
click at [1191, 718] on button "SAVE" at bounding box center [1170, 712] width 115 height 31
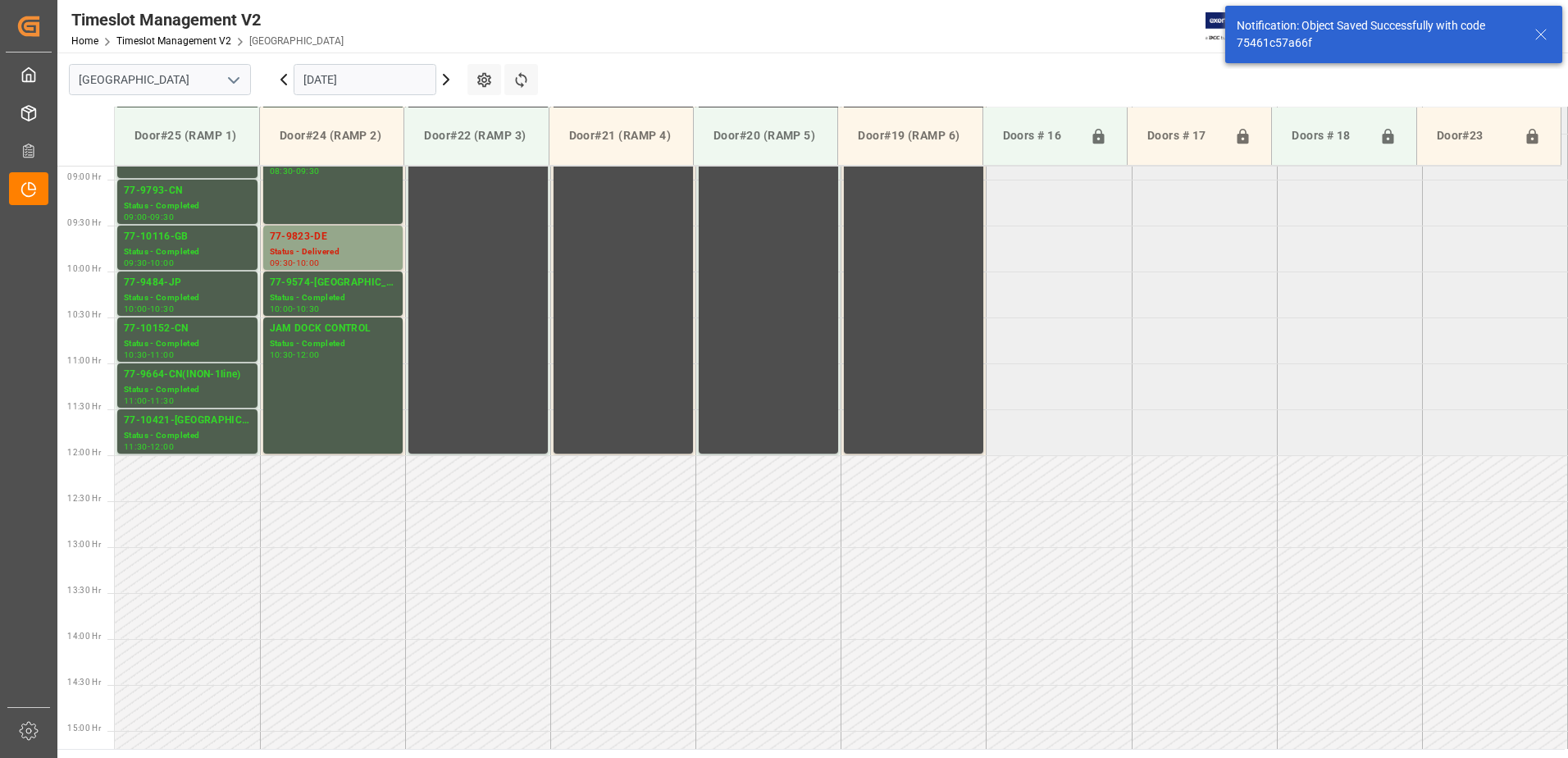
scroll to position [817, 0]
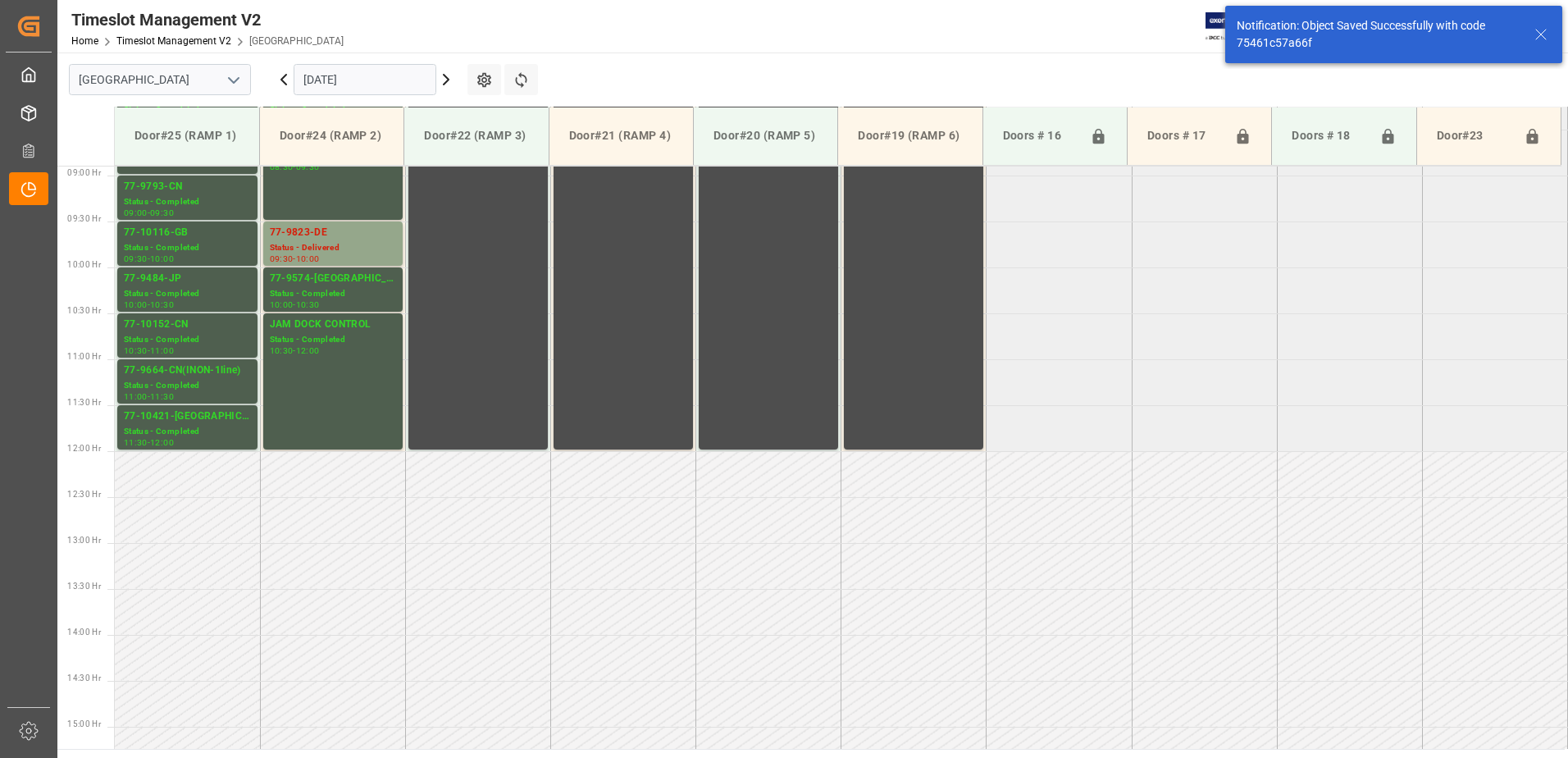
click at [286, 79] on icon at bounding box center [283, 79] width 19 height 19
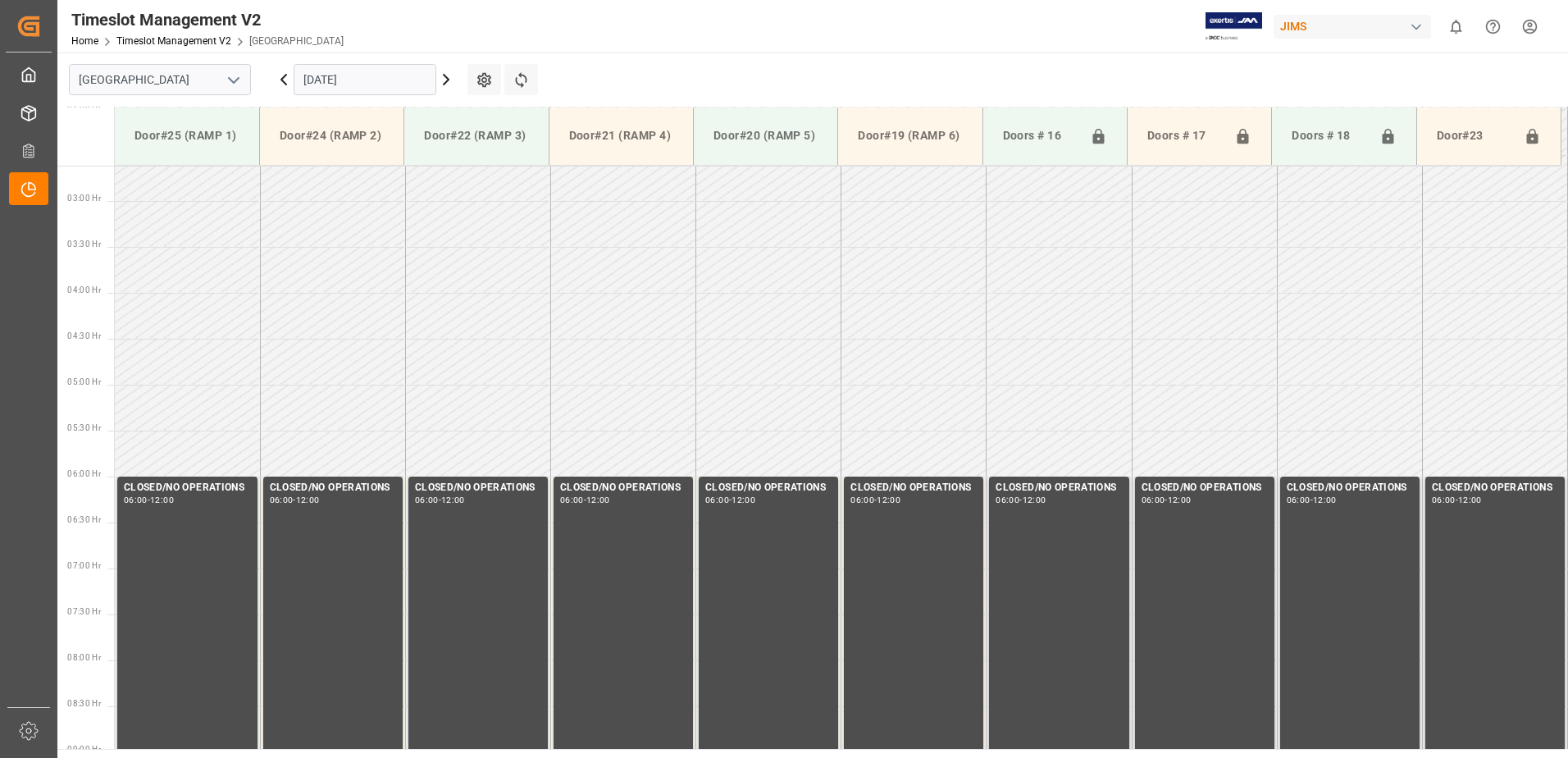
scroll to position [542, 0]
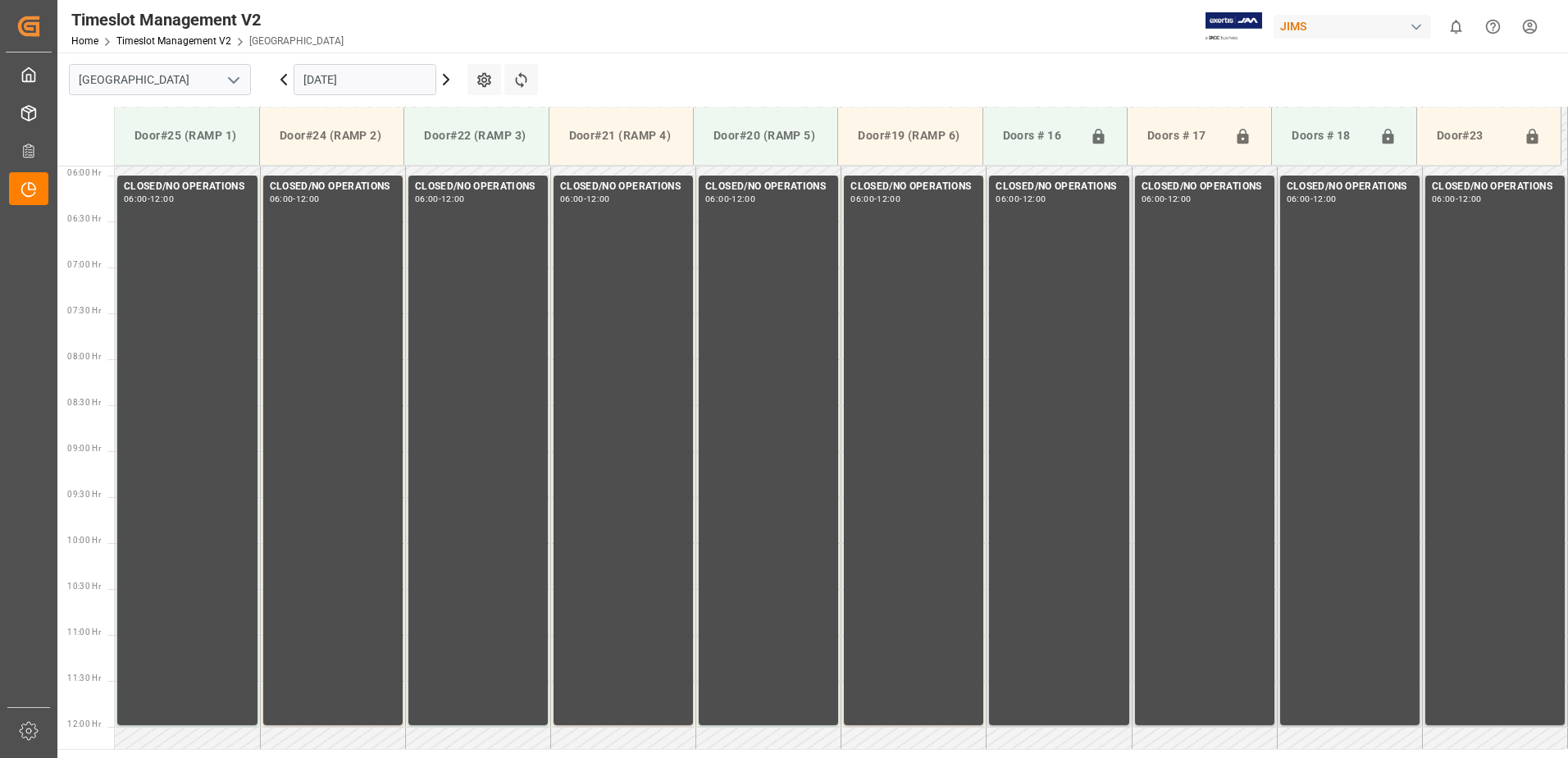
click at [285, 79] on icon at bounding box center [283, 79] width 19 height 19
click at [283, 79] on icon at bounding box center [283, 79] width 19 height 19
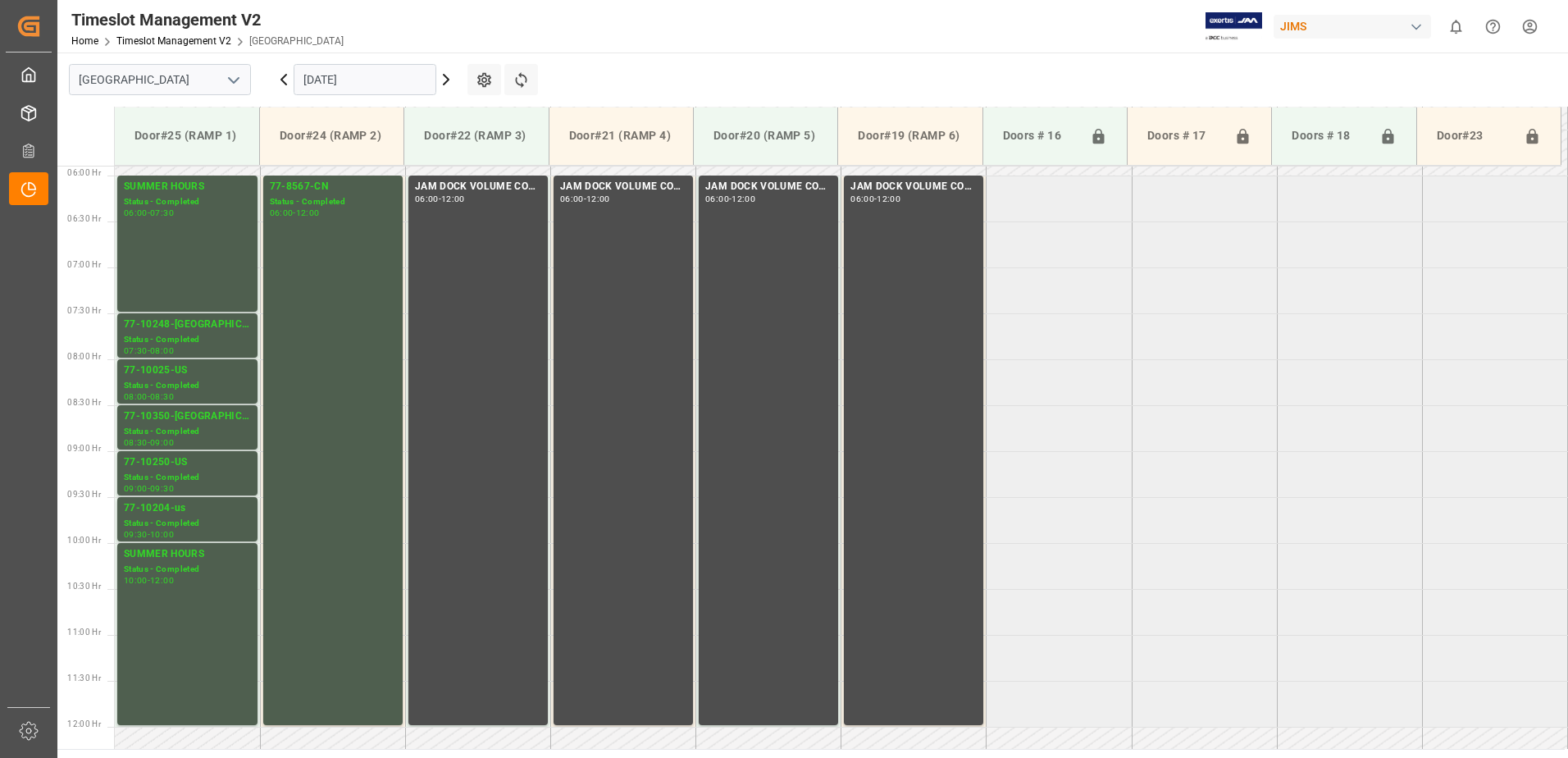
click at [282, 79] on icon at bounding box center [284, 79] width 5 height 10
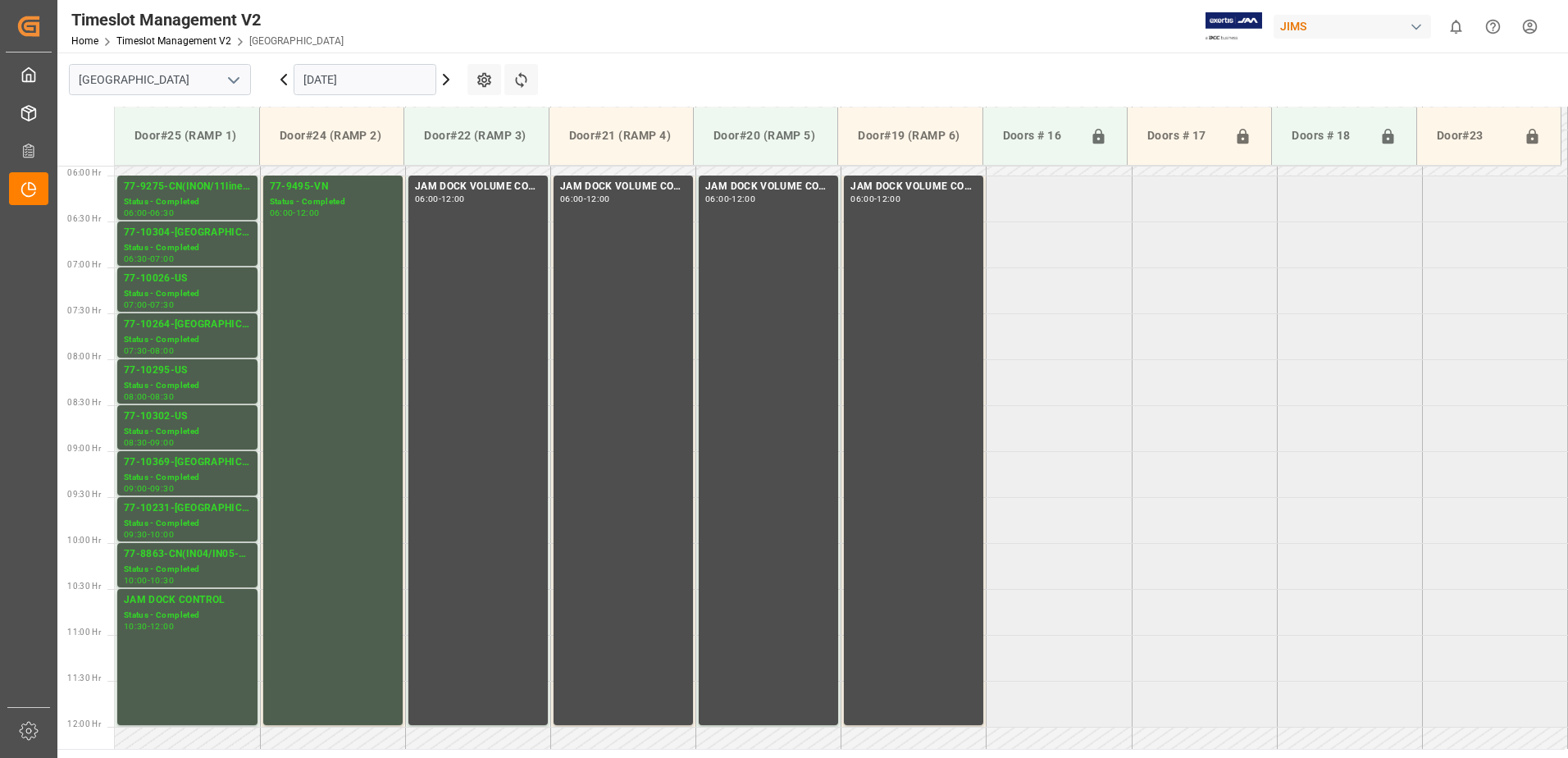
click at [281, 79] on icon at bounding box center [284, 79] width 5 height 10
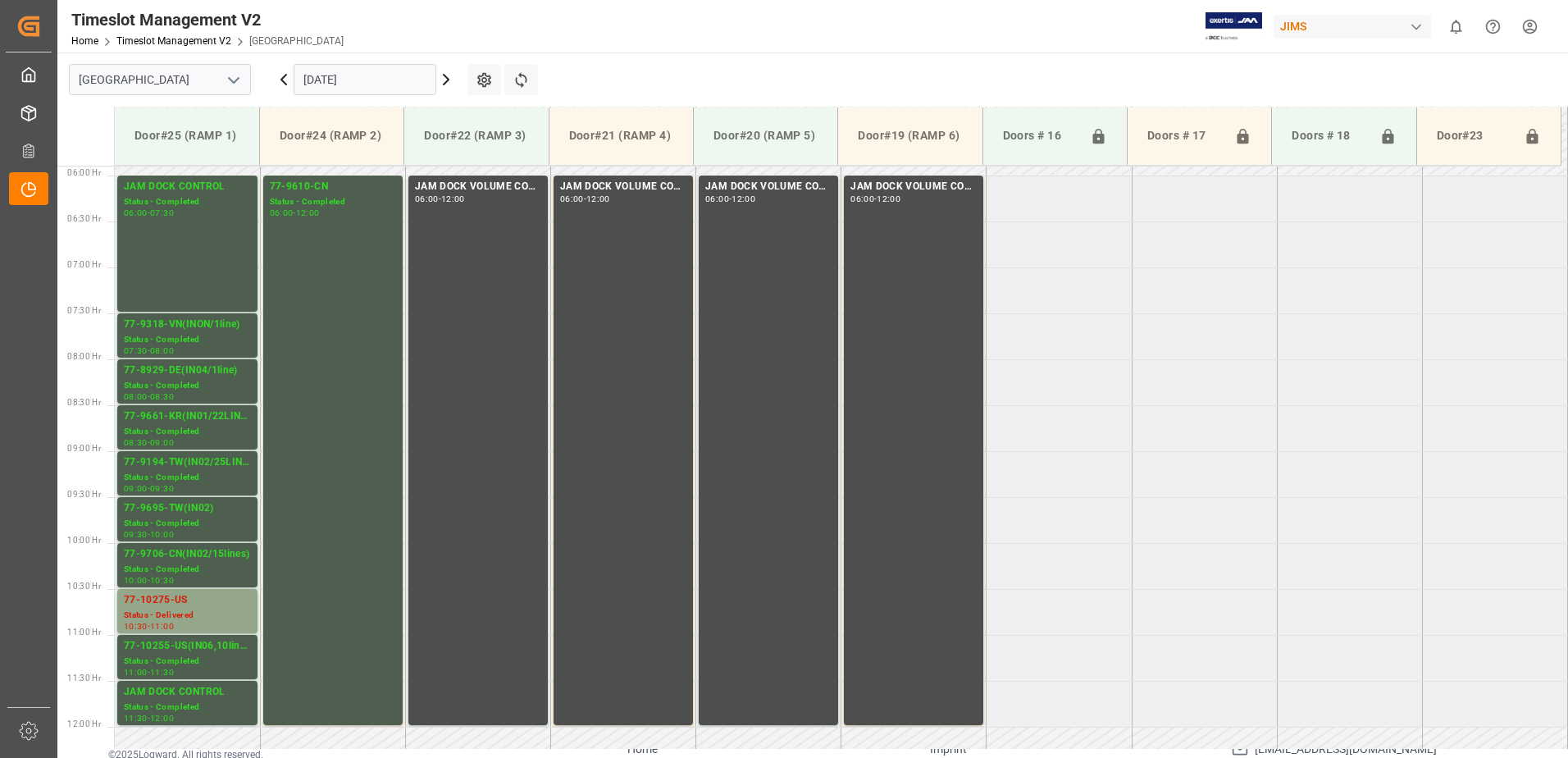
scroll to position [164, 0]
click at [283, 79] on icon at bounding box center [283, 79] width 19 height 19
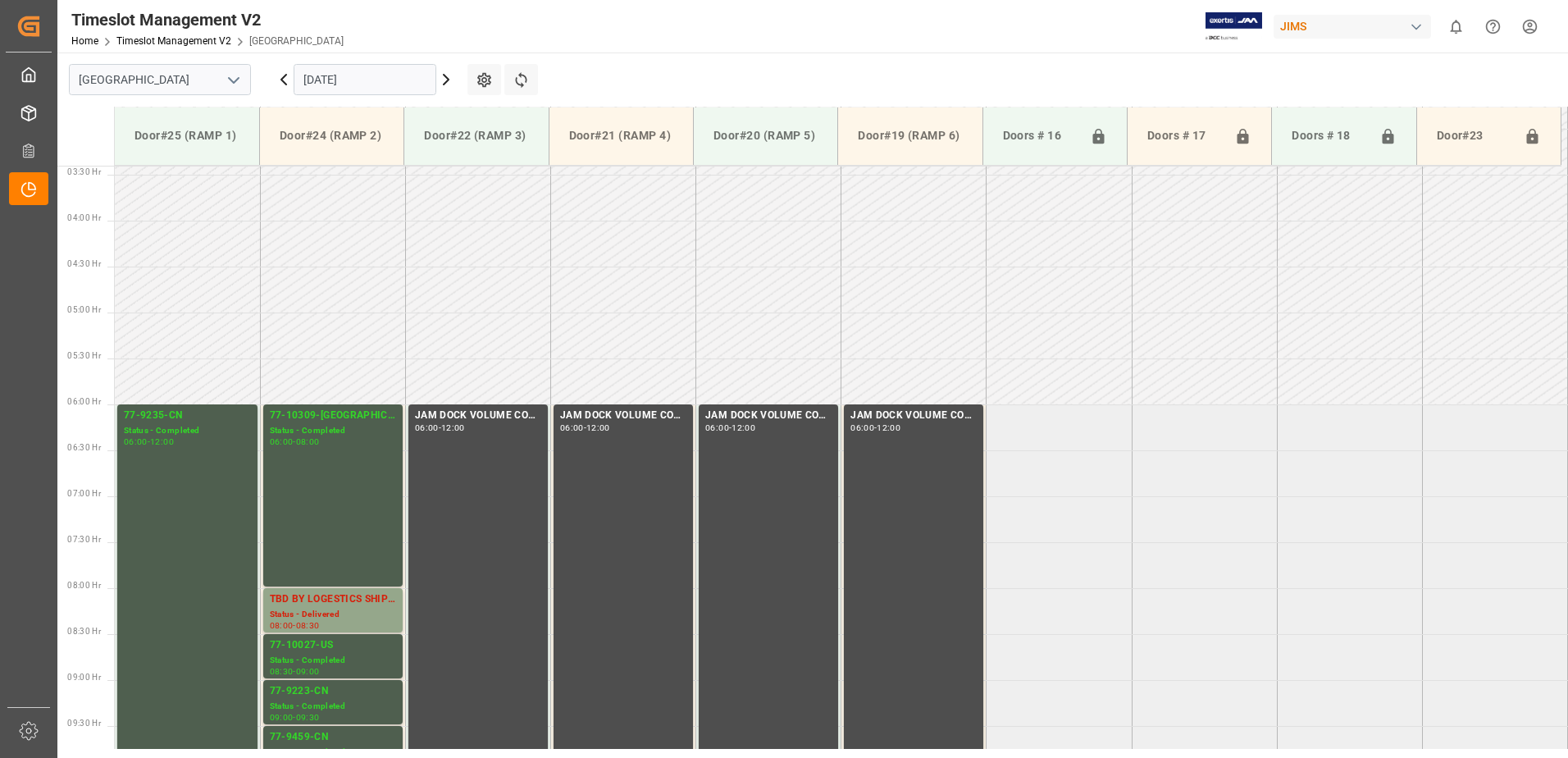
scroll to position [542, 0]
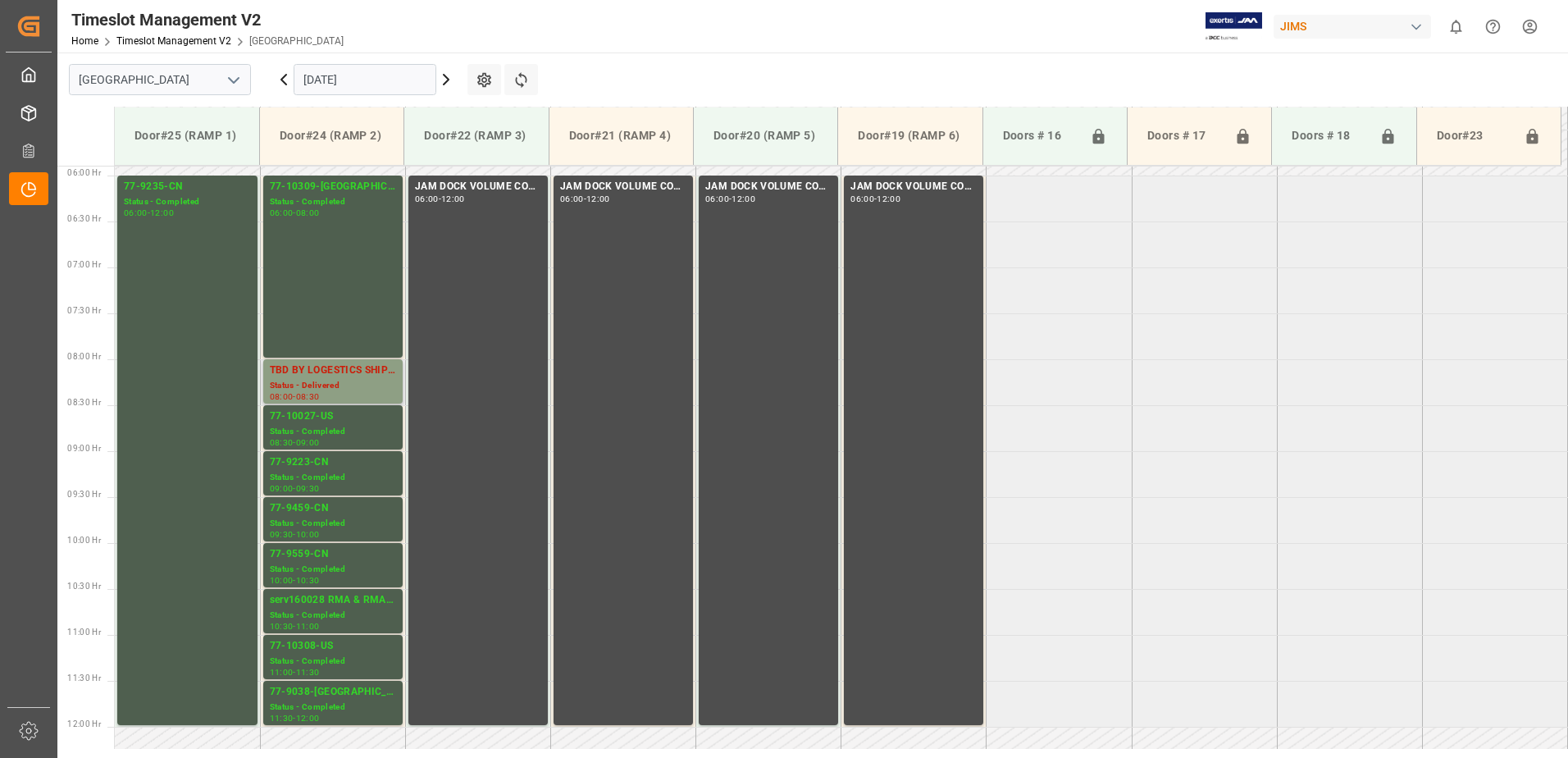
click at [319, 379] on div "Status - Delivered" at bounding box center [333, 386] width 127 height 14
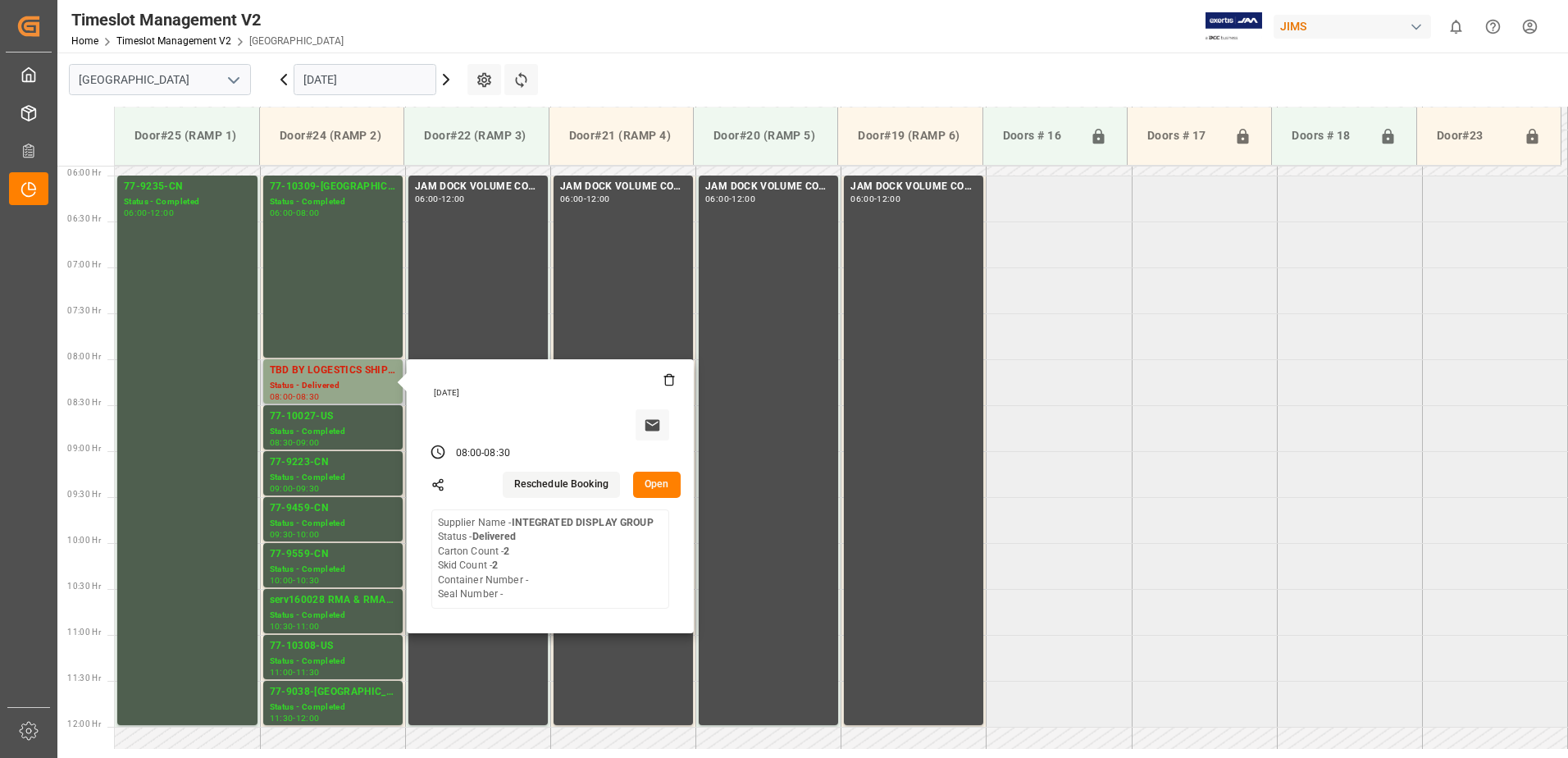
click at [657, 488] on button "Open" at bounding box center [657, 484] width 47 height 26
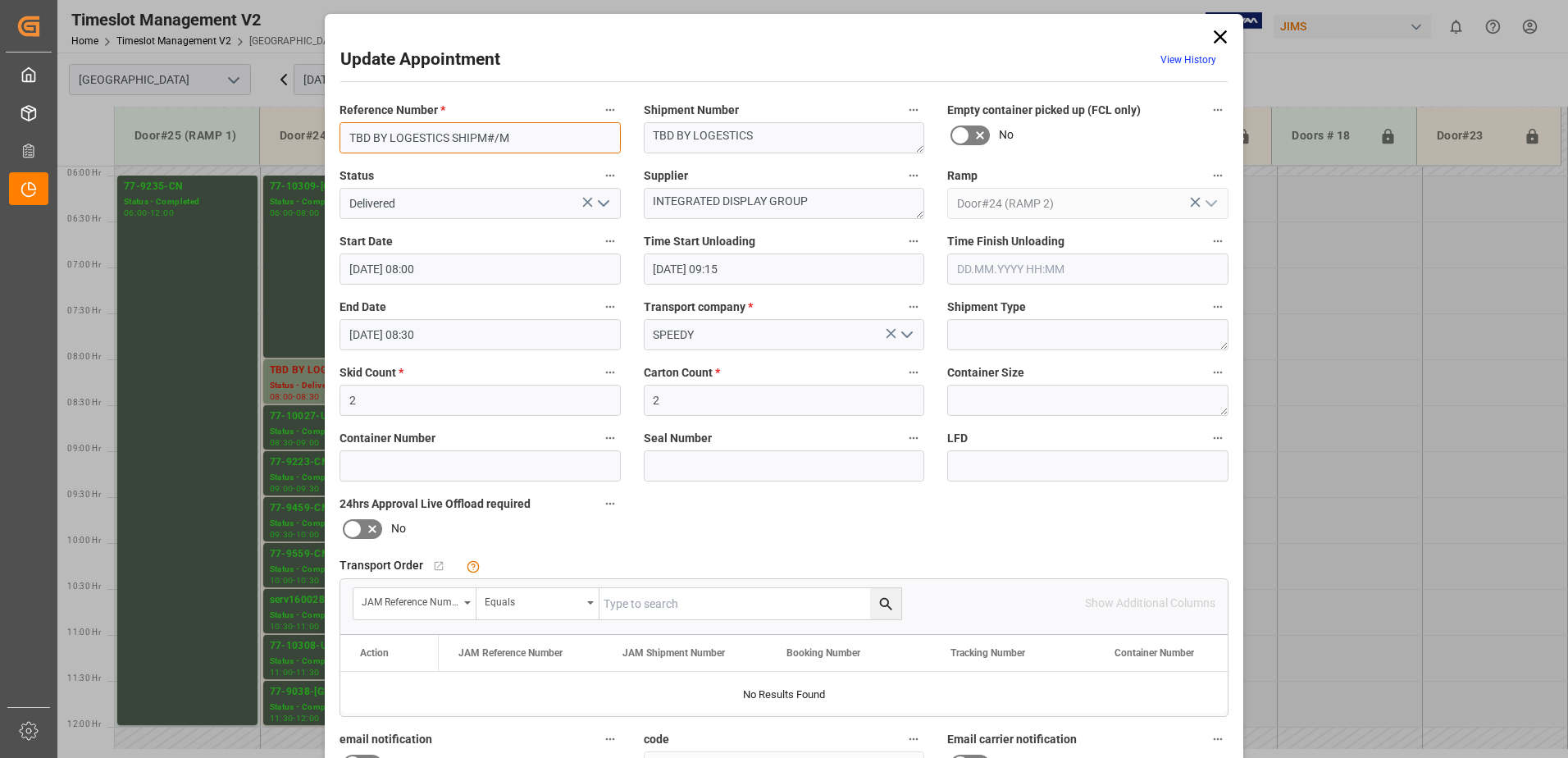
drag, startPoint x: 542, startPoint y: 136, endPoint x: 336, endPoint y: 137, distance: 206.0
click at [340, 137] on input "TBD BY LOGESTICS SHIPM#/M" at bounding box center [480, 138] width 281 height 31
type input "77-10429-[GEOGRAPHIC_DATA]"
drag, startPoint x: 776, startPoint y: 134, endPoint x: 653, endPoint y: 138, distance: 123.1
click at [653, 138] on textarea "TBD BY LOGESTICS" at bounding box center [784, 138] width 281 height 31
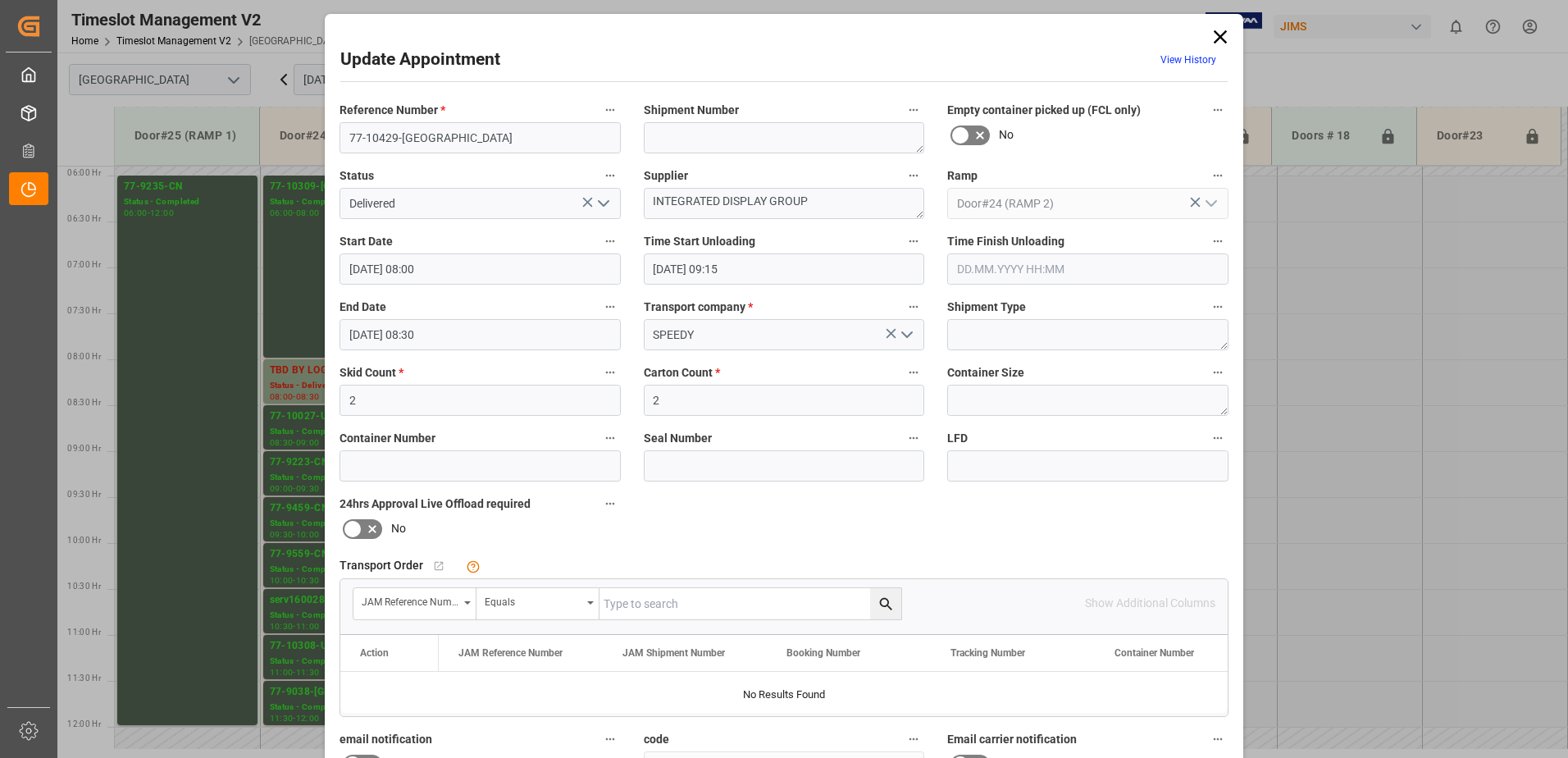
click at [604, 204] on icon "open menu" at bounding box center [603, 203] width 19 height 19
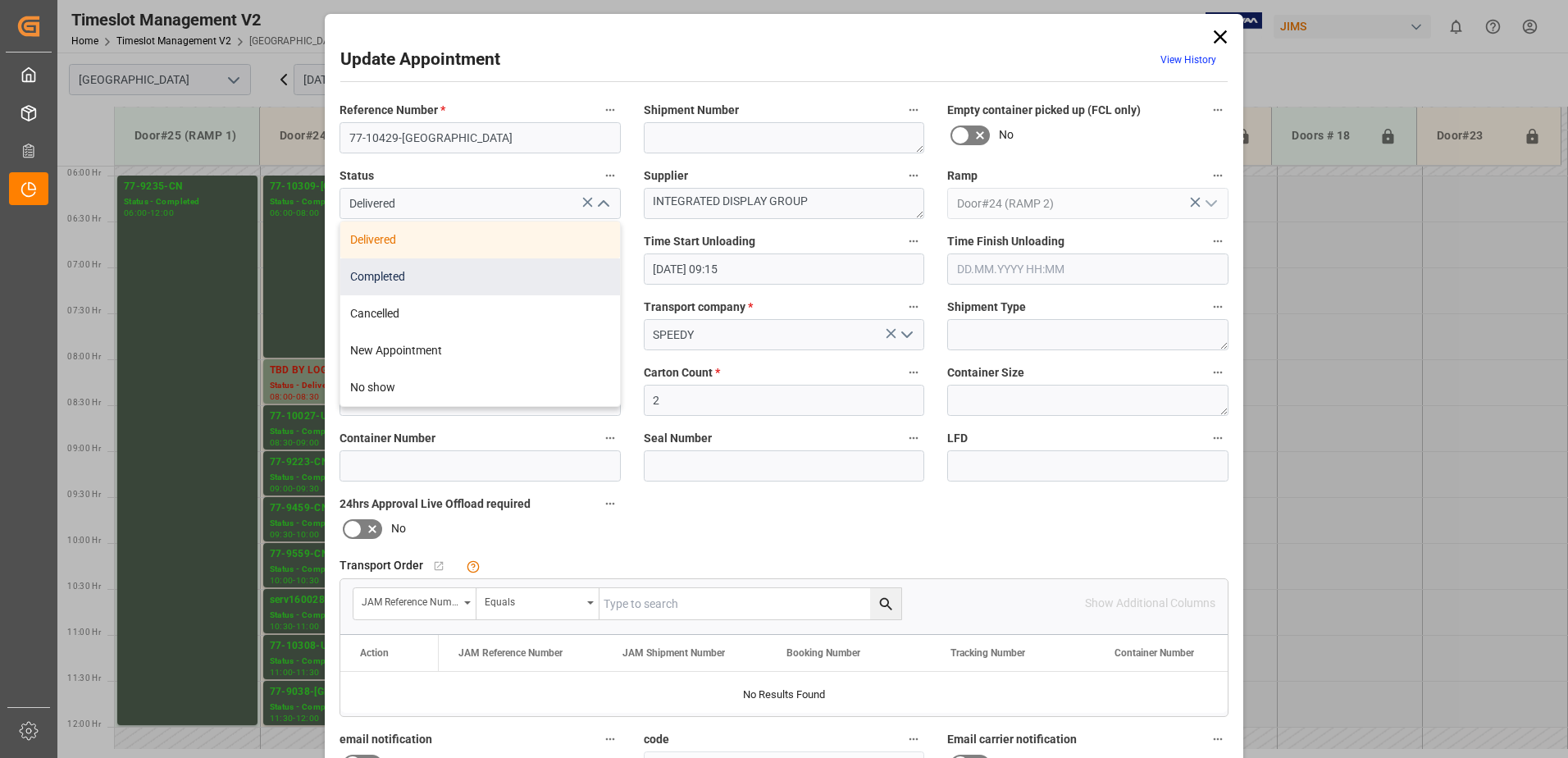
click at [546, 271] on div "Completed" at bounding box center [480, 277] width 280 height 37
type input "Completed"
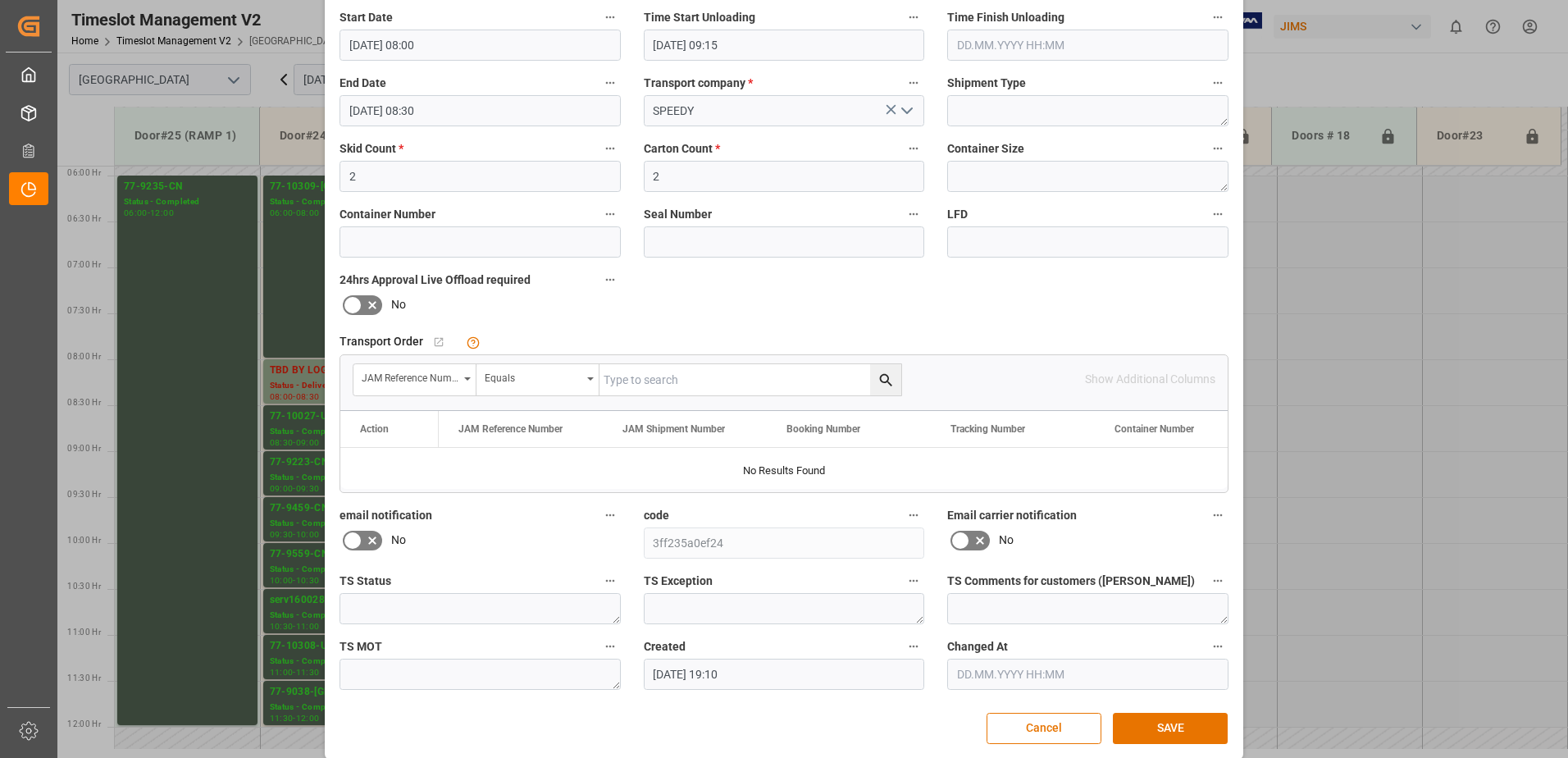
scroll to position [239, 0]
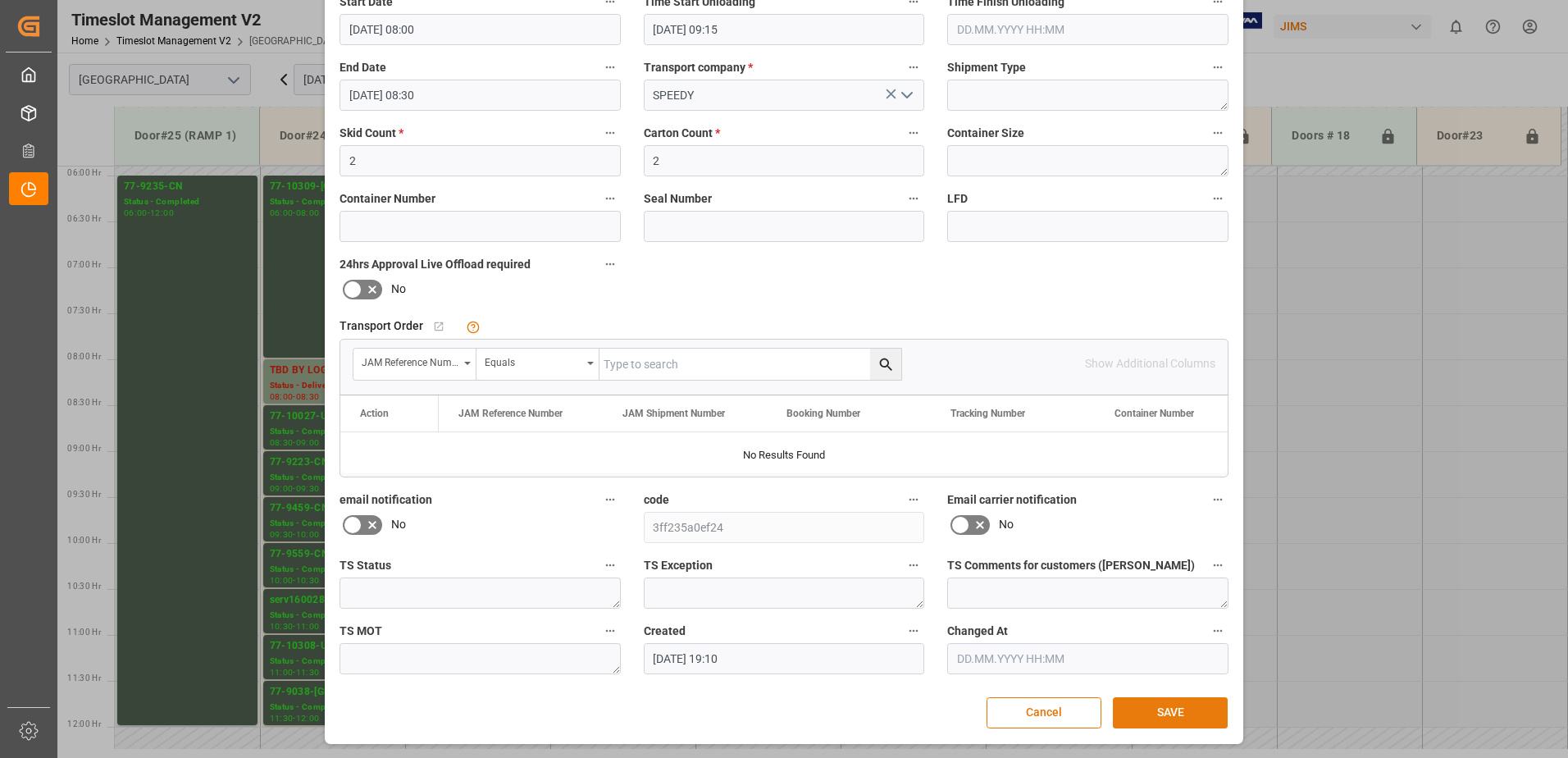
click at [1170, 713] on button "SAVE" at bounding box center [1170, 712] width 115 height 31
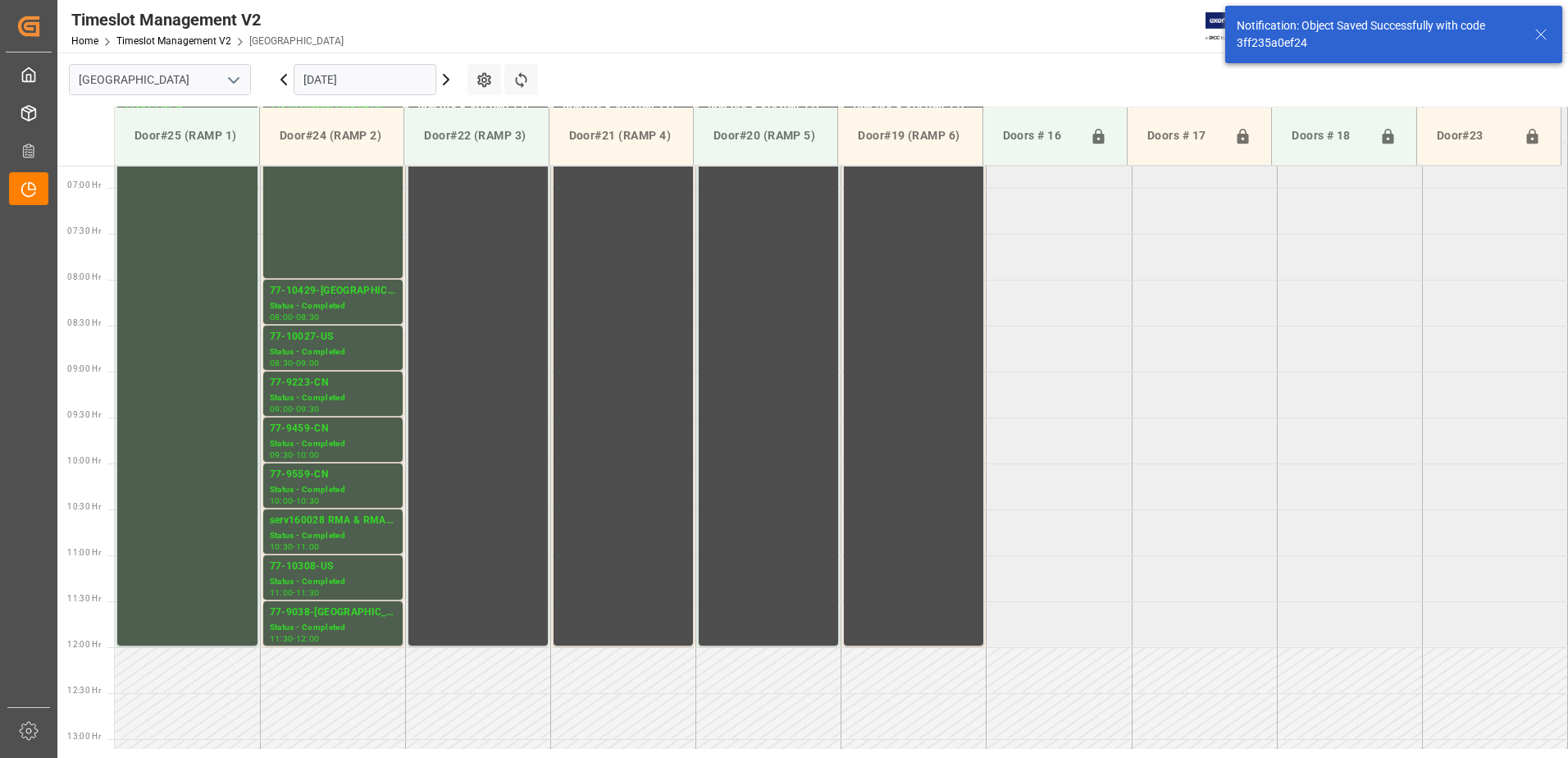
scroll to position [634, 0]
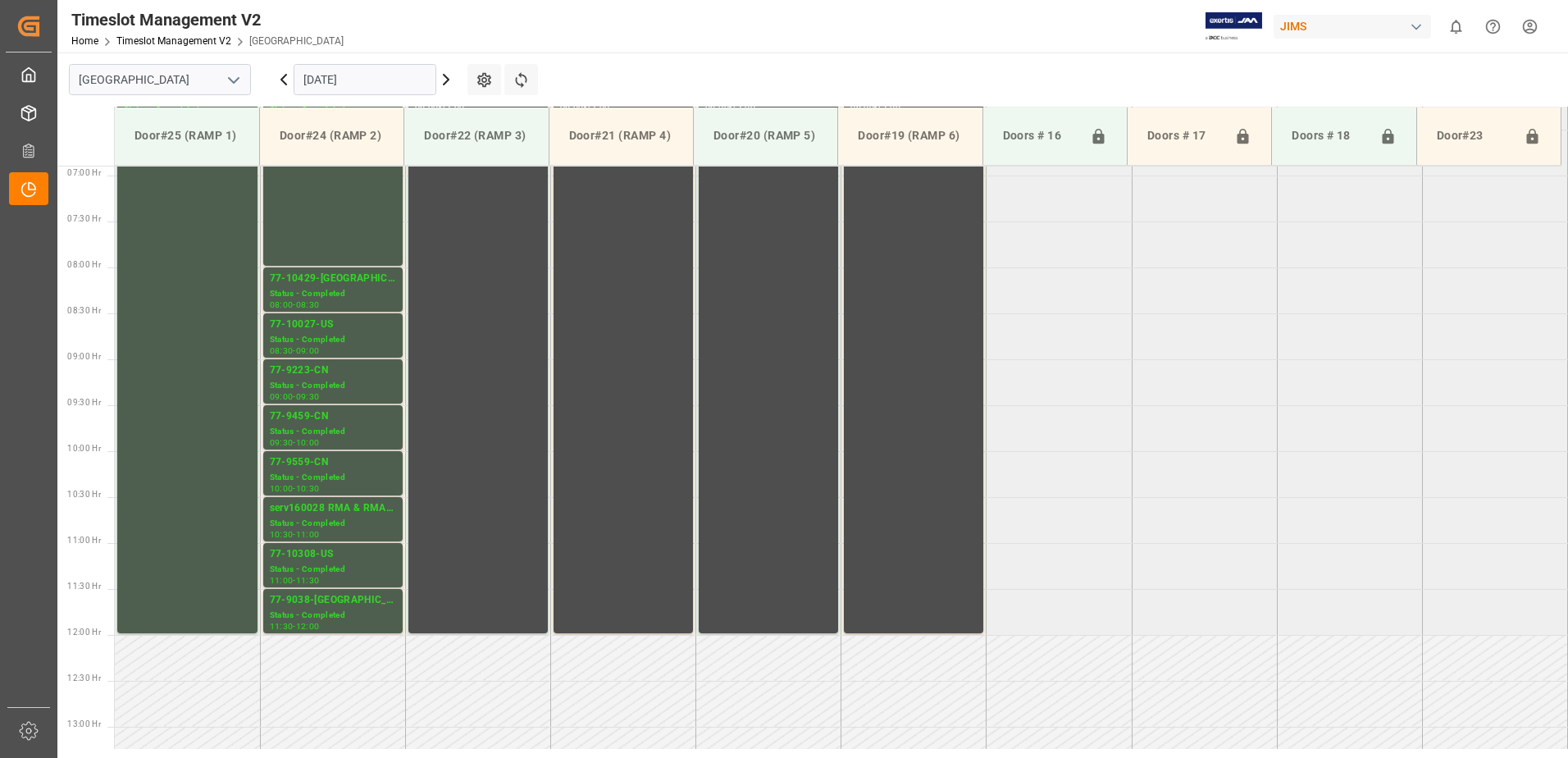
click at [281, 79] on icon at bounding box center [284, 79] width 5 height 10
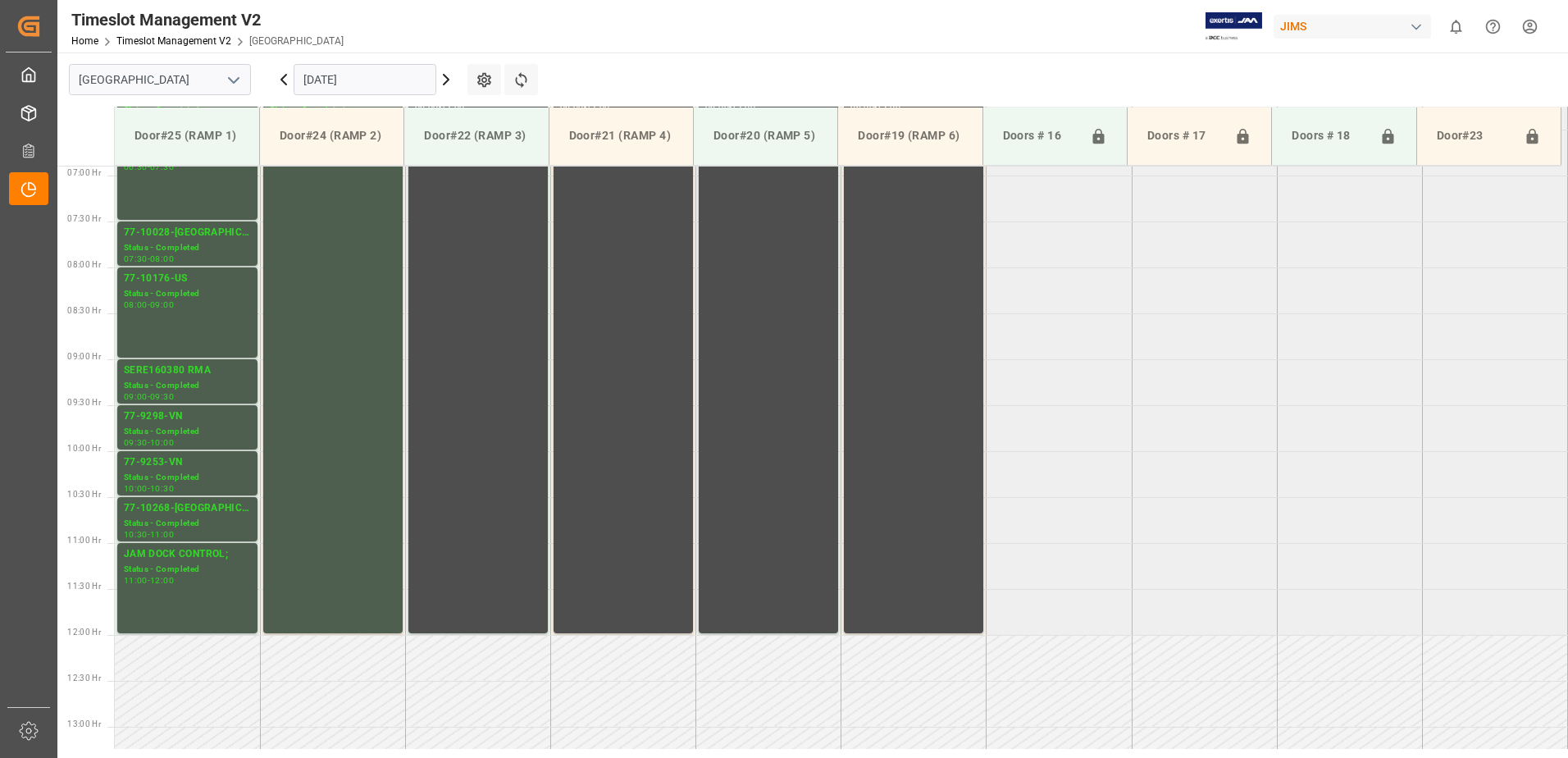
click at [283, 76] on icon at bounding box center [283, 79] width 19 height 19
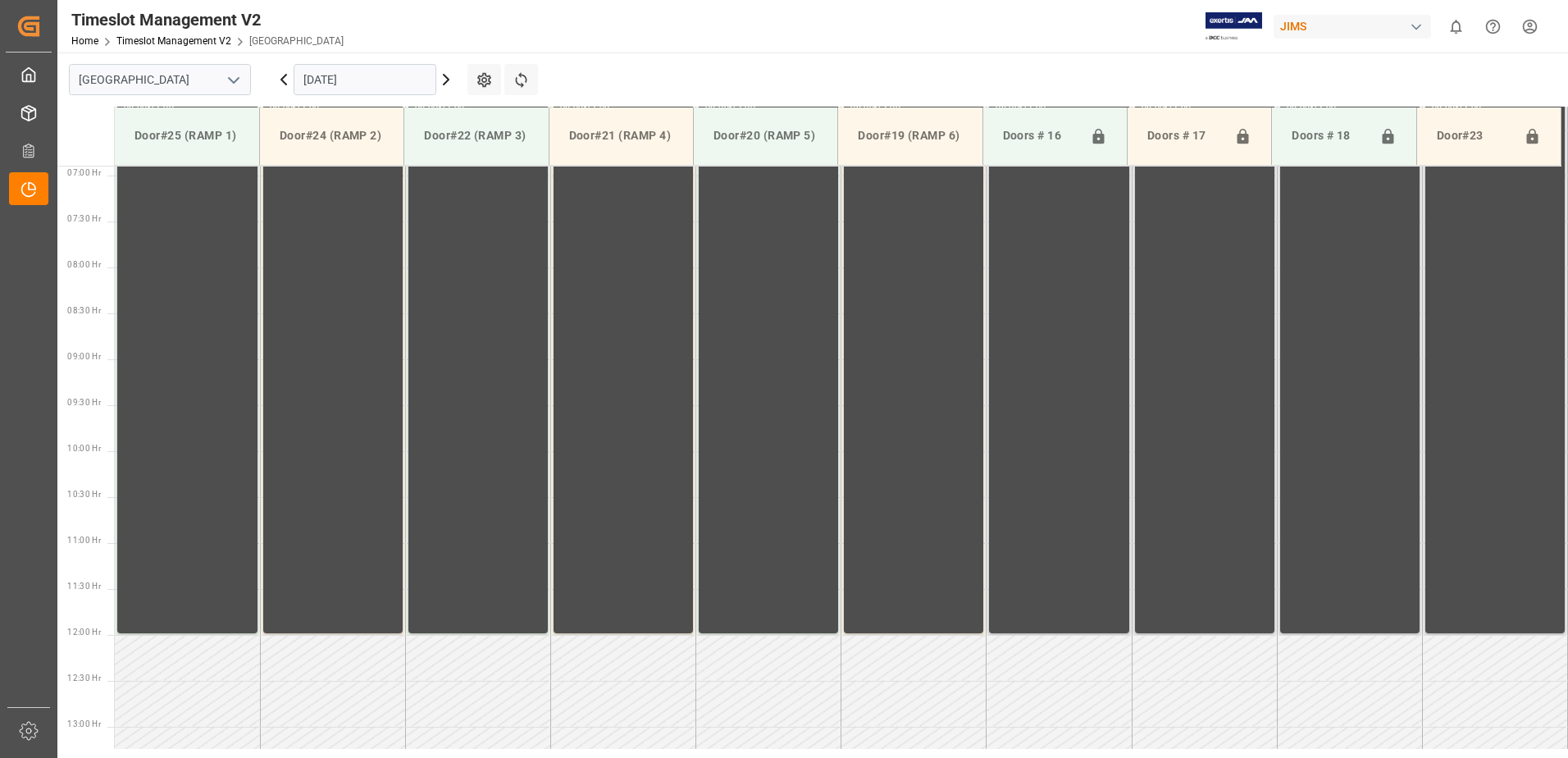
click at [284, 76] on icon at bounding box center [284, 79] width 5 height 10
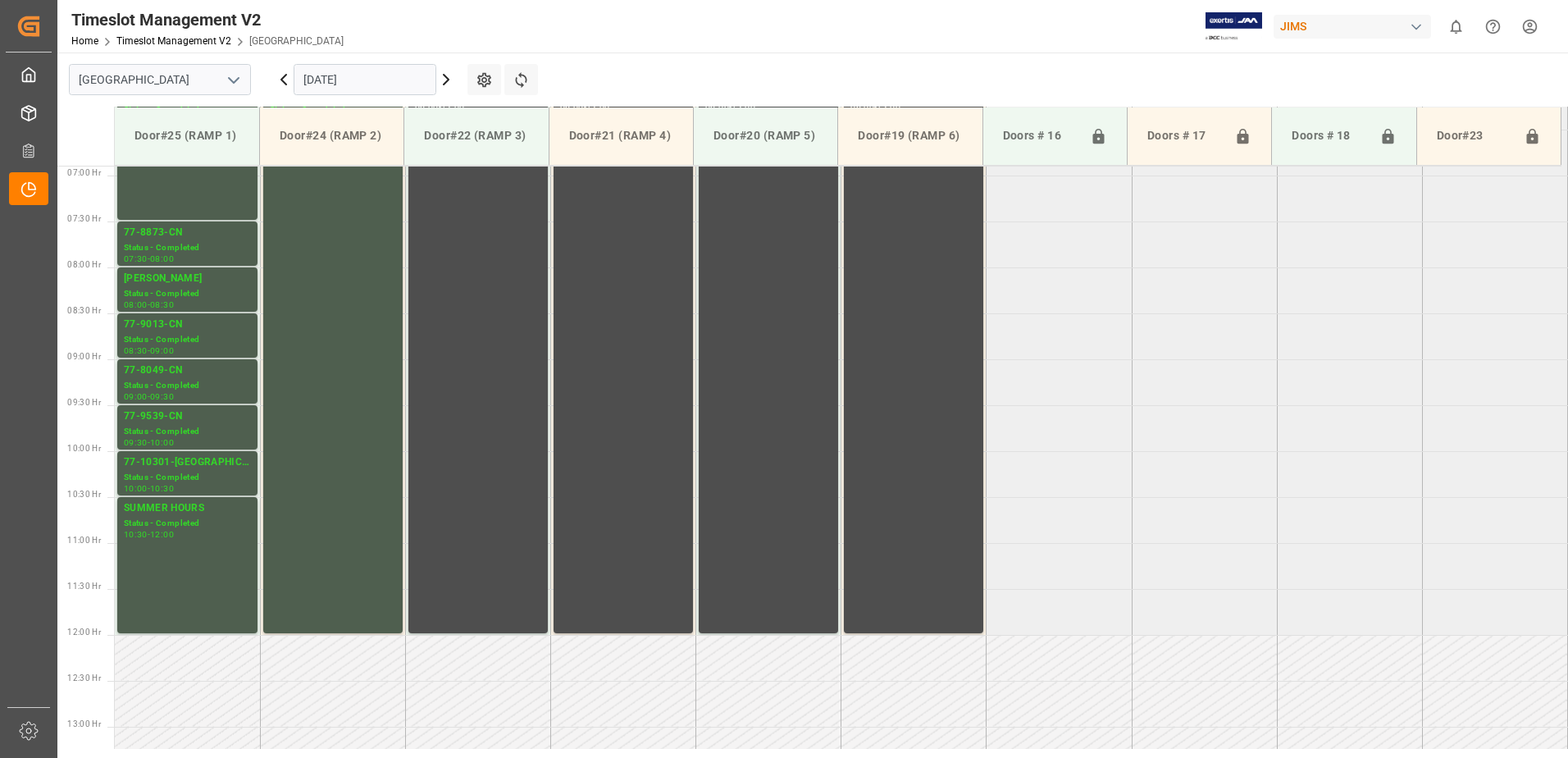
click at [284, 79] on icon at bounding box center [283, 79] width 19 height 19
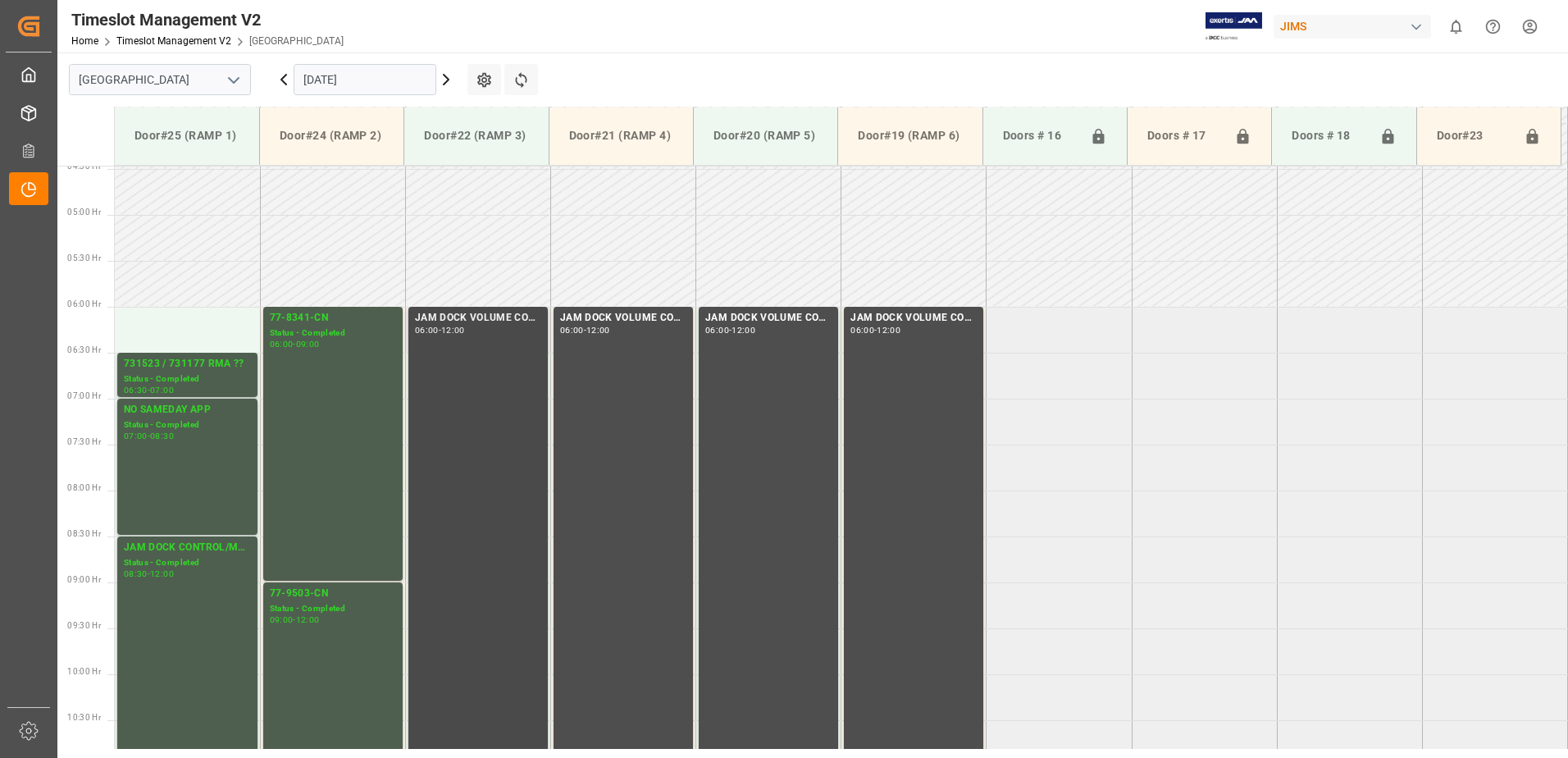
scroll to position [387, 0]
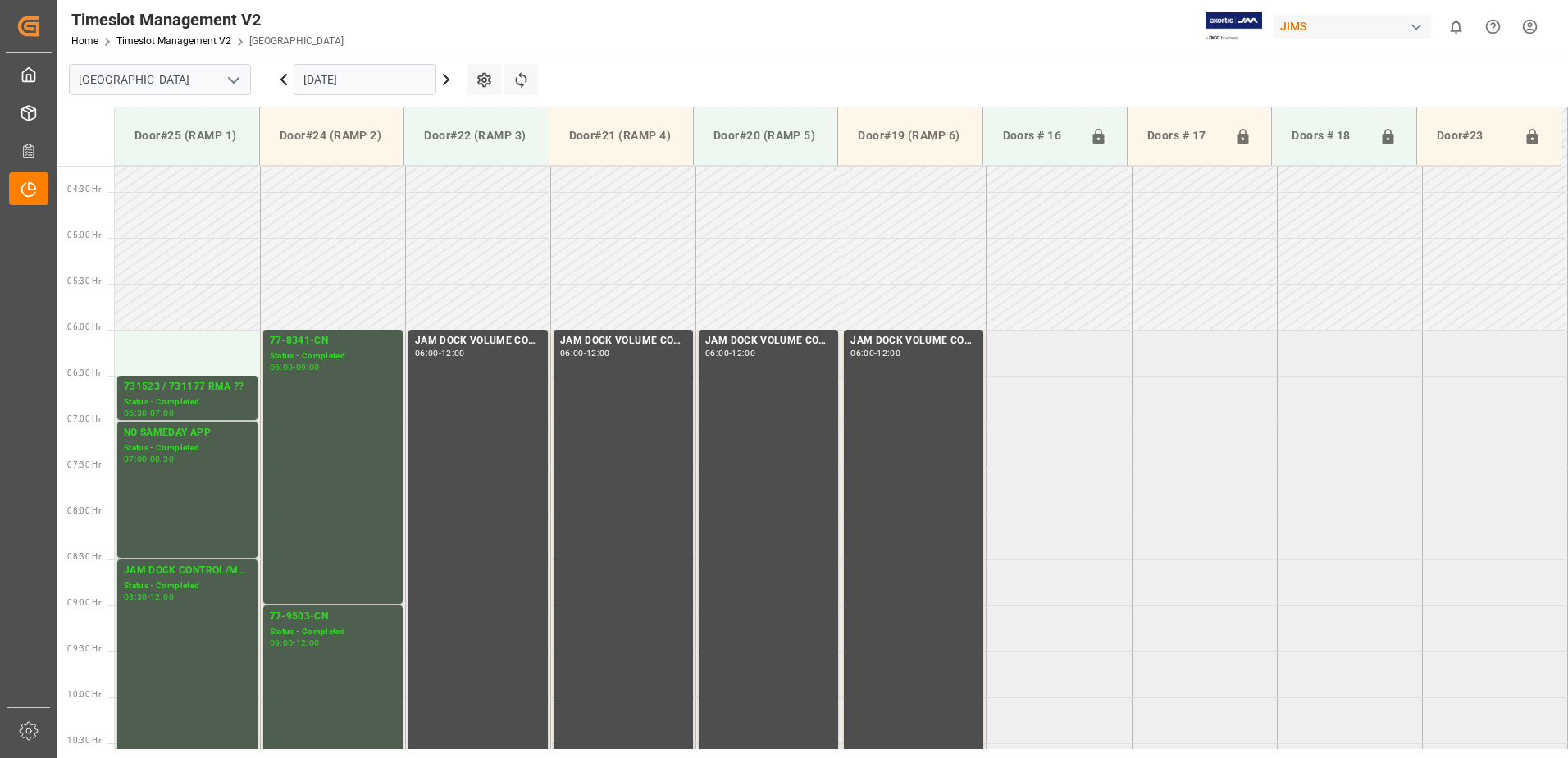
click at [282, 78] on icon at bounding box center [284, 79] width 5 height 10
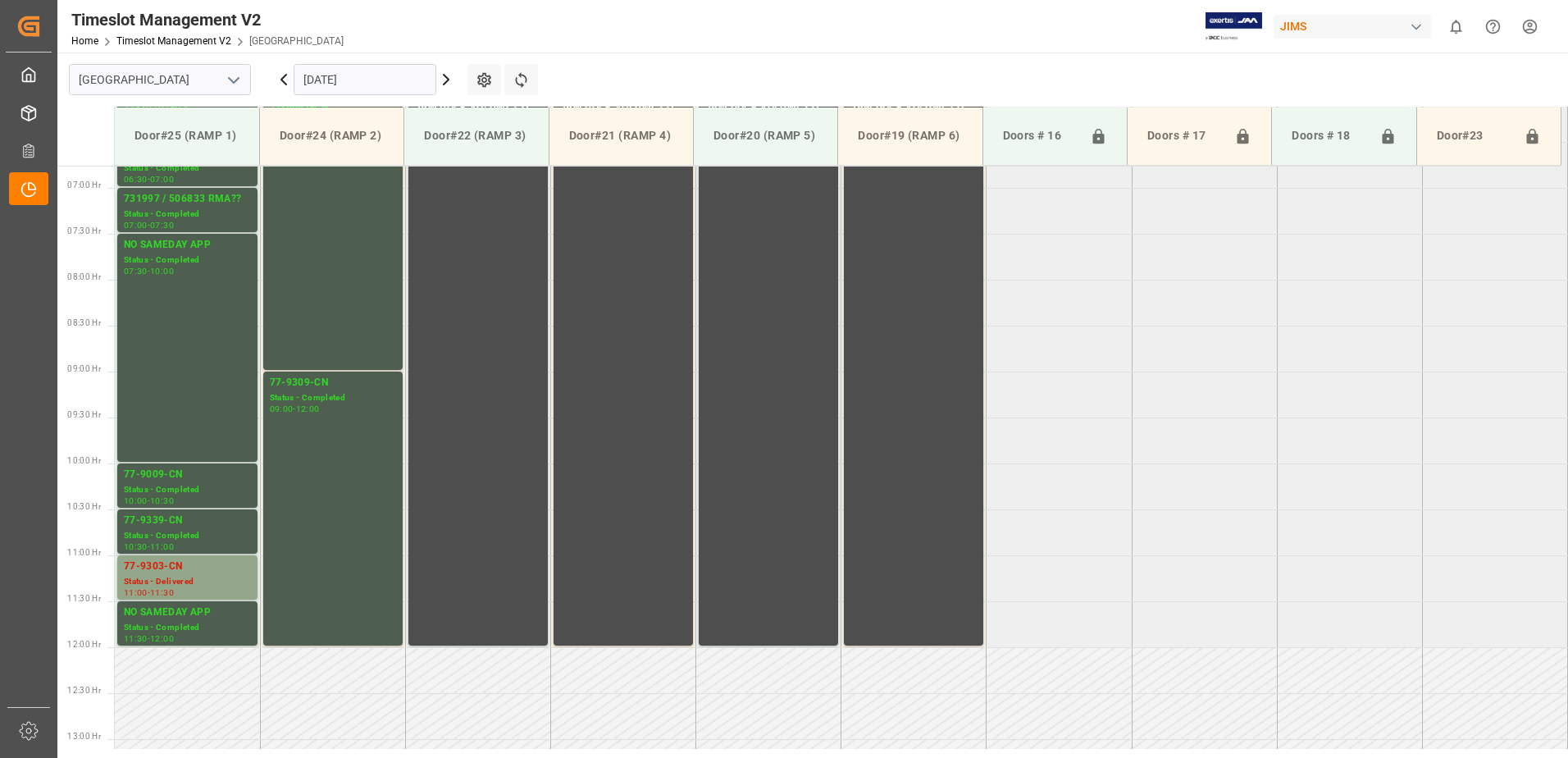
scroll to position [634, 0]
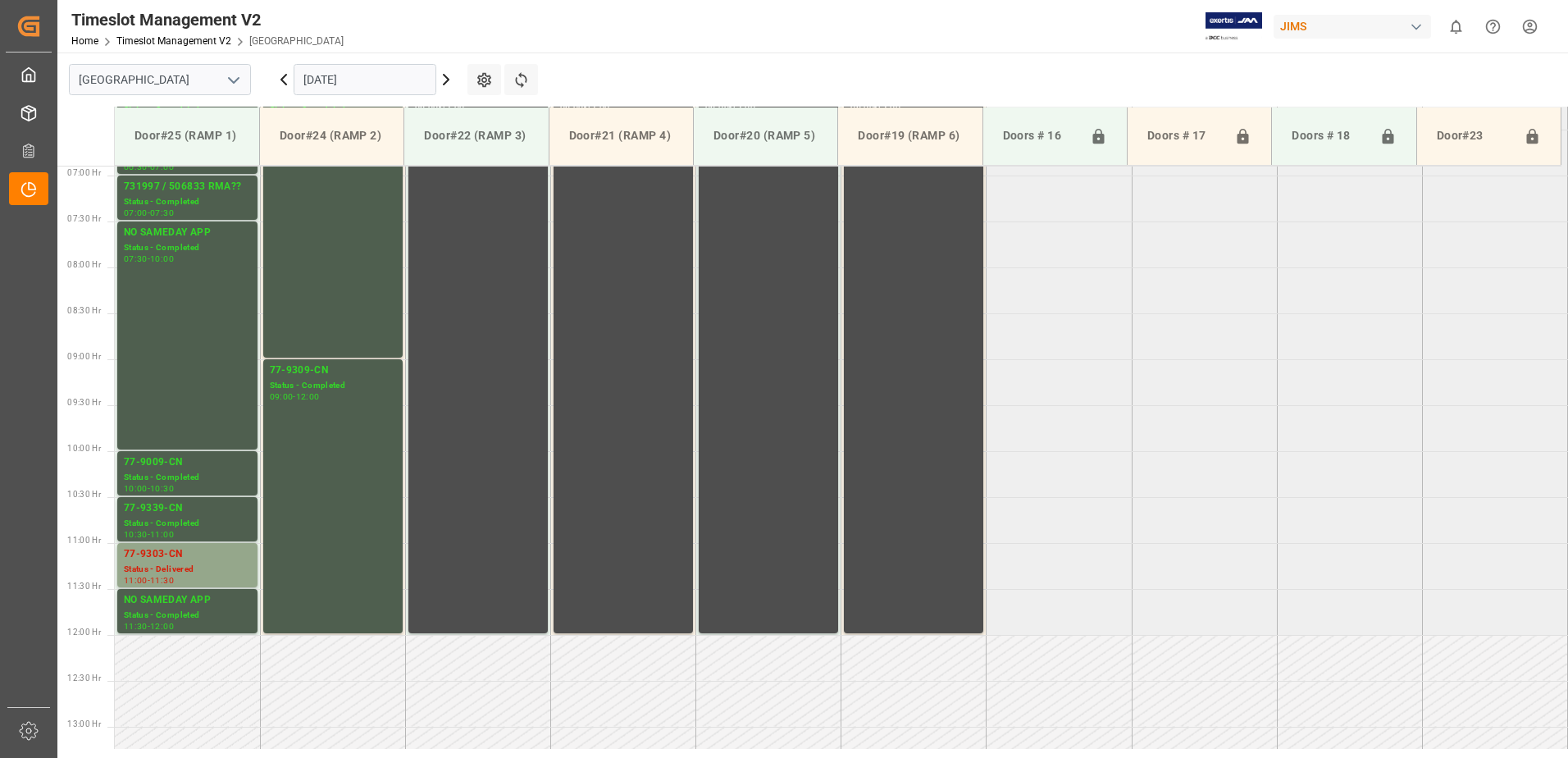
click at [283, 76] on icon at bounding box center [283, 79] width 19 height 19
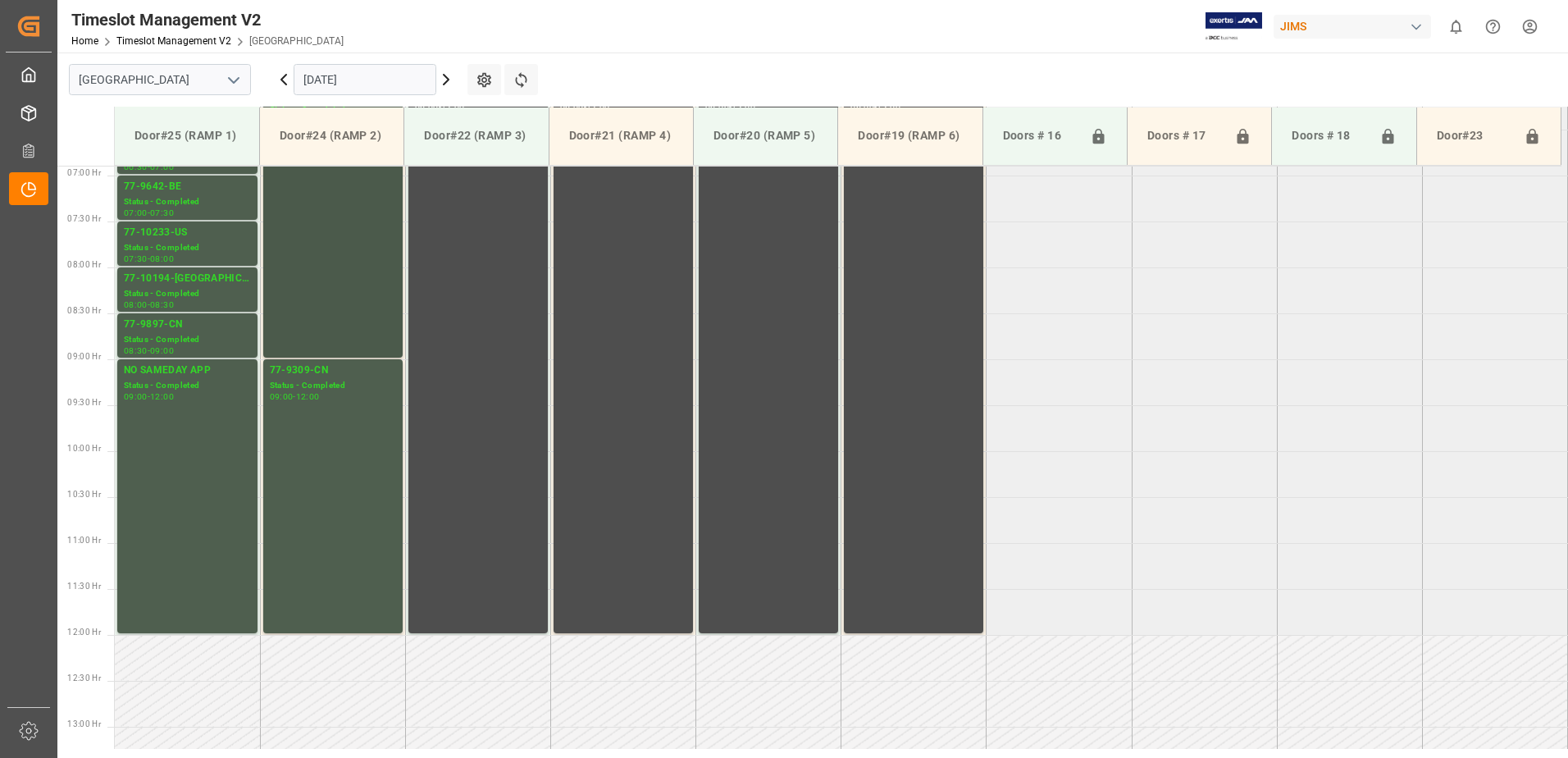
scroll to position [469, 0]
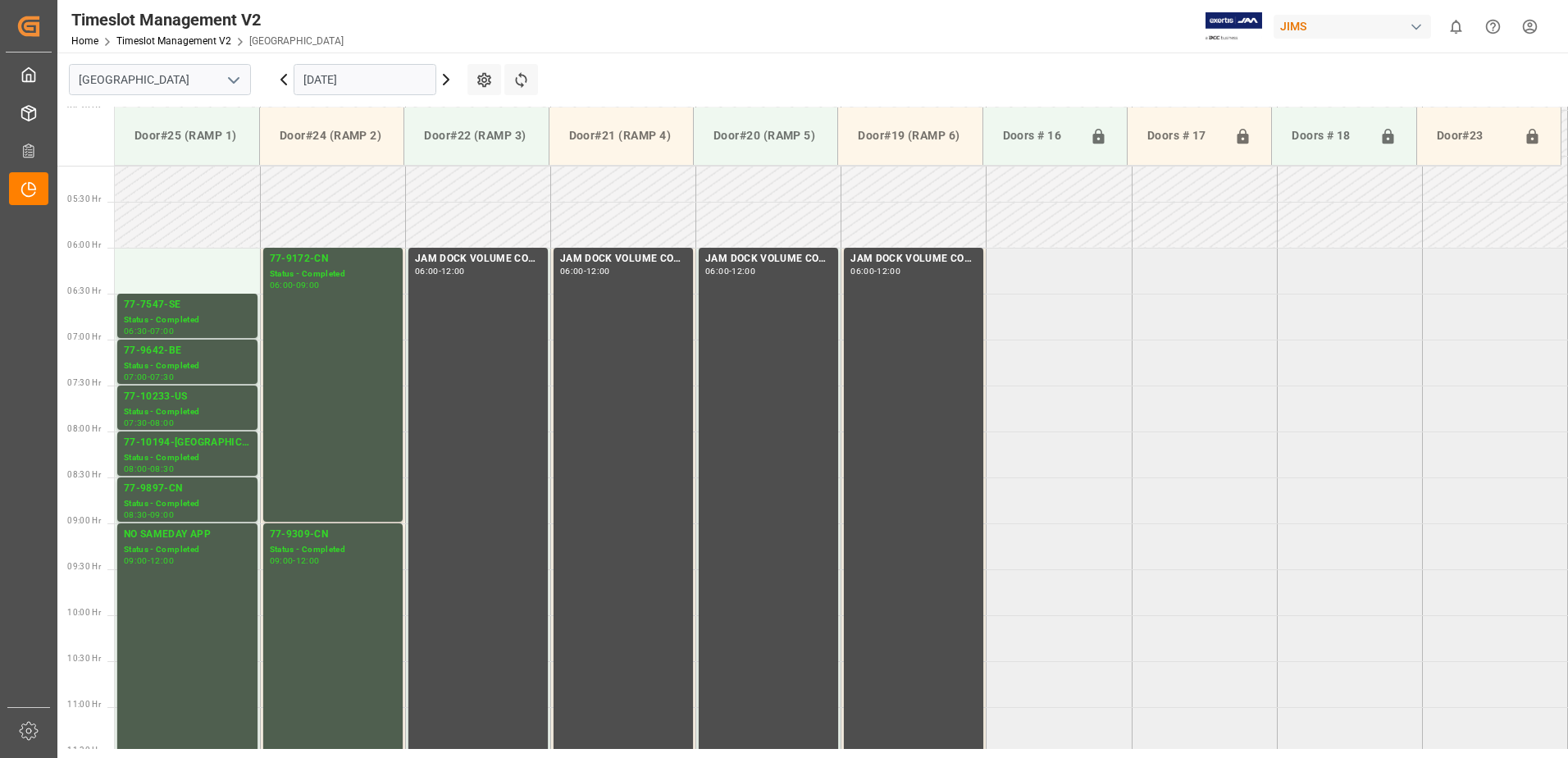
click at [282, 75] on icon at bounding box center [283, 79] width 19 height 19
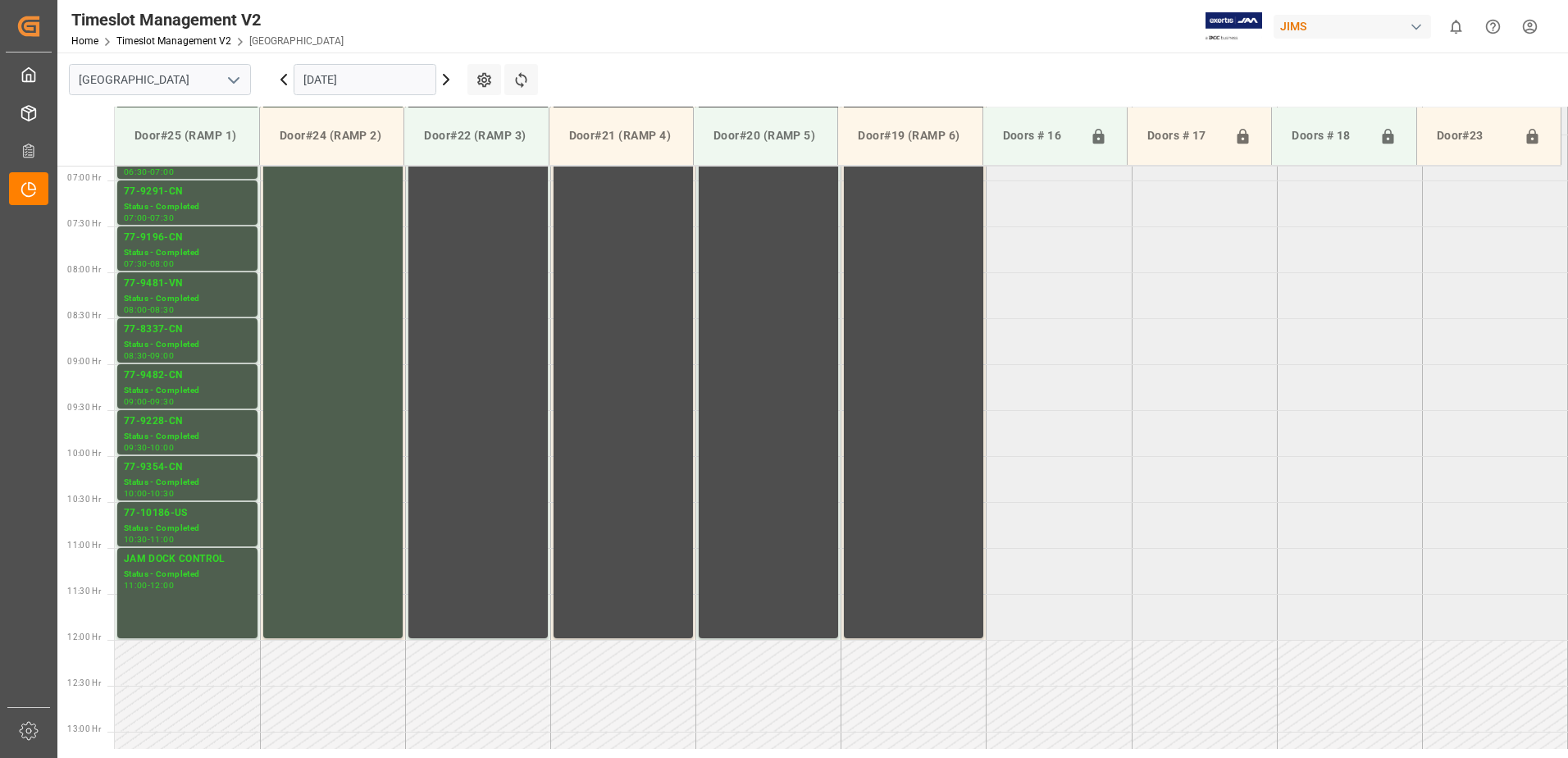
scroll to position [634, 0]
click at [282, 75] on icon at bounding box center [283, 79] width 19 height 19
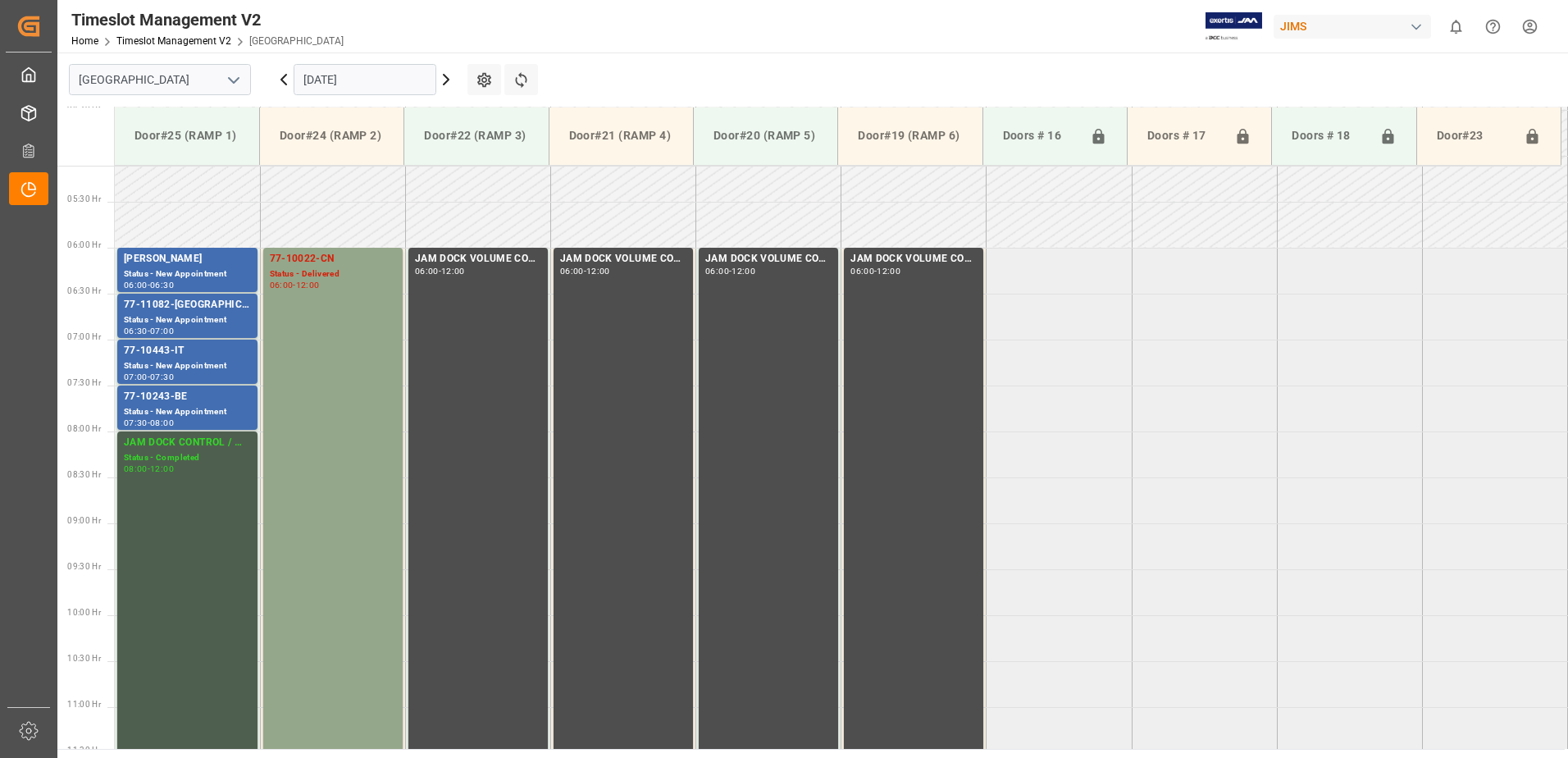
scroll to position [551, 0]
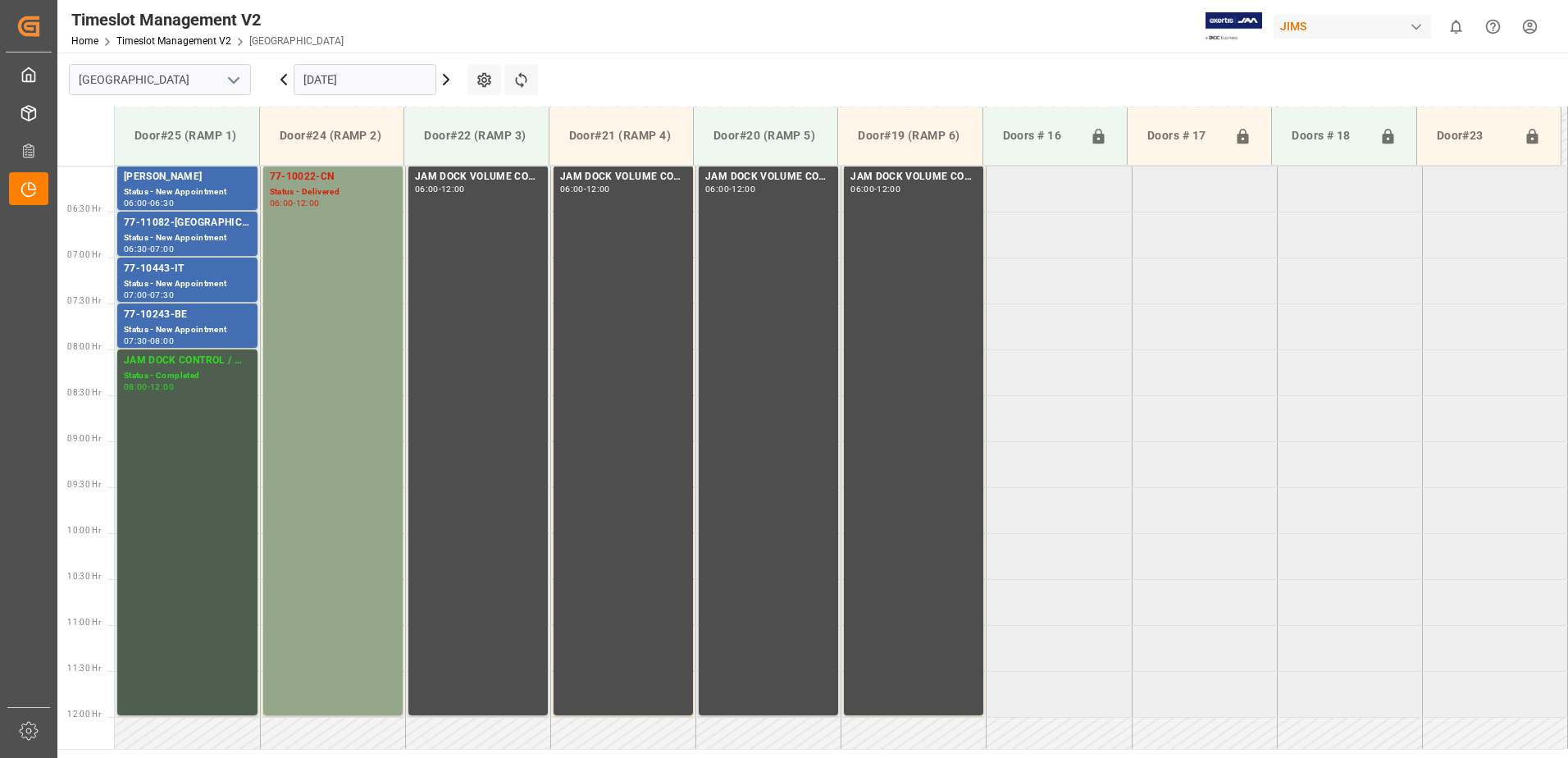
click at [446, 79] on icon at bounding box center [446, 79] width 19 height 19
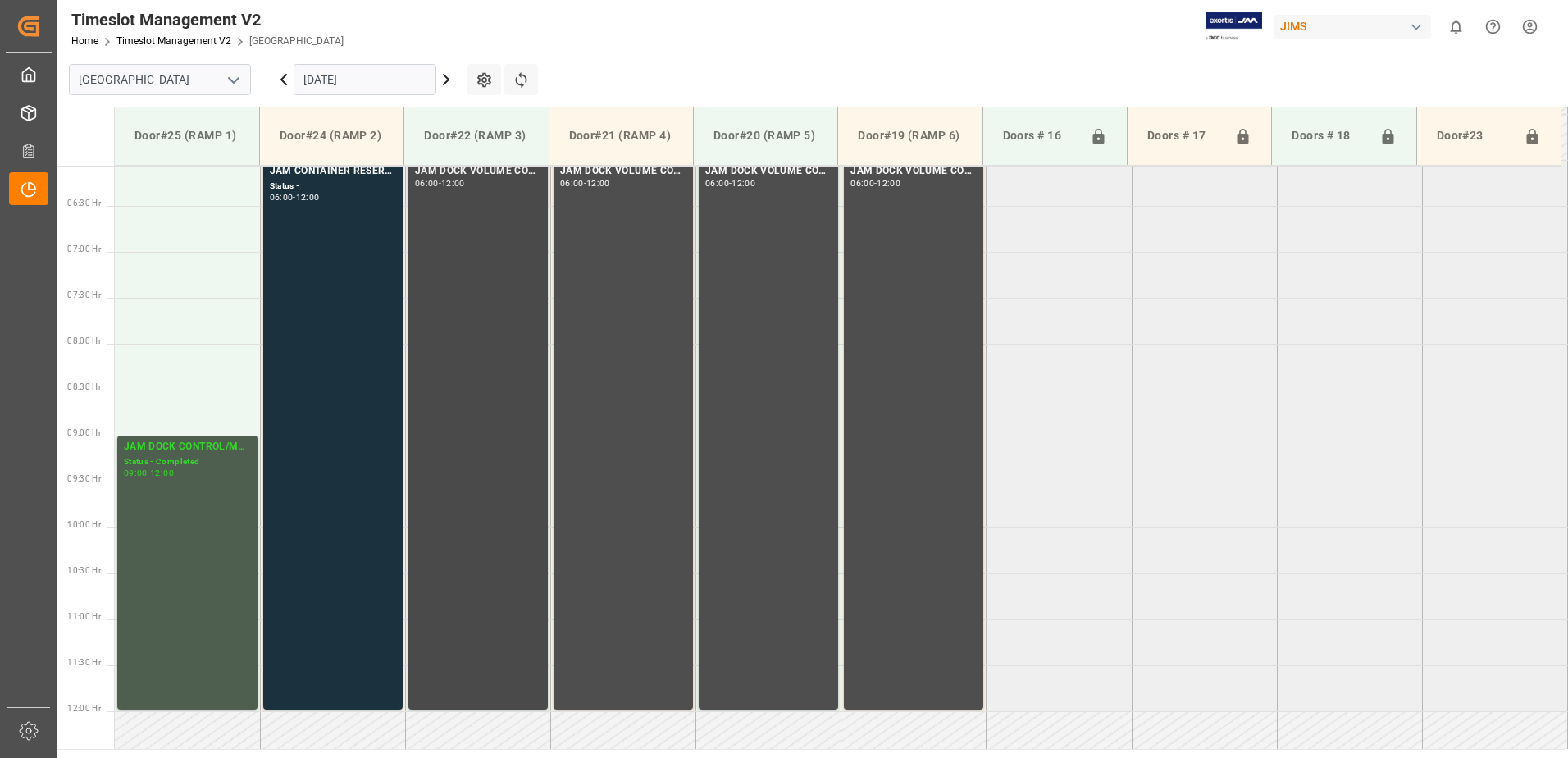
scroll to position [469, 0]
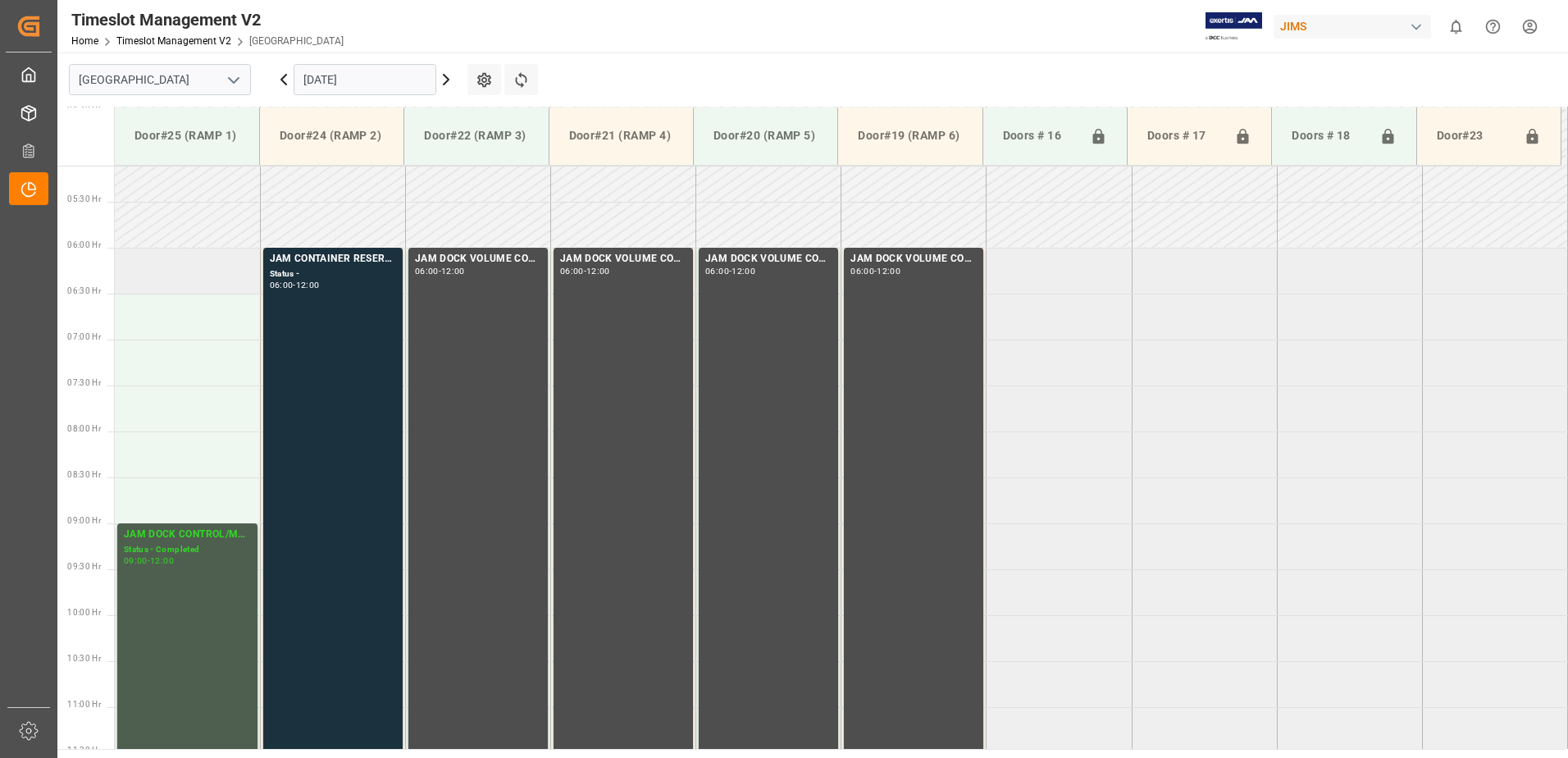
click at [177, 270] on td at bounding box center [188, 270] width 145 height 46
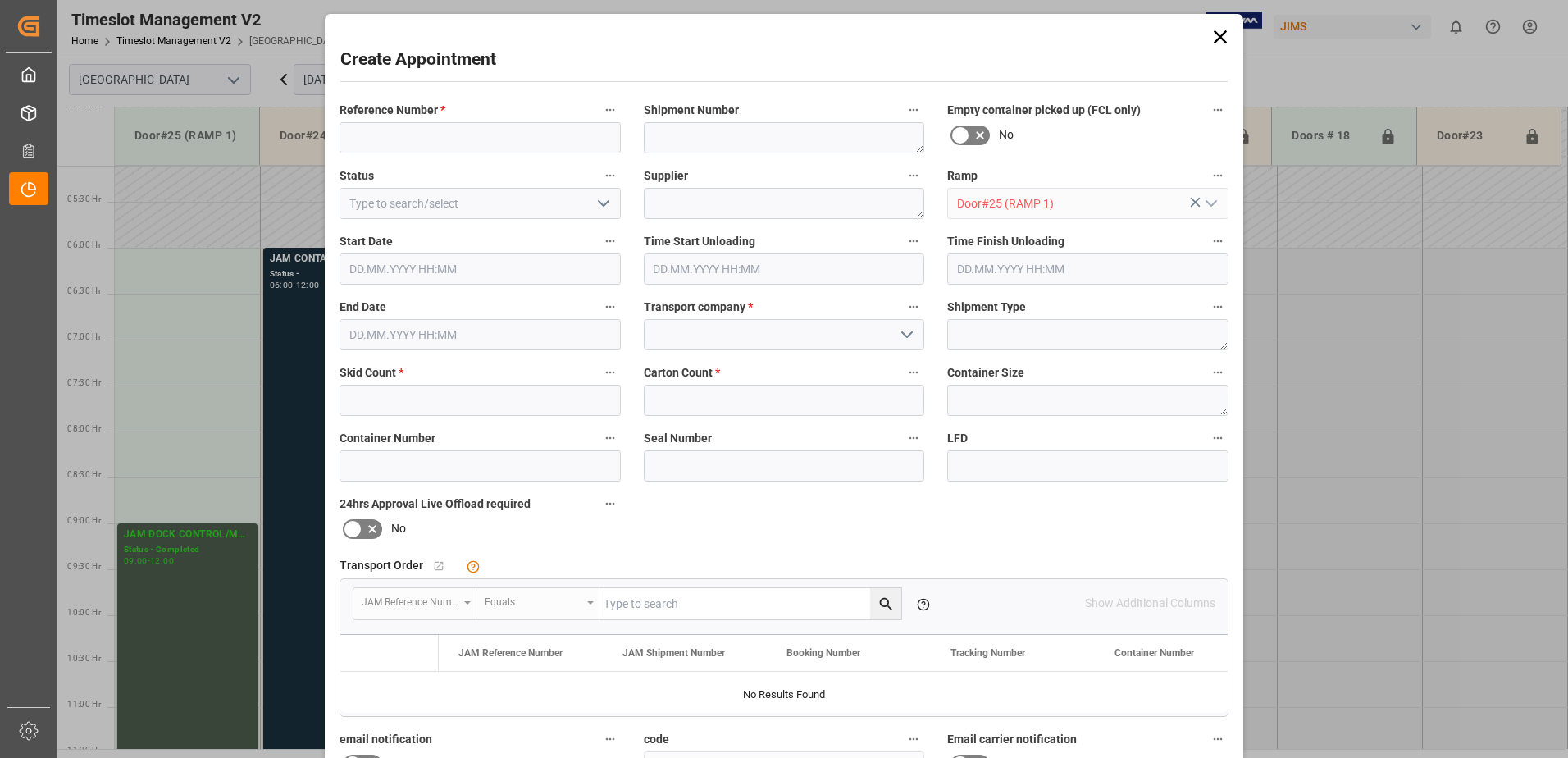
type input "30.09.2025 06:00"
type input "30.09.2025 06:30"
click at [386, 135] on input at bounding box center [480, 138] width 281 height 31
type input "77-10755-us"
click at [904, 335] on icon "open menu" at bounding box center [906, 334] width 19 height 19
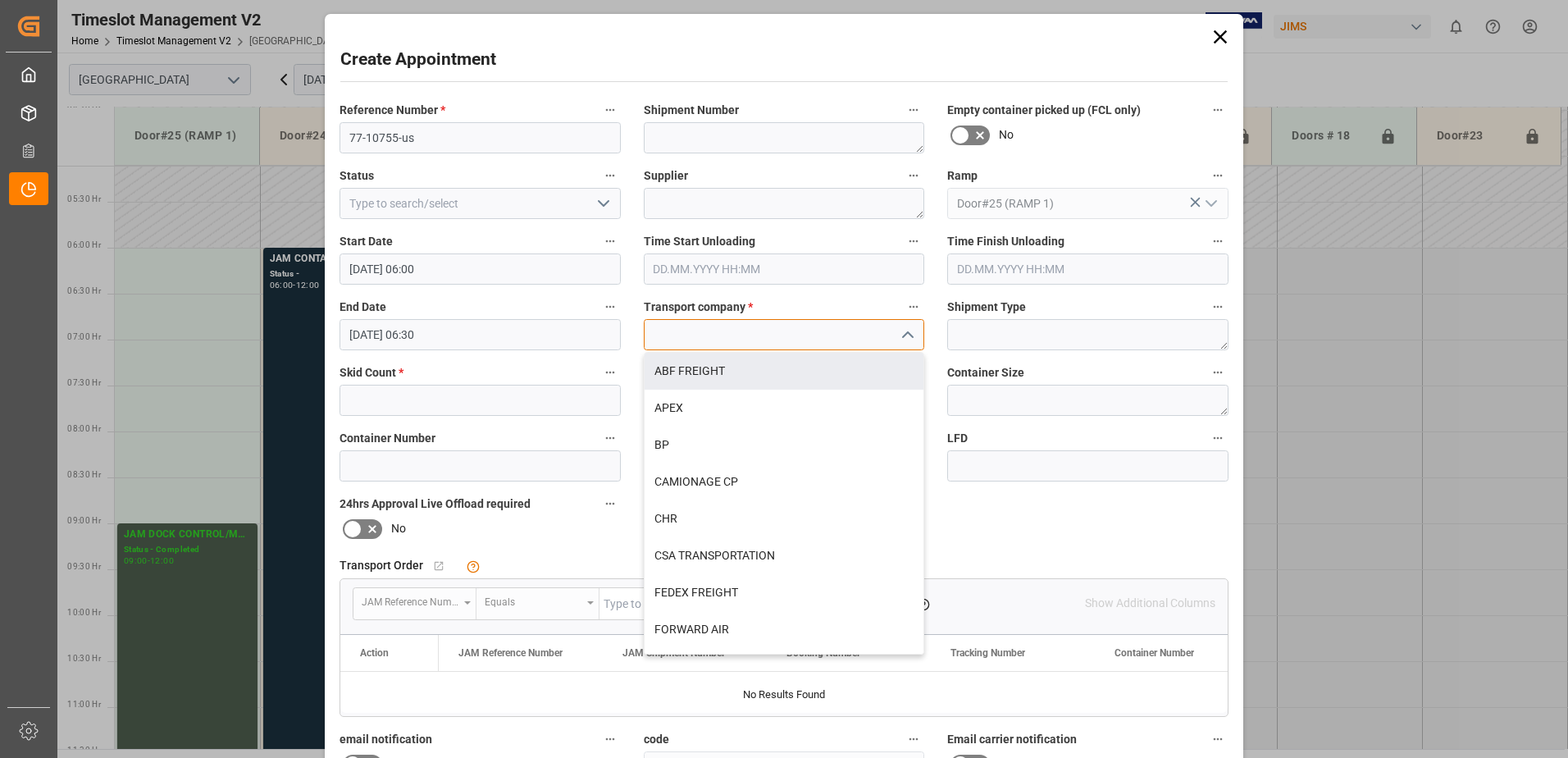
click at [699, 337] on input at bounding box center [784, 335] width 281 height 31
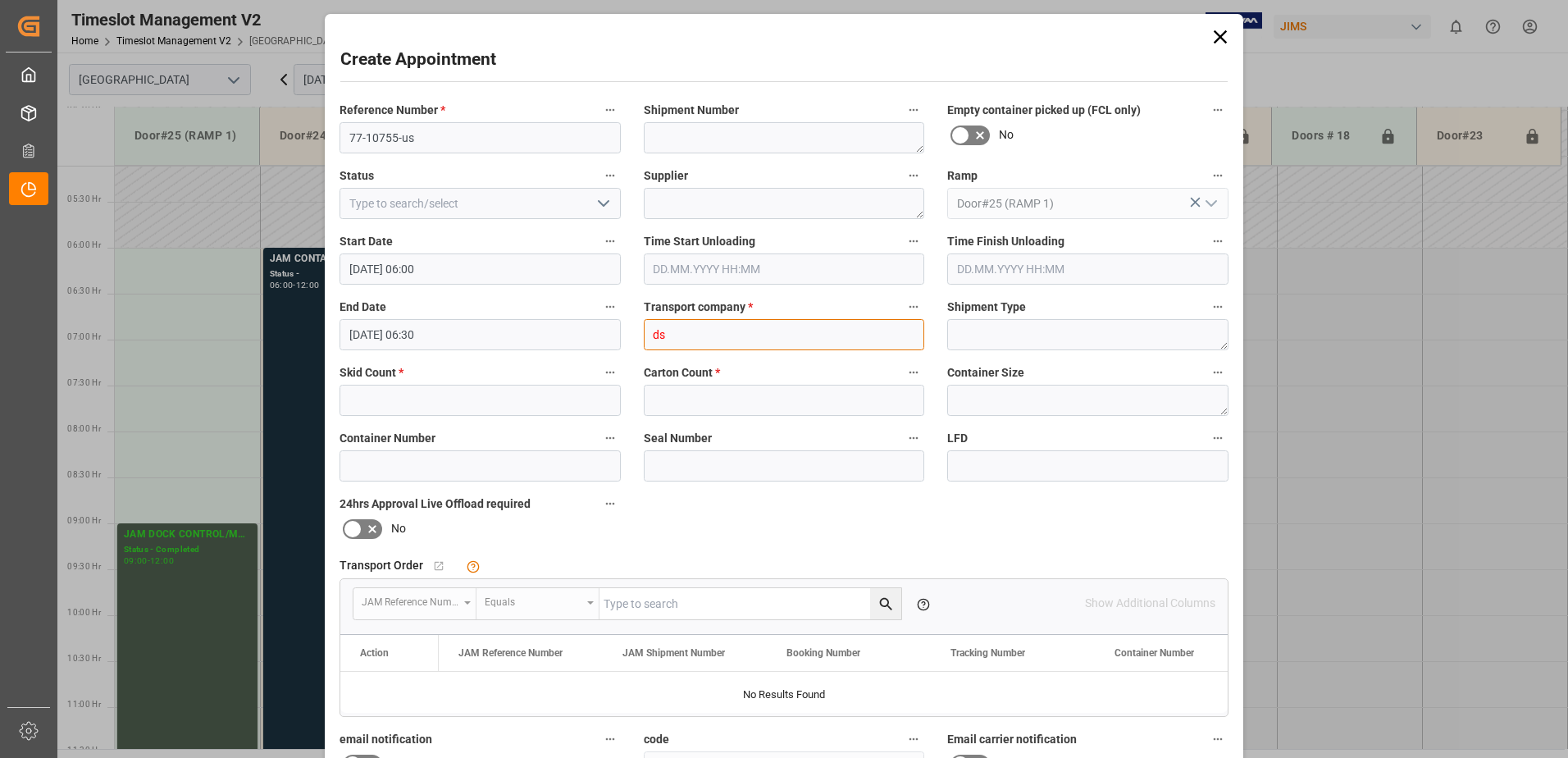
type input "d"
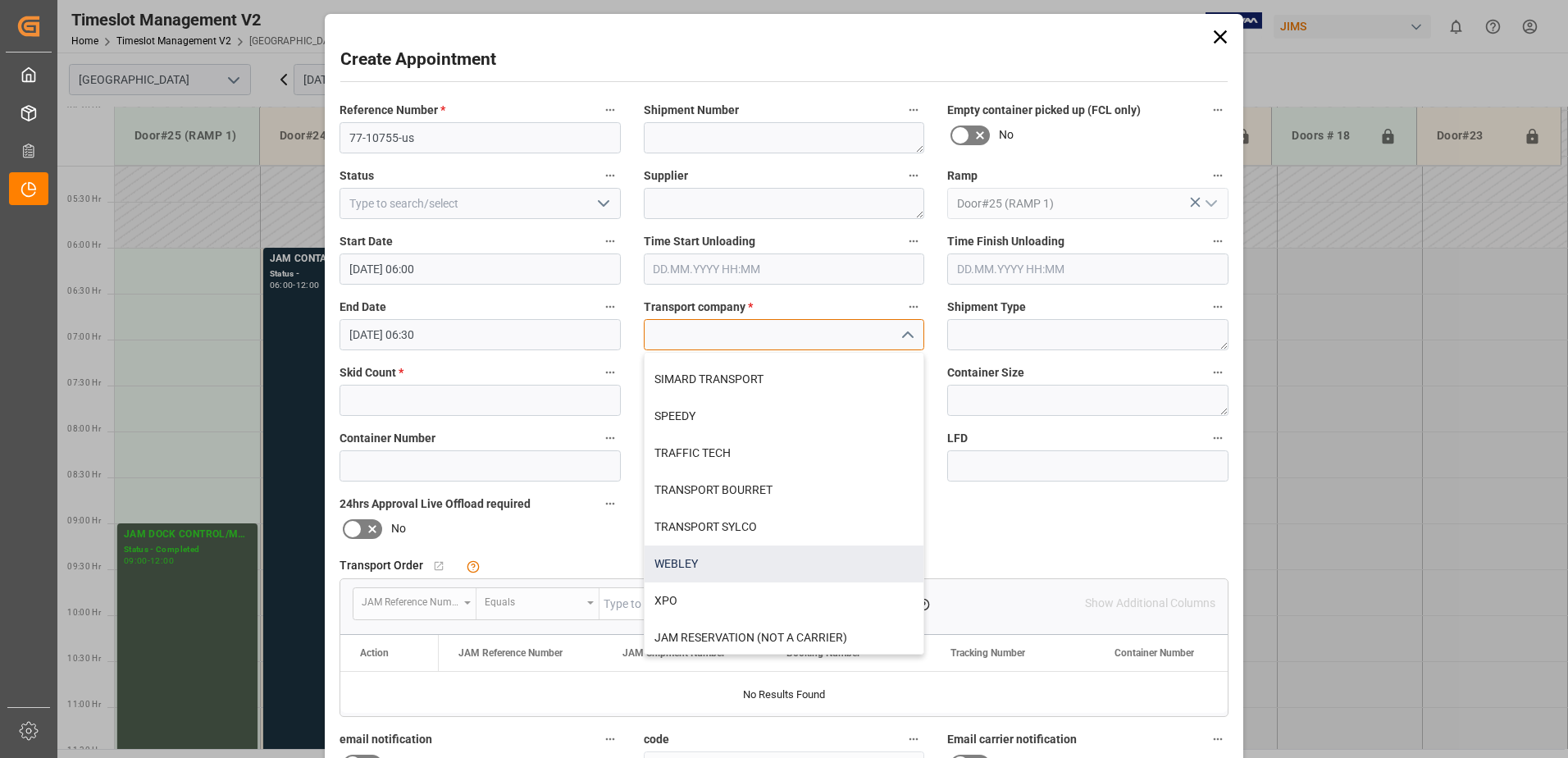
scroll to position [658, 0]
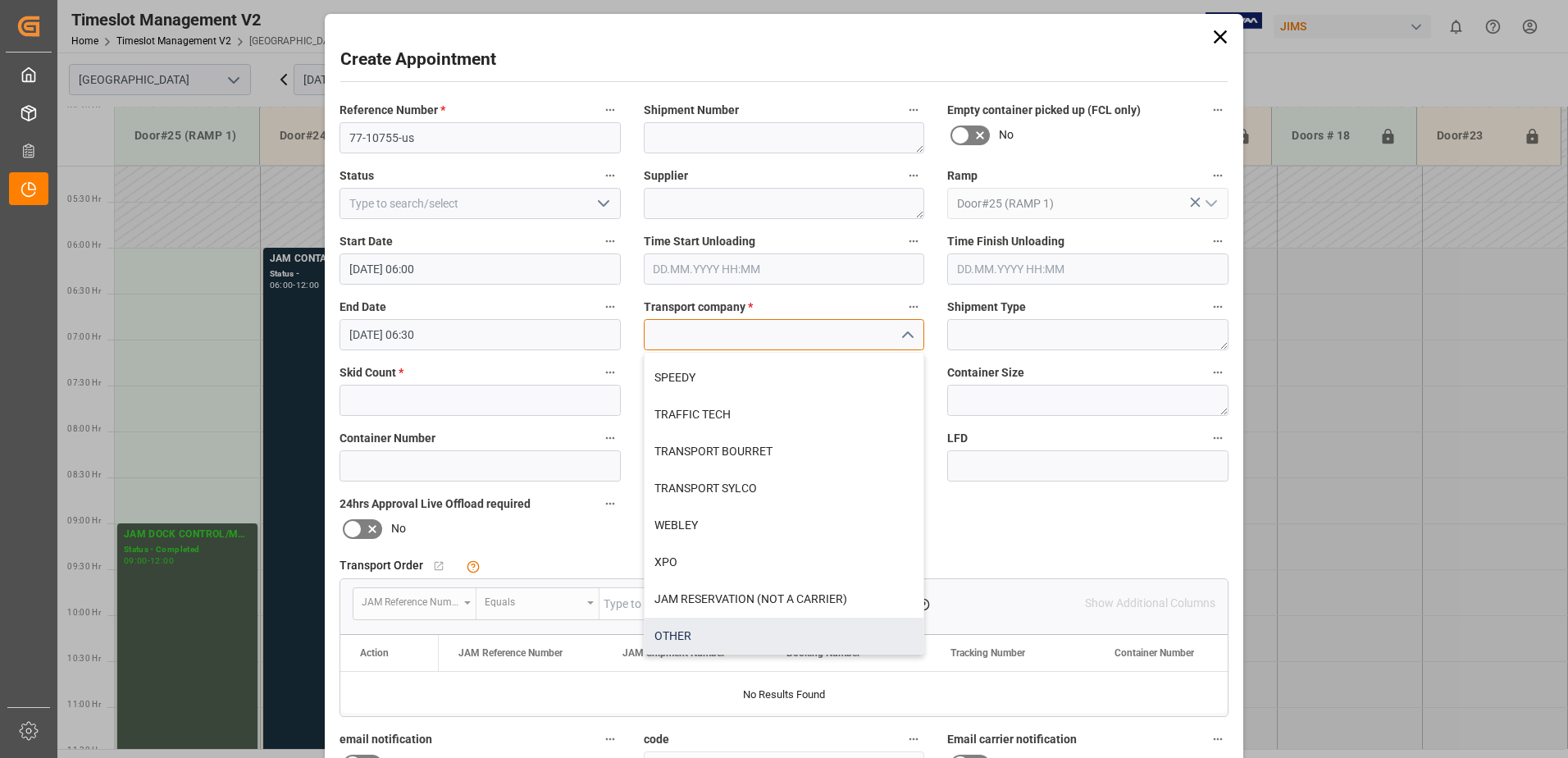
click at [676, 635] on div "OTHER" at bounding box center [784, 636] width 280 height 37
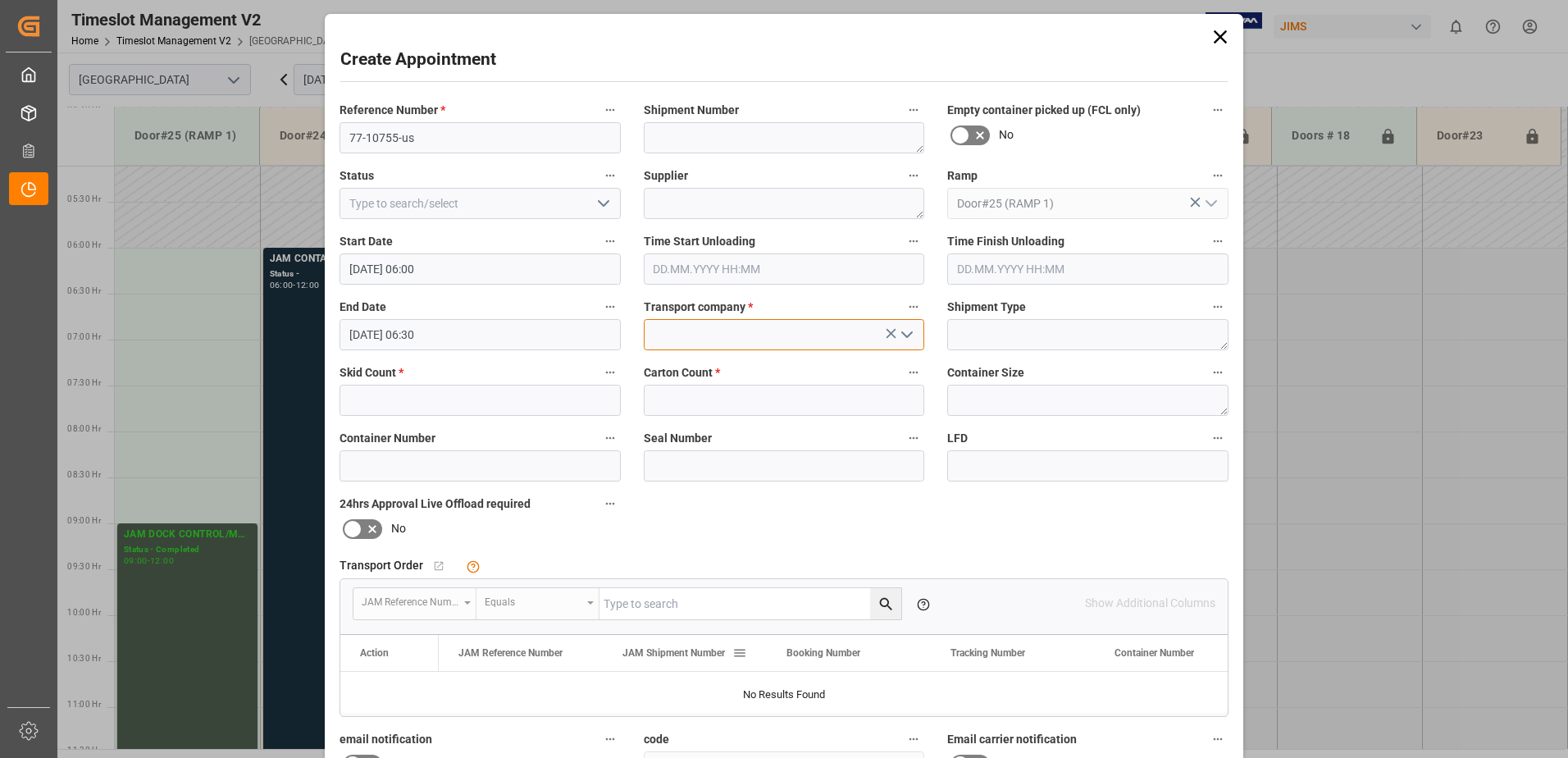
type input "OTHER"
click at [386, 402] on input "text" at bounding box center [480, 400] width 281 height 31
type input "2"
click at [687, 392] on input "text" at bounding box center [784, 400] width 281 height 31
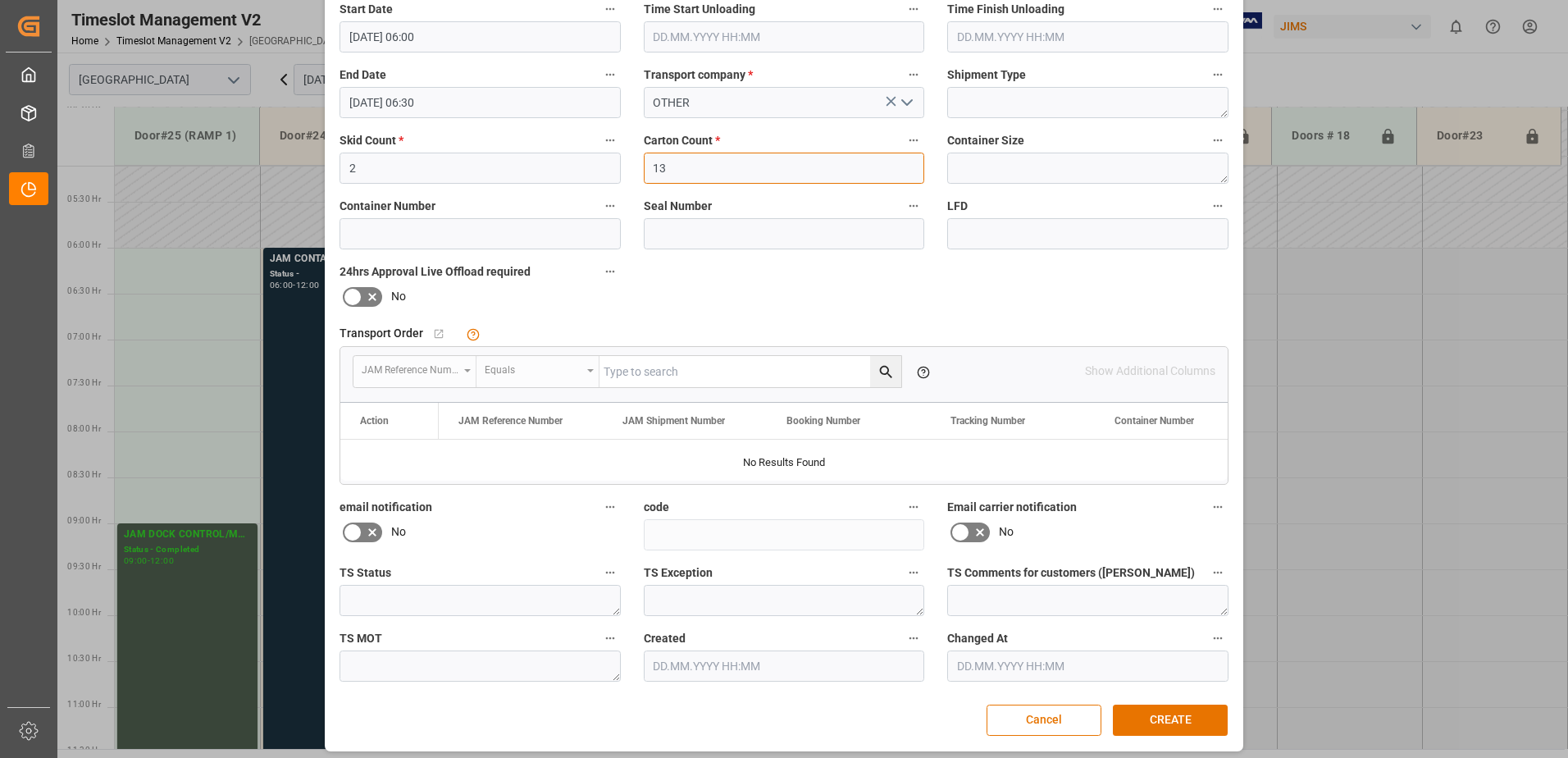
scroll to position [239, 0]
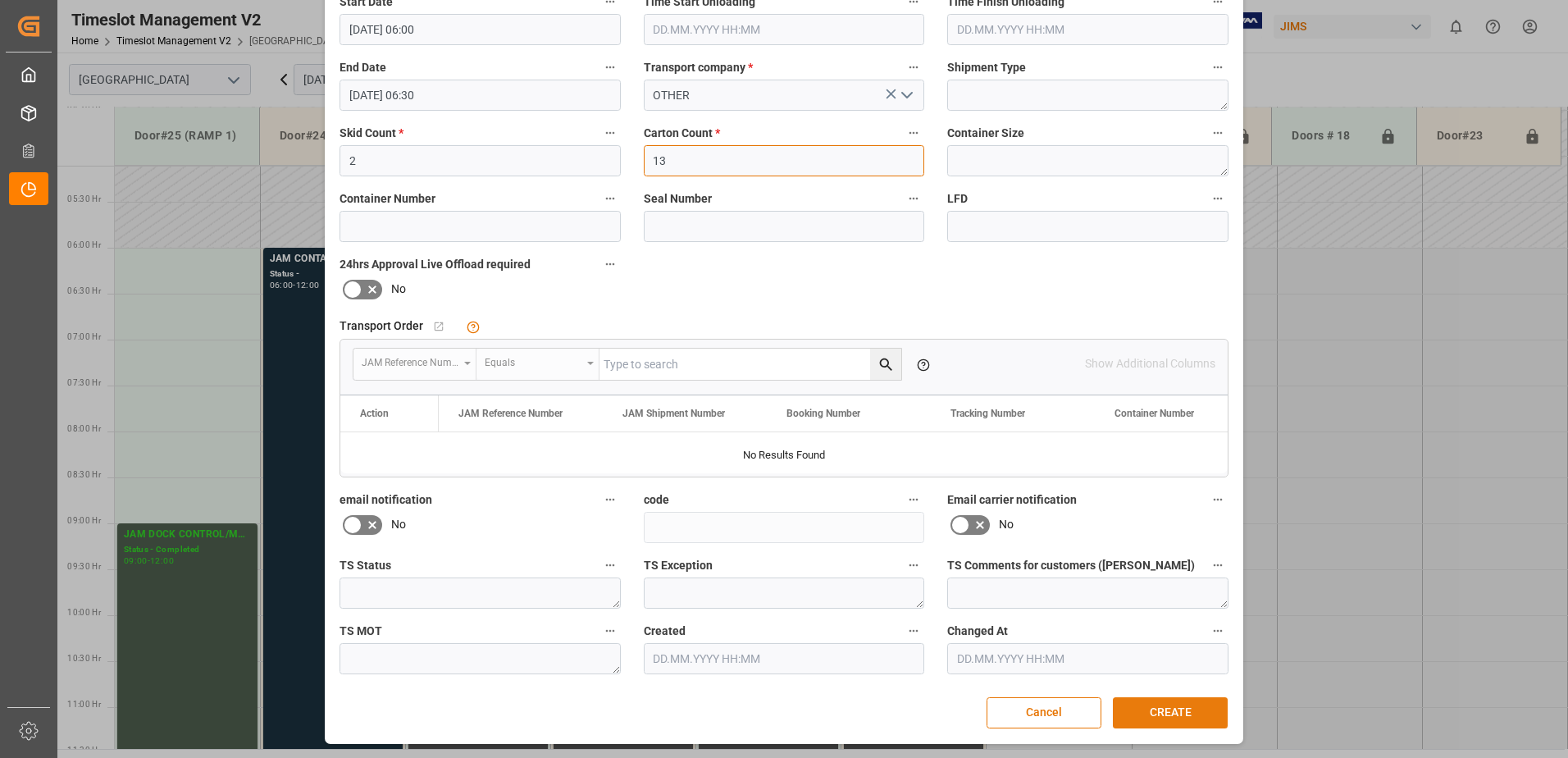
type input "13"
click at [1171, 713] on button "CREATE" at bounding box center [1170, 712] width 115 height 31
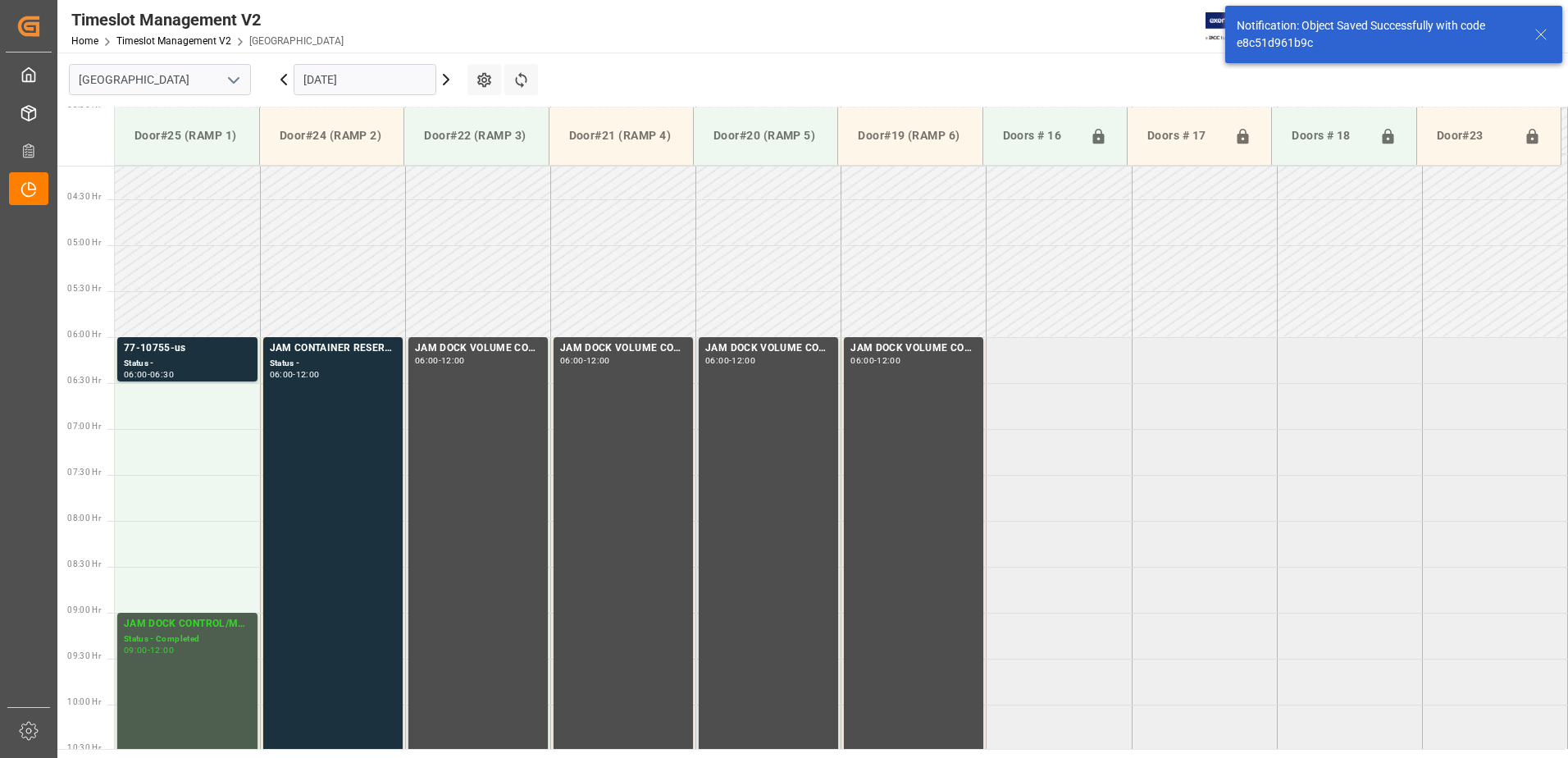
scroll to position [450, 0]
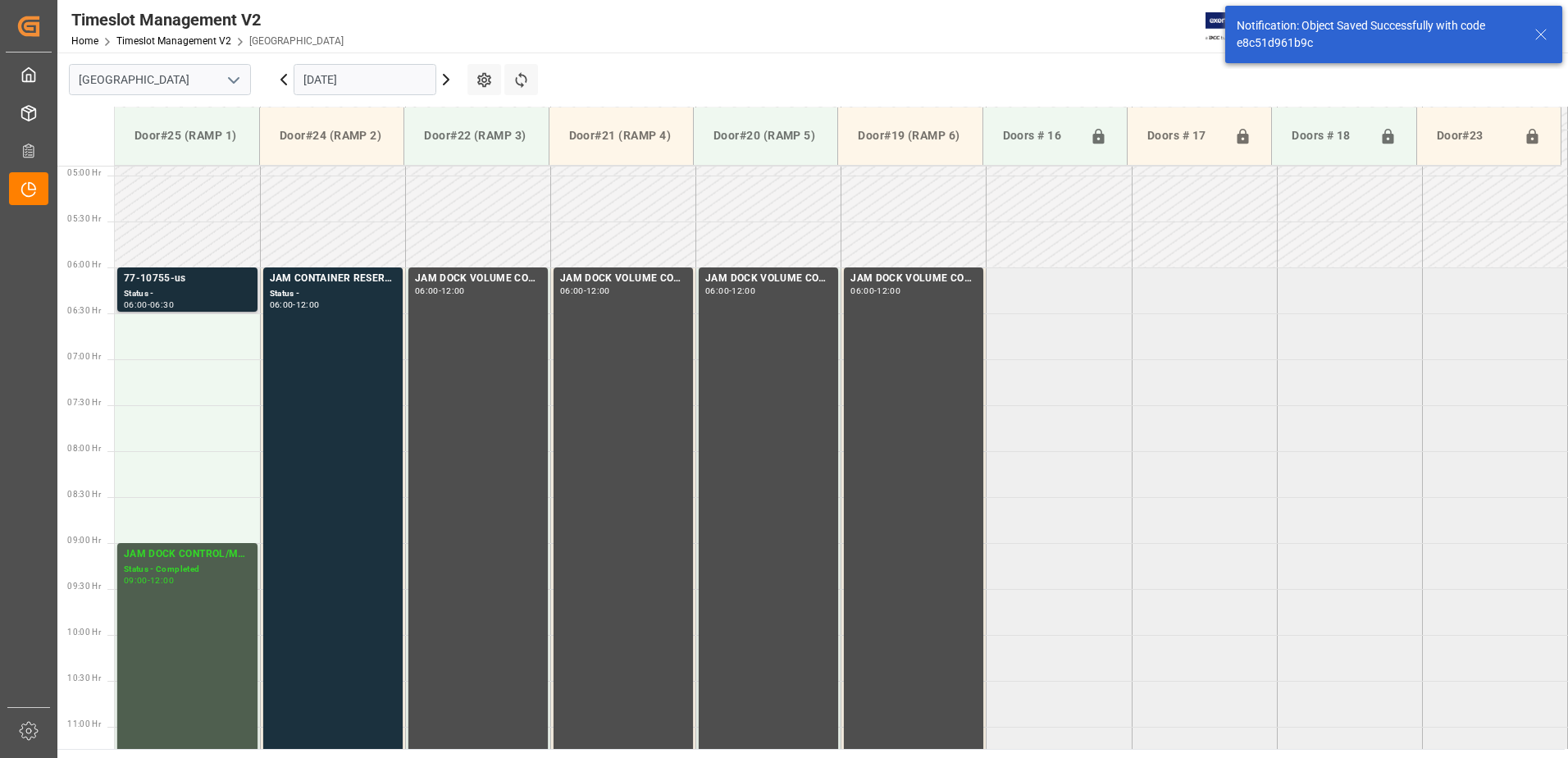
click at [211, 288] on div "Status -" at bounding box center [188, 294] width 127 height 14
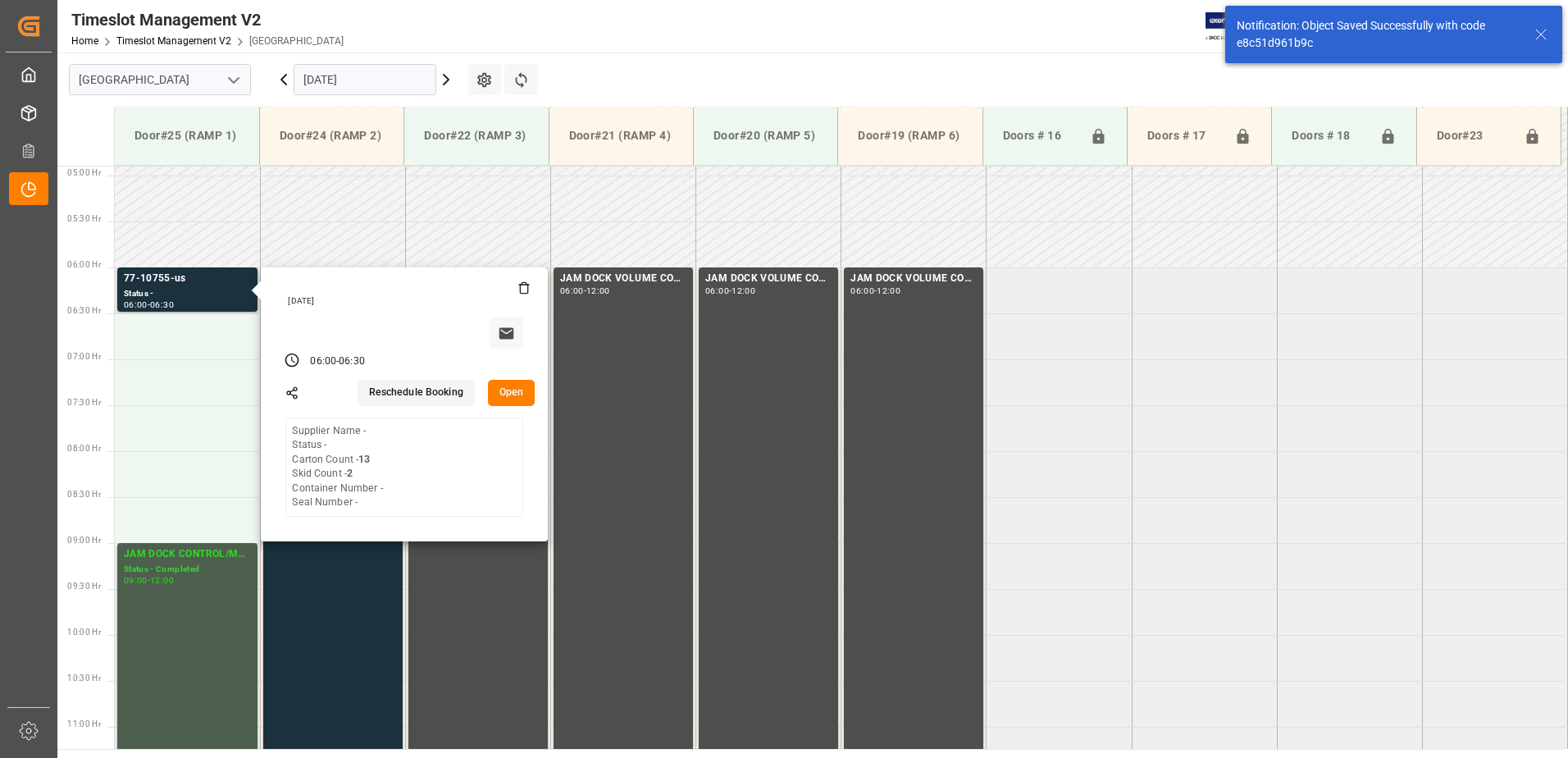
click at [514, 388] on button "Open" at bounding box center [512, 393] width 47 height 26
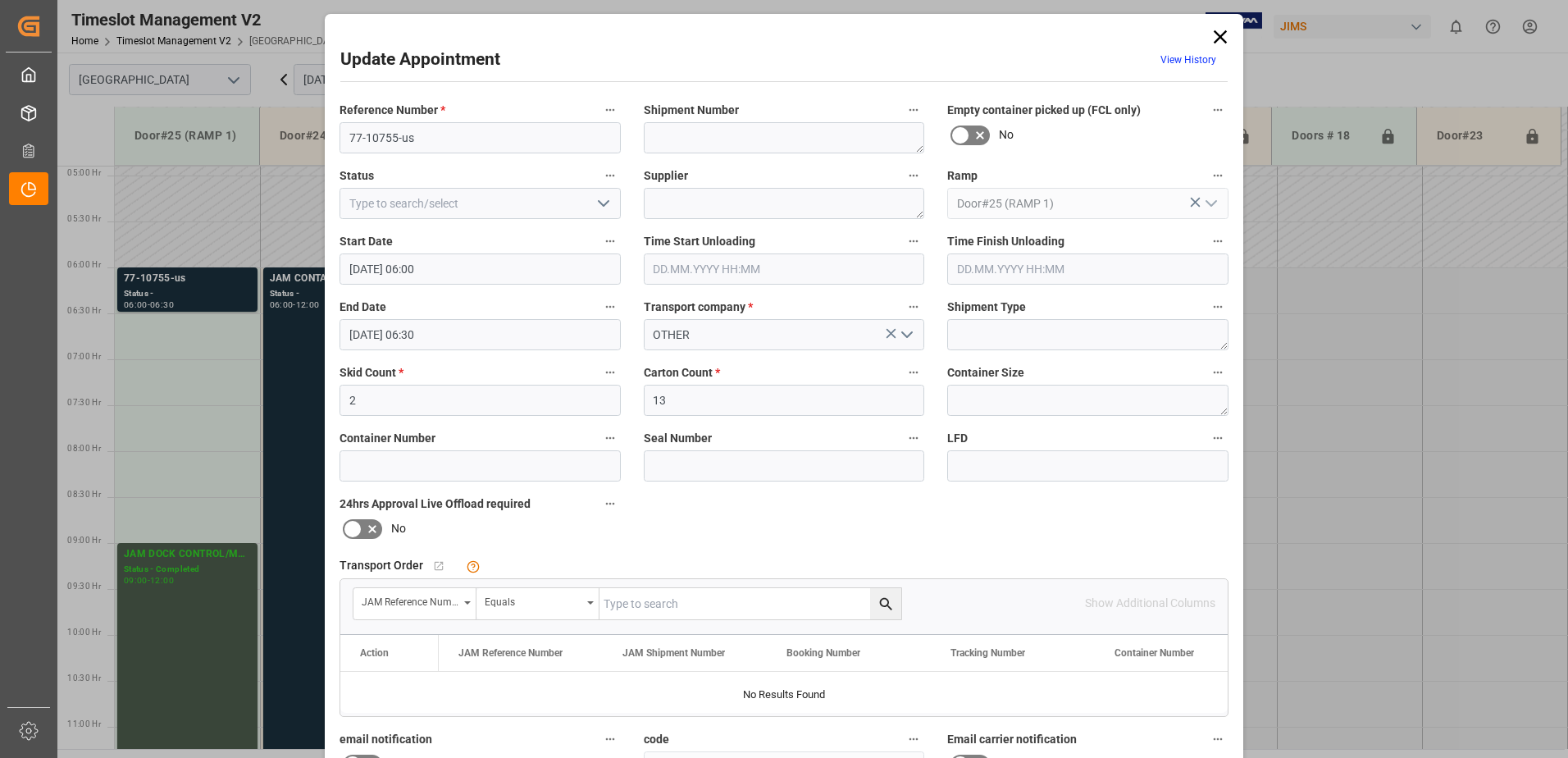
click at [664, 605] on input "text" at bounding box center [750, 603] width 302 height 31
type input "77-10755-us"
click at [888, 604] on icon "search button" at bounding box center [886, 604] width 17 height 17
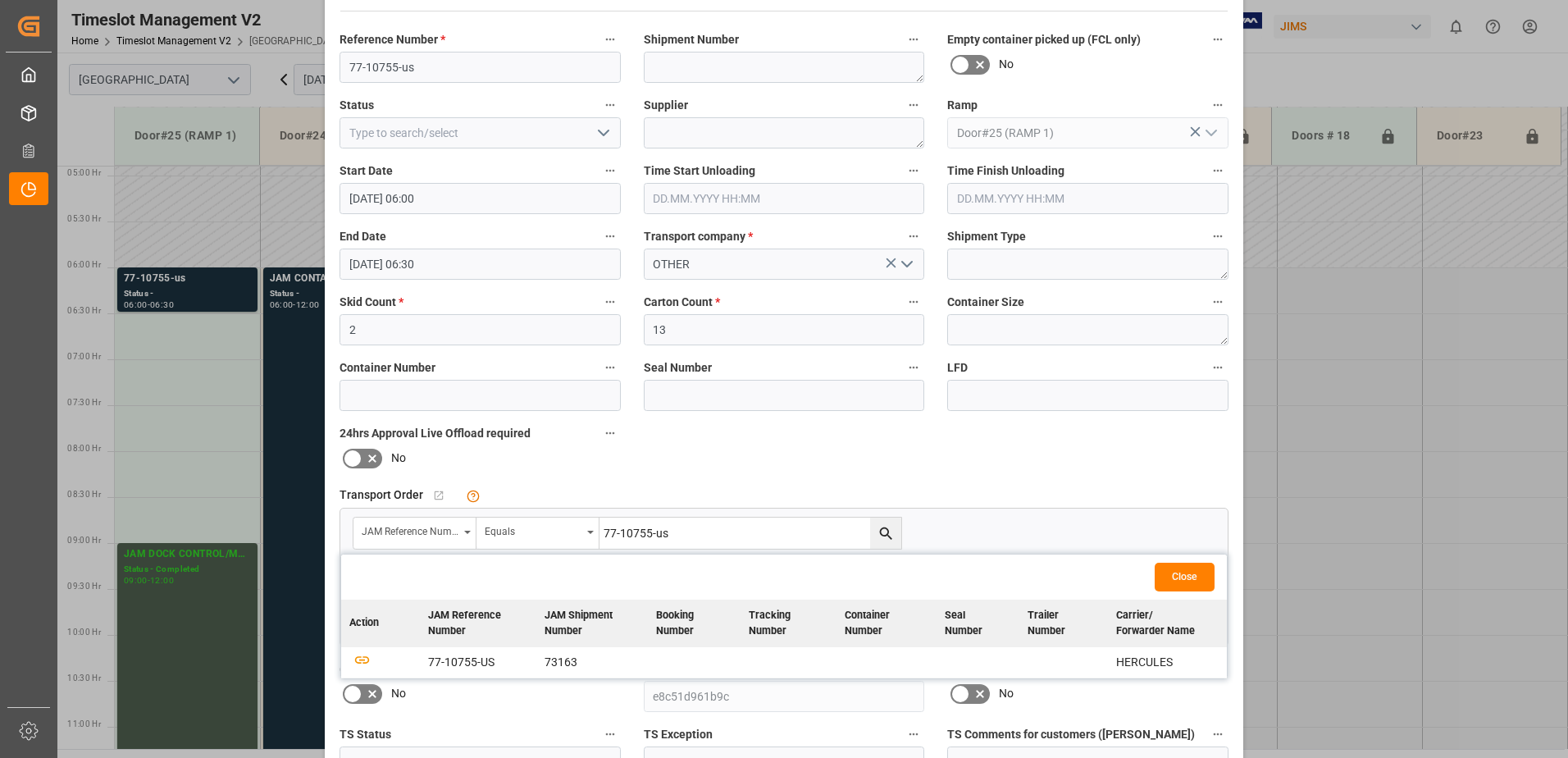
scroll to position [164, 0]
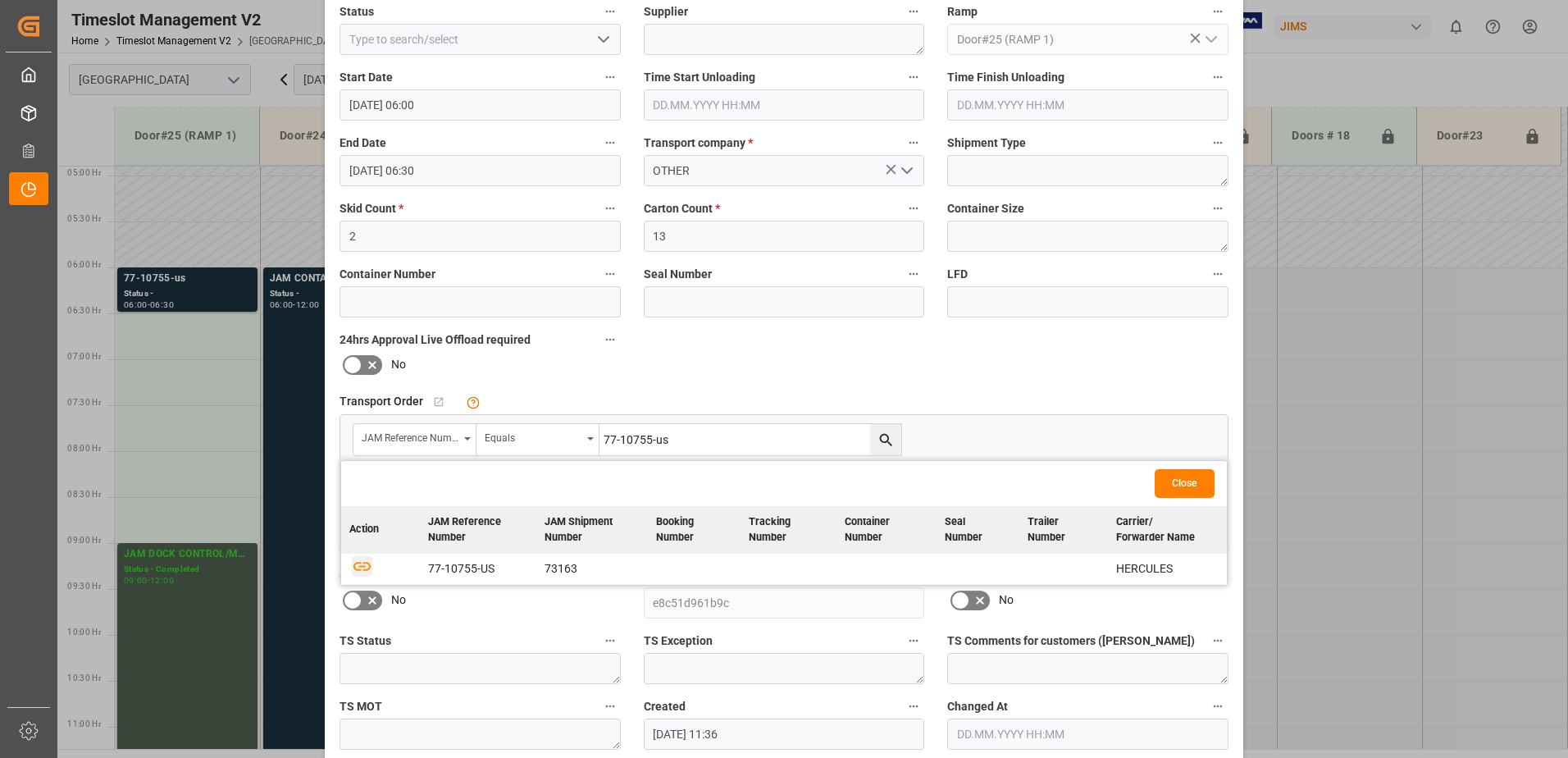
click at [356, 568] on icon "button" at bounding box center [362, 565] width 20 height 20
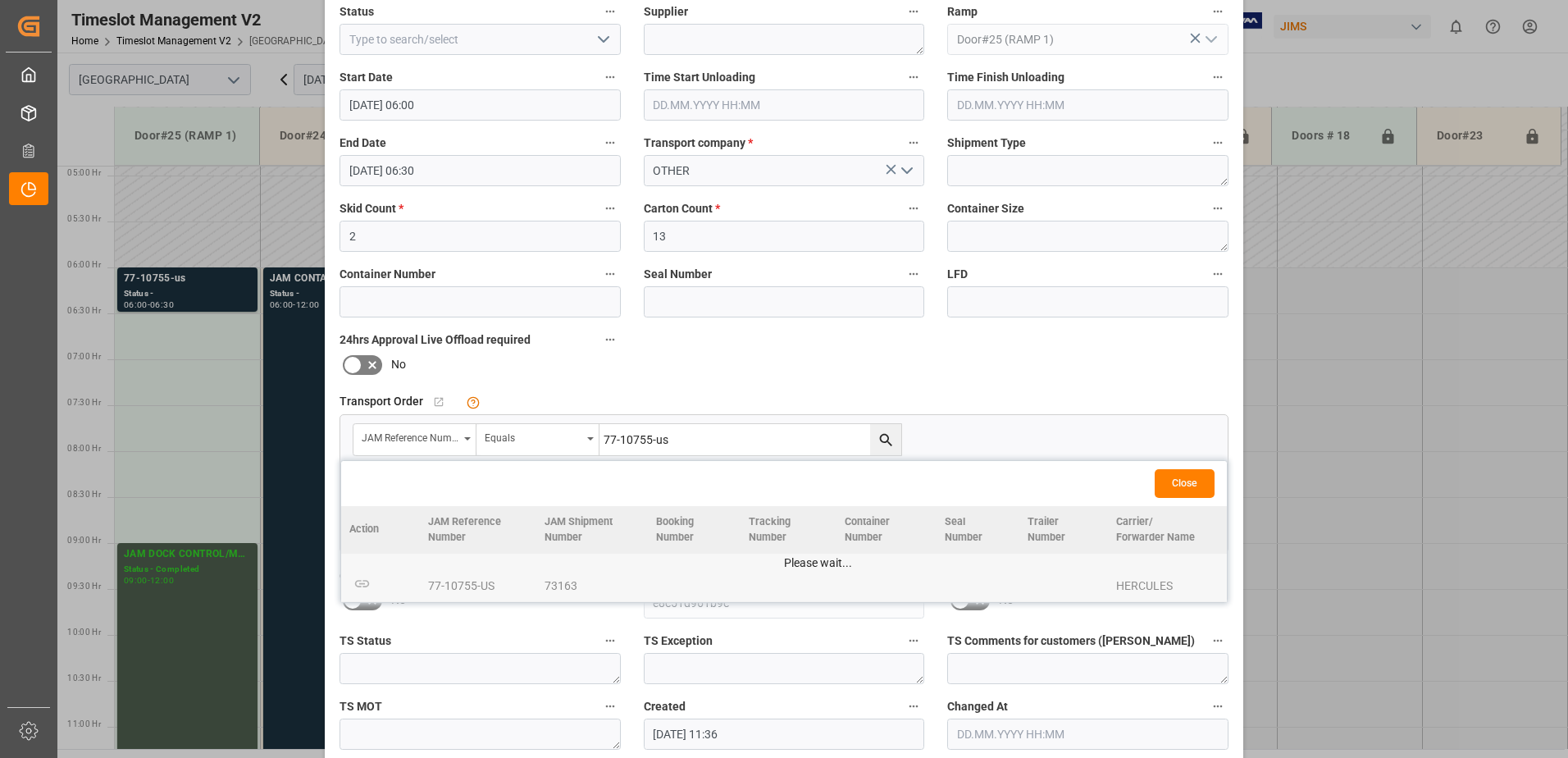
scroll to position [239, 0]
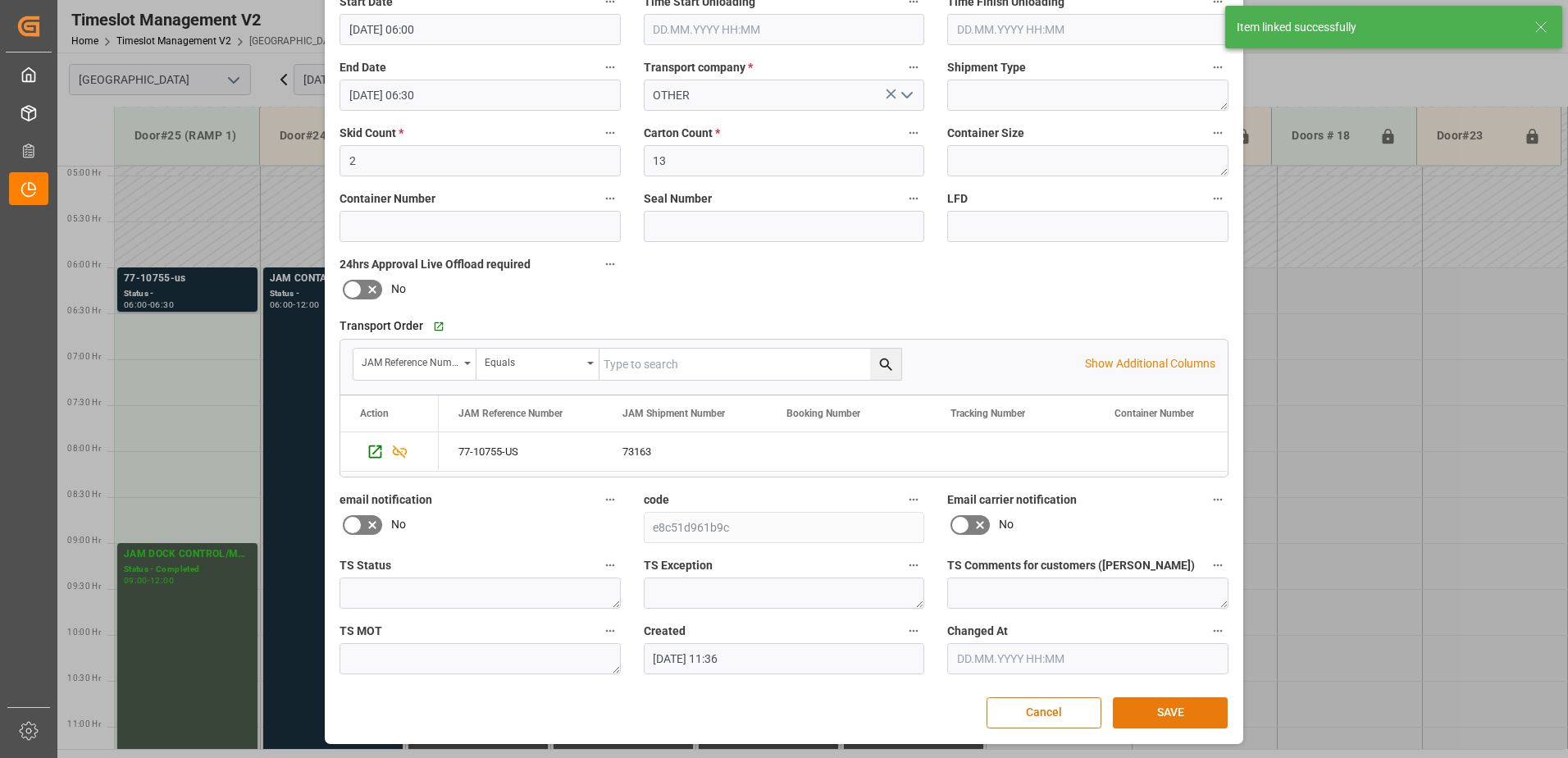
click at [1176, 714] on button "SAVE" at bounding box center [1170, 712] width 115 height 31
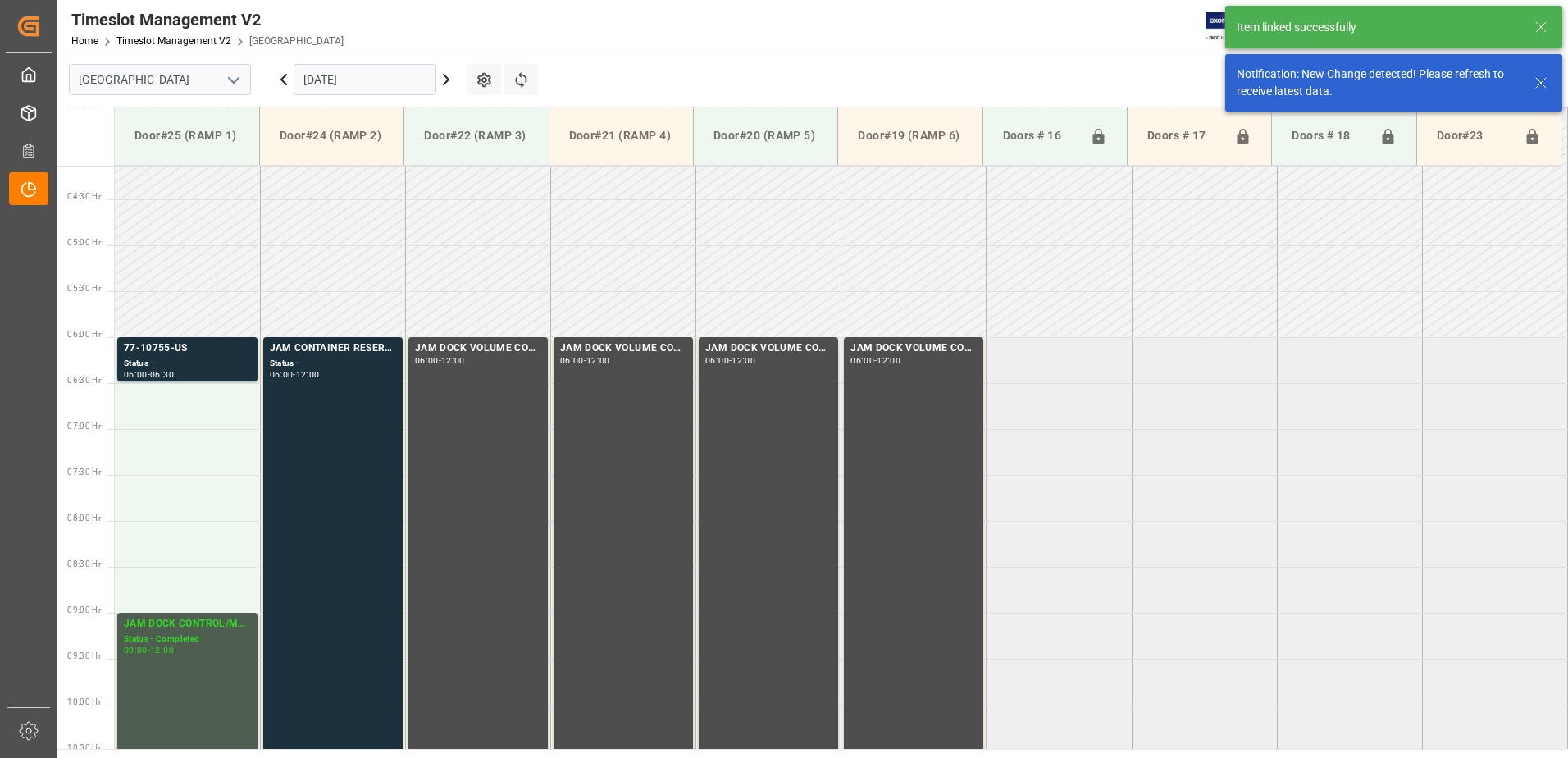
scroll to position [450, 0]
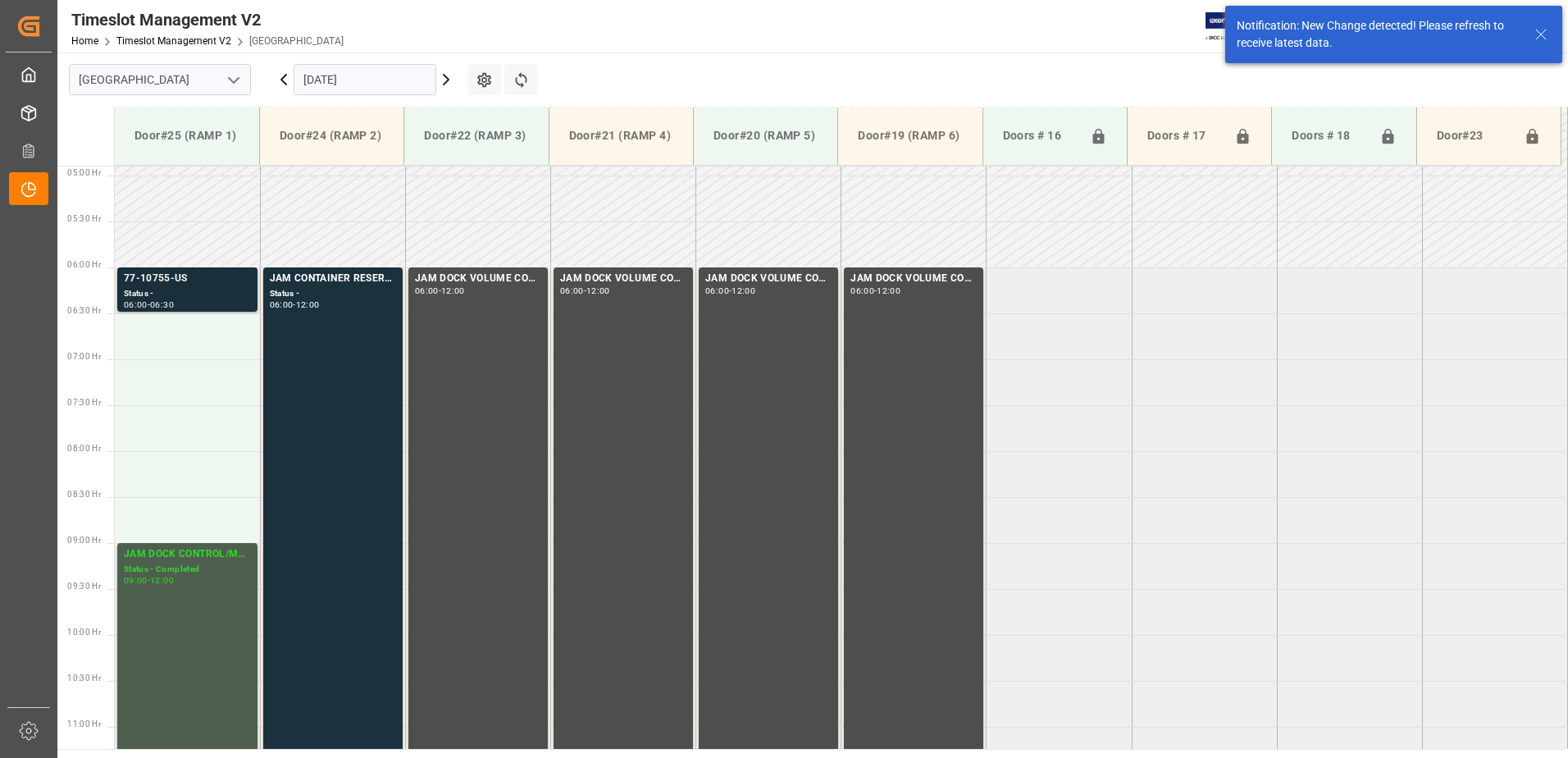
click at [184, 288] on div "Status -" at bounding box center [188, 294] width 127 height 14
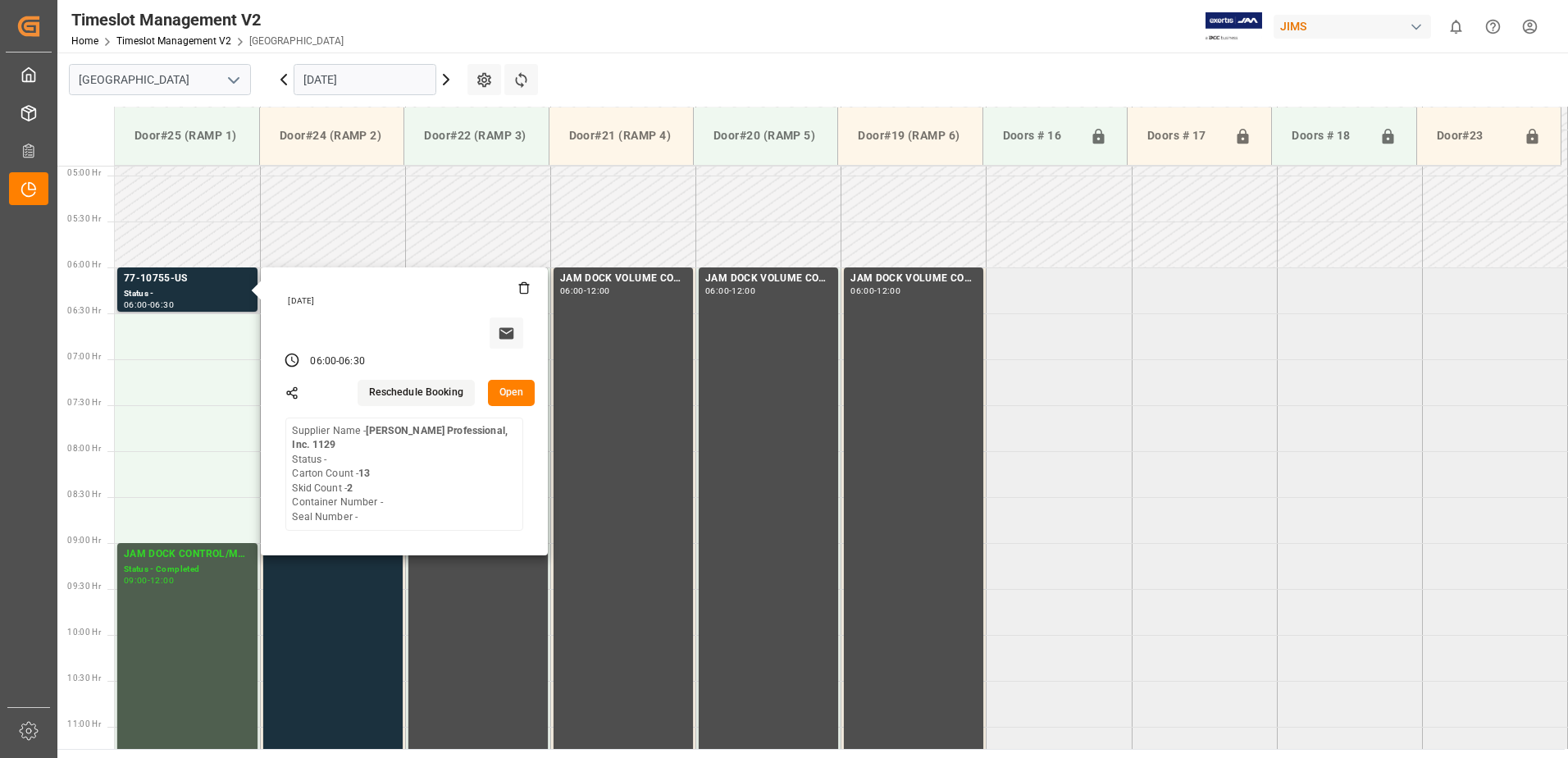
click at [514, 390] on button "Open" at bounding box center [512, 393] width 47 height 26
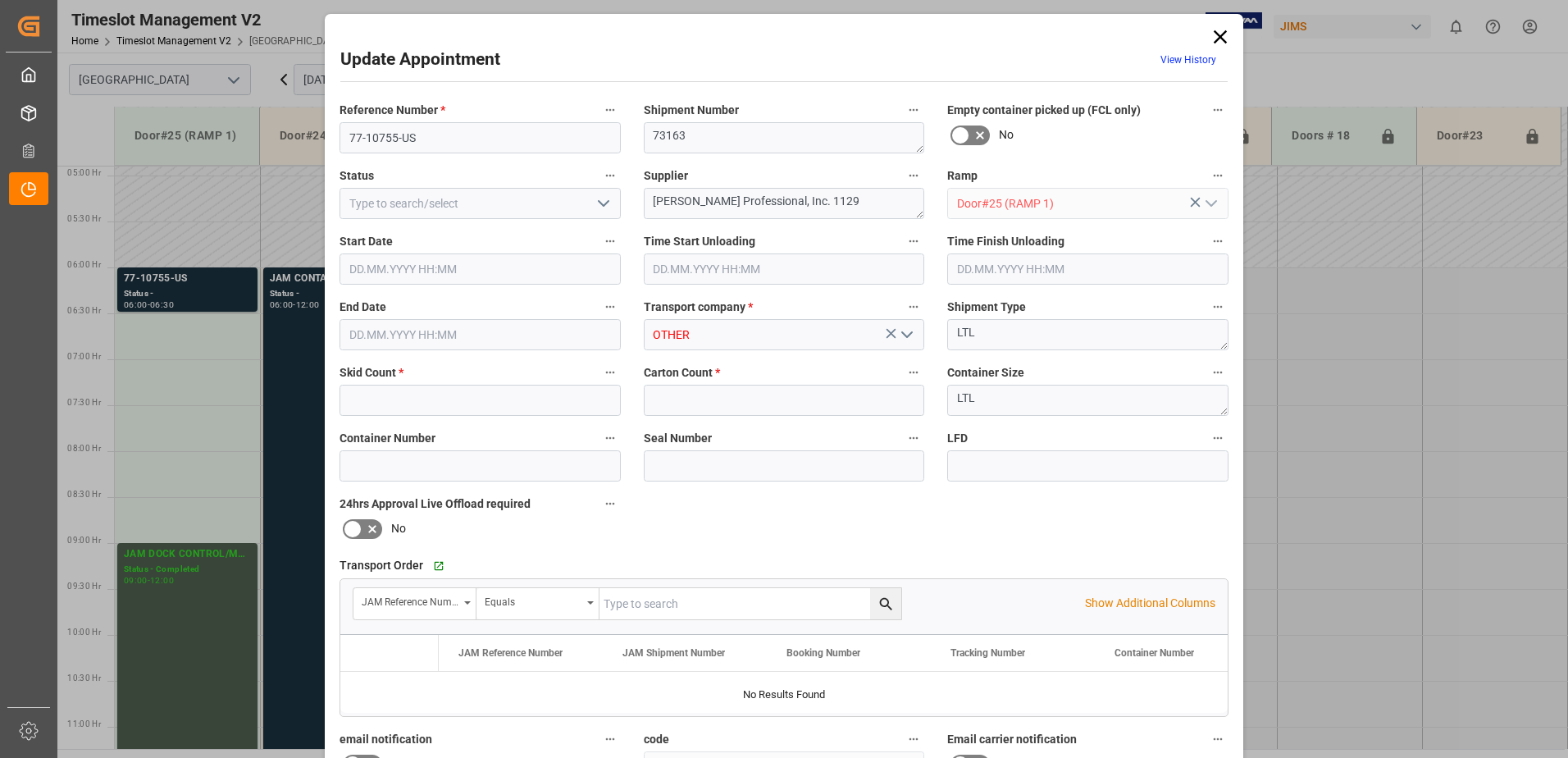
type input "2"
type input "13"
type input "30.09.2025 06:00"
type input "30.09.2025 06:30"
type input "29.09.2025 11:36"
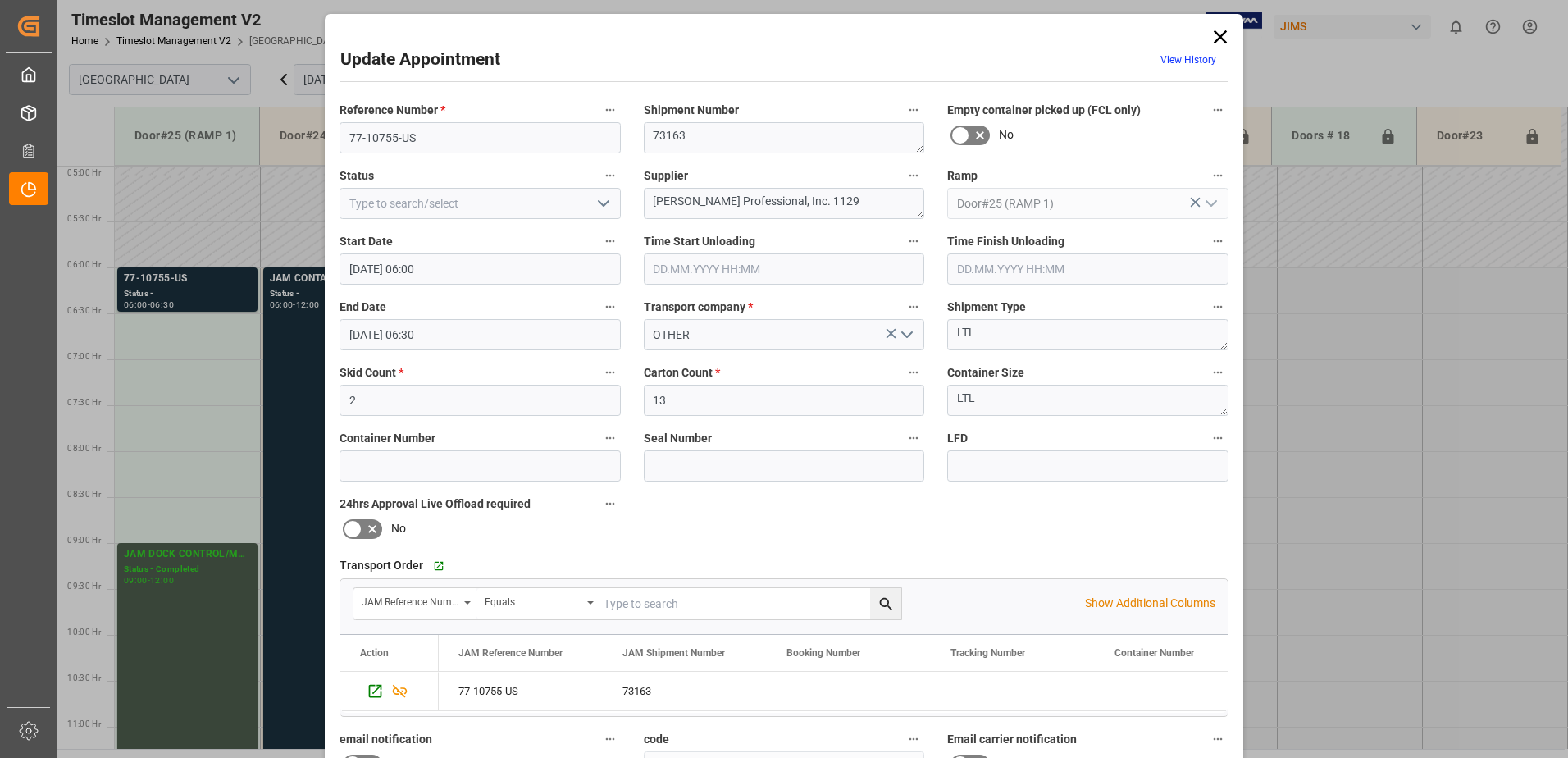
click at [602, 204] on icon "open menu" at bounding box center [603, 203] width 19 height 19
click at [508, 350] on div "New Appointment" at bounding box center [480, 351] width 280 height 37
type input "New Appointment"
drag, startPoint x: 827, startPoint y: 207, endPoint x: 659, endPoint y: 201, distance: 168.1
click at [659, 201] on textarea "Harman Professional, Inc. 1129" at bounding box center [784, 203] width 281 height 31
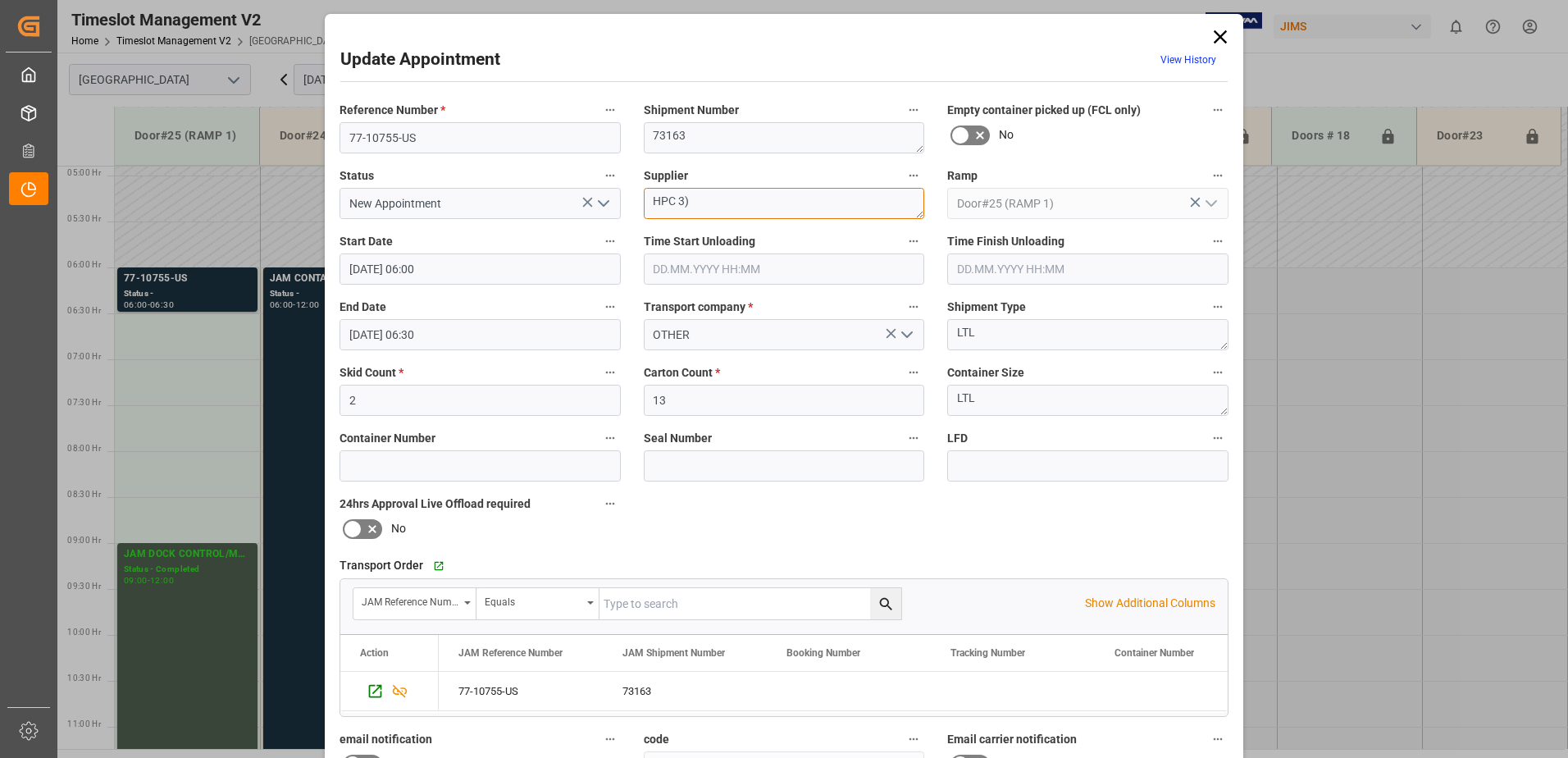
click at [672, 204] on textarea "HPC 3)" at bounding box center [784, 203] width 281 height 31
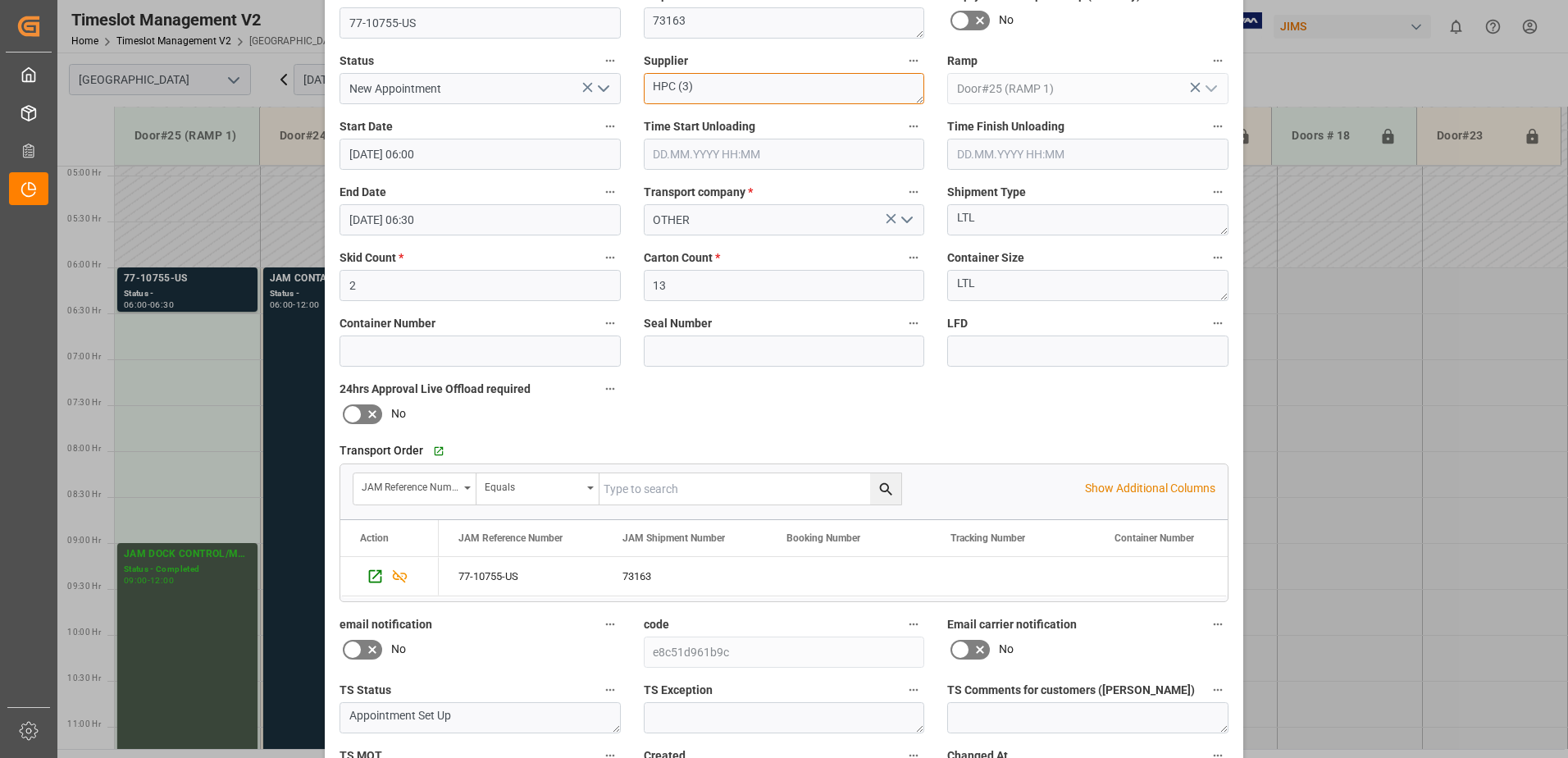
scroll to position [239, 0]
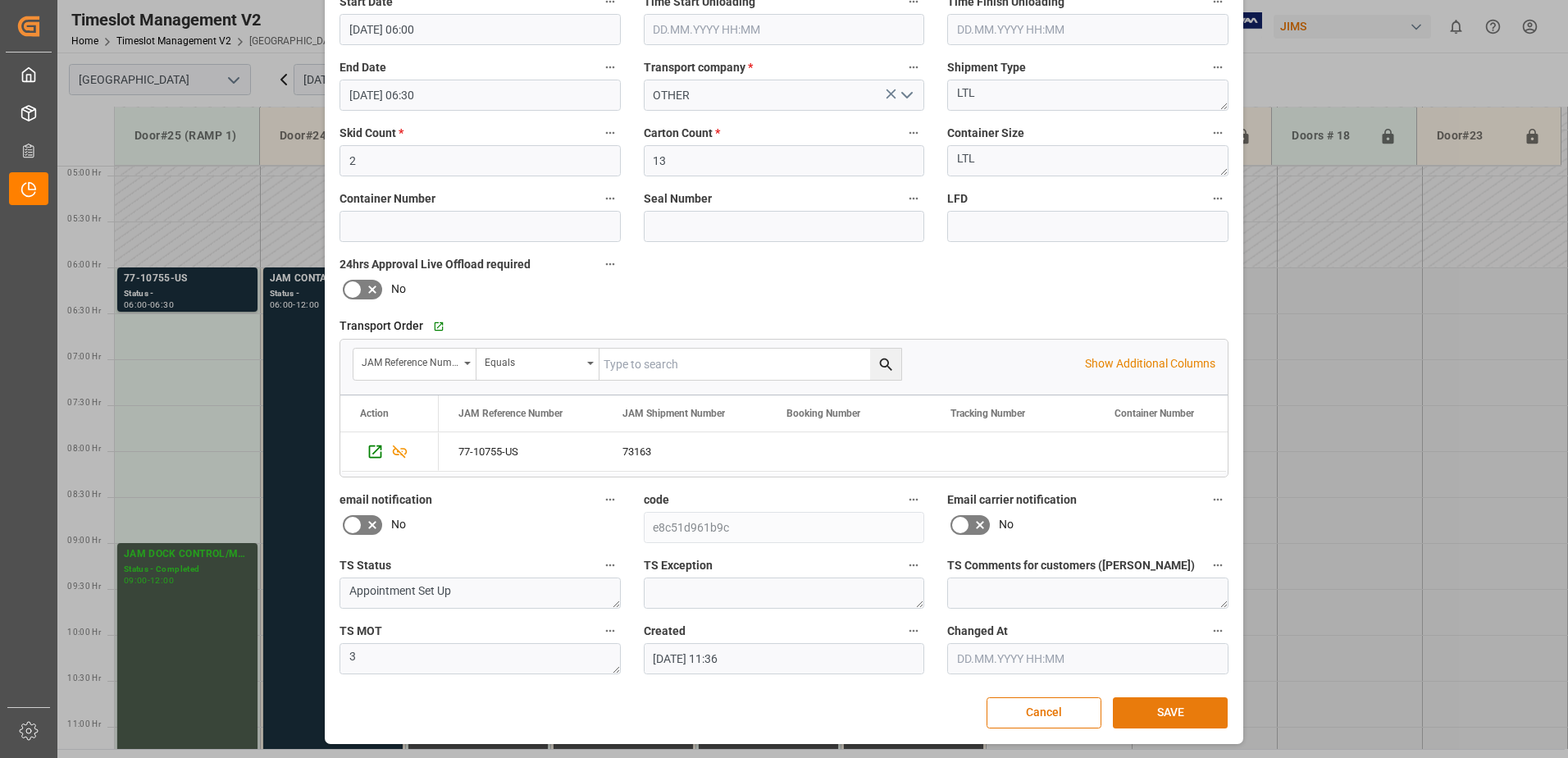
type textarea "HPC (3)"
click at [1181, 715] on button "SAVE" at bounding box center [1170, 712] width 115 height 31
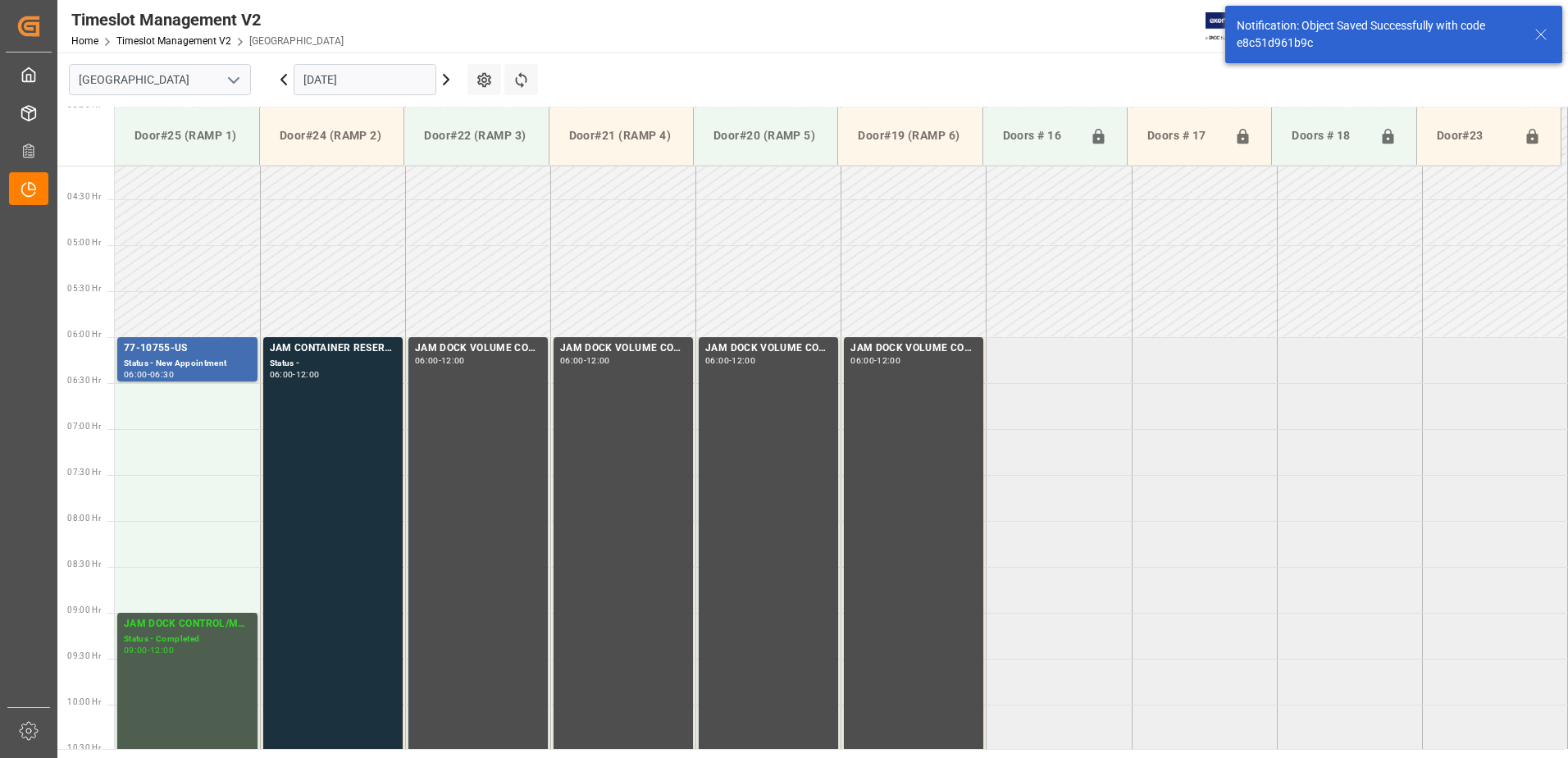
scroll to position [450, 0]
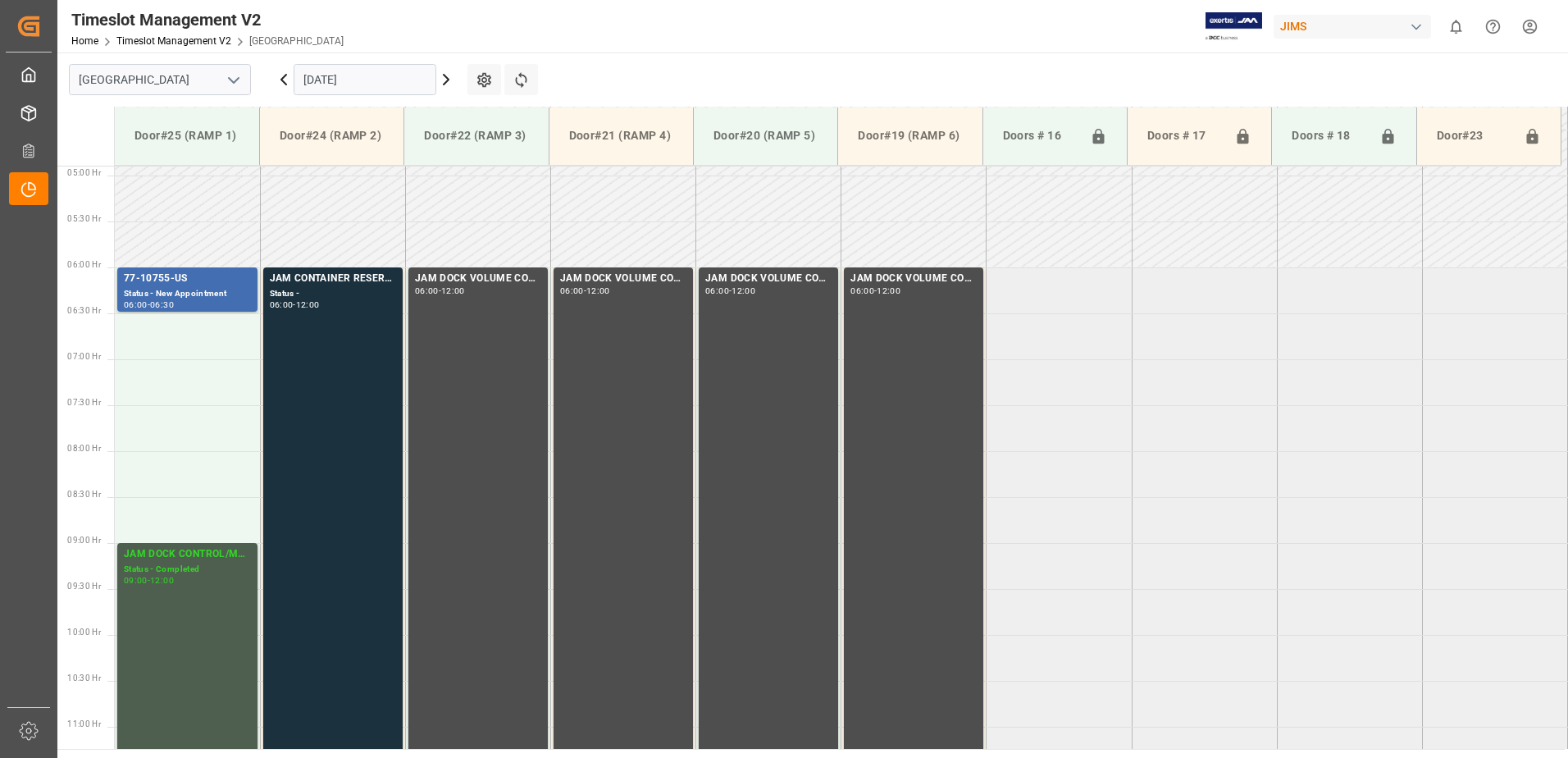
click at [393, 76] on input "[DATE]" at bounding box center [365, 79] width 143 height 31
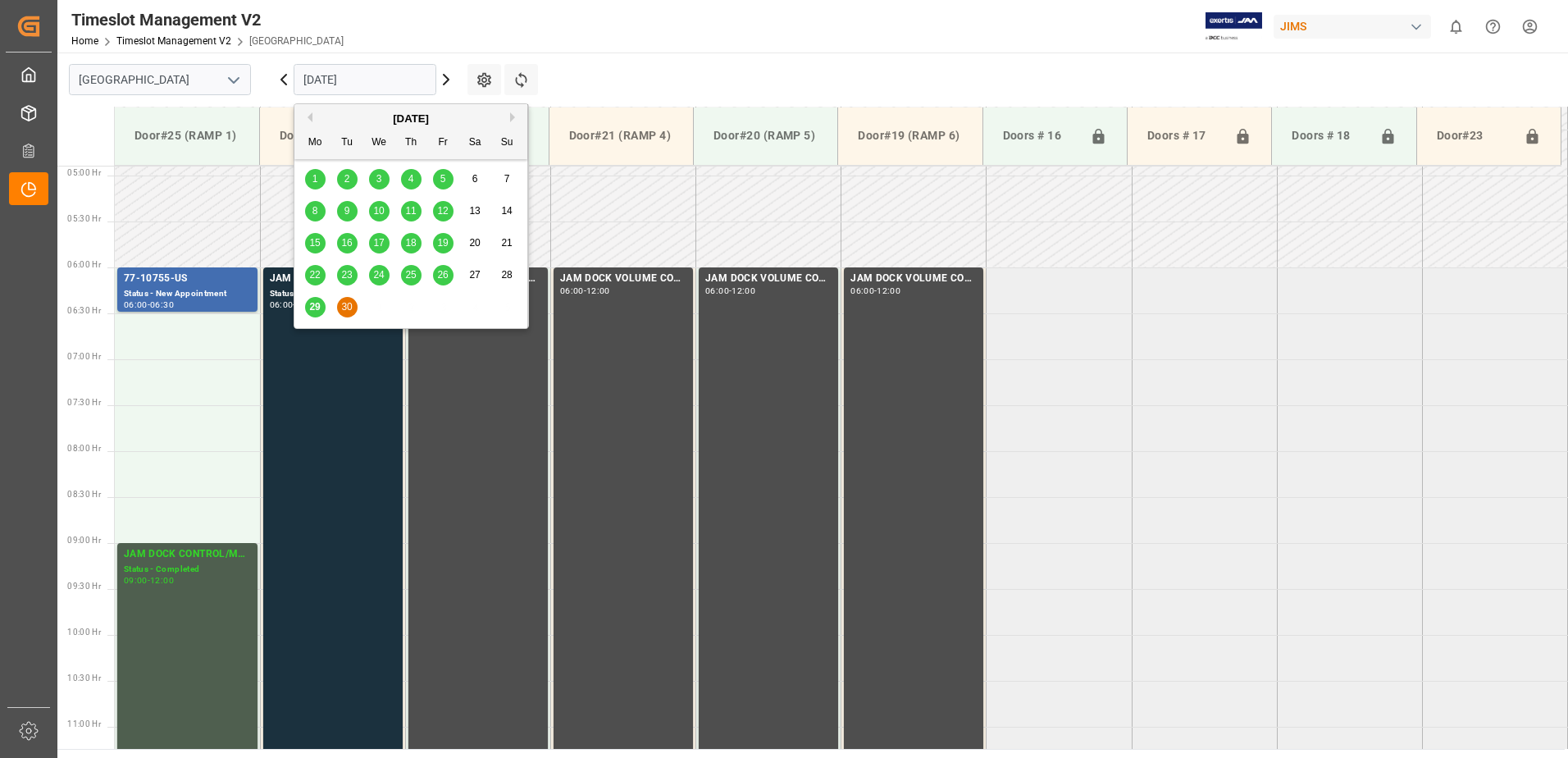
click at [511, 118] on button "Next Month" at bounding box center [515, 117] width 10 height 10
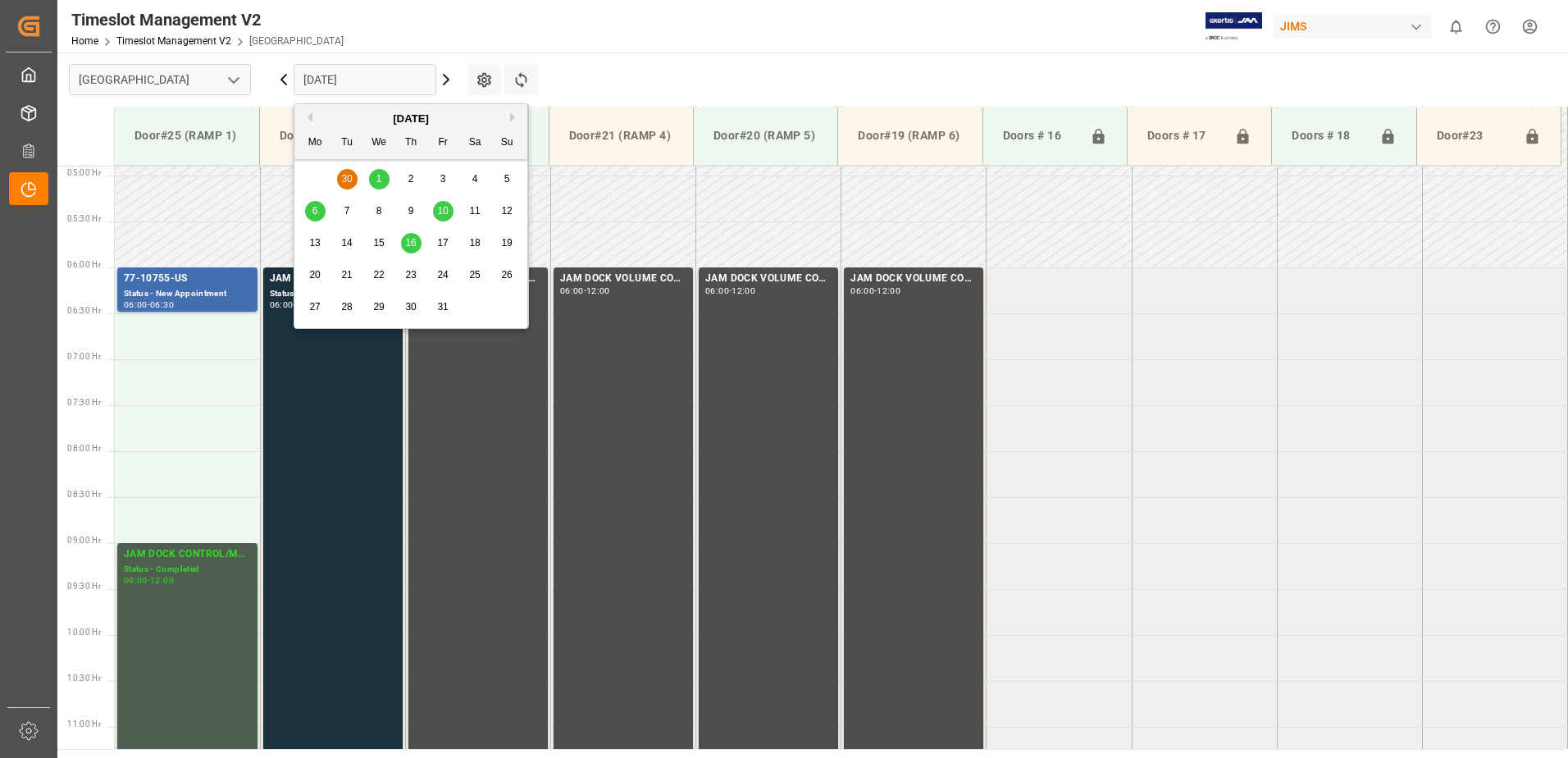
click at [382, 180] on div "1" at bounding box center [379, 179] width 20 height 19
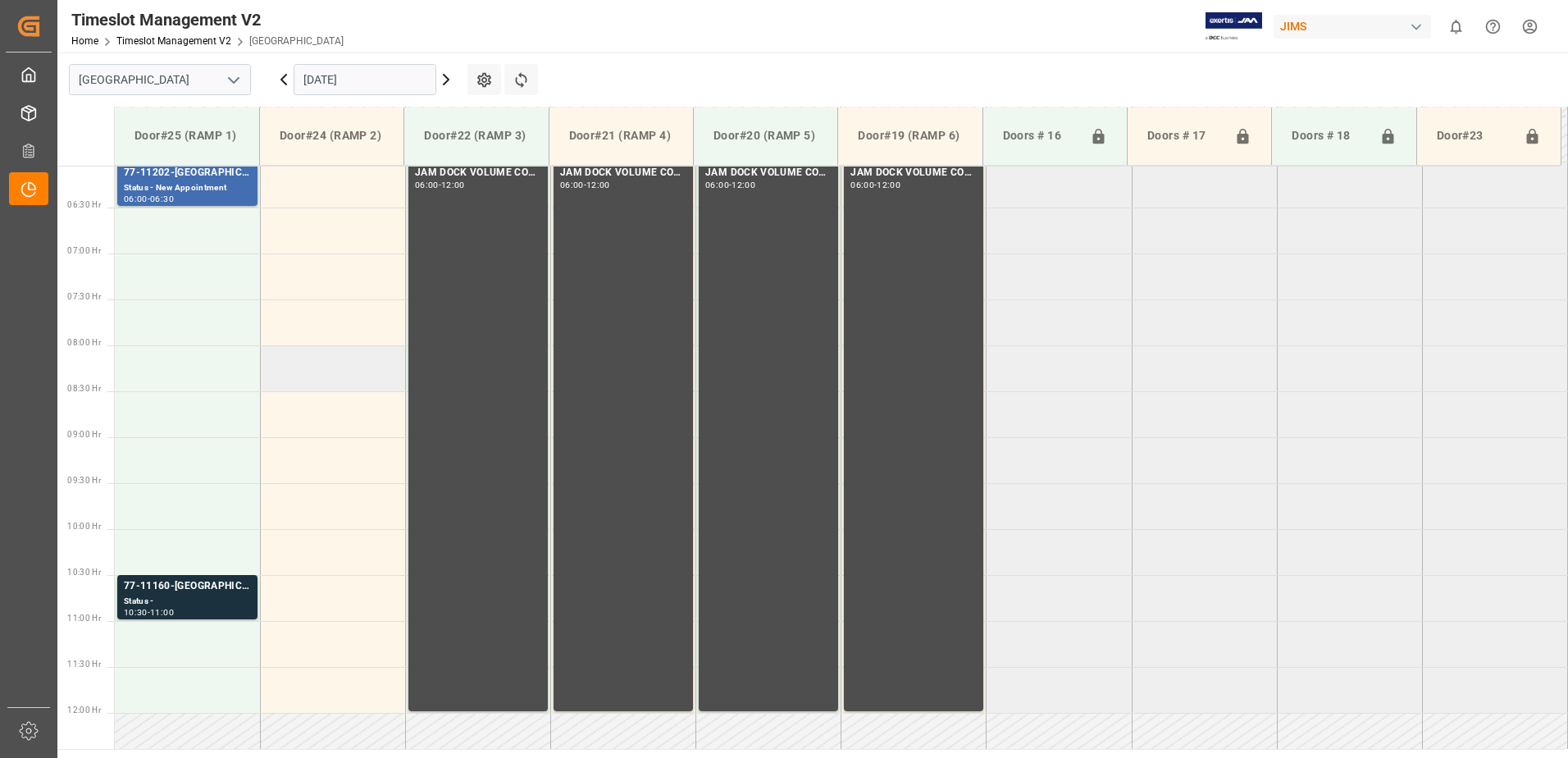
scroll to position [634, 0]
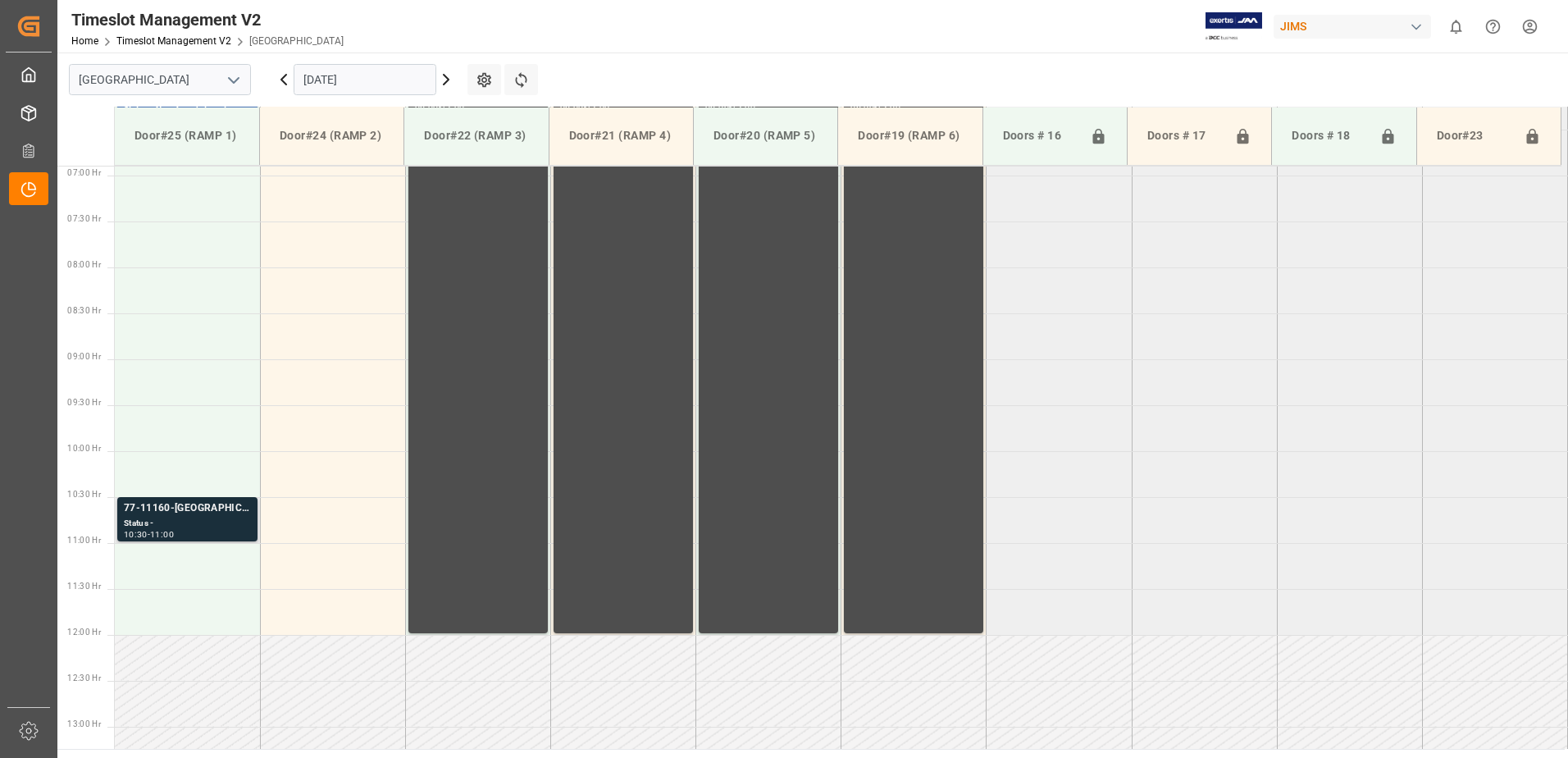
click at [161, 518] on div "Status -" at bounding box center [188, 524] width 127 height 14
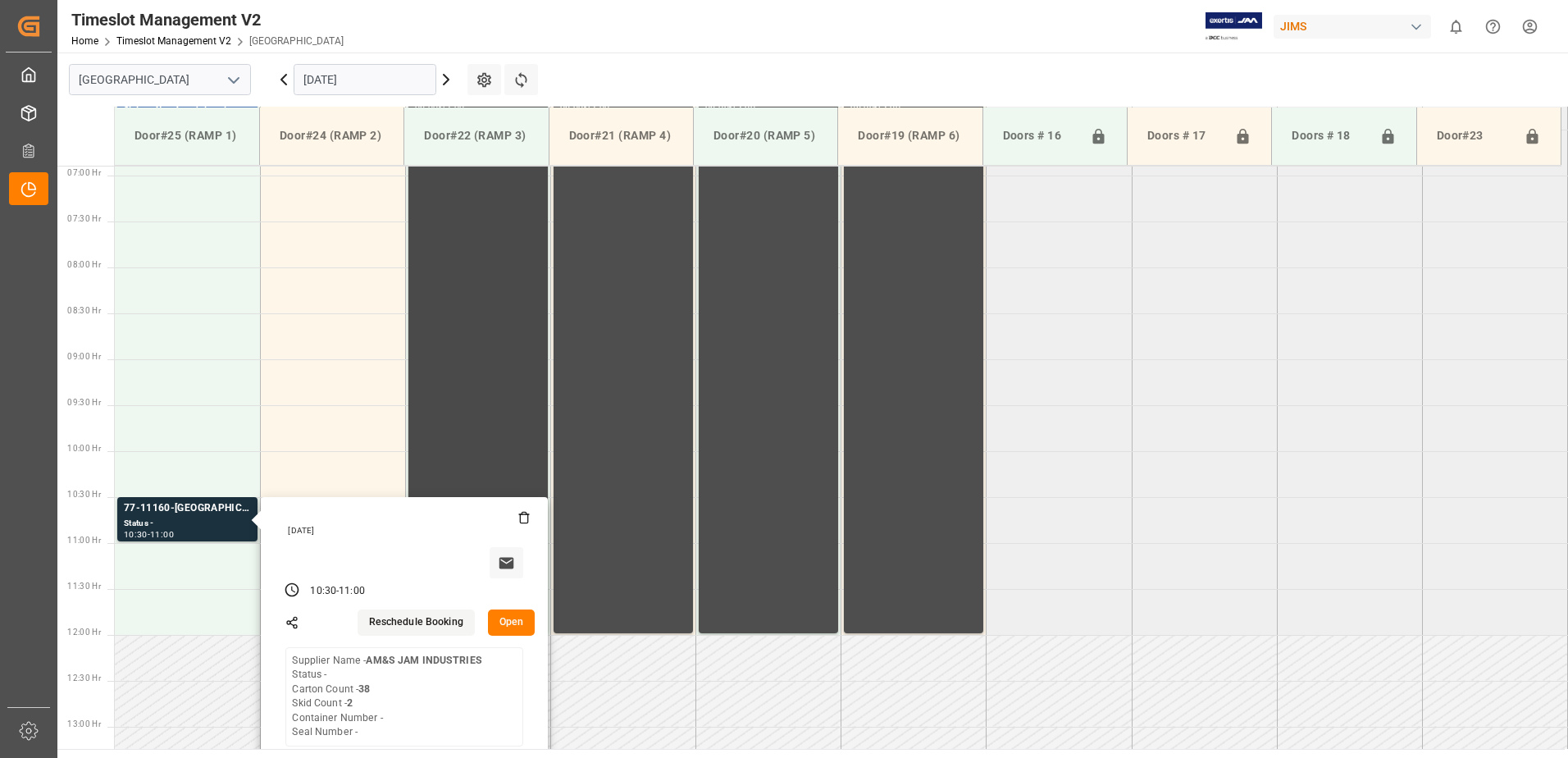
scroll to position [798, 0]
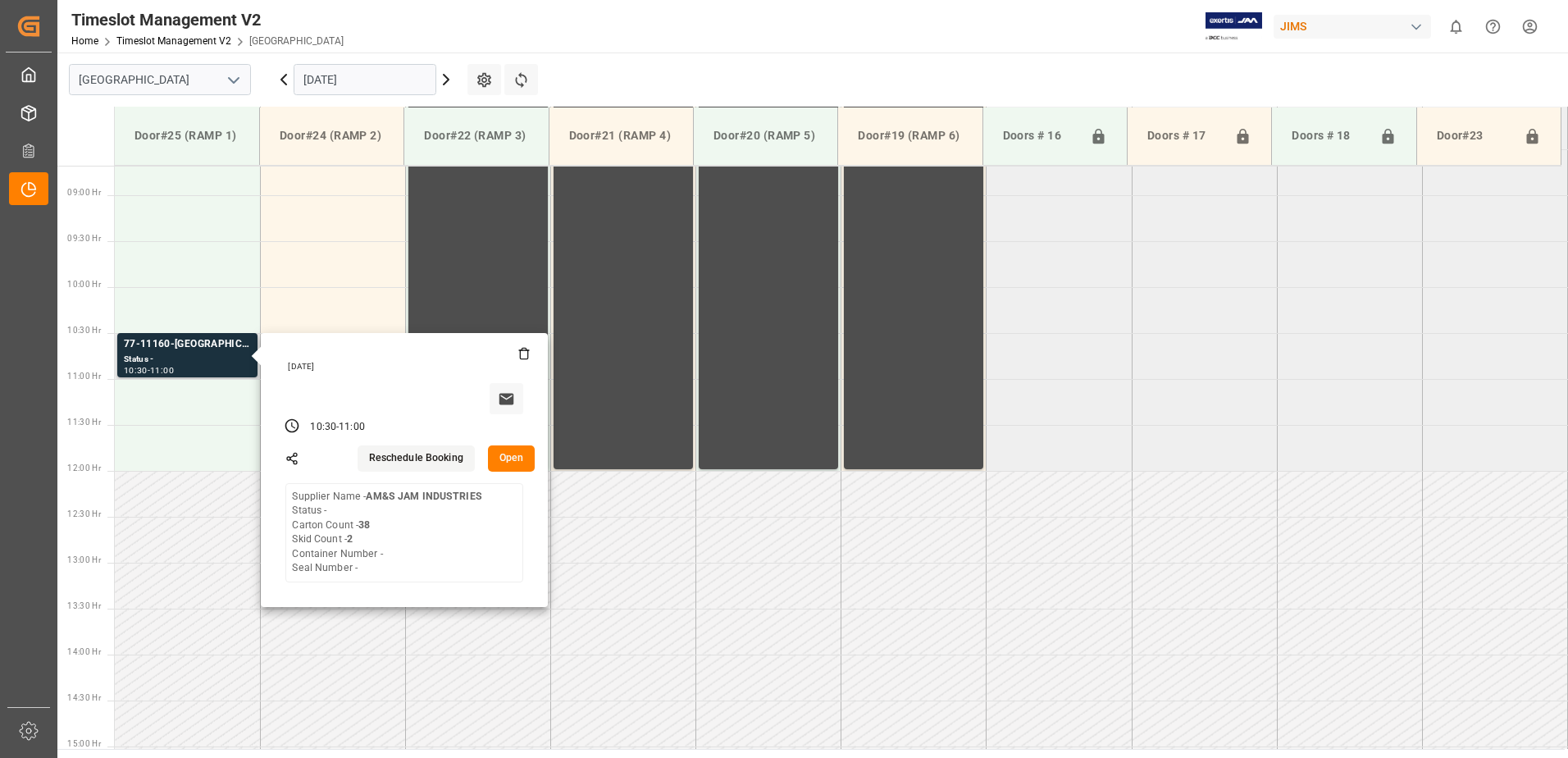
click at [514, 461] on button "Open" at bounding box center [512, 458] width 47 height 26
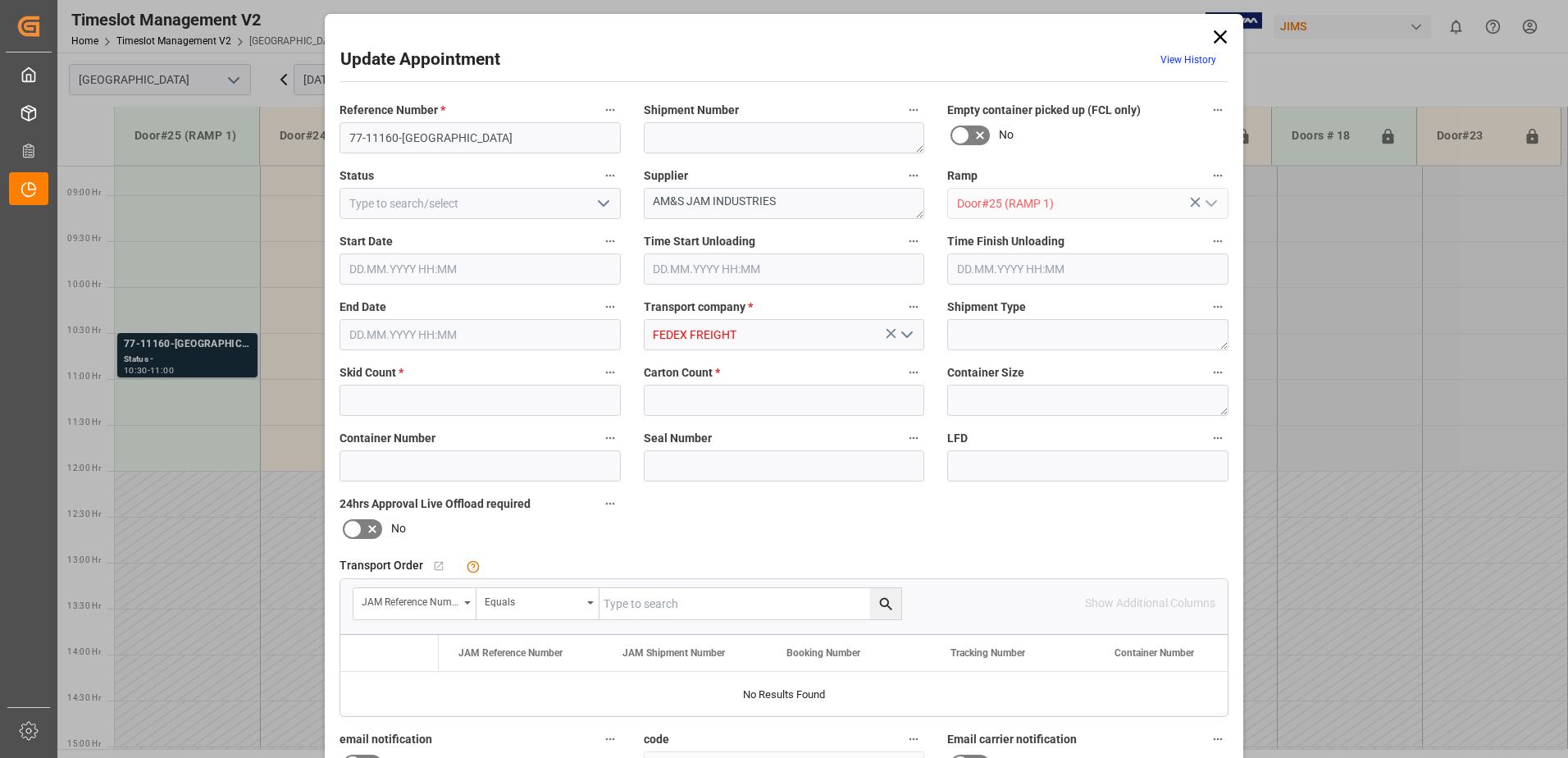
type input "2"
type input "38"
type input "01.10.2025 10:30"
type input "01.10.2025 11:00"
type input "29.09.2025 11:36"
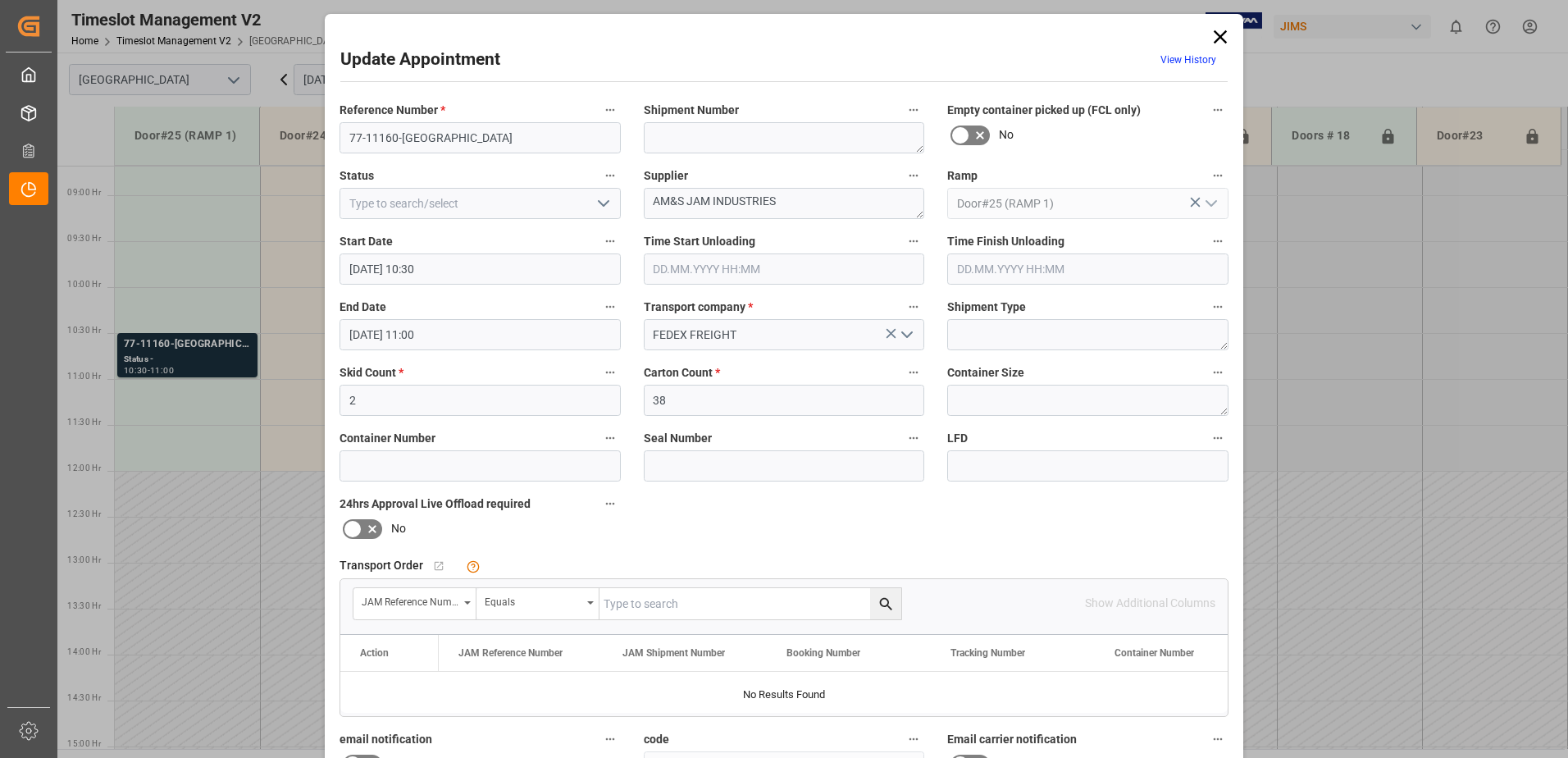
click at [264, 261] on div "Update Appointment View History Reference Number * 77-11160-US Shipment Number …" at bounding box center [784, 379] width 1568 height 758
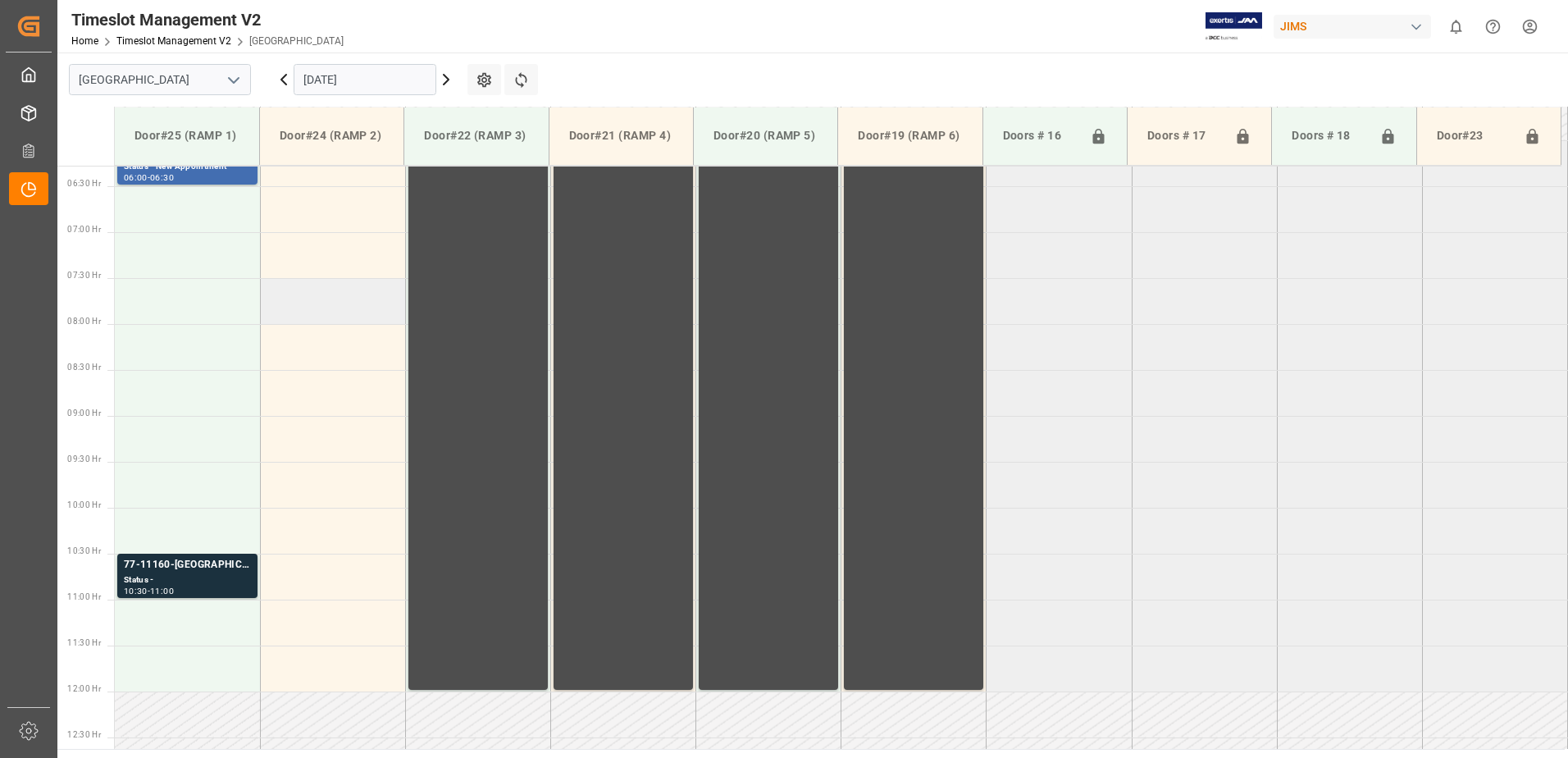
scroll to position [551, 0]
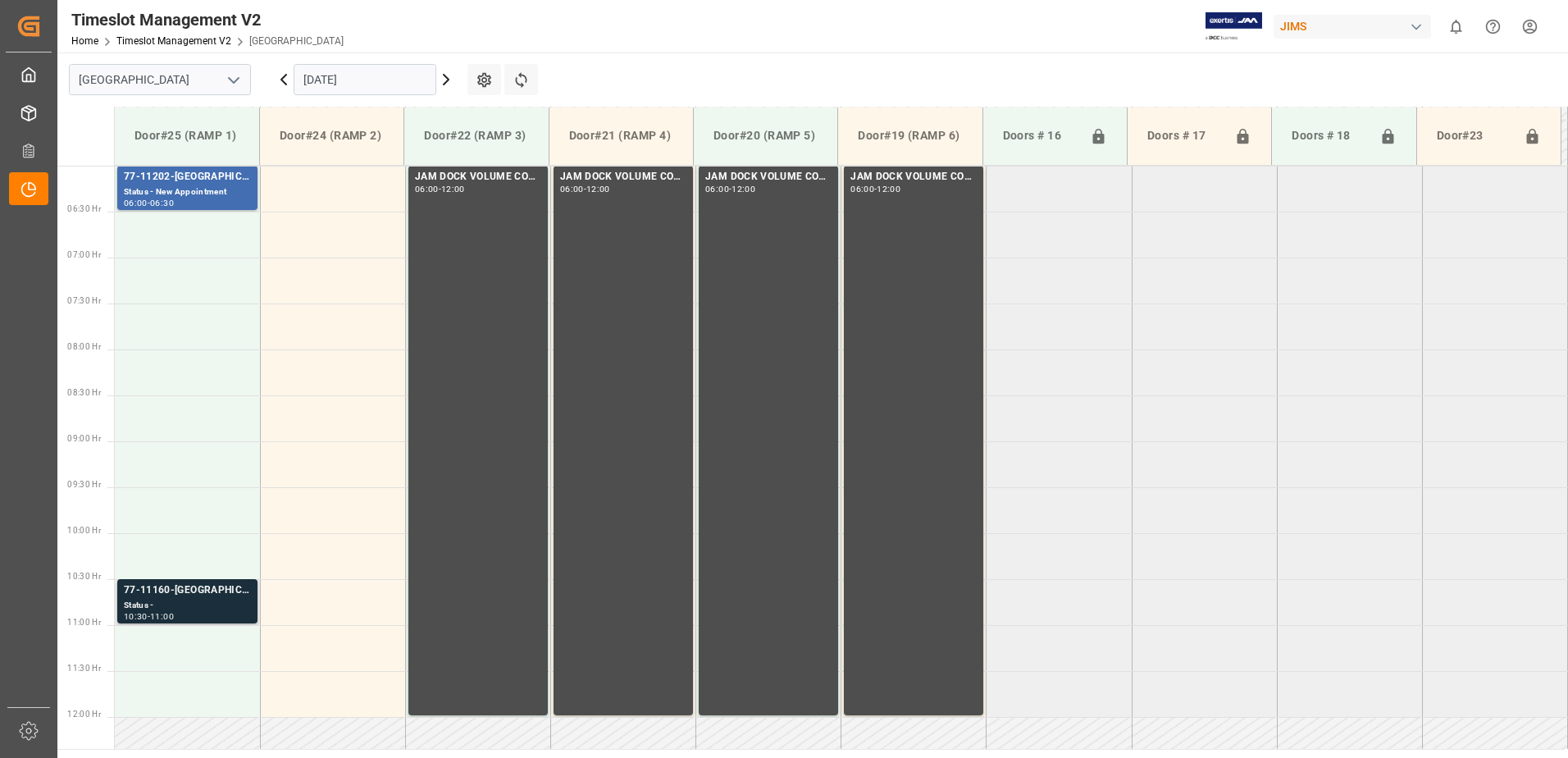
click at [230, 601] on div "Status -" at bounding box center [188, 606] width 127 height 14
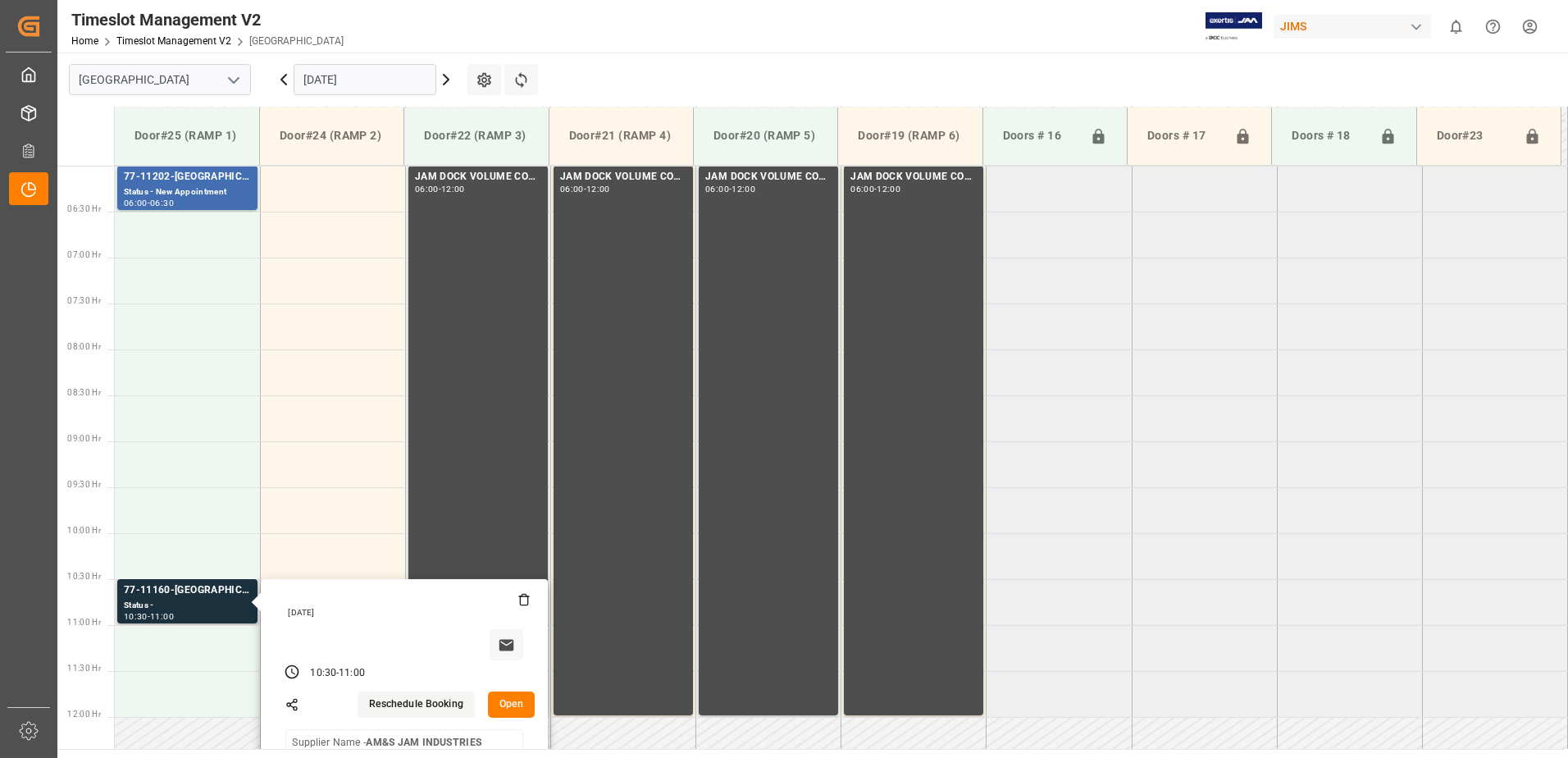
click at [515, 705] on button "Open" at bounding box center [512, 704] width 47 height 26
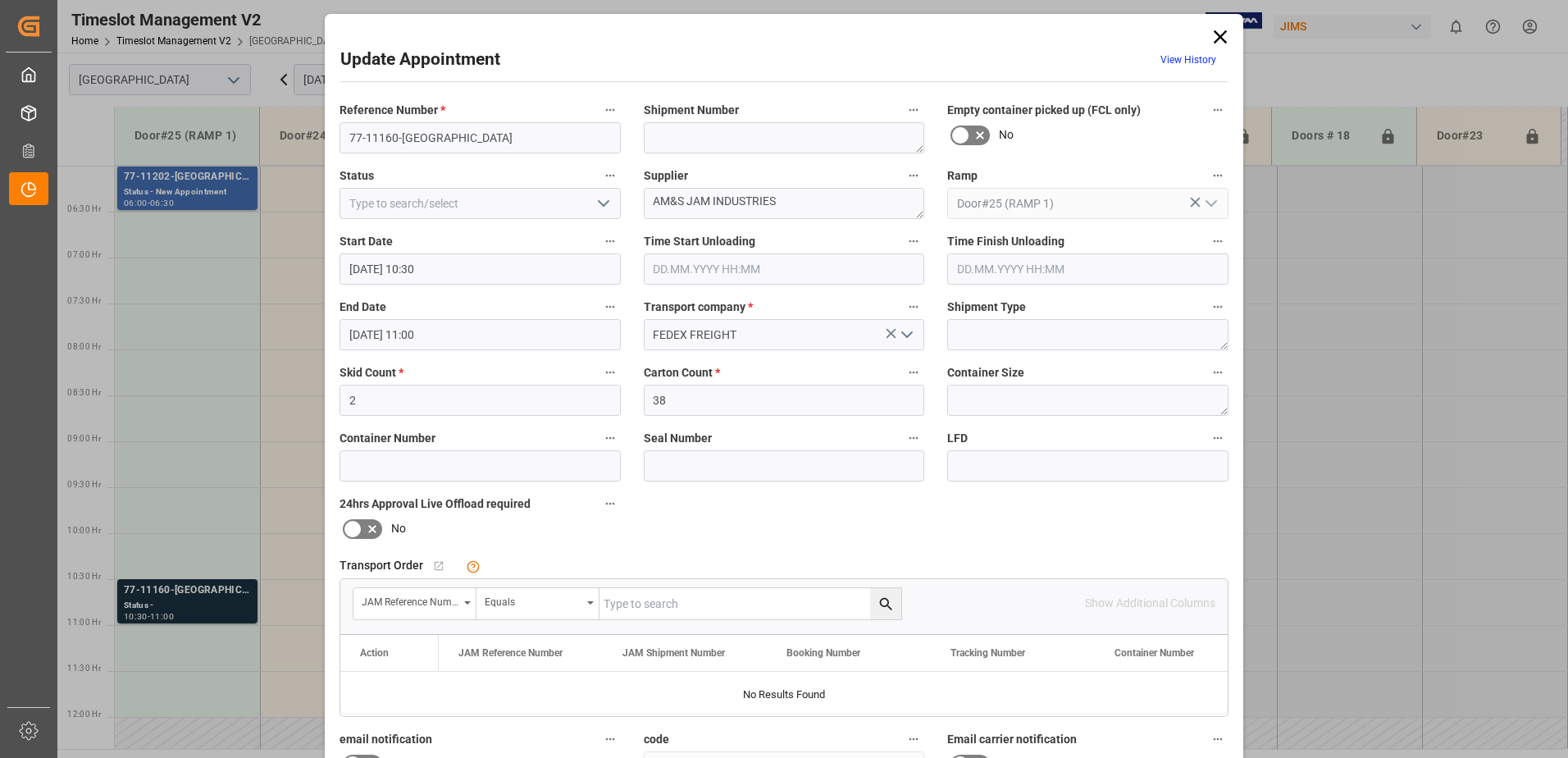
click at [478, 268] on input "01.10.2025 10:30" at bounding box center [480, 269] width 281 height 31
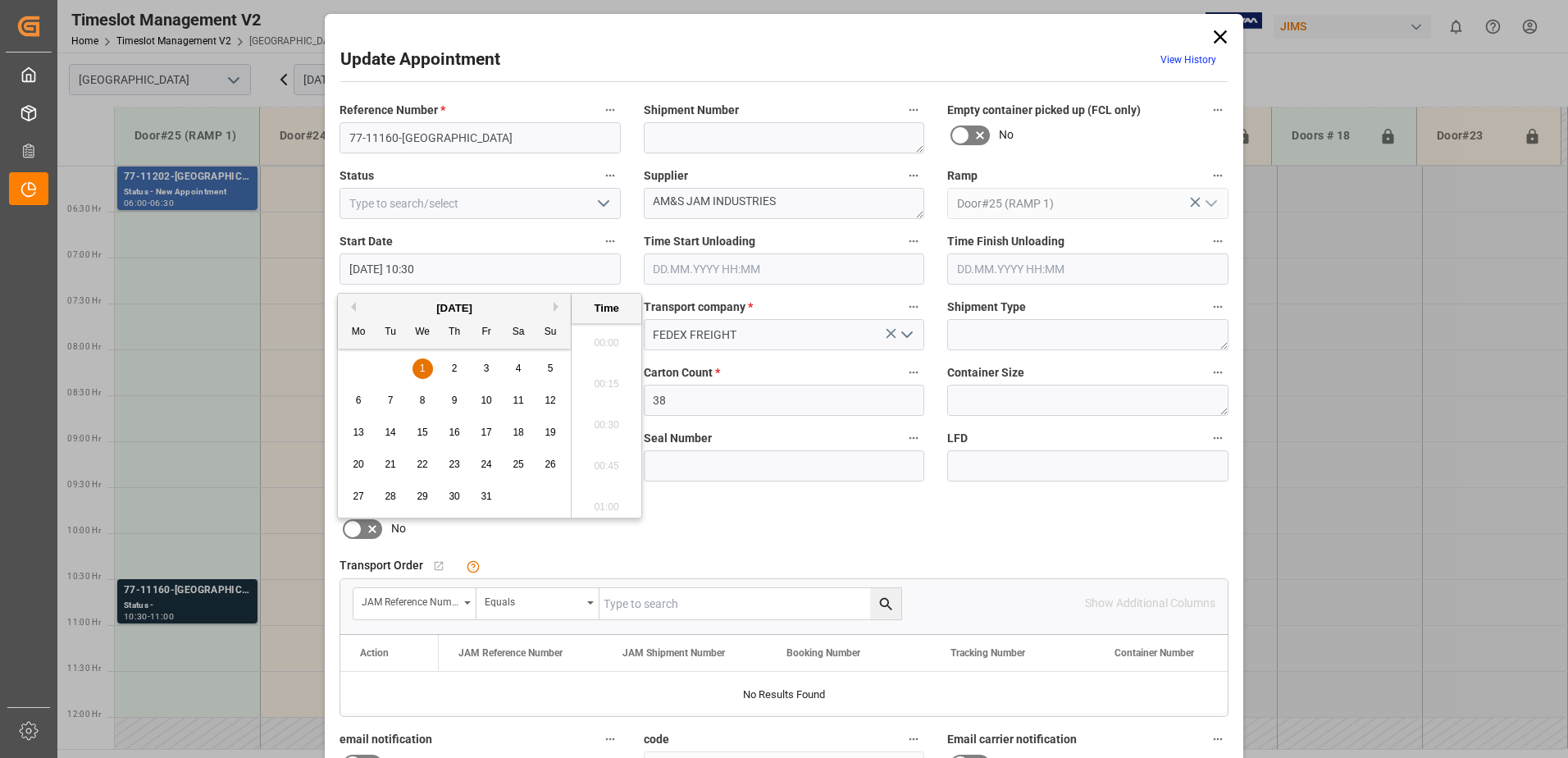
scroll to position [1647, 0]
click at [422, 367] on span "1" at bounding box center [422, 368] width 6 height 12
click at [608, 335] on li "06:30" at bounding box center [607, 338] width 70 height 41
type input "01.10.2025 06:30"
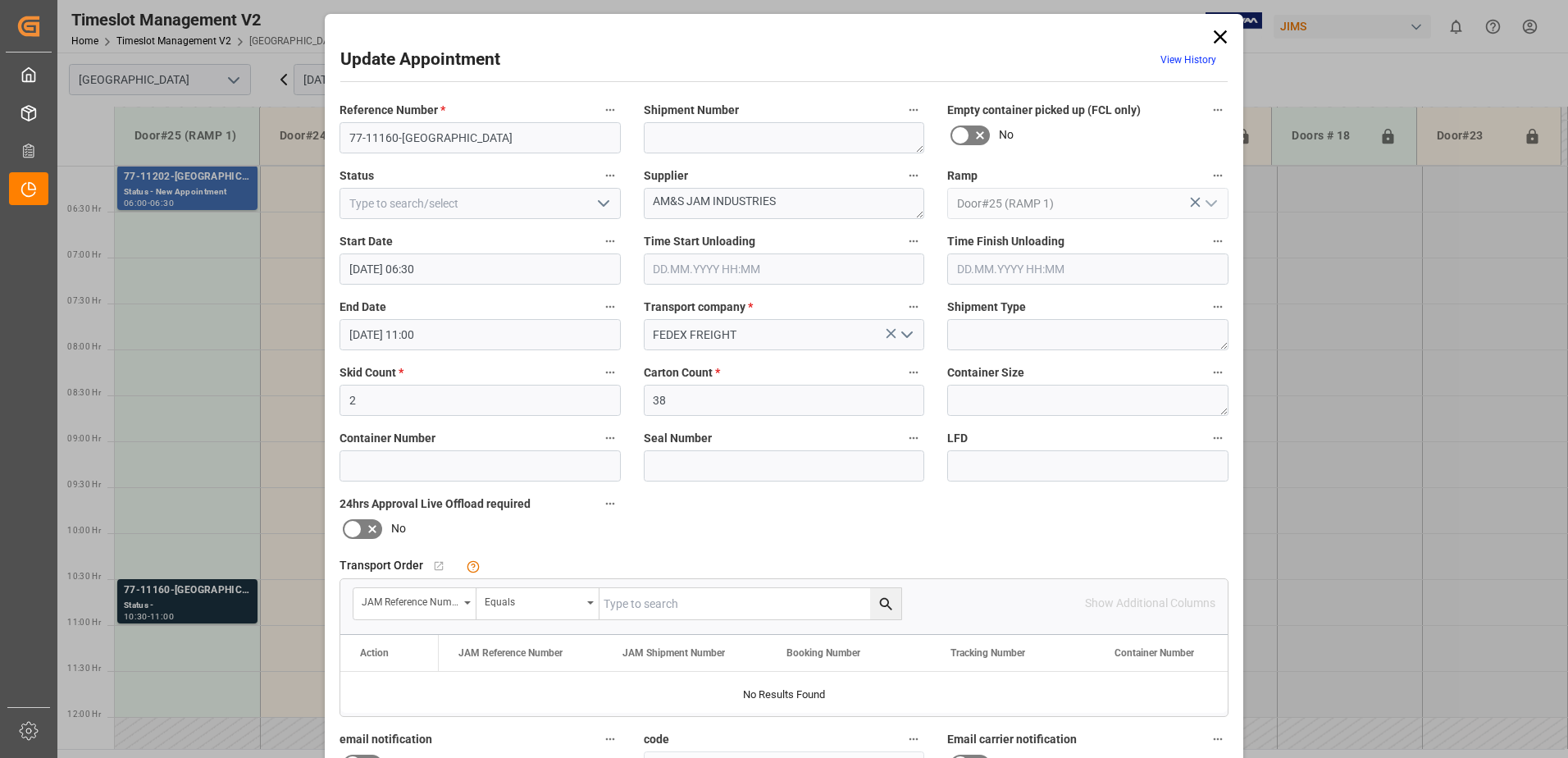
click at [571, 333] on input "01.10.2025 11:00" at bounding box center [480, 335] width 281 height 31
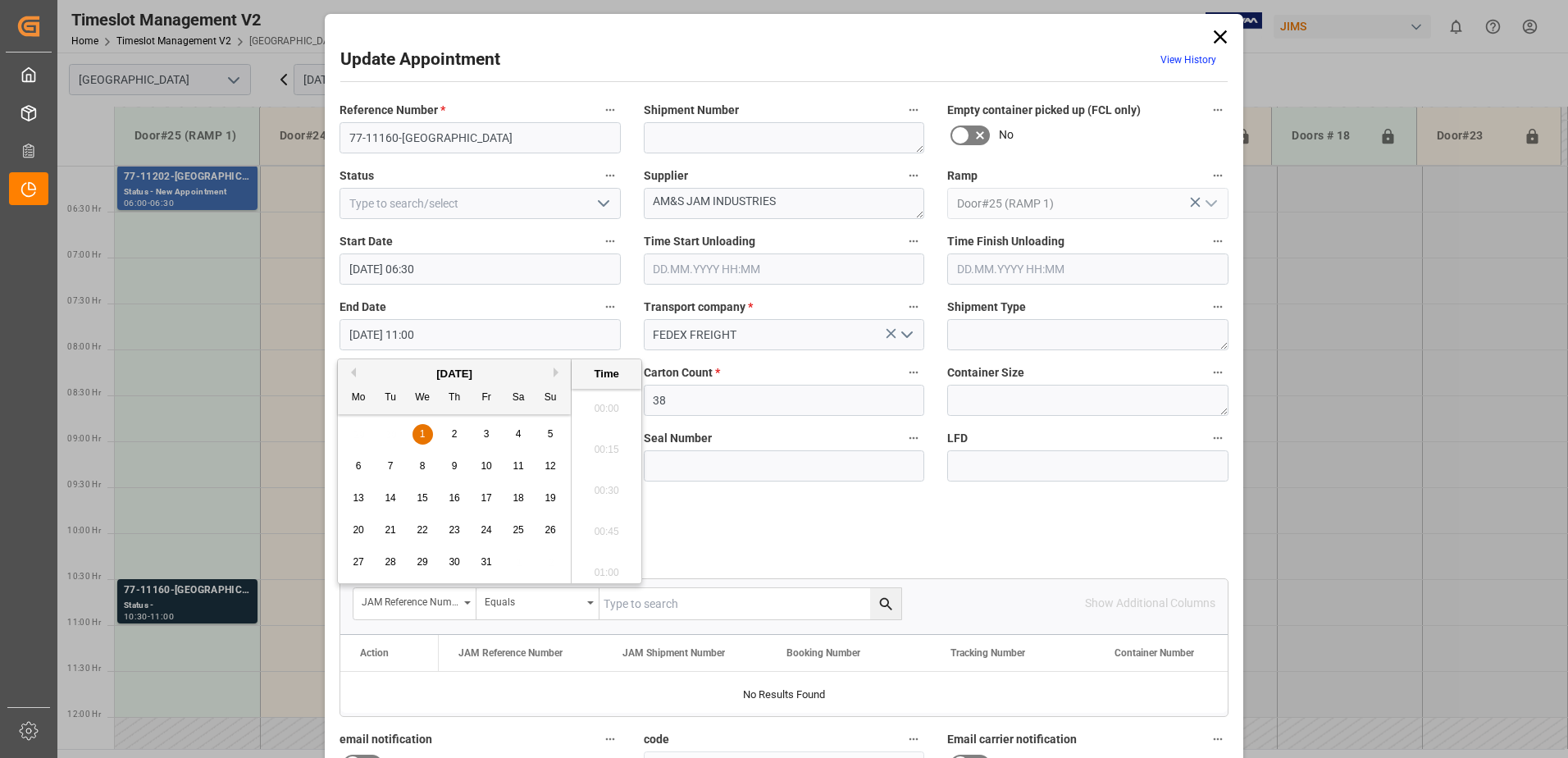
scroll to position [1729, 0]
click at [424, 434] on span "1" at bounding box center [422, 434] width 6 height 12
click at [606, 486] on li "07:00" at bounding box center [607, 485] width 70 height 41
type input "01.10.2025 07:00"
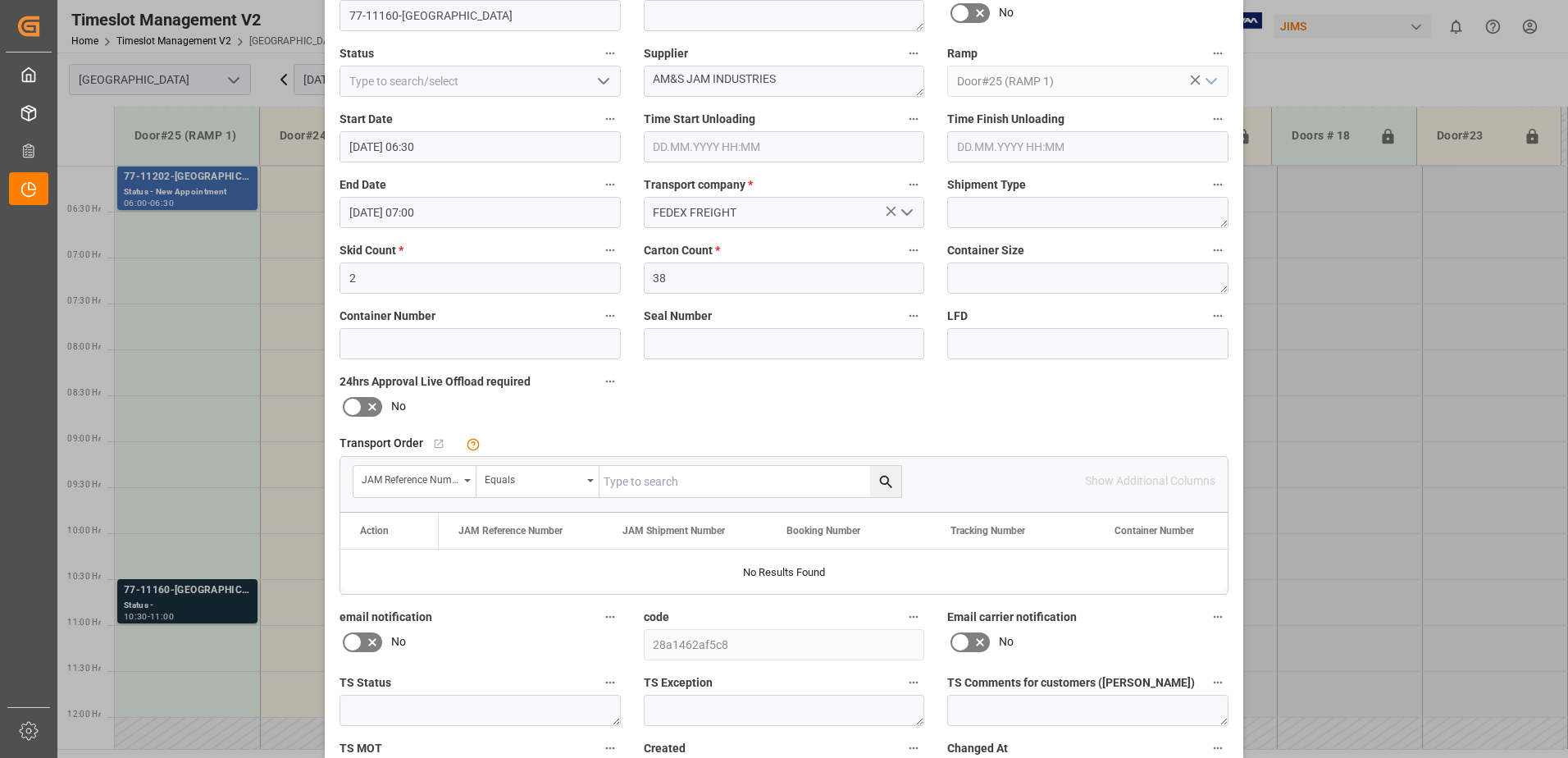
scroll to position [239, 0]
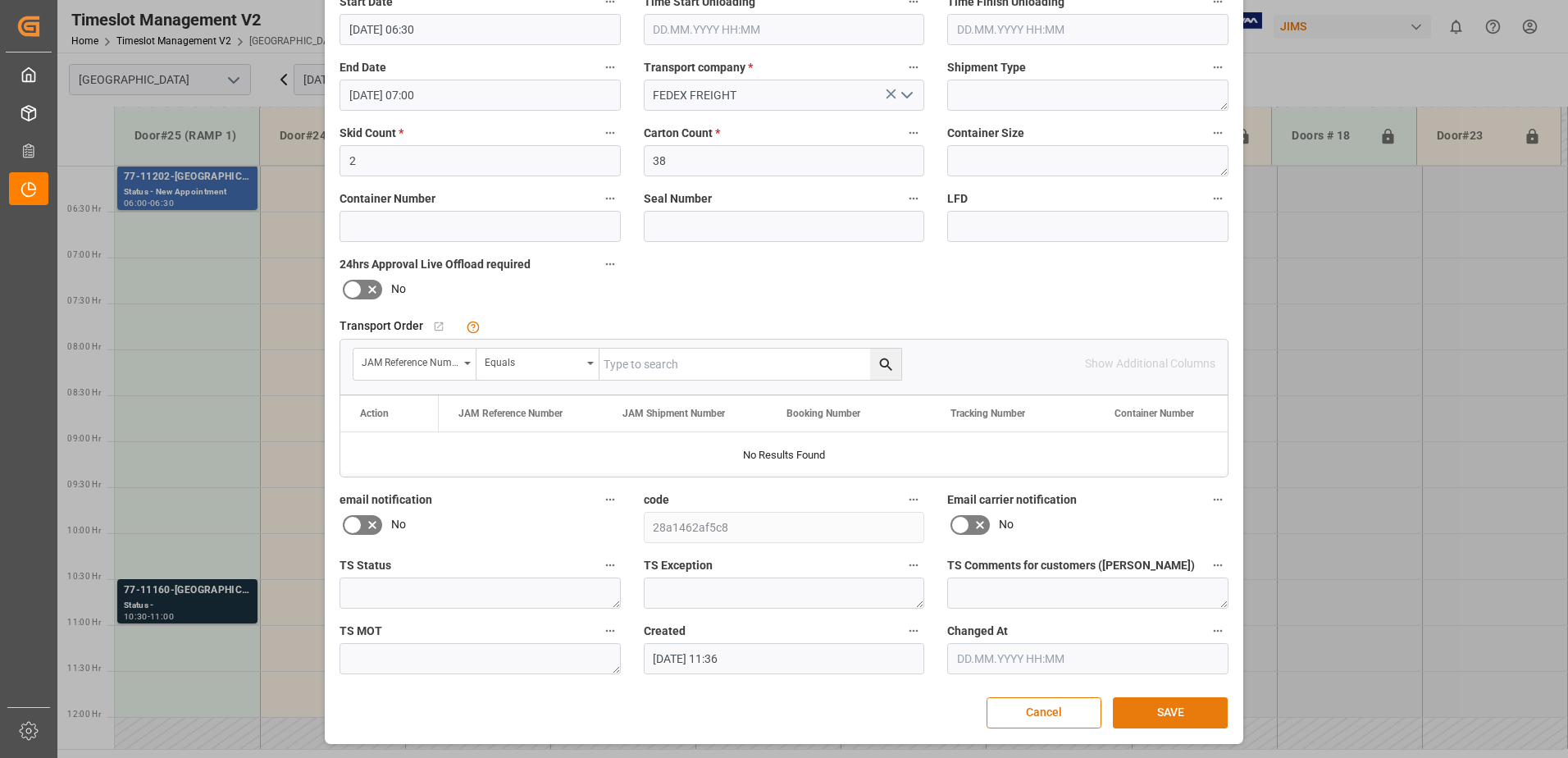
click at [1167, 717] on button "SAVE" at bounding box center [1170, 712] width 115 height 31
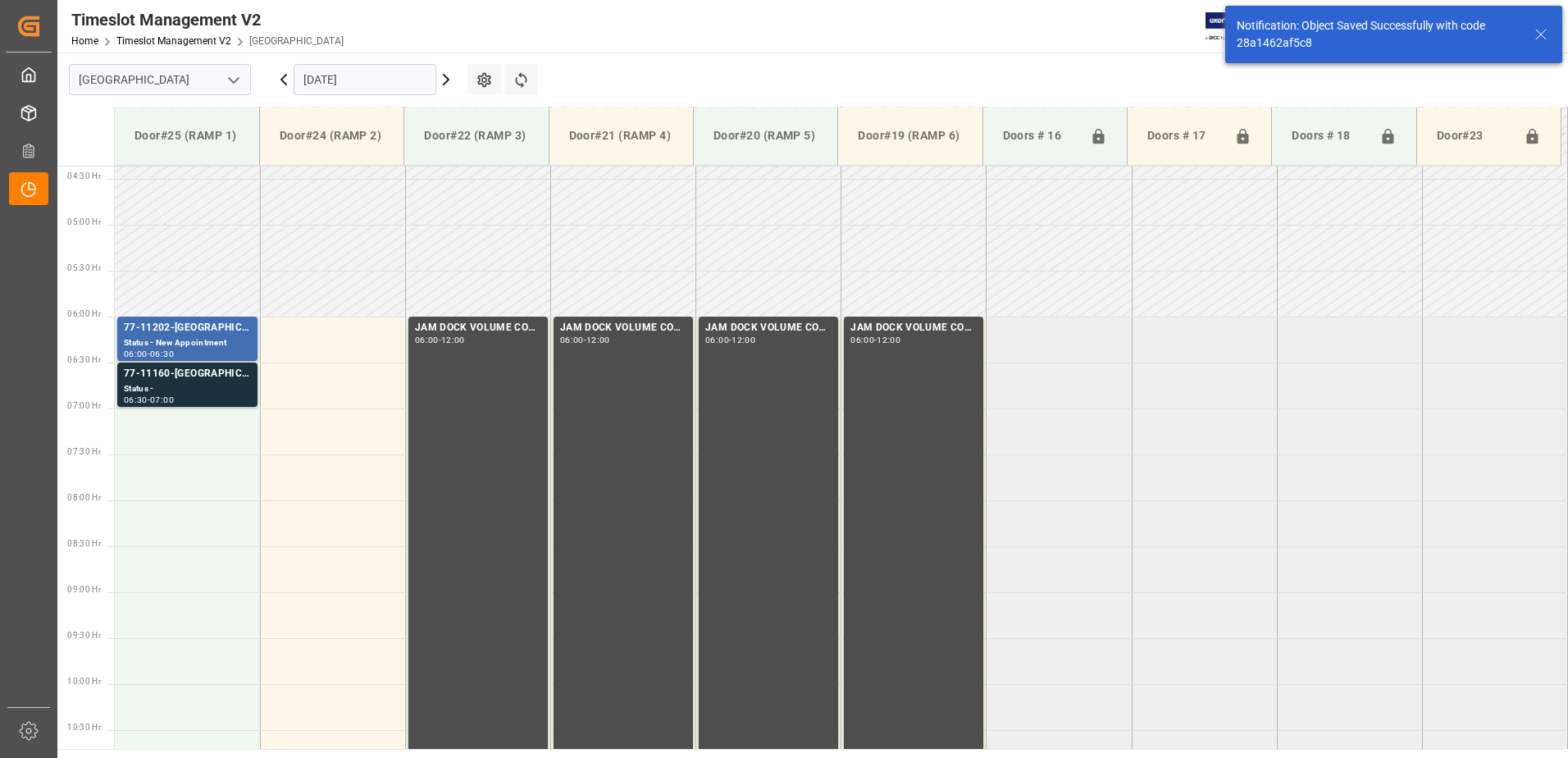
scroll to position [450, 0]
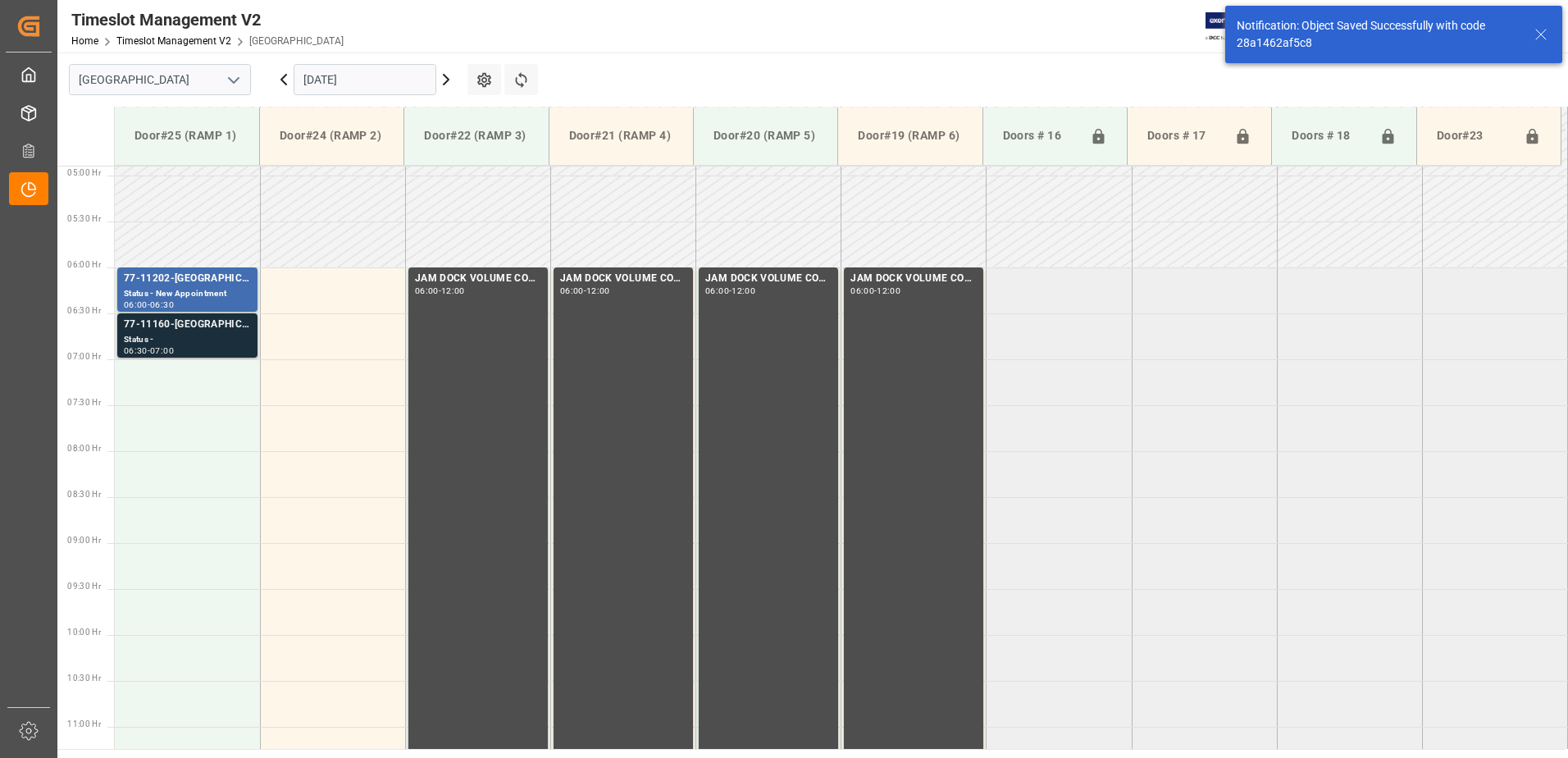
click at [205, 328] on div "77-11160-US" at bounding box center [188, 324] width 127 height 16
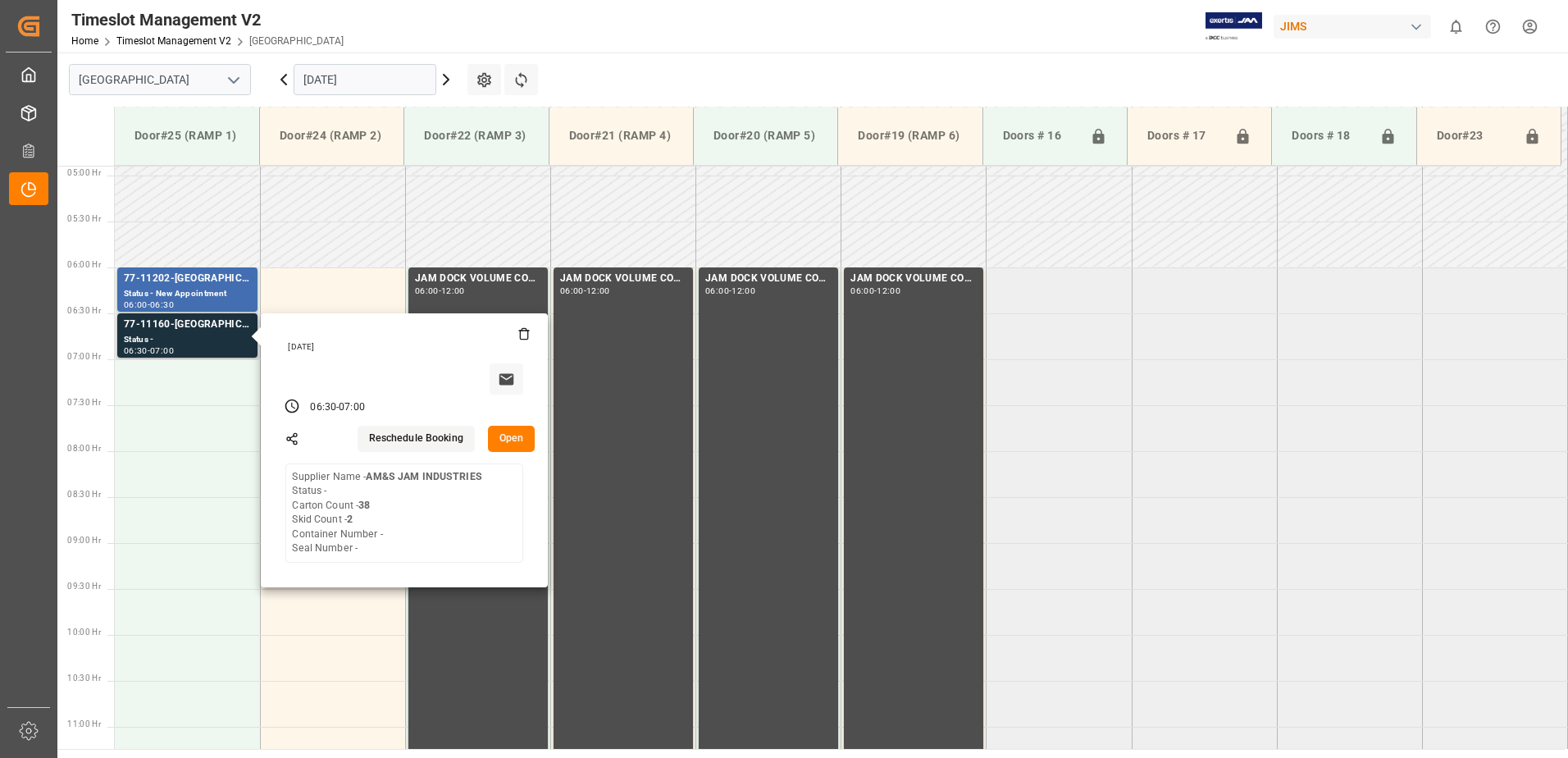
click at [514, 437] on button "Open" at bounding box center [512, 439] width 47 height 26
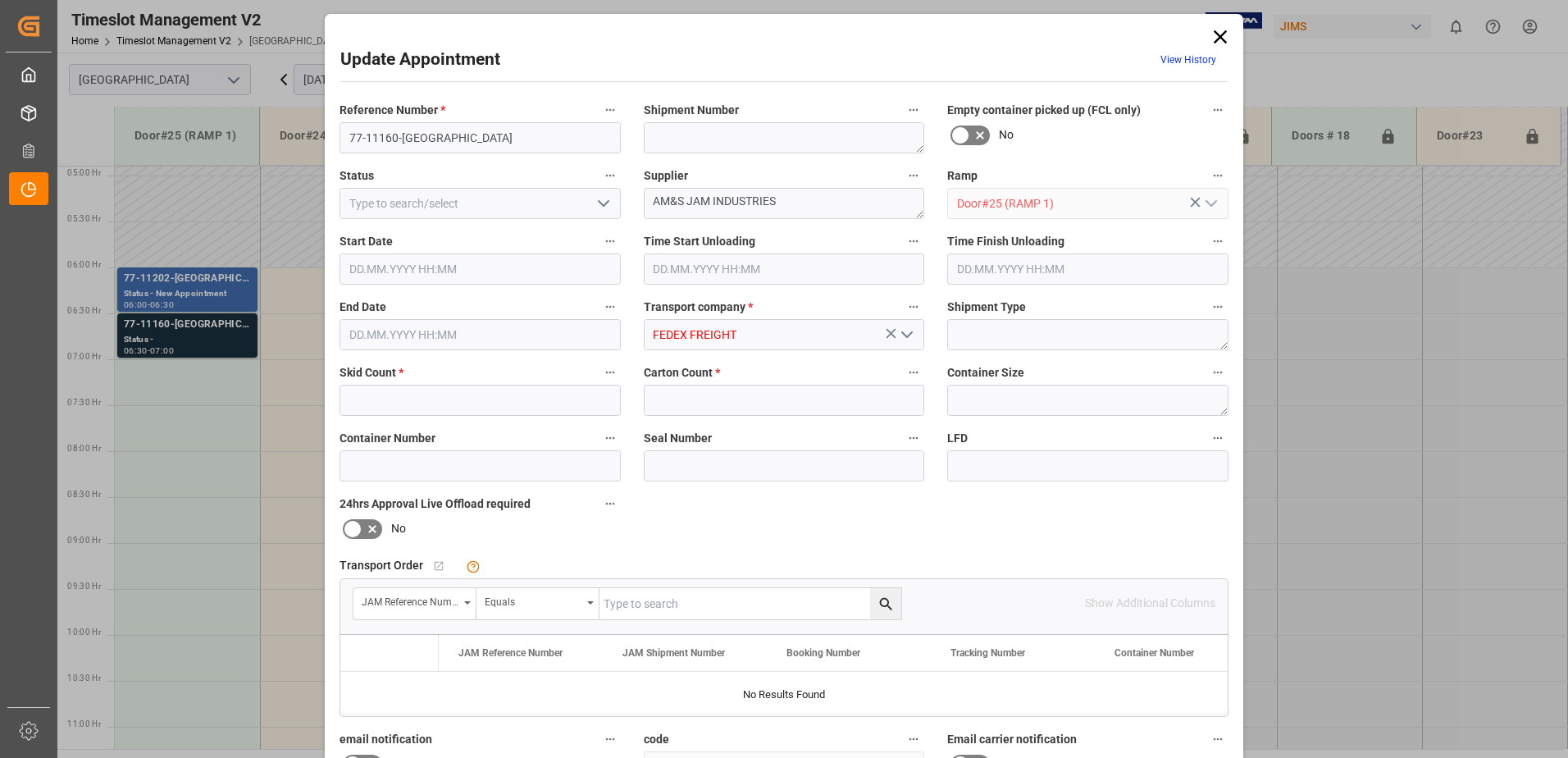
type input "2"
type input "38"
type input "01.10.2025 06:30"
type input "01.10.2025 07:00"
type input "29.09.2025 11:36"
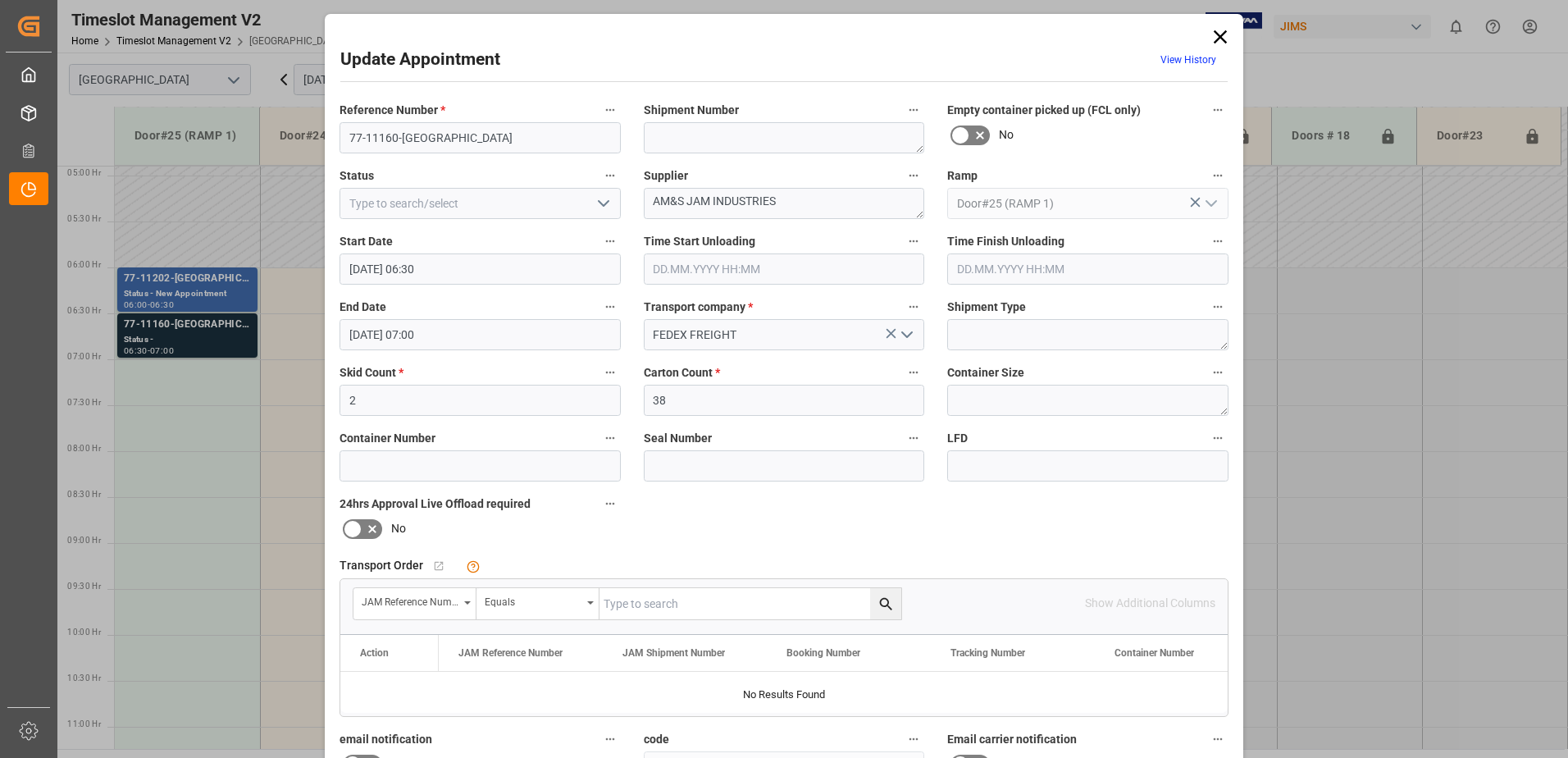
click at [694, 603] on input "text" at bounding box center [750, 603] width 302 height 31
type input "77-11160-us"
click at [885, 600] on icon "search button" at bounding box center [885, 603] width 13 height 13
click at [443, 139] on input "77-11160-US" at bounding box center [480, 138] width 281 height 31
type input "77-11160-US SHIP#/M"
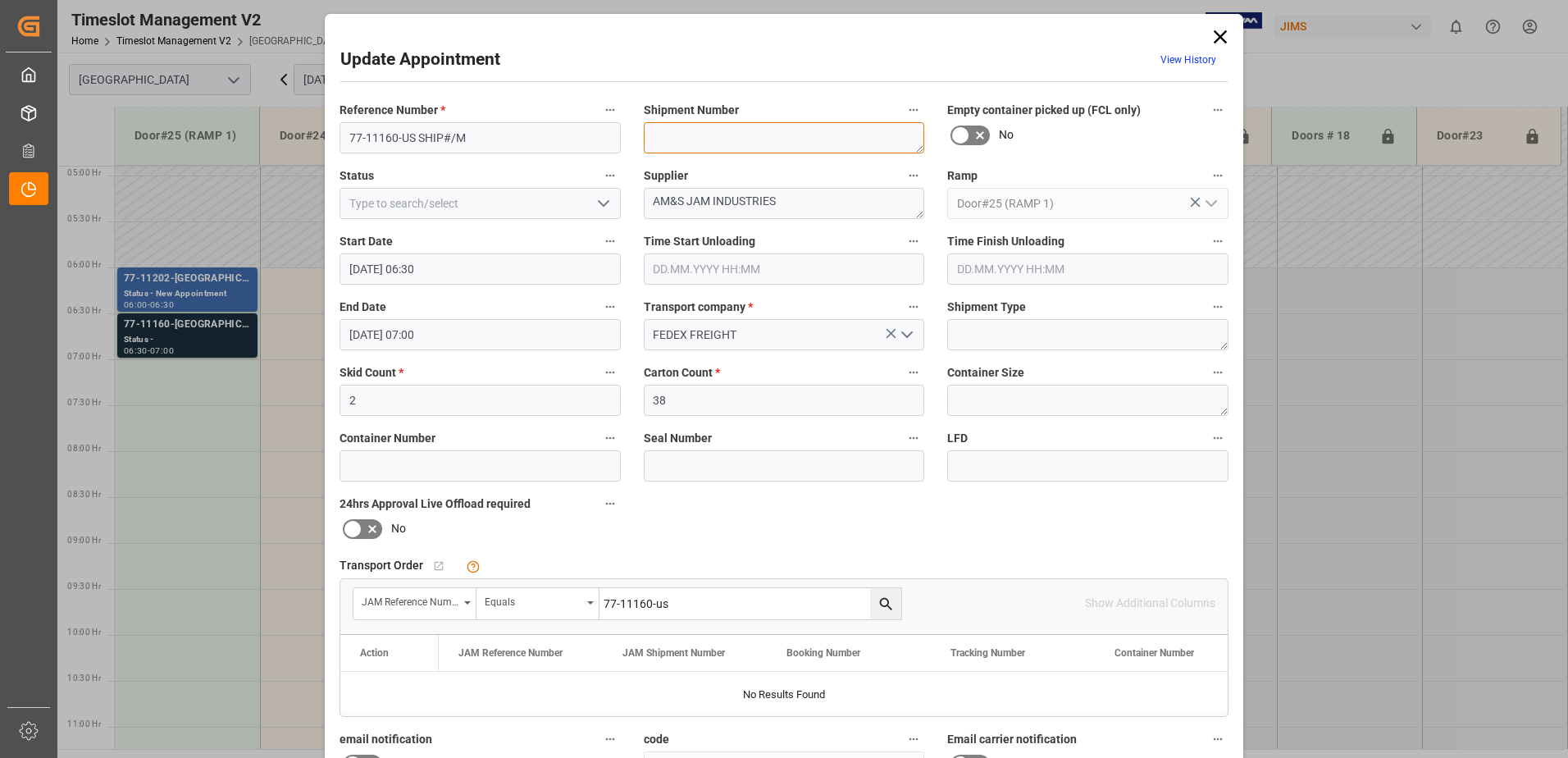
click at [725, 138] on textarea at bounding box center [784, 138] width 281 height 31
type textarea "TBA BY LOGISTICS"
drag, startPoint x: 796, startPoint y: 199, endPoint x: 686, endPoint y: 201, distance: 110.0
click at [686, 201] on textarea "AM&S JAM INDUSTRIES" at bounding box center [784, 203] width 281 height 31
click at [690, 204] on textarea "AM&S" at bounding box center [784, 203] width 281 height 31
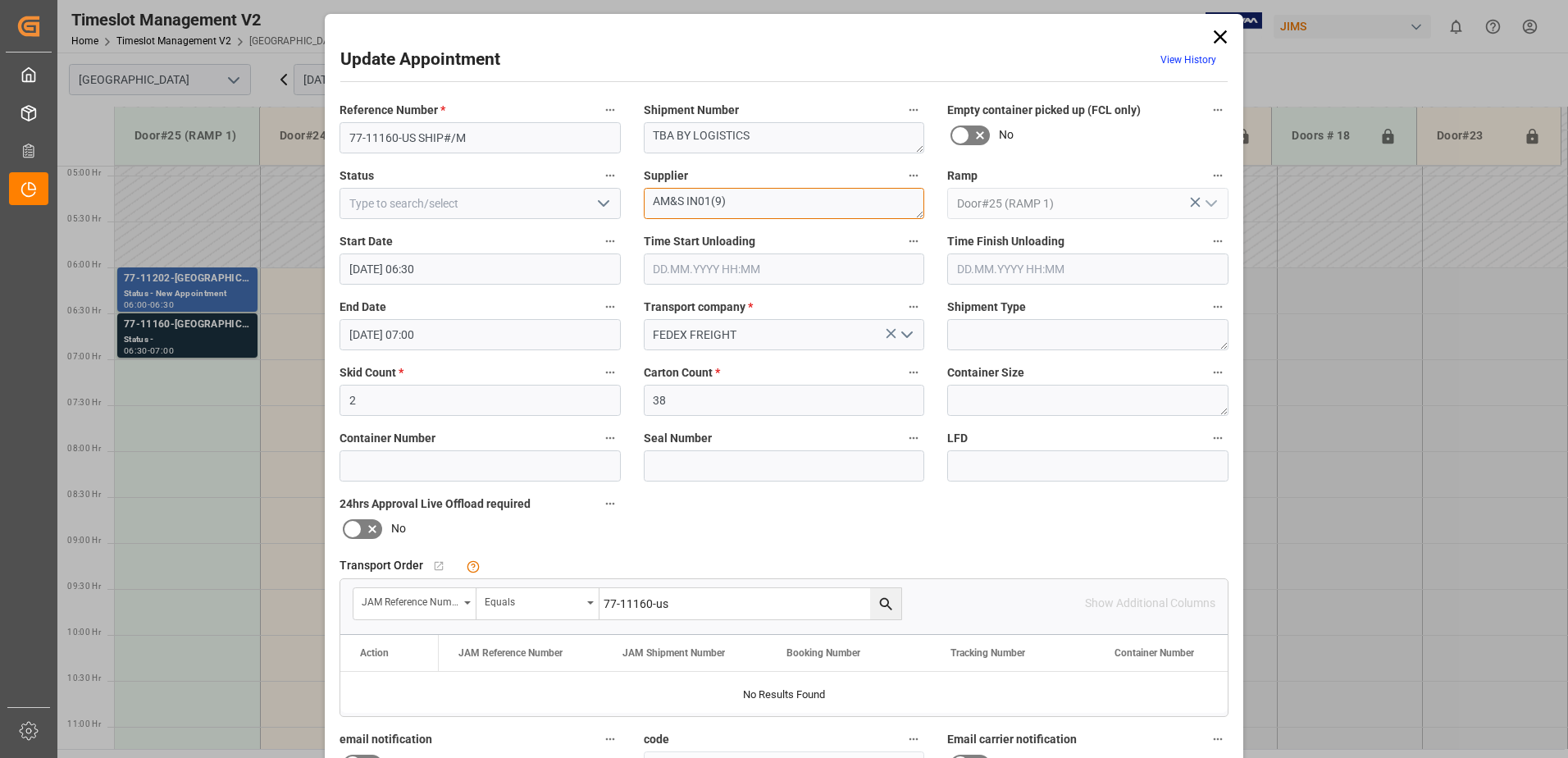
click at [739, 203] on textarea "AM&S IN01(9)" at bounding box center [784, 203] width 281 height 31
click at [775, 202] on textarea "AM&S IN01(9) IN02(7)" at bounding box center [784, 203] width 281 height 31
click at [827, 208] on textarea "AM&S IN01(9) IN02(7) IN05(7)" at bounding box center [784, 203] width 281 height 31
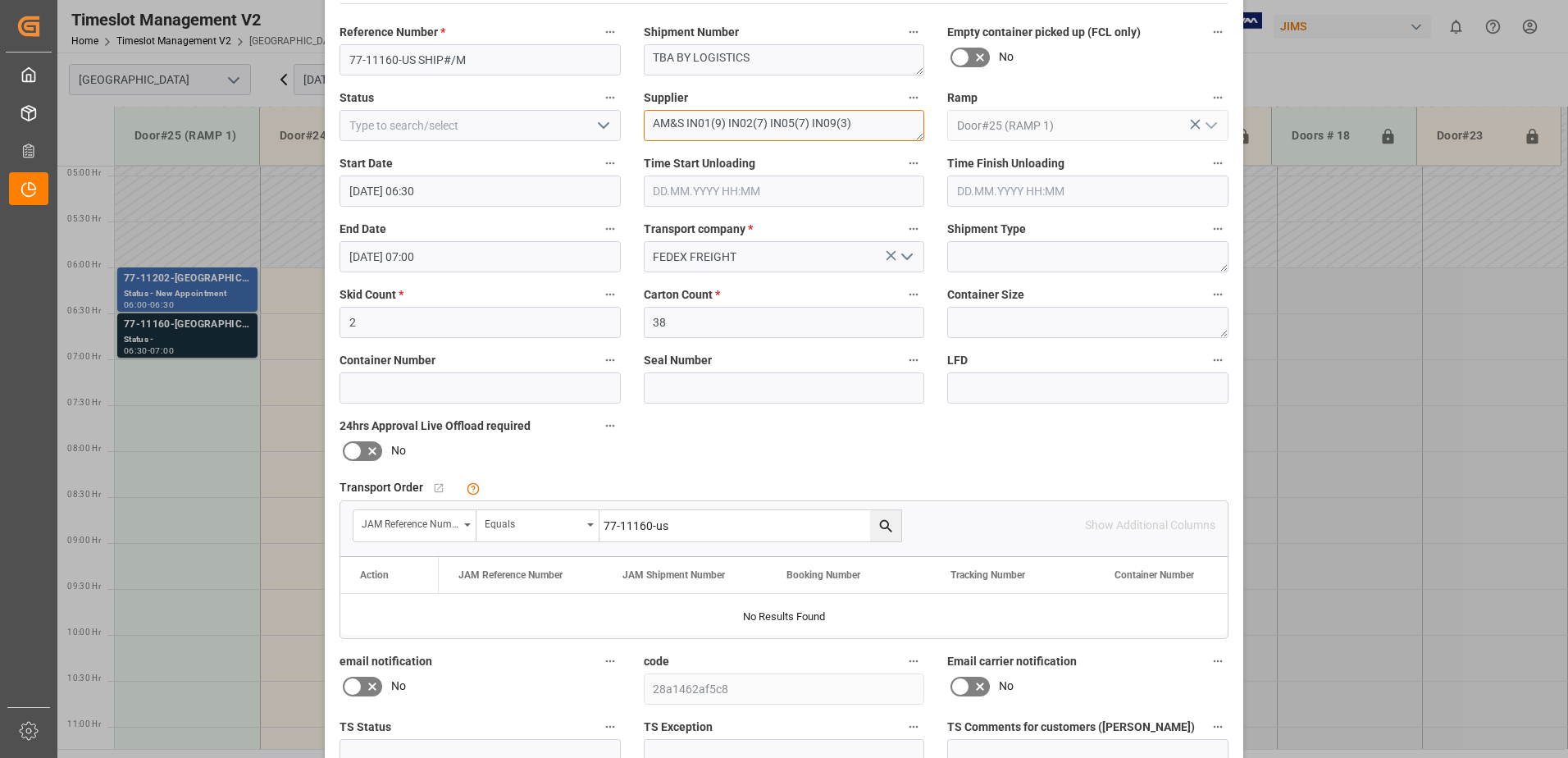
scroll to position [239, 0]
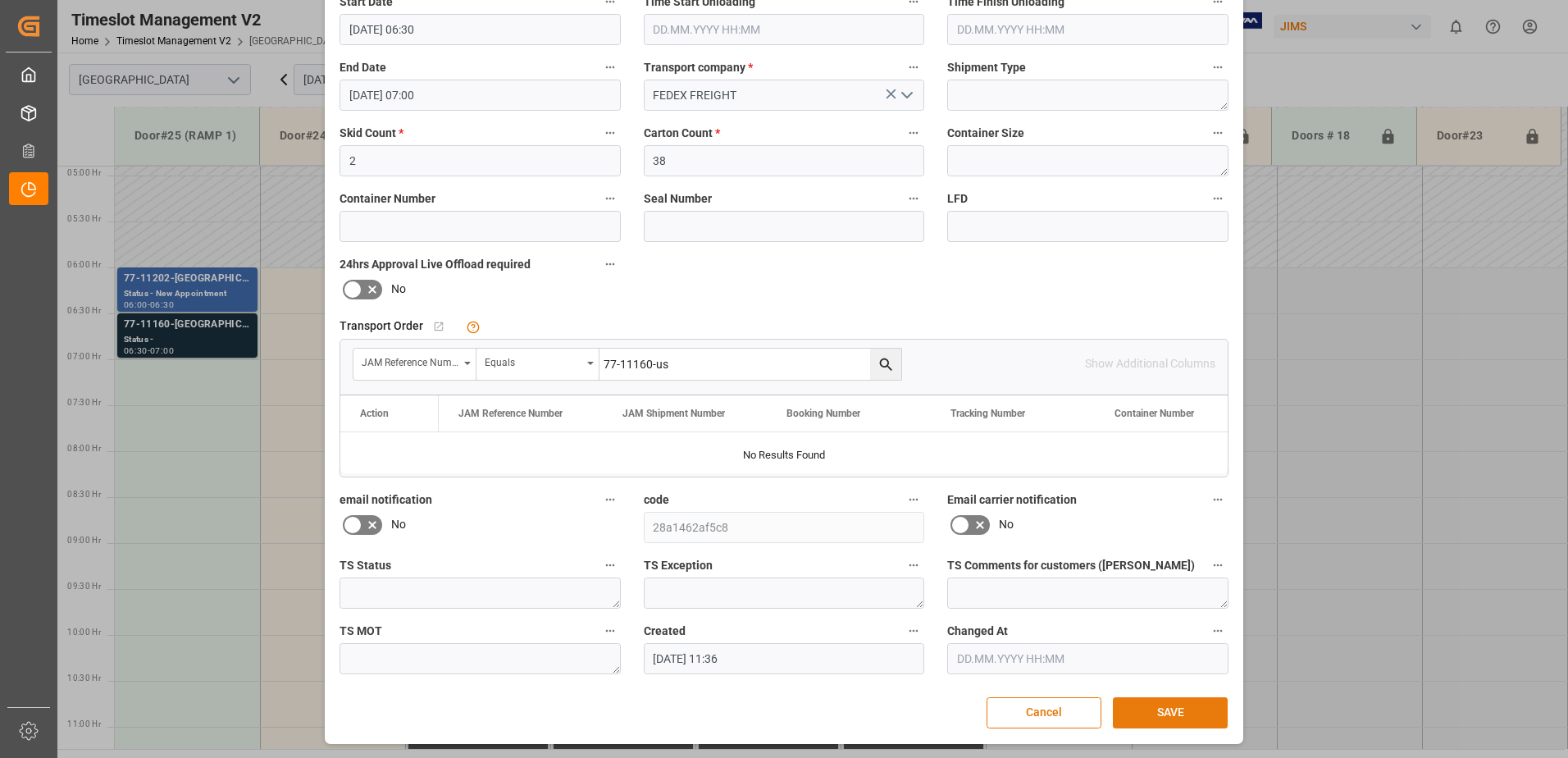
type textarea "AM&S IN01(9) IN02(7) IN05(7) IN09(3)"
click at [1169, 711] on button "SAVE" at bounding box center [1170, 712] width 115 height 31
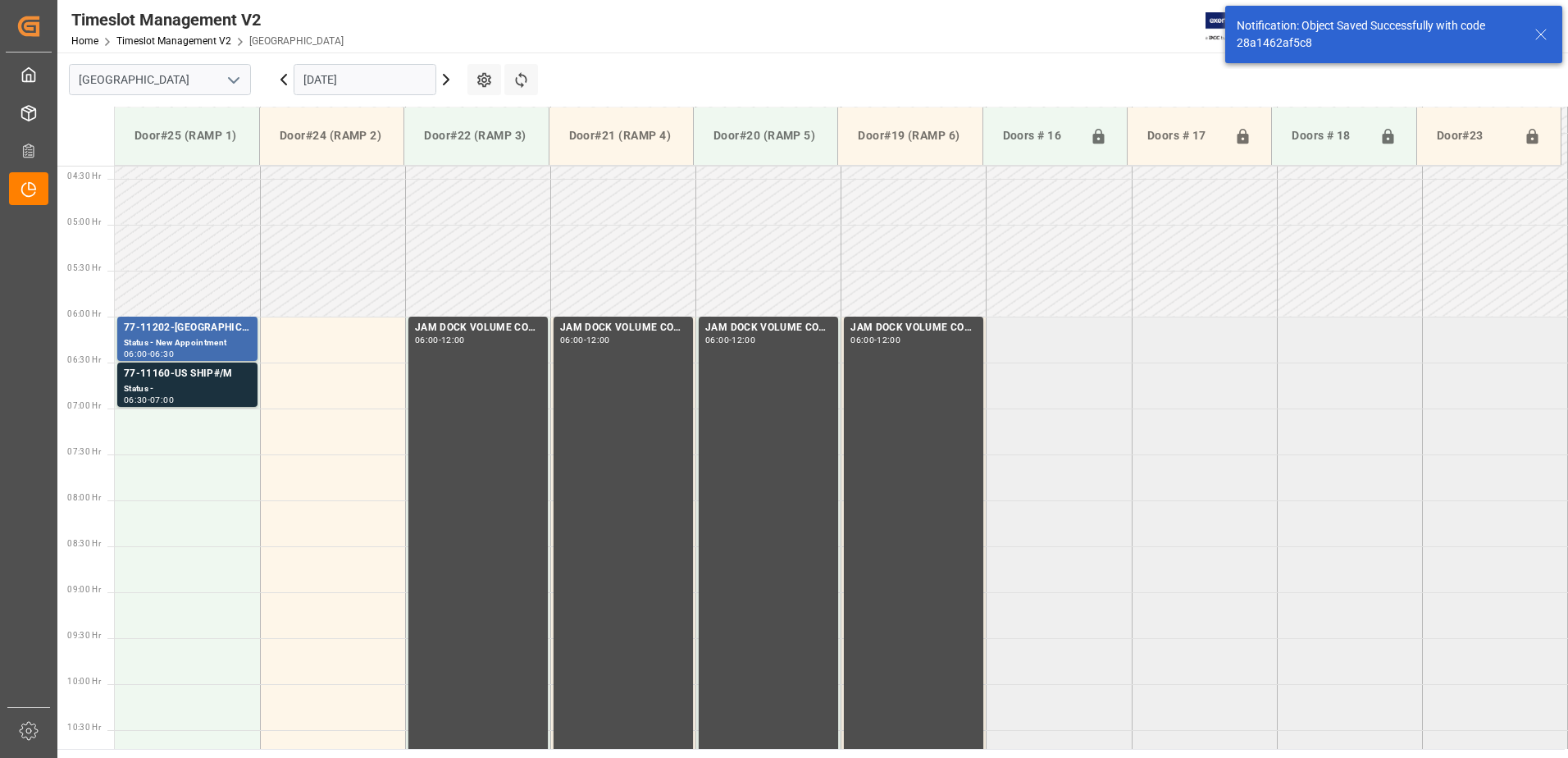
scroll to position [450, 0]
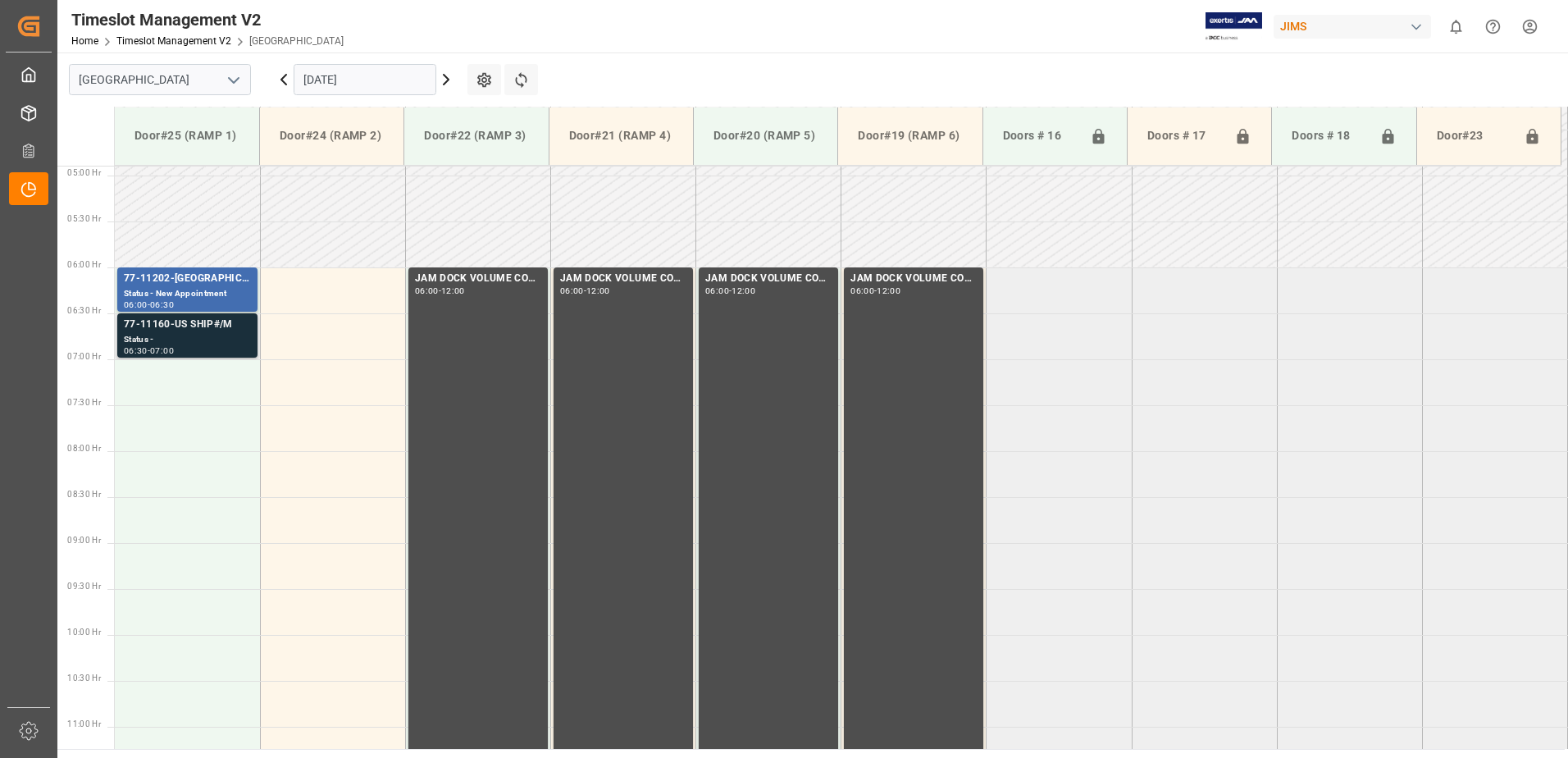
click at [198, 327] on div "77-11160-US SHIP#/M" at bounding box center [188, 324] width 127 height 16
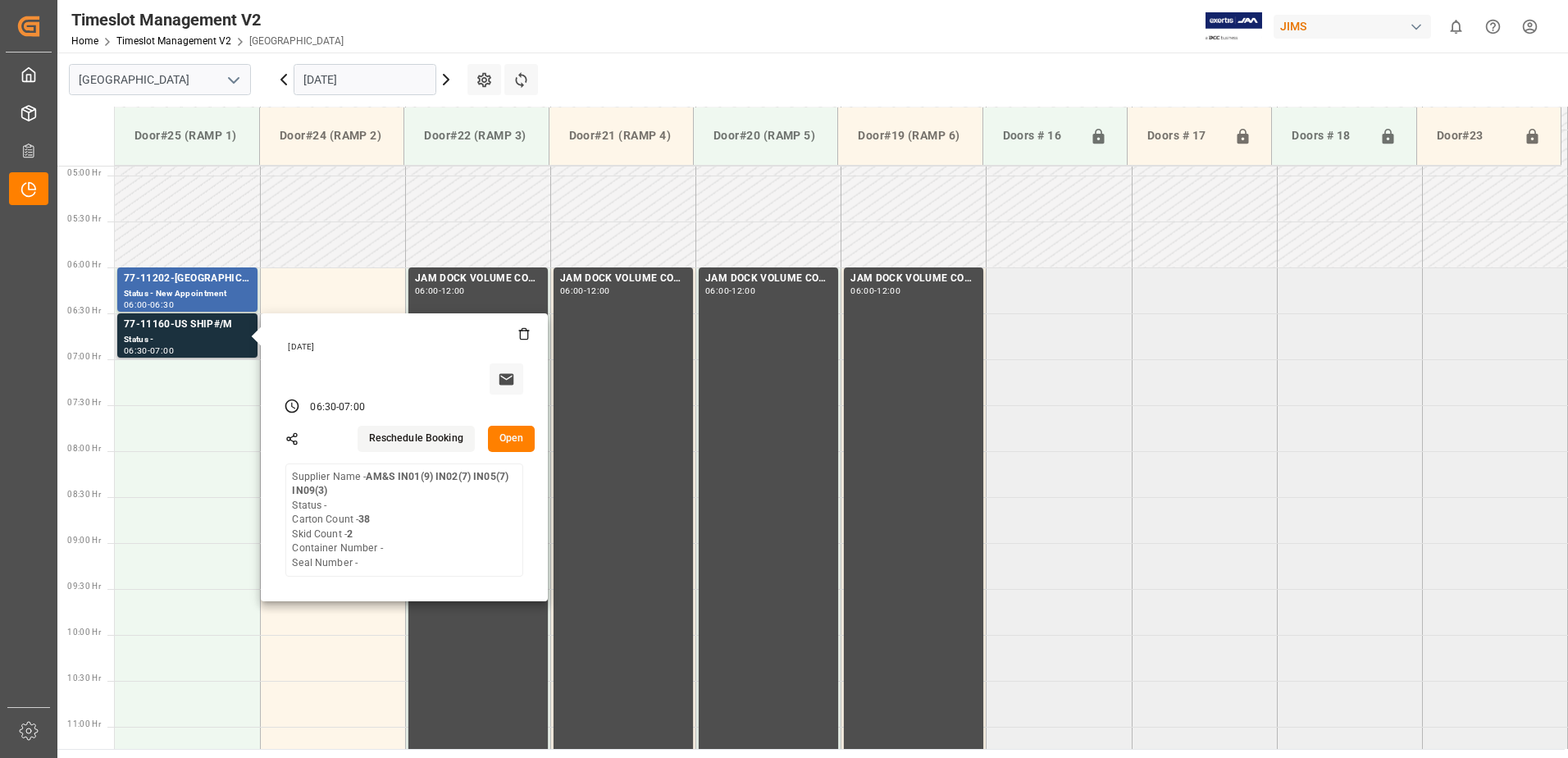
click at [520, 434] on button "Open" at bounding box center [512, 439] width 47 height 26
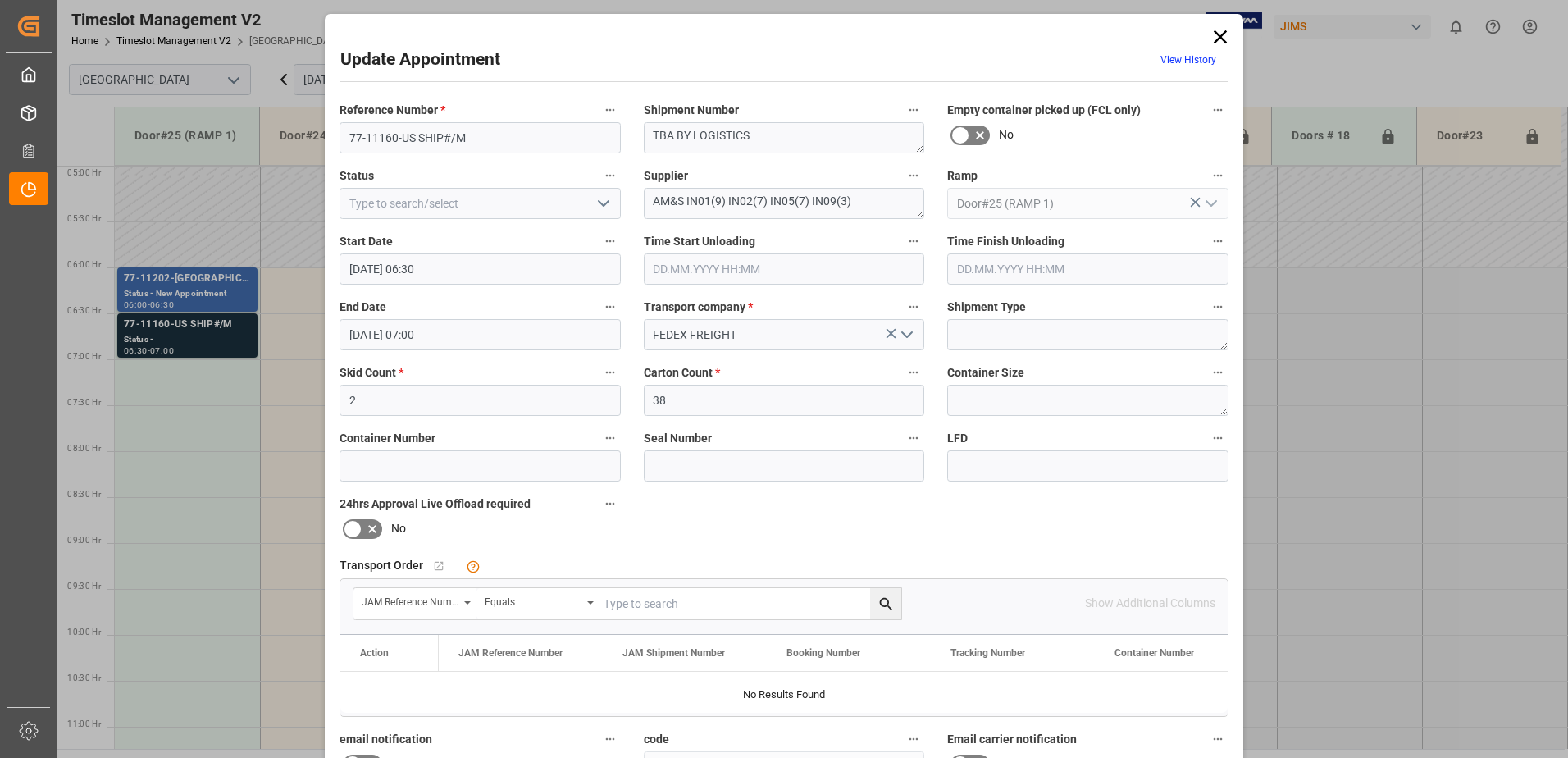
click at [1216, 35] on icon at bounding box center [1221, 37] width 14 height 14
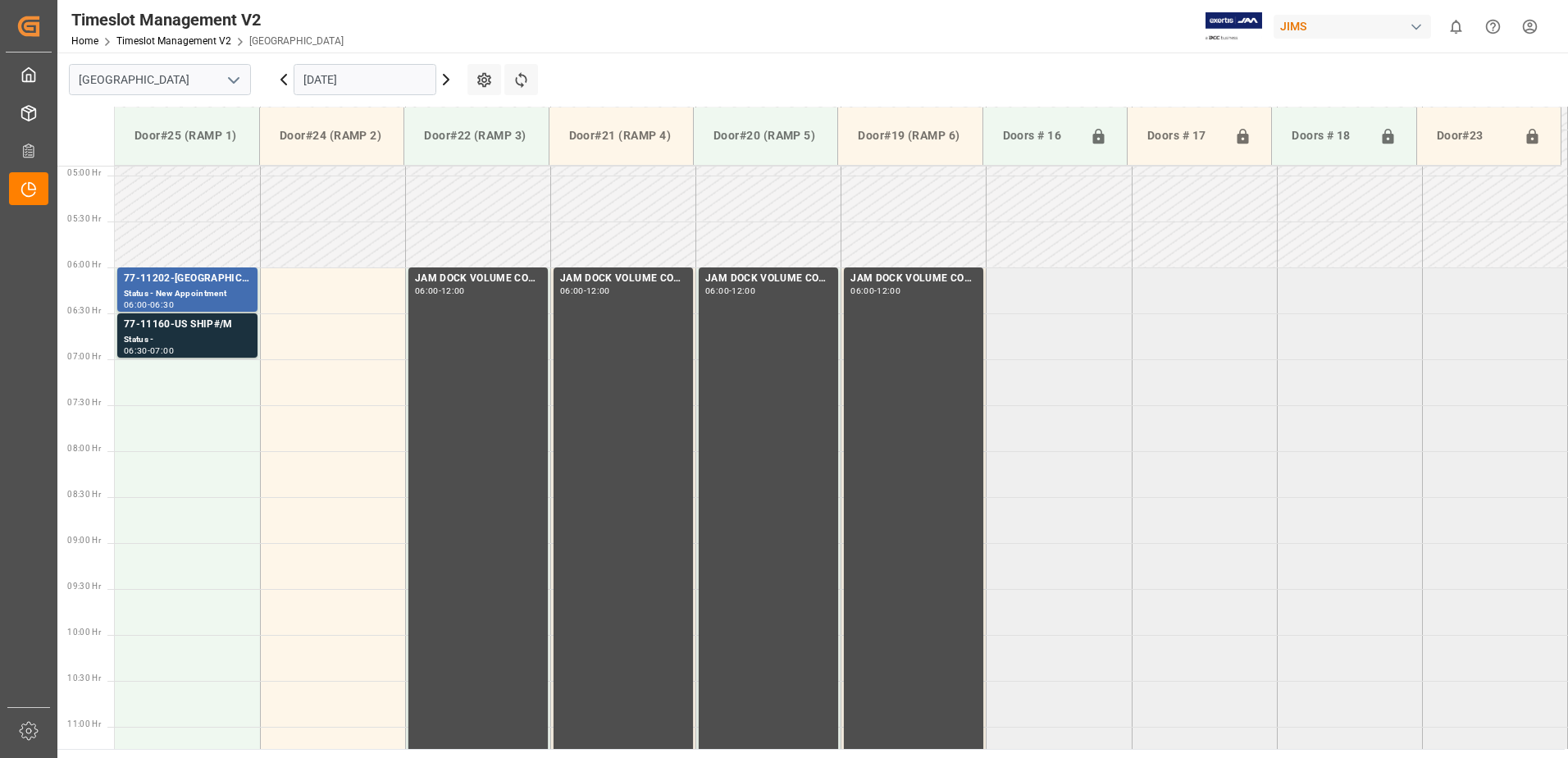
click at [387, 79] on input "[DATE]" at bounding box center [365, 79] width 143 height 31
click at [589, 68] on main "Montreal 01.10.2025 Settings Refresh Time Slots Door#25 (RAMP 1) Door#24 (RAMP …" at bounding box center [811, 401] width 1507 height 696
click at [373, 80] on input "[DATE]" at bounding box center [365, 79] width 143 height 31
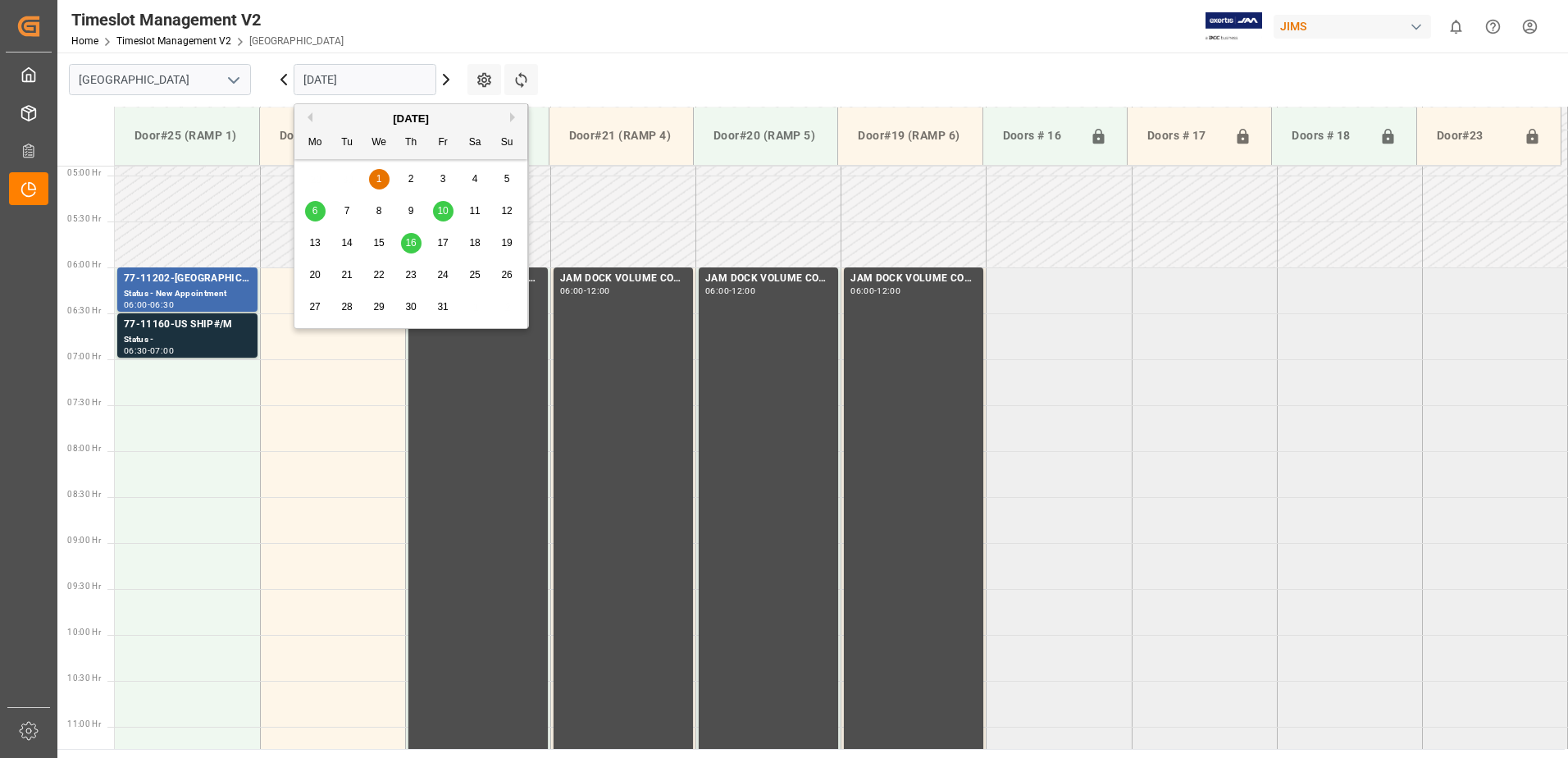
click at [310, 116] on button "Previous Month" at bounding box center [308, 117] width 10 height 10
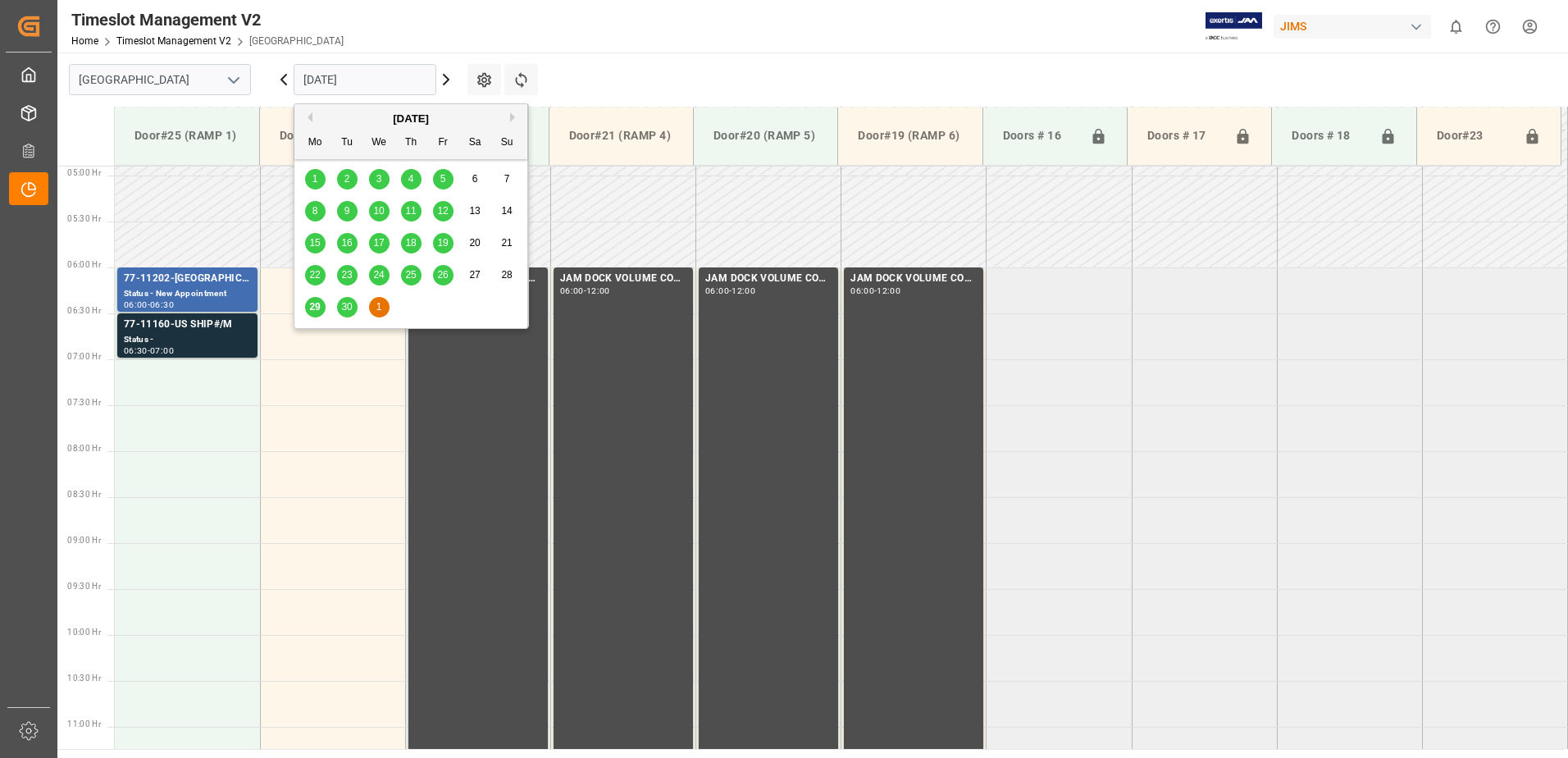
click at [316, 304] on span "29" at bounding box center [314, 307] width 11 height 12
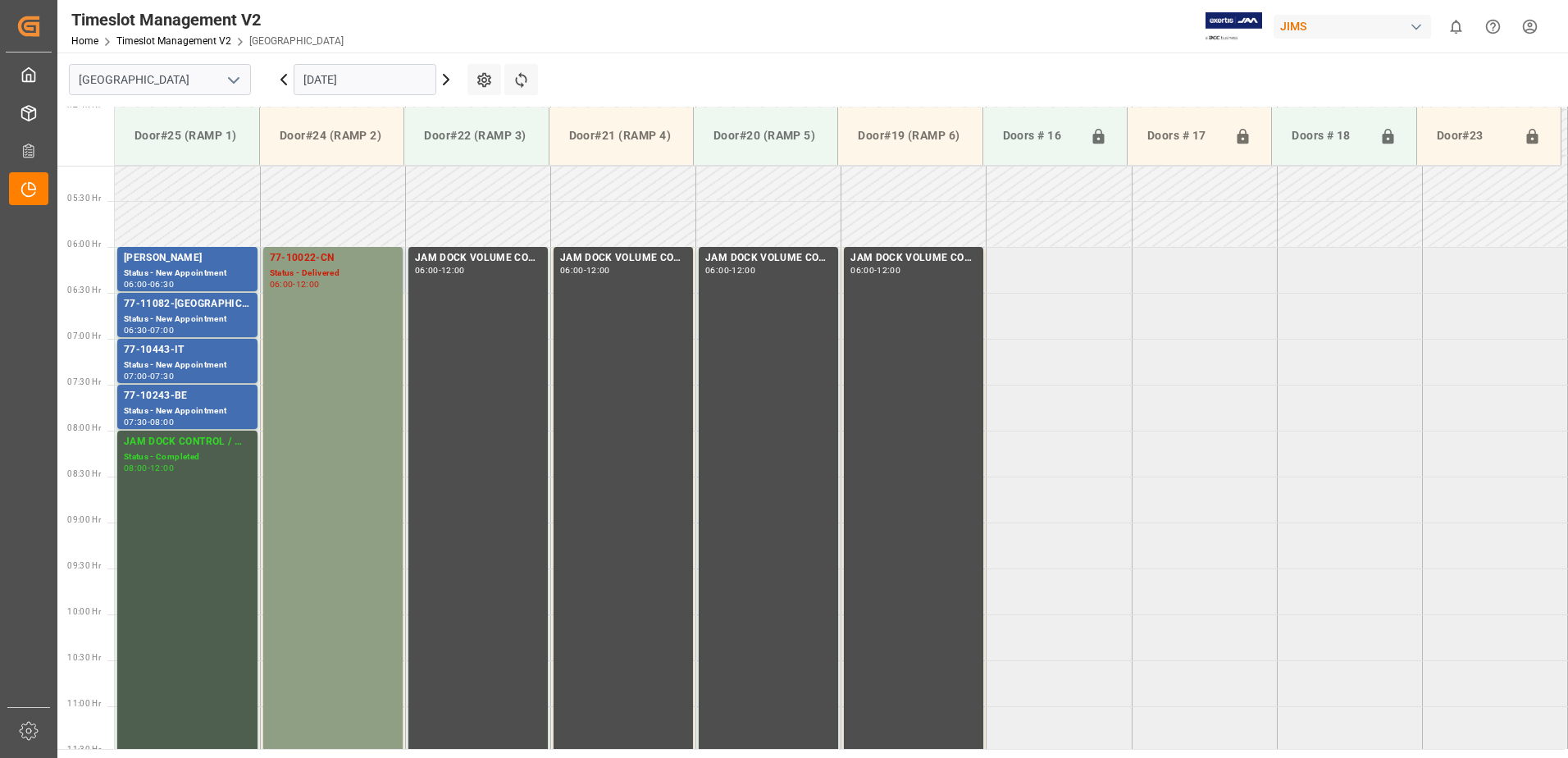
scroll to position [469, 0]
